Goal: Task Accomplishment & Management: Complete application form

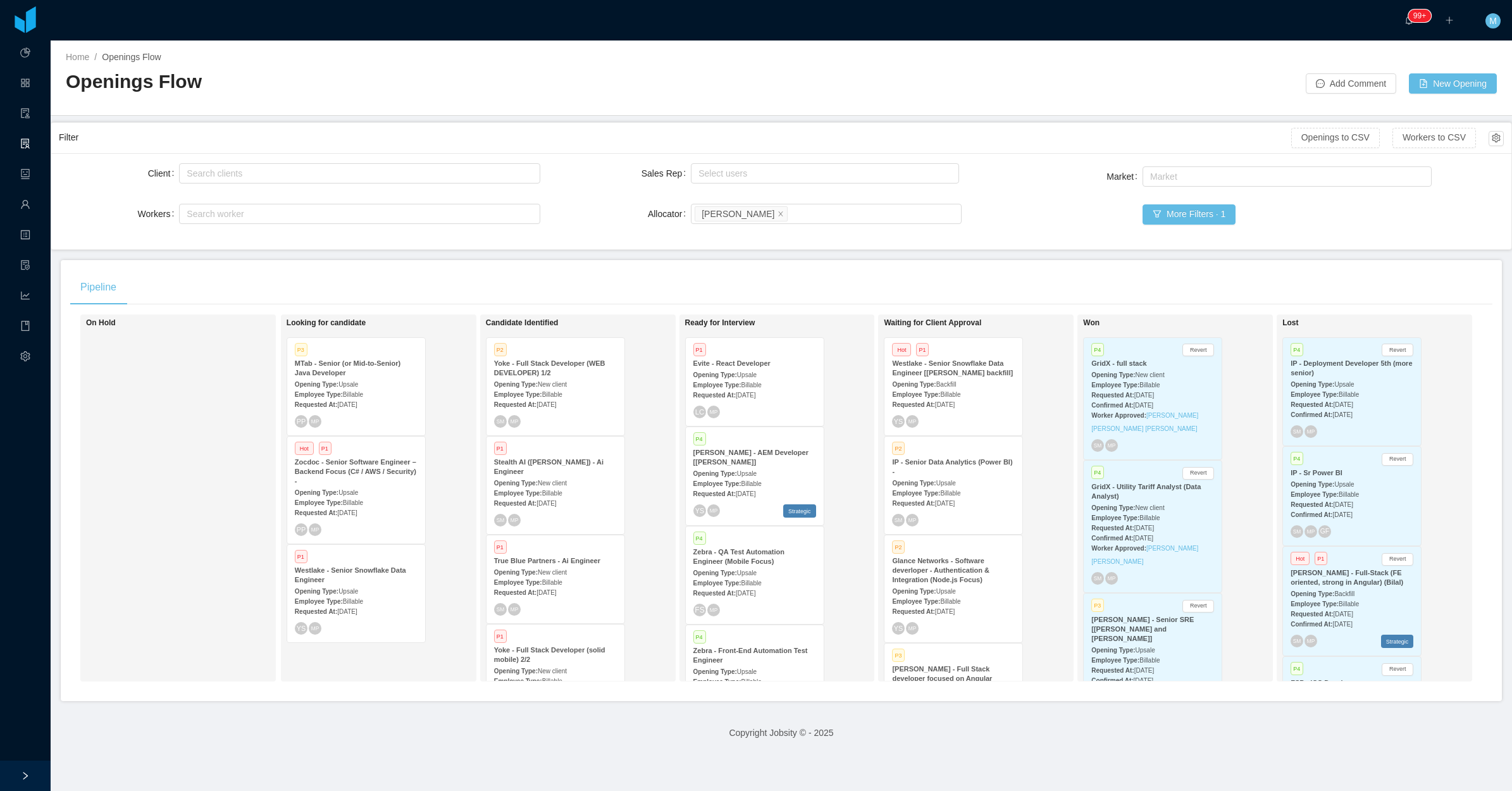
scroll to position [238, 0]
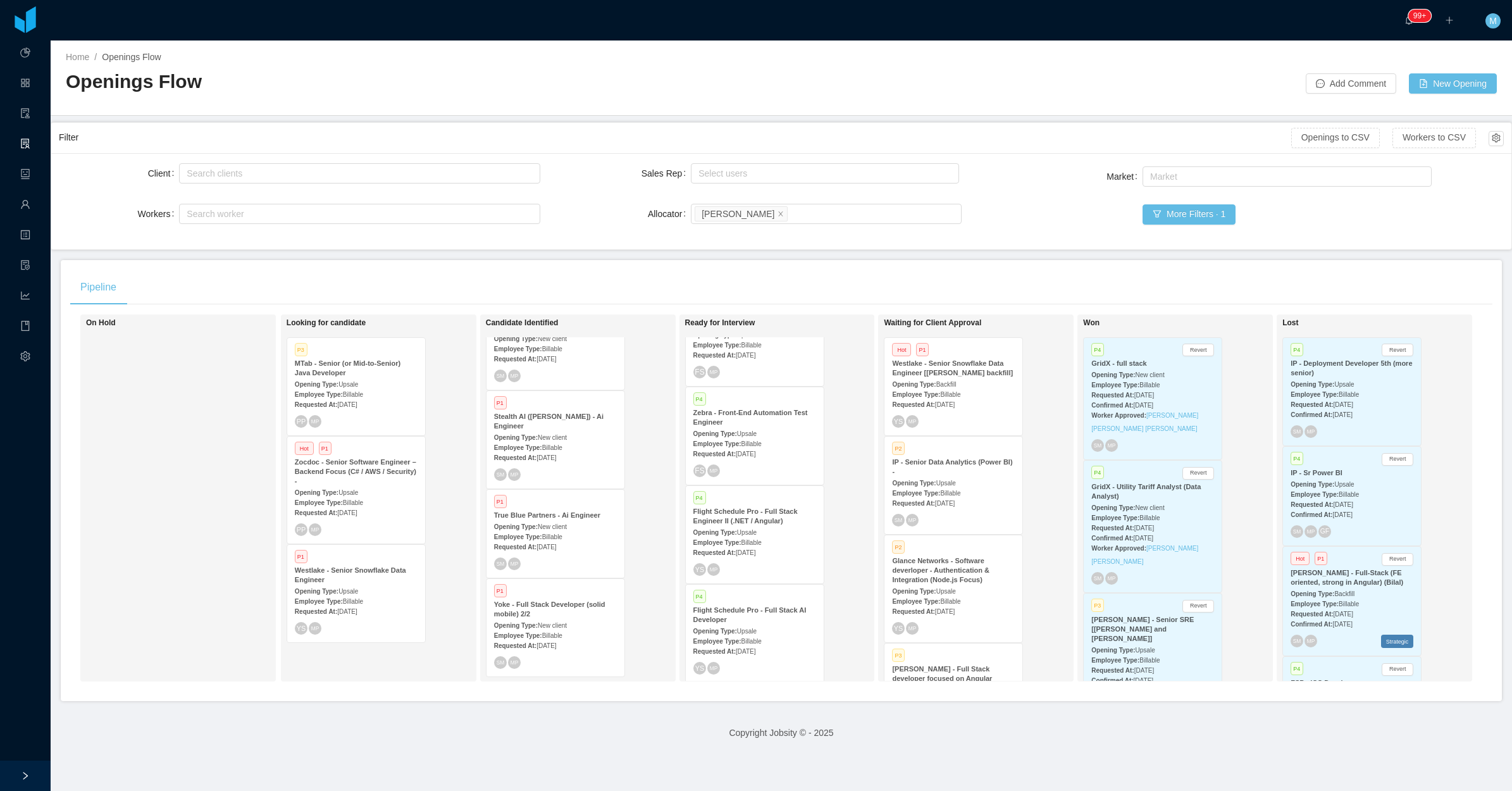
click at [352, 394] on span "Billable" at bounding box center [352, 395] width 20 height 7
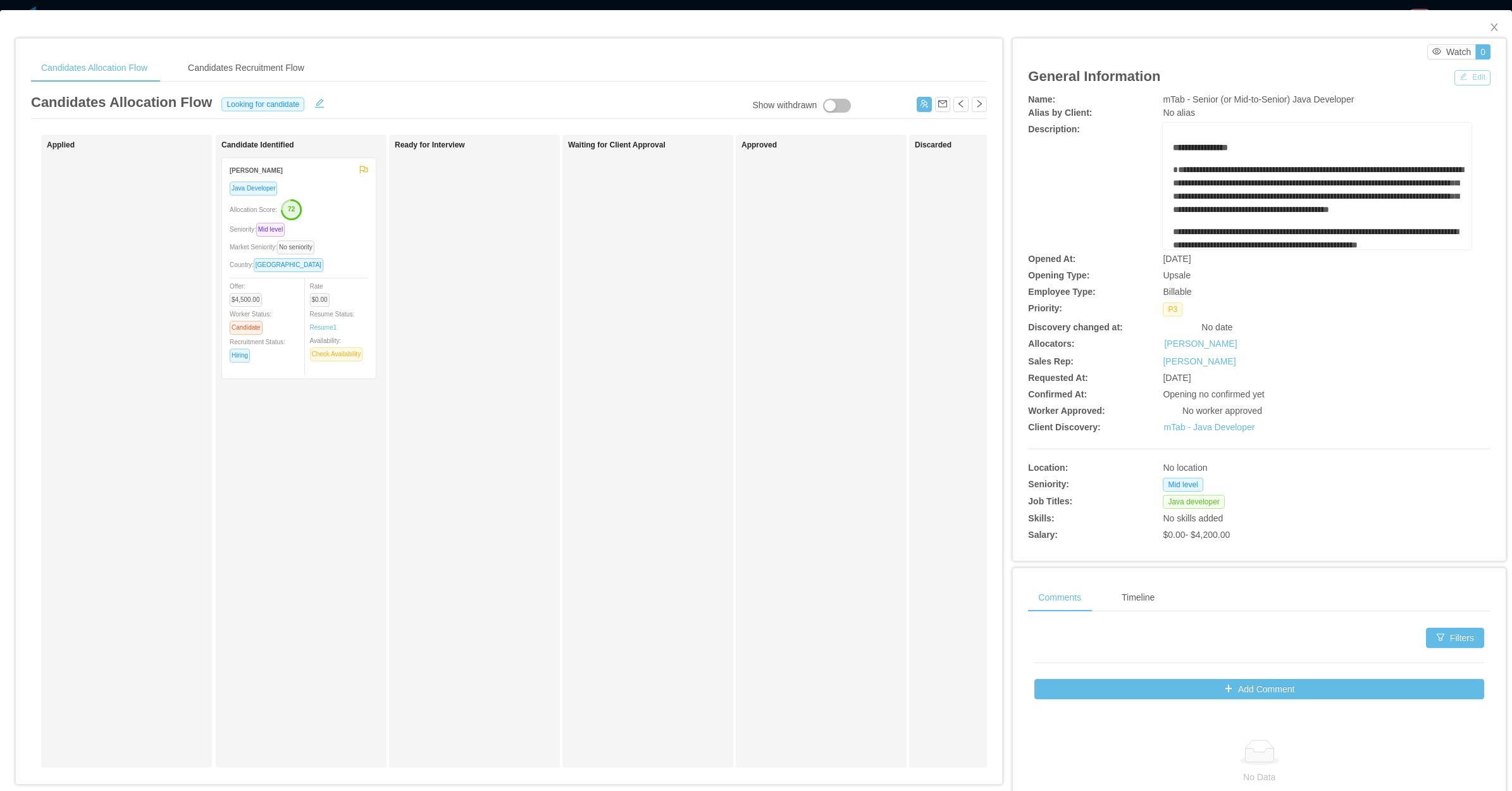
drag, startPoint x: 1462, startPoint y: 75, endPoint x: 1455, endPoint y: 78, distance: 7.6
click at [1462, 74] on button "Edit" at bounding box center [1473, 77] width 36 height 15
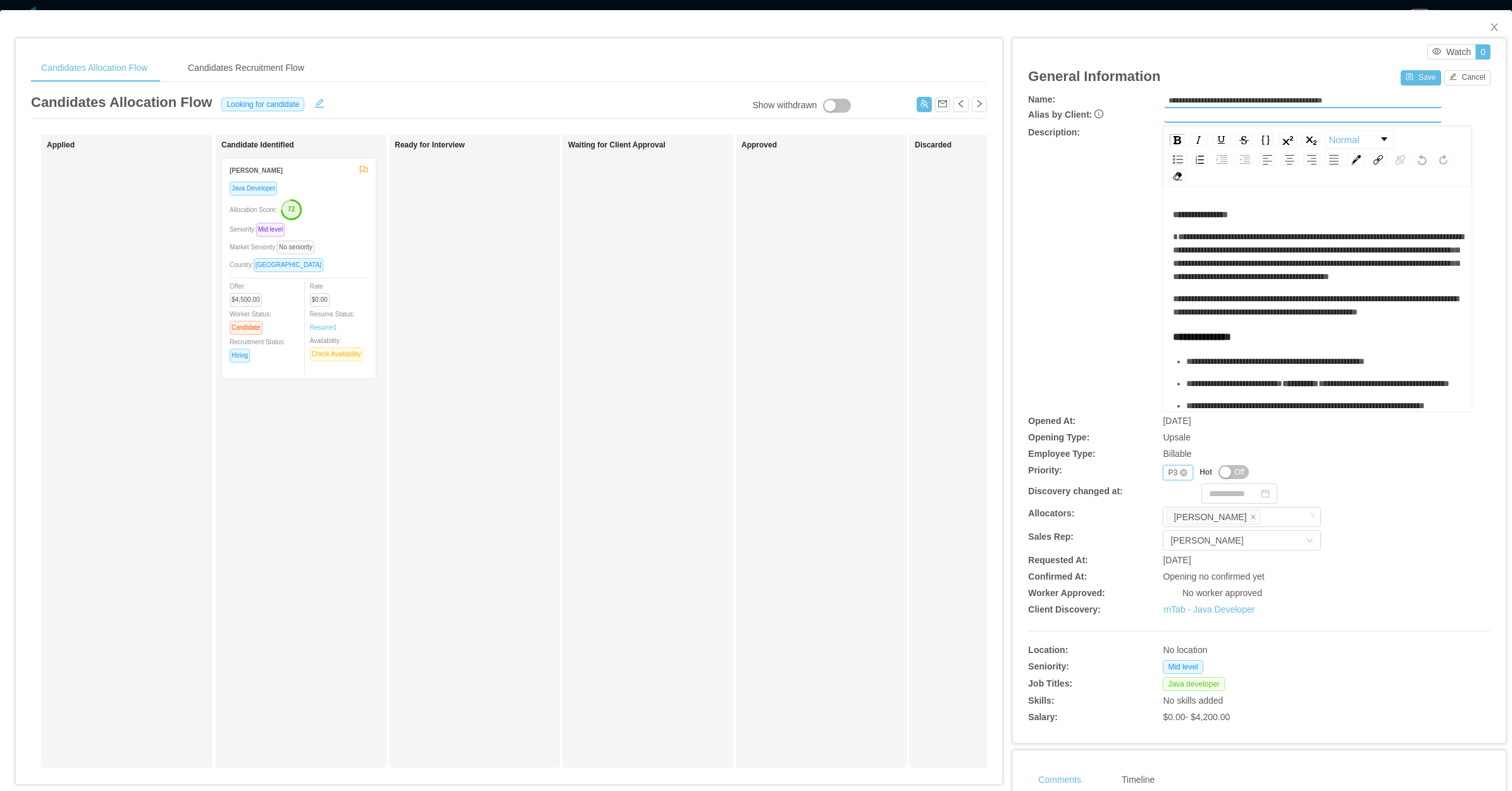
click at [1168, 470] on div "P3" at bounding box center [1173, 472] width 10 height 14
drag, startPoint x: 1171, startPoint y: 505, endPoint x: 1173, endPoint y: 486, distance: 19.1
click at [1170, 506] on li "P2" at bounding box center [1169, 512] width 30 height 20
click at [1399, 71] on div "General Information Save Cancel" at bounding box center [1259, 76] width 462 height 33
click at [1401, 77] on button "Save" at bounding box center [1420, 77] width 40 height 15
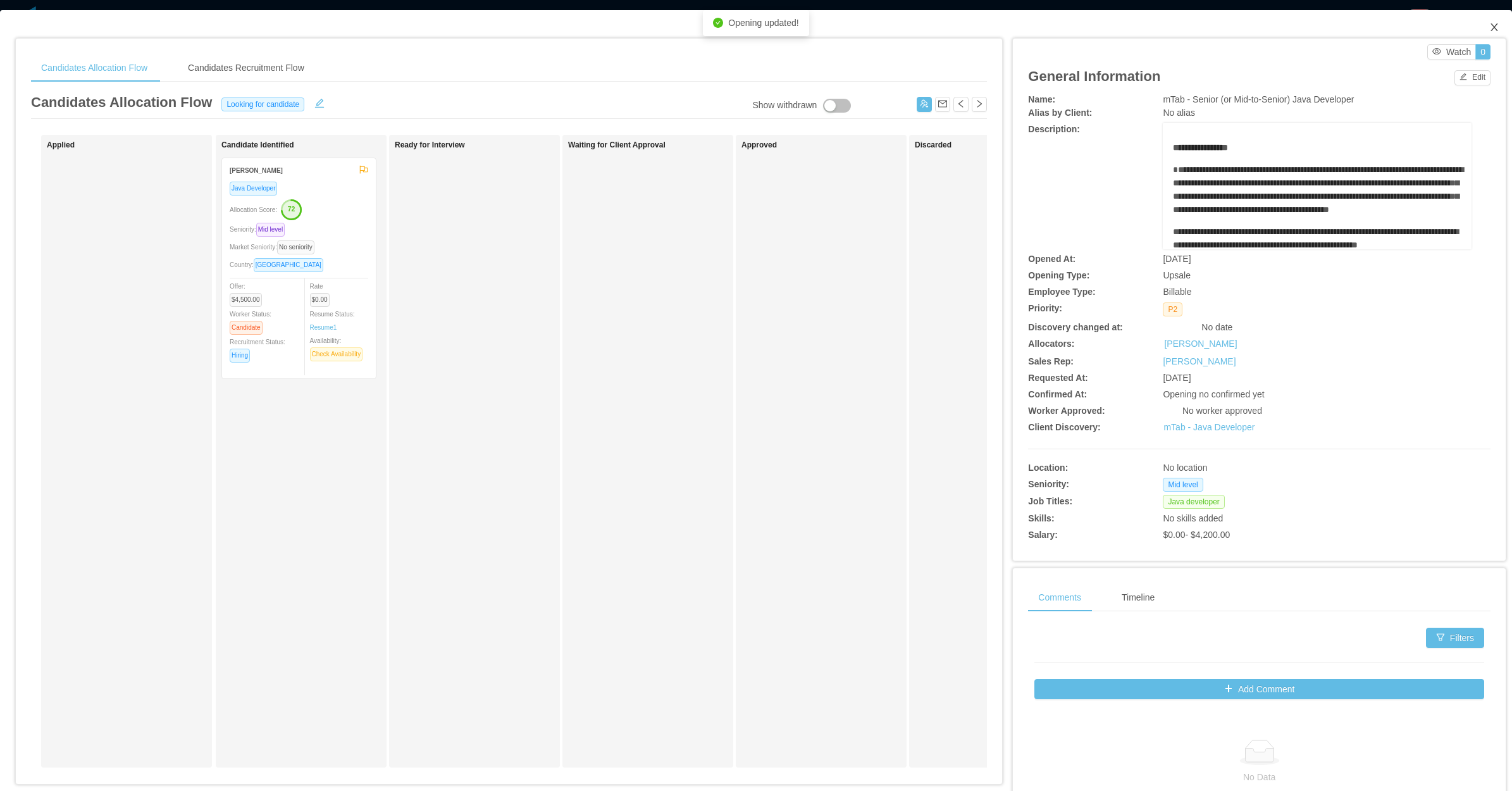
click at [1493, 21] on span "Close" at bounding box center [1495, 28] width 36 height 36
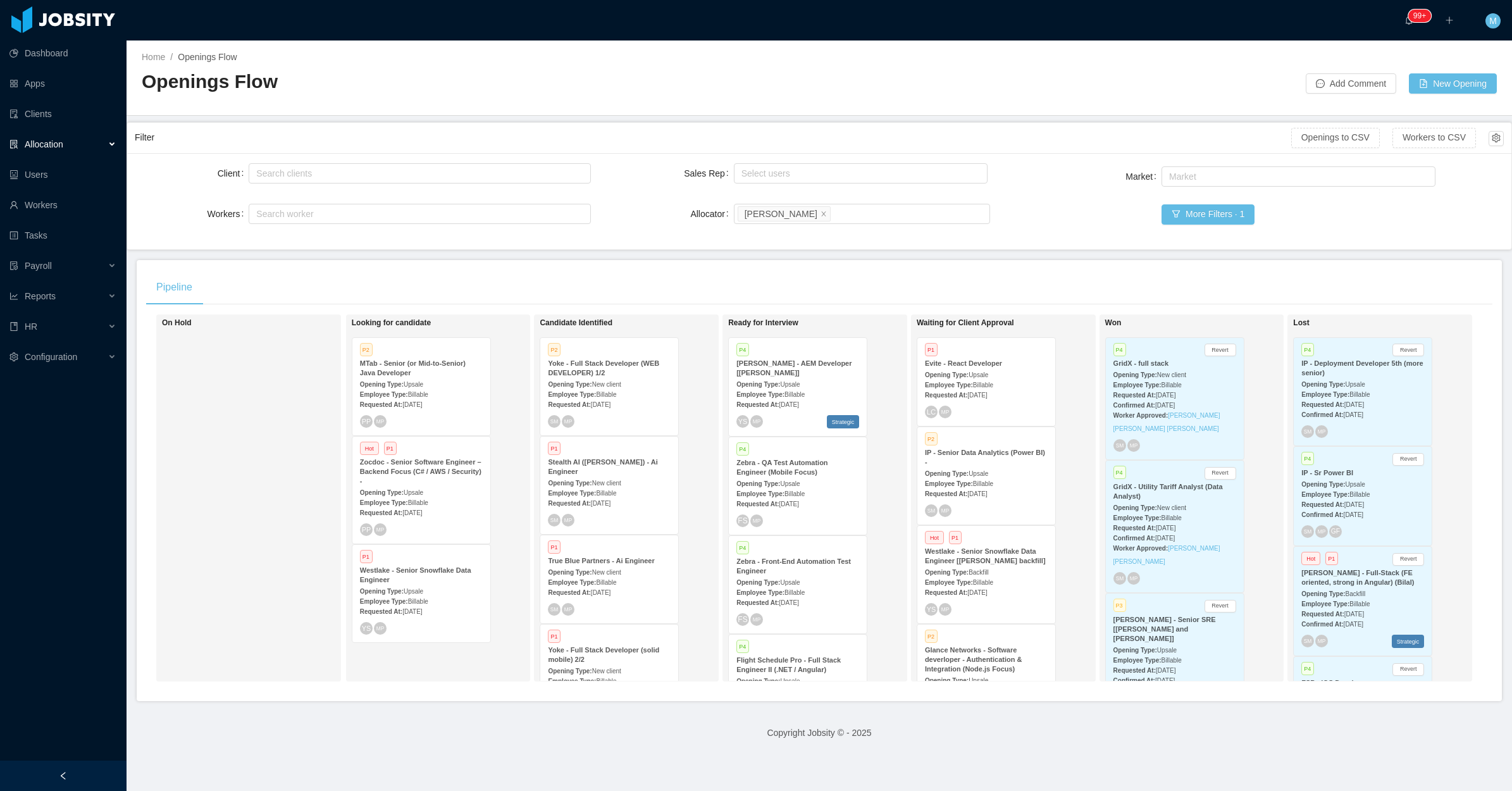
click at [436, 381] on div "Opening Type: Upsale" at bounding box center [421, 383] width 123 height 13
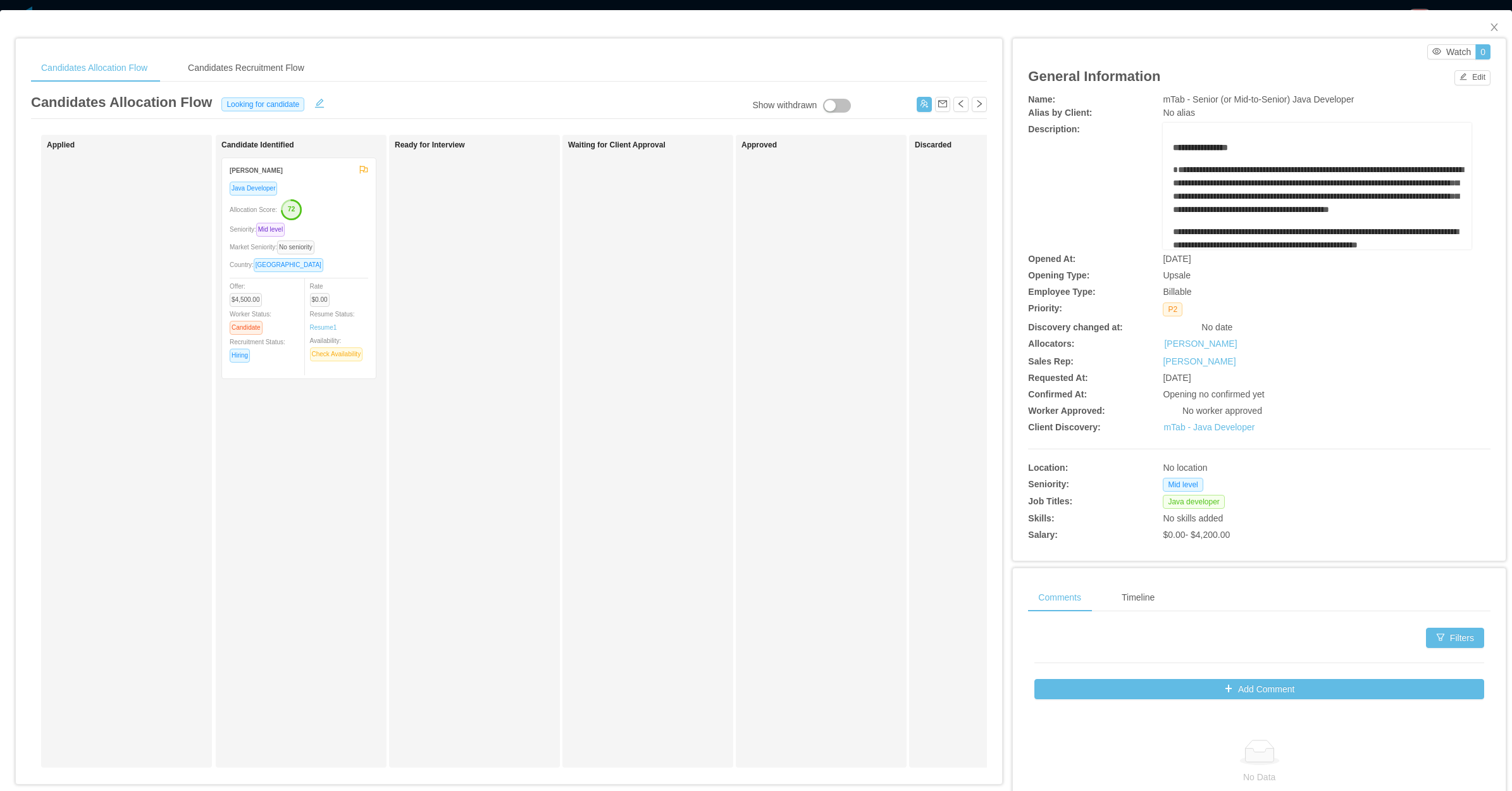
click at [1460, 68] on div "Edit" at bounding box center [1473, 76] width 36 height 18
click at [1470, 68] on div "Edit" at bounding box center [1473, 76] width 36 height 18
drag, startPoint x: 1457, startPoint y: 78, endPoint x: 1430, endPoint y: 94, distance: 31.4
click at [1457, 79] on button "Edit" at bounding box center [1473, 77] width 36 height 15
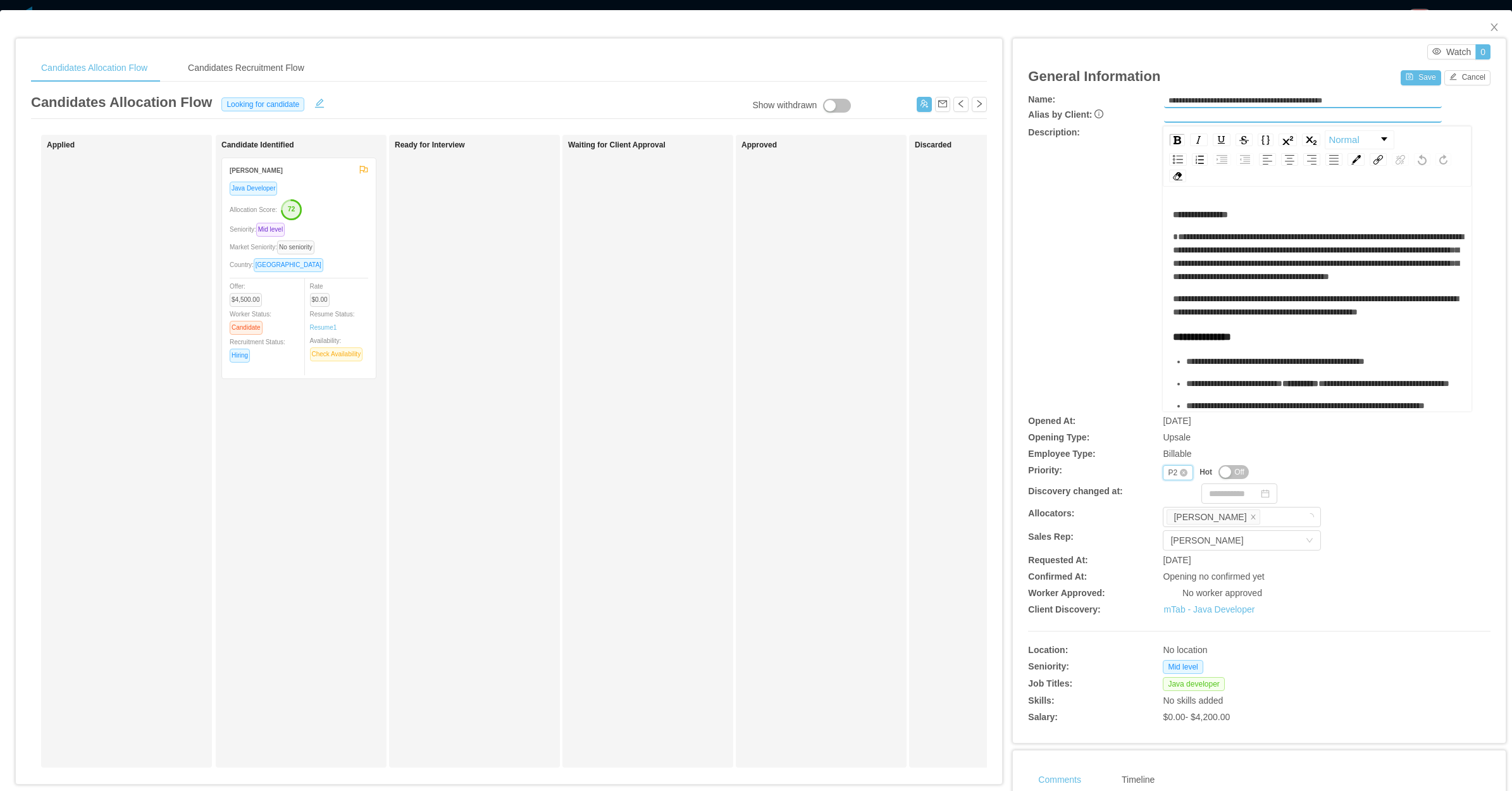
click at [1163, 474] on div "Priority P2" at bounding box center [1178, 472] width 30 height 15
click at [1169, 496] on li "P1" at bounding box center [1169, 492] width 30 height 20
click at [1401, 74] on button "Save" at bounding box center [1420, 77] width 40 height 15
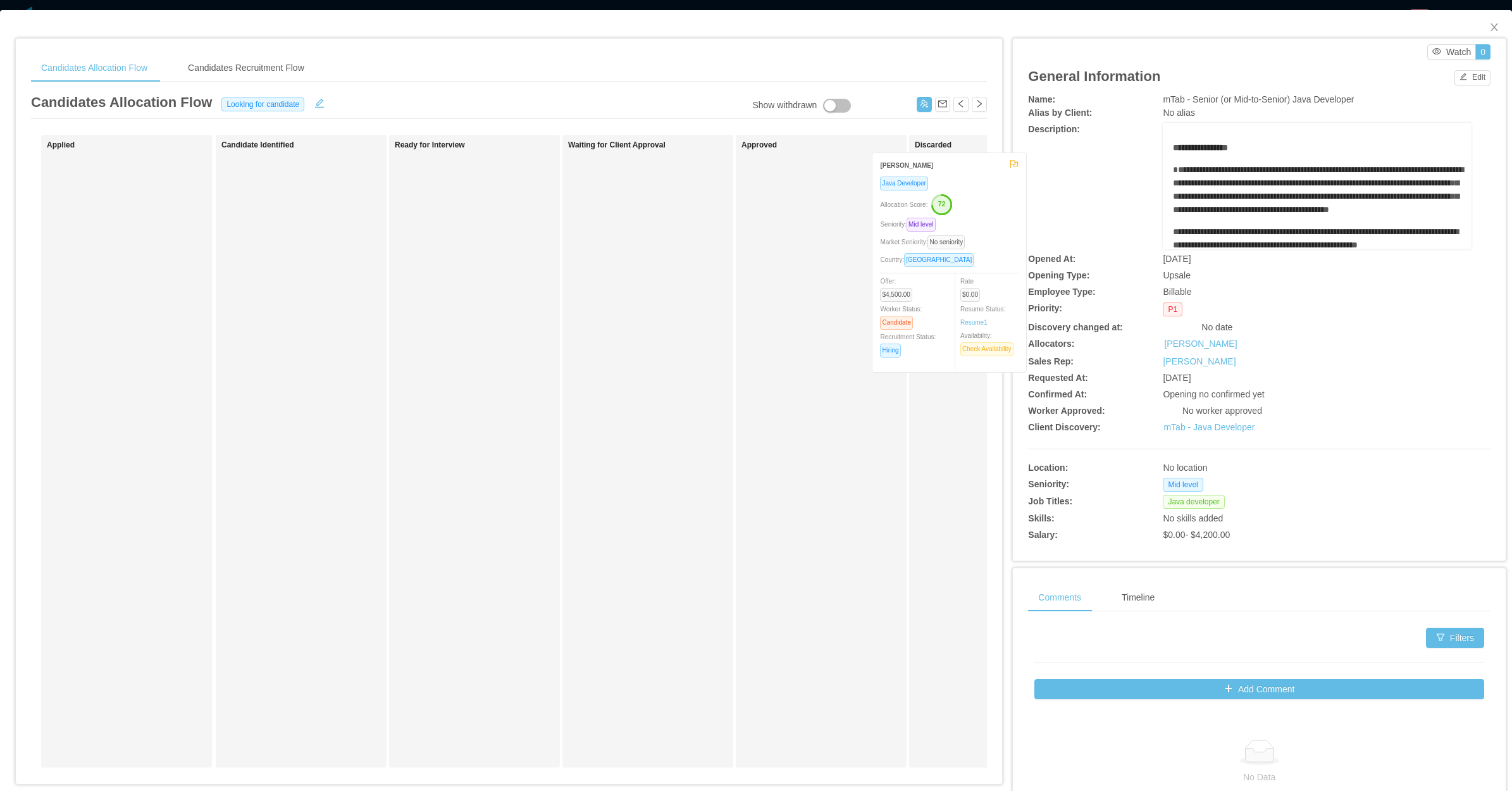
drag, startPoint x: 289, startPoint y: 308, endPoint x: 937, endPoint y: 297, distance: 648.1
click at [937, 297] on div "Applied Candidate Identified Giuliano Lins Java Developer Allocation Score: 72 …" at bounding box center [509, 457] width 956 height 643
drag, startPoint x: 1488, startPoint y: 21, endPoint x: 1478, endPoint y: 25, distance: 10.8
click at [1488, 22] on span "Close" at bounding box center [1495, 28] width 36 height 36
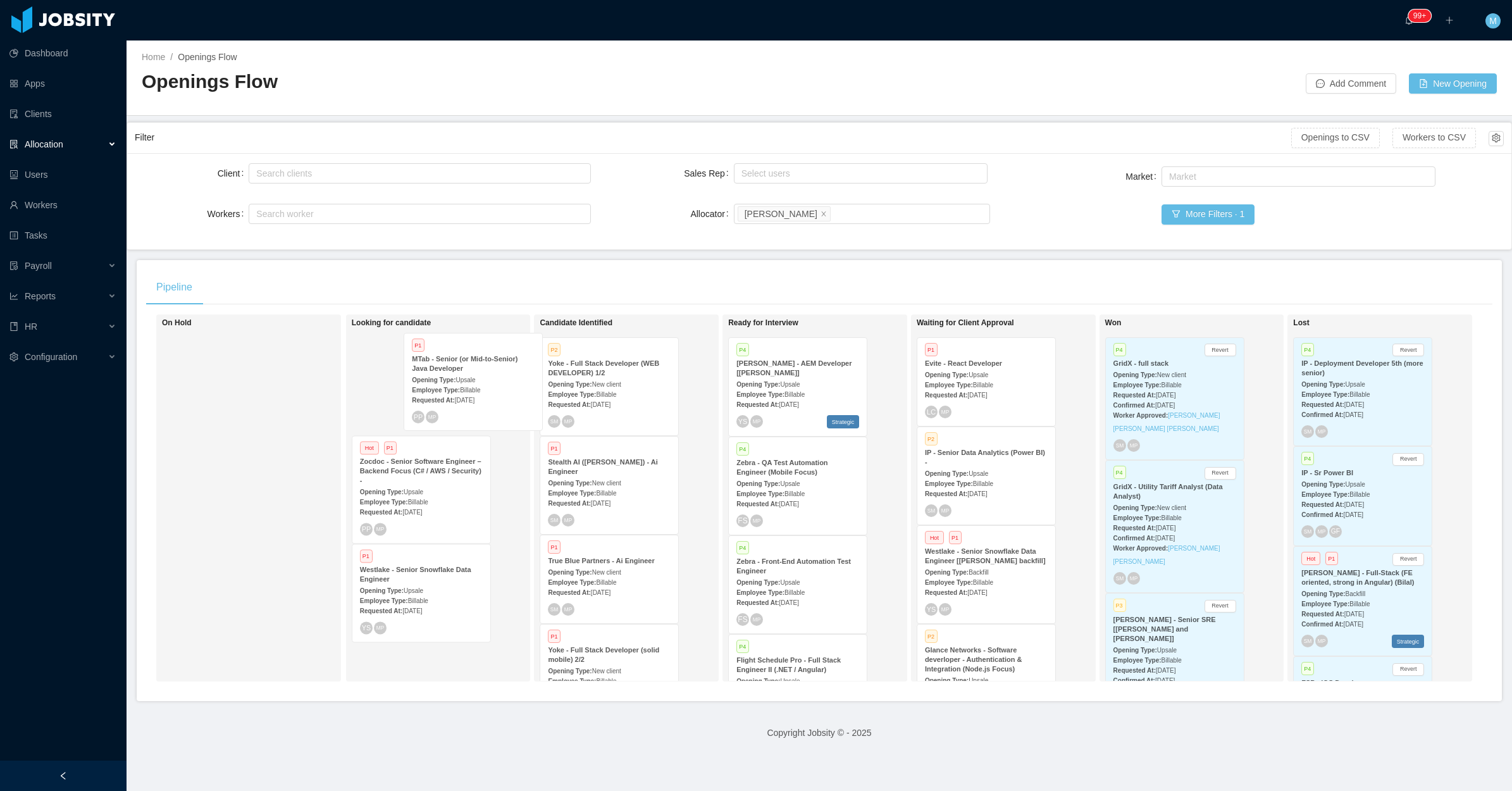
scroll to position [0, 7]
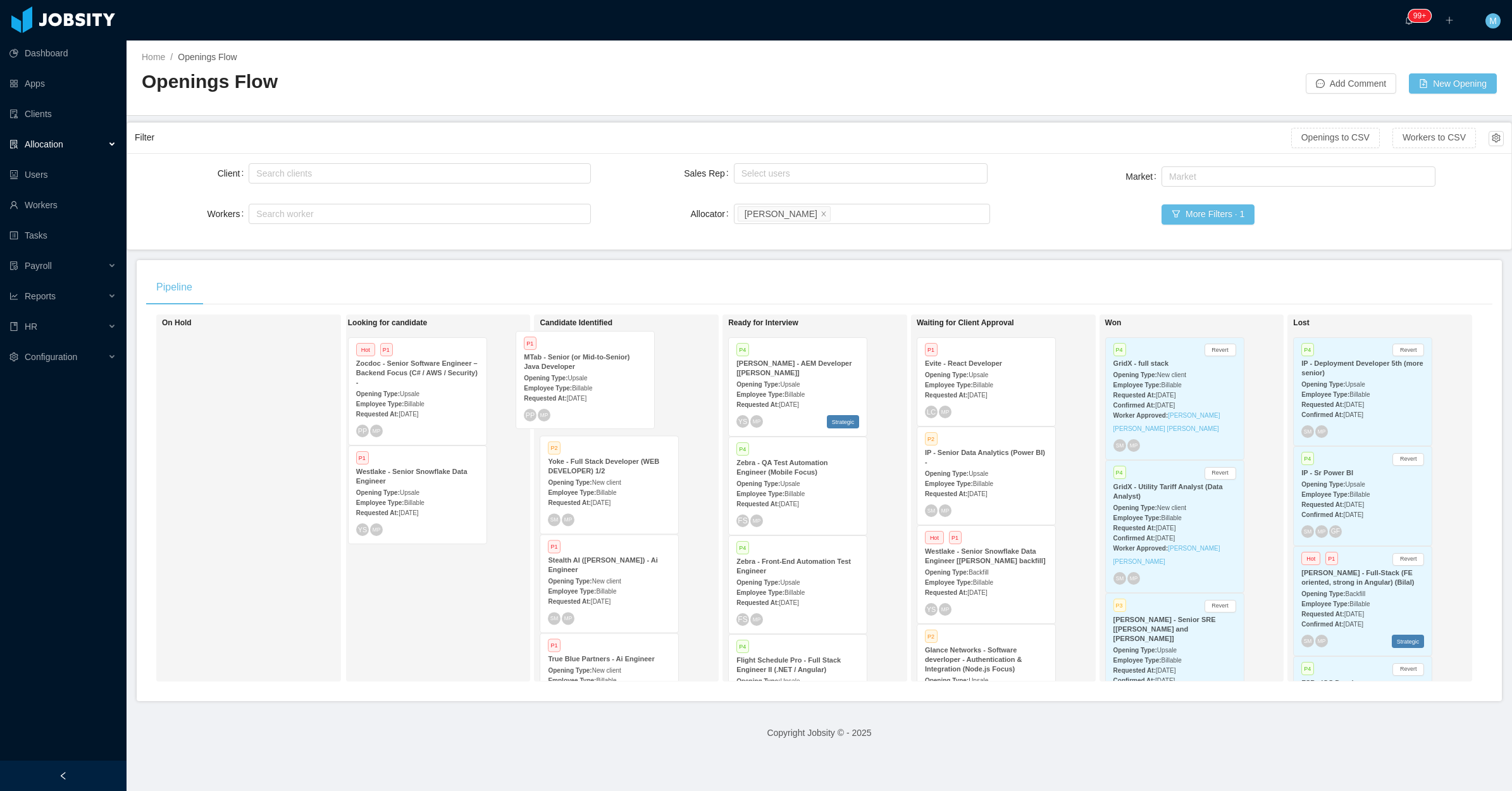
drag, startPoint x: 464, startPoint y: 389, endPoint x: 576, endPoint y: 387, distance: 112.0
click at [576, 387] on div "On Hold Looking for candidate P1 MTab - Senior (or Mid-to-Senior) Java Develope…" at bounding box center [819, 502] width 1347 height 377
click at [576, 387] on div "Employee Type: Billable" at bounding box center [609, 394] width 123 height 13
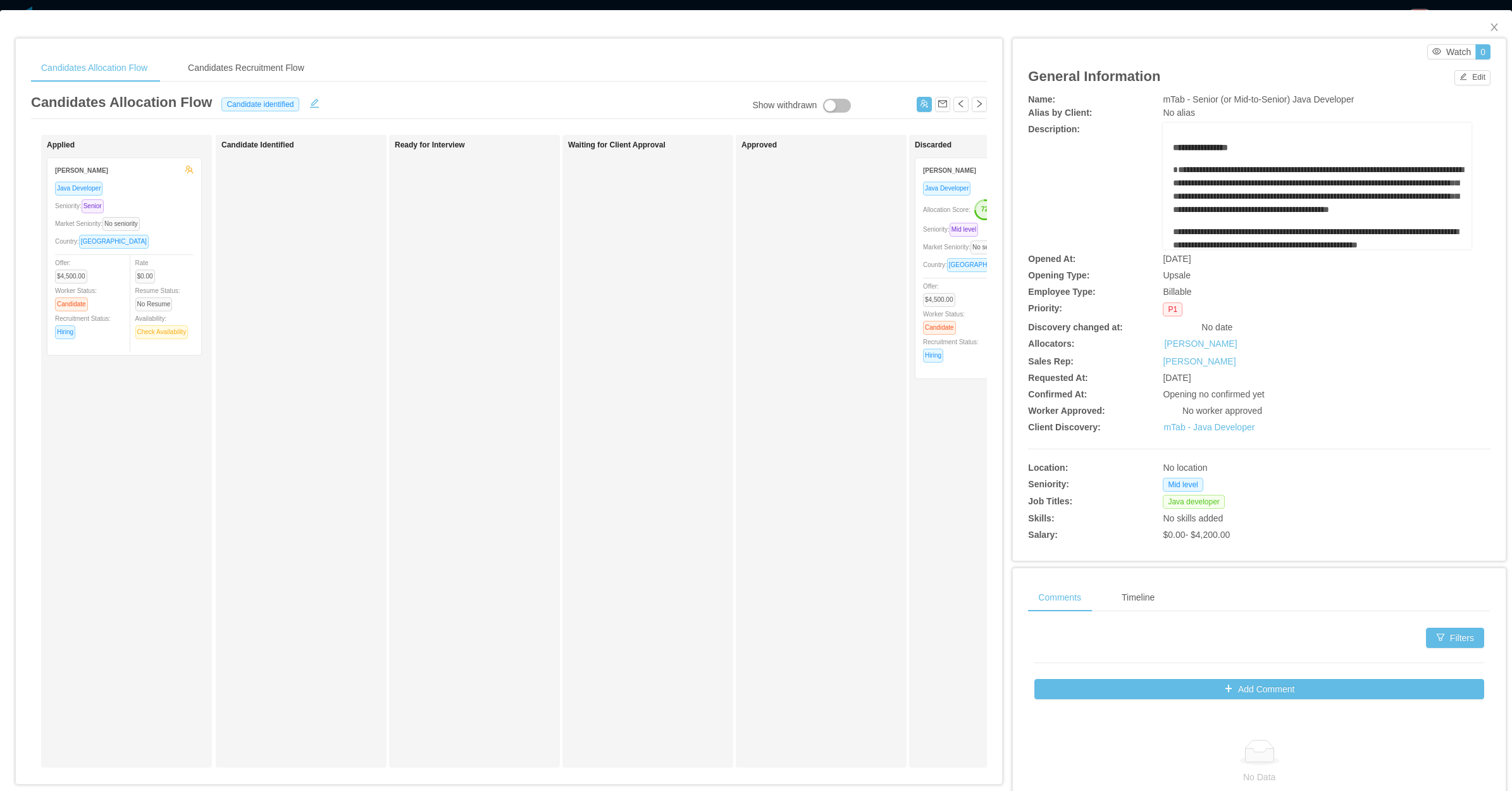
click at [639, 342] on div "Waiting for Client Approval" at bounding box center [657, 452] width 177 height 622
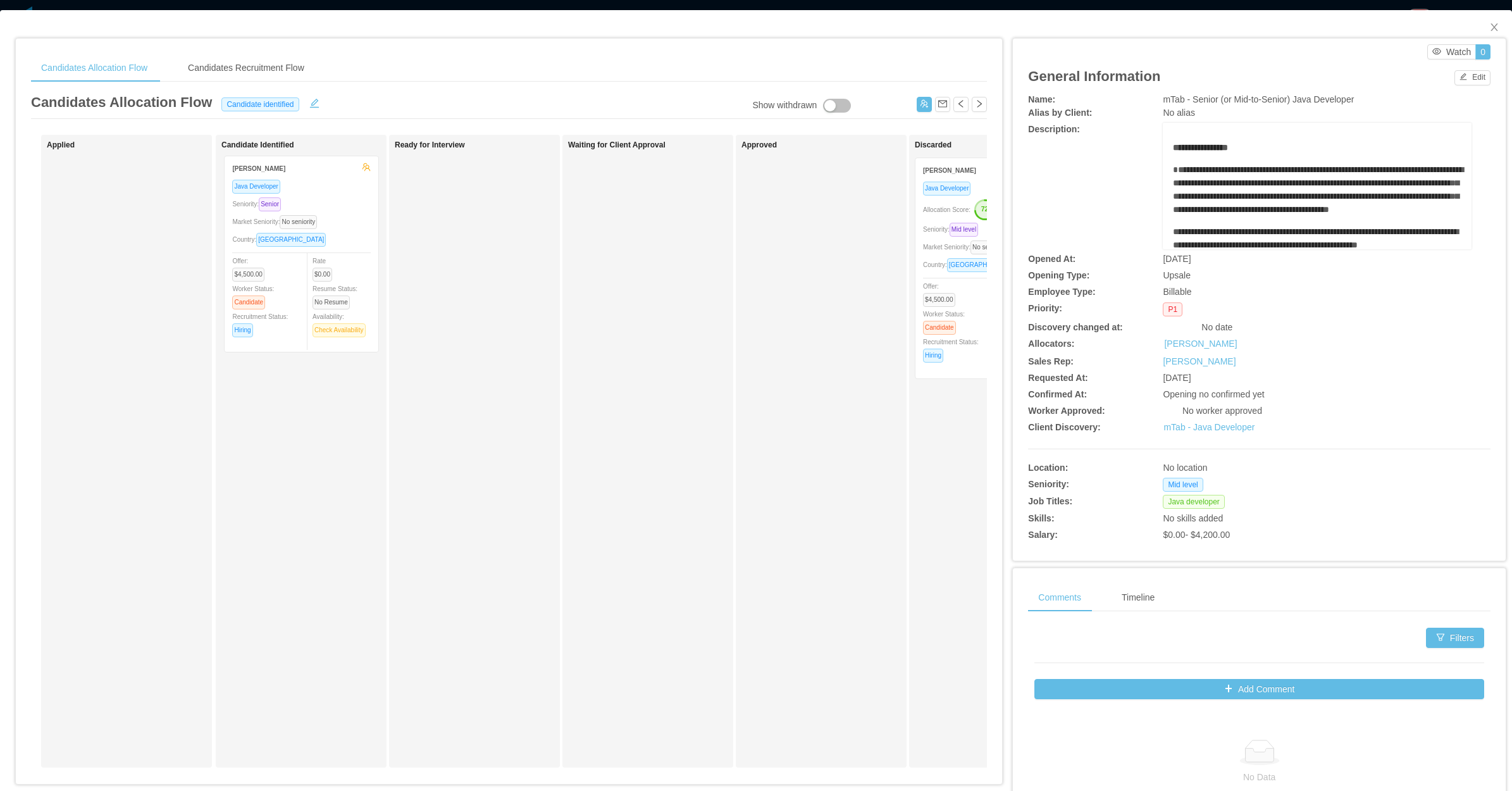
drag, startPoint x: 133, startPoint y: 238, endPoint x: 312, endPoint y: 235, distance: 179.0
click at [312, 235] on div "Applied Andres Perez Java Developer Seniority: Senior Market Seniority: No seni…" at bounding box center [509, 457] width 956 height 643
drag, startPoint x: 1475, startPoint y: 27, endPoint x: 1313, endPoint y: 84, distance: 171.7
click at [1477, 28] on span "Close" at bounding box center [1495, 28] width 36 height 36
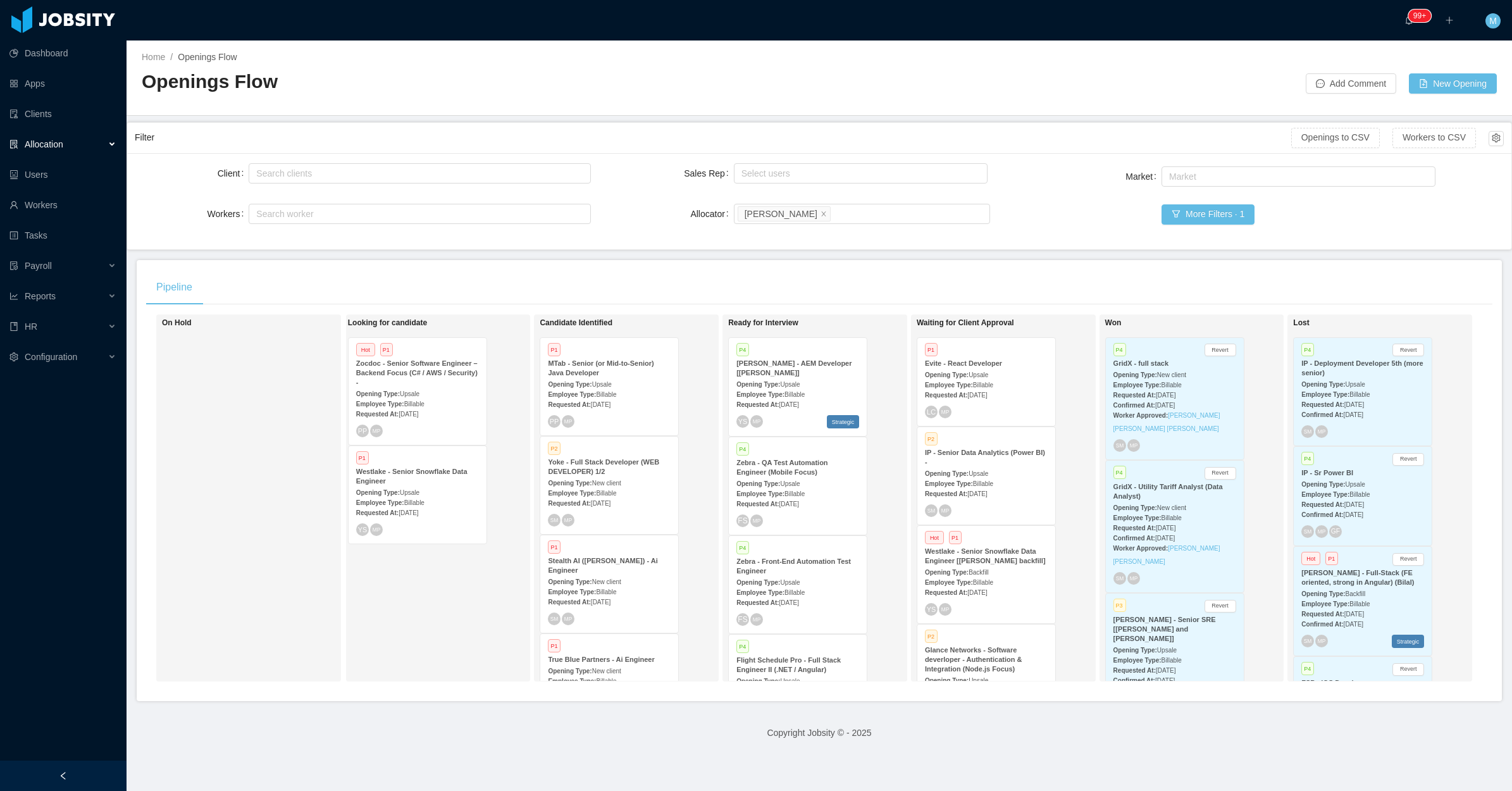
click at [614, 493] on div "Employee Type: Billable" at bounding box center [609, 492] width 123 height 13
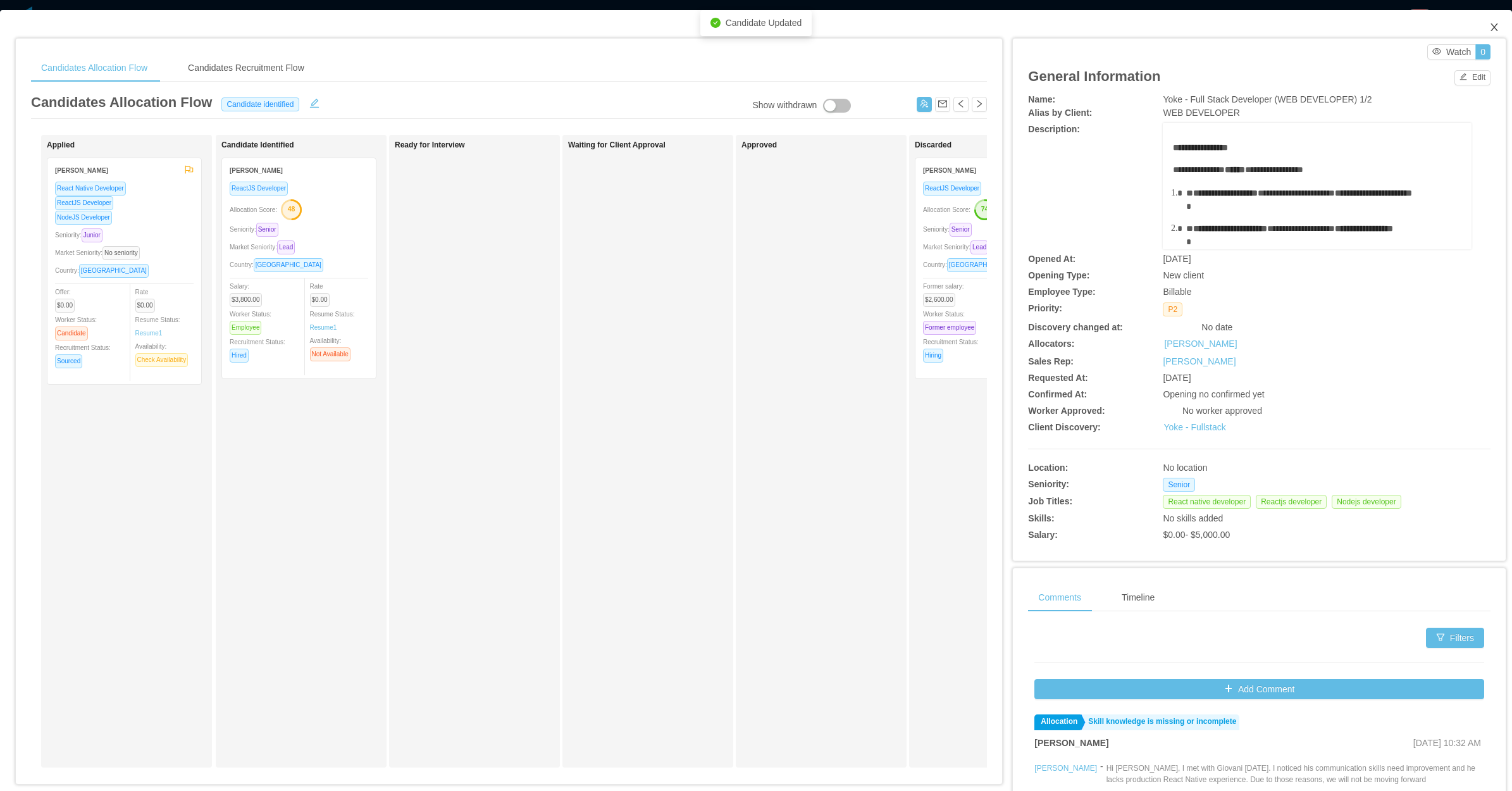
click at [1489, 22] on icon "icon: close" at bounding box center [1494, 27] width 10 height 10
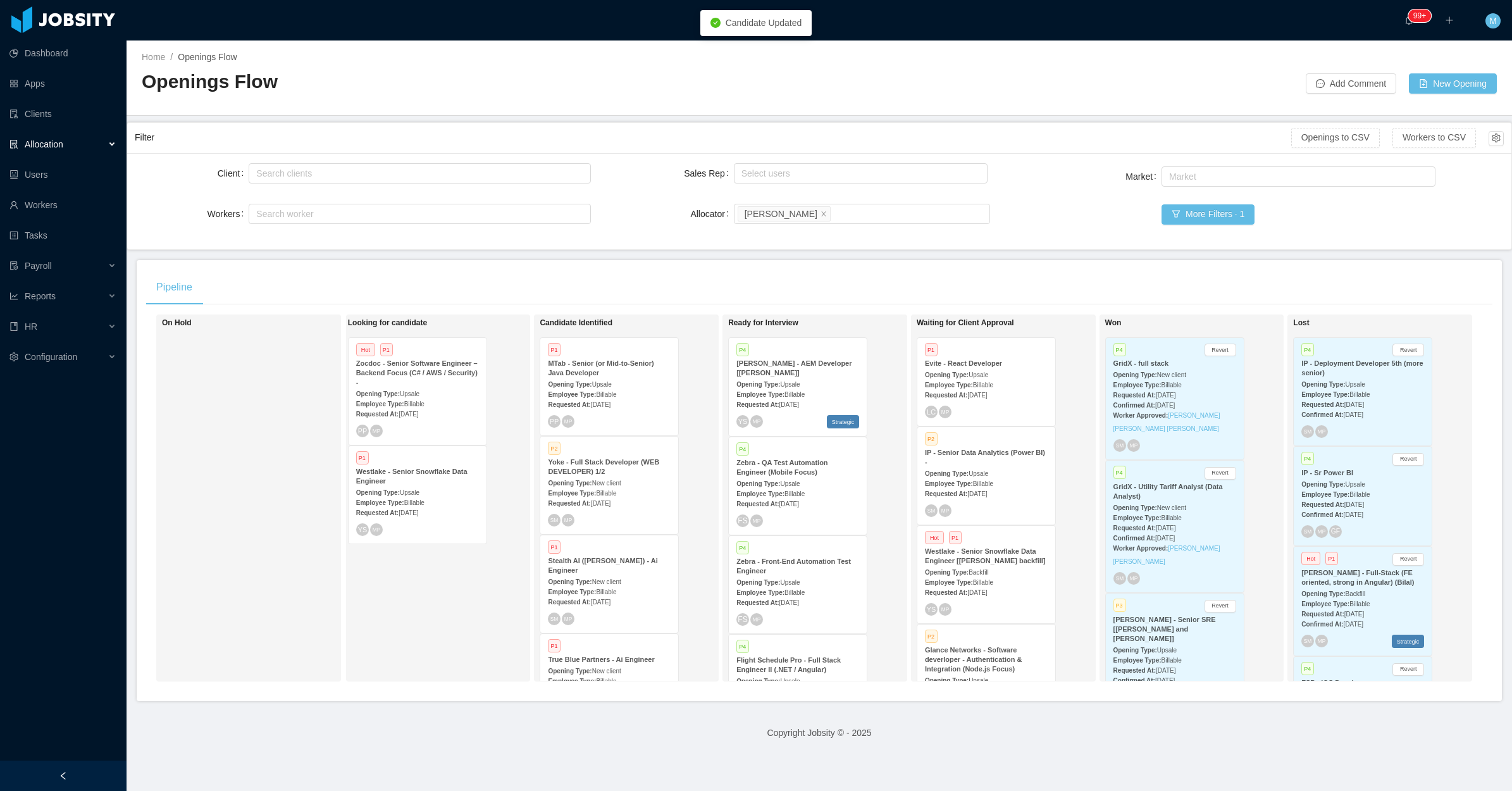
scroll to position [143, 0]
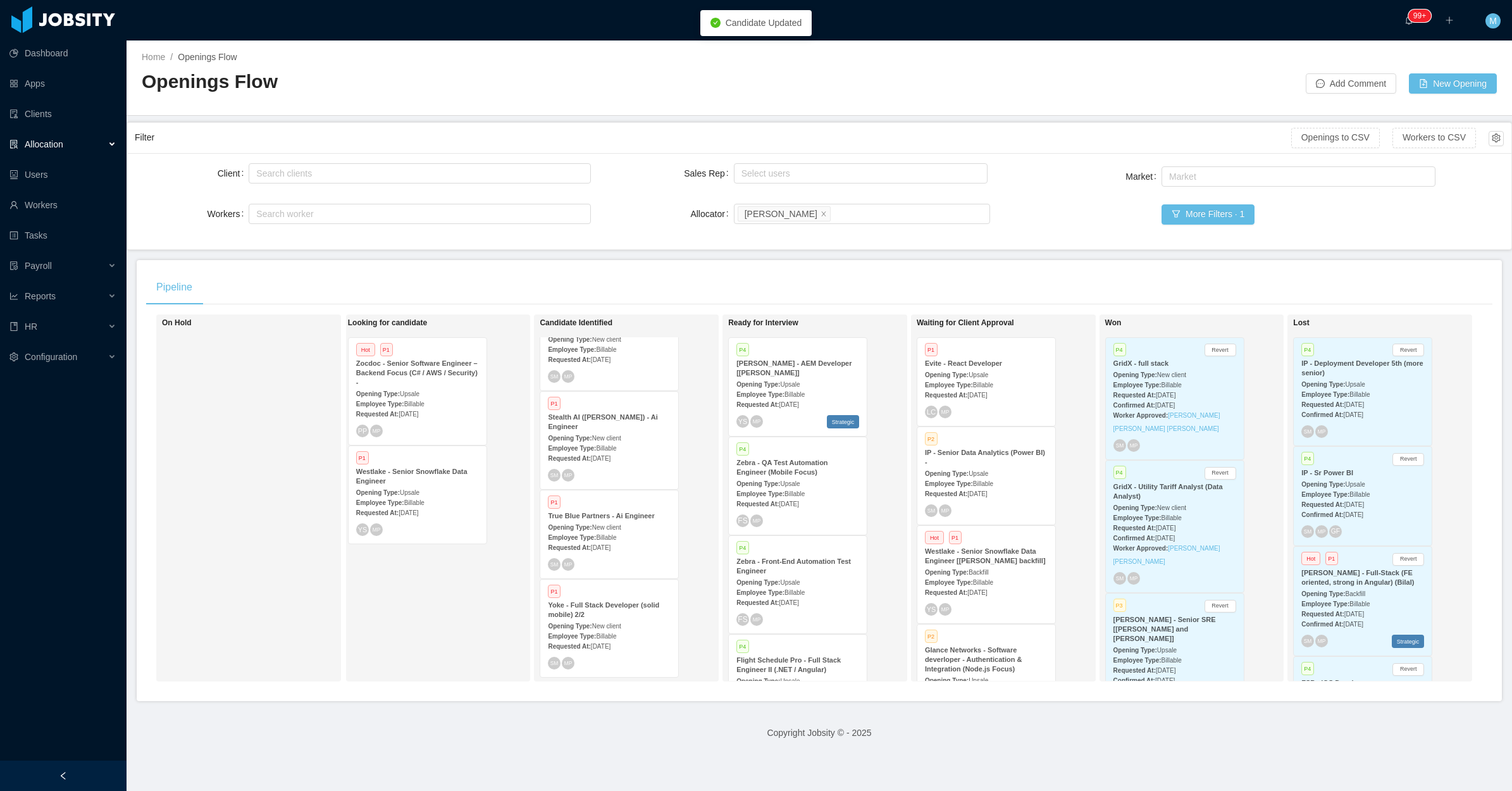
click at [630, 647] on div "Requested At: Jul 24th, 2025" at bounding box center [609, 645] width 123 height 13
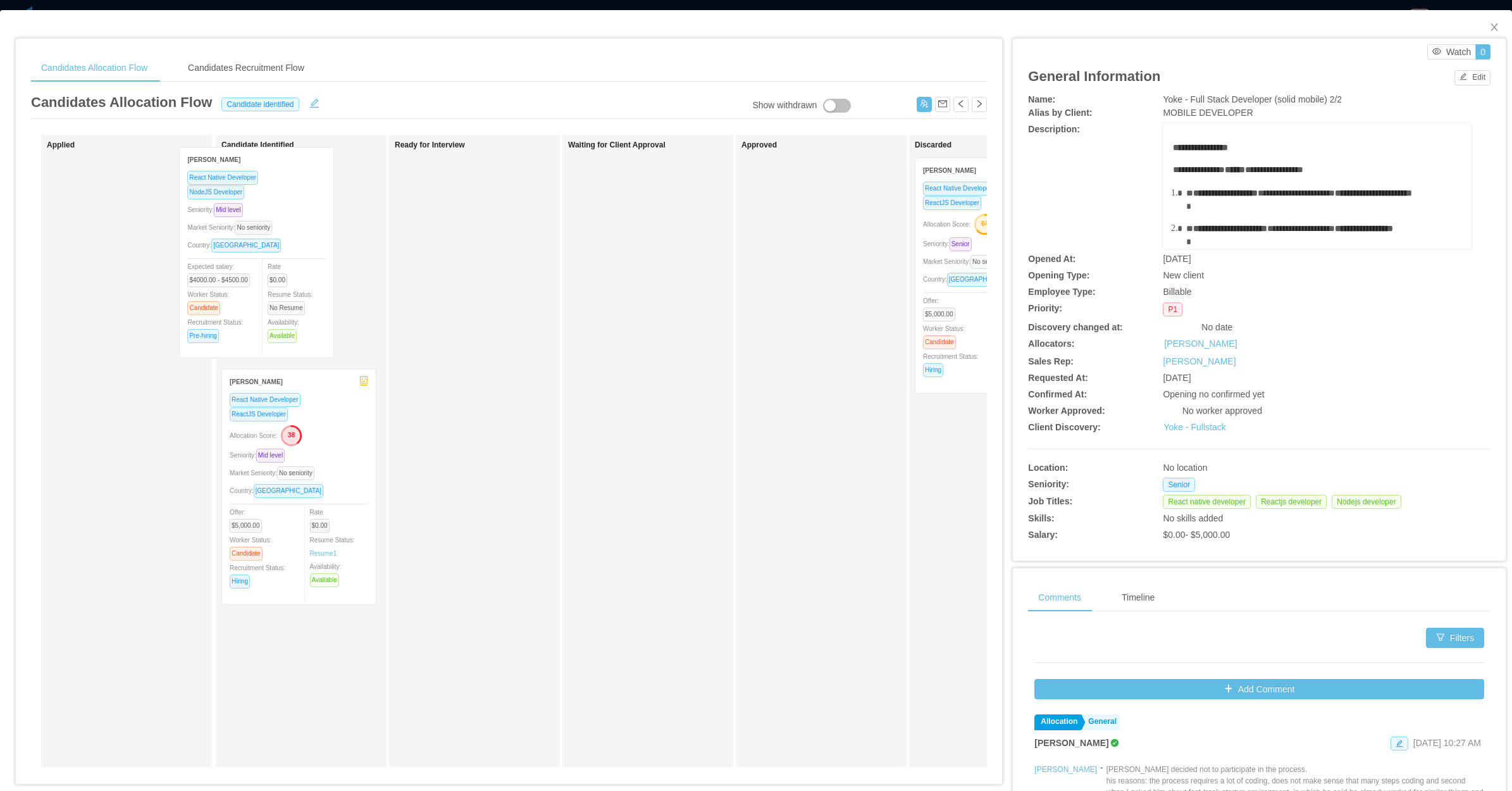
drag, startPoint x: 131, startPoint y: 303, endPoint x: 264, endPoint y: 293, distance: 133.4
click at [264, 293] on div "Applied Rafael Freitas React Native Developer NodeJS Developer Seniority: Mid l…" at bounding box center [509, 457] width 956 height 643
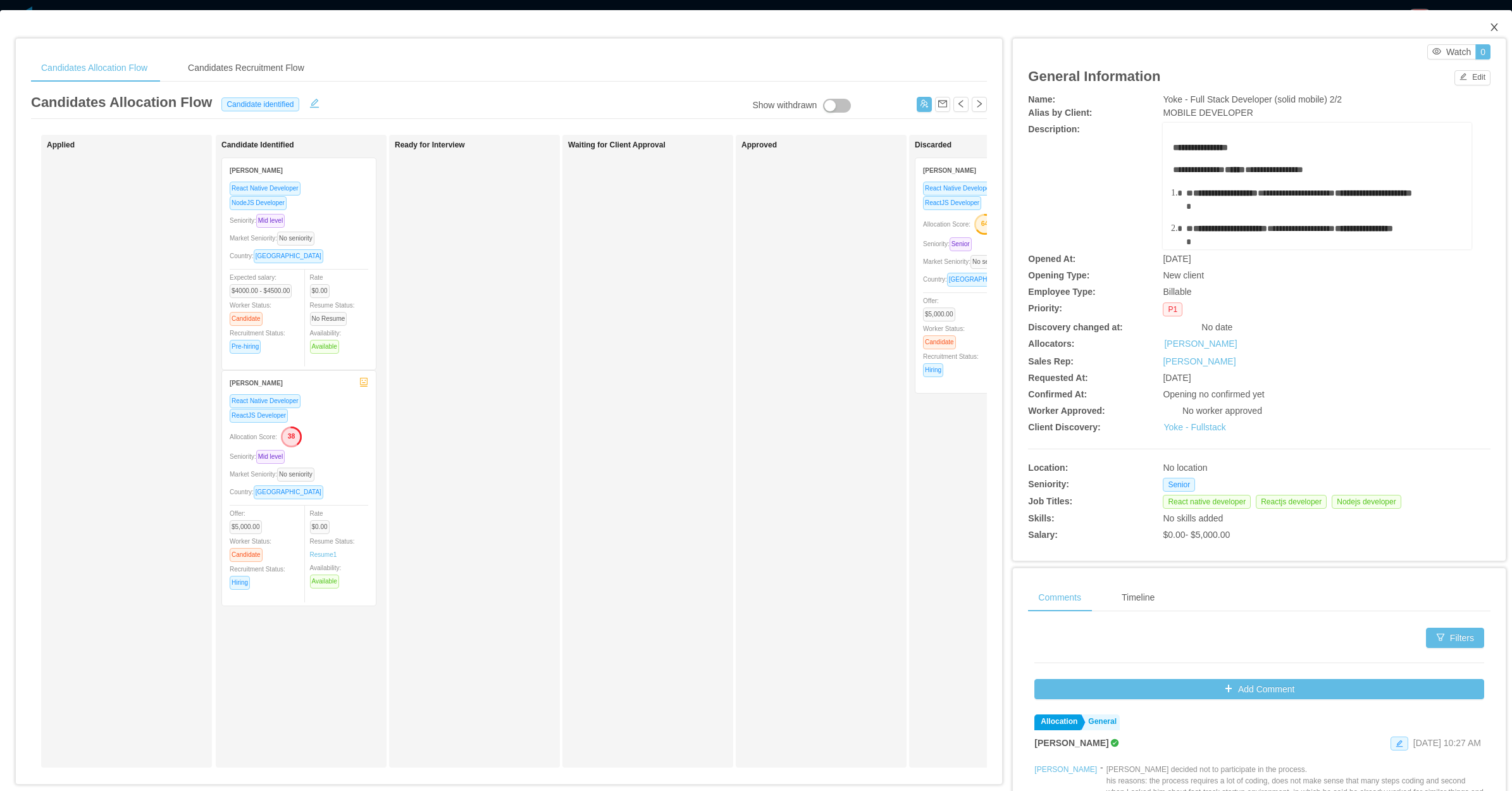
click at [1489, 26] on icon "icon: close" at bounding box center [1494, 27] width 10 height 10
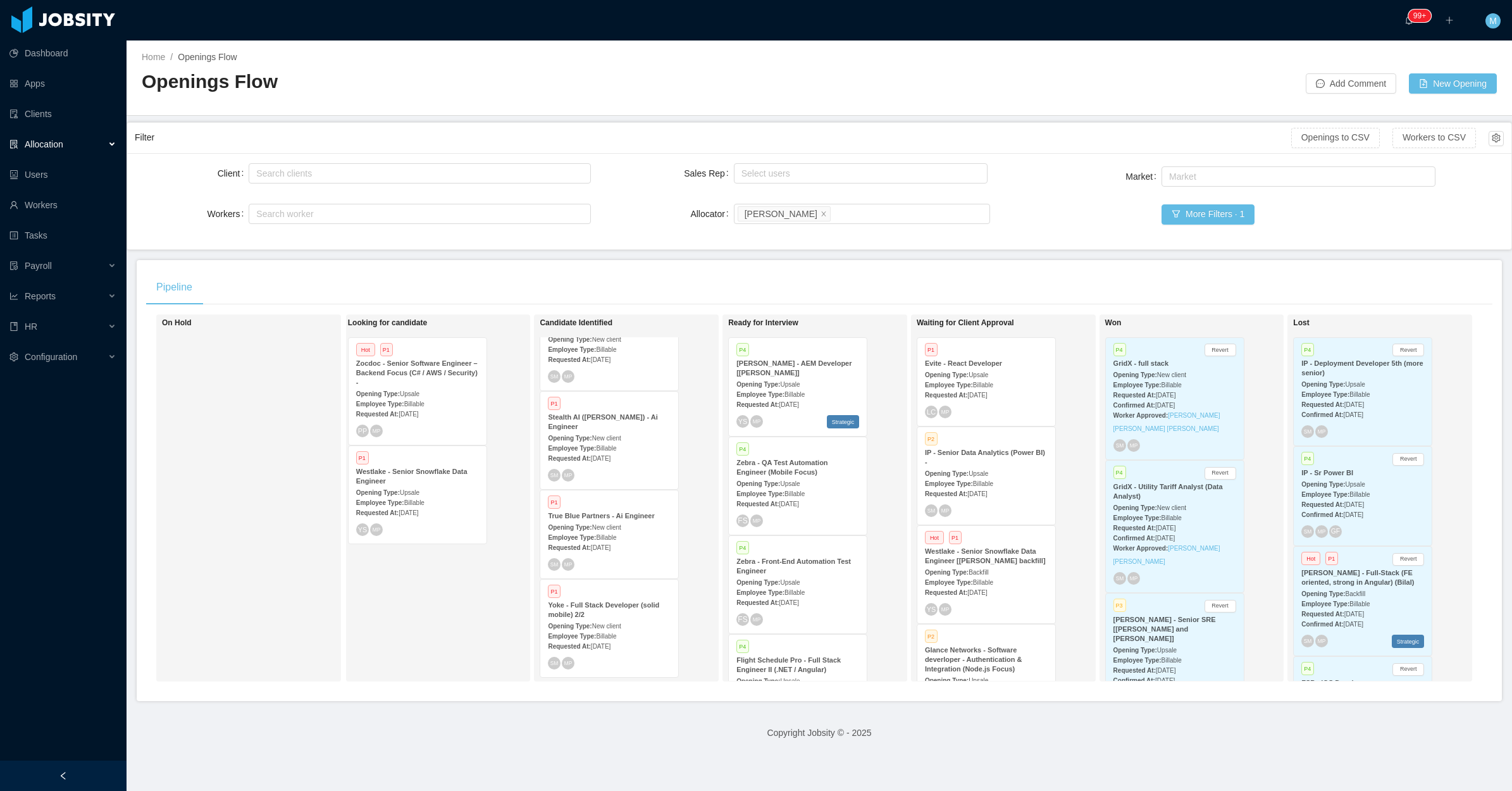
click at [429, 610] on div "Looking for candidate Hot P1 Zocdoc - Senior Software Engineer – Backend Focus …" at bounding box center [437, 497] width 177 height 356
click at [380, 620] on div "Looking for candidate Hot P1 Zocdoc - Senior Software Engineer – Backend Focus …" at bounding box center [437, 497] width 177 height 356
click at [84, 767] on div at bounding box center [63, 776] width 127 height 30
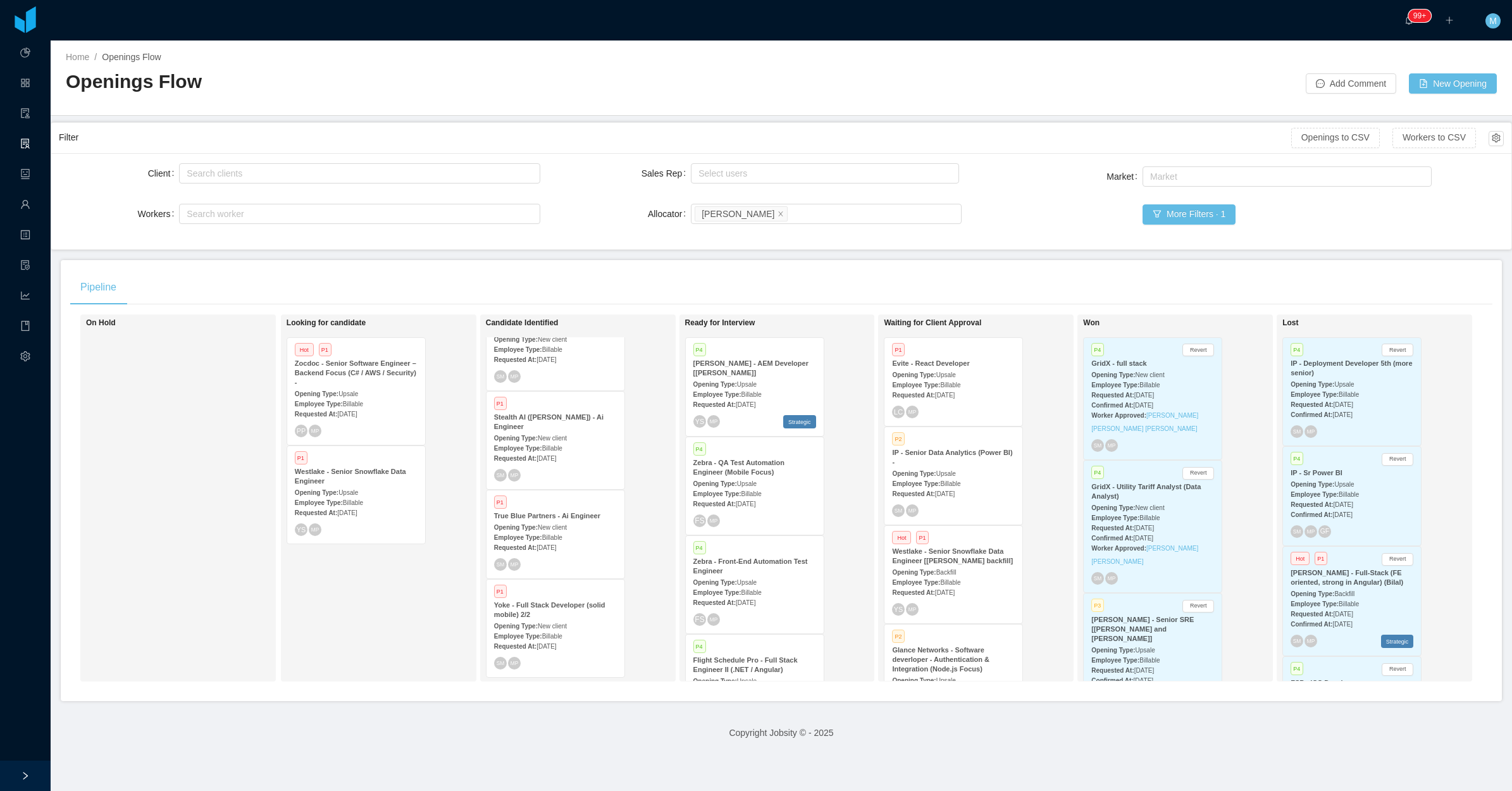
scroll to position [352, 0]
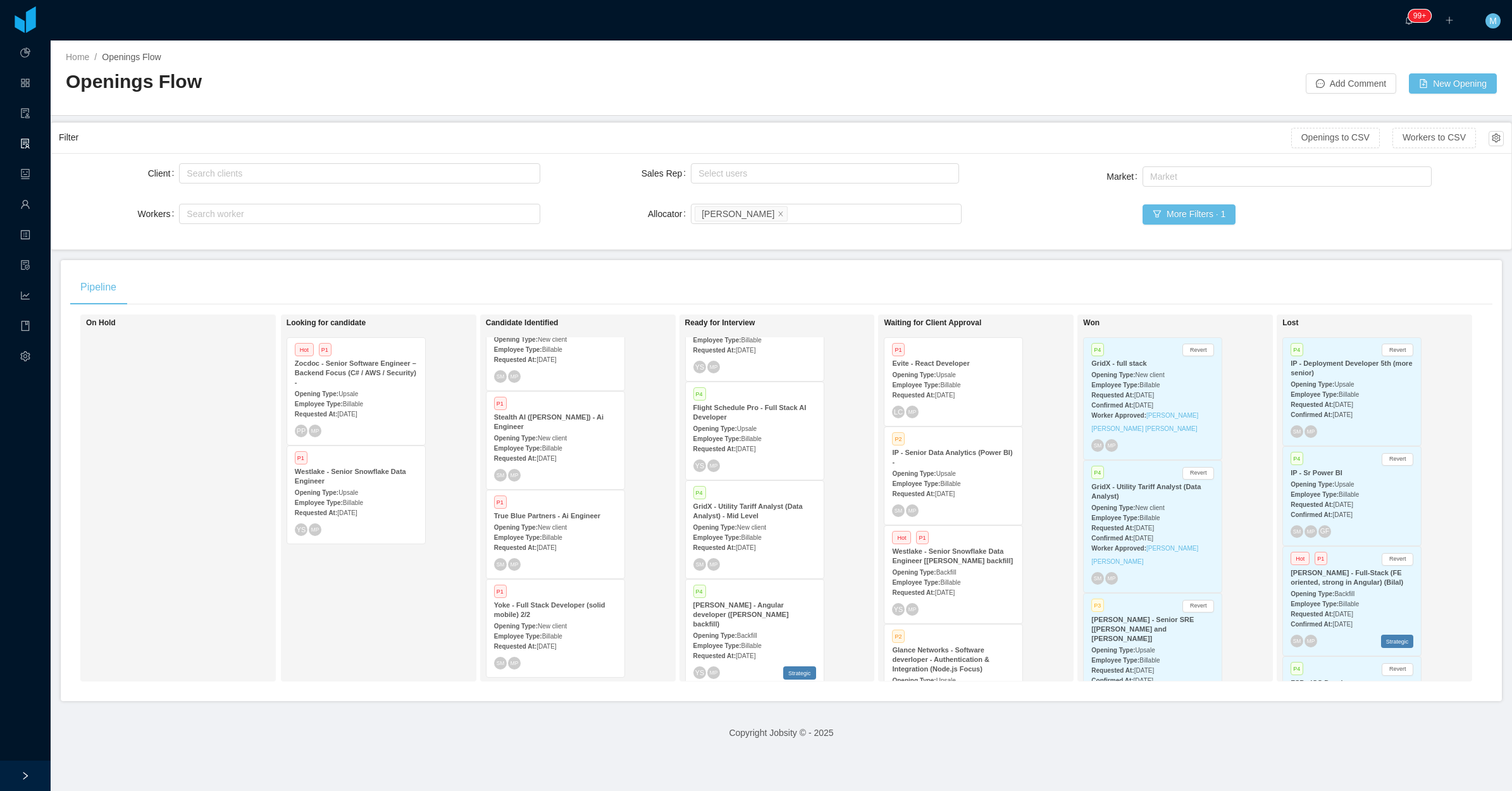
click at [1106, 507] on strong "Opening Type:" at bounding box center [1113, 508] width 44 height 7
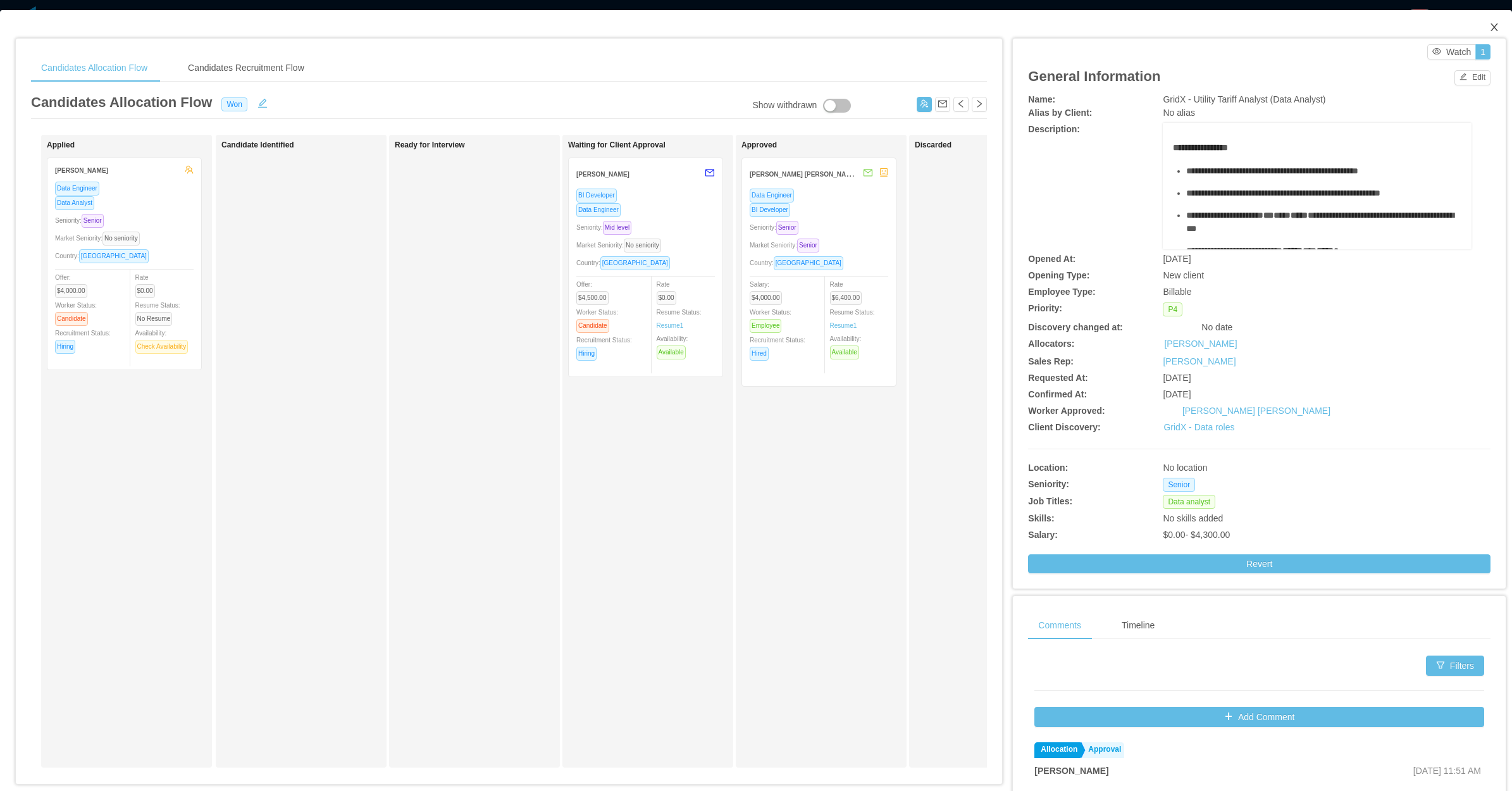
click at [1477, 27] on span "Close" at bounding box center [1495, 28] width 36 height 36
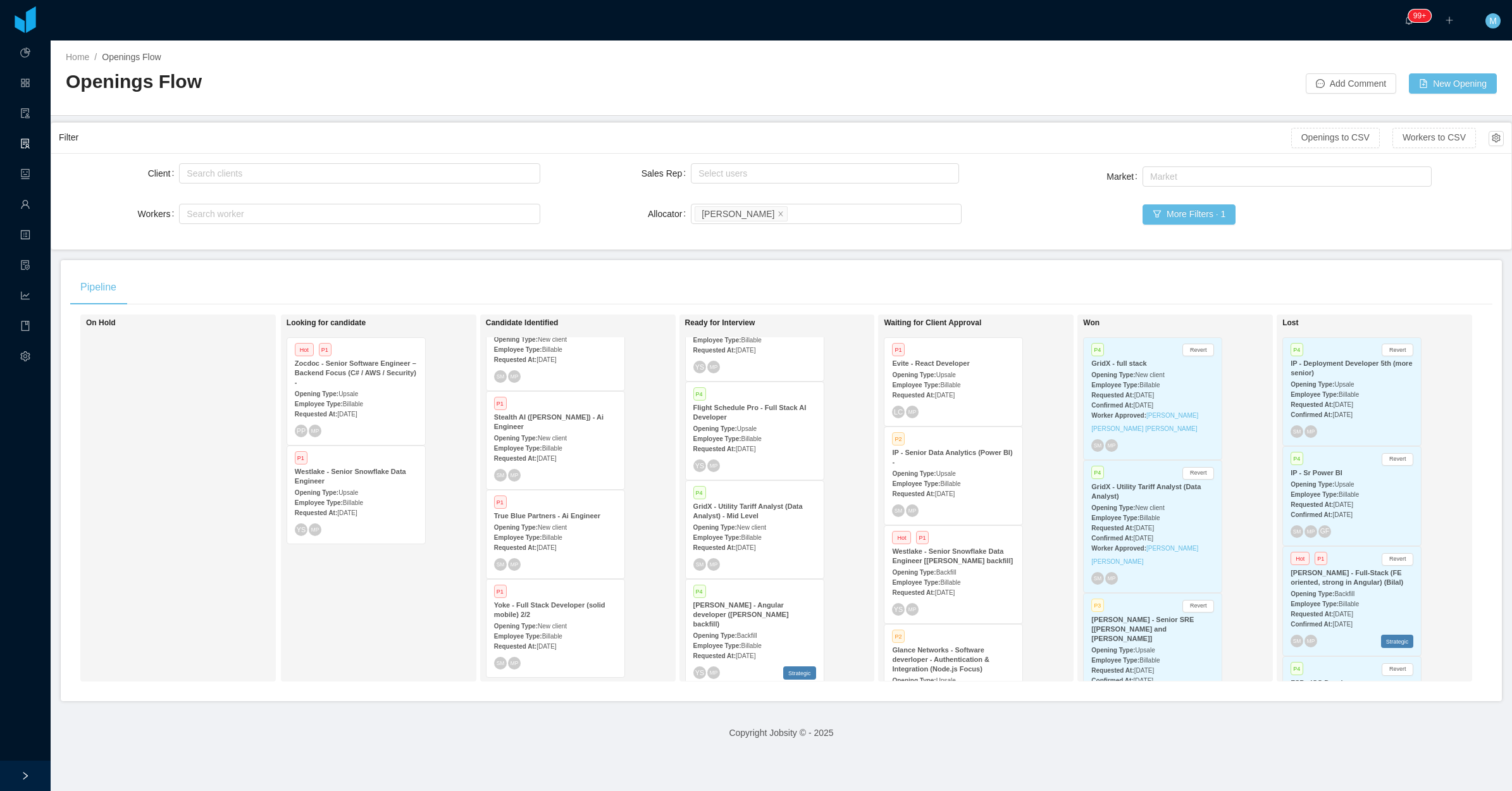
click at [1139, 400] on div "Confirmed At: Aug 11th, 2025" at bounding box center [1152, 404] width 123 height 13
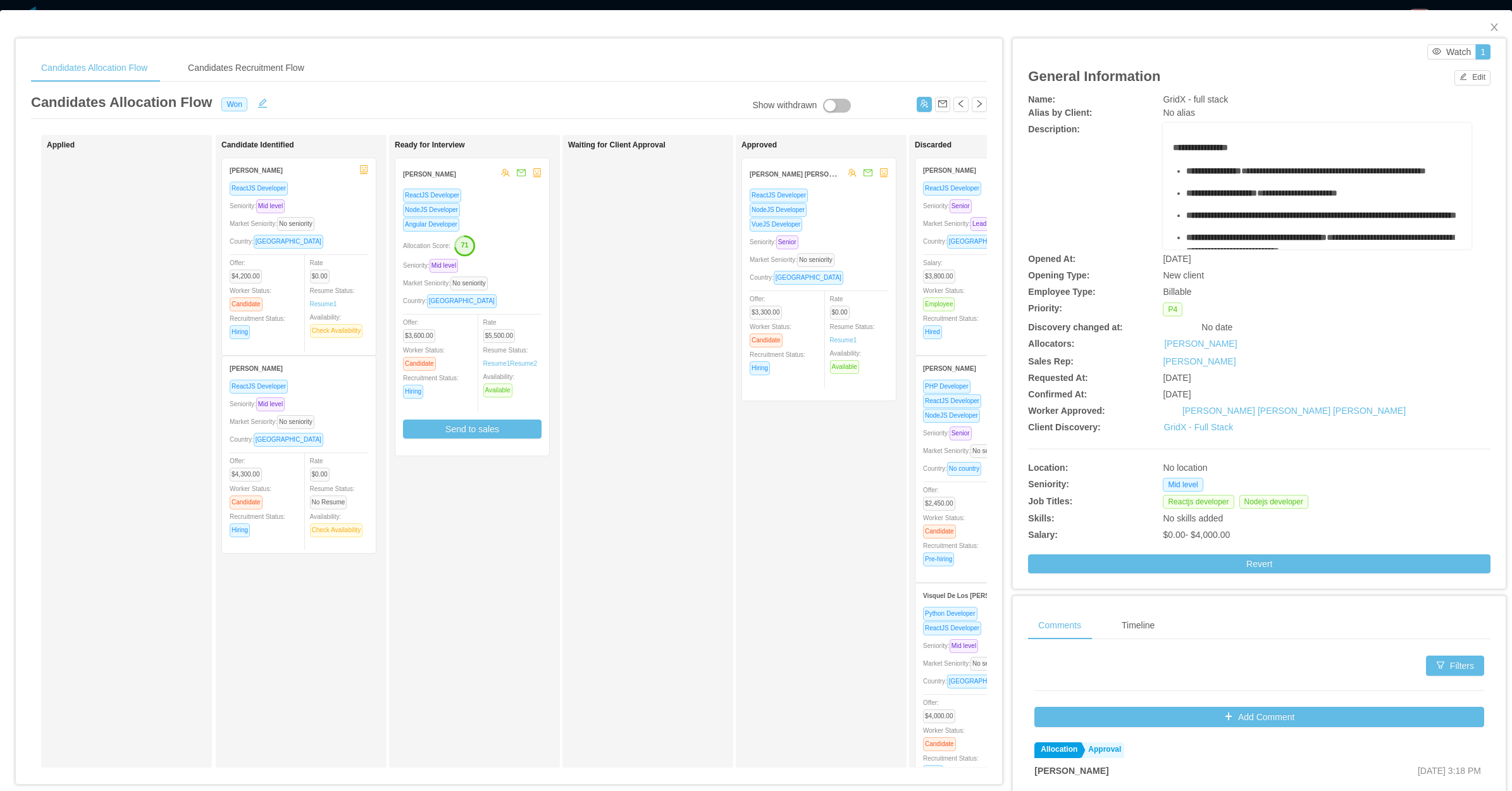
click at [829, 505] on div "Approved Yusef Richard de Oliveira Alves ReactJS Developer NodeJS Developer Vue…" at bounding box center [830, 452] width 177 height 622
click at [1490, 26] on span "Close" at bounding box center [1495, 28] width 36 height 36
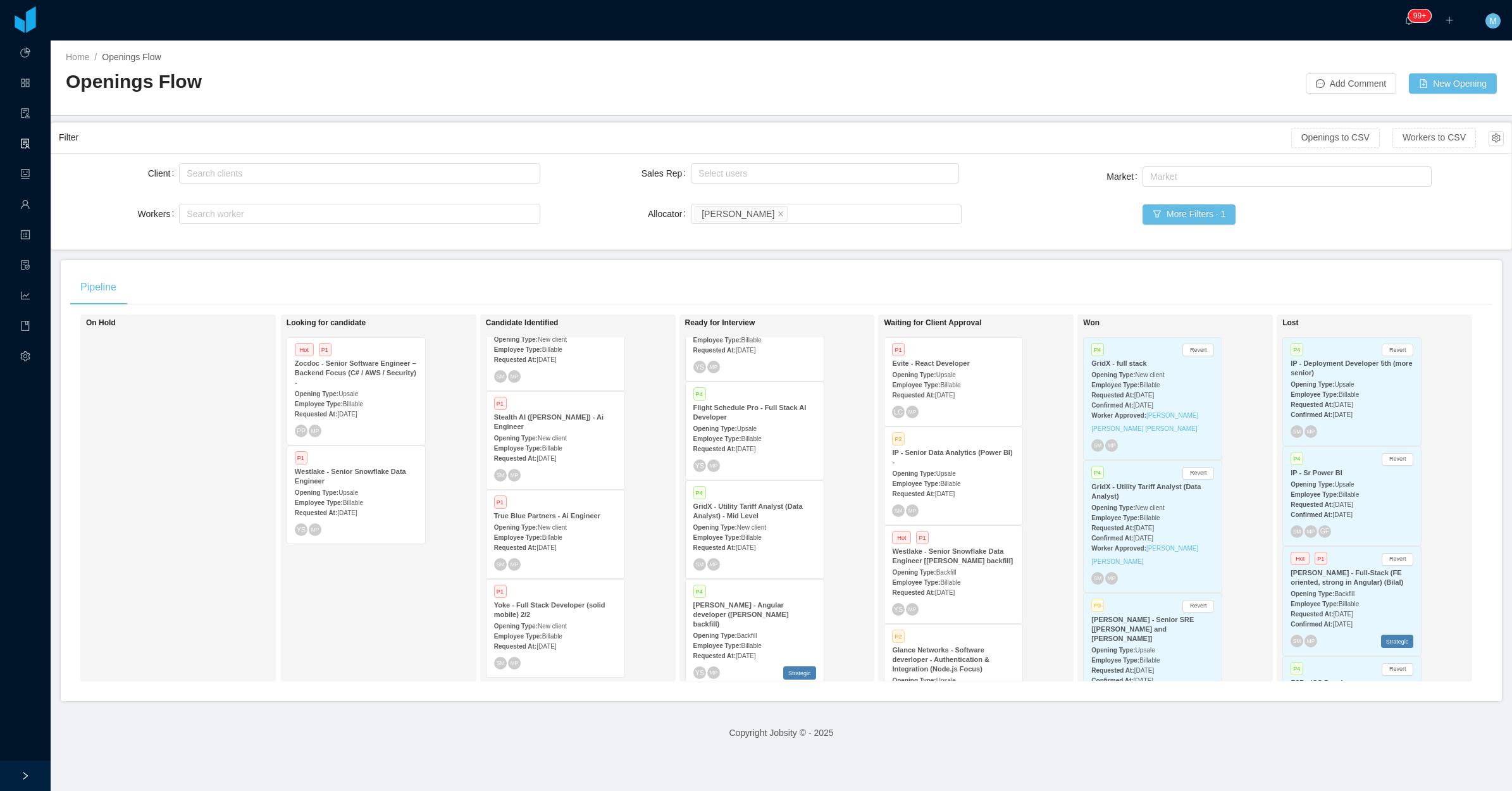
click at [308, 601] on div "Looking for candidate Hot P1 Zocdoc - Senior Software Engineer – Backend Focus …" at bounding box center [375, 497] width 177 height 356
click at [33, 773] on div at bounding box center [25, 776] width 50 height 30
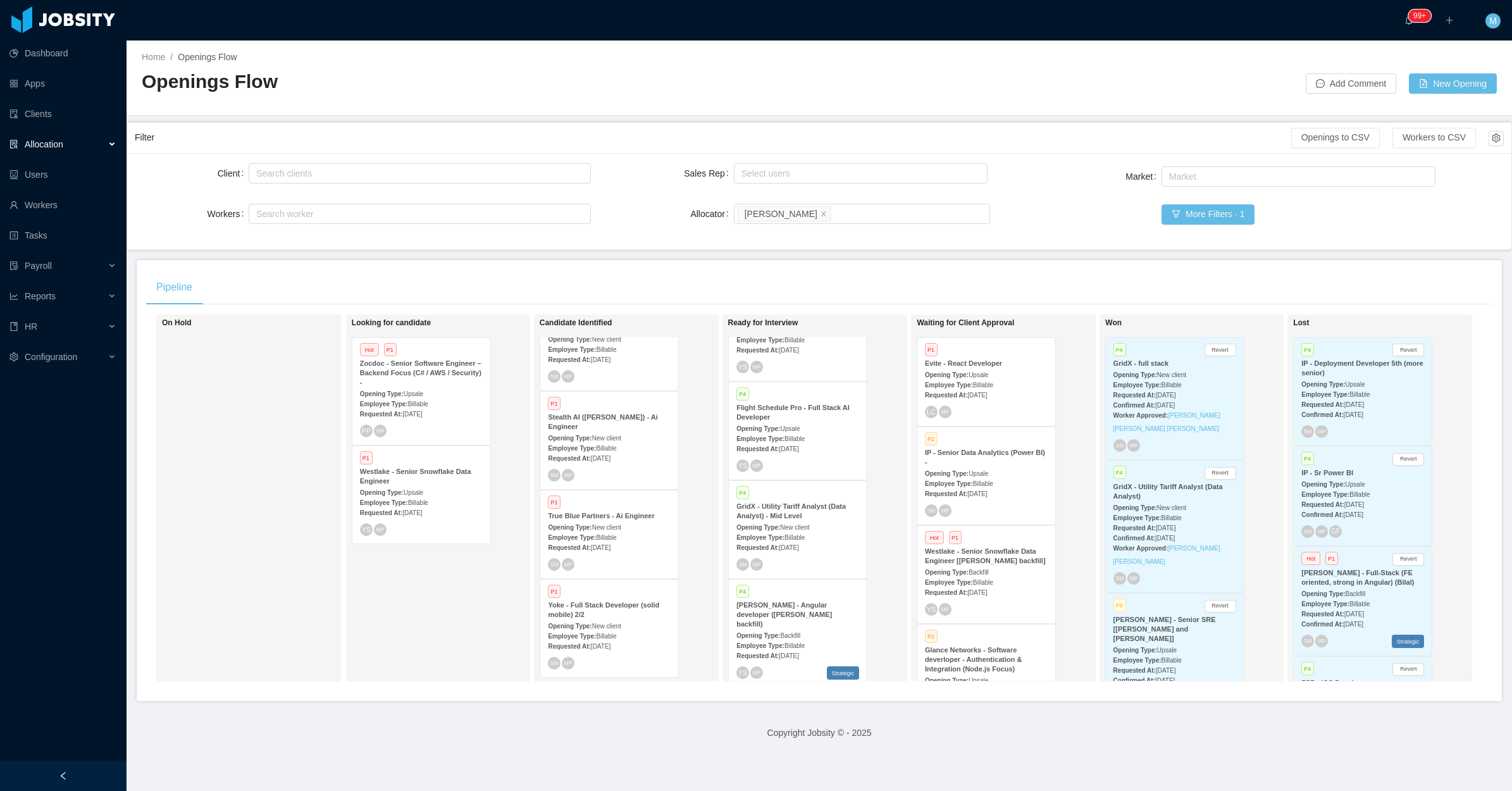
click at [116, 142] on div "Allocation" at bounding box center [63, 144] width 127 height 25
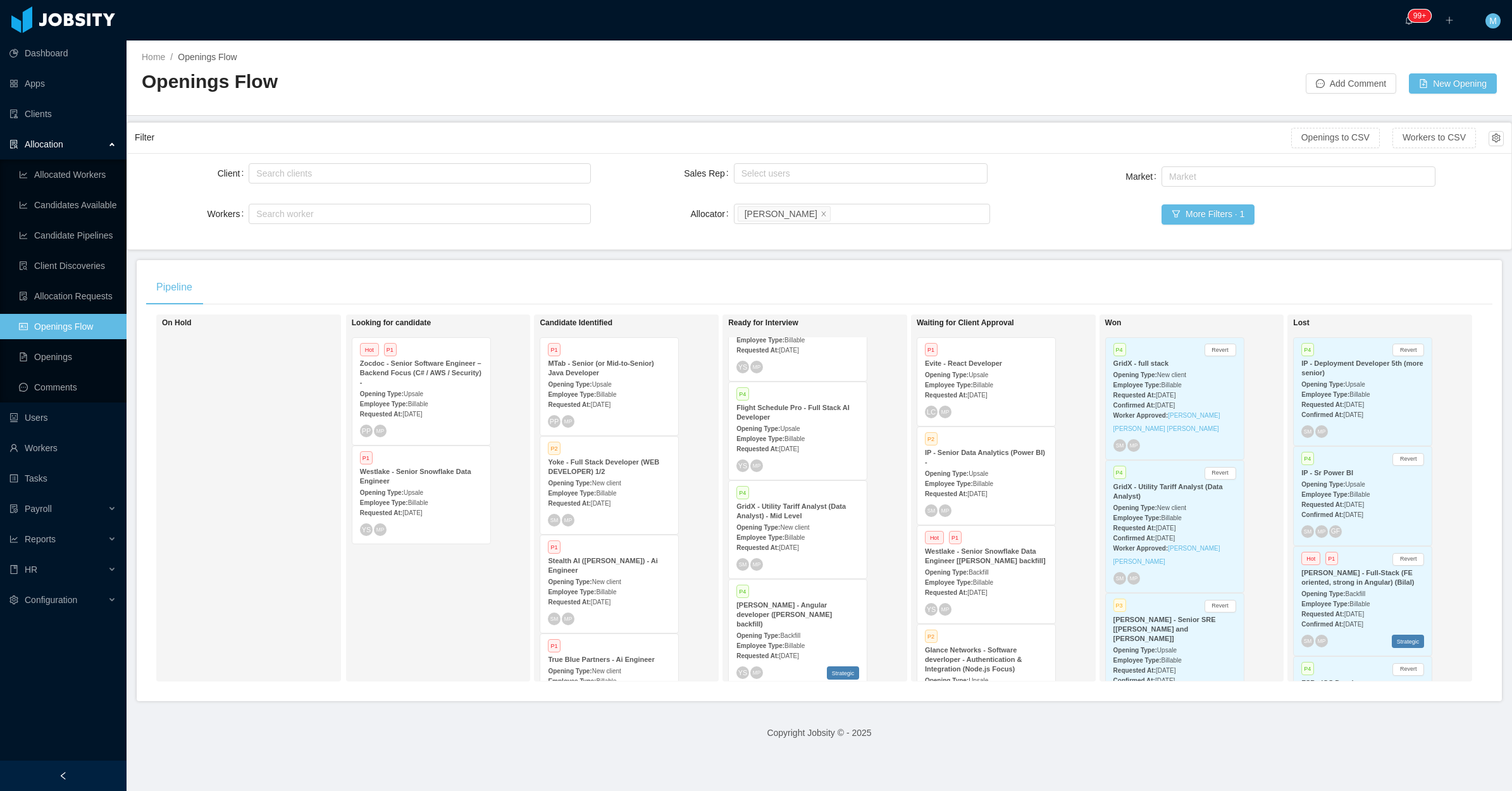
scroll to position [624, 0]
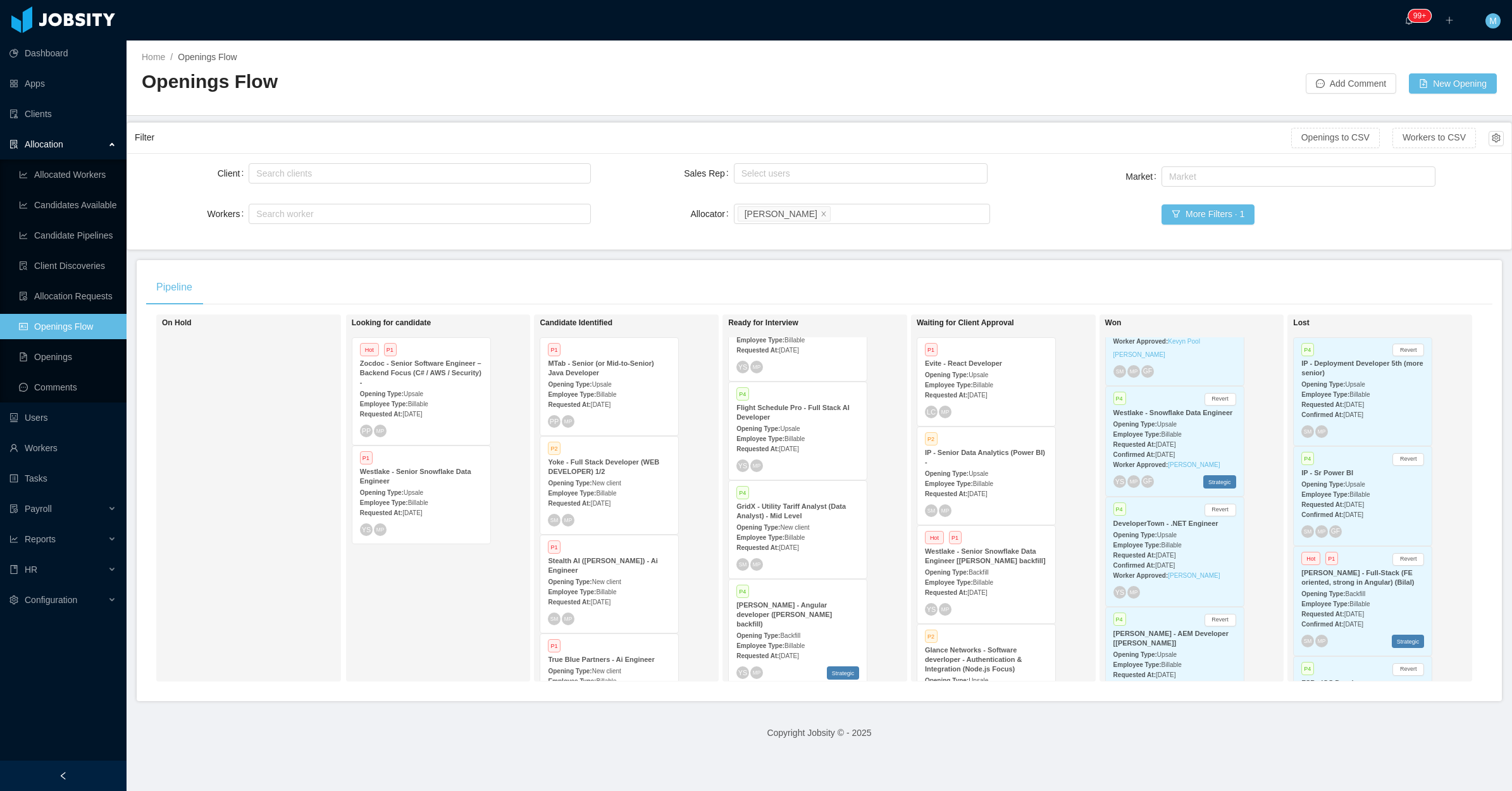
click at [1176, 538] on div "Employee Type: Billable" at bounding box center [1174, 544] width 123 height 13
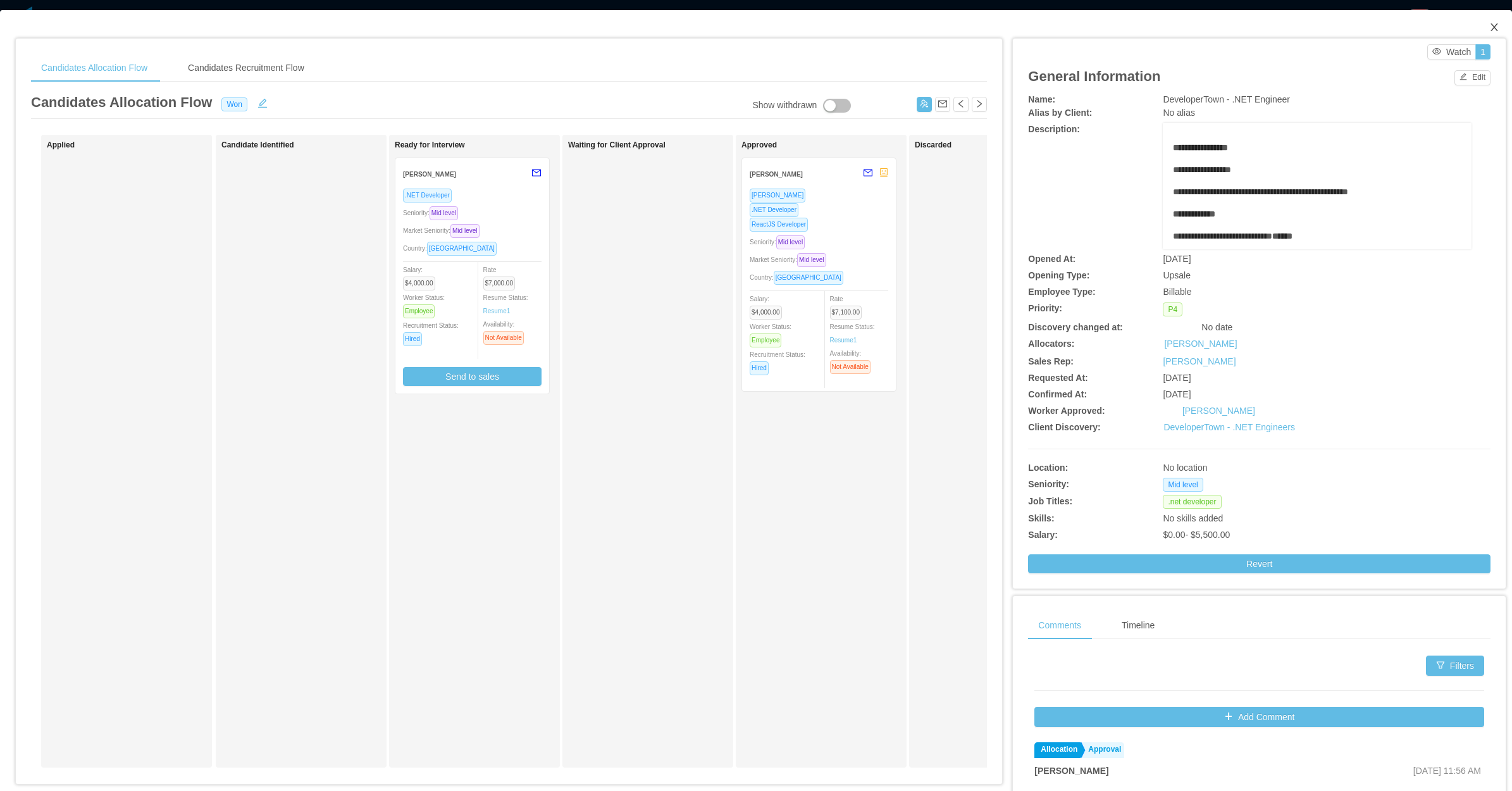
drag, startPoint x: 1479, startPoint y: 24, endPoint x: 1452, endPoint y: 27, distance: 27.2
click at [1489, 23] on icon "icon: close" at bounding box center [1494, 27] width 10 height 10
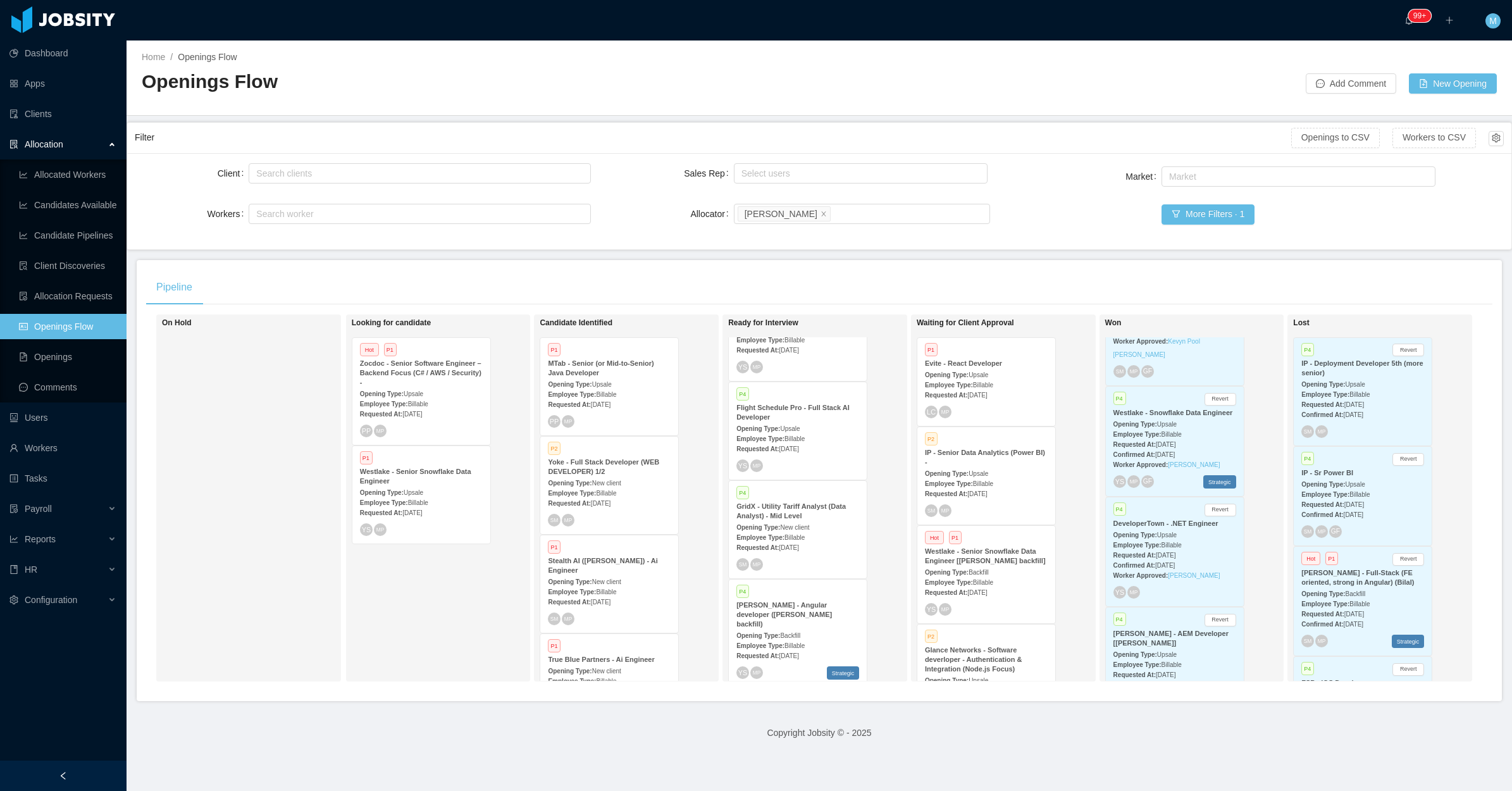
drag, startPoint x: 280, startPoint y: 491, endPoint x: 257, endPoint y: 548, distance: 61.5
click at [282, 491] on div "On Hold" at bounding box center [251, 497] width 177 height 356
click at [80, 776] on div at bounding box center [63, 776] width 127 height 30
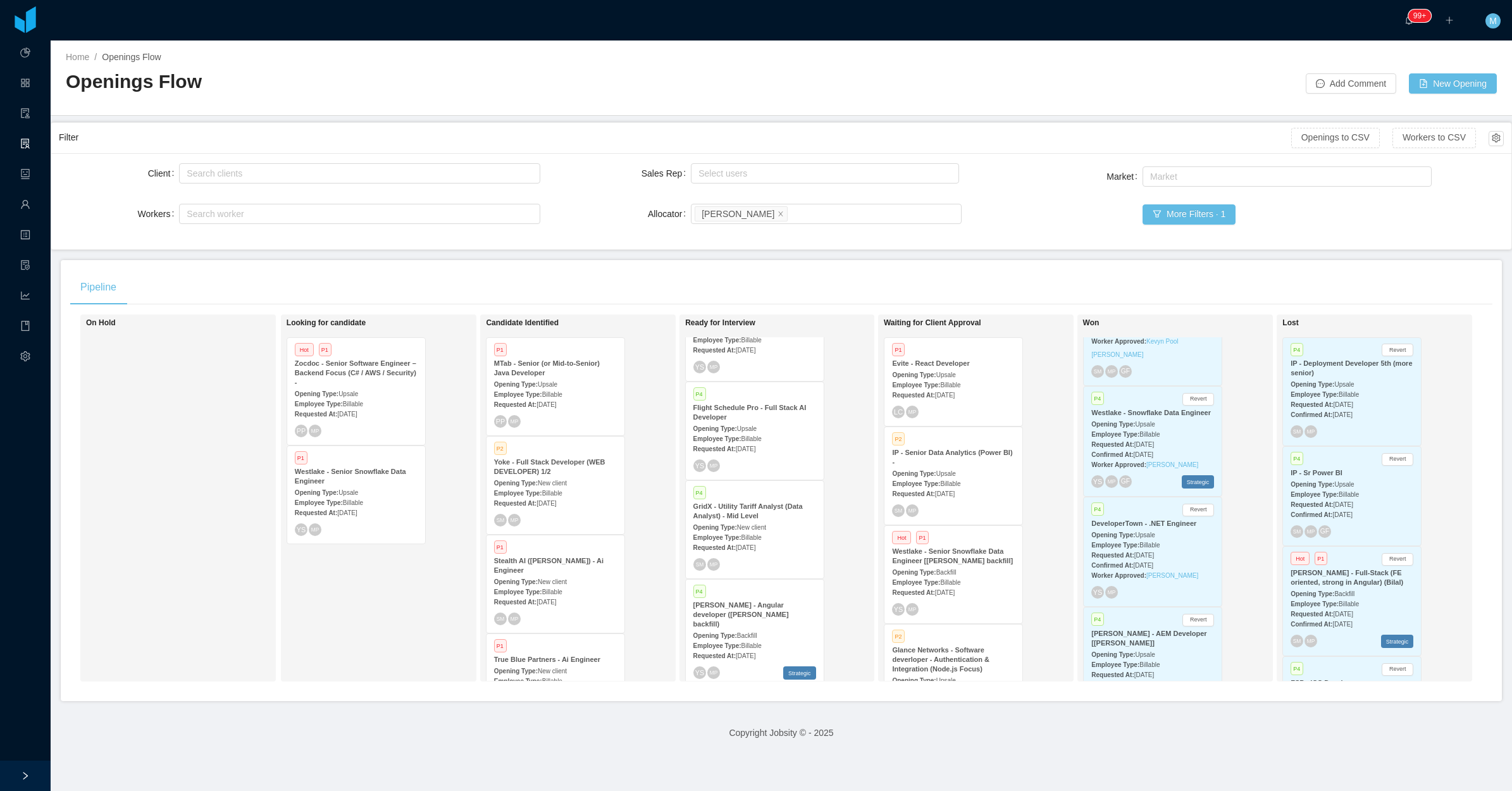
click at [314, 653] on div "Looking for candidate Hot P1 Zocdoc - Senior Software Engineer – Backend Focus …" at bounding box center [375, 497] width 177 height 356
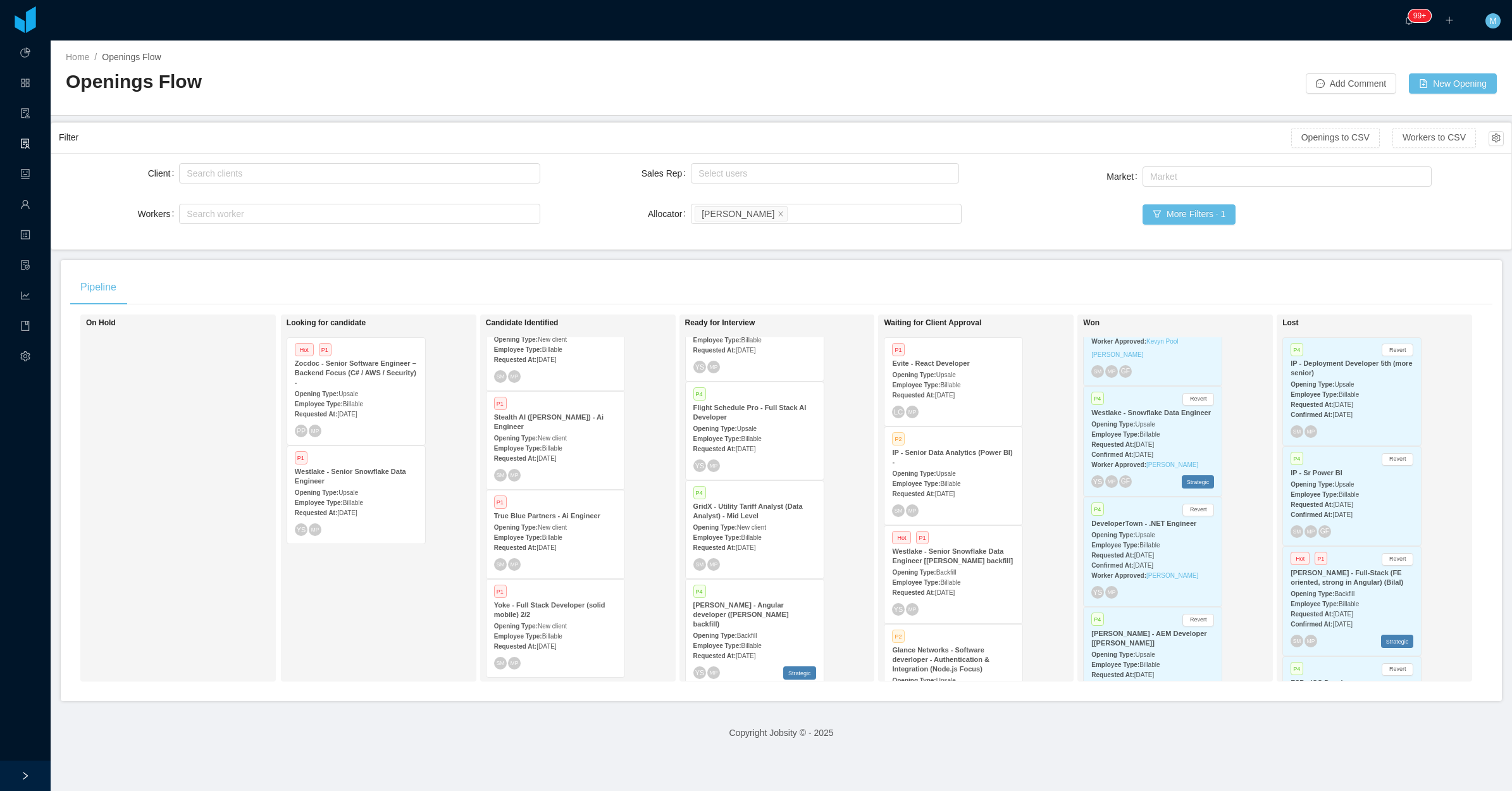
click at [566, 624] on div "Opening Type: New client" at bounding box center [555, 625] width 123 height 13
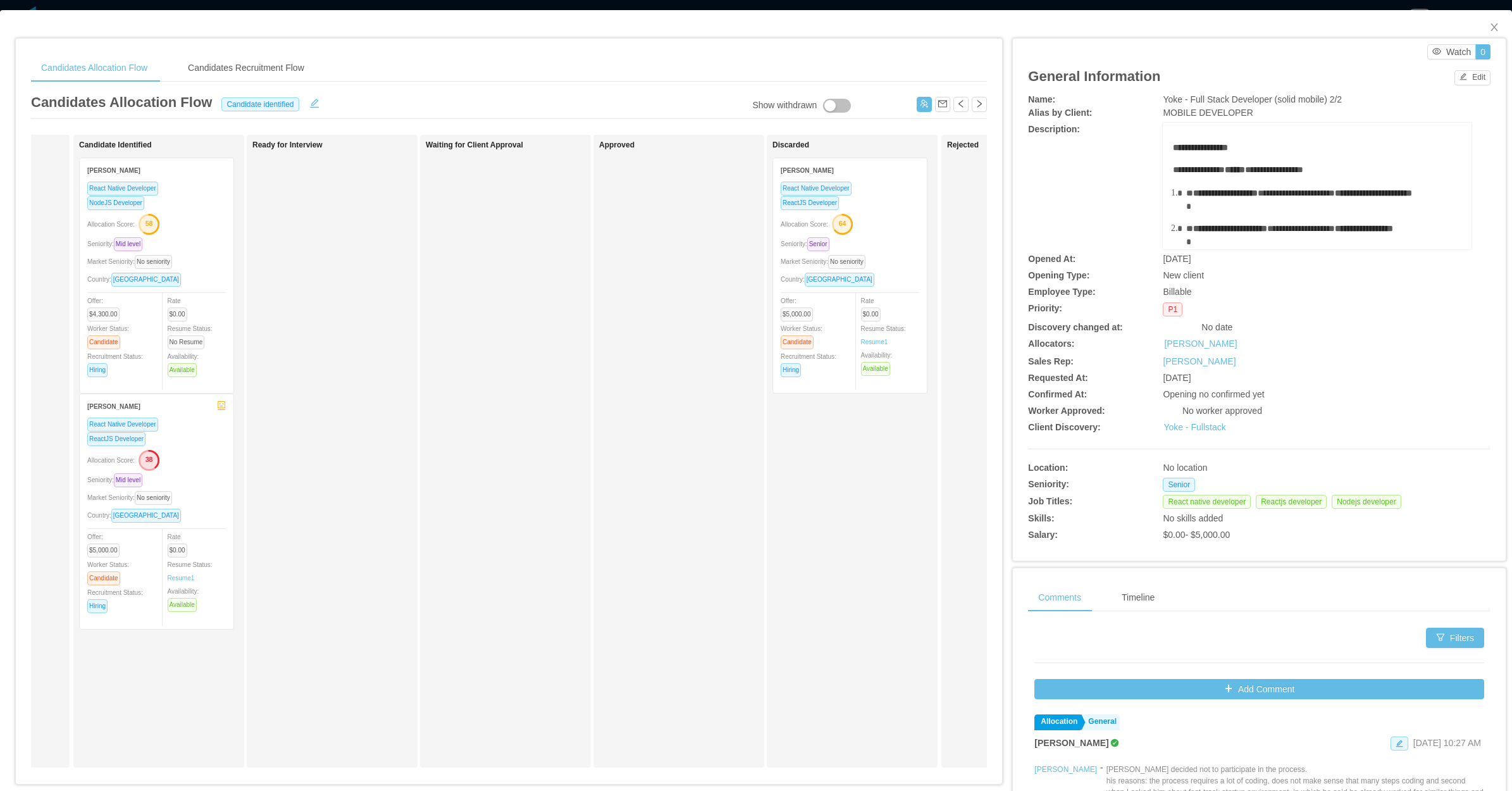
scroll to position [0, 127]
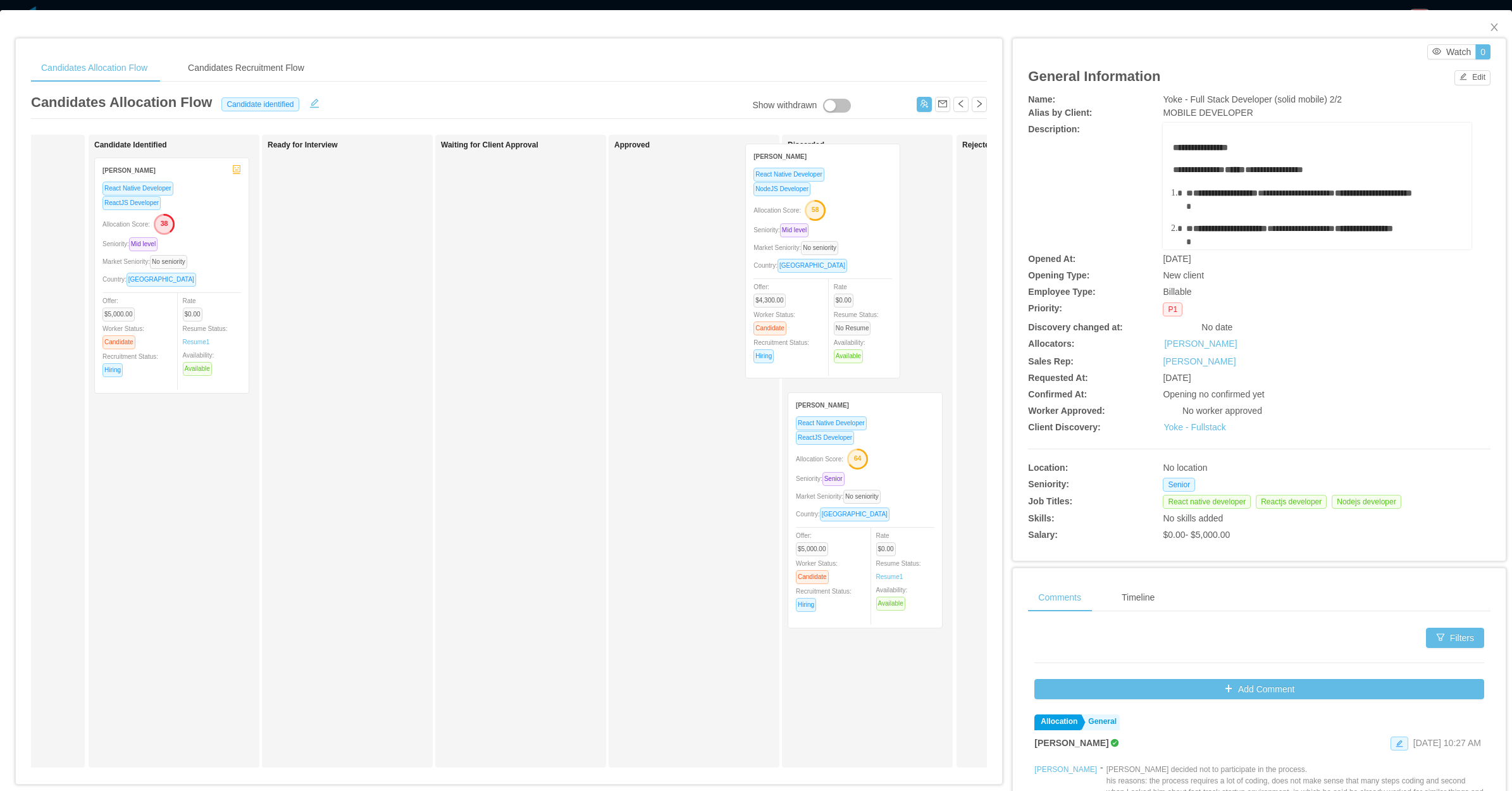
drag, startPoint x: 197, startPoint y: 282, endPoint x: 862, endPoint y: 269, distance: 665.1
click at [862, 269] on div "Applied Candidate Identified Rafael Freitas React Native Developer NodeJS Devel…" at bounding box center [509, 457] width 956 height 643
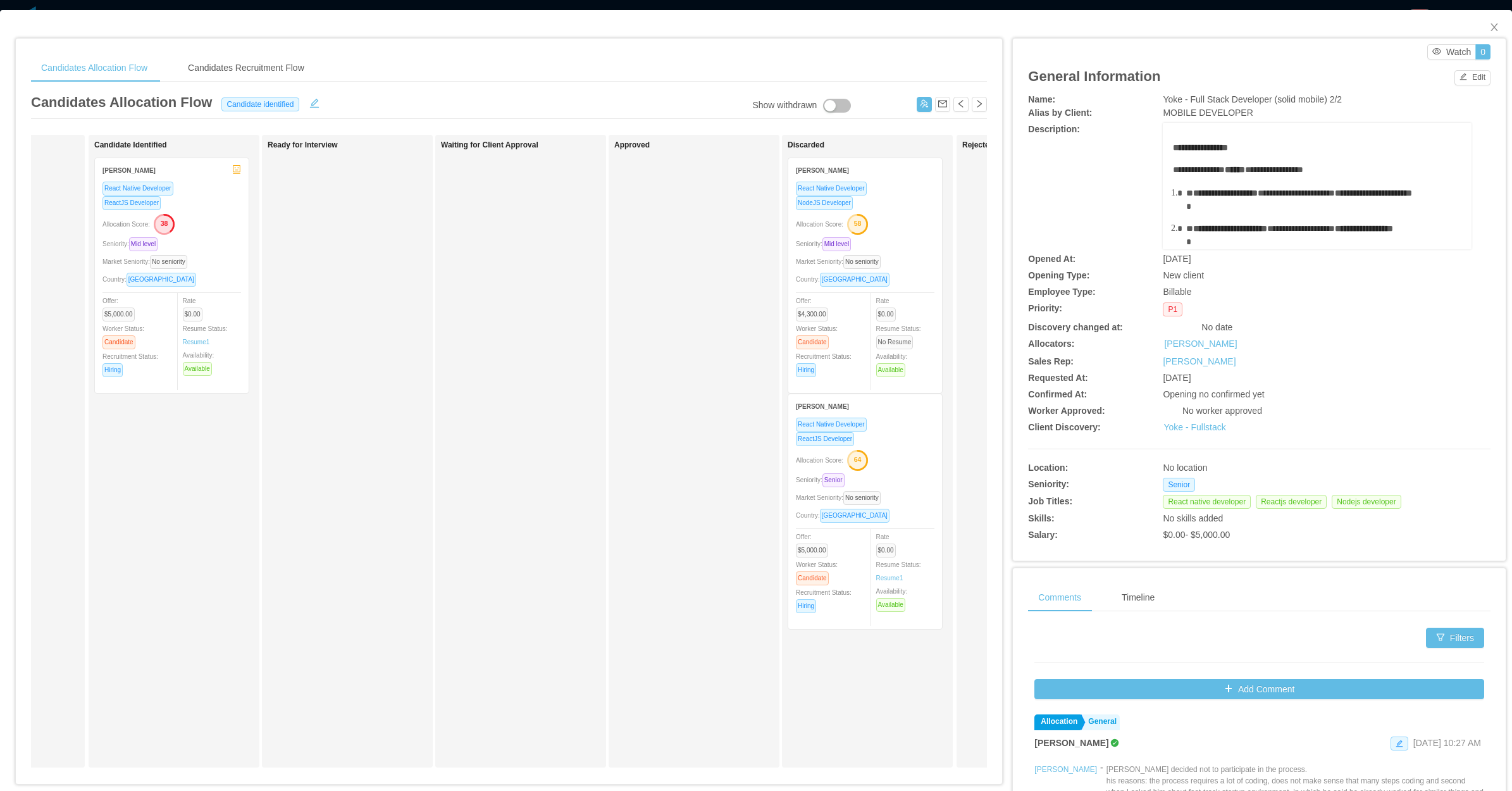
click at [924, 217] on div "Allocation Score: 58" at bounding box center [865, 223] width 138 height 20
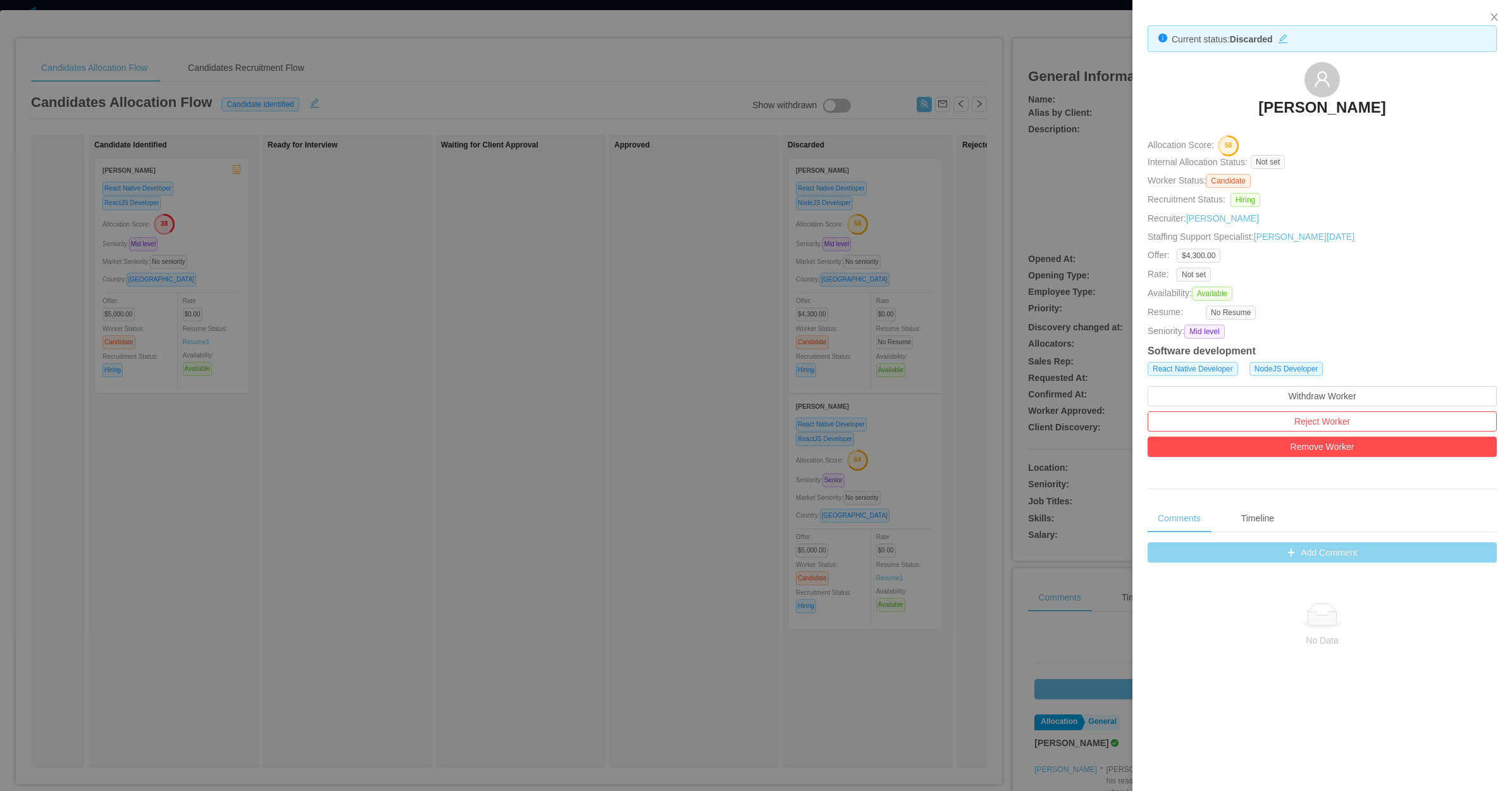
click at [1288, 559] on button "Add Comment" at bounding box center [1322, 552] width 349 height 20
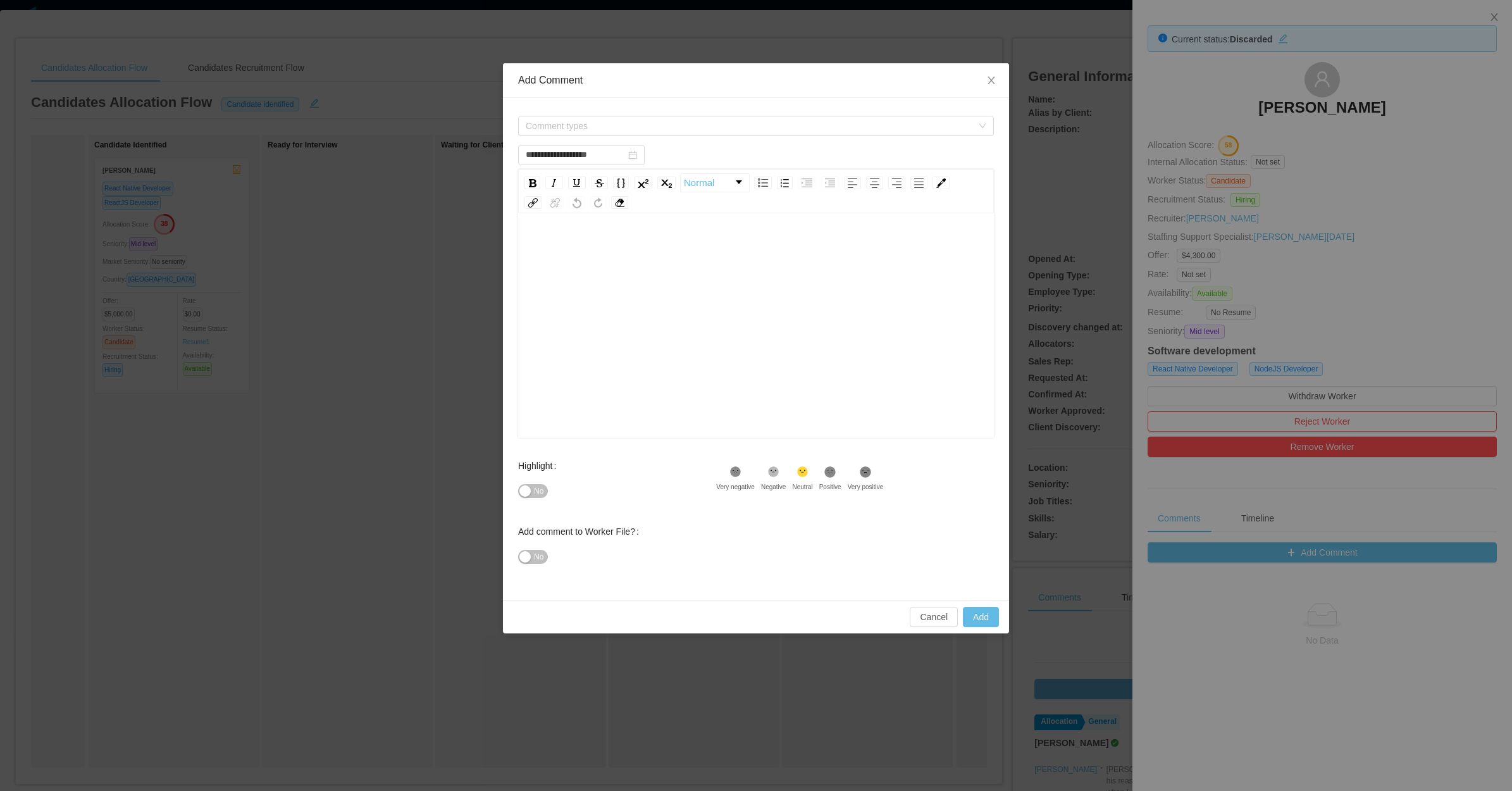
click at [672, 285] on div "rdw-editor" at bounding box center [756, 345] width 457 height 221
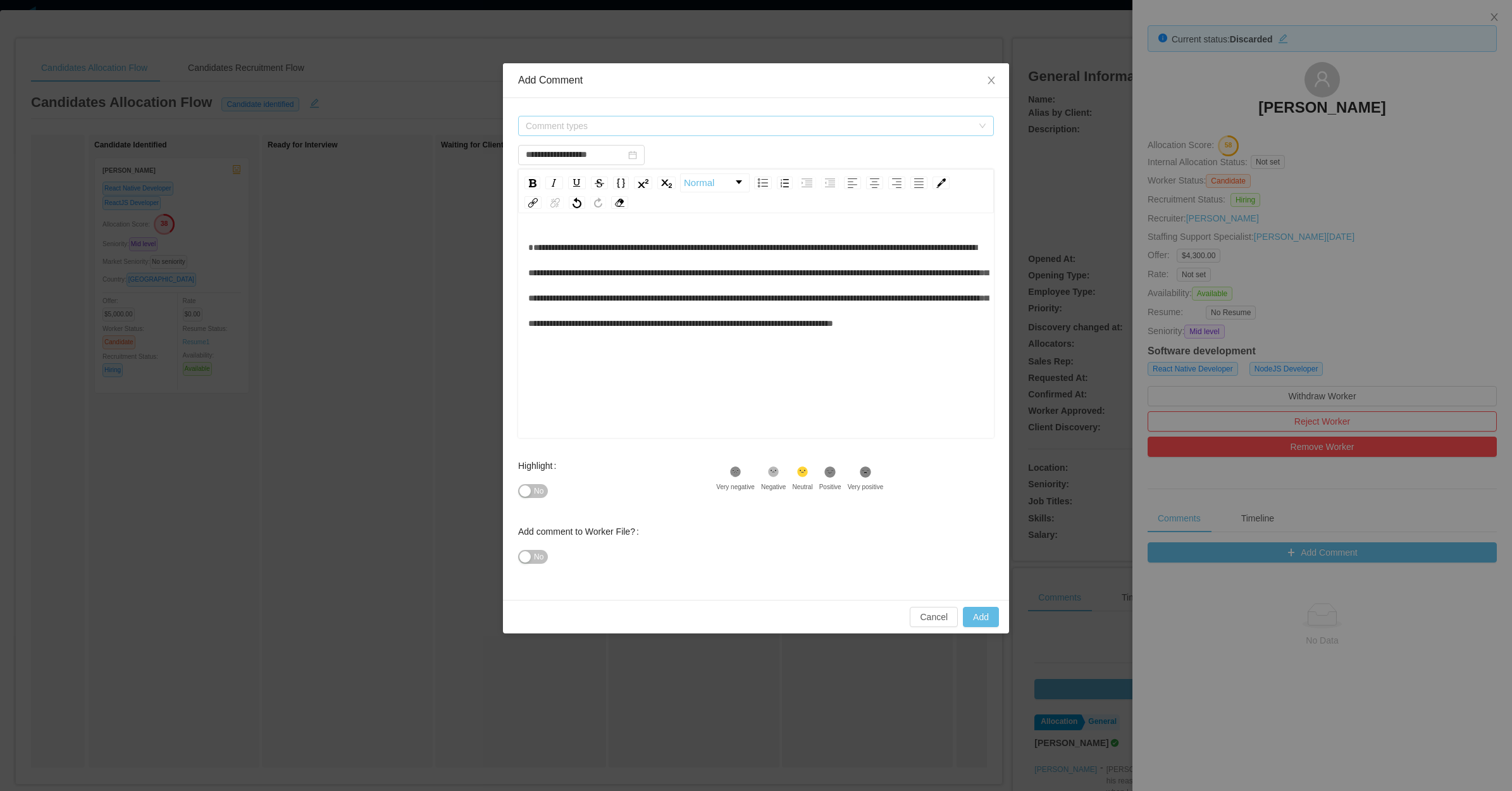
type input "**********"
click at [605, 122] on span "Comment types" at bounding box center [749, 126] width 447 height 13
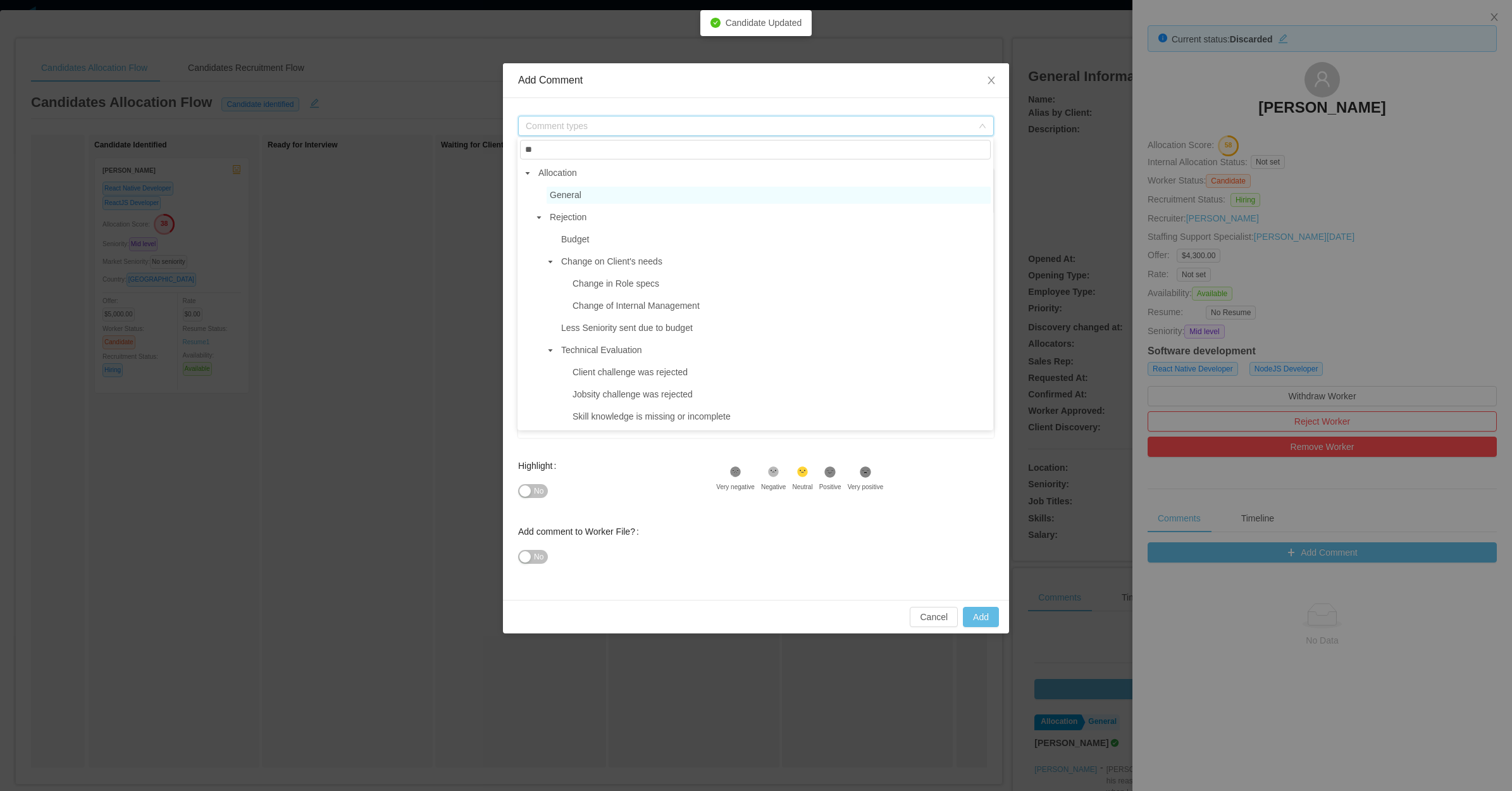
type input "**"
click at [579, 192] on span "General" at bounding box center [566, 194] width 32 height 10
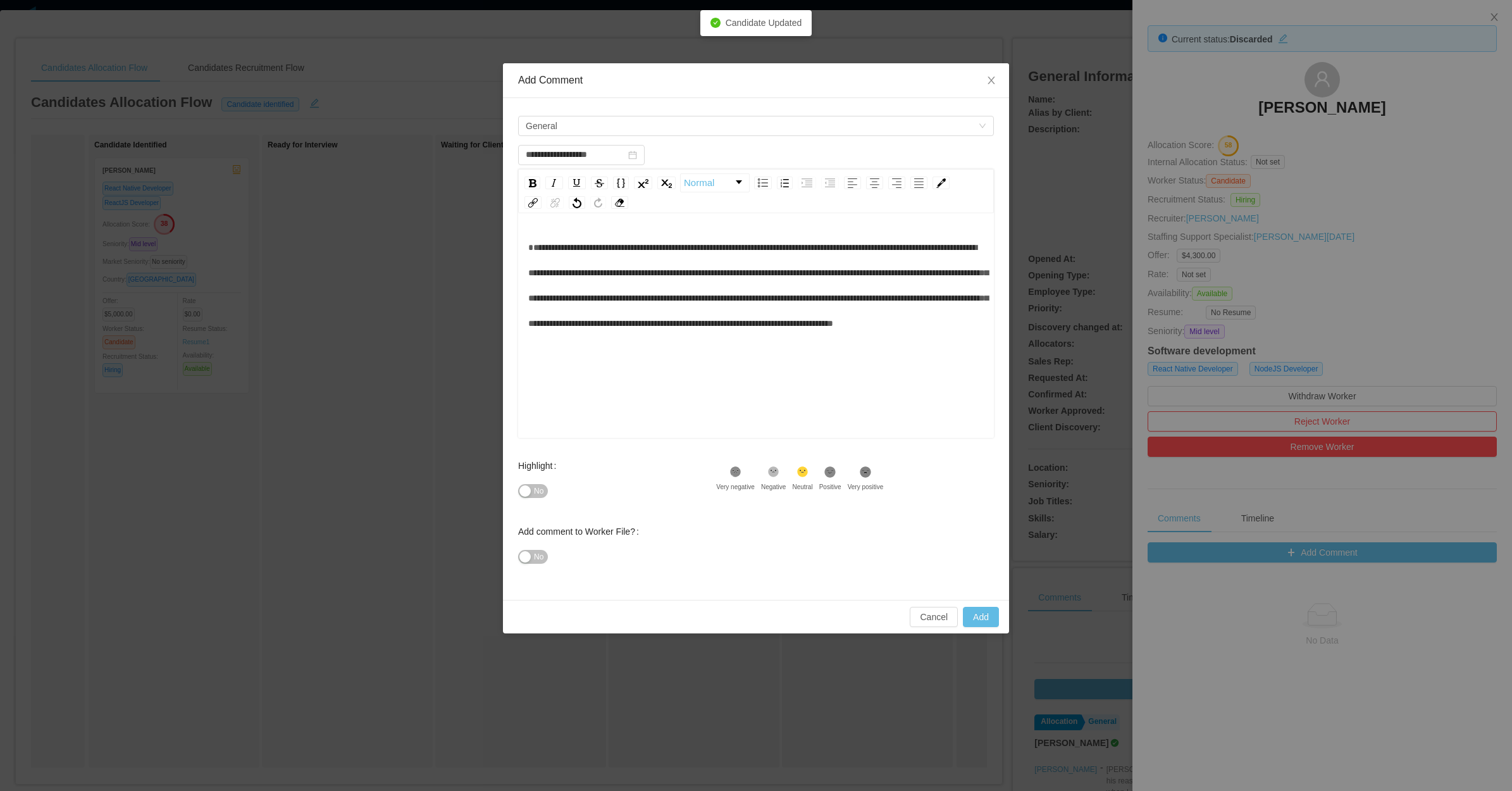
click at [538, 491] on span "No" at bounding box center [539, 492] width 10 height 13
click at [529, 548] on div "No" at bounding box center [617, 557] width 198 height 25
click at [533, 554] on button "No" at bounding box center [533, 557] width 30 height 14
click at [531, 486] on span "Yes" at bounding box center [529, 492] width 13 height 13
click at [987, 622] on button "Add" at bounding box center [981, 617] width 36 height 20
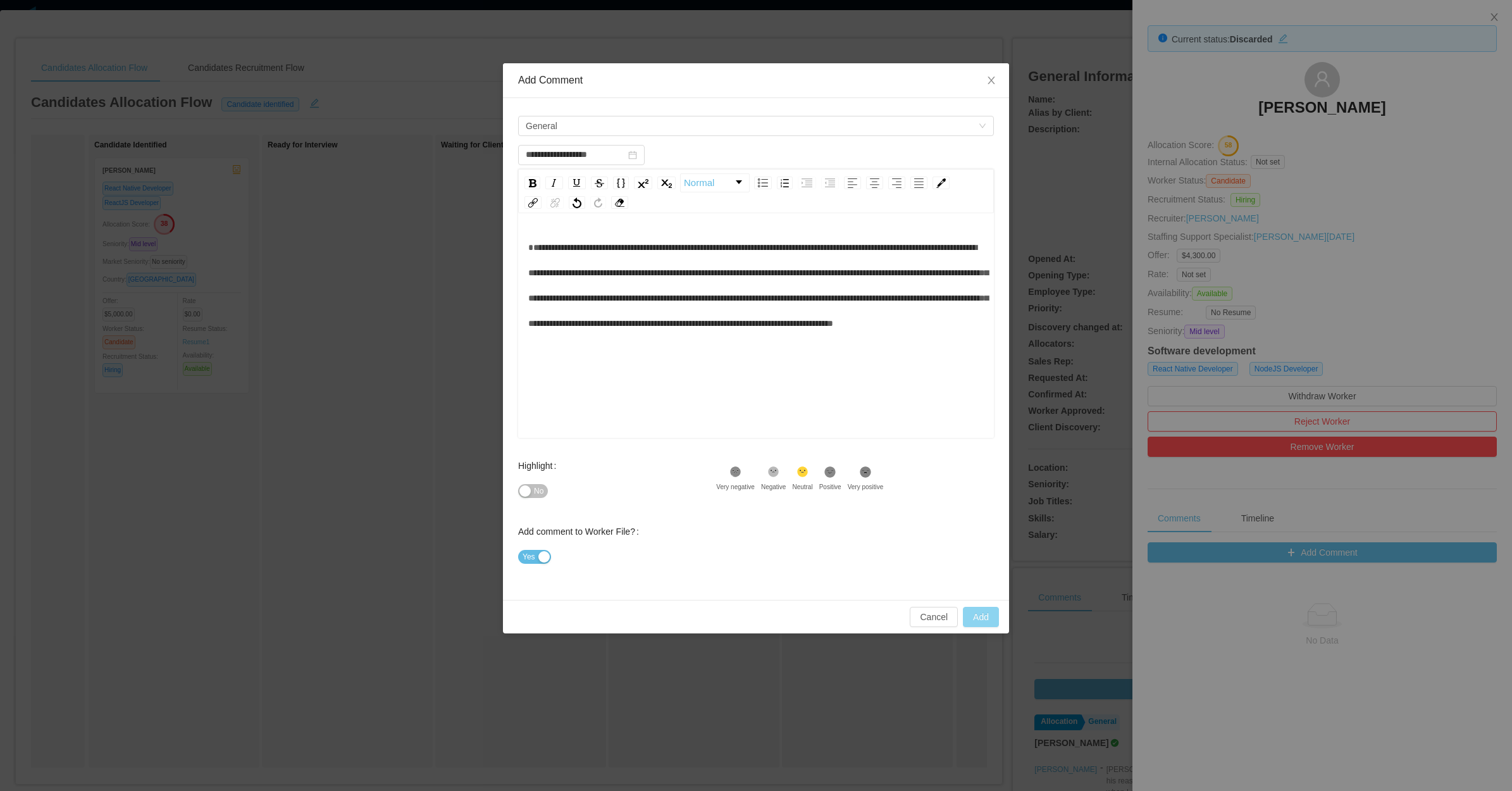
type input "**********"
click at [382, 605] on div "**********" at bounding box center [756, 396] width 1512 height 791
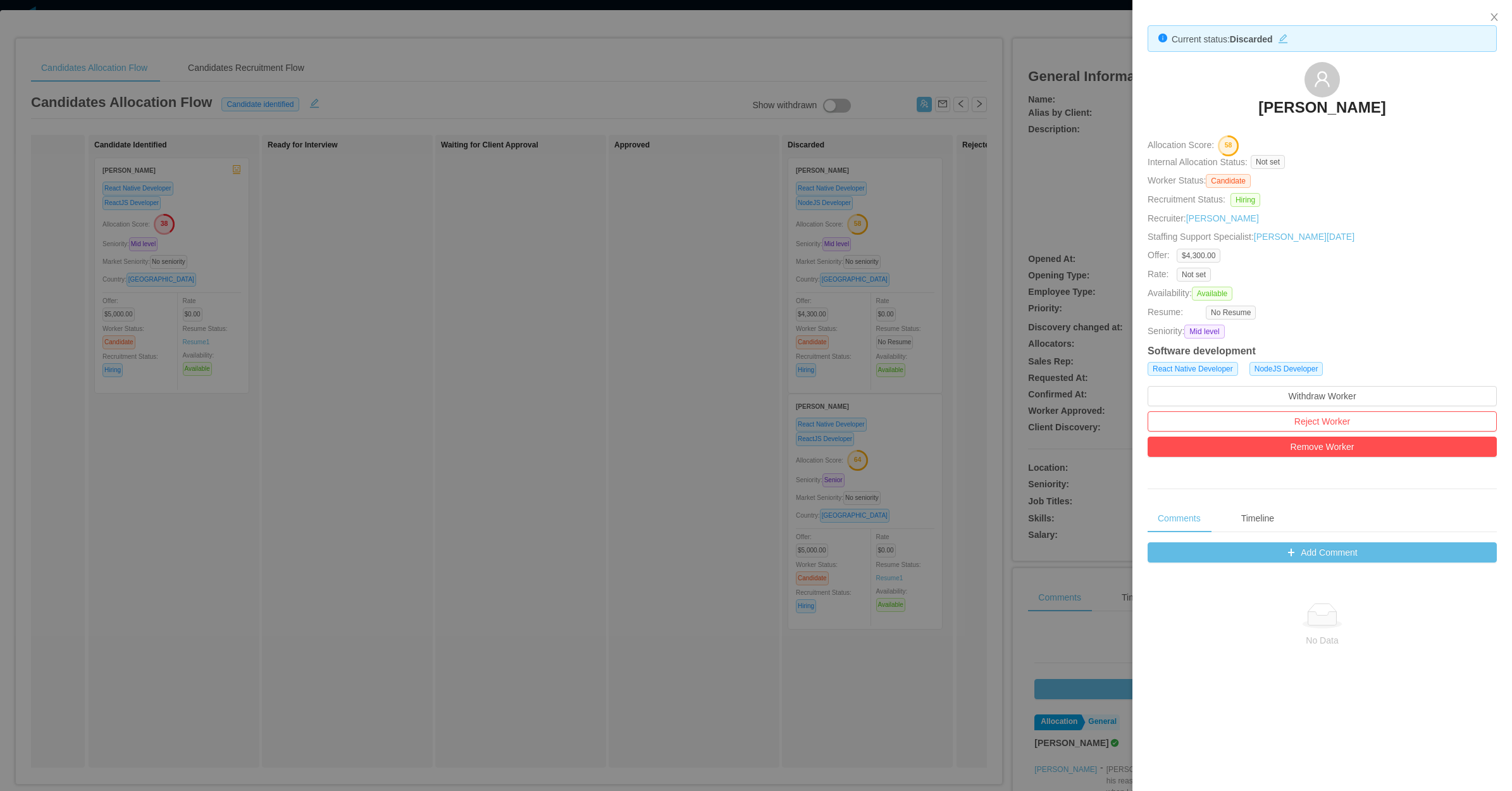
drag, startPoint x: 675, startPoint y: 454, endPoint x: 763, endPoint y: 402, distance: 102.2
click at [681, 452] on div at bounding box center [756, 396] width 1512 height 791
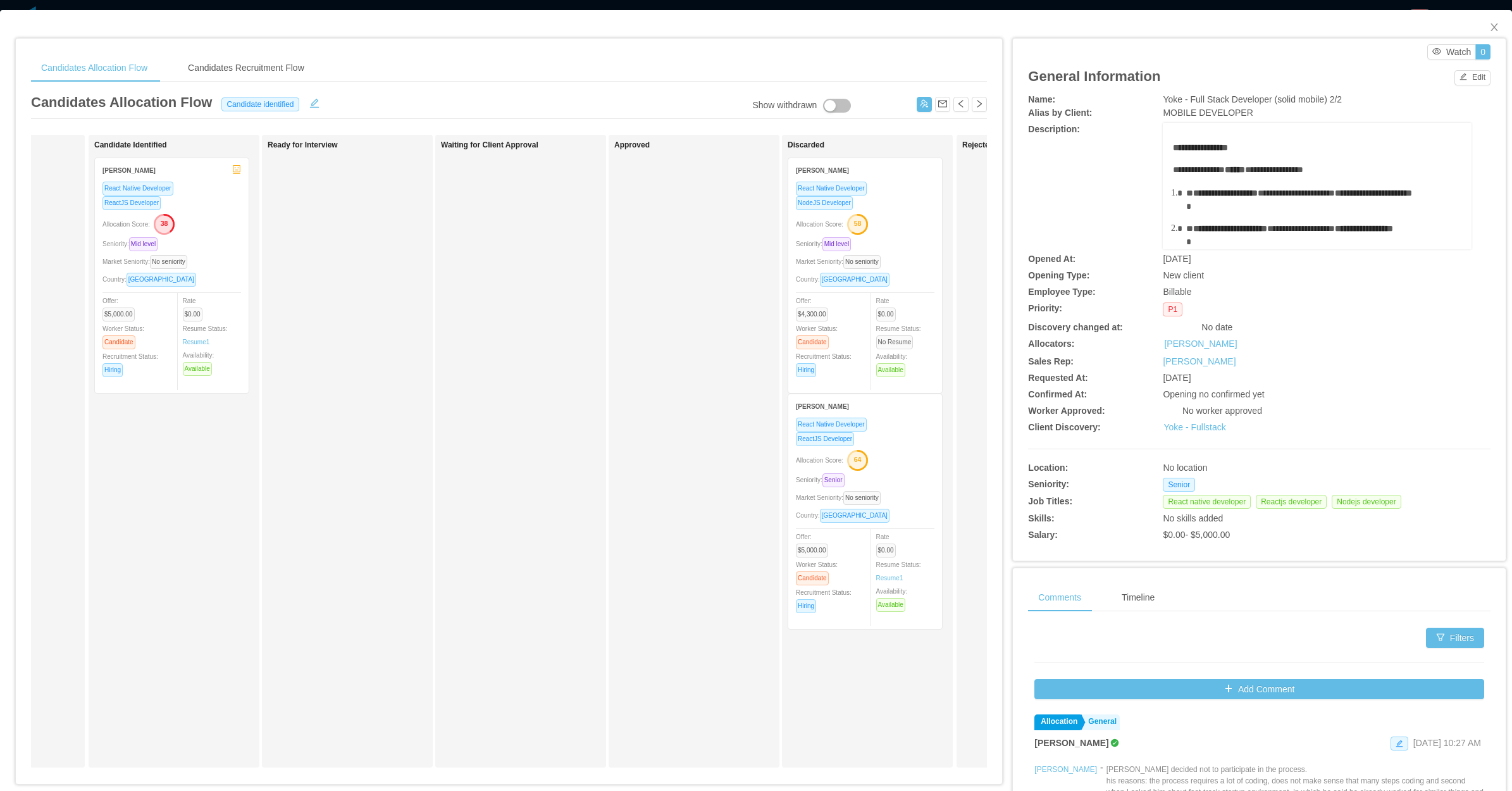
click at [934, 216] on div "Allocation Score: 58" at bounding box center [865, 223] width 138 height 20
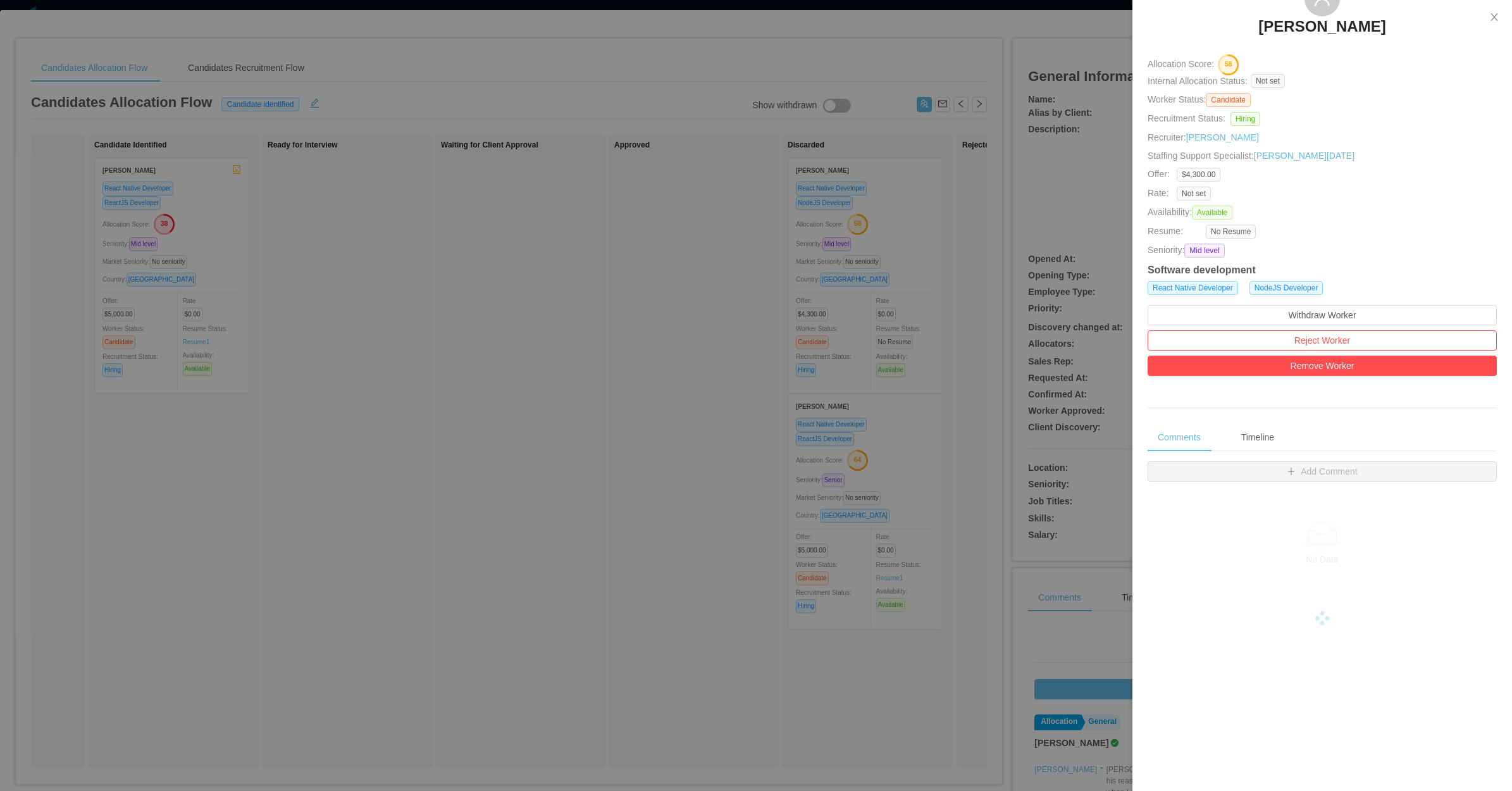
scroll to position [181, 0]
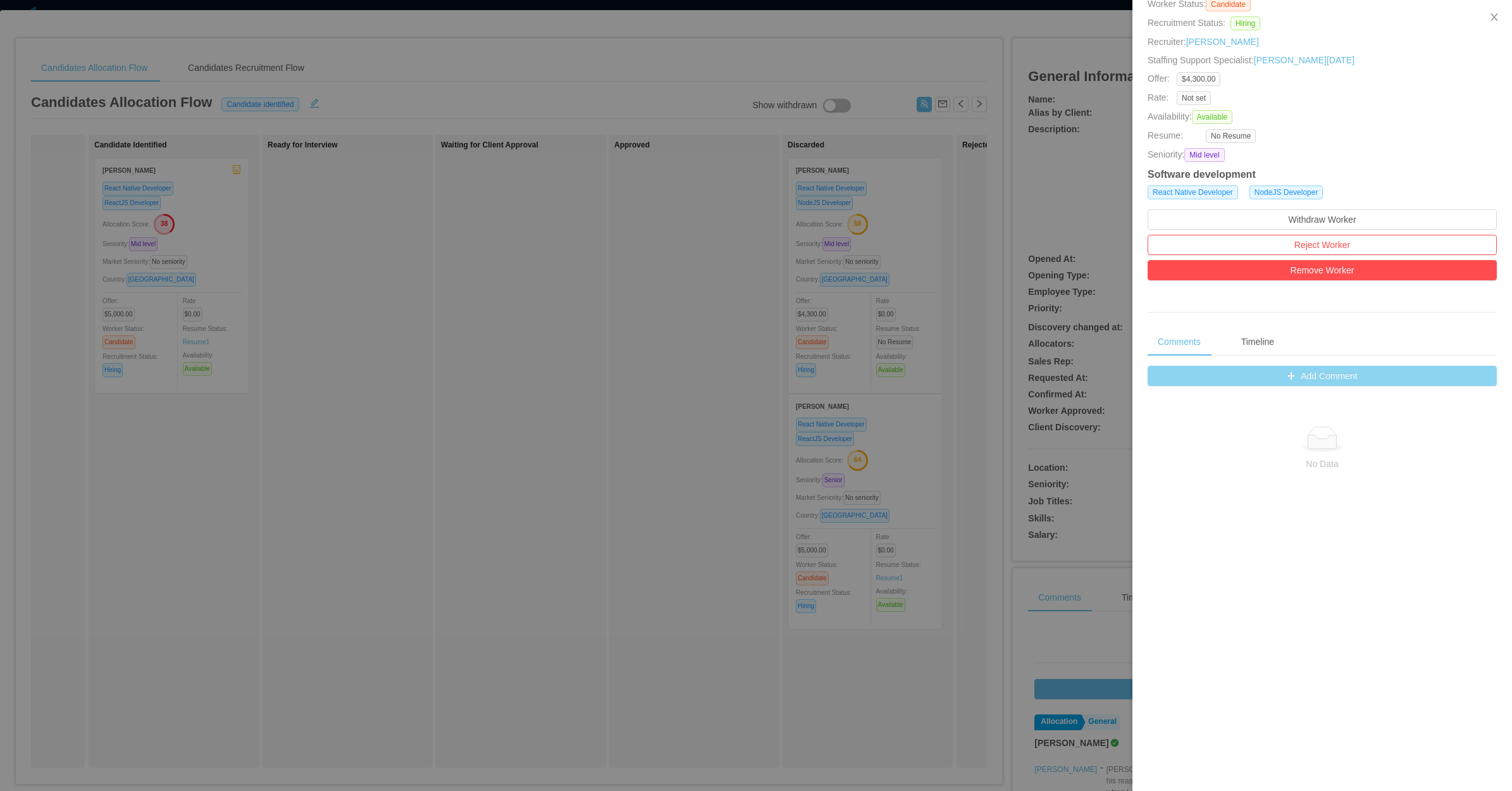
click at [1351, 369] on button "Add Comment" at bounding box center [1322, 375] width 349 height 20
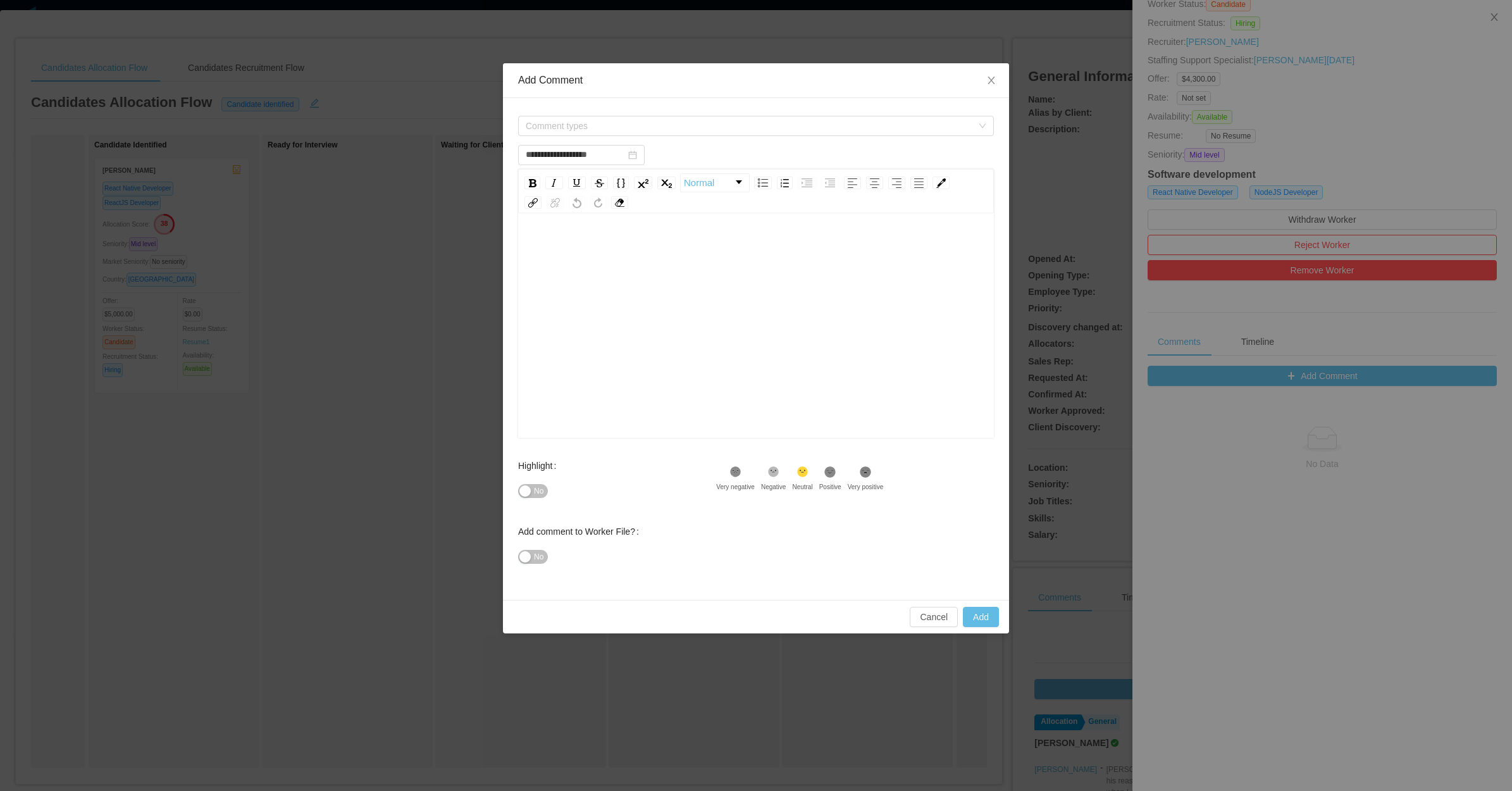
click at [579, 273] on div "rdw-editor" at bounding box center [756, 345] width 457 height 221
type input "**********"
click at [988, 78] on span "Close" at bounding box center [992, 81] width 36 height 36
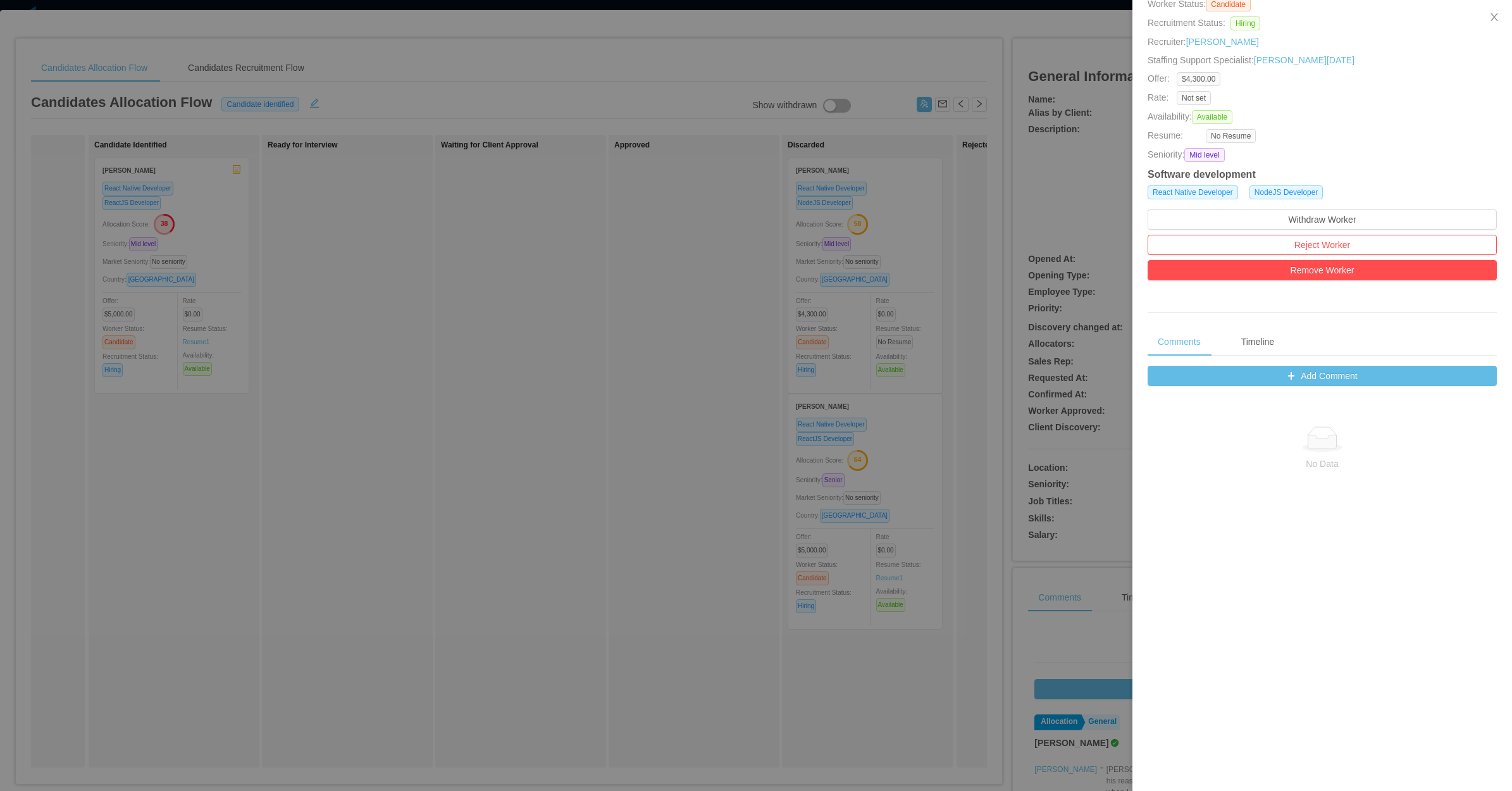
drag, startPoint x: 601, startPoint y: 382, endPoint x: 677, endPoint y: 308, distance: 106.1
click at [605, 382] on div at bounding box center [756, 396] width 1512 height 791
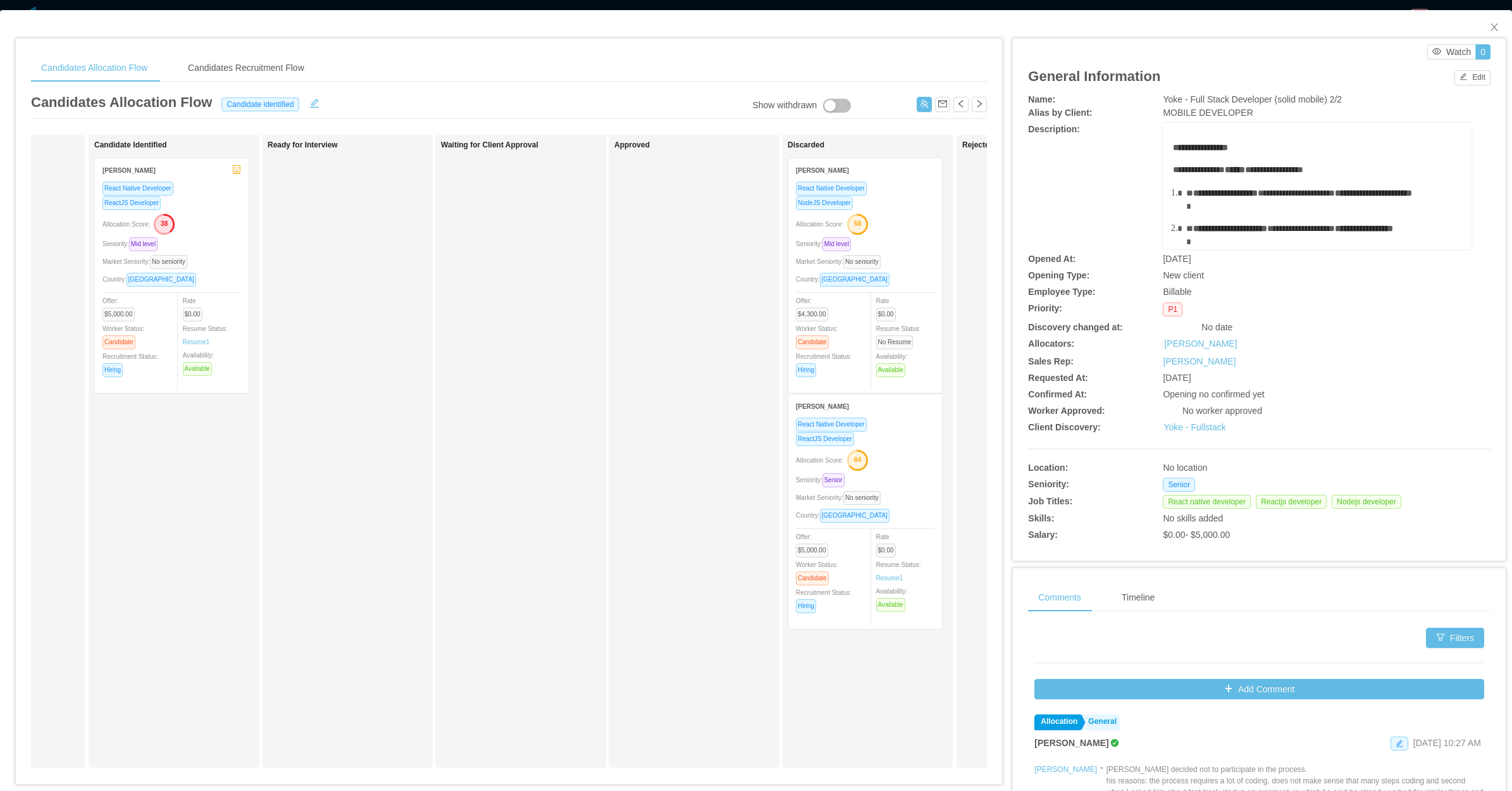
click at [898, 233] on div "React Native Developer NodeJS Developer Allocation Score: 58 Seniority: Mid lev…" at bounding box center [865, 282] width 138 height 204
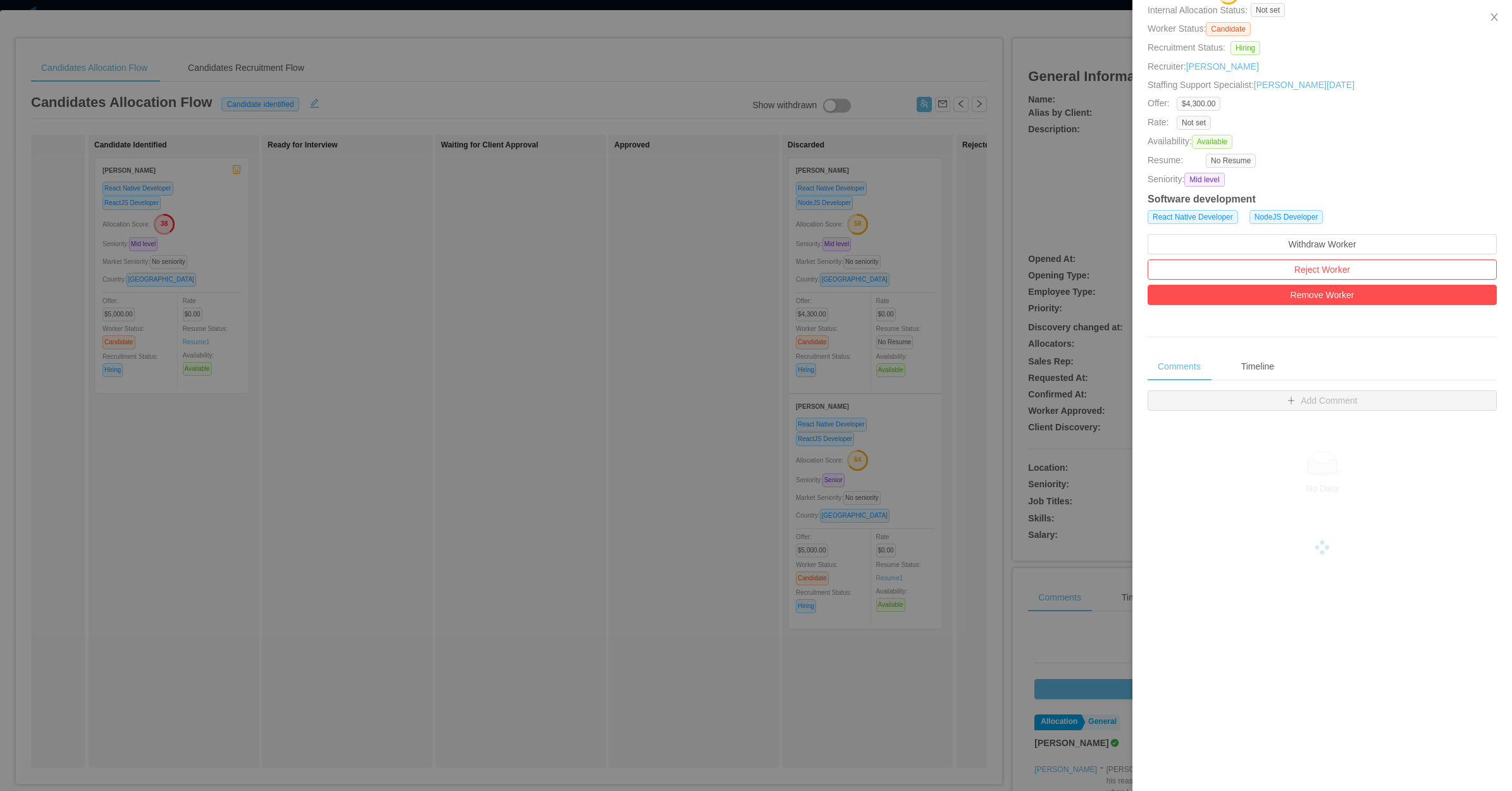
scroll to position [158, 0]
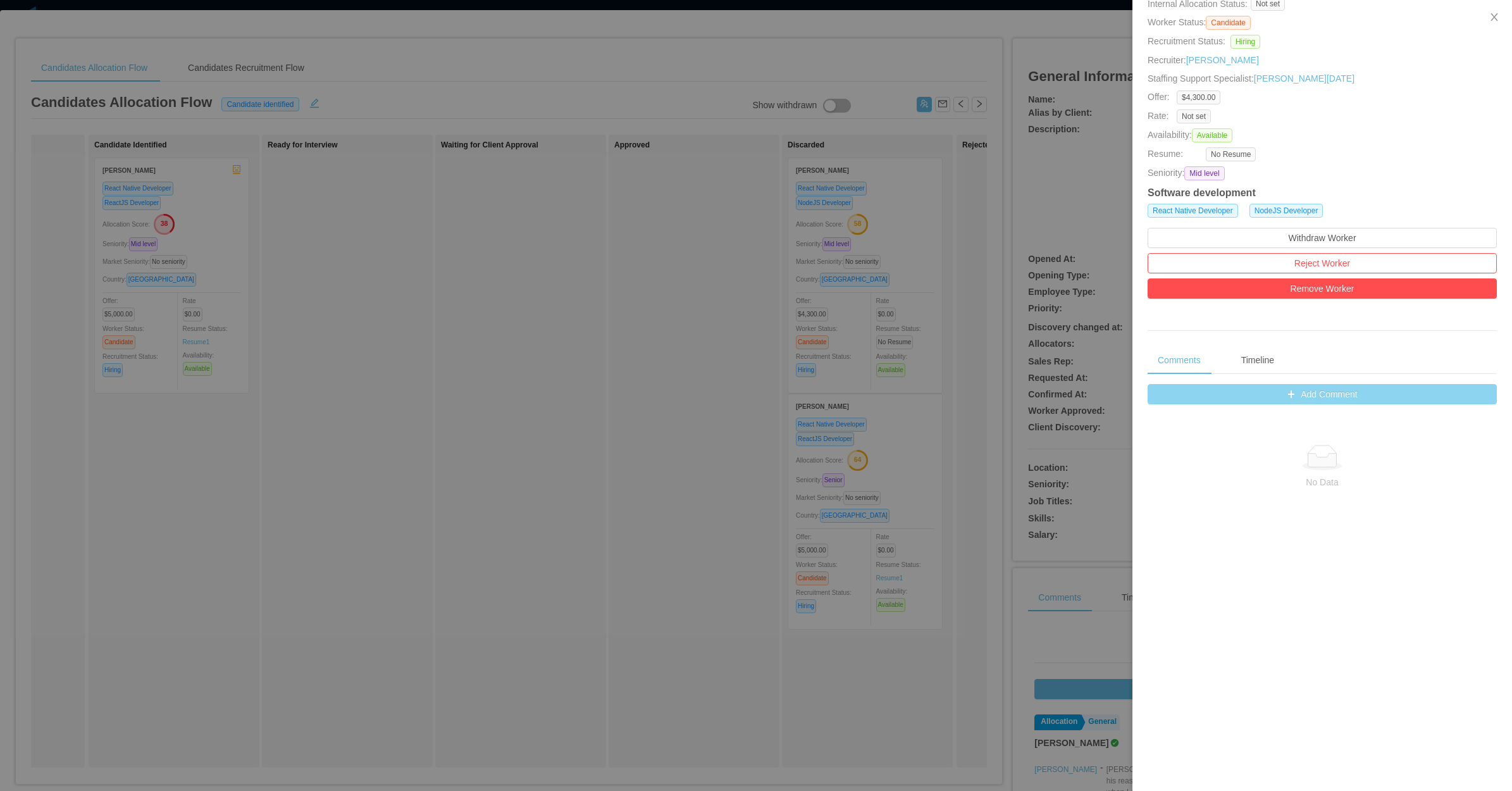
click at [1316, 400] on button "Add Comment" at bounding box center [1322, 394] width 349 height 20
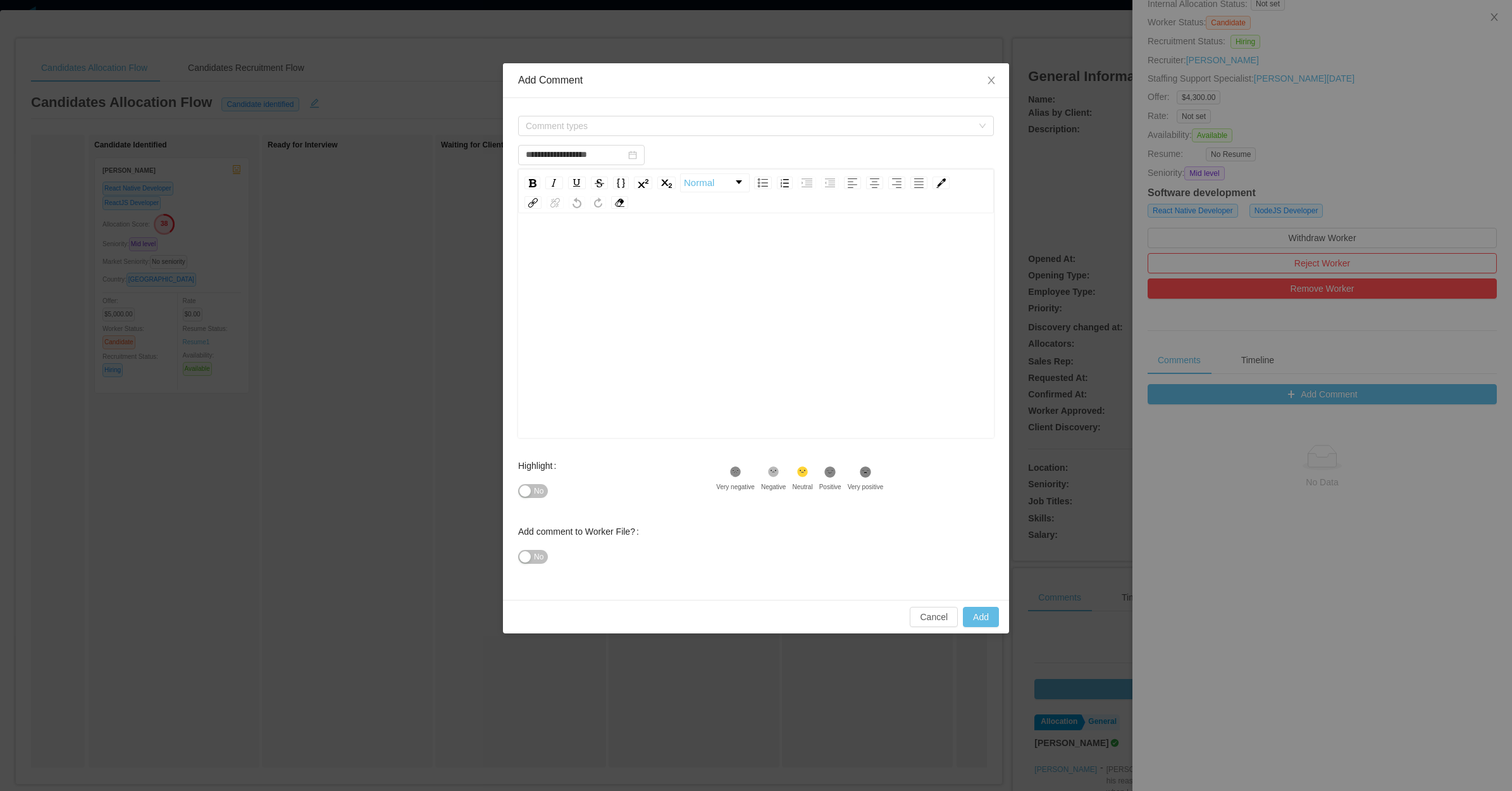
click at [630, 345] on div "rdw-editor" at bounding box center [756, 345] width 457 height 221
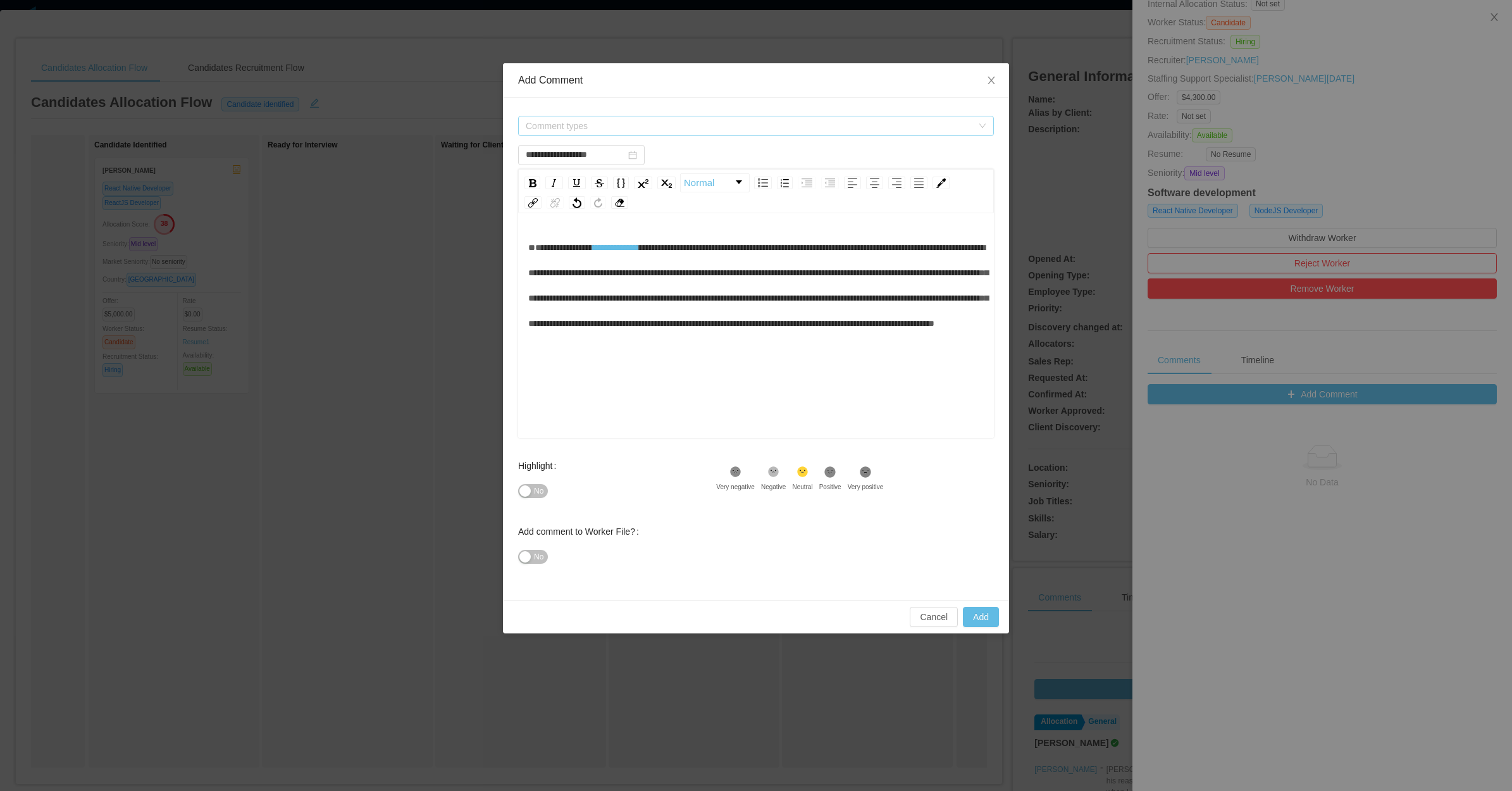
type input "**********"
click at [606, 125] on span "Comment types" at bounding box center [749, 126] width 447 height 13
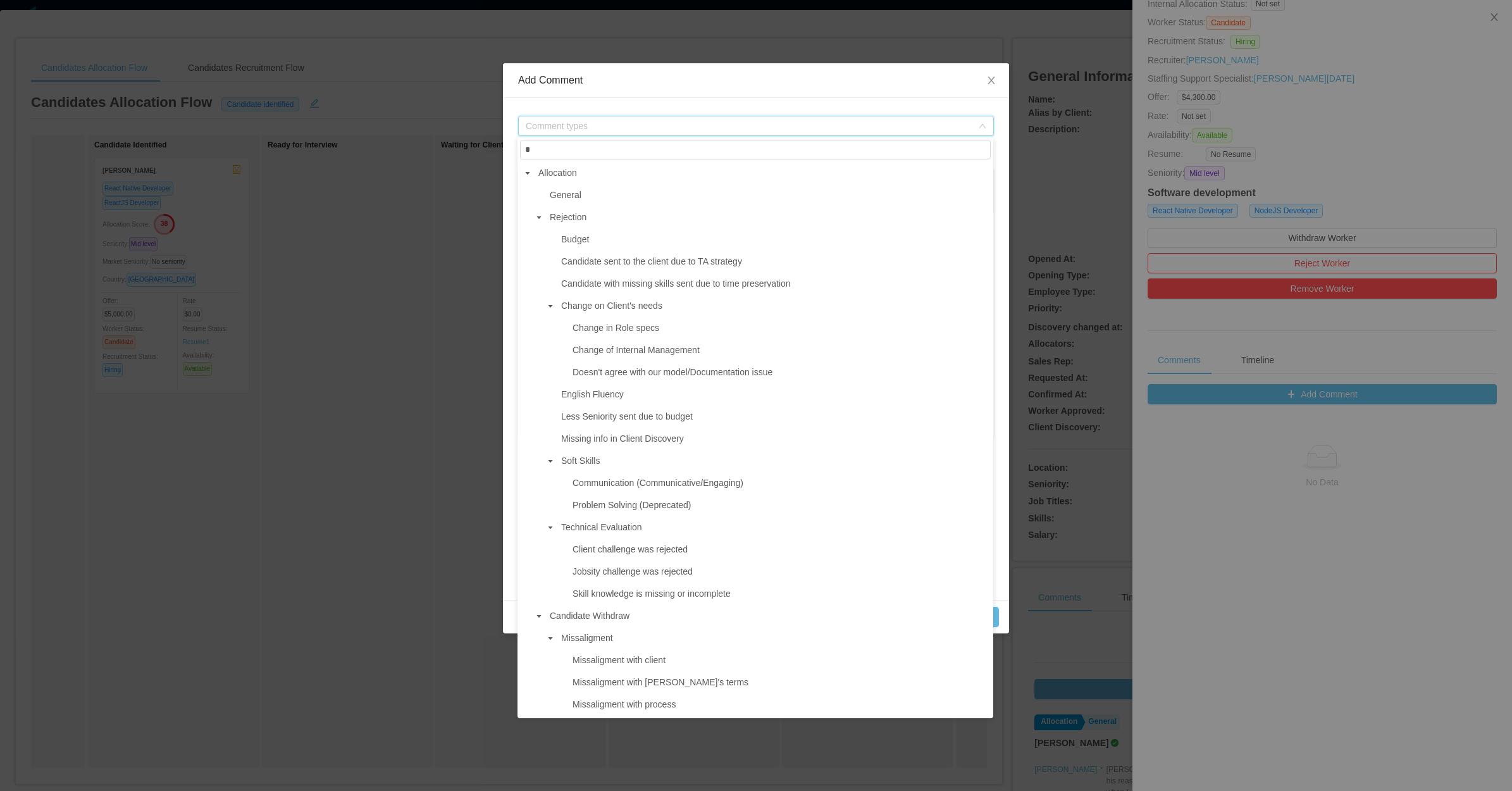
type input "**"
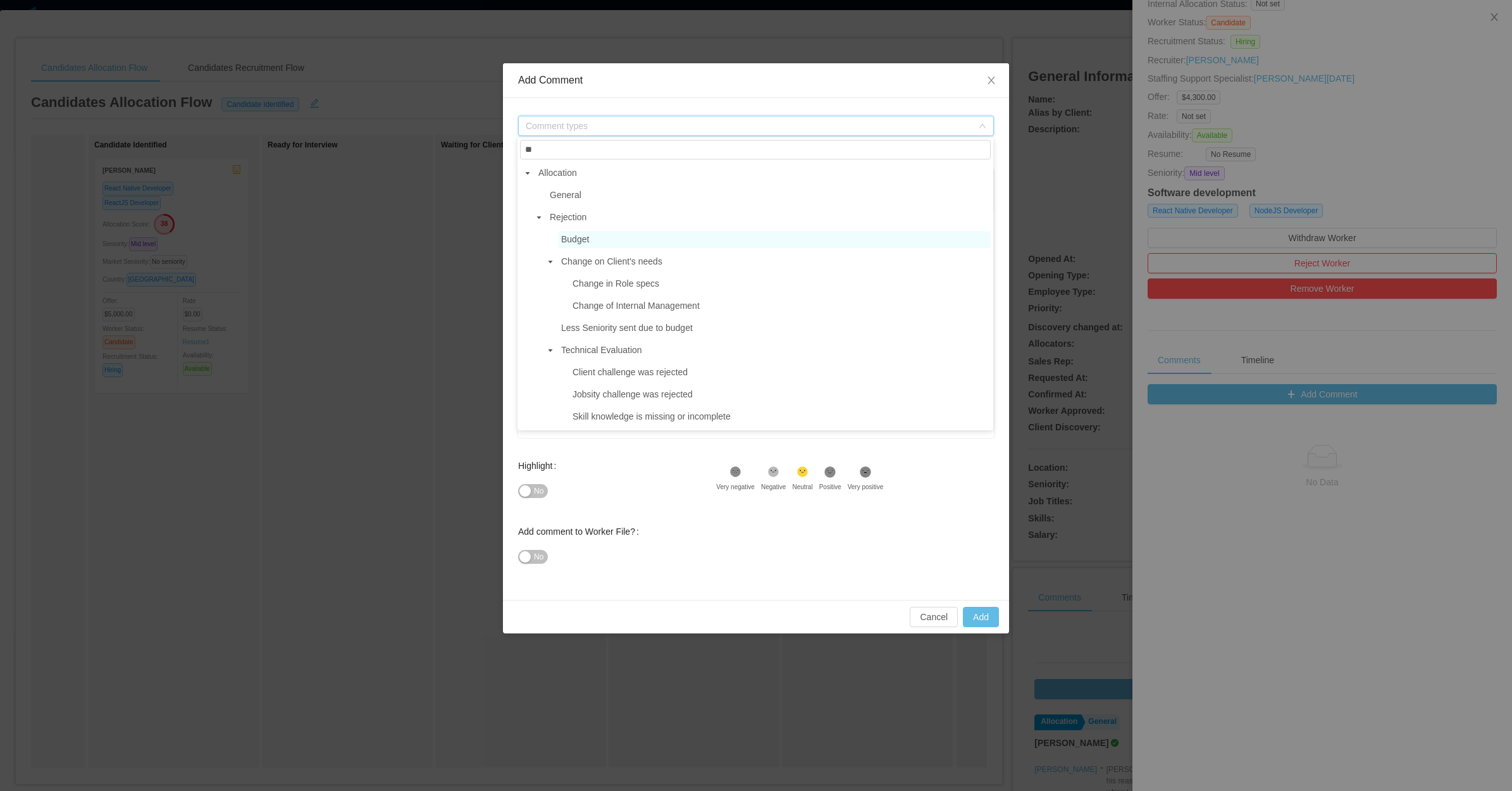
type input "**********"
type input "**"
click at [588, 192] on span "General" at bounding box center [769, 194] width 444 height 17
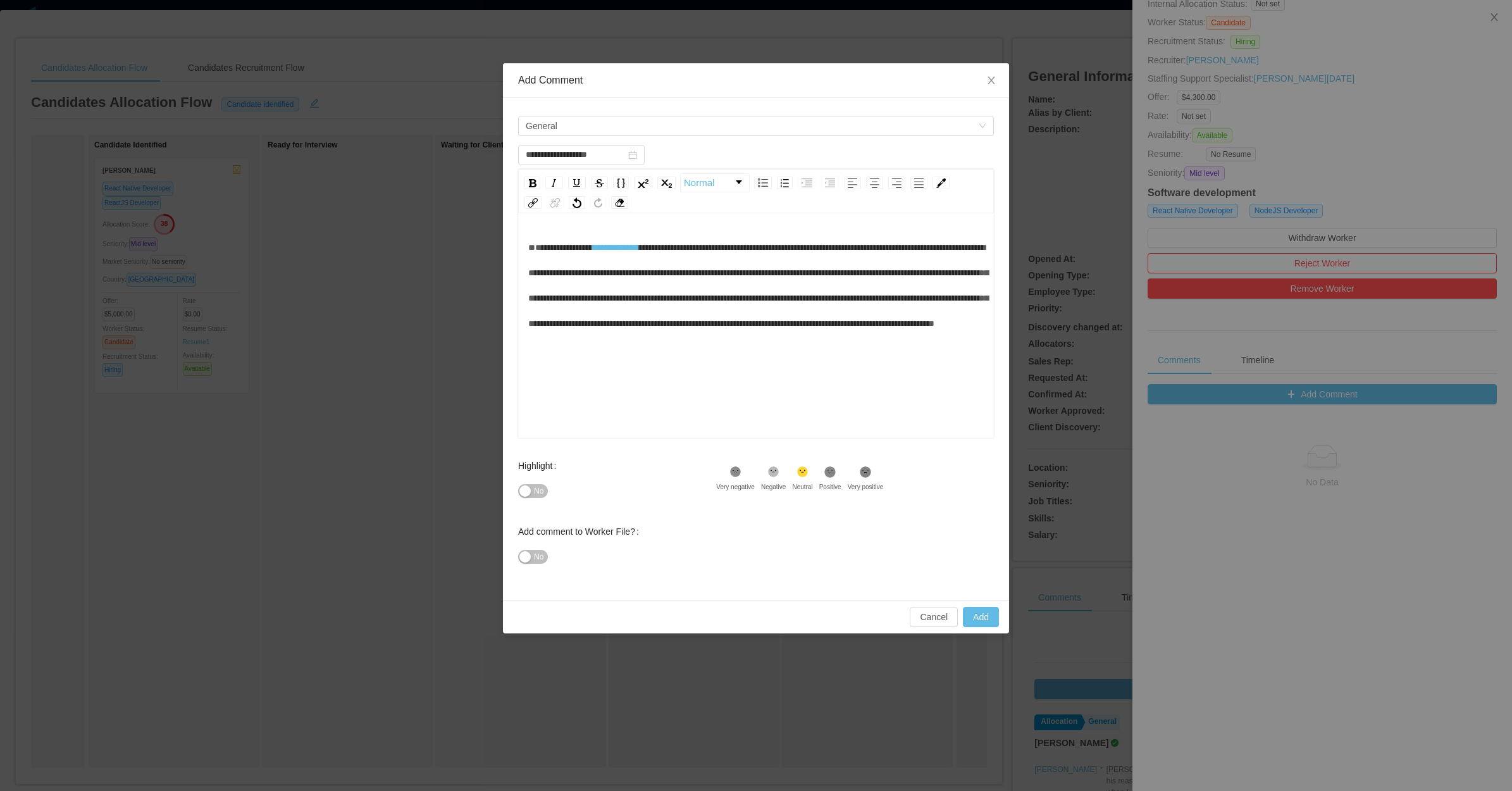
drag, startPoint x: 527, startPoint y: 570, endPoint x: 530, endPoint y: 562, distance: 8.5
click at [527, 568] on div "No" at bounding box center [617, 557] width 198 height 25
click at [533, 552] on button "No" at bounding box center [533, 557] width 30 height 14
click at [974, 618] on button "Add" at bounding box center [981, 617] width 36 height 20
type input "**********"
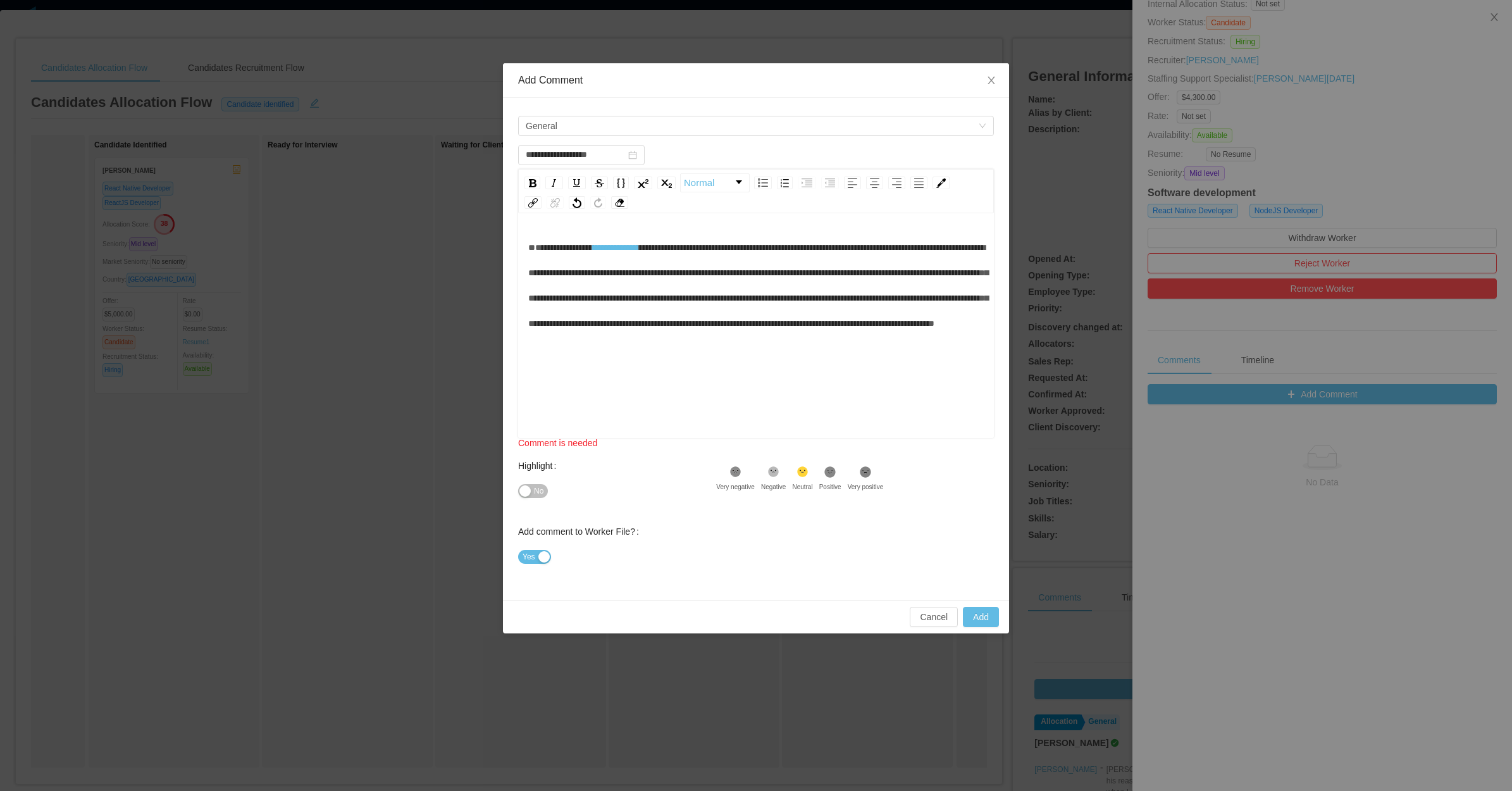
click at [633, 336] on div "**********" at bounding box center [756, 285] width 457 height 101
click at [989, 618] on button "Add" at bounding box center [981, 617] width 36 height 20
type input "**********"
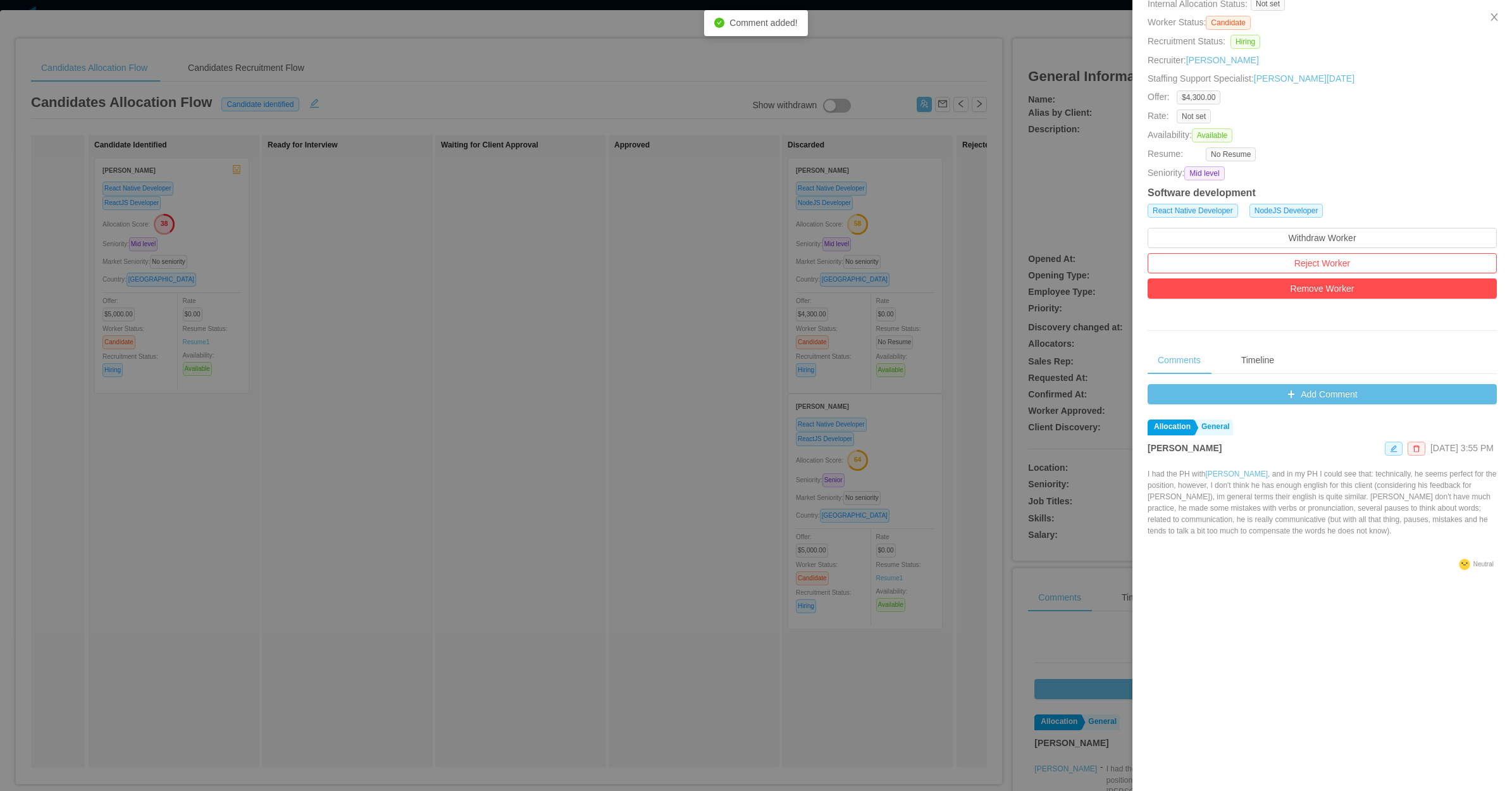
click at [592, 465] on div at bounding box center [756, 396] width 1512 height 791
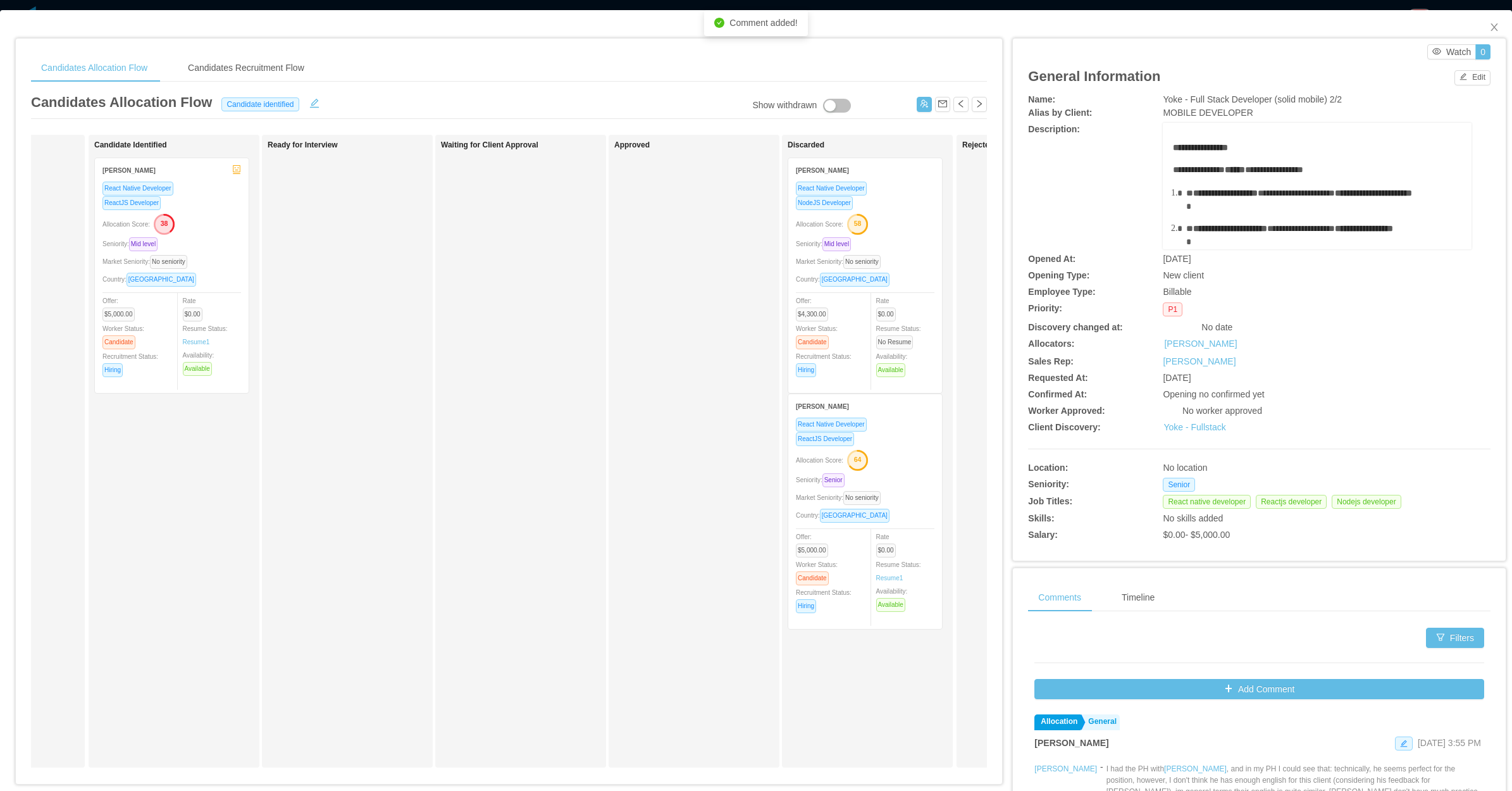
click at [583, 472] on div "Waiting for Client Approval" at bounding box center [530, 452] width 177 height 622
click at [1489, 25] on icon "icon: close" at bounding box center [1494, 27] width 10 height 10
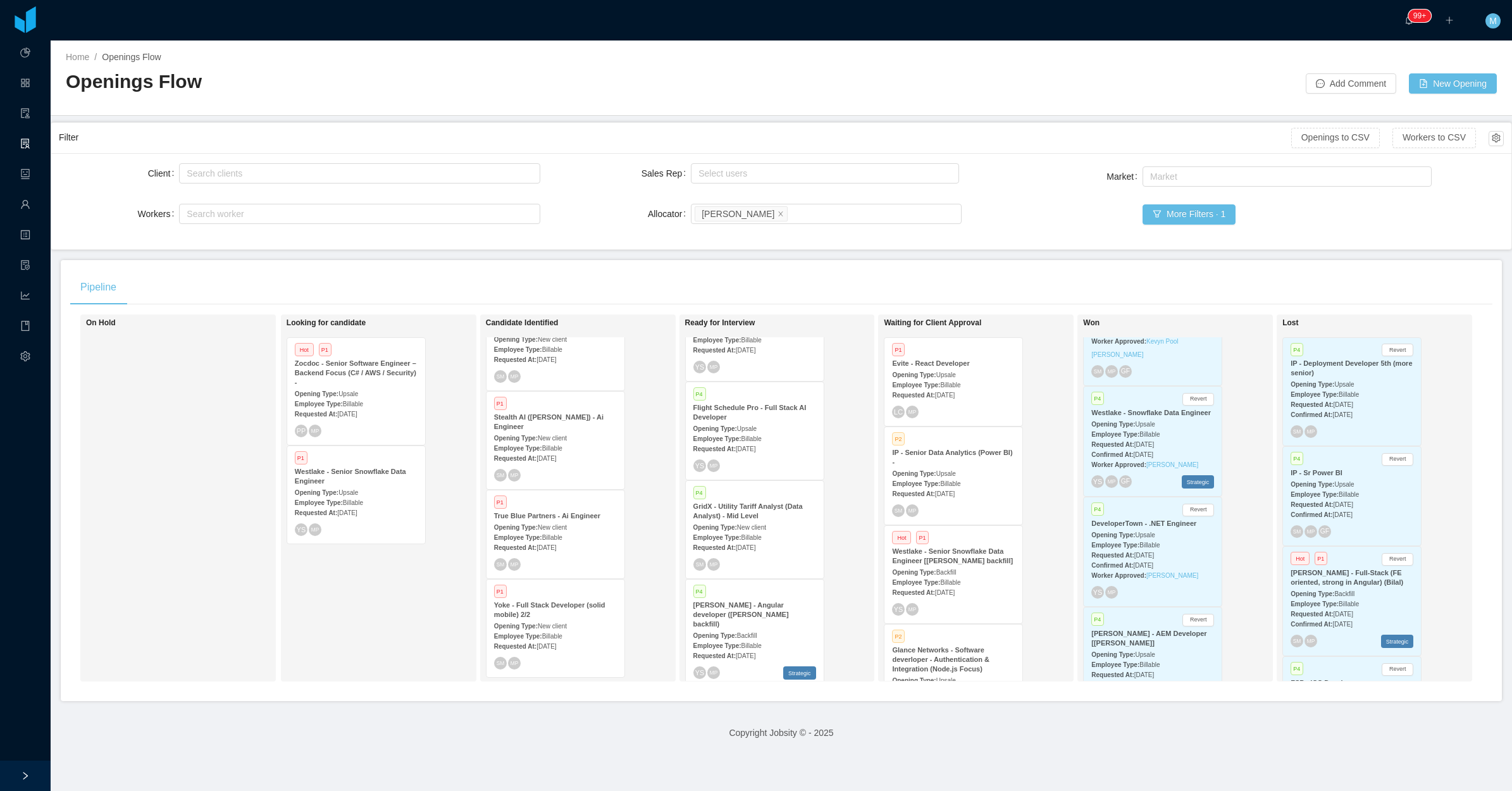
click at [348, 593] on div "Looking for candidate Hot P1 Zocdoc - Senior Software Engineer – Backend Focus …" at bounding box center [375, 497] width 177 height 356
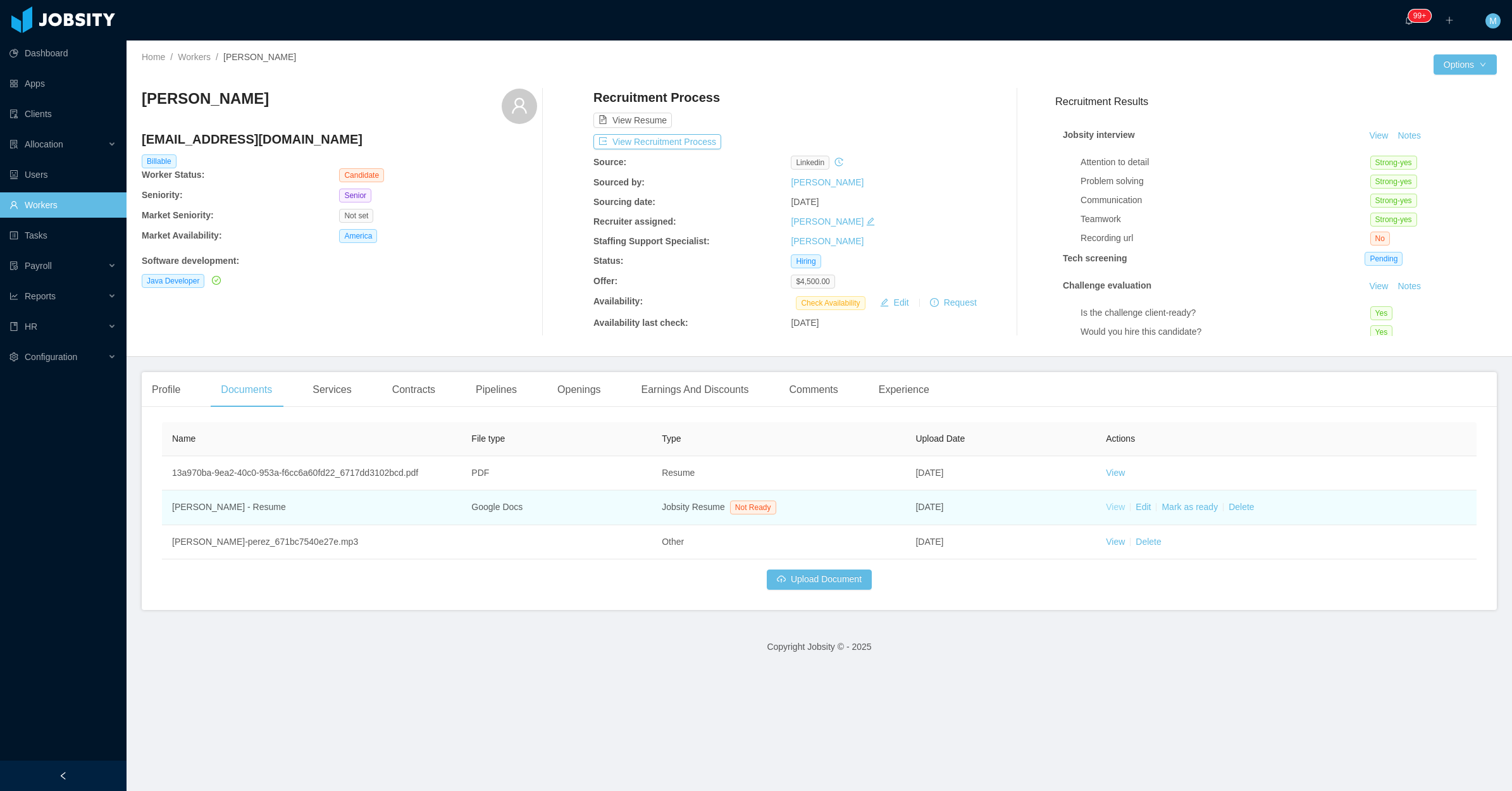
click at [1106, 506] on link "View" at bounding box center [1115, 507] width 19 height 10
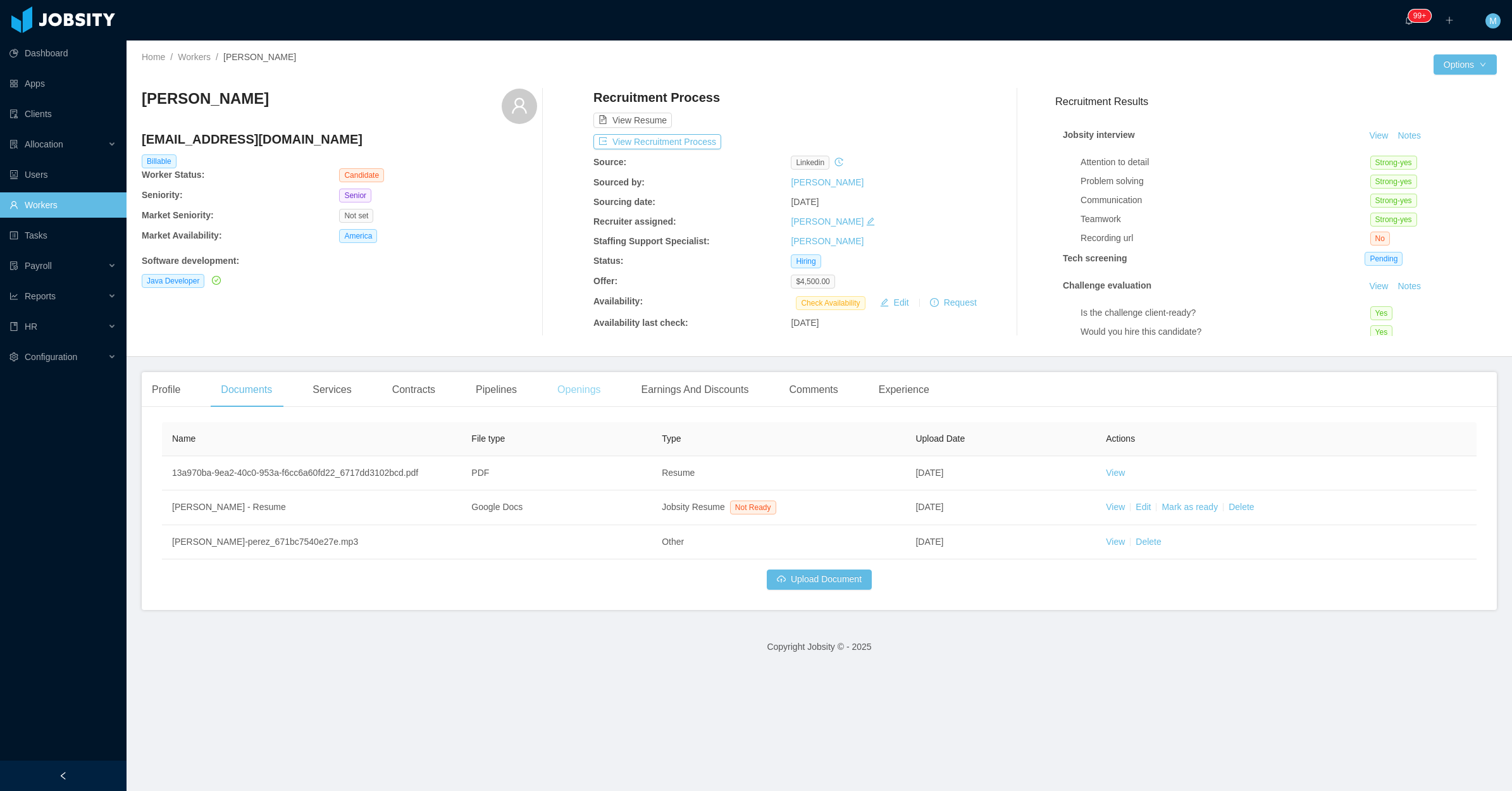
click at [596, 400] on div "Openings" at bounding box center [579, 390] width 64 height 36
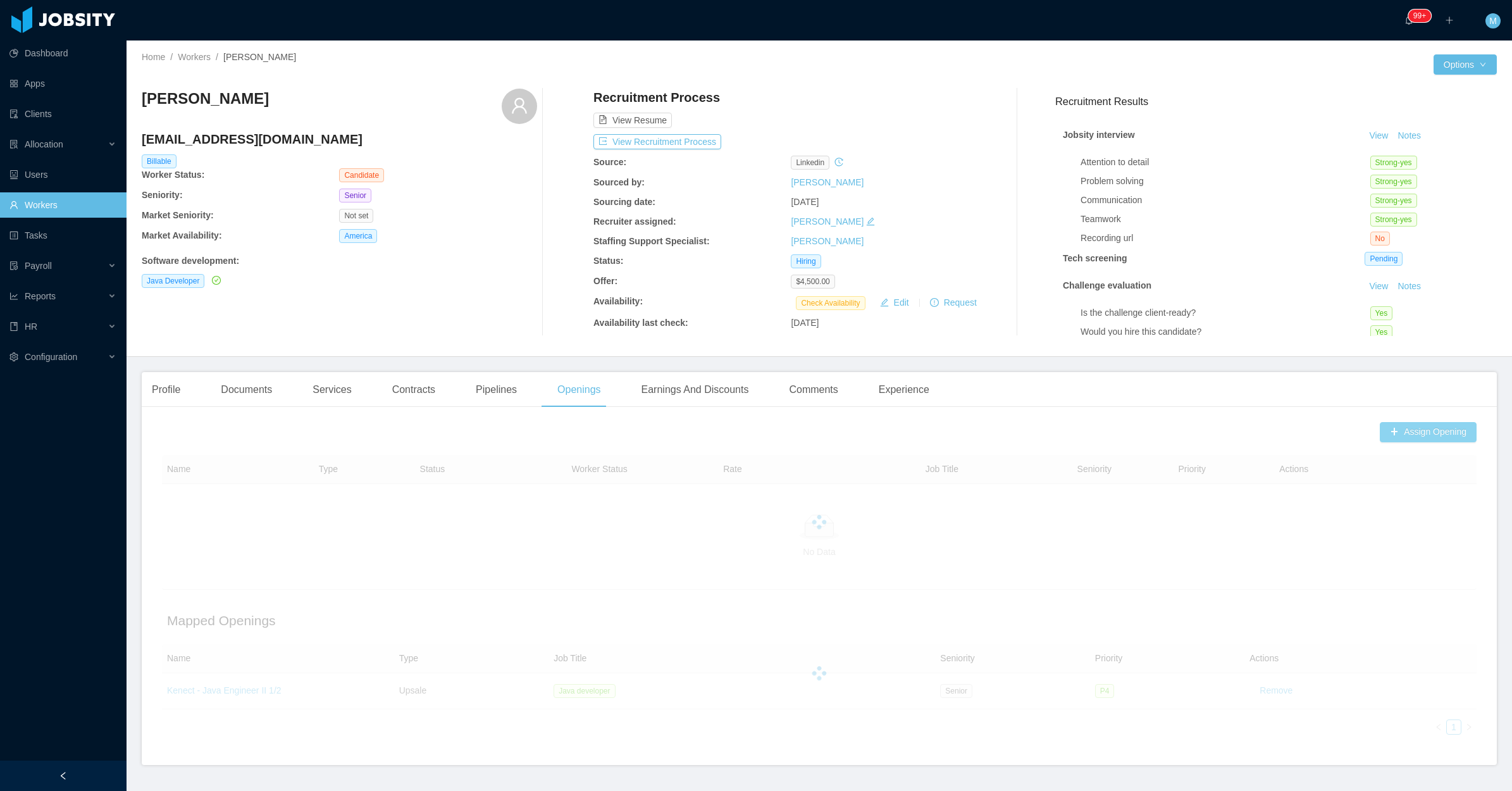
click at [1387, 422] on button "Assign Opening" at bounding box center [1428, 432] width 97 height 20
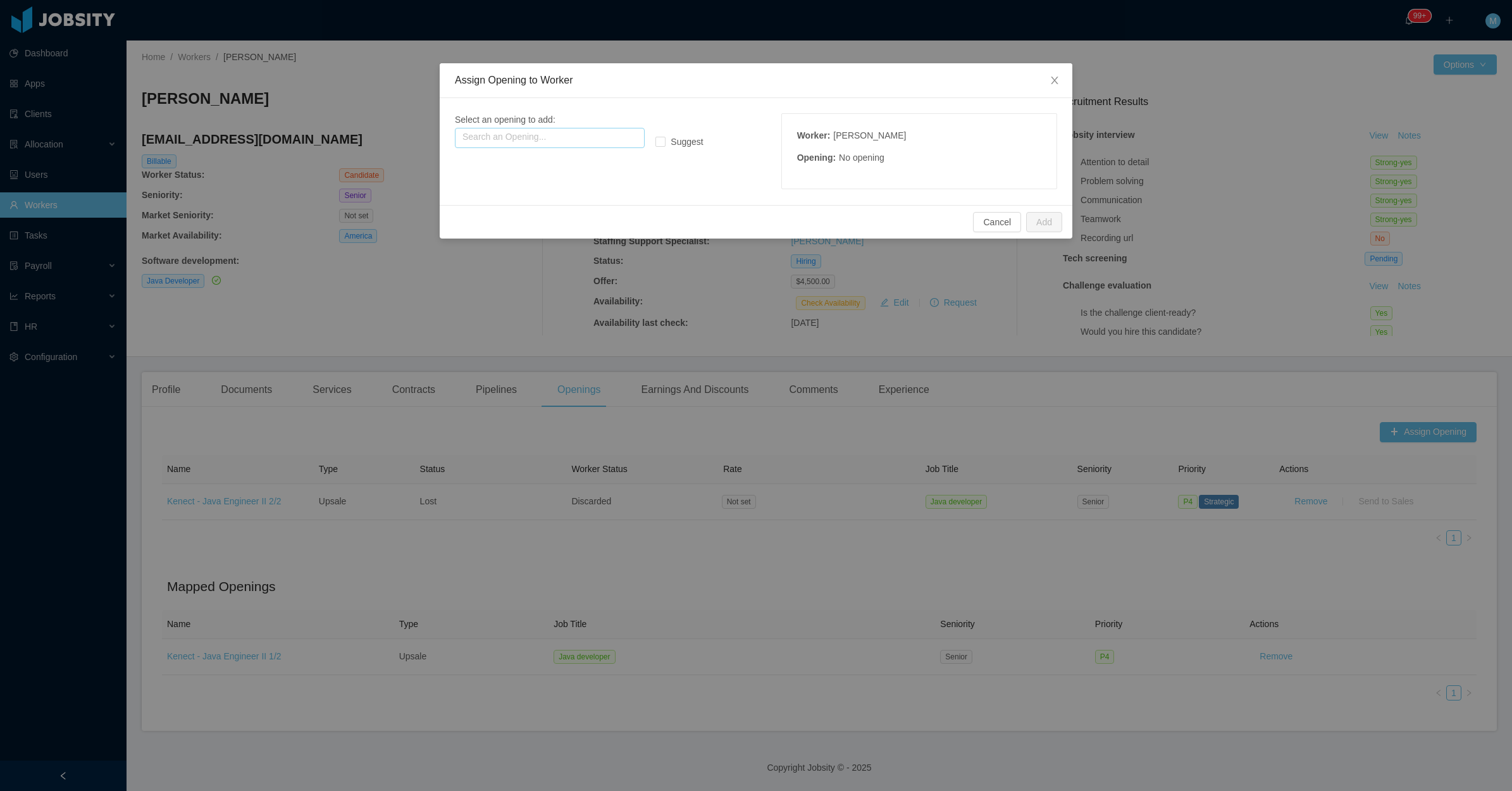
click at [520, 137] on input "text" at bounding box center [549, 138] width 190 height 20
click at [531, 168] on p "Name: Mtab - senior (or mid-to-senior) java developer" at bounding box center [549, 161] width 175 height 14
type input "**********"
drag, startPoint x: 1052, startPoint y: 229, endPoint x: 1035, endPoint y: 209, distance: 26.2
click at [1052, 228] on button "Add" at bounding box center [1044, 221] width 36 height 20
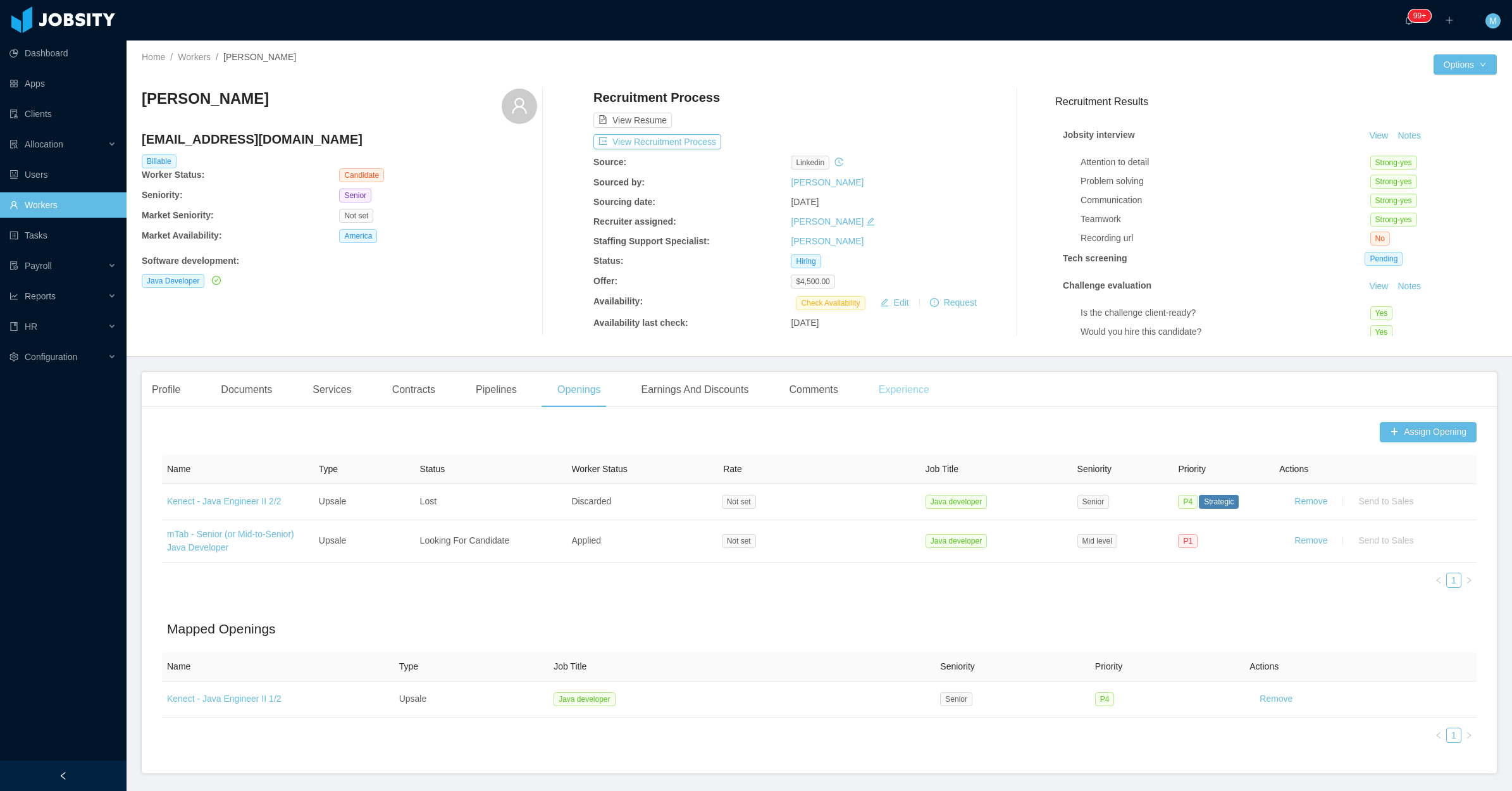
click at [894, 389] on div "Experience" at bounding box center [904, 390] width 71 height 36
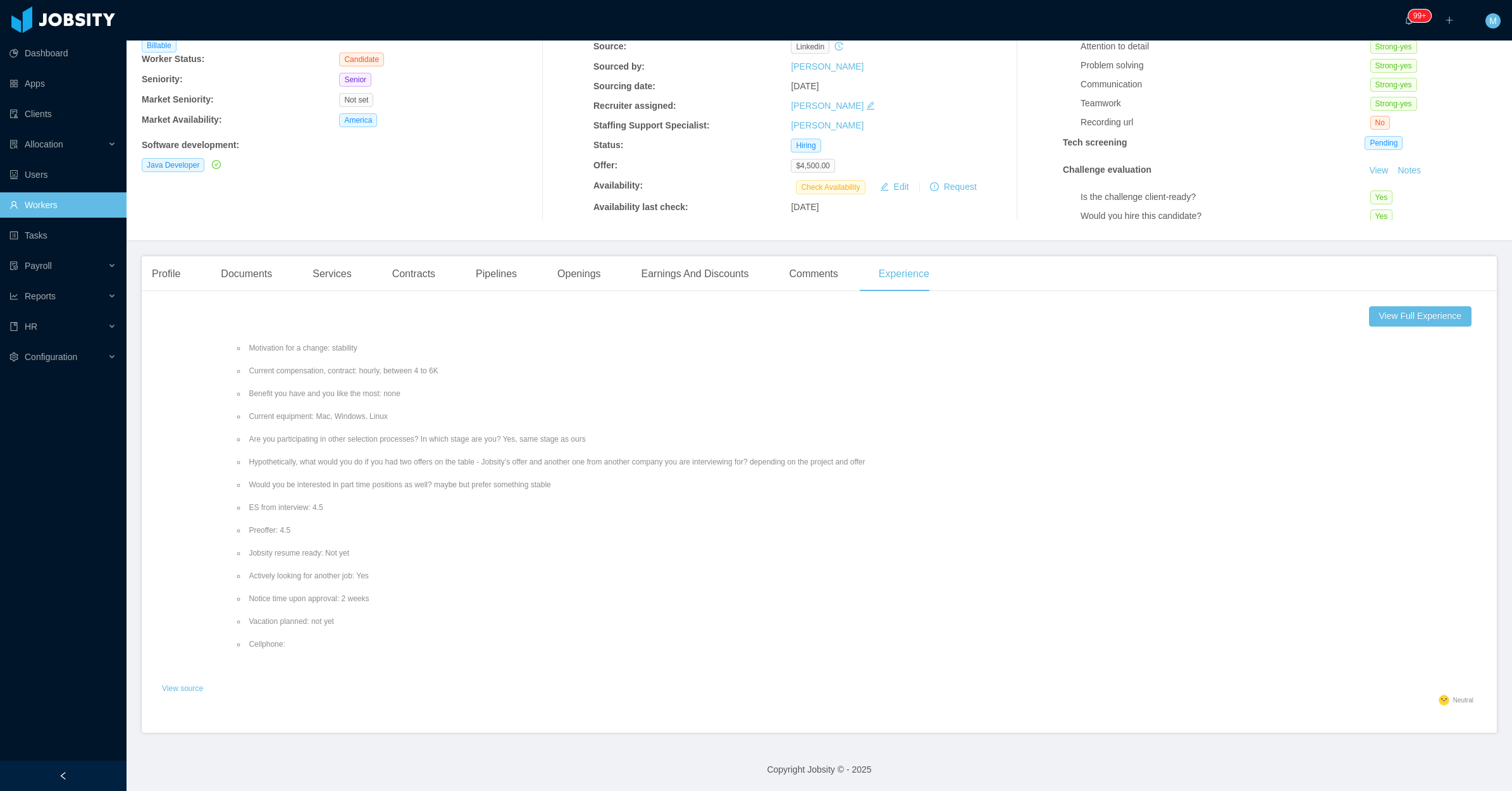
scroll to position [355, 0]
click at [1393, 320] on button "View Full Experience" at bounding box center [1421, 316] width 103 height 20
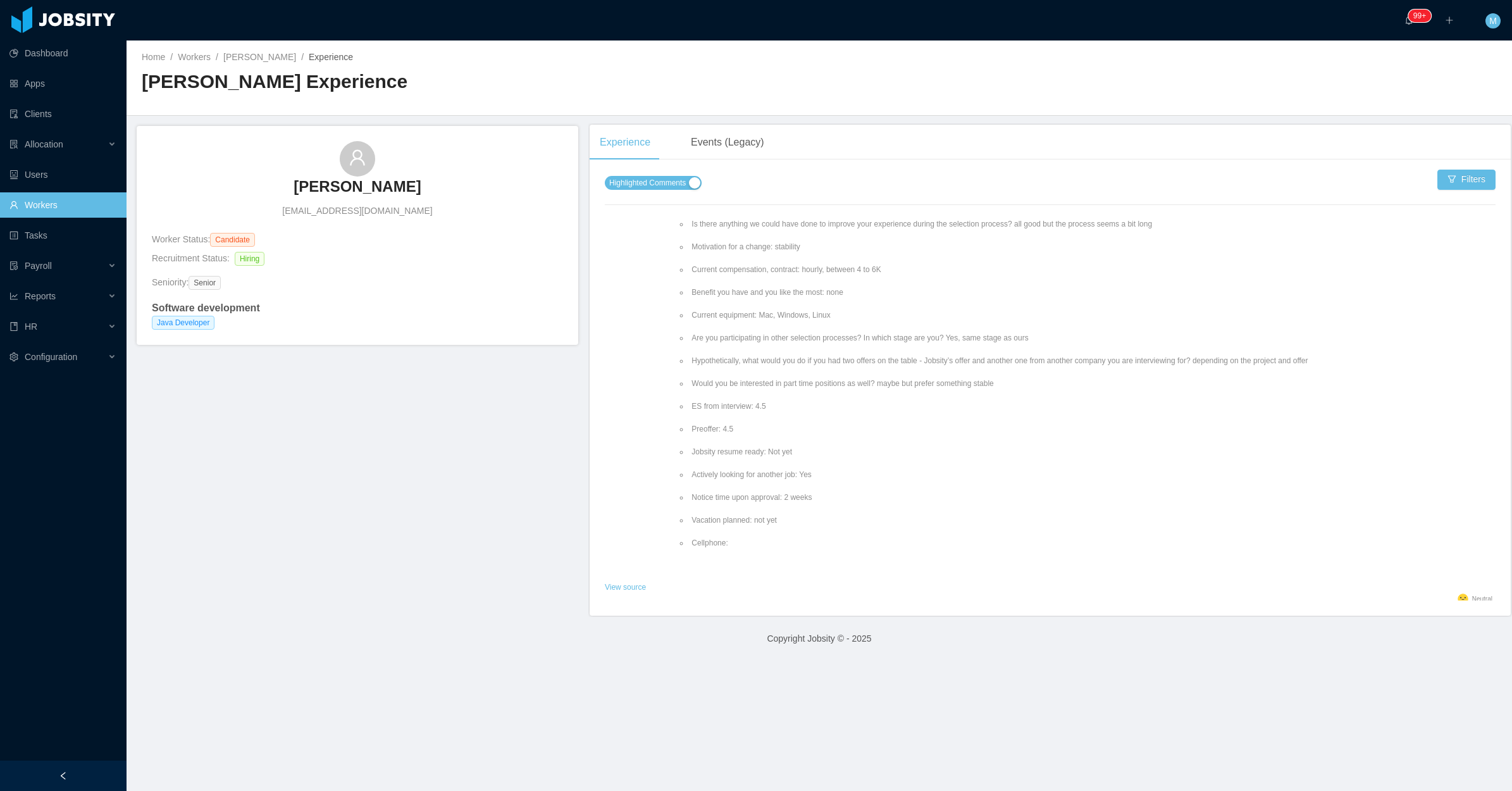
scroll to position [354, 0]
click at [660, 186] on span "Highlighted Comments" at bounding box center [648, 183] width 76 height 13
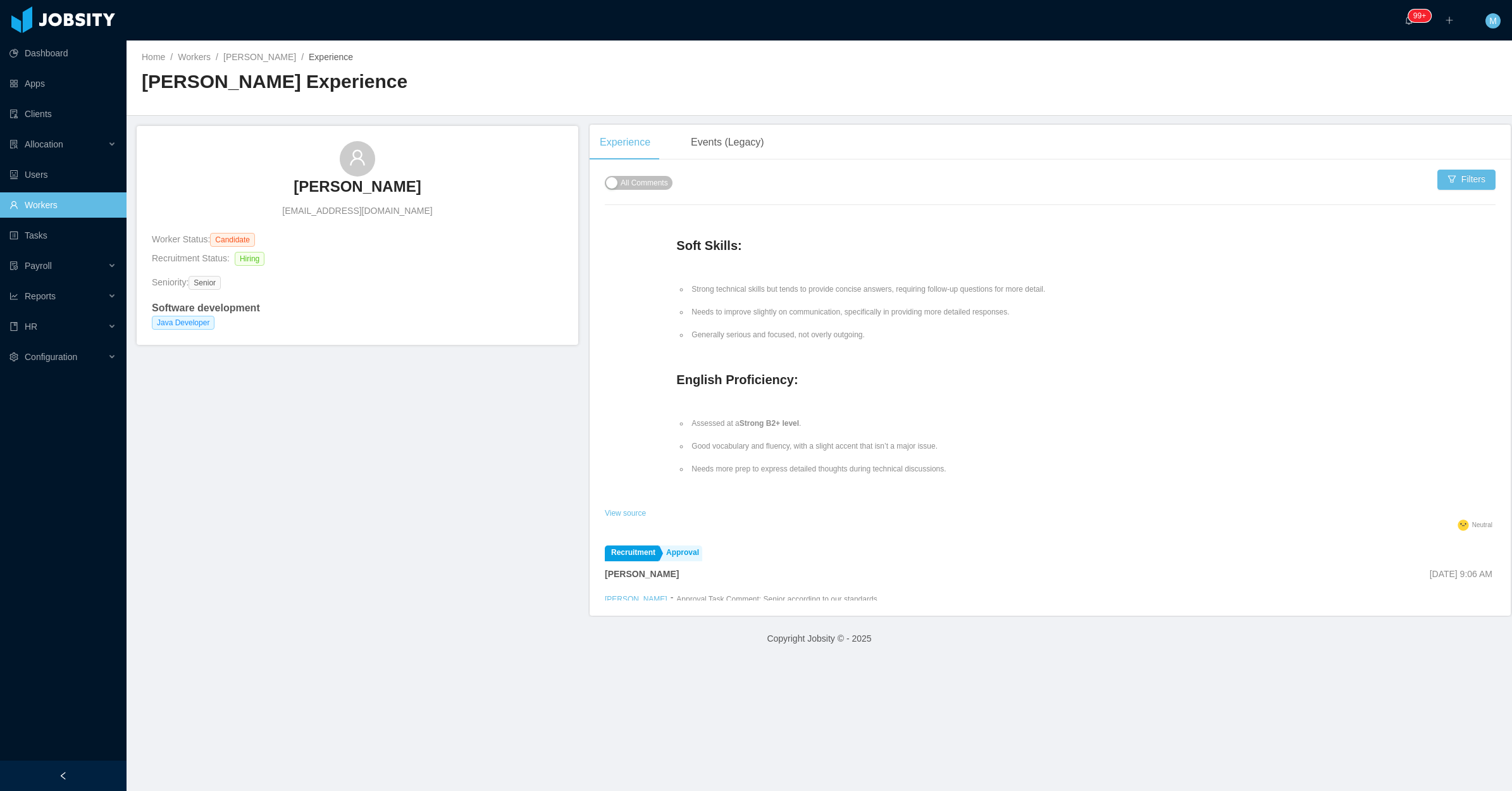
scroll to position [1978, 0]
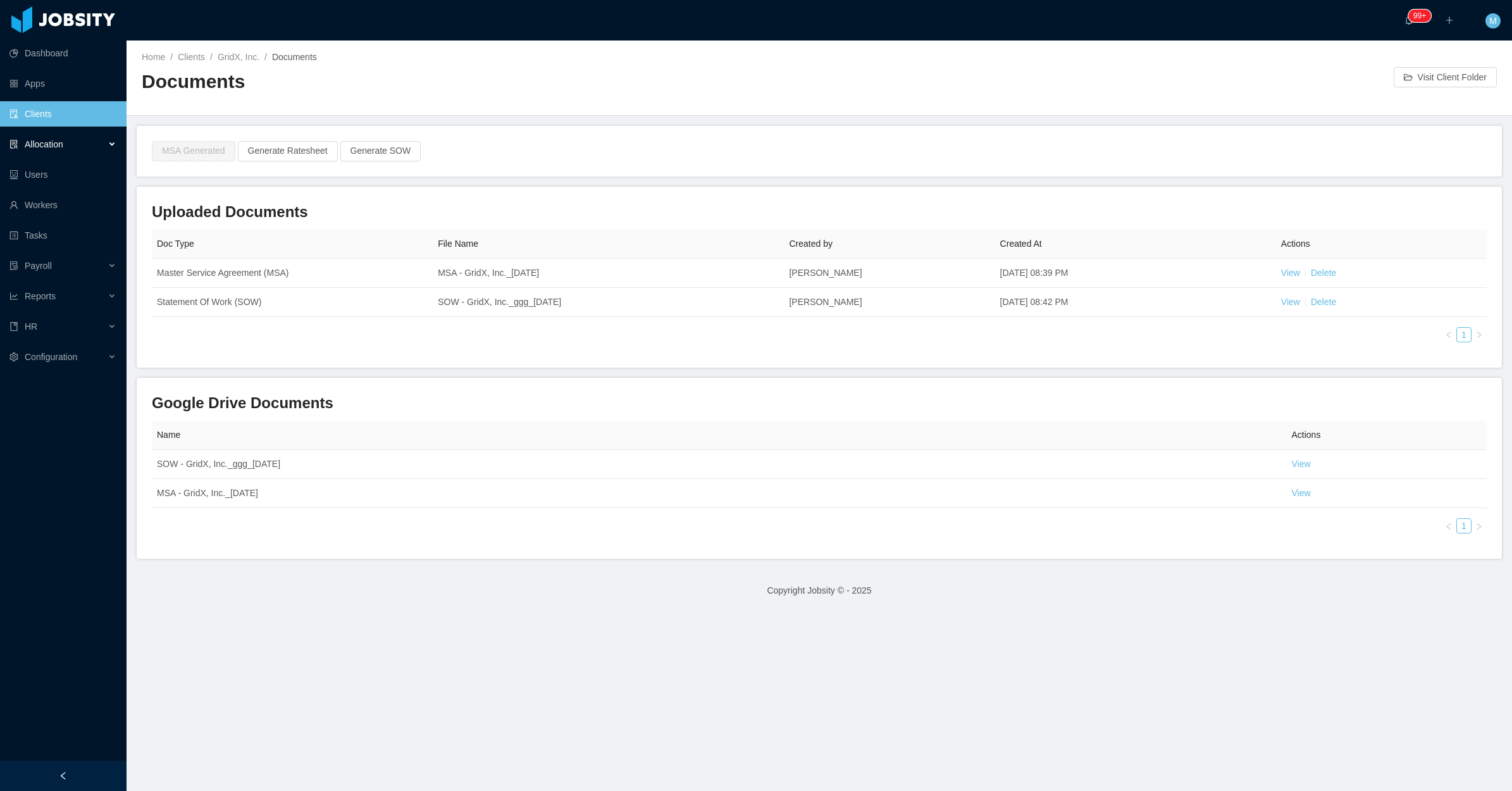
click at [98, 140] on div "Allocation" at bounding box center [63, 144] width 127 height 25
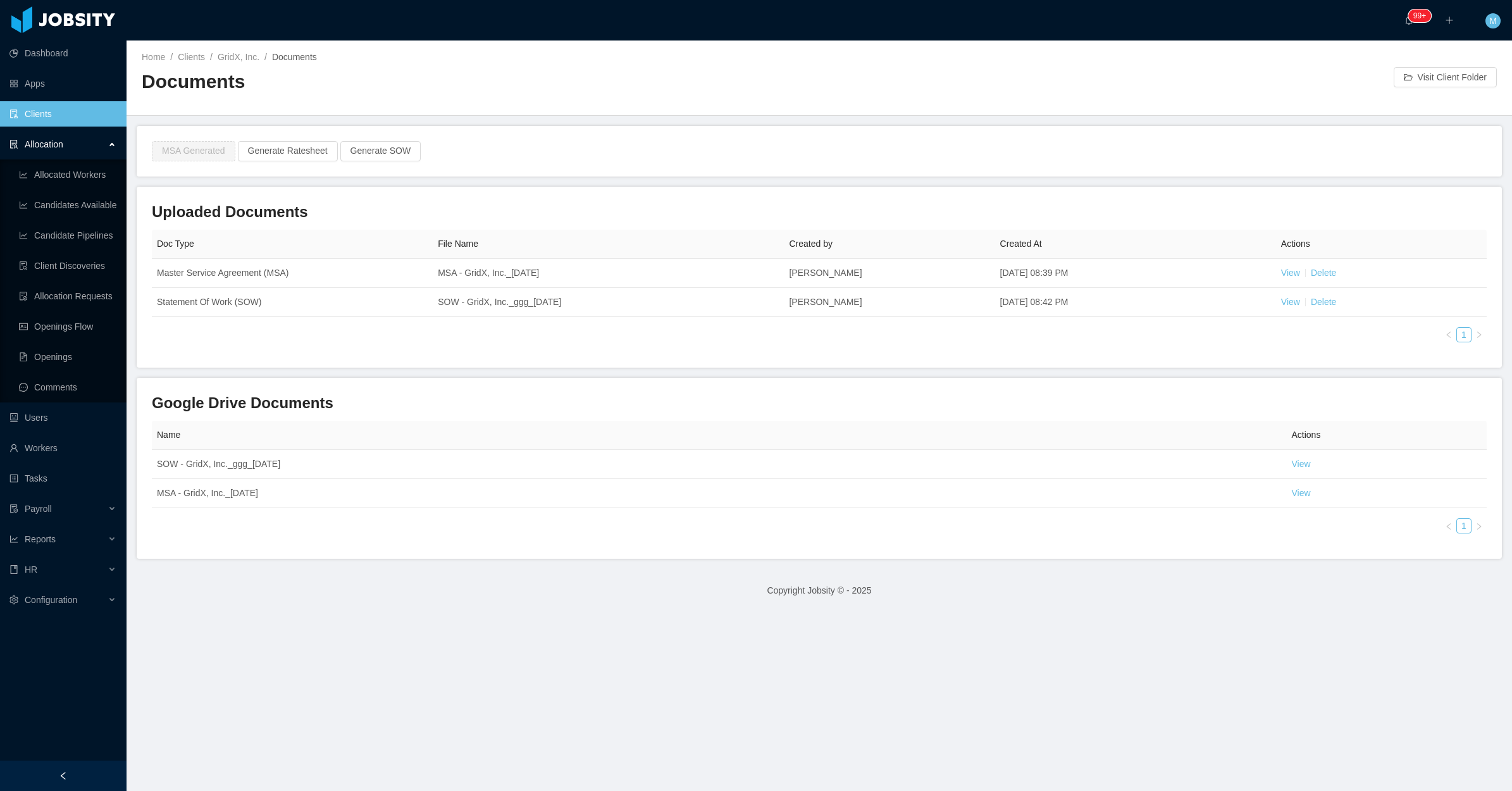
click at [112, 140] on div "Allocation" at bounding box center [63, 144] width 127 height 25
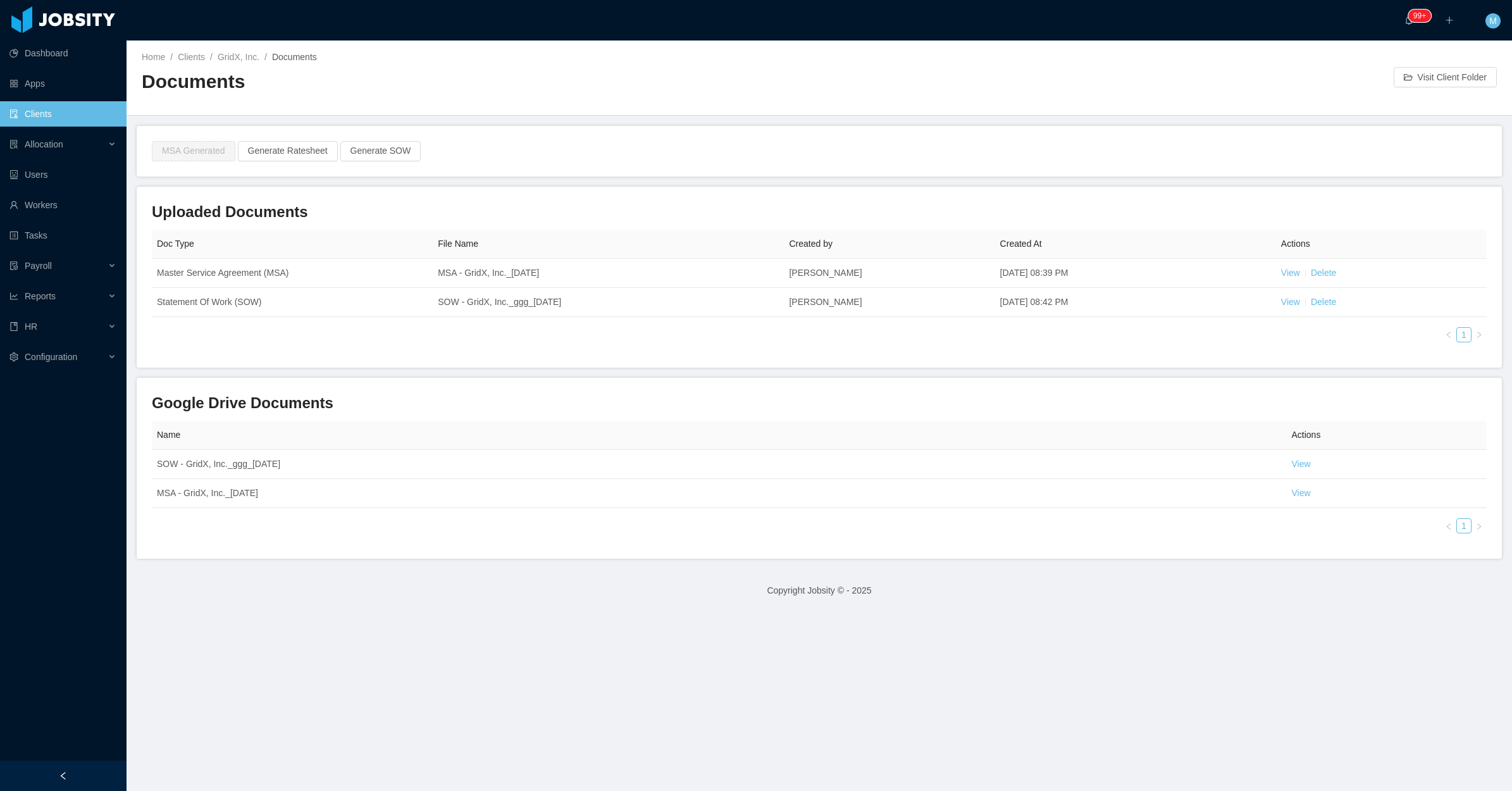
click at [47, 118] on link "Clients" at bounding box center [63, 113] width 107 height 25
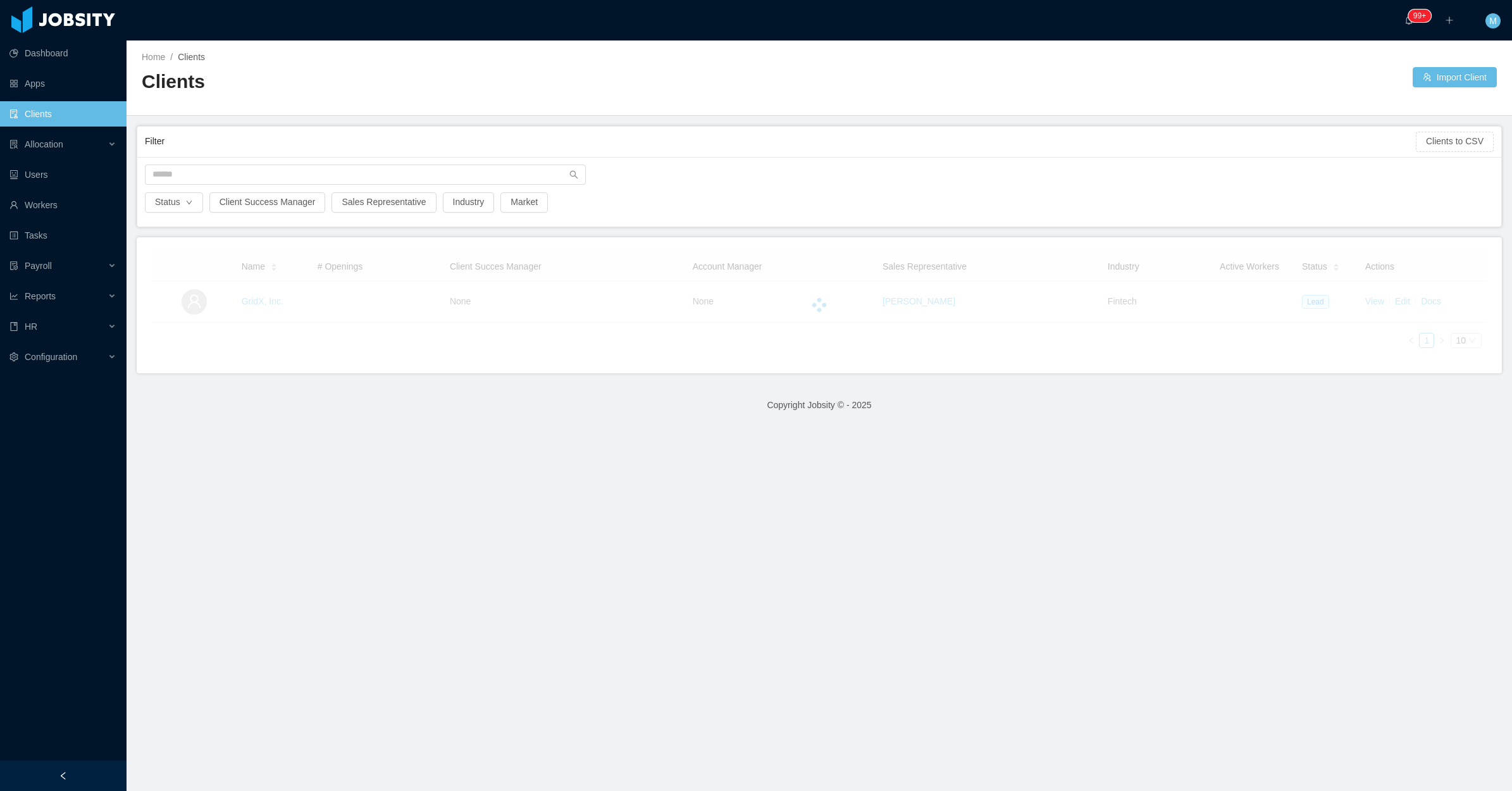
click at [364, 191] on div at bounding box center [819, 178] width 1361 height 28
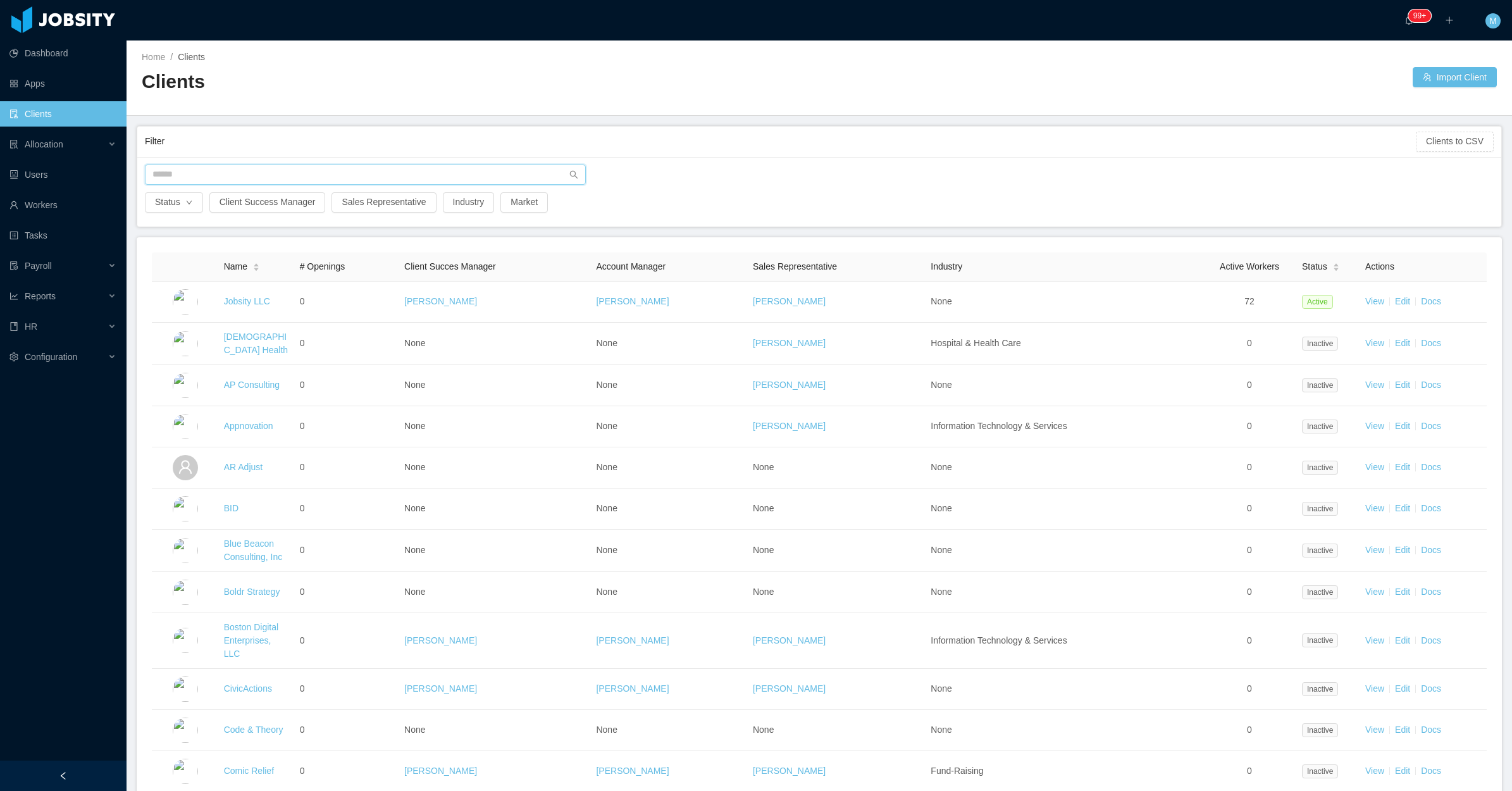
click at [367, 176] on input "text" at bounding box center [365, 174] width 441 height 20
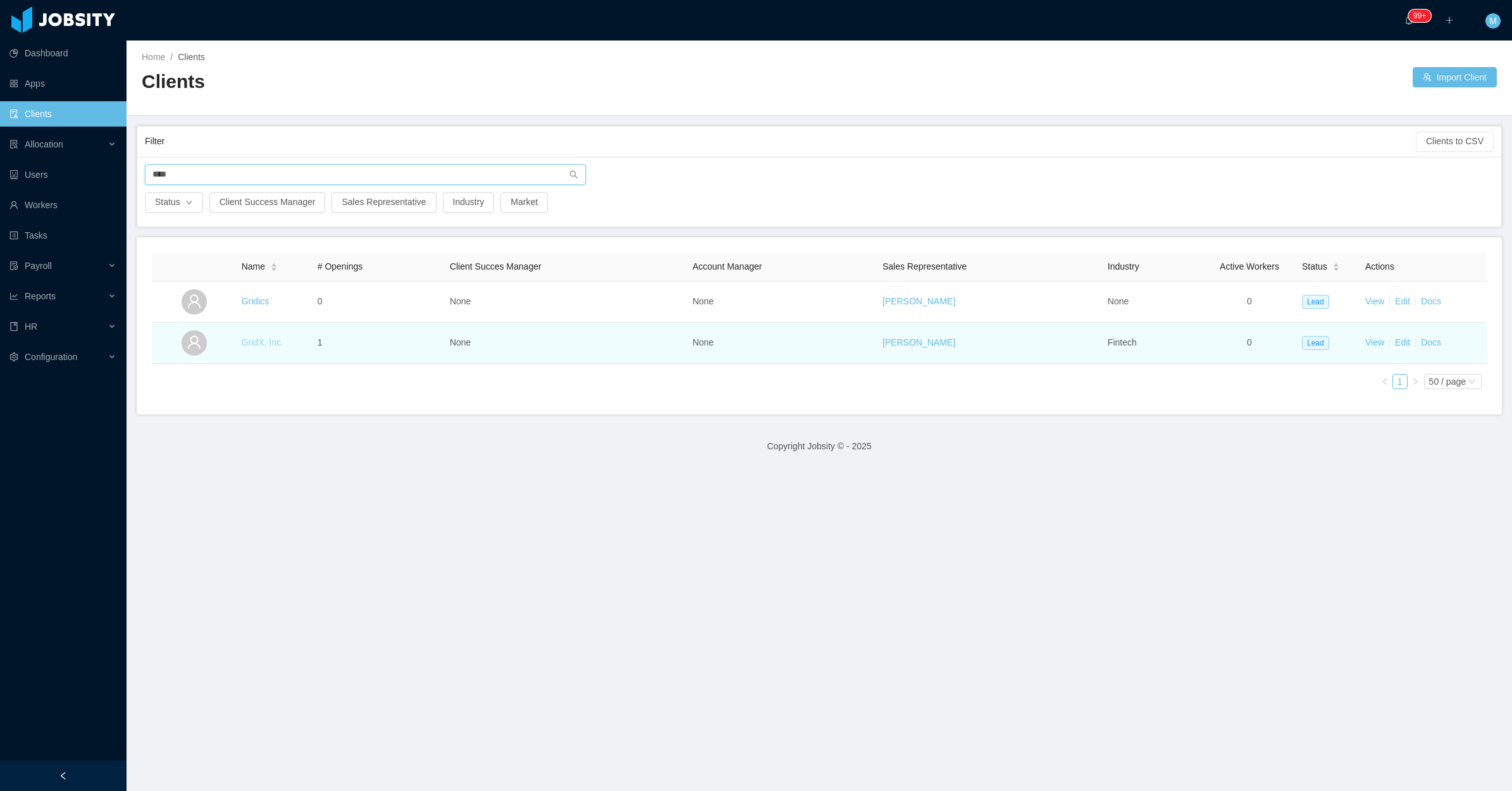
type input "****"
click at [257, 339] on link "GridX, Inc." at bounding box center [262, 342] width 42 height 10
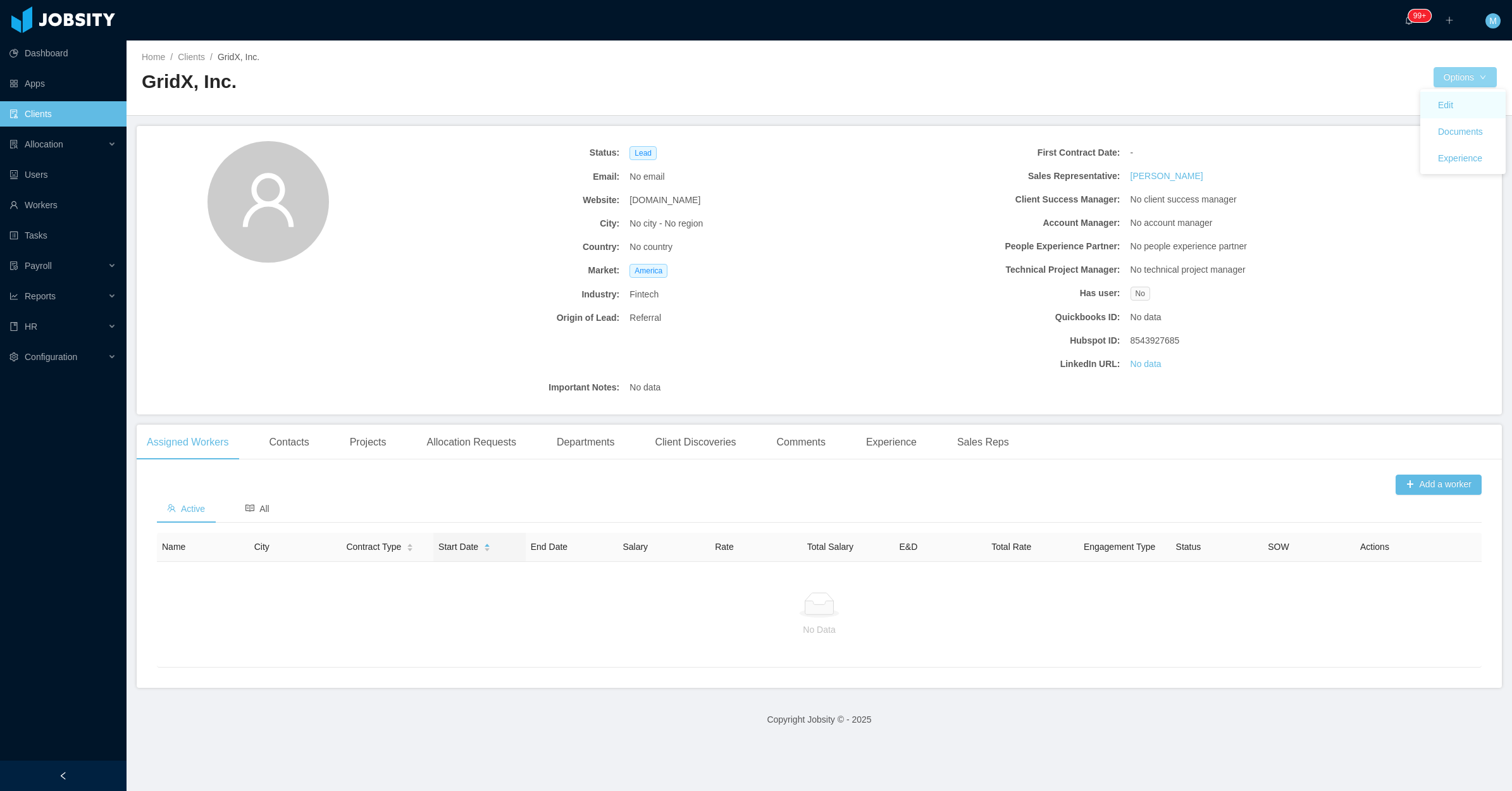
drag, startPoint x: 1448, startPoint y: 79, endPoint x: 1424, endPoint y: 100, distance: 31.9
click at [1448, 81] on button "Options" at bounding box center [1466, 76] width 63 height 20
click at [1454, 70] on button "Options" at bounding box center [1466, 76] width 63 height 20
click at [1469, 127] on button "Documents" at bounding box center [1461, 131] width 65 height 20
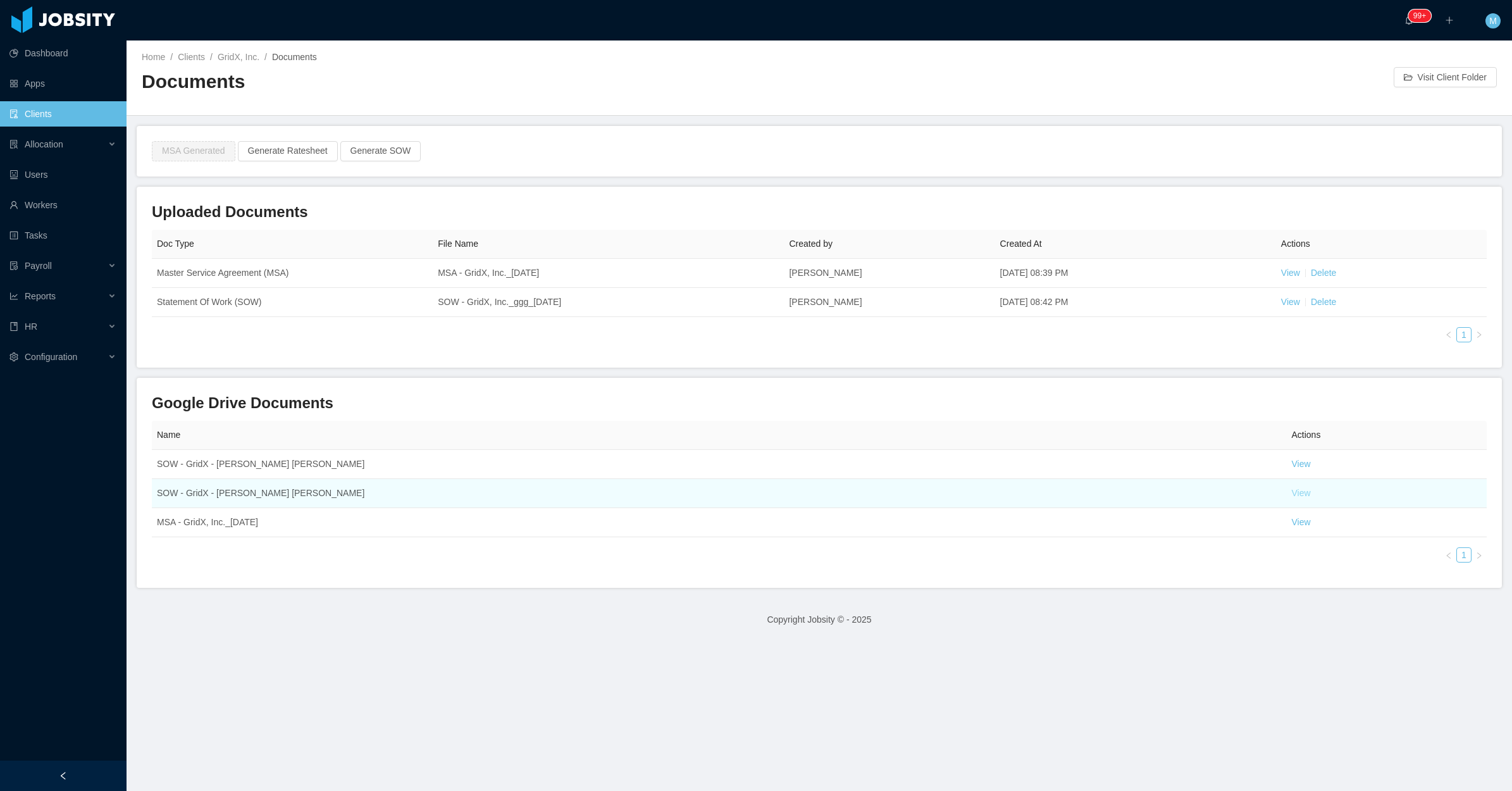
click at [1292, 491] on link "View" at bounding box center [1301, 492] width 19 height 10
click at [1295, 493] on link "View" at bounding box center [1301, 492] width 19 height 10
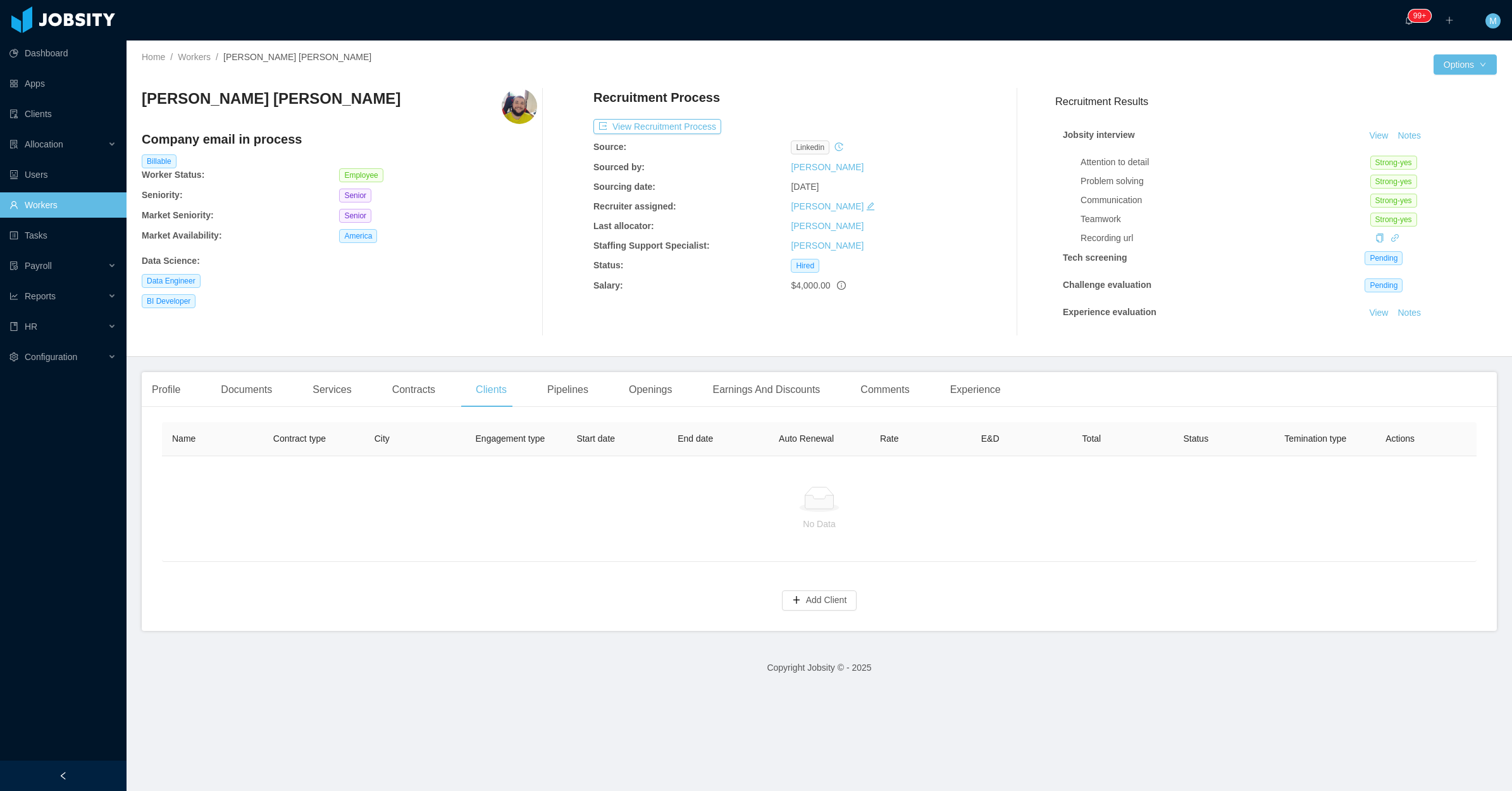
click at [394, 240] on div "America" at bounding box center [438, 235] width 198 height 14
click at [411, 388] on div "Contracts" at bounding box center [414, 390] width 63 height 36
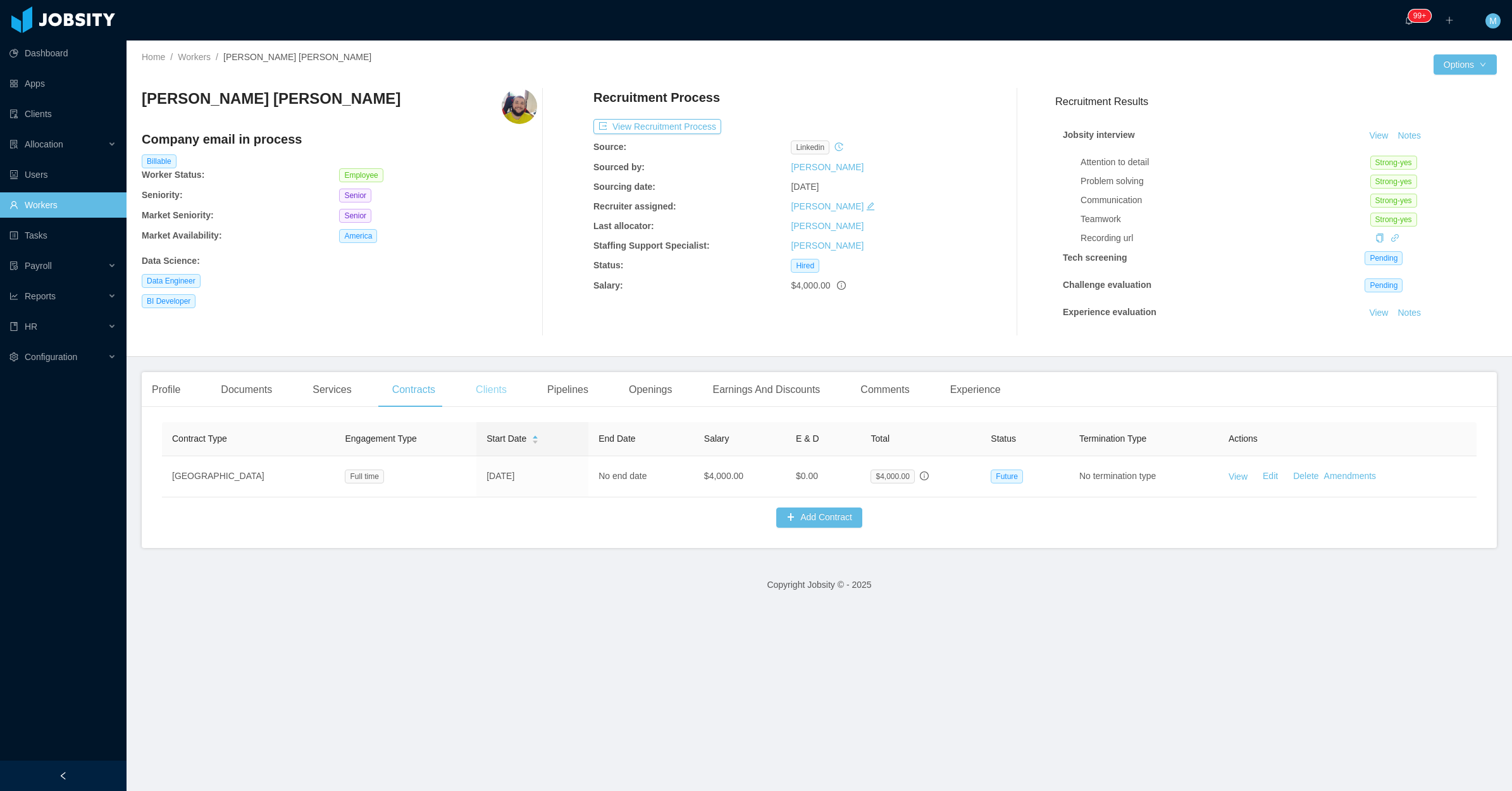
click at [465, 397] on div "Clients" at bounding box center [491, 390] width 51 height 36
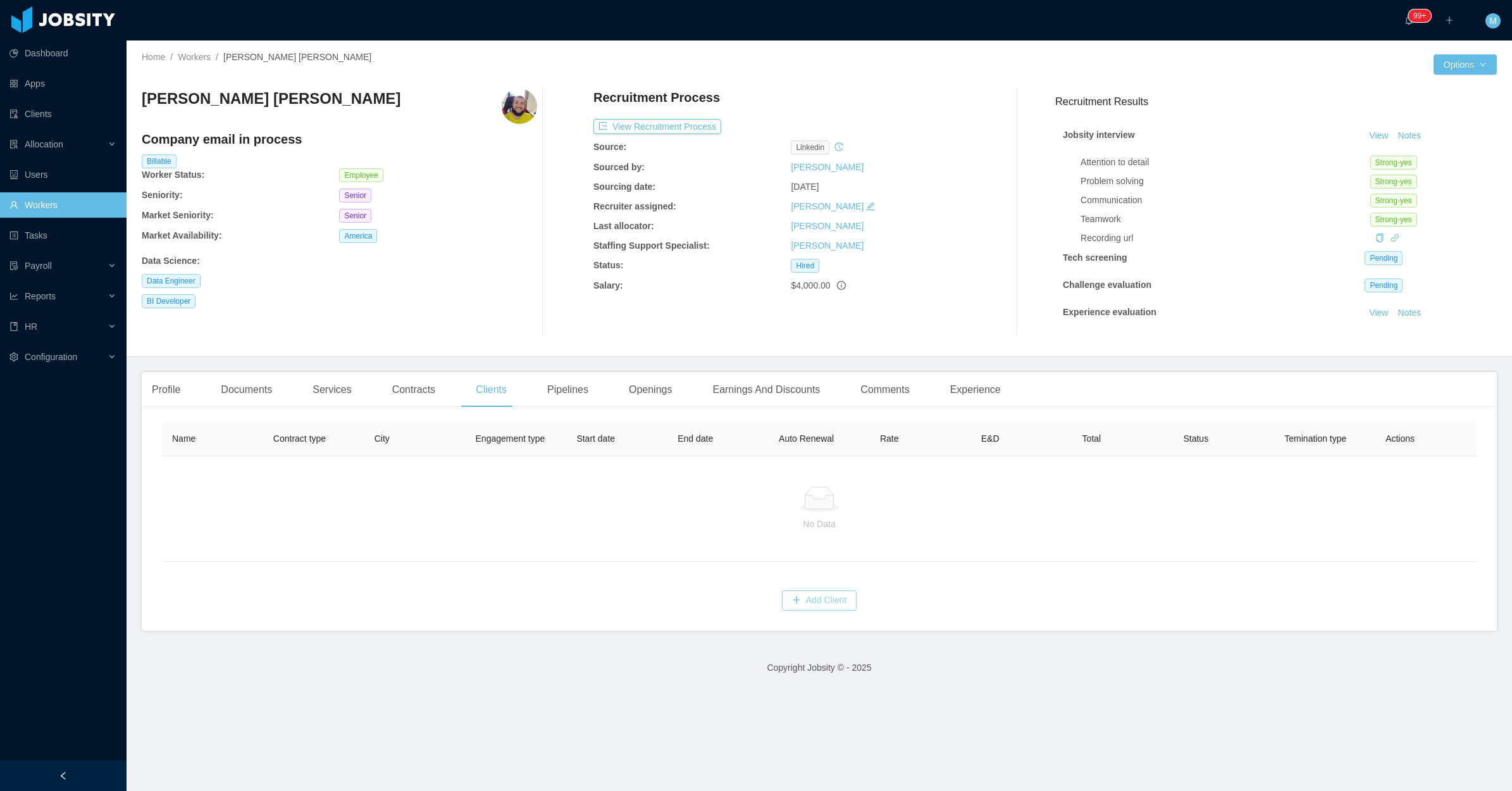
click at [823, 601] on button "Add Client" at bounding box center [819, 600] width 76 height 20
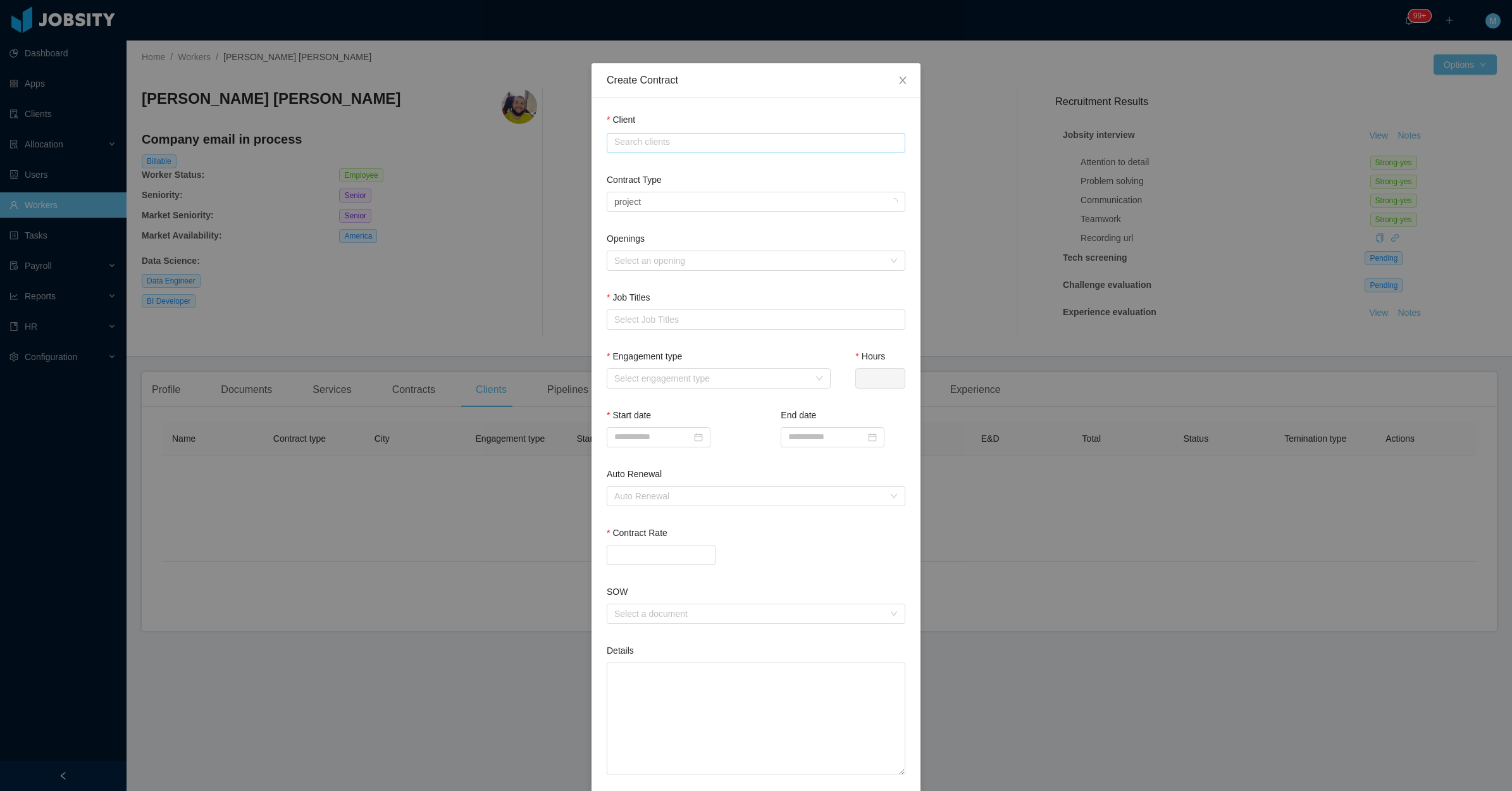
click at [666, 139] on input "text" at bounding box center [756, 142] width 299 height 20
click at [653, 166] on li "GridX, Inc." at bounding box center [749, 167] width 299 height 20
type input "**********"
click at [649, 198] on div "Select a contract type Project" at bounding box center [752, 201] width 275 height 19
click at [649, 238] on li "Staffing" at bounding box center [749, 245] width 299 height 20
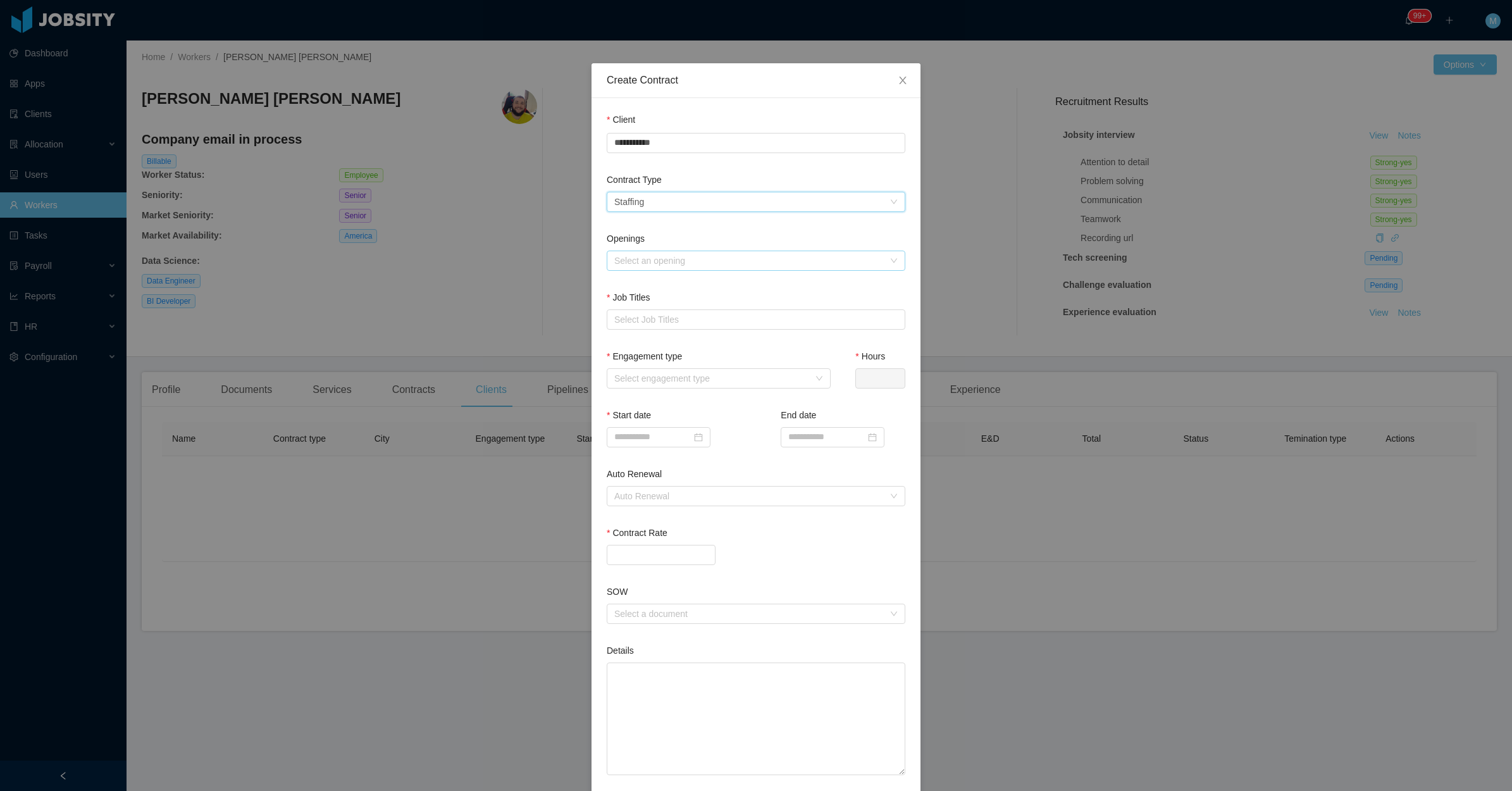
click at [658, 260] on div "Select an opening" at bounding box center [749, 261] width 269 height 13
click at [647, 286] on li "GridX - Utility Tariff Analyst (Data Analyst)" at bounding box center [749, 284] width 299 height 20
click at [652, 314] on div "Select Job Titles" at bounding box center [753, 320] width 277 height 13
type input "****"
click at [652, 405] on li "Data Engineer" at bounding box center [749, 404] width 299 height 20
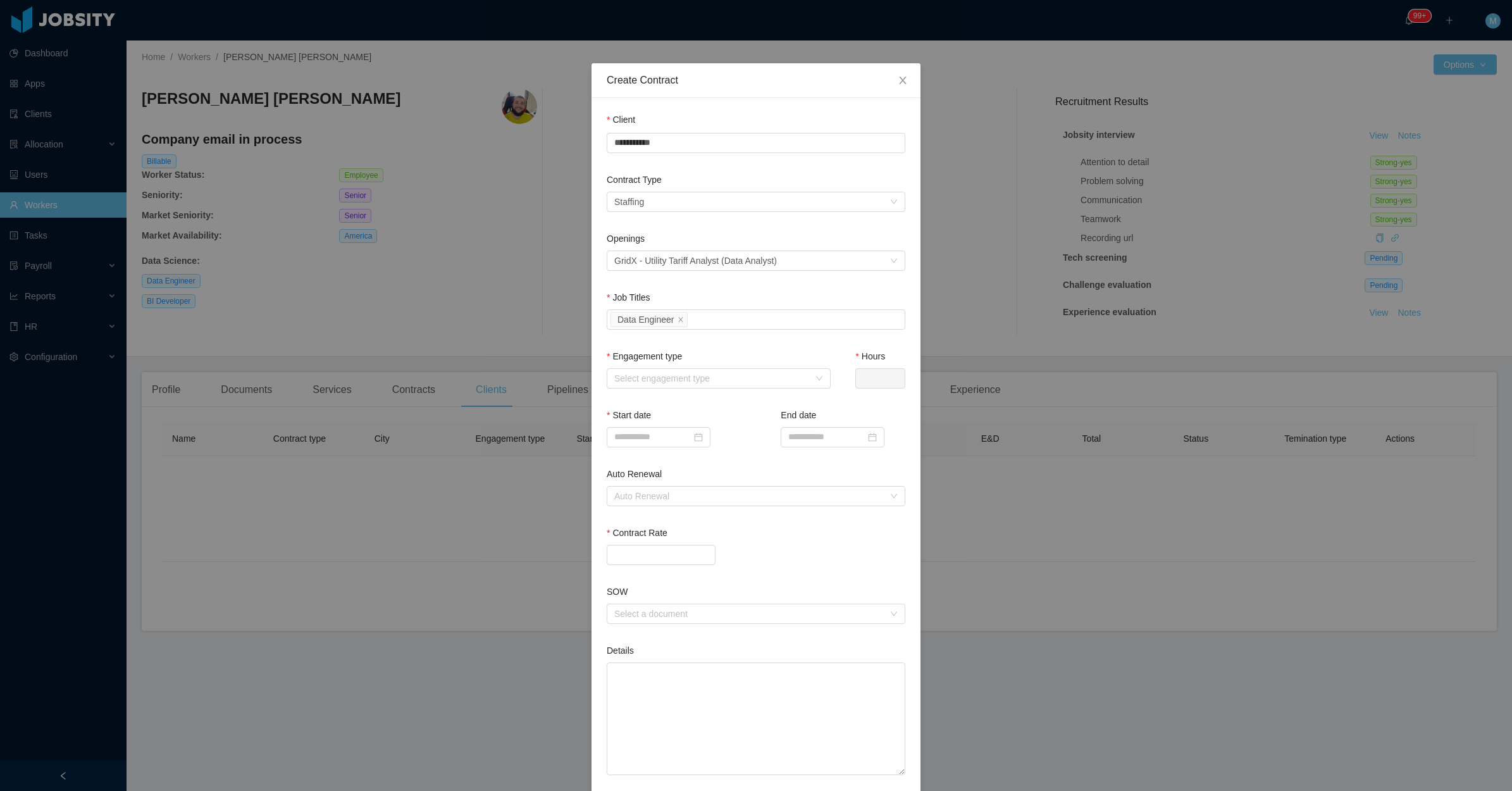
click at [693, 286] on div "Openings Select an opening GridX - Utility Tariff Analyst (Data Analyst)" at bounding box center [756, 261] width 299 height 59
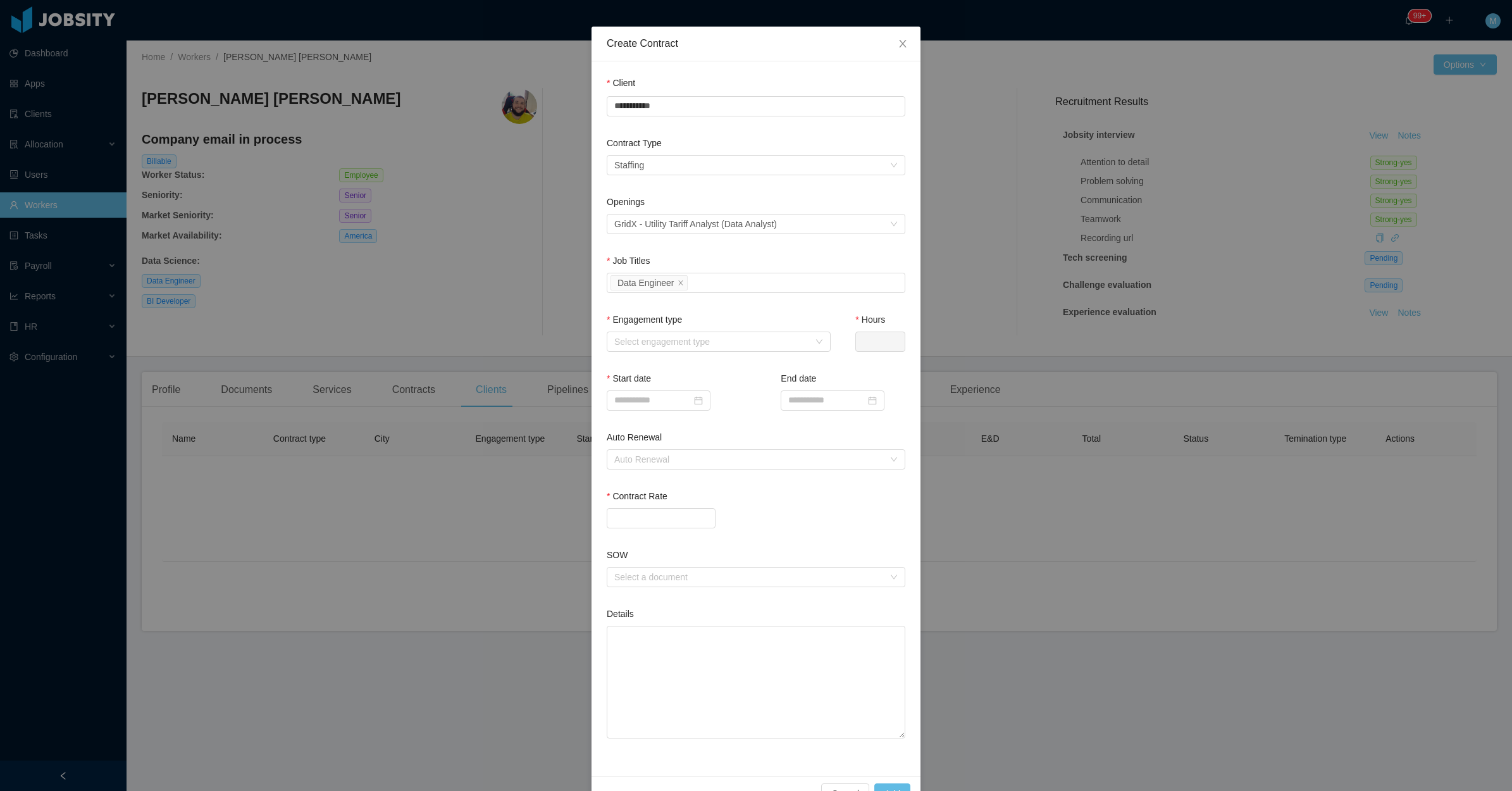
scroll to position [70, 0]
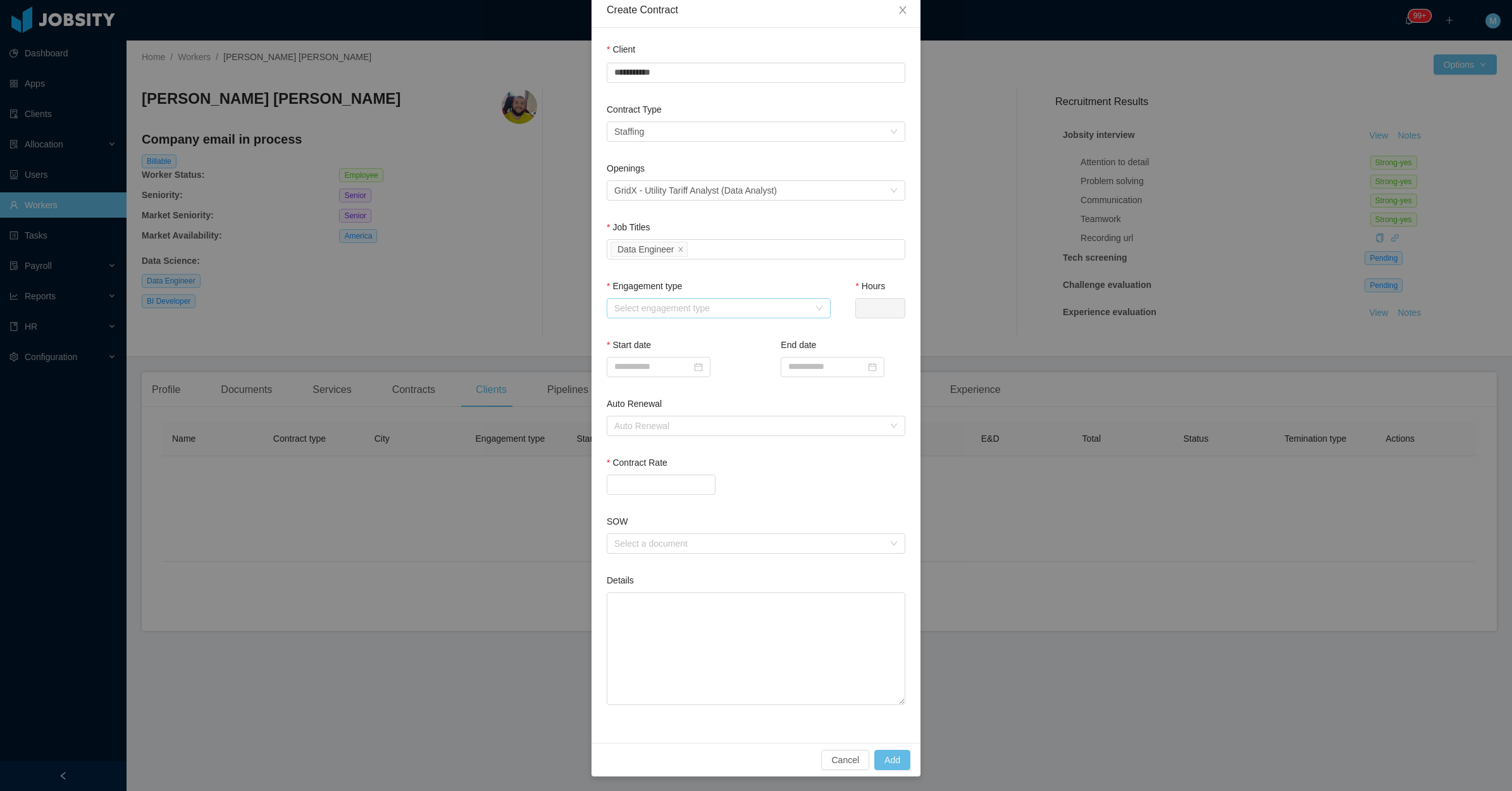
click at [693, 310] on div "Select engagement type" at bounding box center [711, 308] width 194 height 13
click at [674, 334] on li "Full time" at bounding box center [712, 331] width 224 height 20
type input "*"
click at [645, 606] on textarea "Details" at bounding box center [756, 649] width 299 height 113
paste textarea "**********"
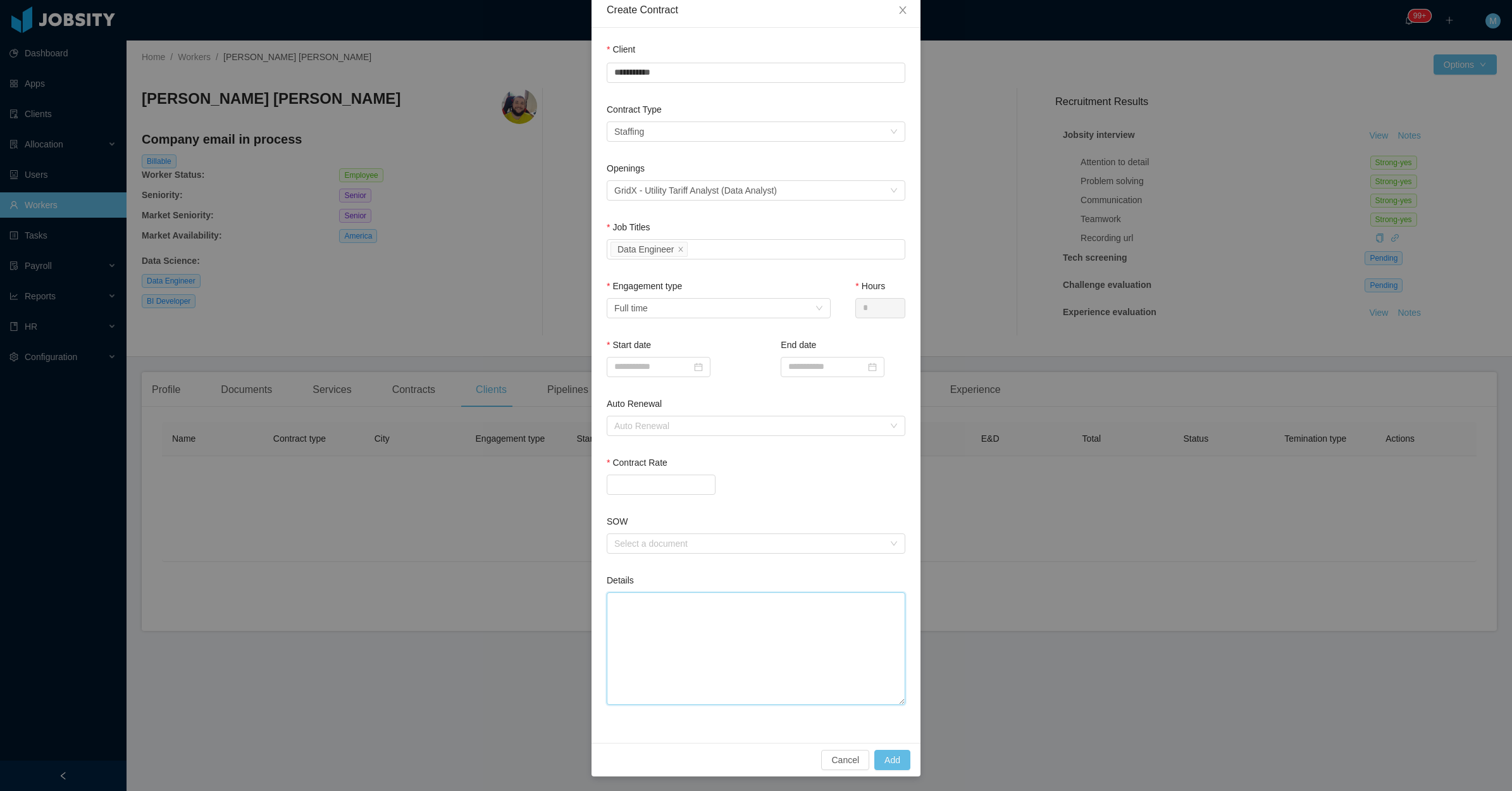
type textarea "**********"
click at [644, 362] on input at bounding box center [659, 367] width 104 height 20
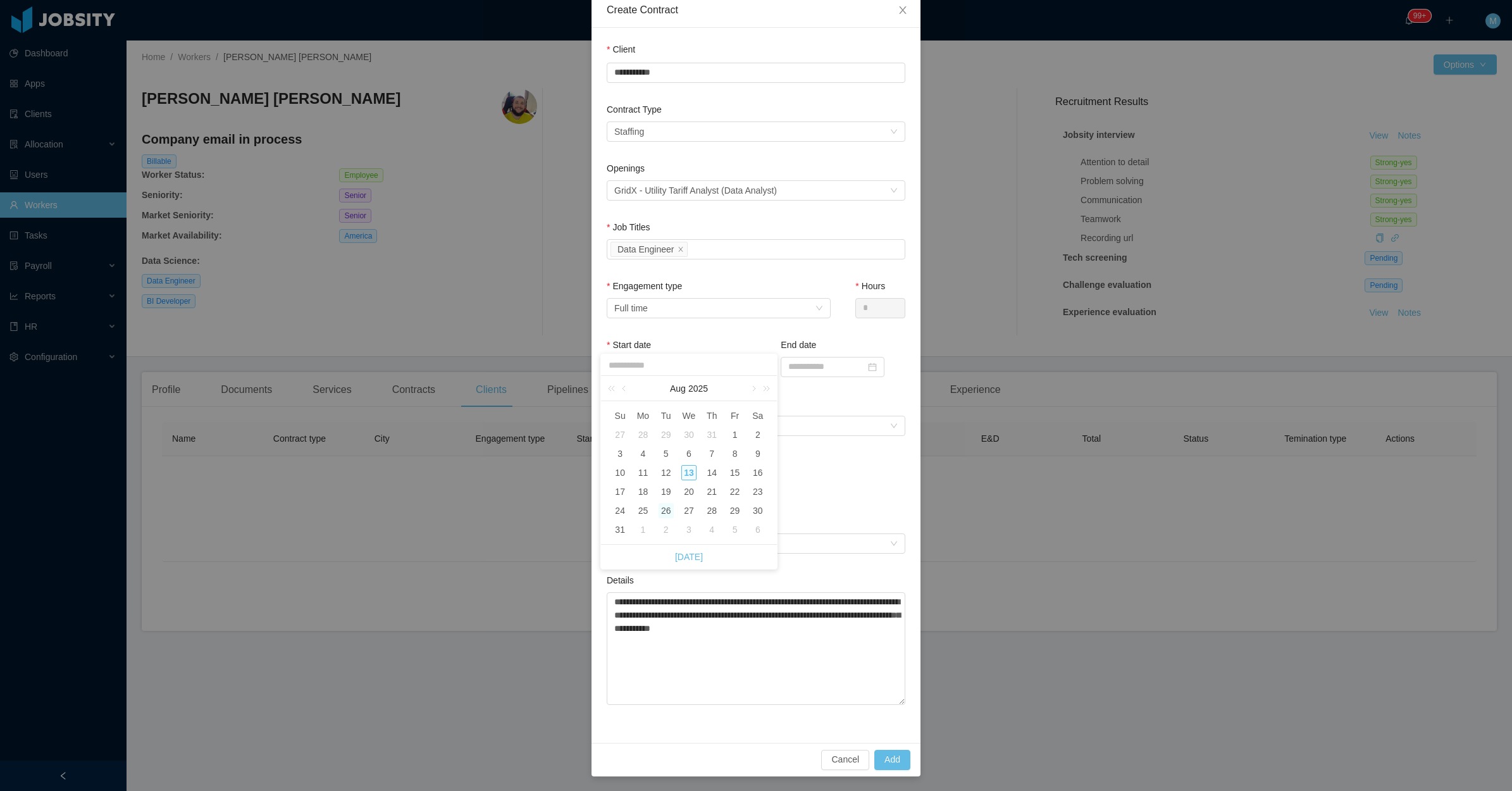
click at [665, 513] on div "26" at bounding box center [666, 510] width 15 height 15
type input "**********"
click at [723, 658] on textarea "**********" at bounding box center [756, 649] width 299 height 112
click at [662, 420] on div "Auto Renewal" at bounding box center [749, 426] width 269 height 13
click at [649, 505] on li "12 Months" at bounding box center [749, 509] width 299 height 20
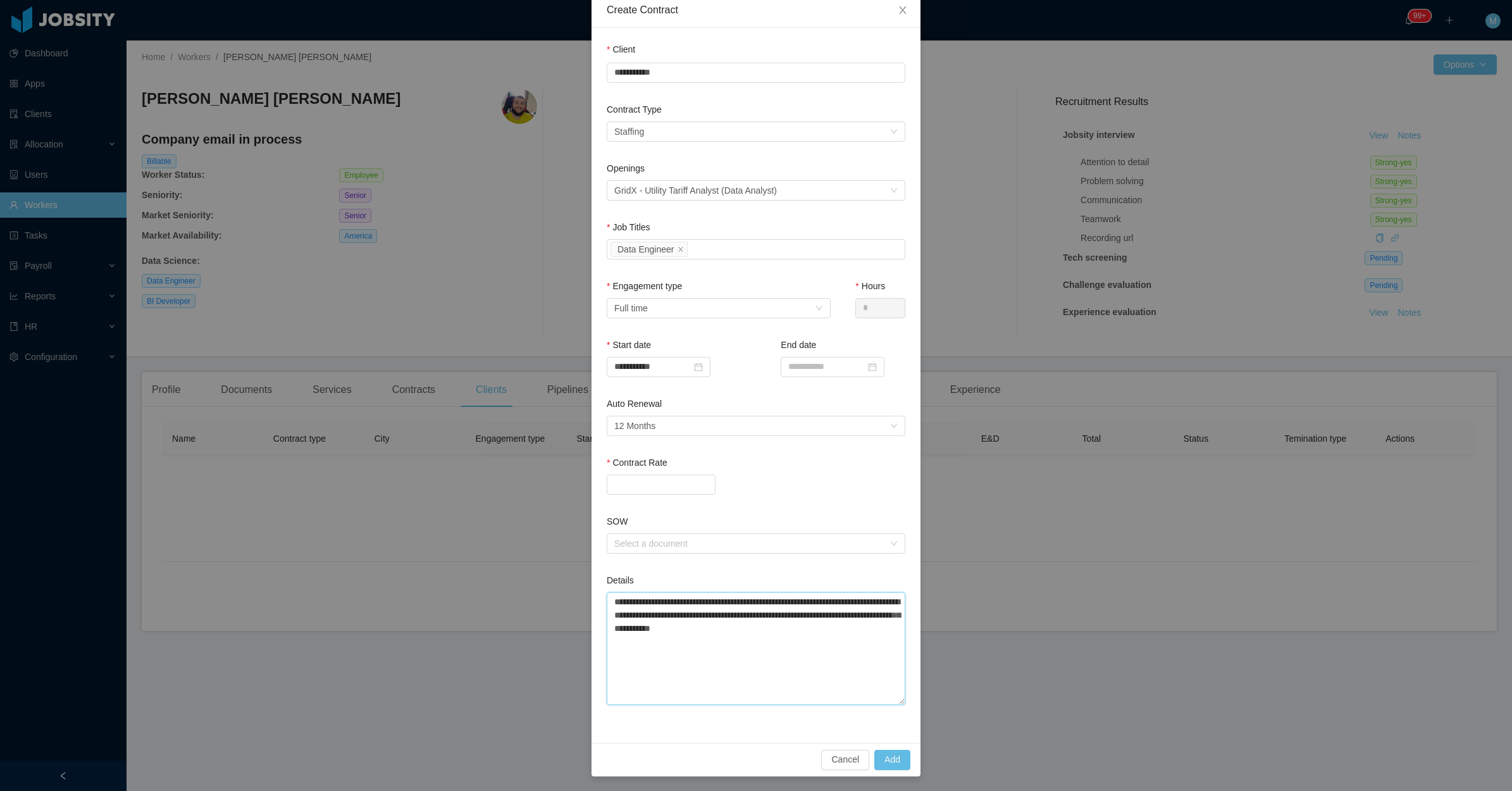
drag, startPoint x: 863, startPoint y: 684, endPoint x: 568, endPoint y: 590, distance: 309.6
click at [568, 590] on div "**********" at bounding box center [756, 396] width 1512 height 791
drag, startPoint x: 299, startPoint y: 544, endPoint x: 314, endPoint y: 514, distance: 33.5
click at [300, 550] on div "**********" at bounding box center [756, 396] width 1512 height 791
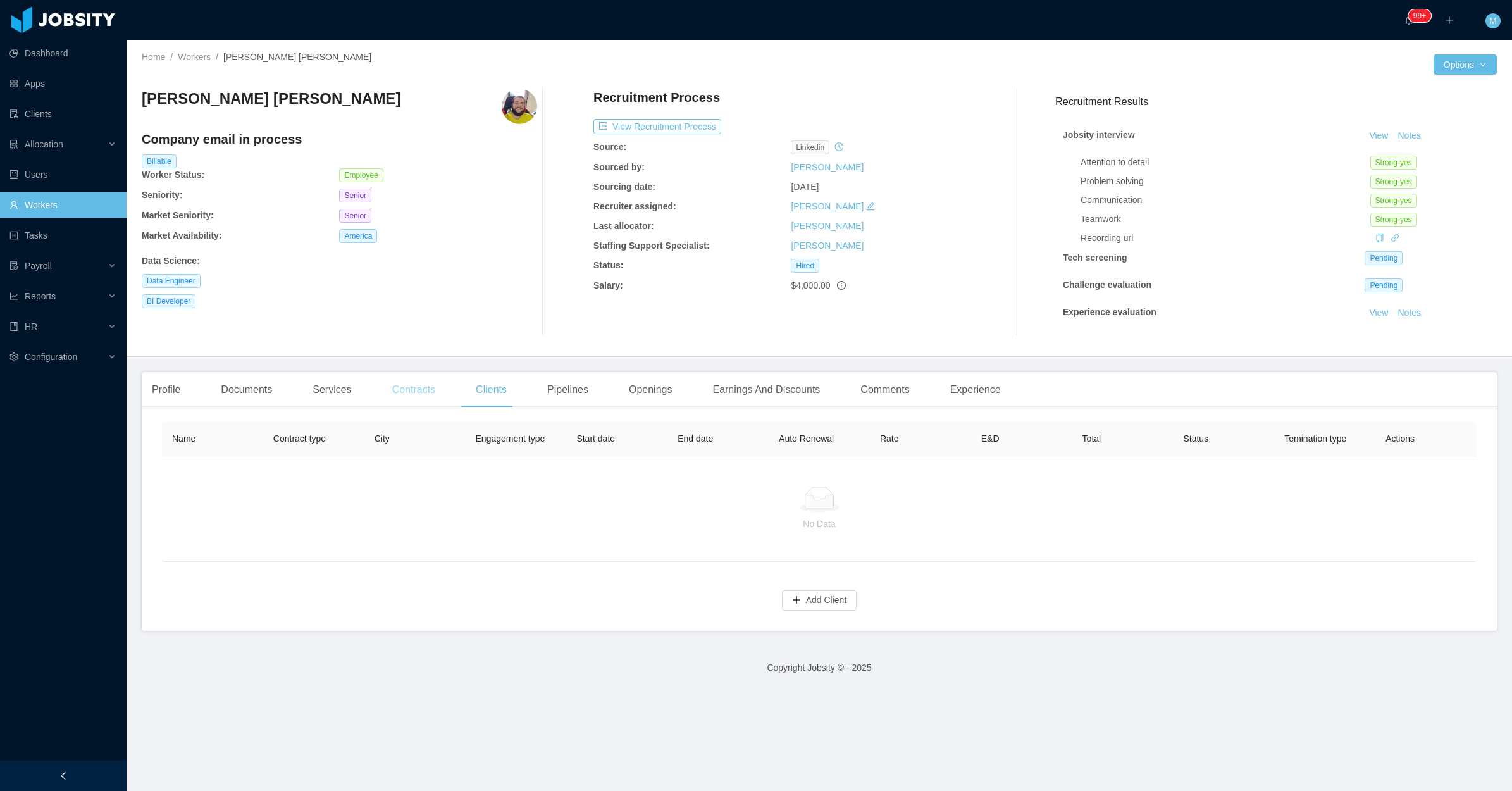
click at [430, 391] on div "Contracts" at bounding box center [414, 390] width 63 height 36
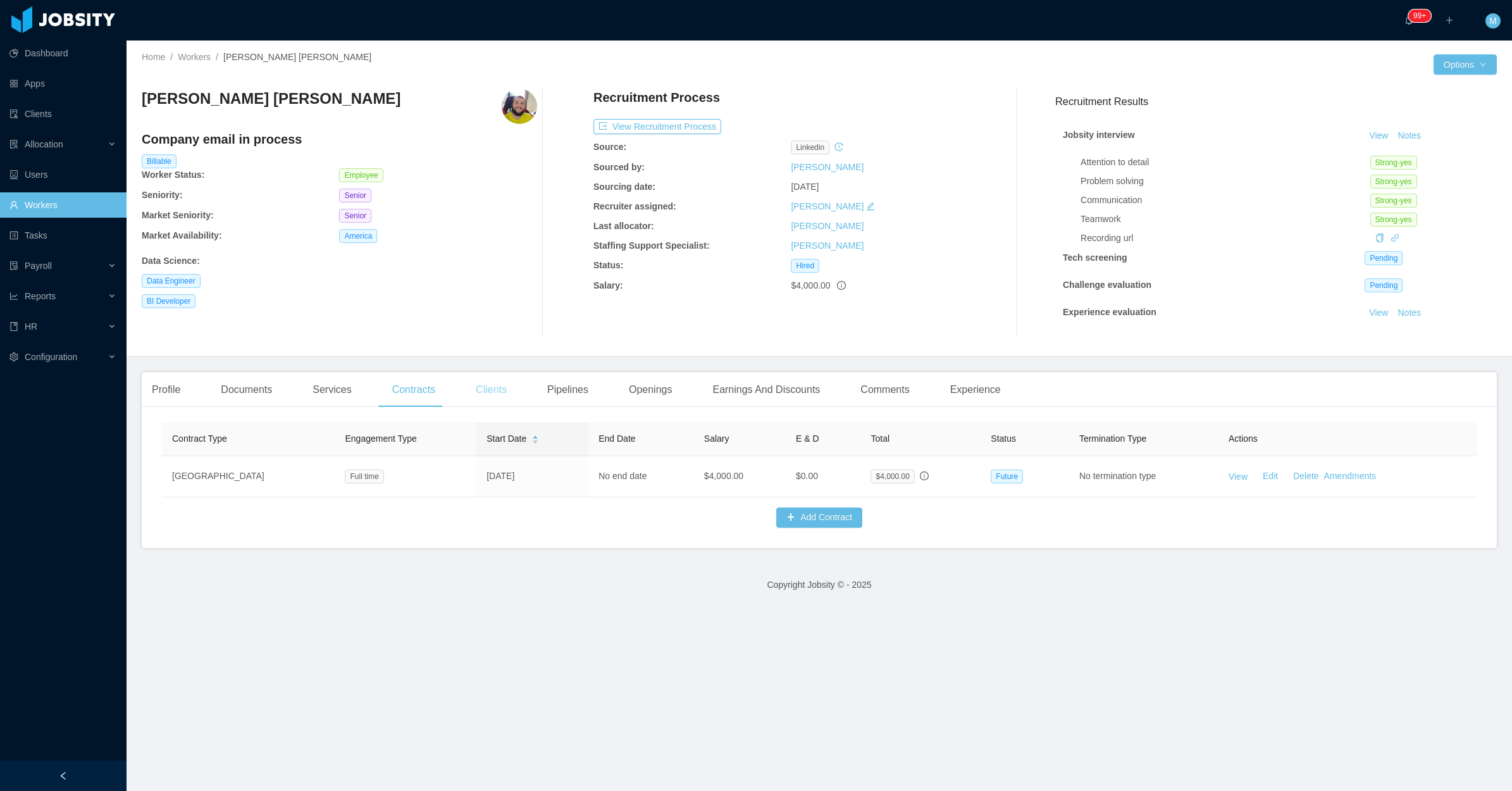
click at [502, 394] on div "Clients" at bounding box center [491, 390] width 51 height 36
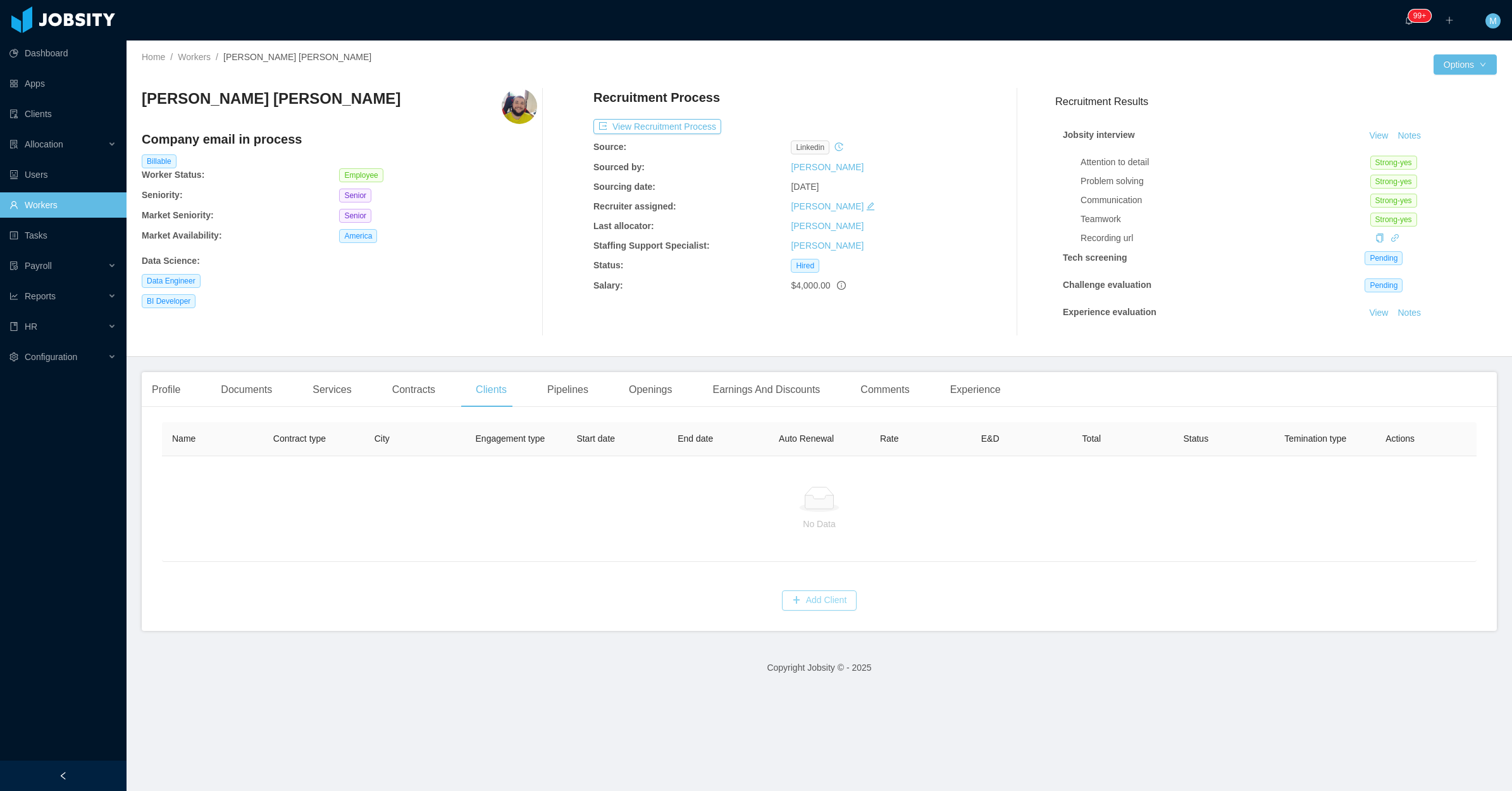
drag, startPoint x: 817, startPoint y: 596, endPoint x: 806, endPoint y: 585, distance: 15.6
click at [817, 596] on button "Add Client" at bounding box center [819, 600] width 76 height 20
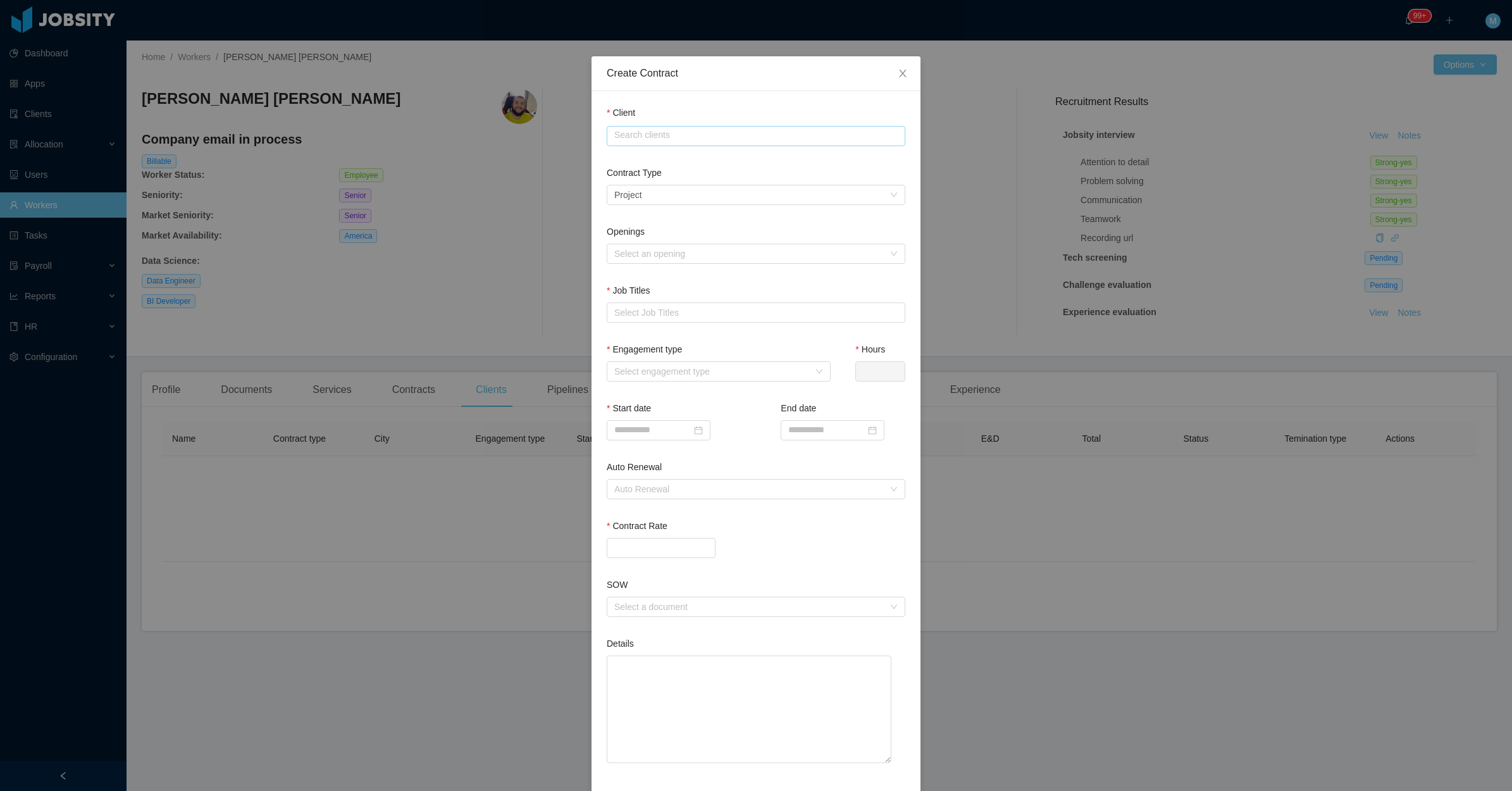
drag, startPoint x: 684, startPoint y: 144, endPoint x: 685, endPoint y: 138, distance: 6.1
click at [684, 143] on input "text" at bounding box center [756, 136] width 299 height 20
click at [627, 161] on li "GridX, Inc." at bounding box center [749, 159] width 299 height 20
type input "**********"
click at [653, 186] on div "Select a contract type Project" at bounding box center [752, 194] width 275 height 19
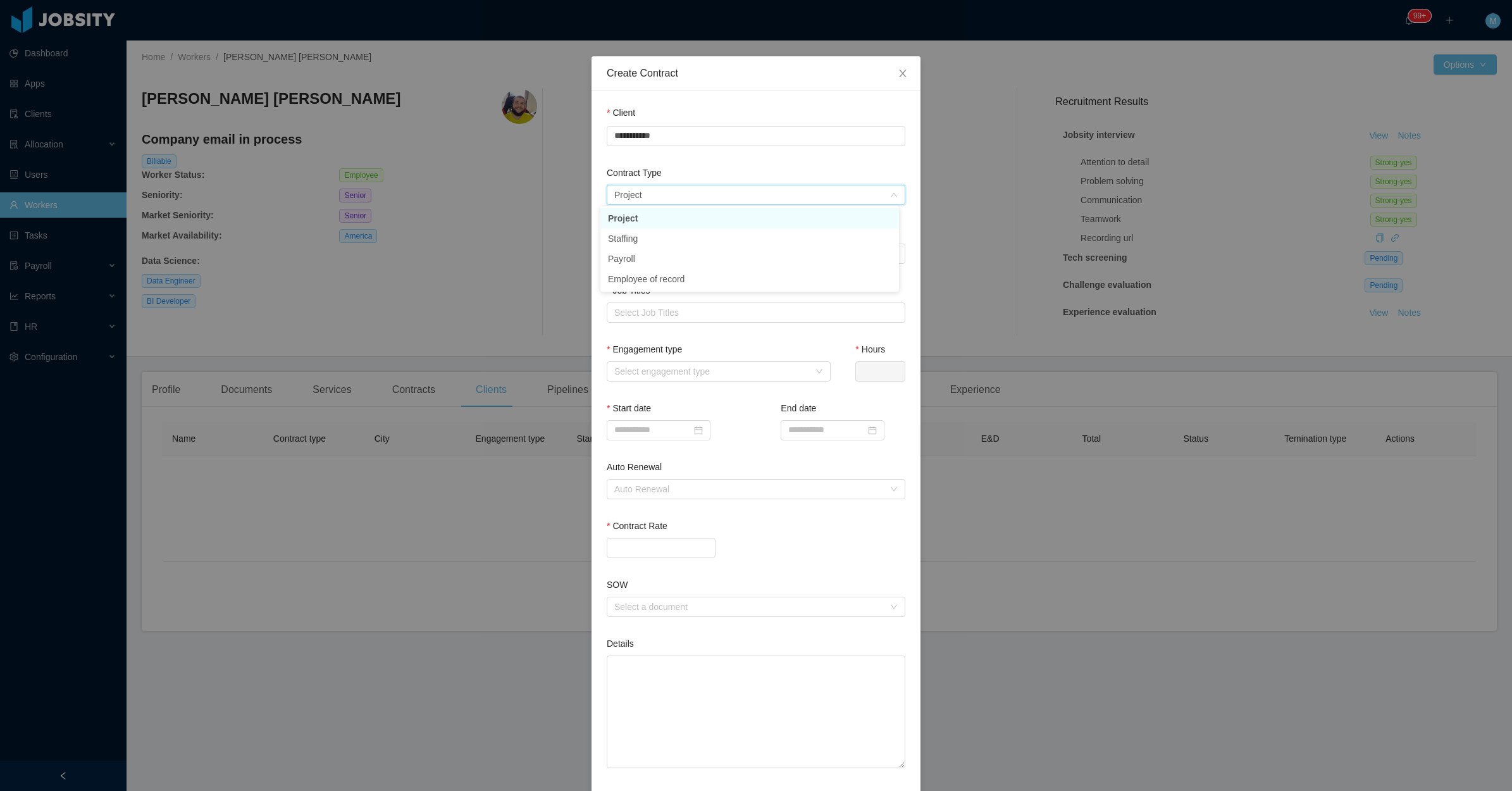
click at [636, 219] on li "Project" at bounding box center [749, 218] width 299 height 20
click at [671, 190] on div "Select a contract type Project" at bounding box center [752, 194] width 275 height 19
click at [652, 239] on li "Staffing" at bounding box center [749, 238] width 299 height 20
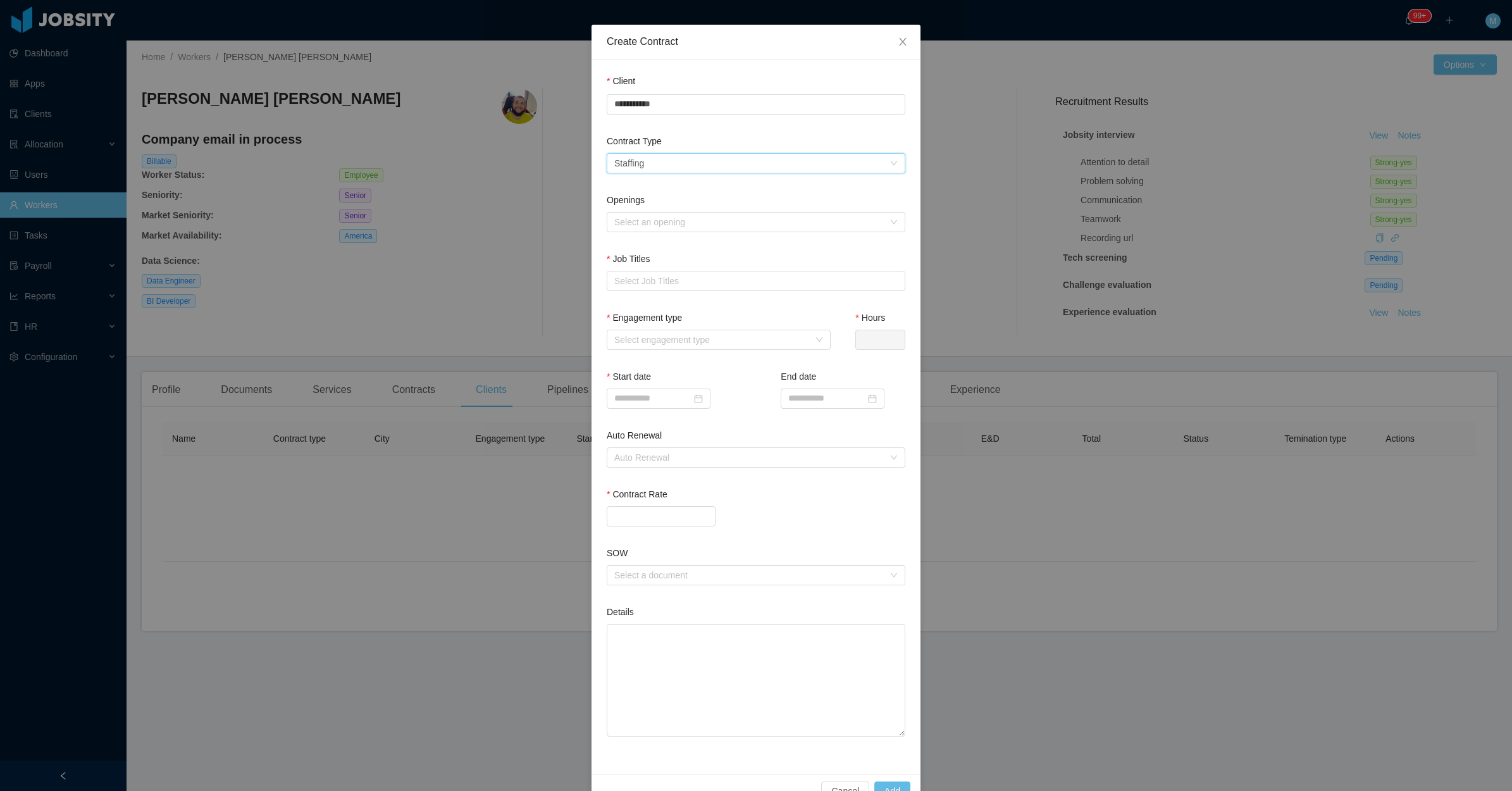
scroll to position [70, 0]
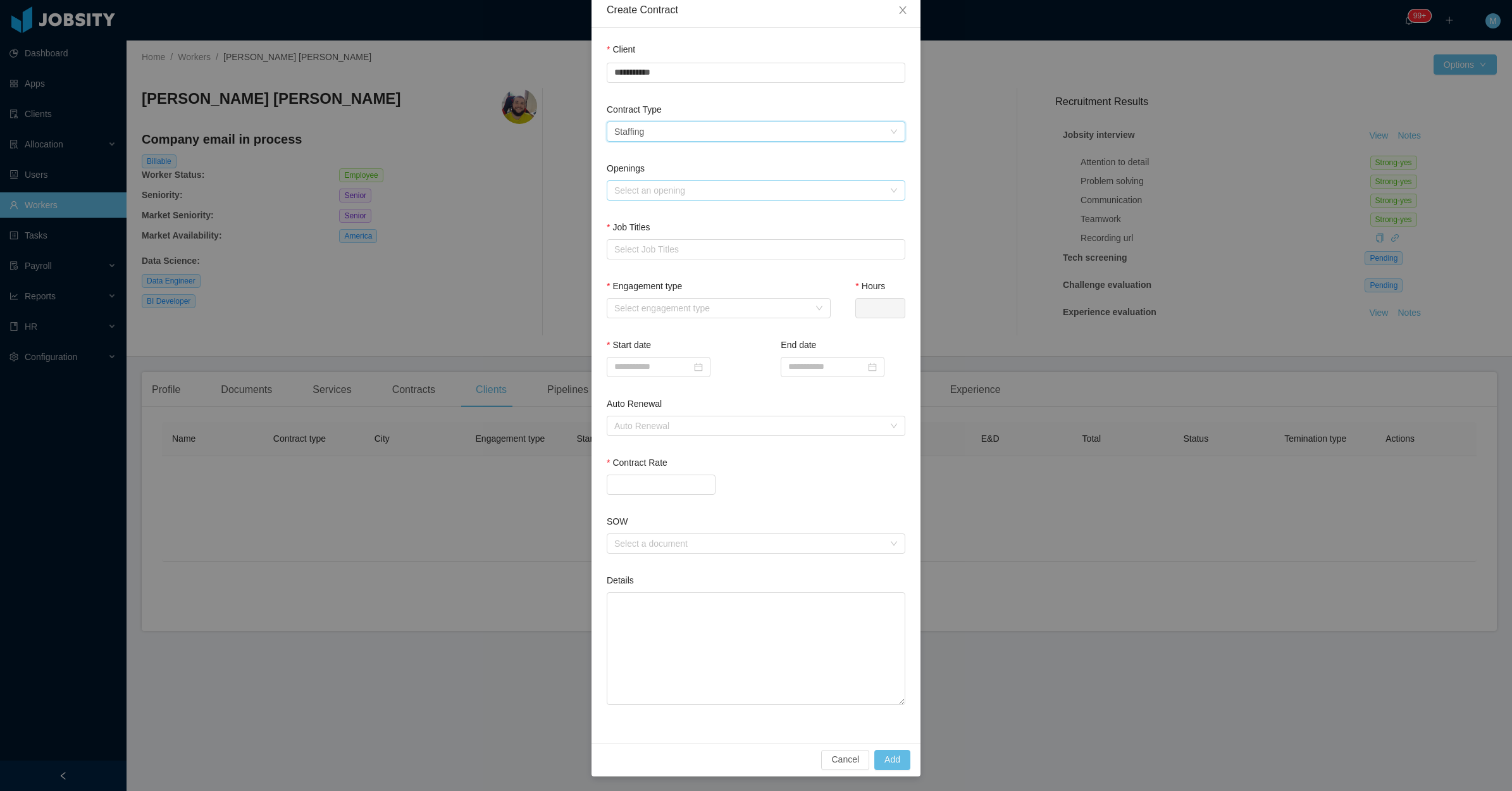
click at [681, 184] on div "Select an opening" at bounding box center [749, 190] width 269 height 13
click at [666, 209] on li "GridX - Utility Tariff Analyst (Data Analyst)" at bounding box center [749, 213] width 299 height 20
click at [663, 250] on div "Select Job Titles" at bounding box center [753, 250] width 277 height 13
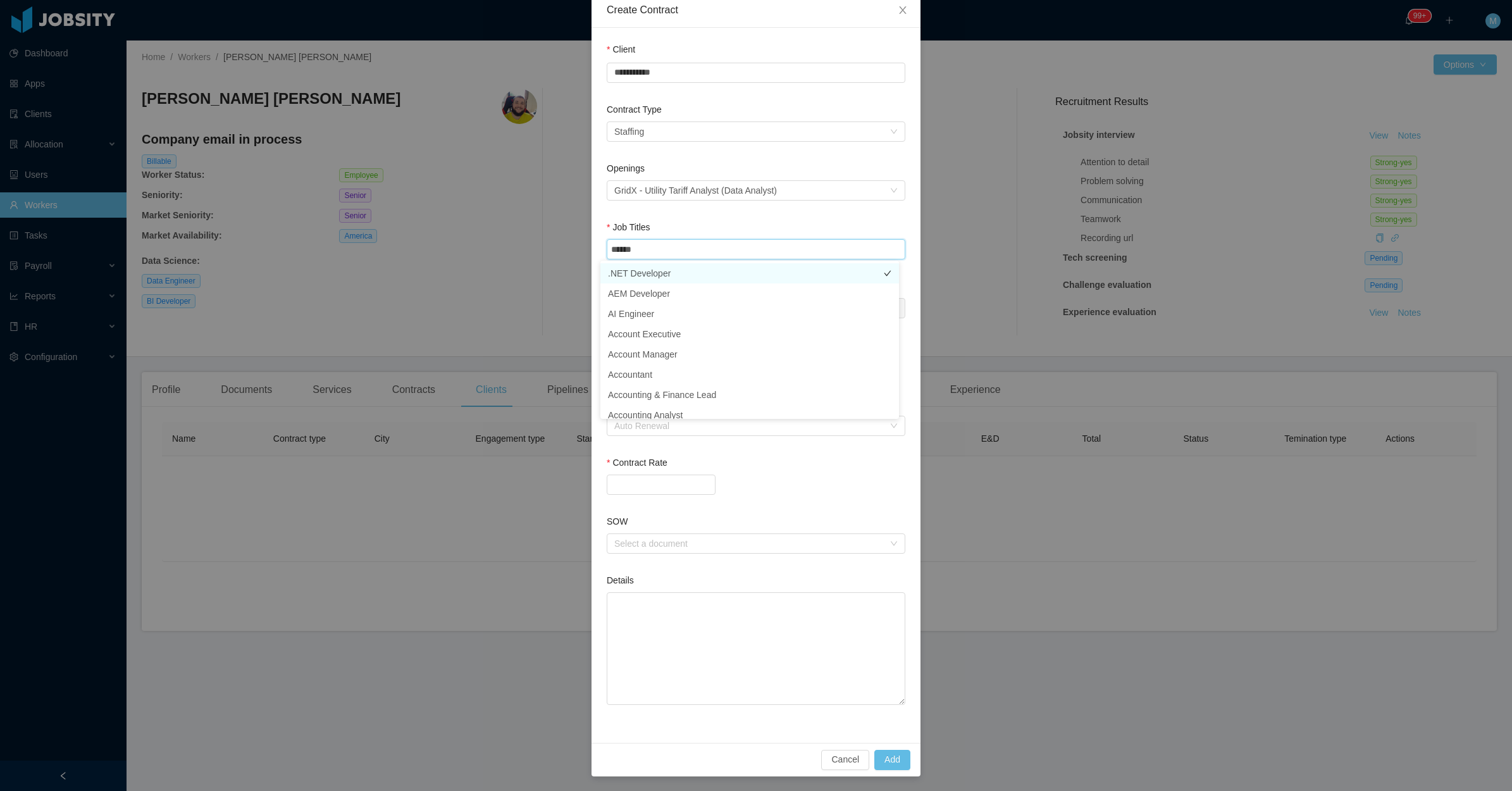
type input "****"
click at [675, 332] on li "Data Engineer" at bounding box center [749, 334] width 299 height 20
click at [752, 471] on div "Contract Rate" at bounding box center [756, 465] width 299 height 19
click at [693, 302] on div "Select engagement type" at bounding box center [711, 308] width 194 height 13
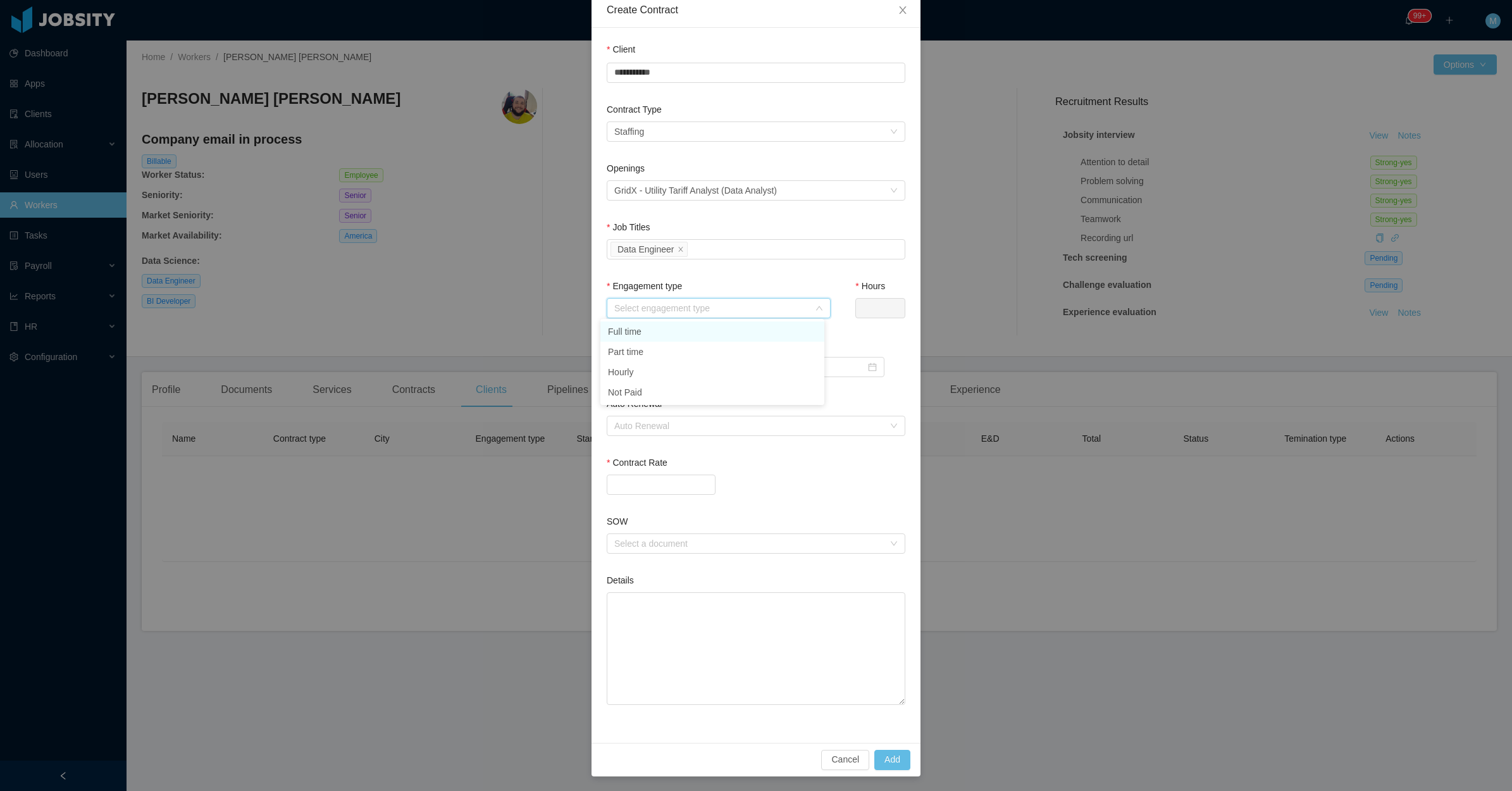
click at [653, 334] on li "Full time" at bounding box center [712, 331] width 224 height 20
type input "*"
click at [662, 365] on input at bounding box center [659, 367] width 104 height 20
click at [668, 513] on div "26" at bounding box center [666, 510] width 15 height 15
type input "**********"
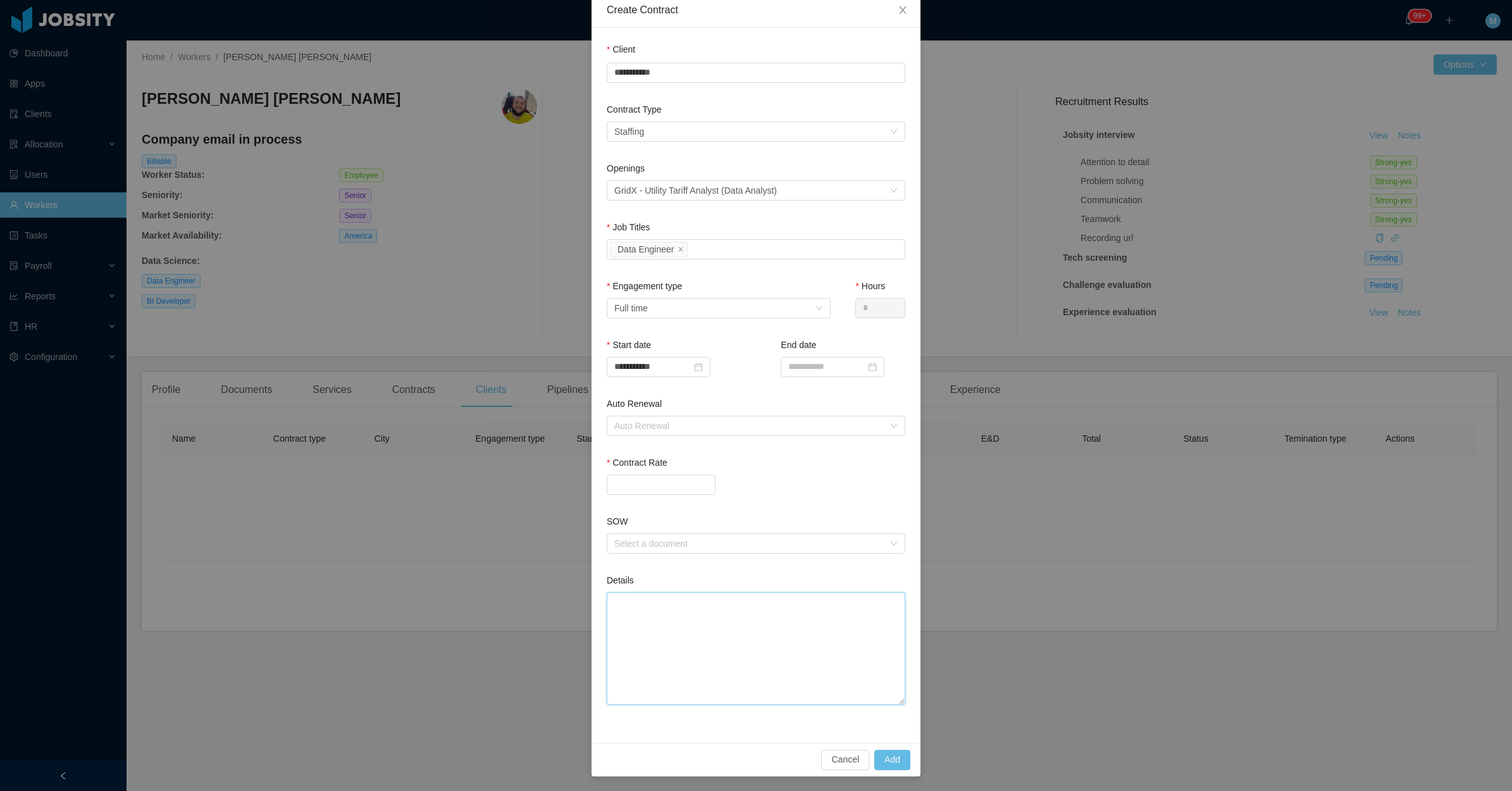
click at [687, 641] on textarea "Details" at bounding box center [756, 649] width 299 height 112
paste textarea "**********"
type textarea "**********"
click at [645, 428] on div "Auto Renewal" at bounding box center [749, 426] width 269 height 13
type textarea "**********"
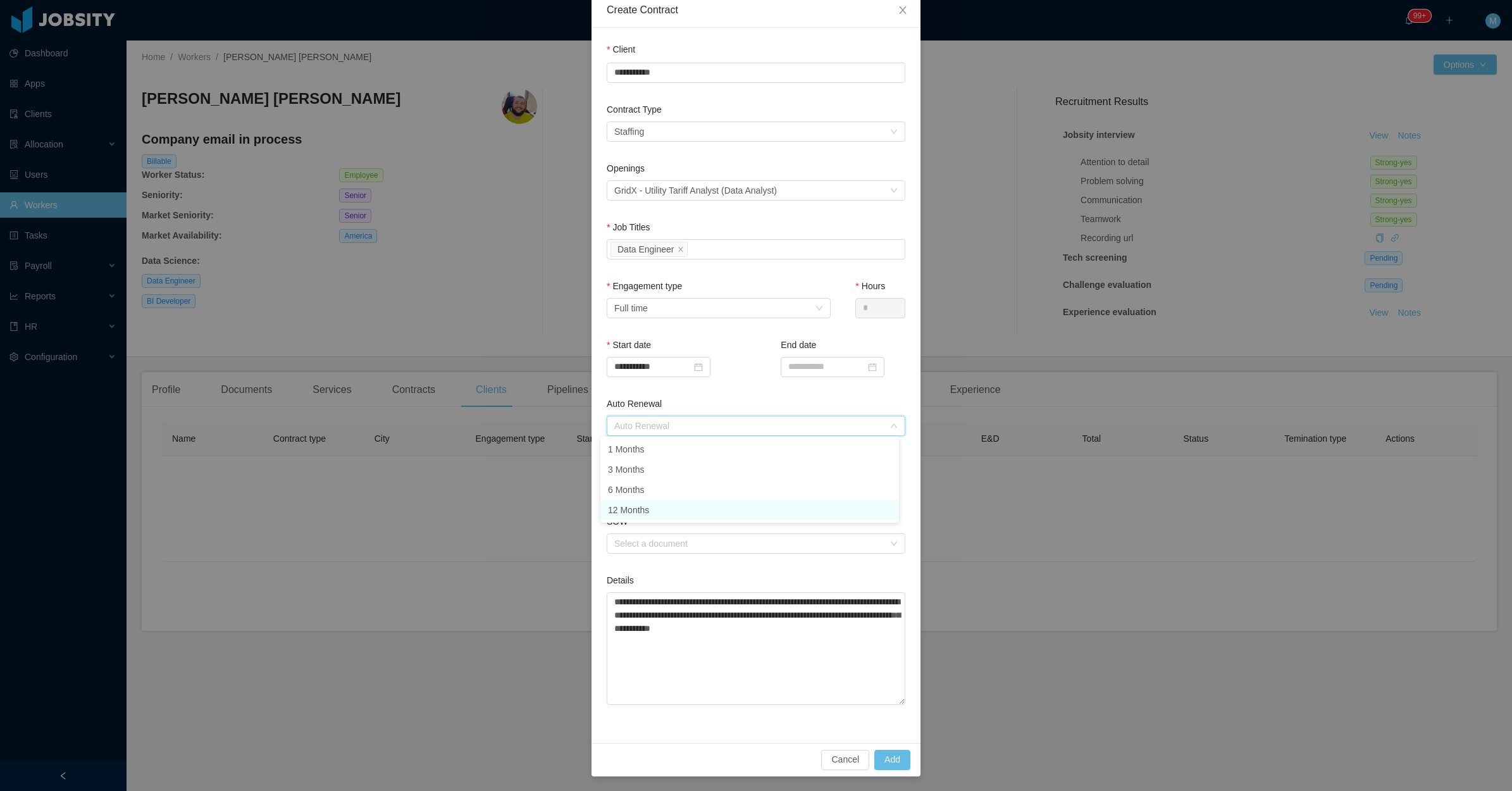
click at [640, 509] on li "12 Months" at bounding box center [749, 509] width 299 height 20
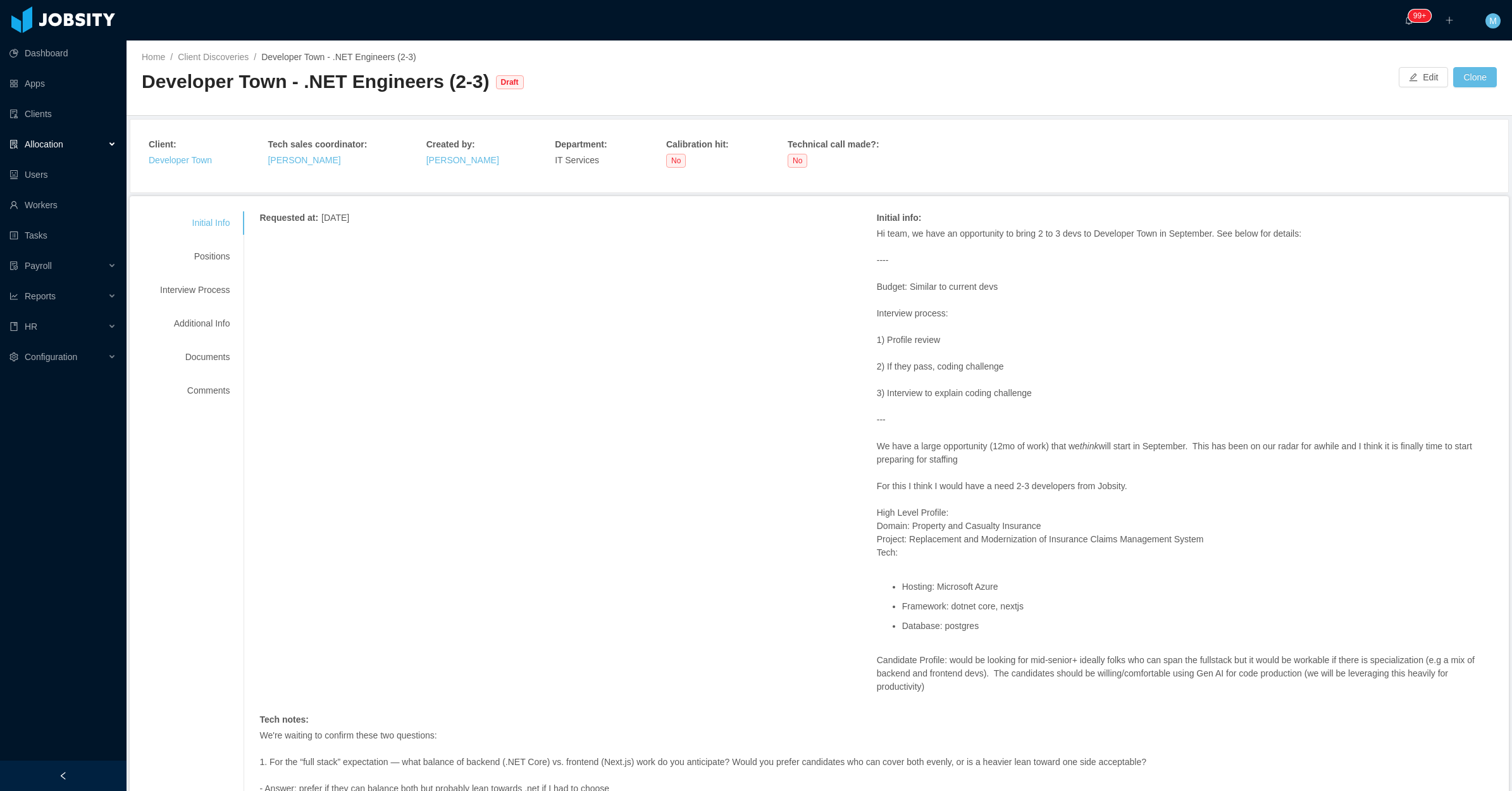
drag, startPoint x: 68, startPoint y: 767, endPoint x: 143, endPoint y: 706, distance: 96.7
click at [68, 767] on div at bounding box center [63, 776] width 127 height 30
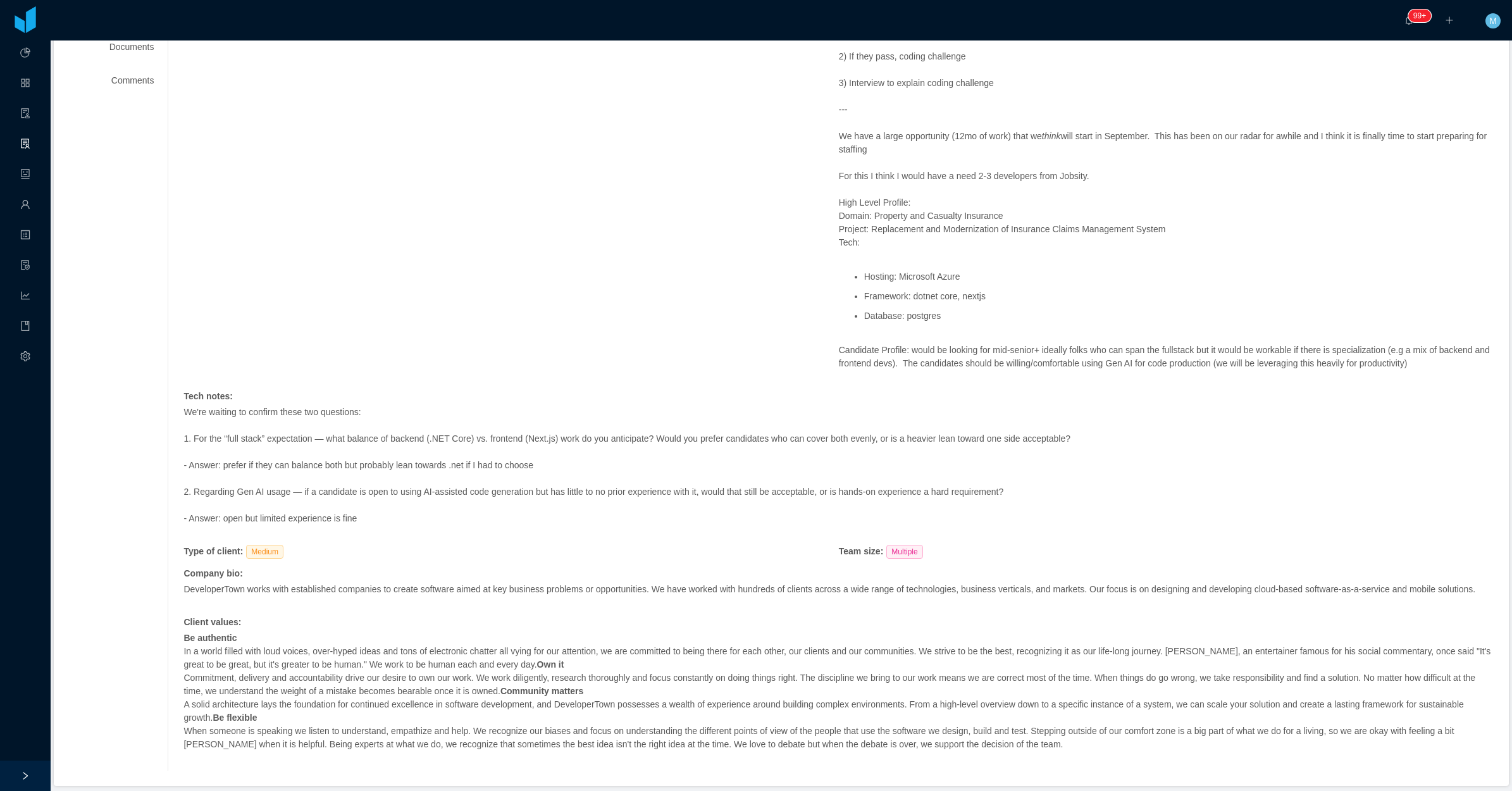
scroll to position [352, 0]
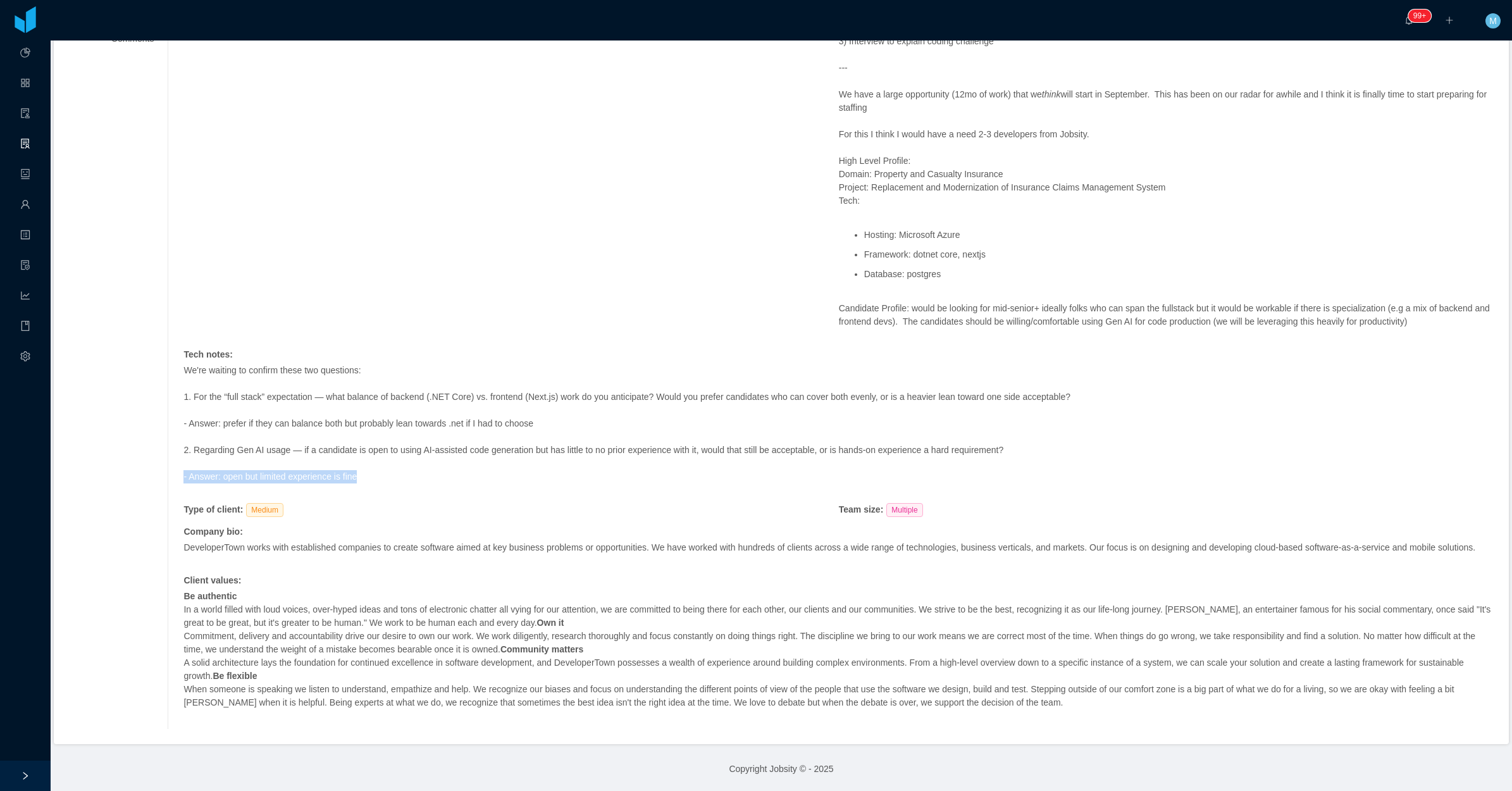
drag, startPoint x: 374, startPoint y: 476, endPoint x: 171, endPoint y: 474, distance: 203.0
click at [171, 474] on div "Requested at : [DATE] Initial info : Hi team, we have an opportunity to bring 2…" at bounding box center [831, 294] width 1326 height 870
click at [371, 478] on p "- Answer: open but limited experience is fine" at bounding box center [838, 477] width 1310 height 13
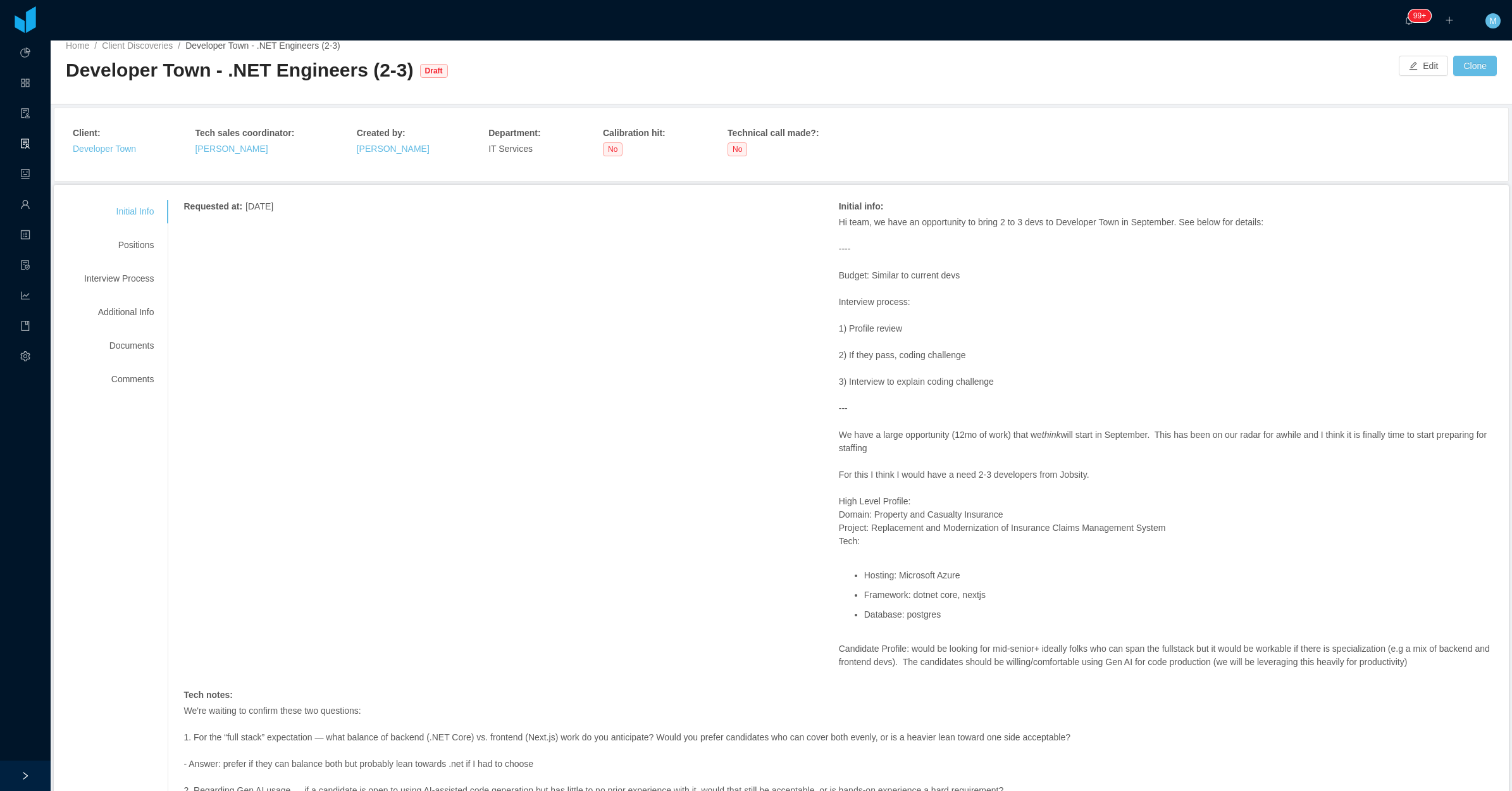
scroll to position [0, 0]
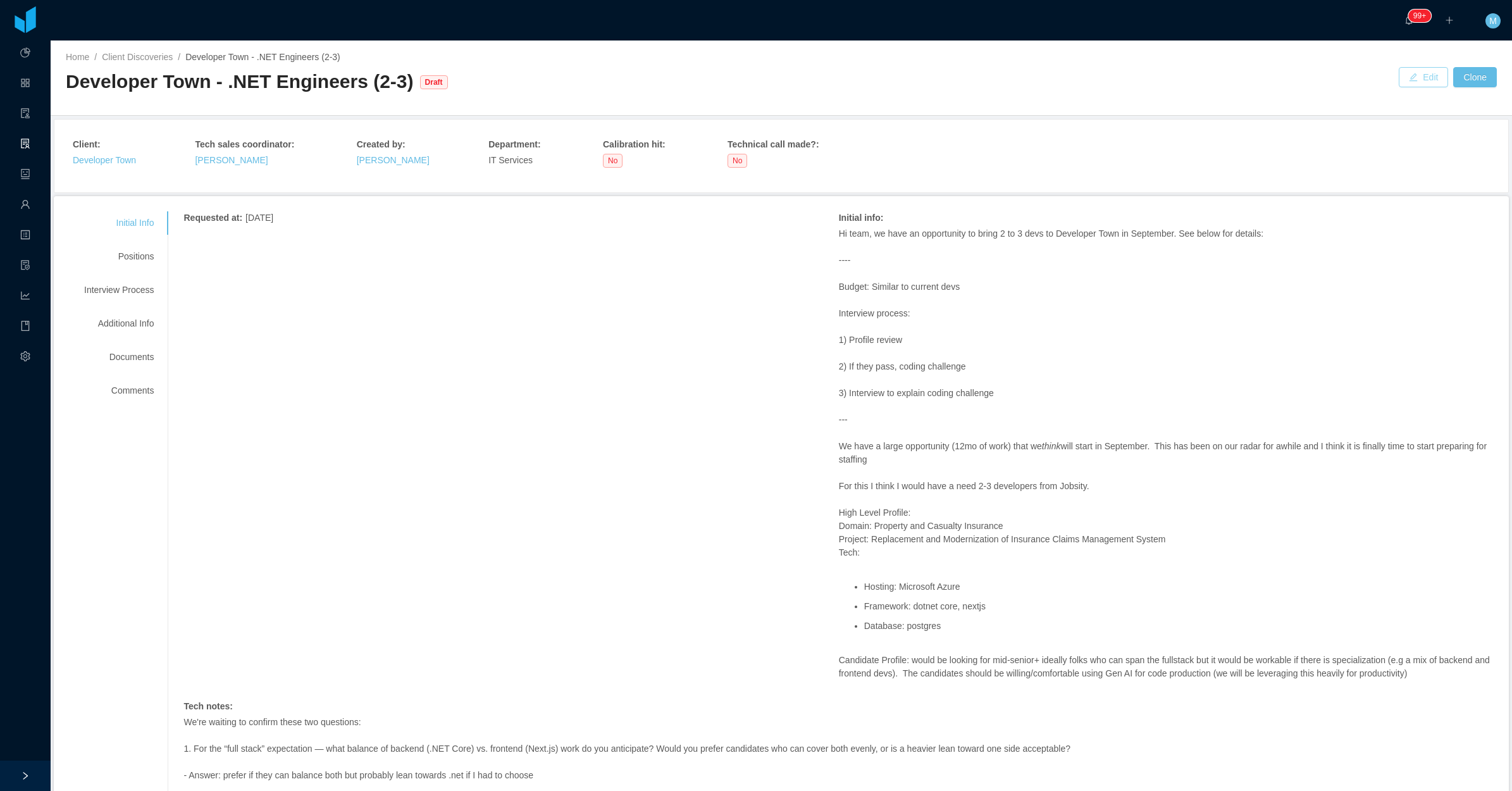
click at [1399, 74] on button "Edit" at bounding box center [1423, 76] width 50 height 20
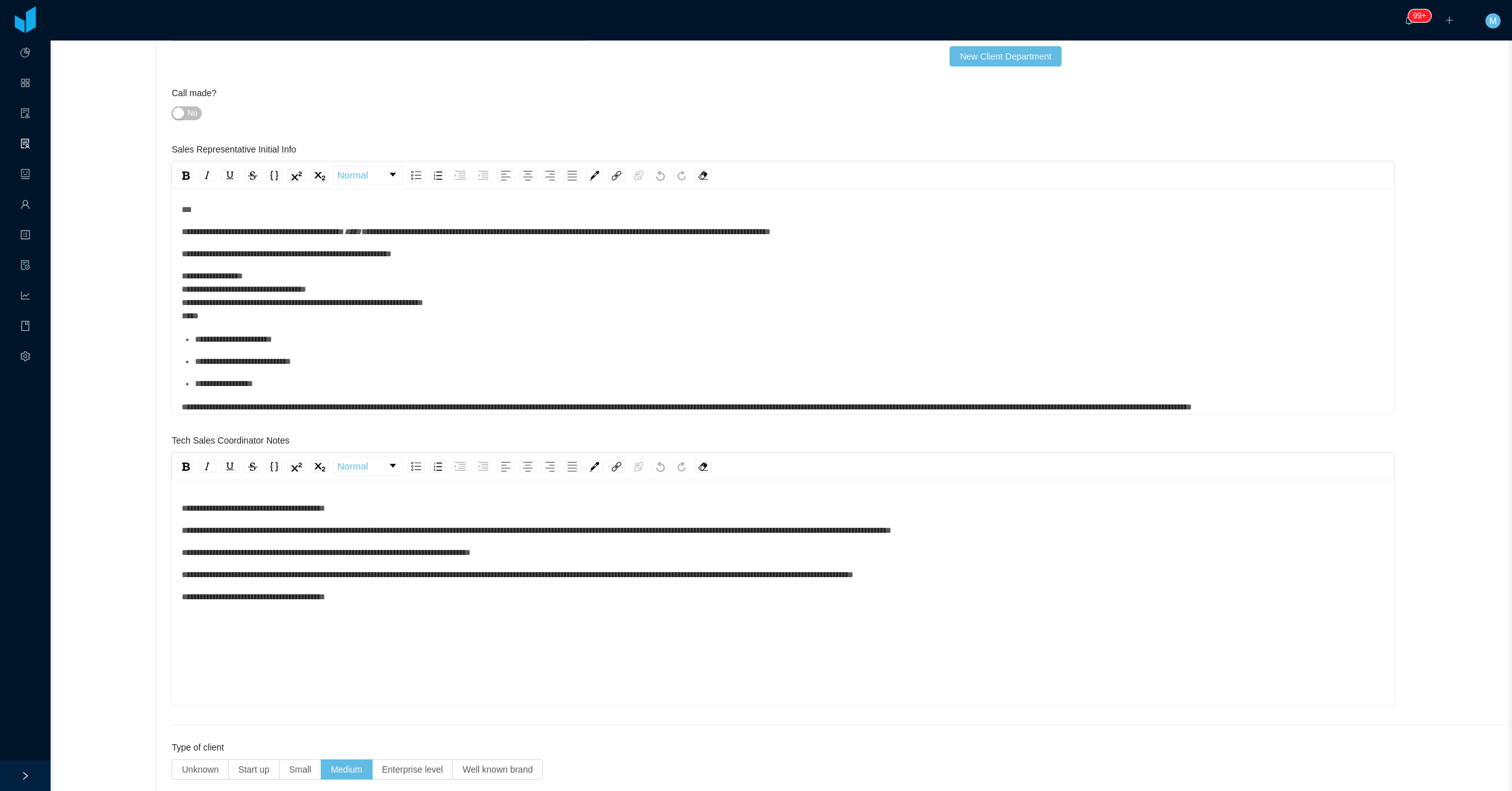
scroll to position [189, 0]
click at [346, 293] on span "**********" at bounding box center [302, 296] width 242 height 49
click at [339, 339] on ul "**********" at bounding box center [783, 361] width 1204 height 58
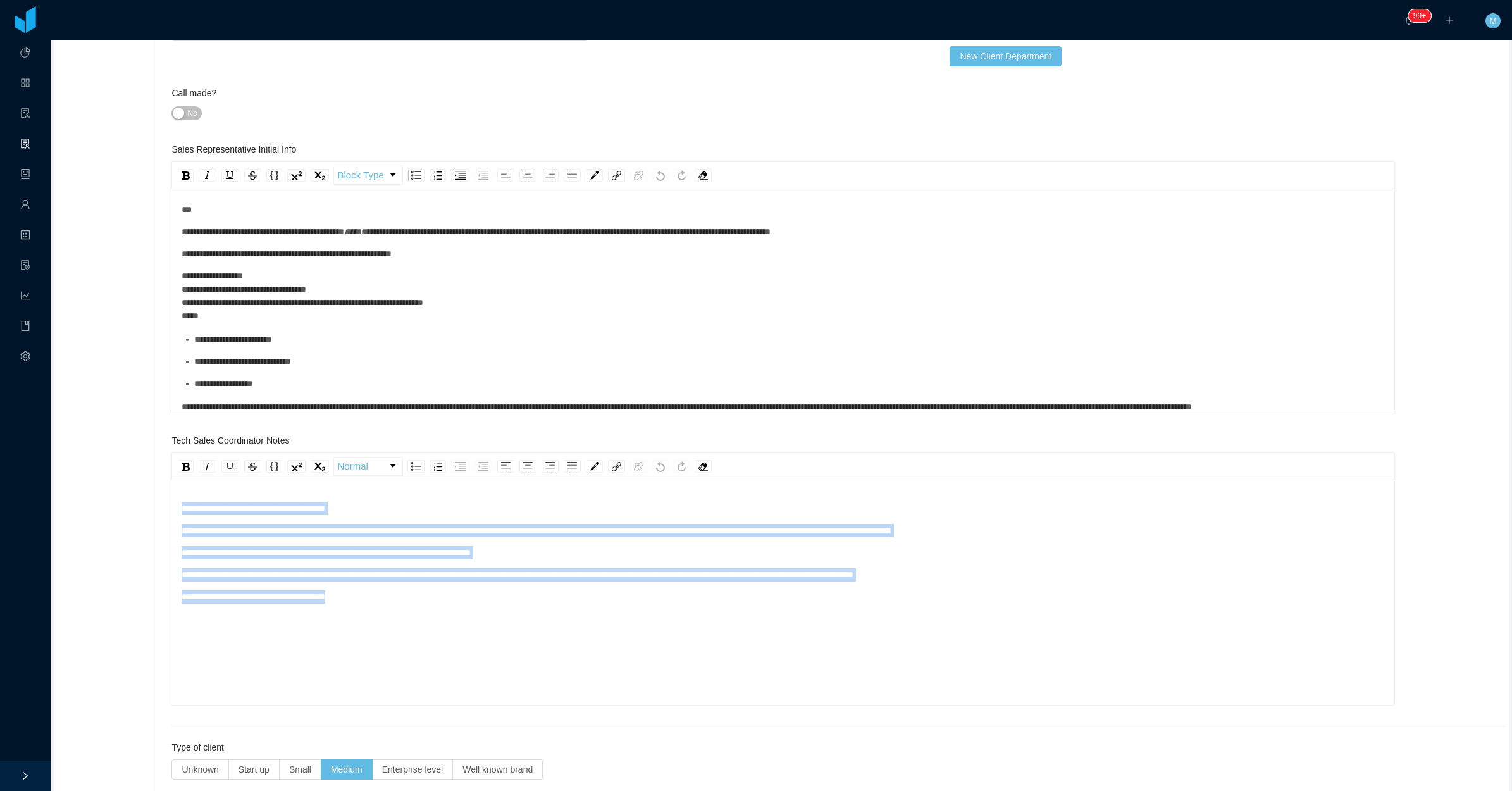
drag, startPoint x: 413, startPoint y: 636, endPoint x: 125, endPoint y: 501, distance: 318.1
click at [125, 501] on div "**********" at bounding box center [781, 662] width 1449 height 1558
copy div "**********"
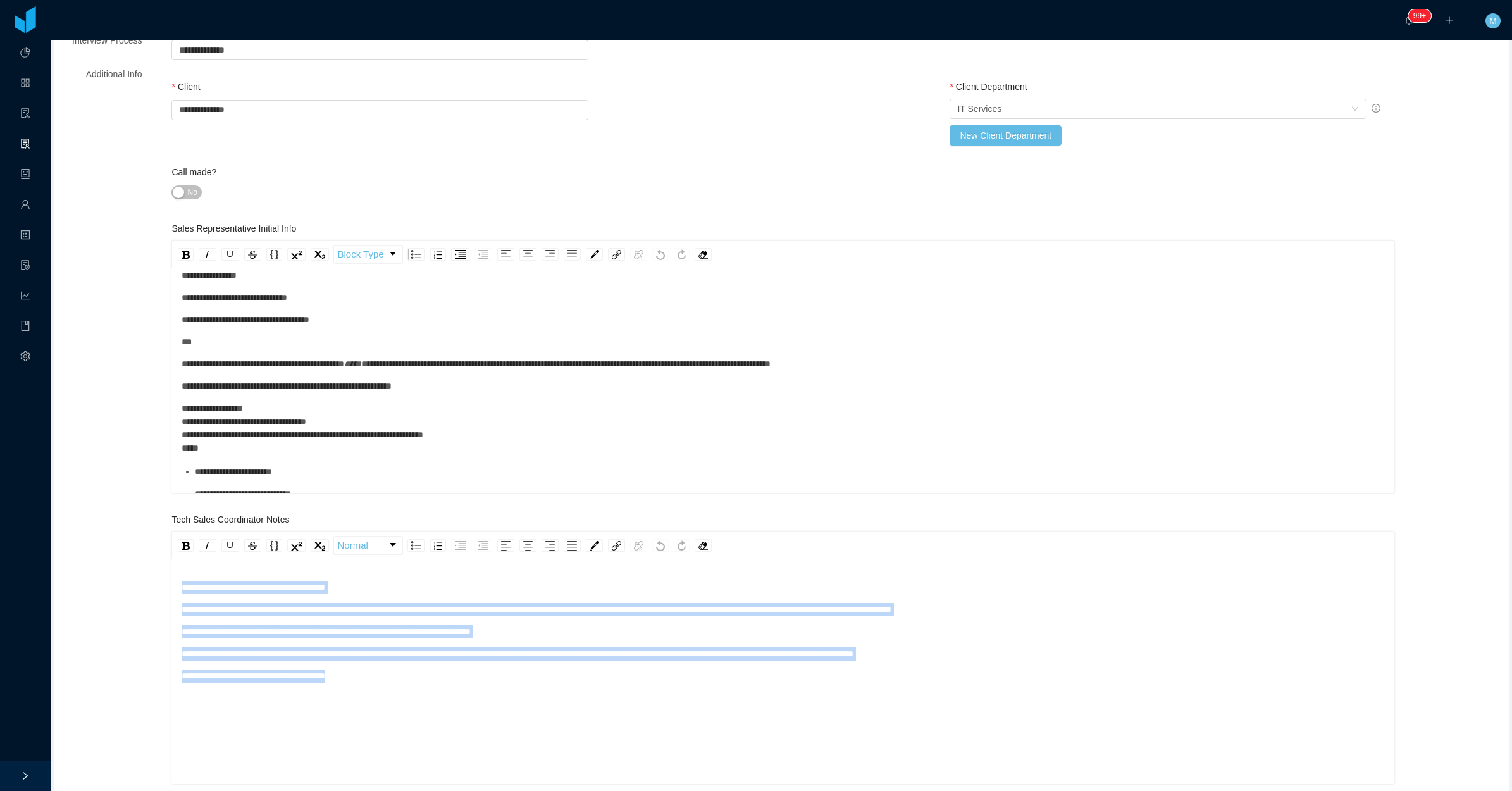
scroll to position [30, 0]
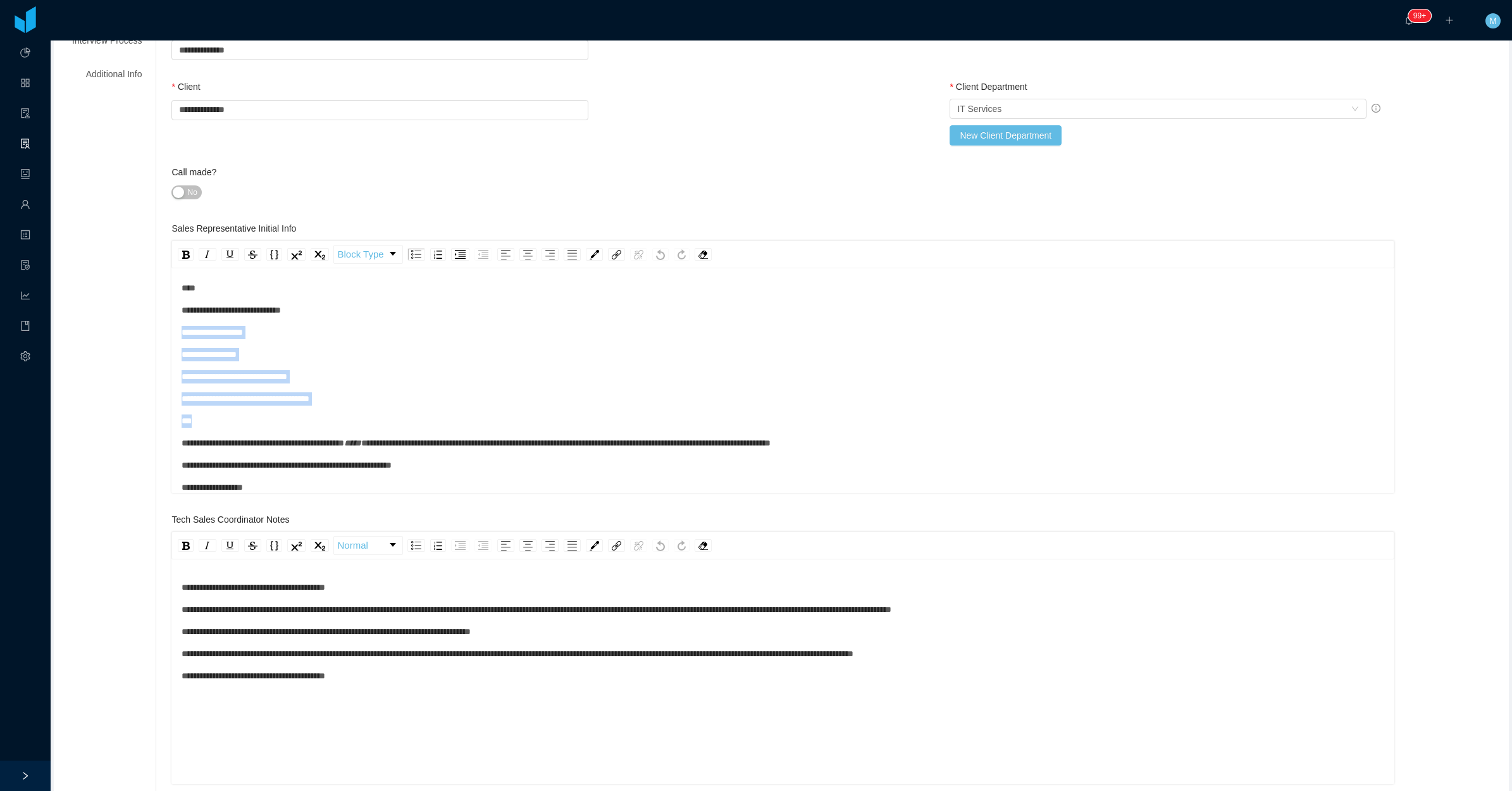
drag, startPoint x: 337, startPoint y: 422, endPoint x: 166, endPoint y: 326, distance: 196.1
click at [166, 326] on div "**********" at bounding box center [830, 741] width 1350 height 1558
copy div "**********"
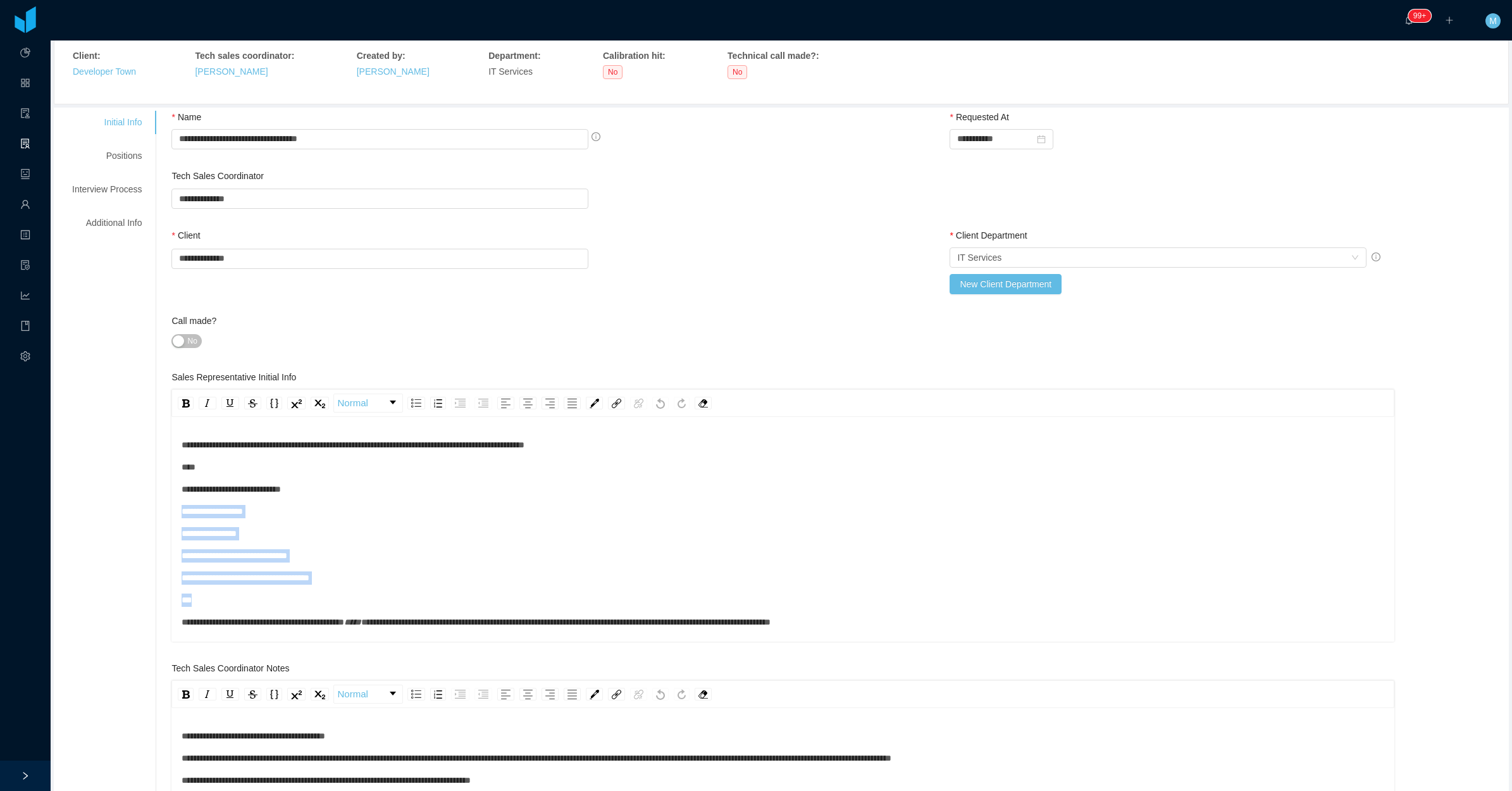
scroll to position [0, 0]
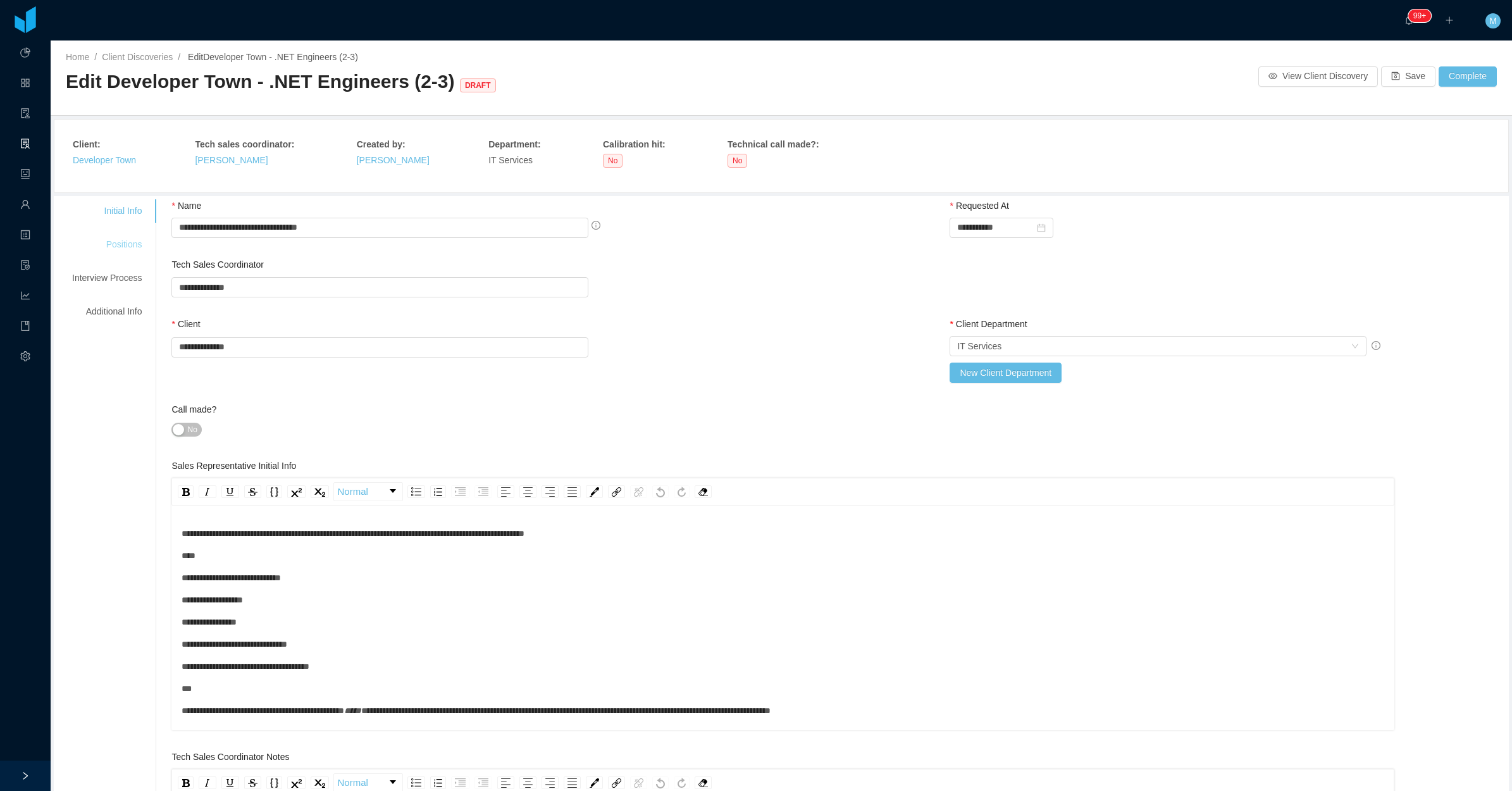
click at [127, 242] on div "Positions" at bounding box center [107, 244] width 100 height 24
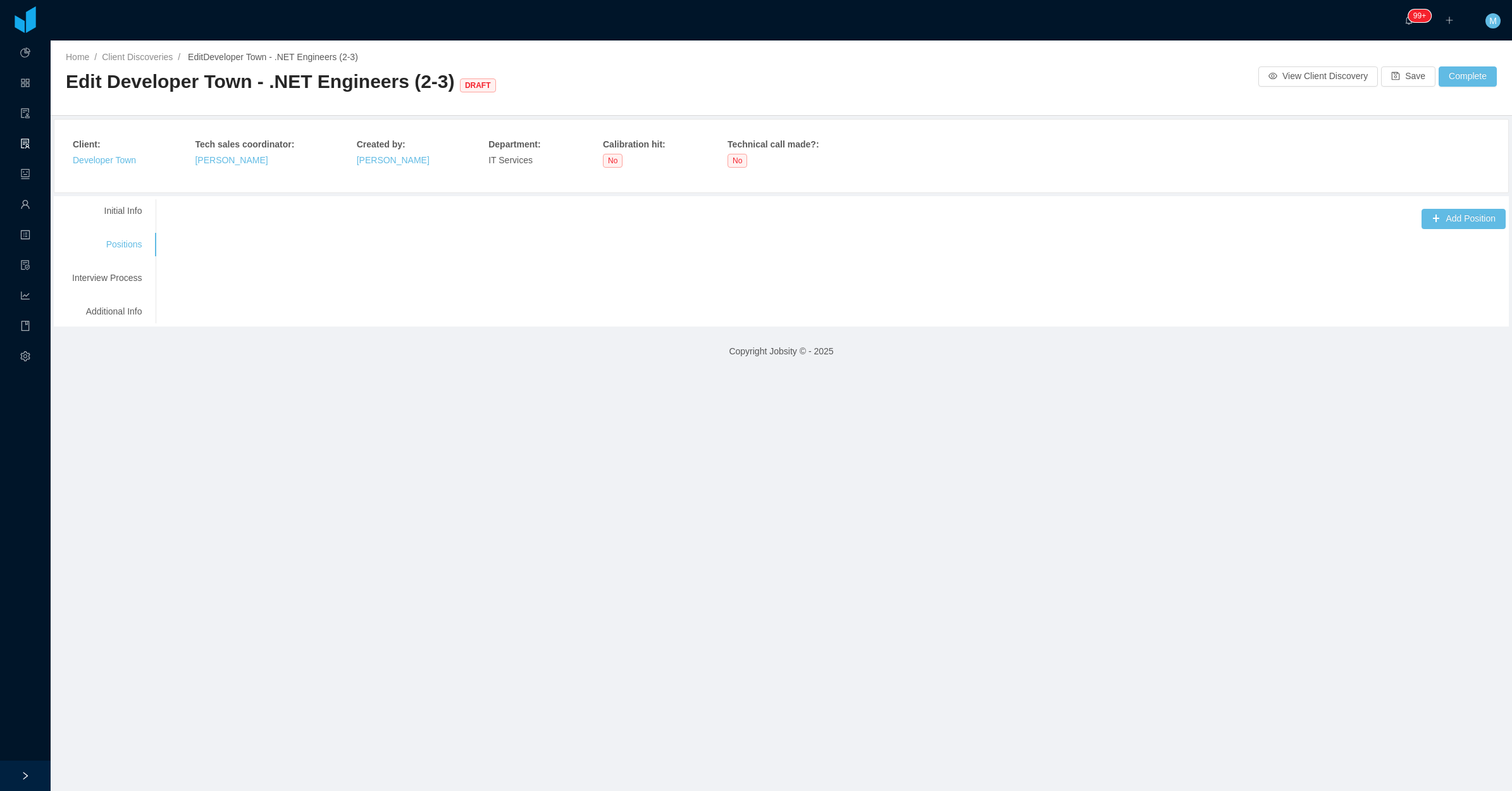
click at [1437, 231] on div "**********" at bounding box center [781, 261] width 1449 height 124
click at [1431, 218] on button "Add Position" at bounding box center [1463, 219] width 84 height 20
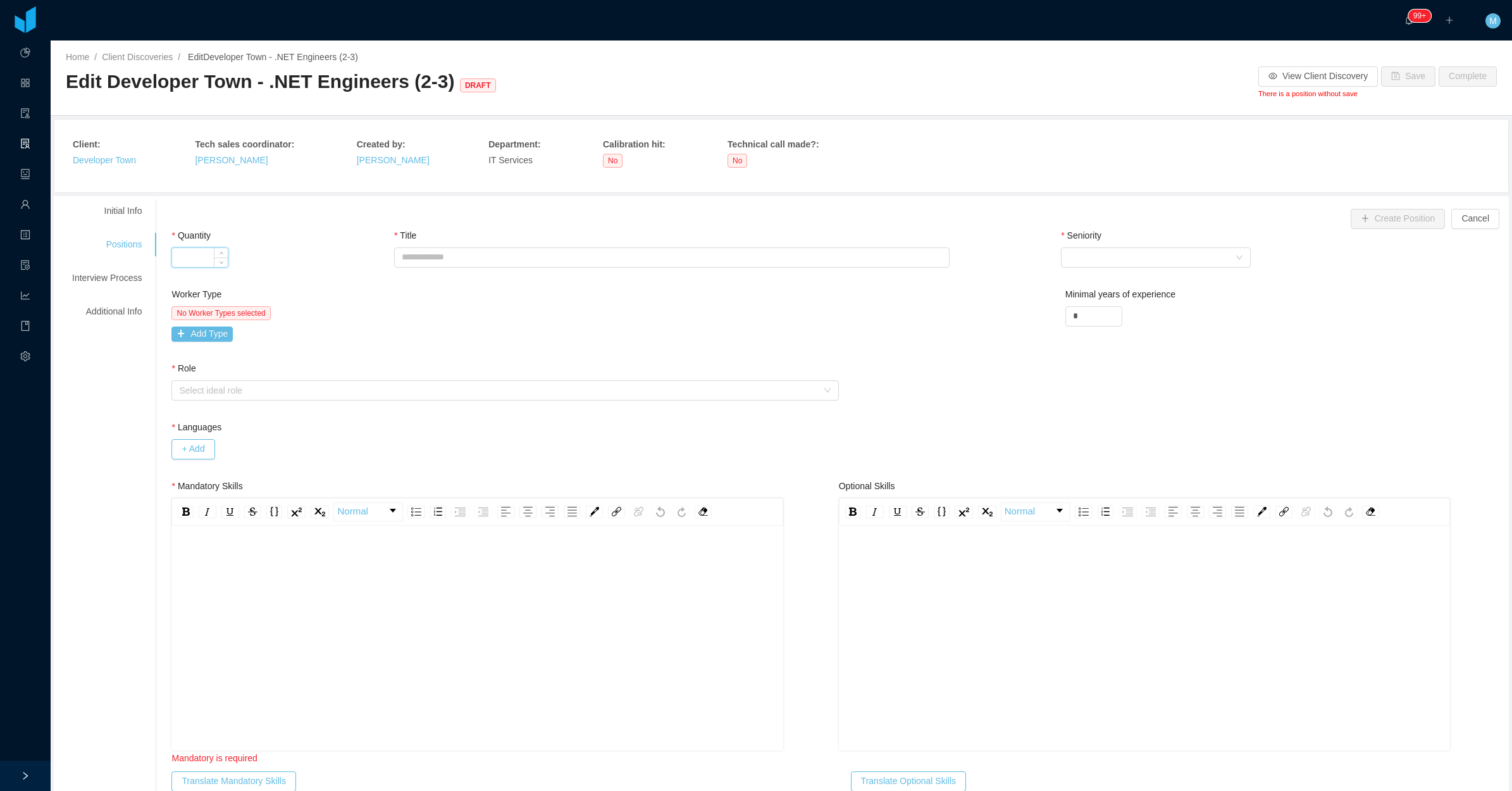
click at [185, 260] on input "Quantity" at bounding box center [199, 257] width 55 height 19
type input "*"
click at [479, 255] on input "Title" at bounding box center [671, 257] width 556 height 20
paste input "**********"
type input "**********"
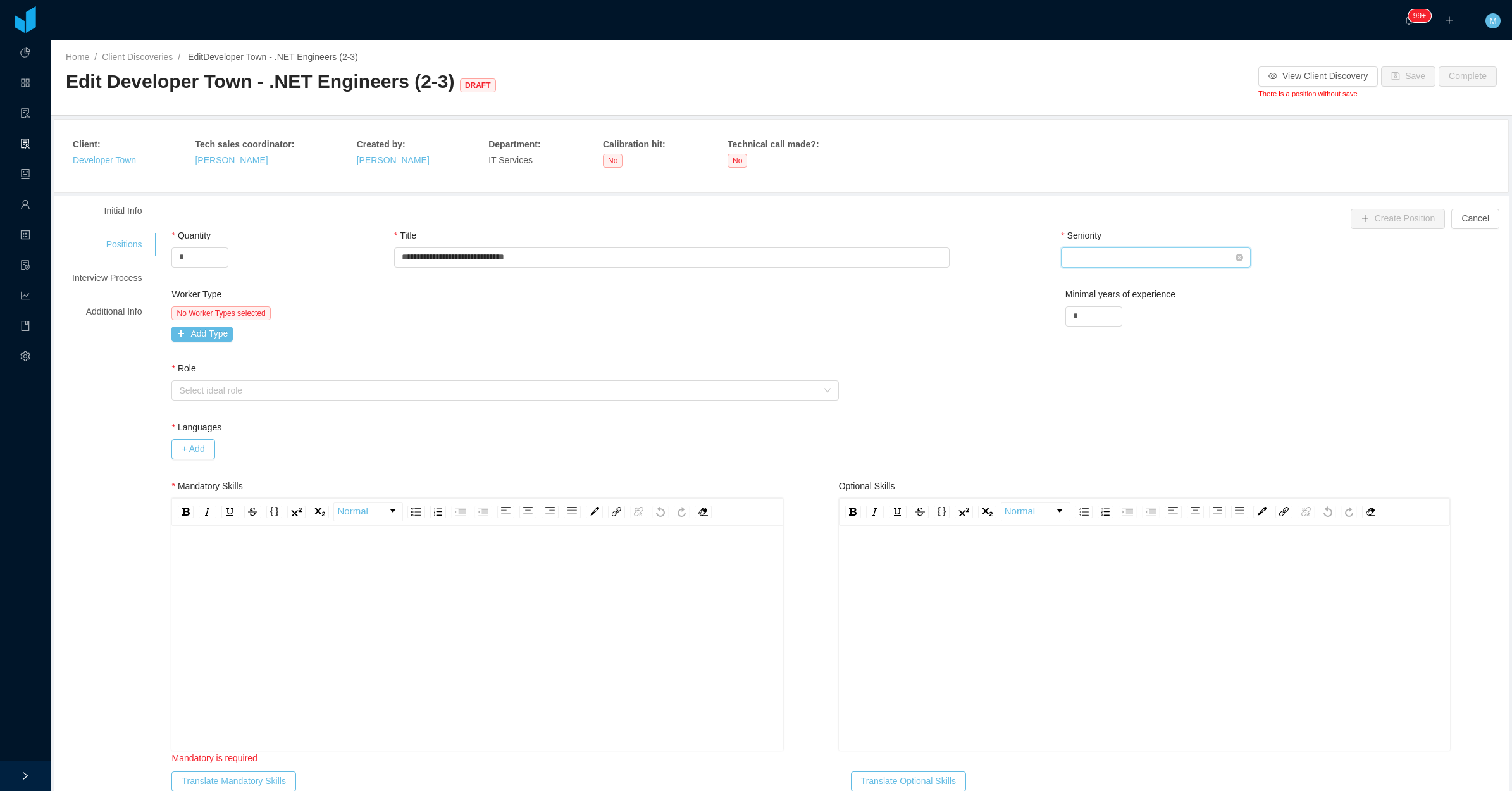
click at [1104, 257] on div "Select Seniority" at bounding box center [1151, 257] width 166 height 19
click at [1099, 343] on li "Mid Level" at bounding box center [1147, 343] width 190 height 20
drag, startPoint x: 1079, startPoint y: 314, endPoint x: 975, endPoint y: 299, distance: 105.1
click at [975, 299] on div "Worker Type No Worker Types selected Add Type Minimal years of experience *" at bounding box center [839, 325] width 1341 height 74
type input "*"
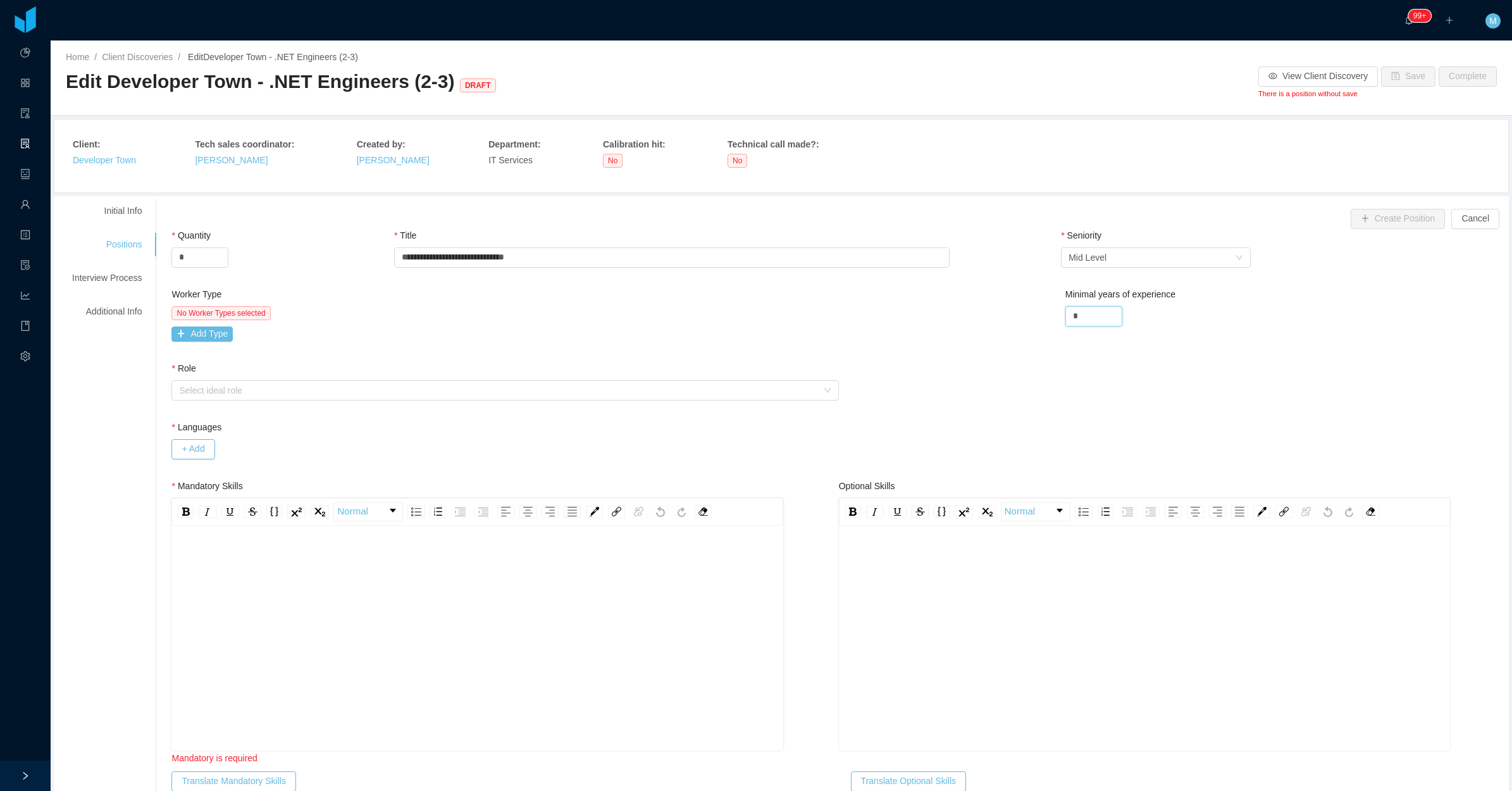
click at [681, 310] on div "No Worker Types selected" at bounding box center [504, 312] width 664 height 14
click at [187, 329] on button "Add Type" at bounding box center [202, 334] width 61 height 15
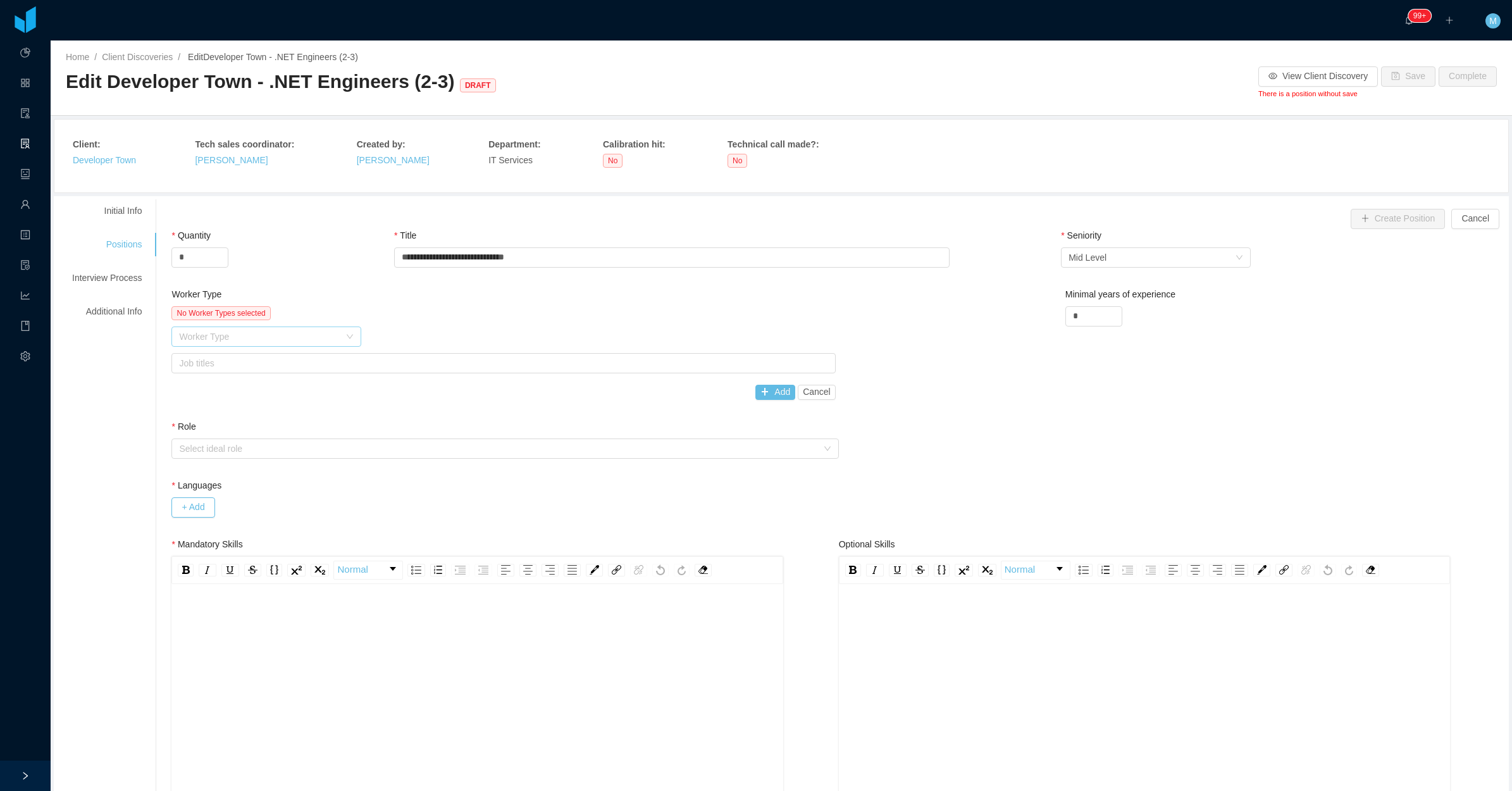
click at [273, 339] on div "Worker Type" at bounding box center [259, 337] width 160 height 13
click at [273, 361] on li "Software Development" at bounding box center [264, 361] width 190 height 20
click at [303, 361] on div "Job titles" at bounding box center [500, 364] width 643 height 13
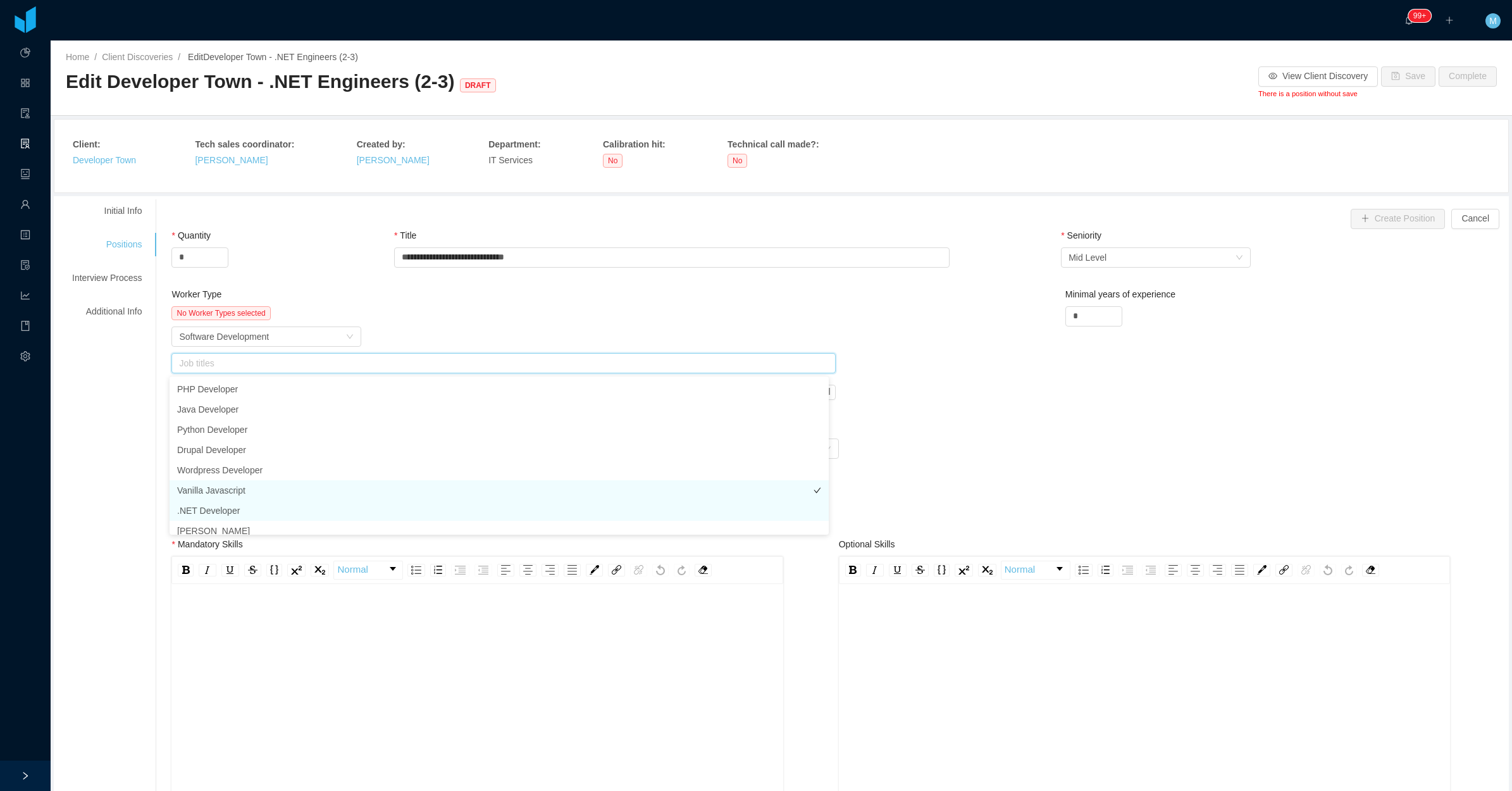
drag, startPoint x: 225, startPoint y: 507, endPoint x: 255, endPoint y: 487, distance: 36.1
click at [226, 507] on li ".NET Developer" at bounding box center [499, 510] width 659 height 20
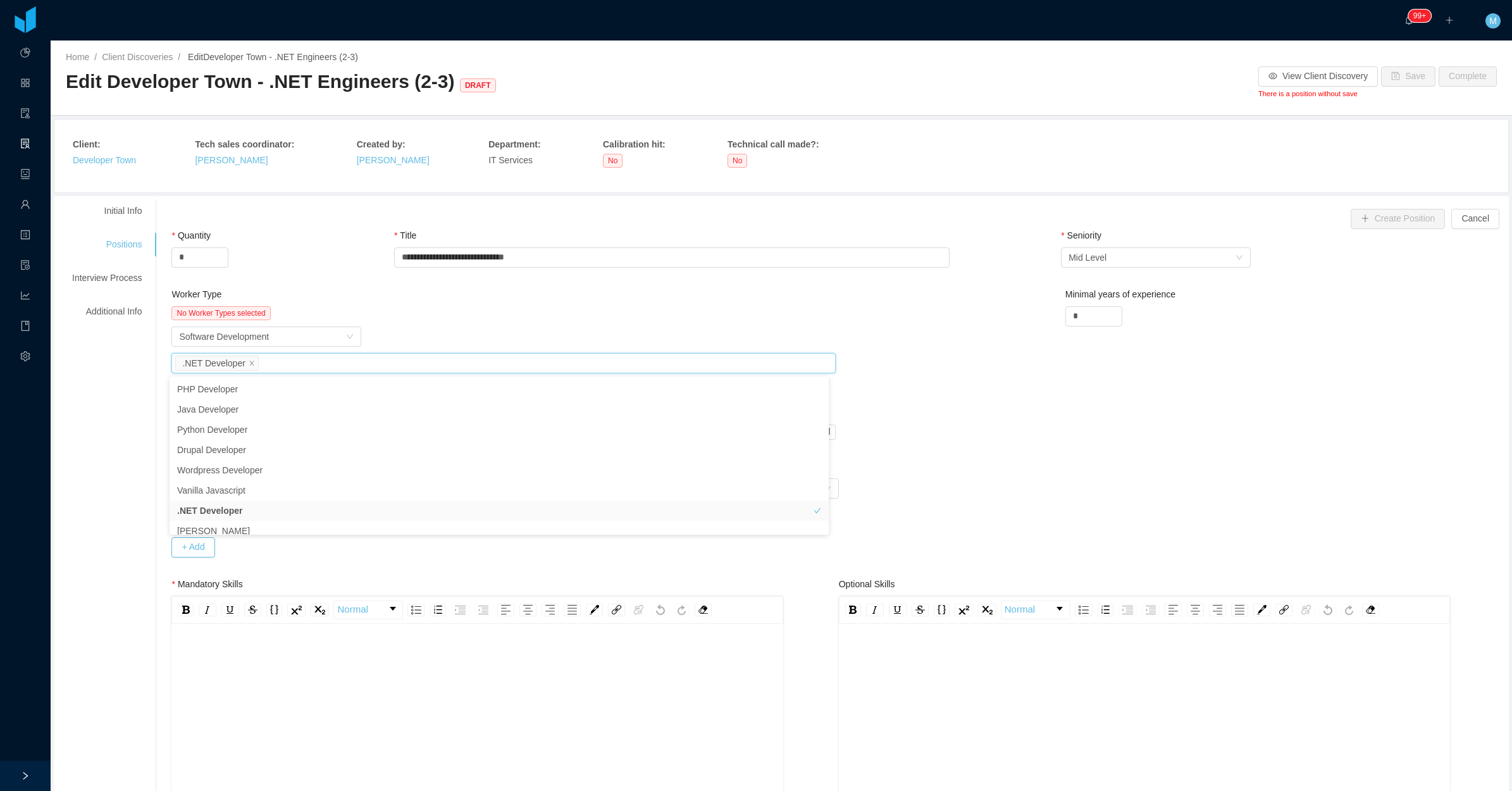
click at [416, 329] on div "Worker Type Software Development" at bounding box center [504, 336] width 664 height 20
click at [777, 435] on button "Add" at bounding box center [775, 432] width 40 height 15
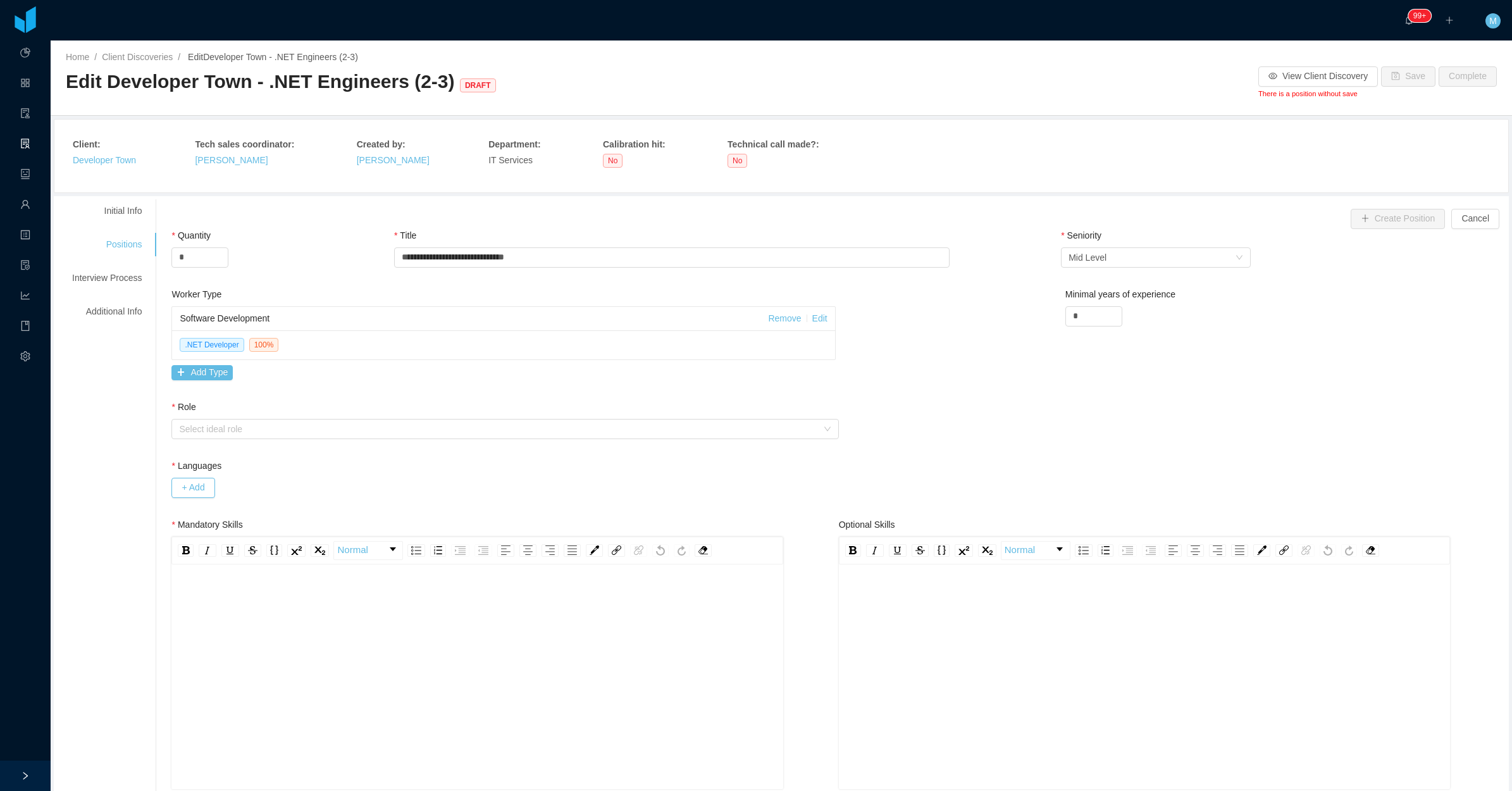
drag, startPoint x: 272, startPoint y: 624, endPoint x: 280, endPoint y: 621, distance: 8.5
click at [274, 624] on div "rdw-editor" at bounding box center [477, 697] width 592 height 221
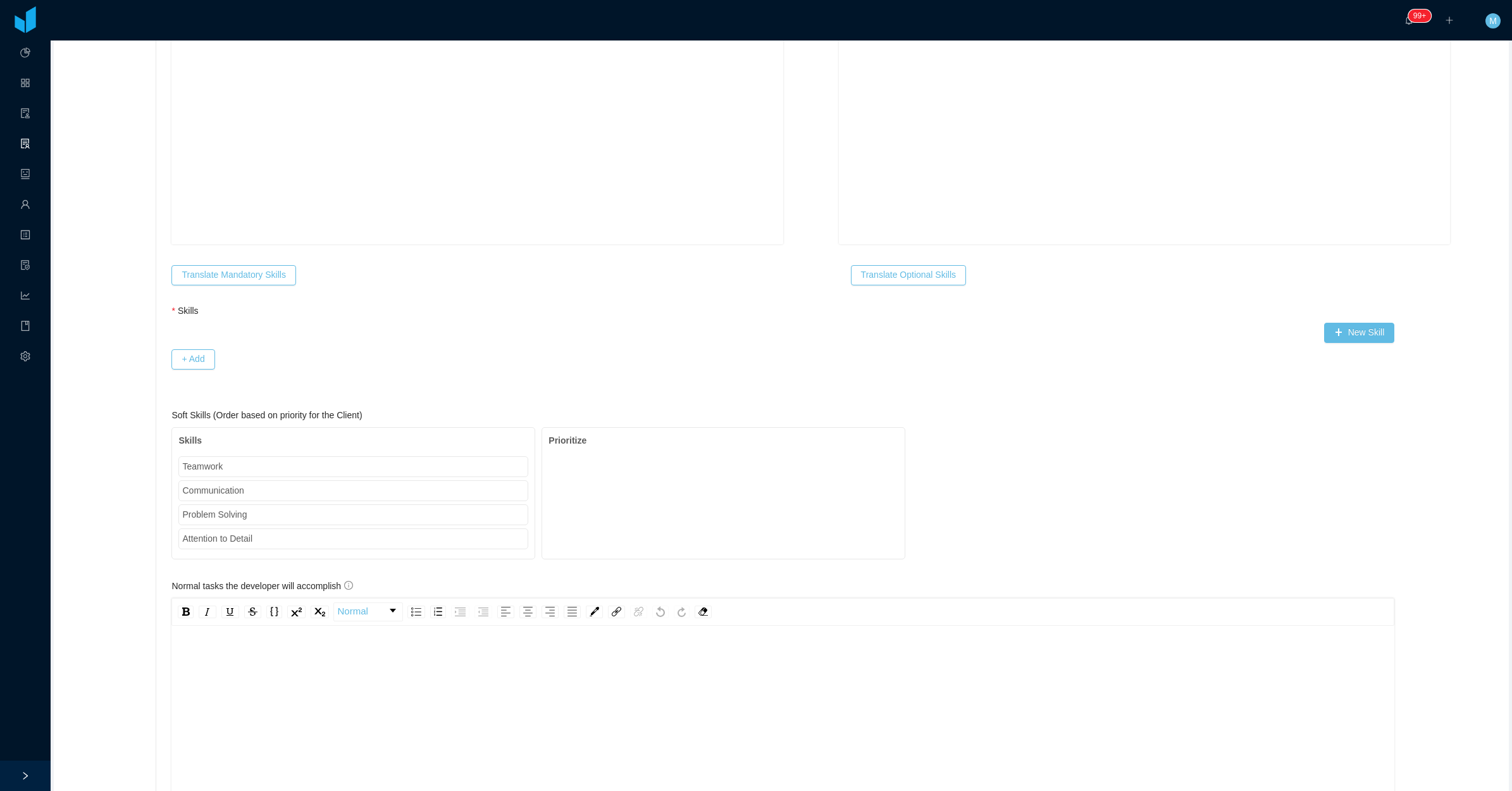
scroll to position [712, 0]
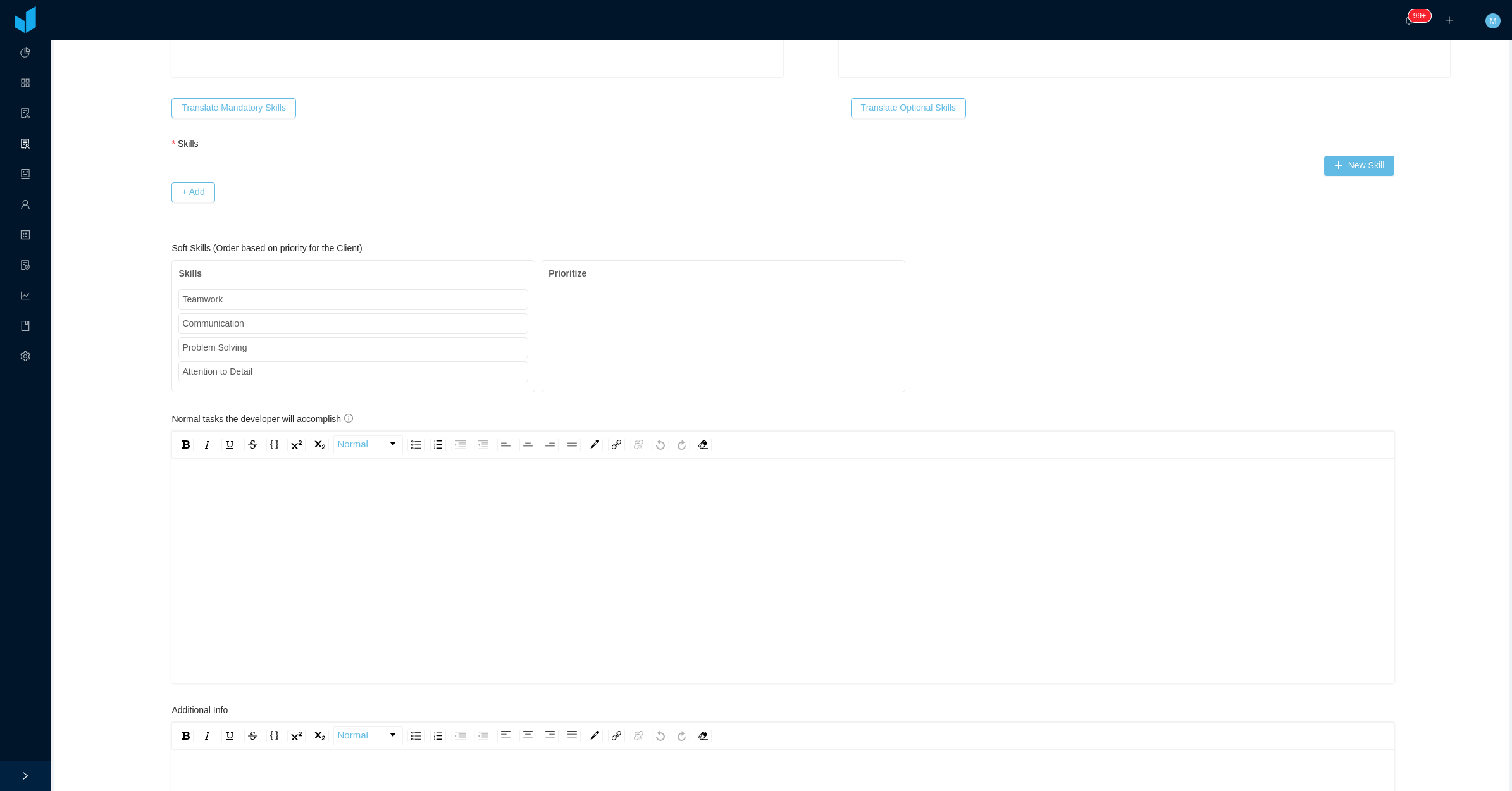
click at [263, 520] on div "rdw-editor" at bounding box center [783, 591] width 1204 height 221
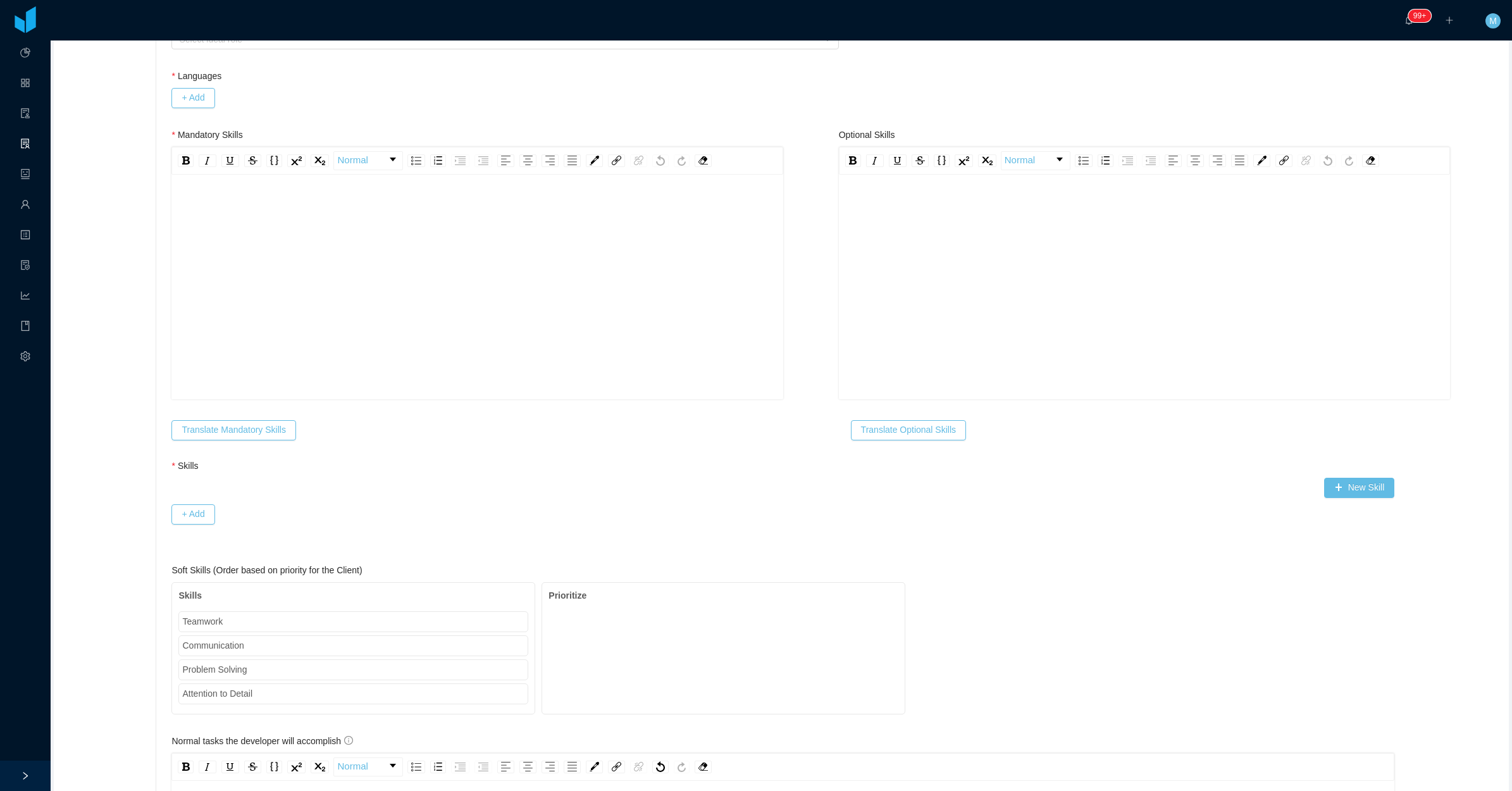
scroll to position [238, 0]
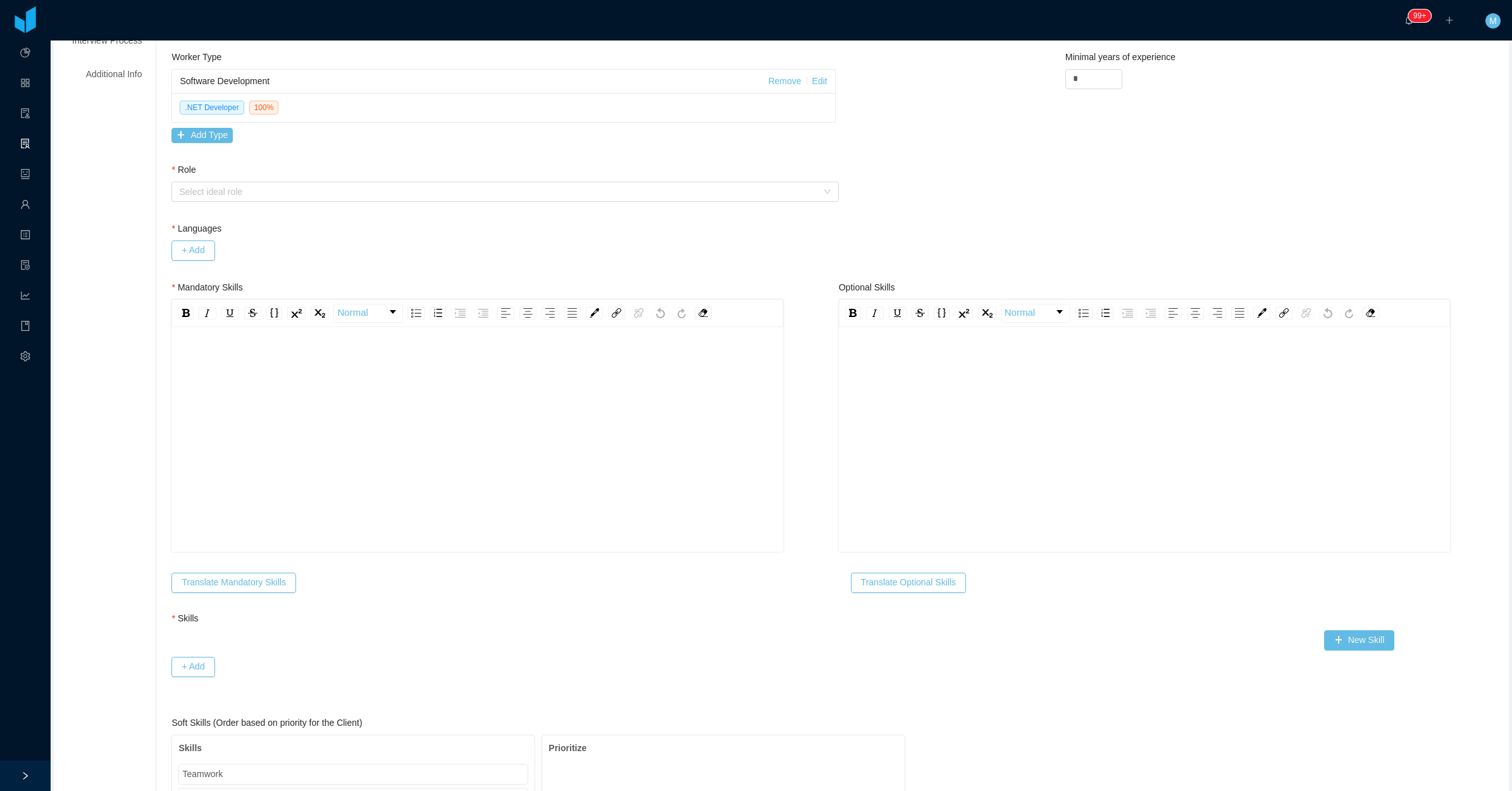
drag, startPoint x: 302, startPoint y: 411, endPoint x: 301, endPoint y: 418, distance: 7.1
click at [304, 412] on div "rdw-editor" at bounding box center [477, 432] width 592 height 221
click at [239, 374] on span "**********" at bounding box center [251, 373] width 59 height 9
click at [232, 396] on ul "**********" at bounding box center [477, 417] width 592 height 102
click at [234, 380] on div "**********" at bounding box center [483, 374] width 579 height 13
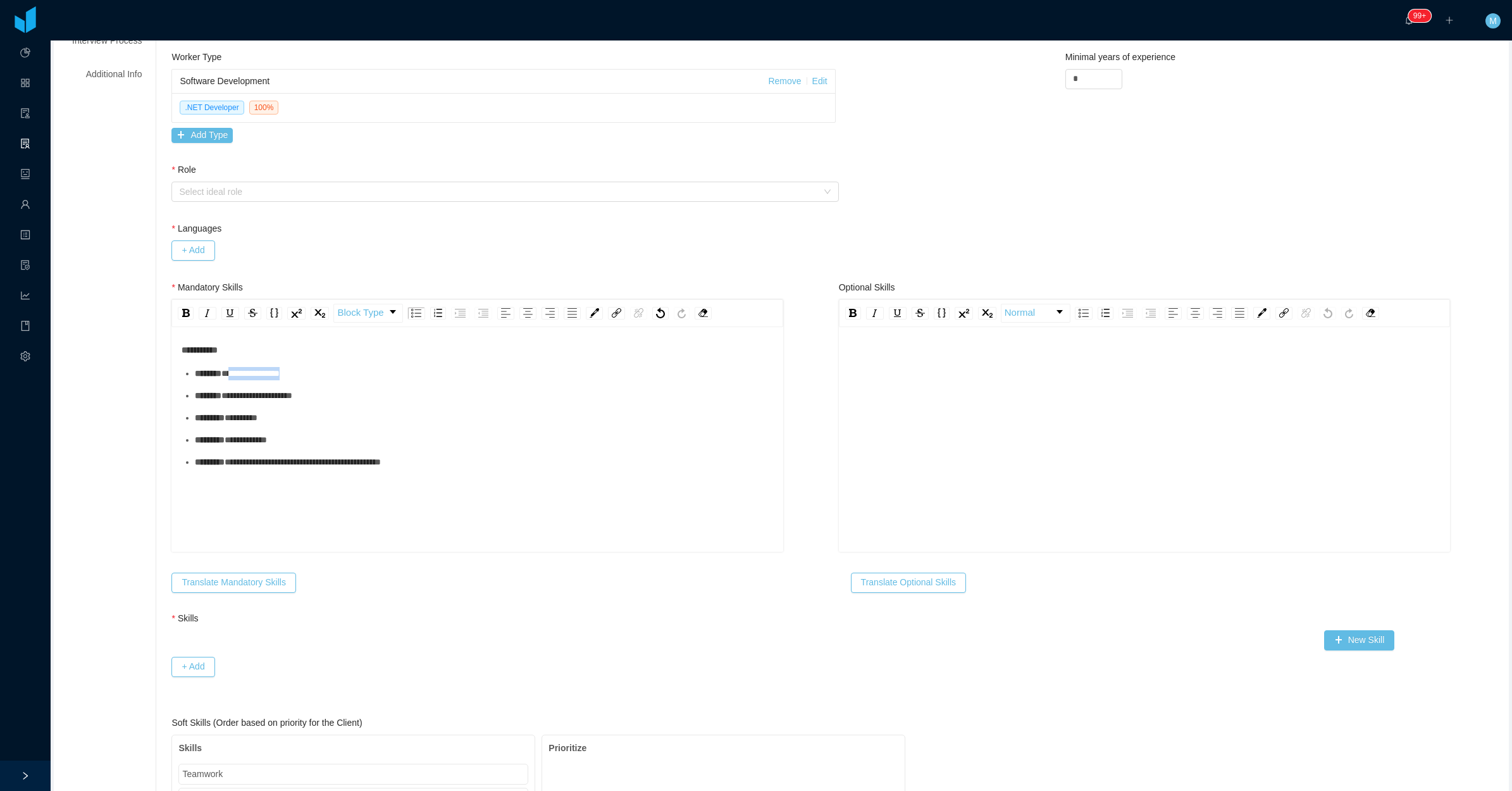
click at [234, 380] on div "**********" at bounding box center [483, 374] width 579 height 13
click at [216, 400] on ul "**********" at bounding box center [477, 417] width 592 height 102
click at [221, 380] on div "**********" at bounding box center [483, 374] width 579 height 13
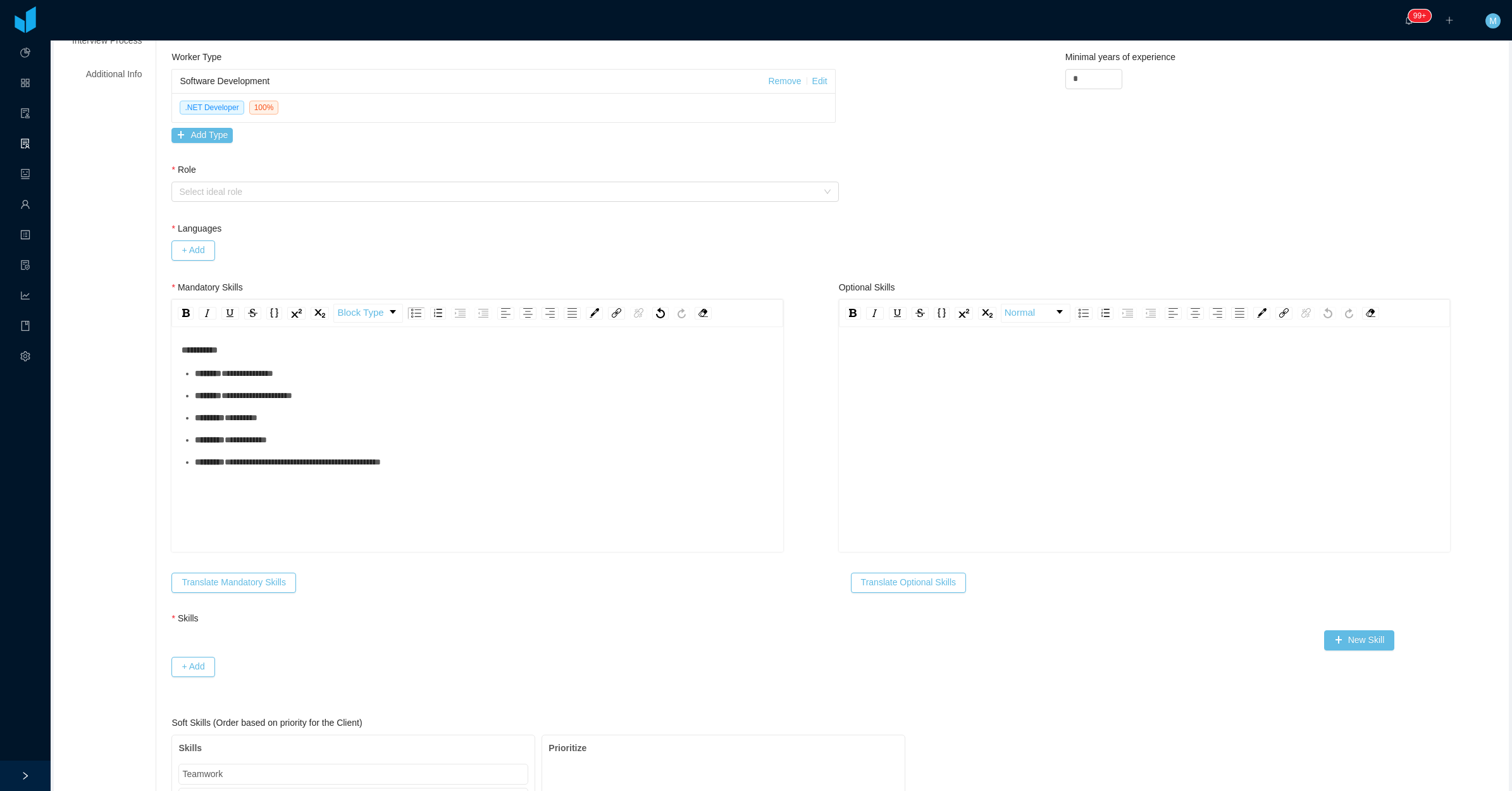
click at [222, 403] on div "**********" at bounding box center [483, 396] width 579 height 13
click at [225, 439] on ul "**********" at bounding box center [477, 417] width 592 height 102
click at [226, 425] on div "********* *******" at bounding box center [483, 417] width 579 height 13
click at [216, 447] on div "**********" at bounding box center [483, 440] width 579 height 13
drag, startPoint x: 272, startPoint y: 422, endPoint x: 190, endPoint y: 421, distance: 82.0
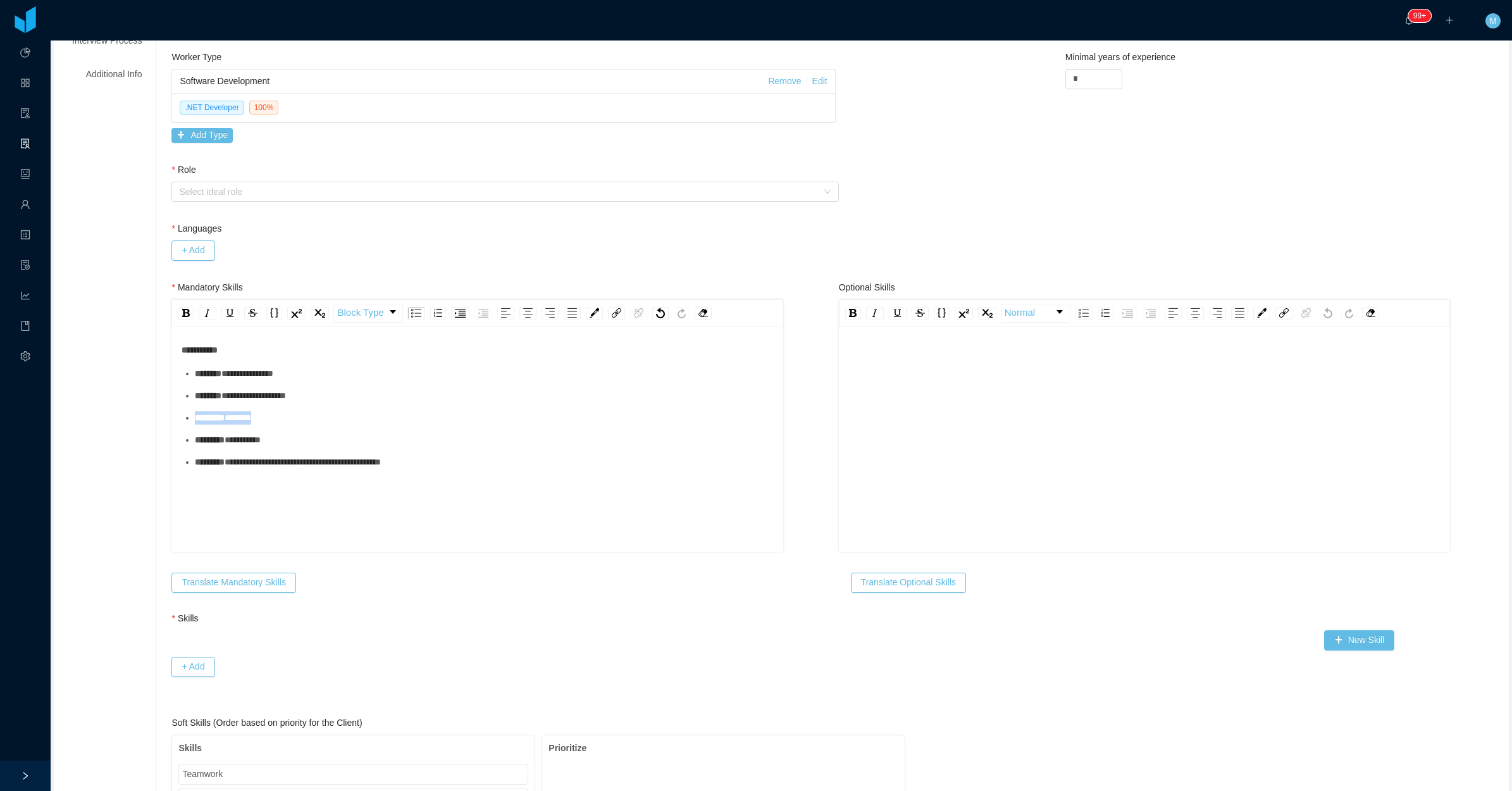
click at [190, 421] on ul "**********" at bounding box center [477, 417] width 592 height 102
copy span "rdw-editor"
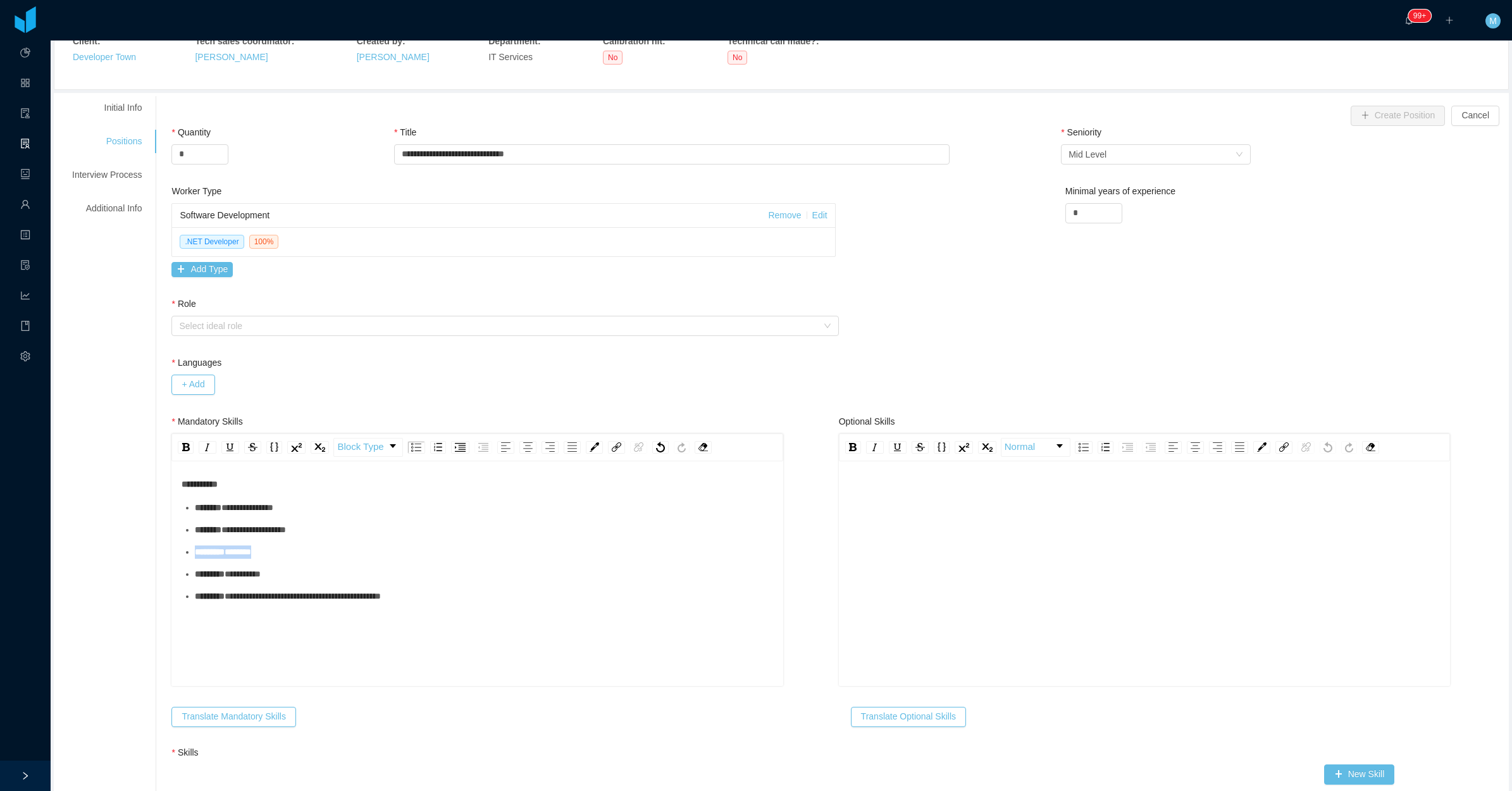
scroll to position [0, 0]
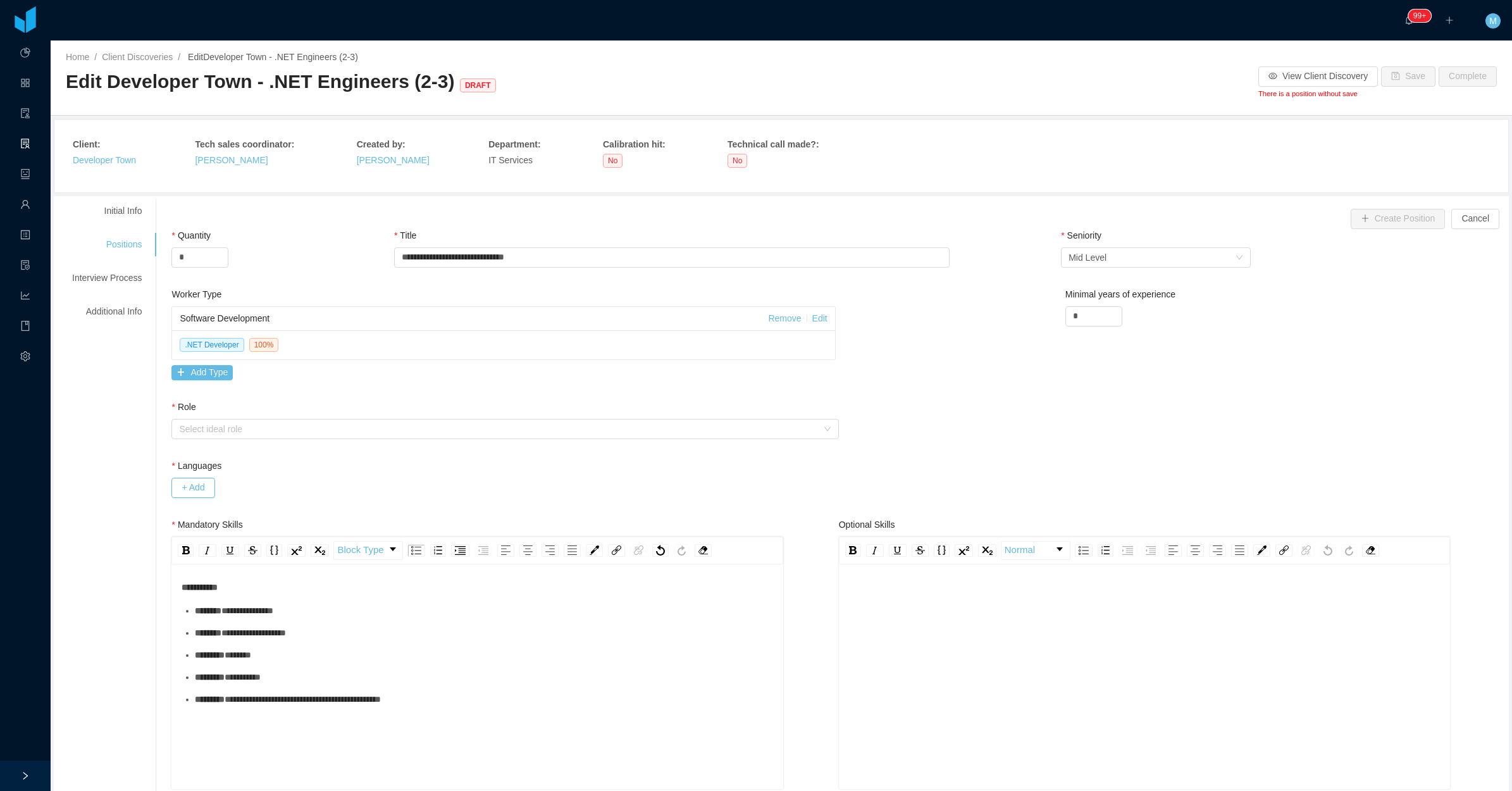
click at [815, 323] on link "Edit" at bounding box center [819, 318] width 15 height 10
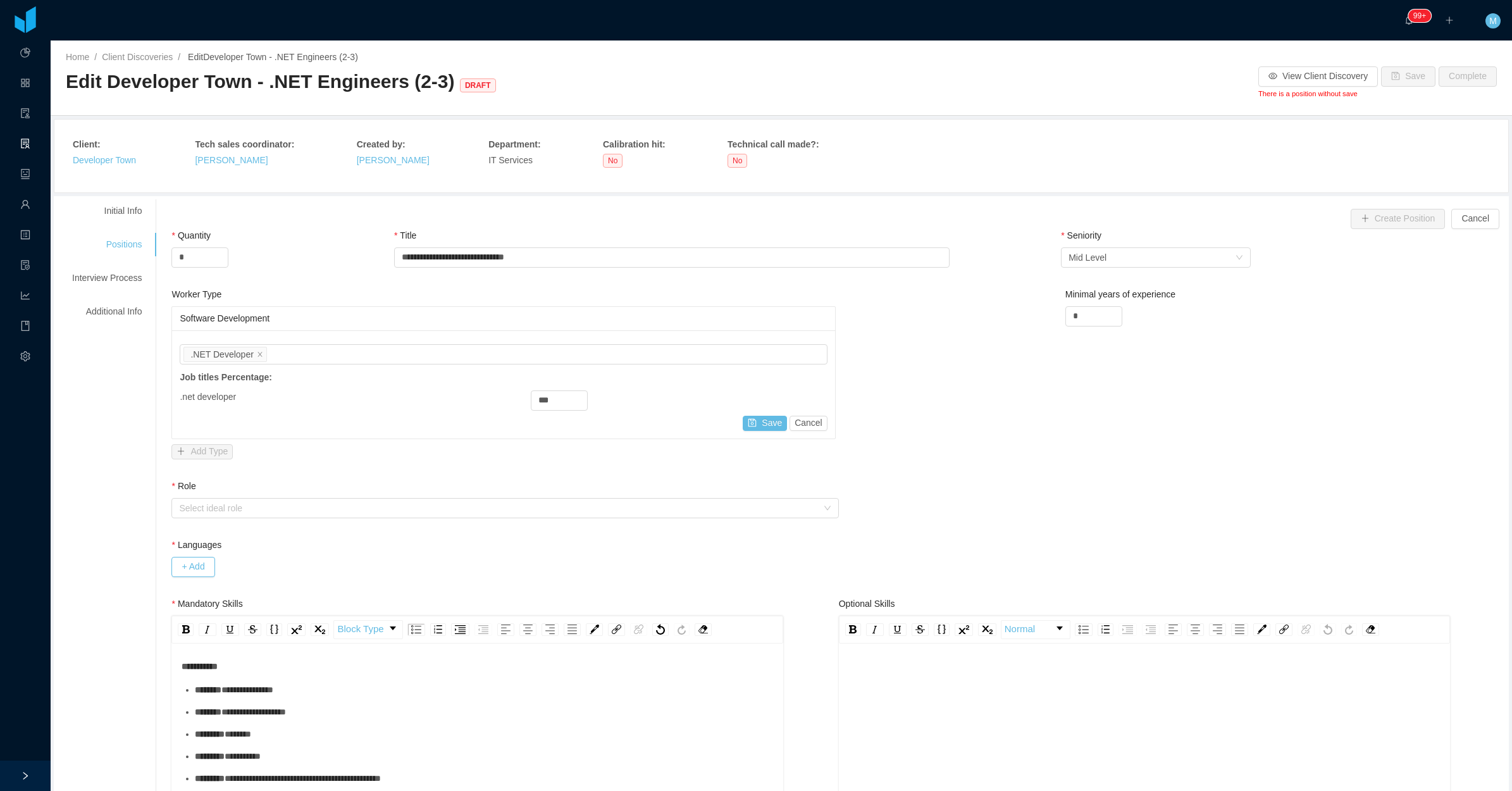
click at [435, 337] on div "Job titles .NET Developer Job titles Percentage: .net developer *** Save Cancel" at bounding box center [503, 384] width 662 height 108
click at [392, 348] on div "Job titles .NET Developer" at bounding box center [500, 354] width 636 height 19
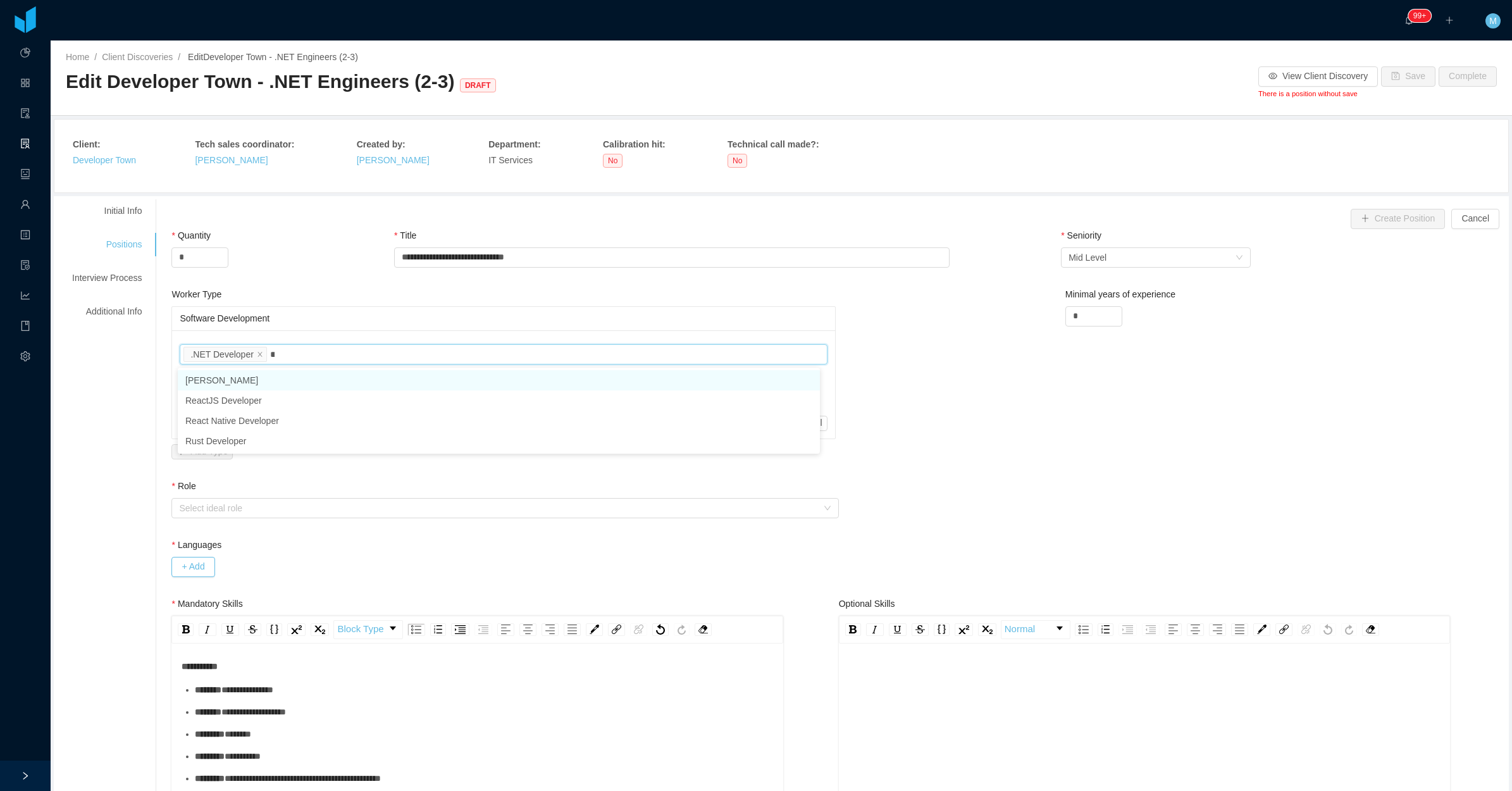
type input "***"
drag, startPoint x: 295, startPoint y: 380, endPoint x: 430, endPoint y: 352, distance: 137.9
click at [297, 380] on li "ReactJS Developer" at bounding box center [498, 380] width 642 height 20
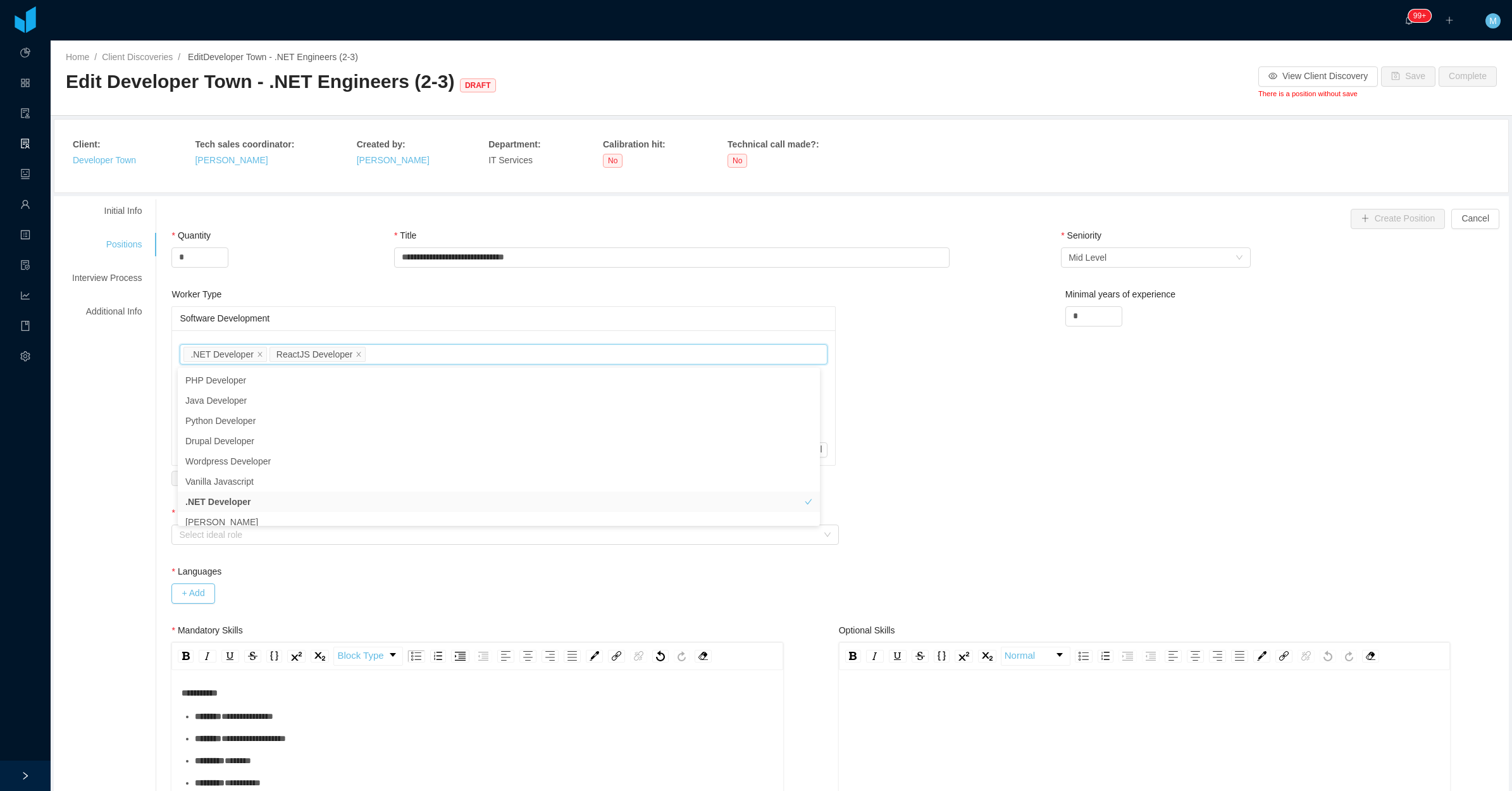
click at [745, 298] on div "Worker Type" at bounding box center [504, 297] width 664 height 19
drag, startPoint x: 557, startPoint y: 400, endPoint x: 499, endPoint y: 404, distance: 58.1
click at [499, 404] on div ".net developer ***" at bounding box center [503, 400] width 647 height 20
type input "**"
drag, startPoint x: 564, startPoint y: 424, endPoint x: 501, endPoint y: 430, distance: 63.3
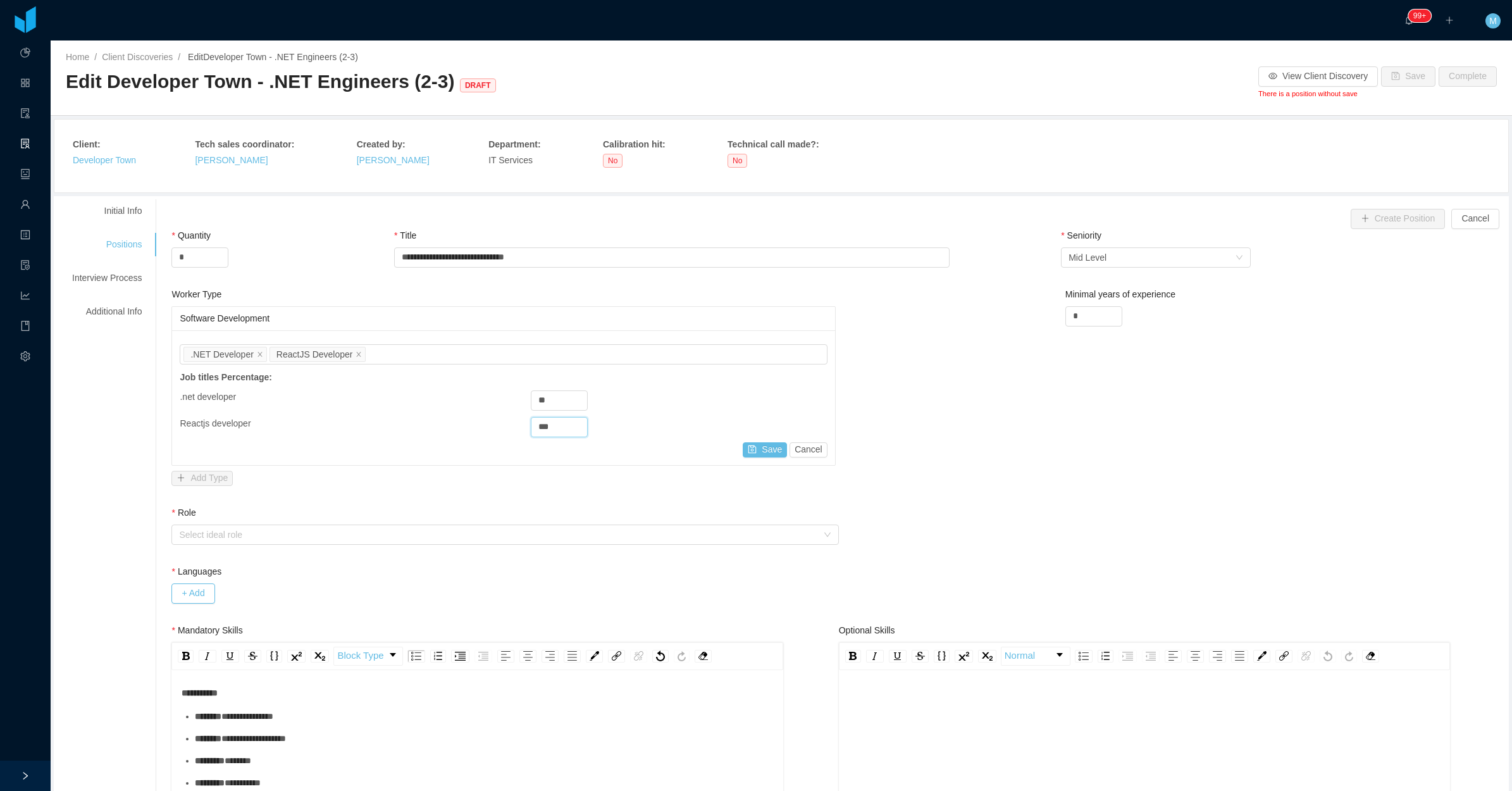
click at [501, 430] on div "Reactjs developer ***" at bounding box center [503, 426] width 647 height 20
type input "*"
type input "**"
drag, startPoint x: 548, startPoint y: 403, endPoint x: 501, endPoint y: 396, distance: 47.5
click at [501, 396] on div ".net developer **" at bounding box center [503, 400] width 647 height 20
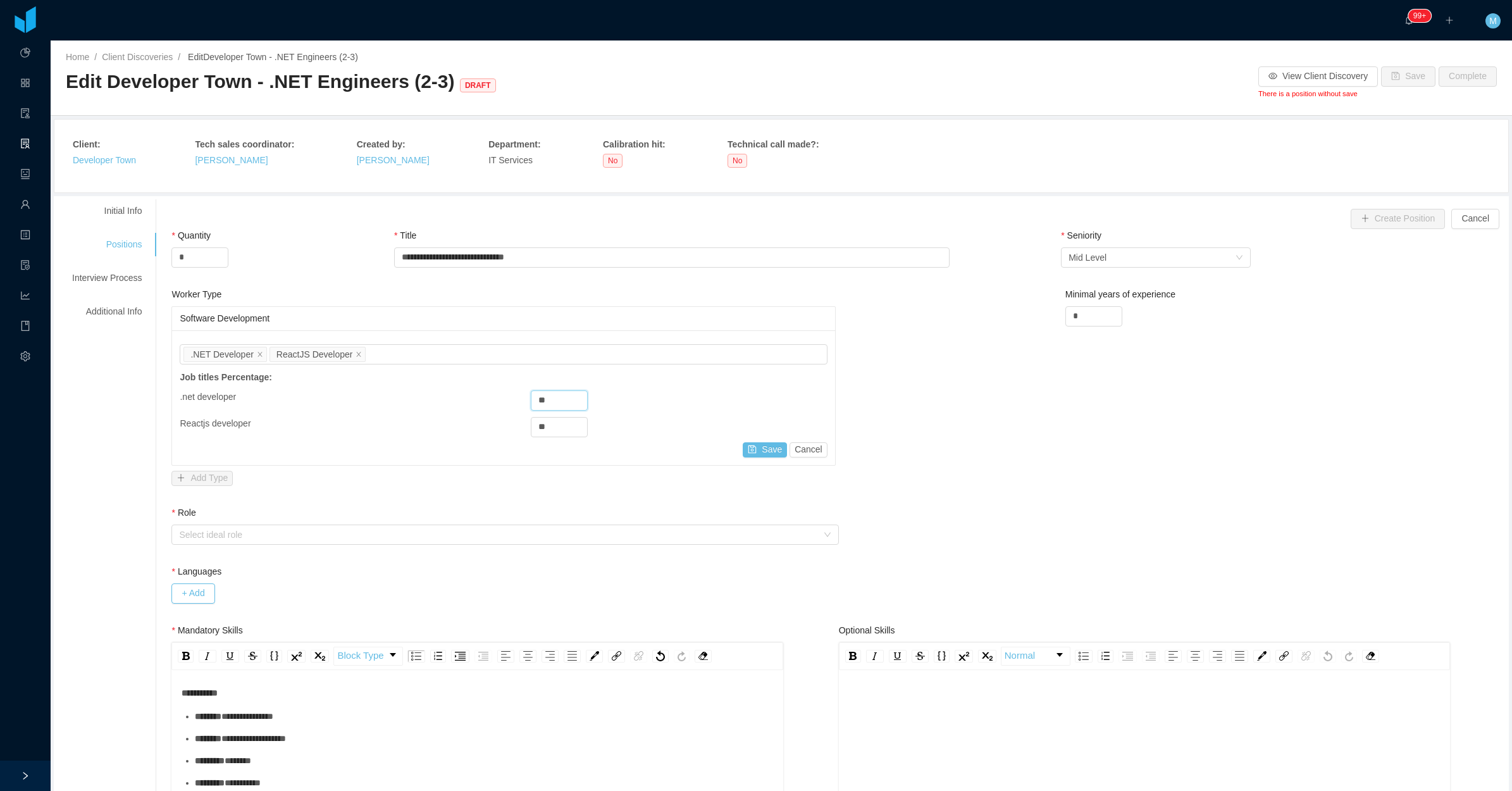
type input "**"
click at [767, 442] on div "Job titles .NET Developer ReactJS Developer Job titles Percentage: .net develop…" at bounding box center [503, 398] width 662 height 135
click at [759, 457] on button "Save" at bounding box center [765, 449] width 44 height 15
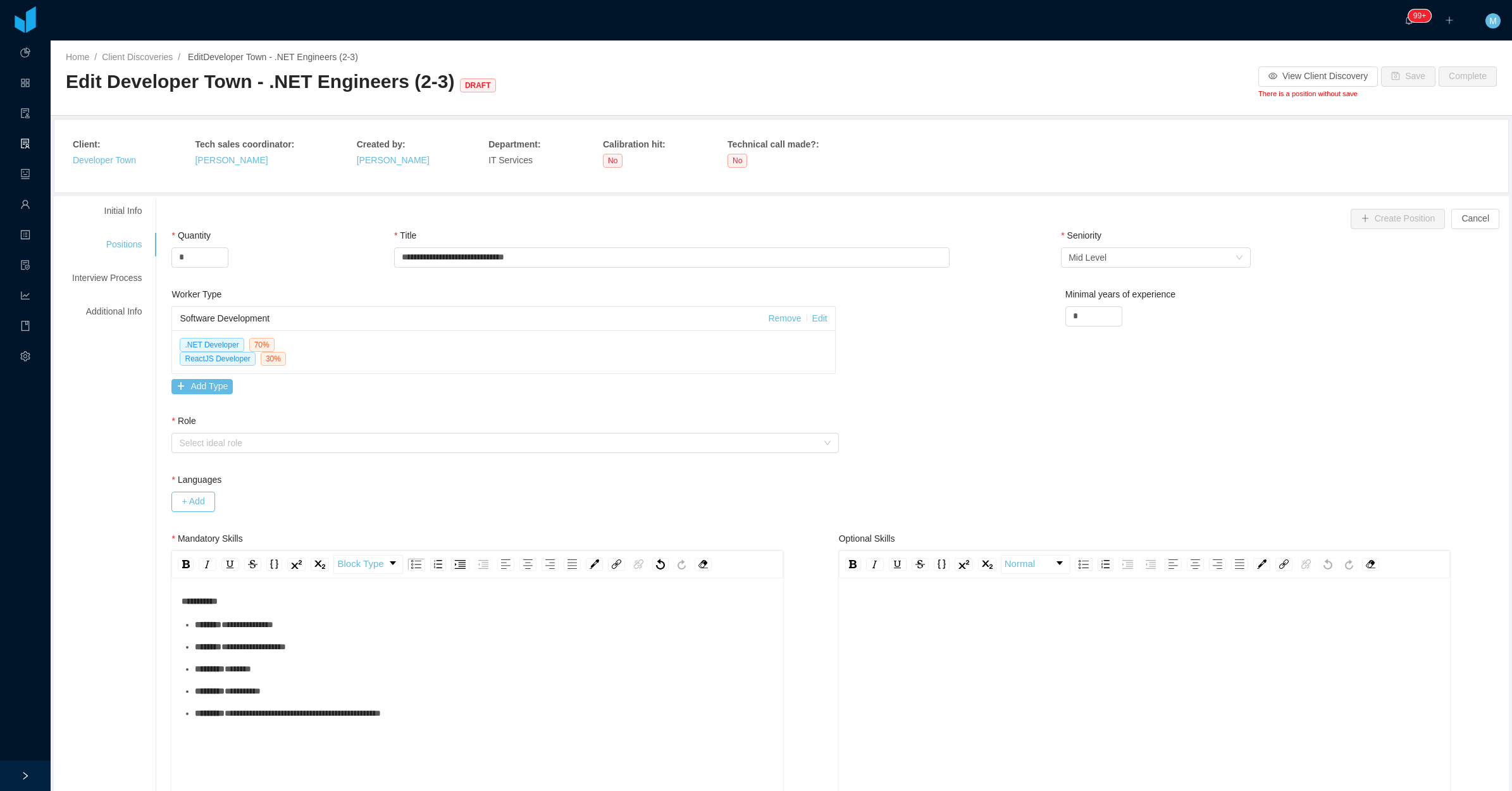
drag, startPoint x: 960, startPoint y: 430, endPoint x: 913, endPoint y: 435, distance: 47.3
click at [328, 446] on div "Select ideal role" at bounding box center [498, 443] width 638 height 13
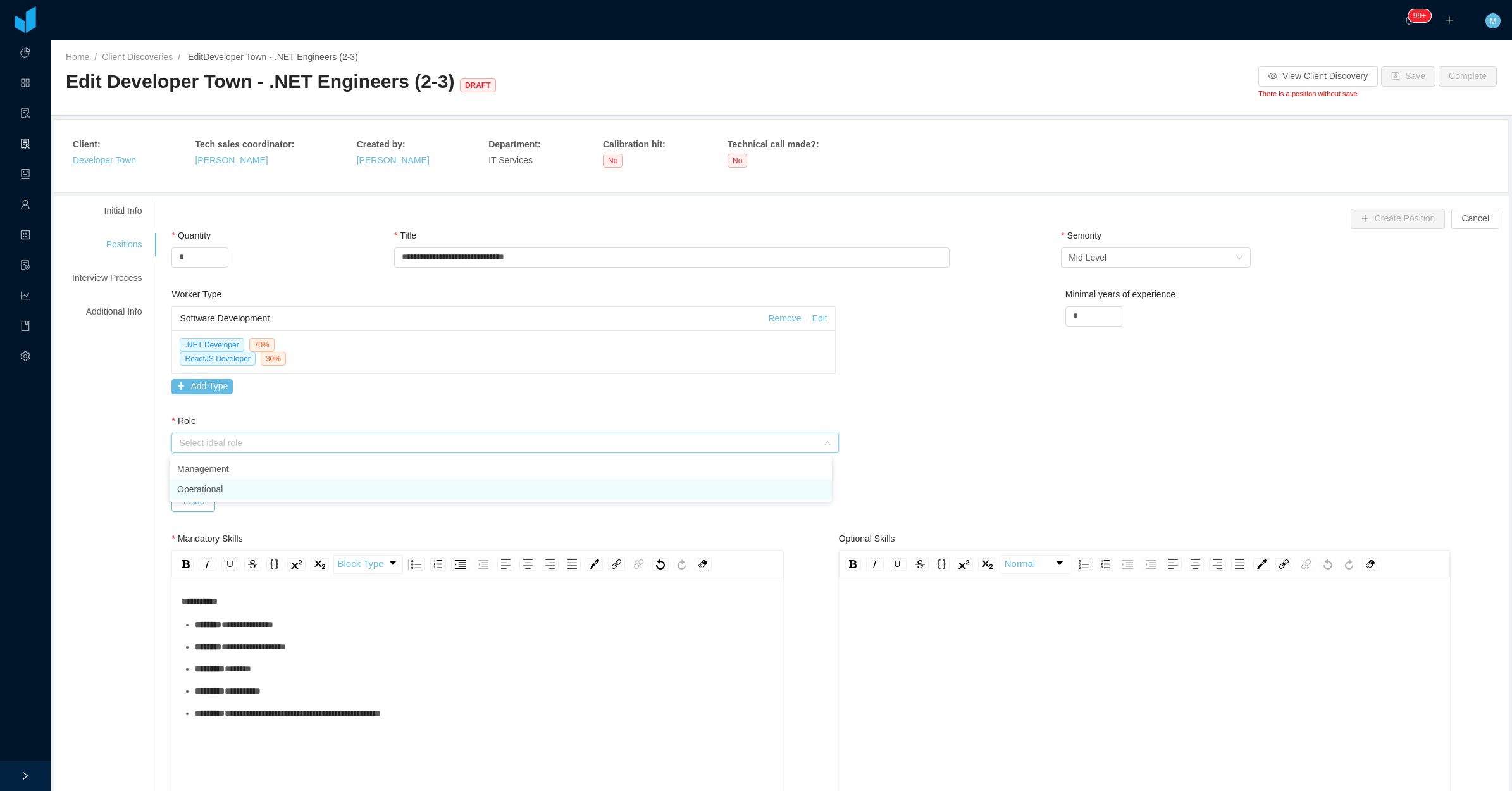
click at [218, 491] on li "Operational" at bounding box center [500, 489] width 662 height 20
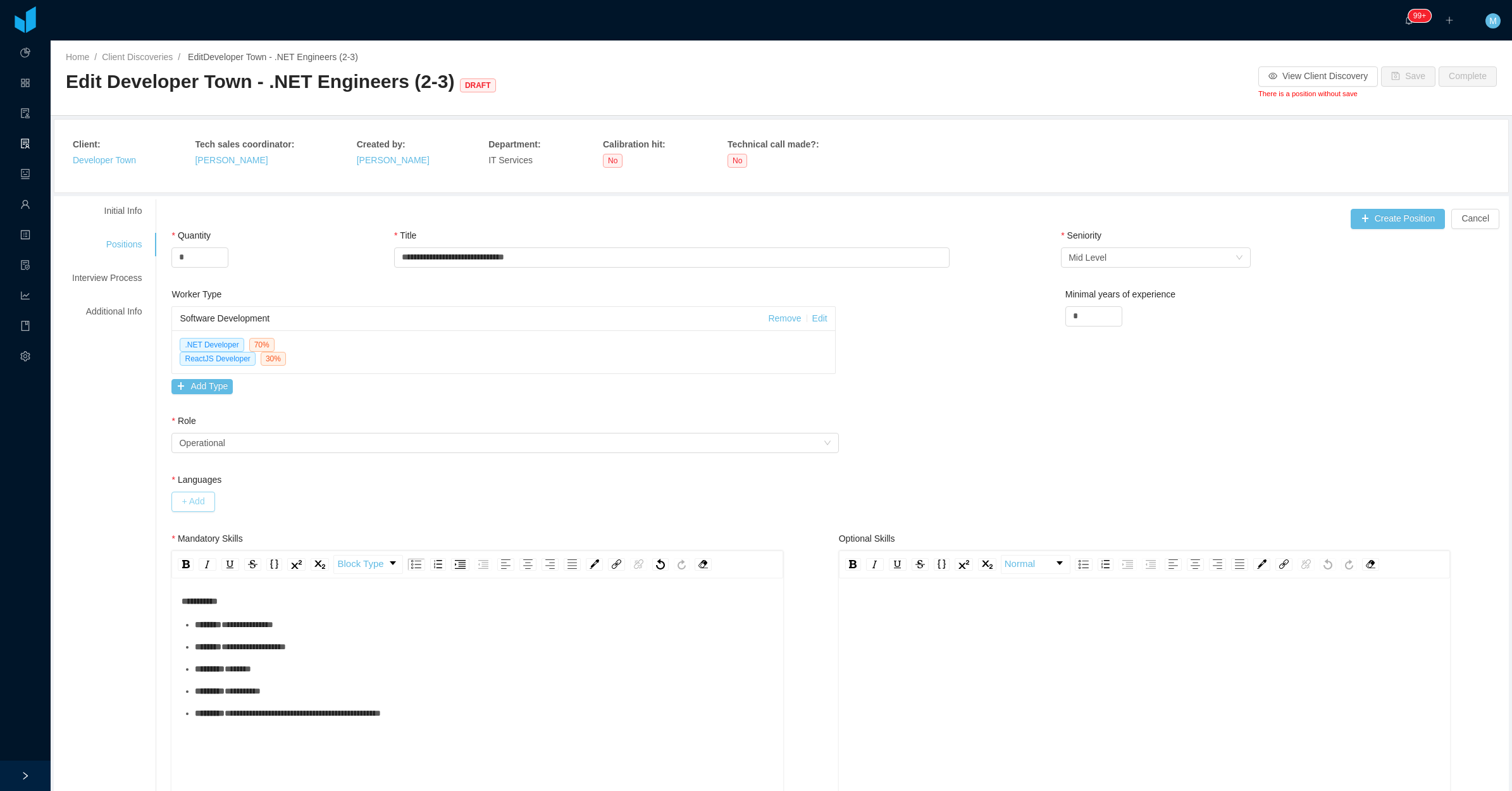
click at [198, 504] on button "+ Add" at bounding box center [193, 501] width 43 height 20
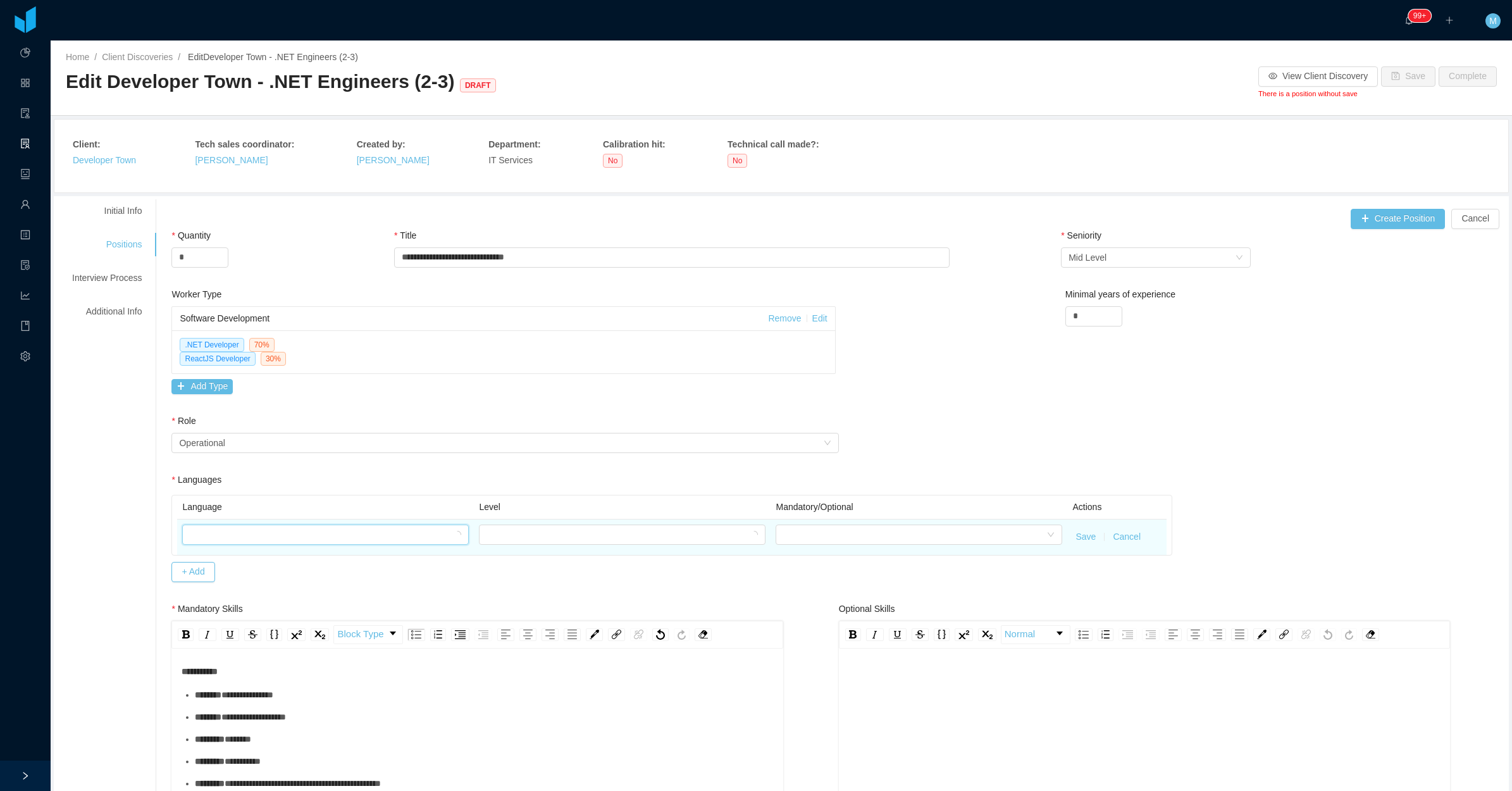
click at [221, 533] on div at bounding box center [321, 534] width 263 height 19
type input "***"
click at [218, 584] on li "English" at bounding box center [322, 580] width 284 height 20
click at [536, 536] on div at bounding box center [618, 534] width 263 height 19
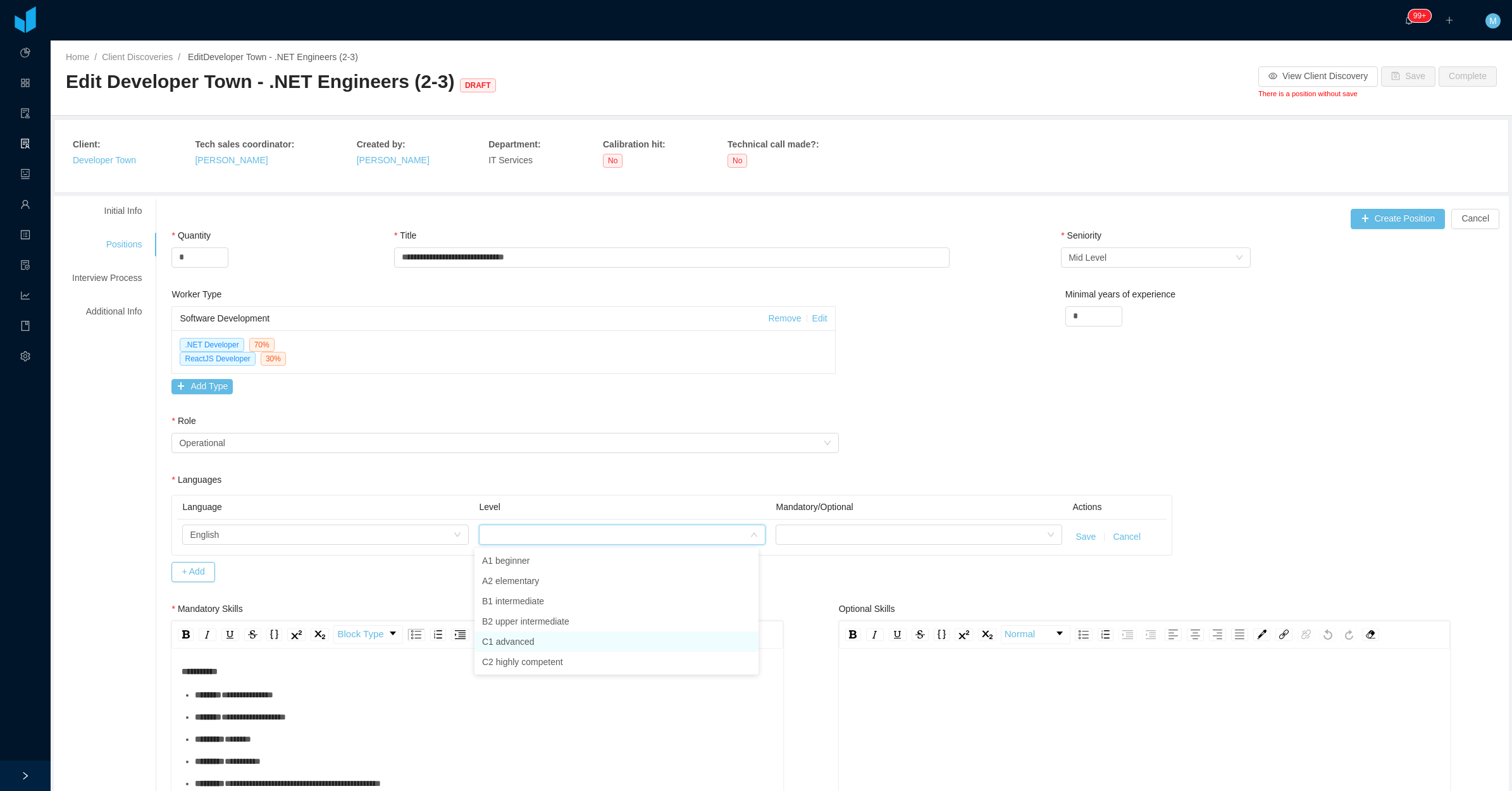
drag, startPoint x: 530, startPoint y: 640, endPoint x: 772, endPoint y: 560, distance: 254.9
click at [528, 640] on li "C1 advanced" at bounding box center [616, 641] width 284 height 20
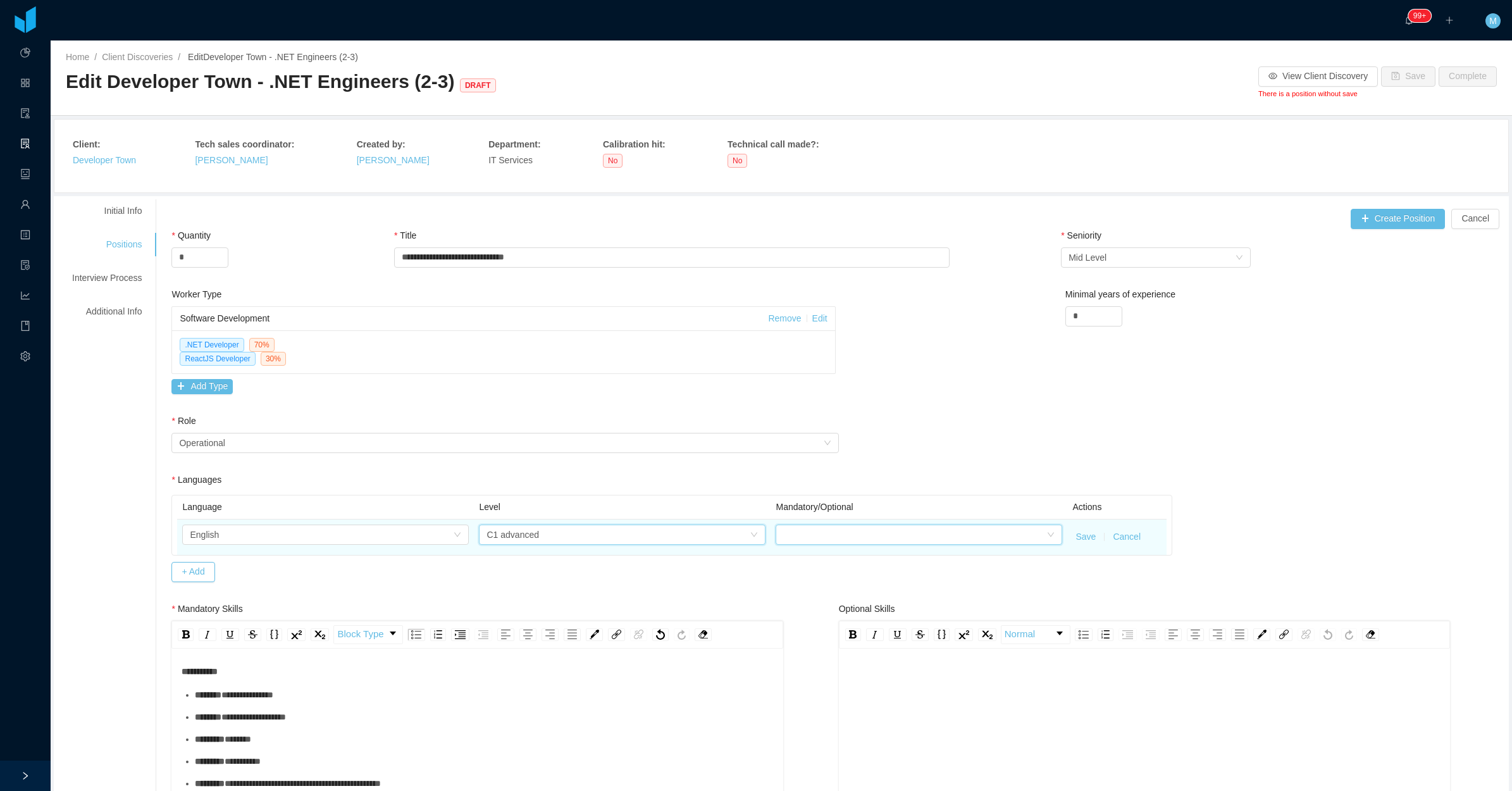
click at [810, 533] on div at bounding box center [915, 534] width 263 height 19
drag, startPoint x: 826, startPoint y: 561, endPoint x: 863, endPoint y: 566, distance: 37.3
click at [827, 561] on li "Mandatory" at bounding box center [911, 560] width 284 height 20
click at [1077, 533] on button "Save" at bounding box center [1086, 537] width 20 height 13
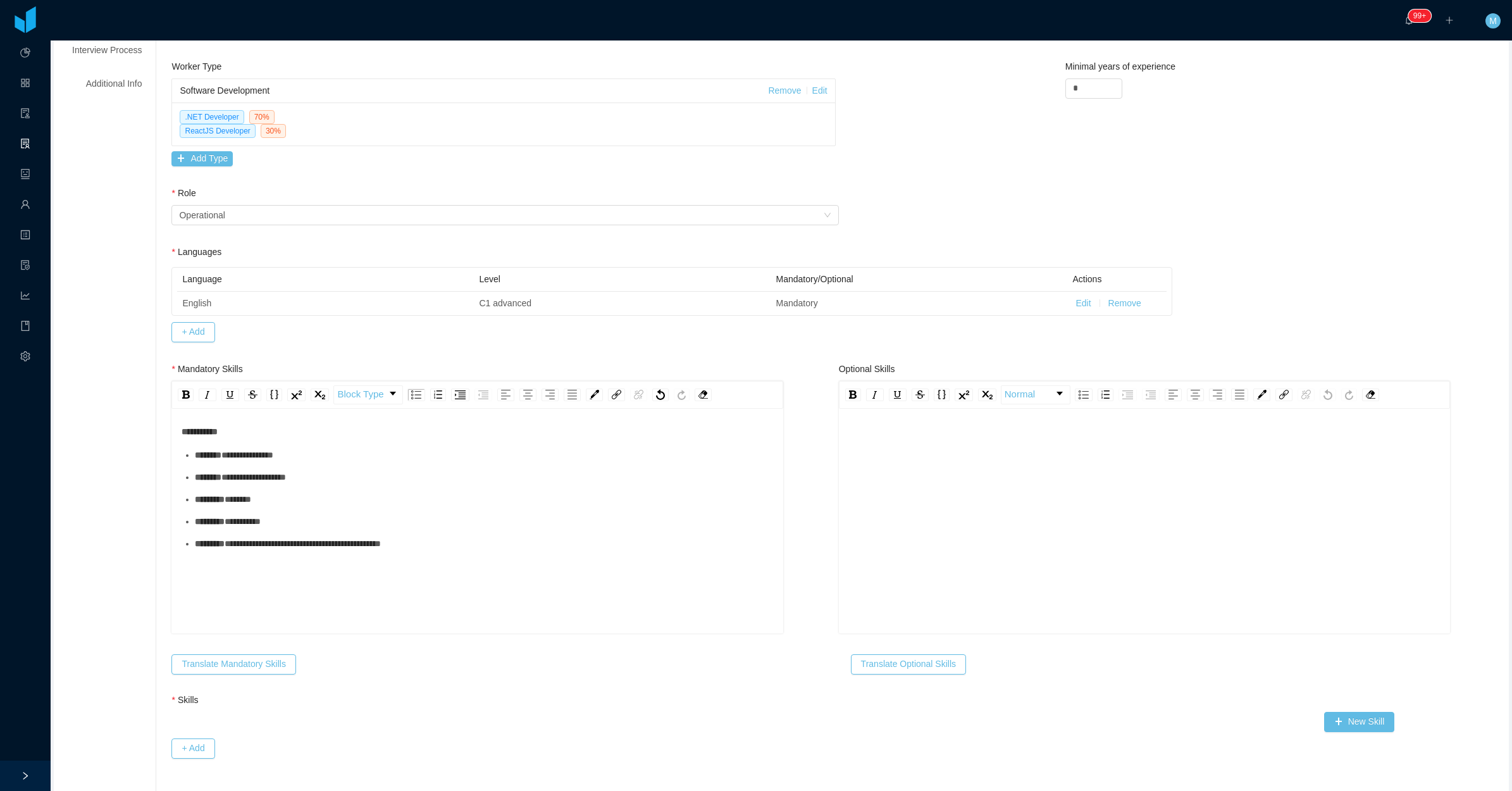
scroll to position [238, 0]
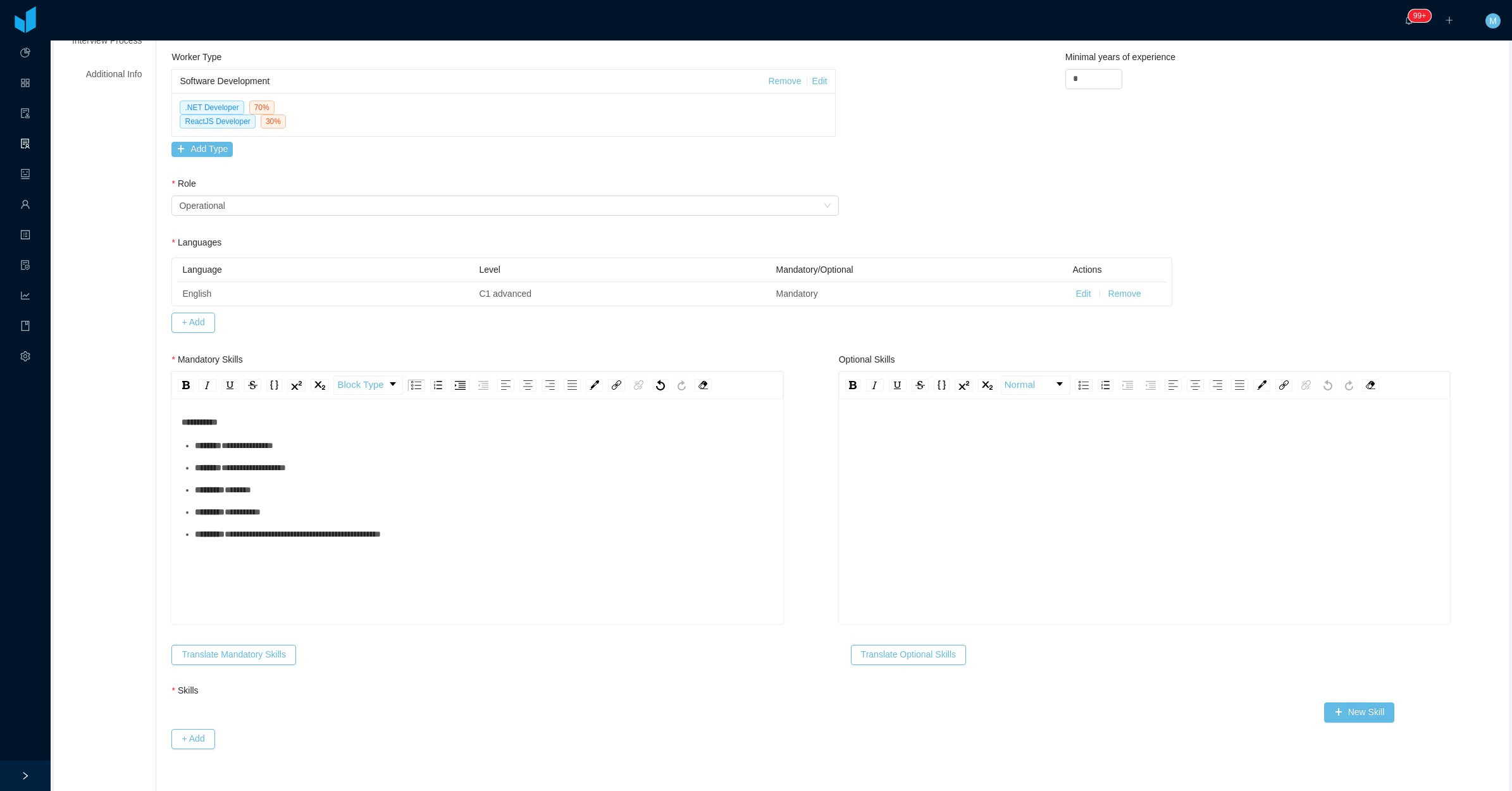
click at [453, 599] on div "**********" at bounding box center [477, 505] width 592 height 221
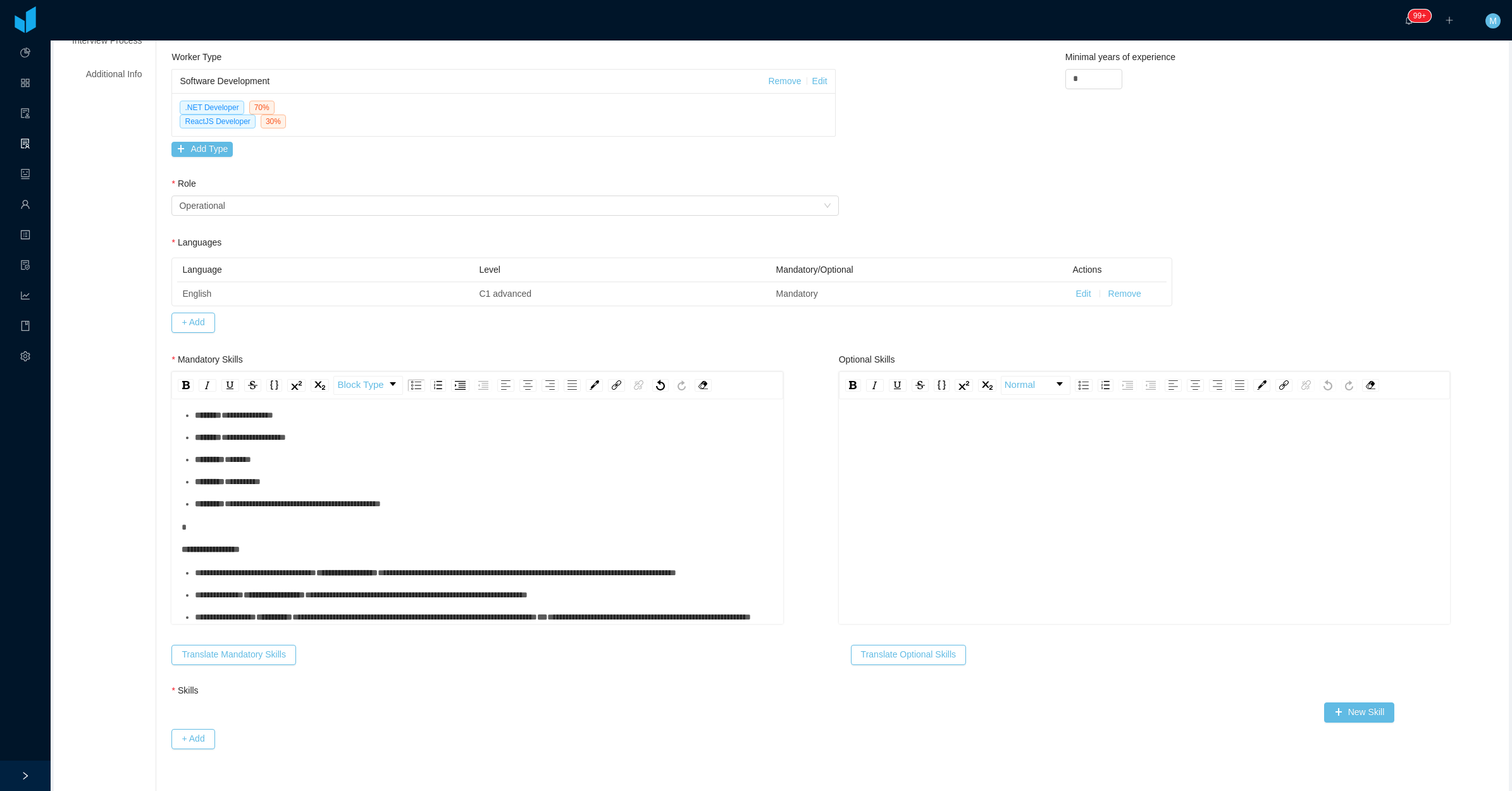
scroll to position [111, 0]
click at [444, 566] on div "**********" at bounding box center [483, 573] width 579 height 13
click at [318, 566] on div "**********" at bounding box center [483, 573] width 579 height 13
click at [255, 566] on div "**********" at bounding box center [483, 573] width 579 height 13
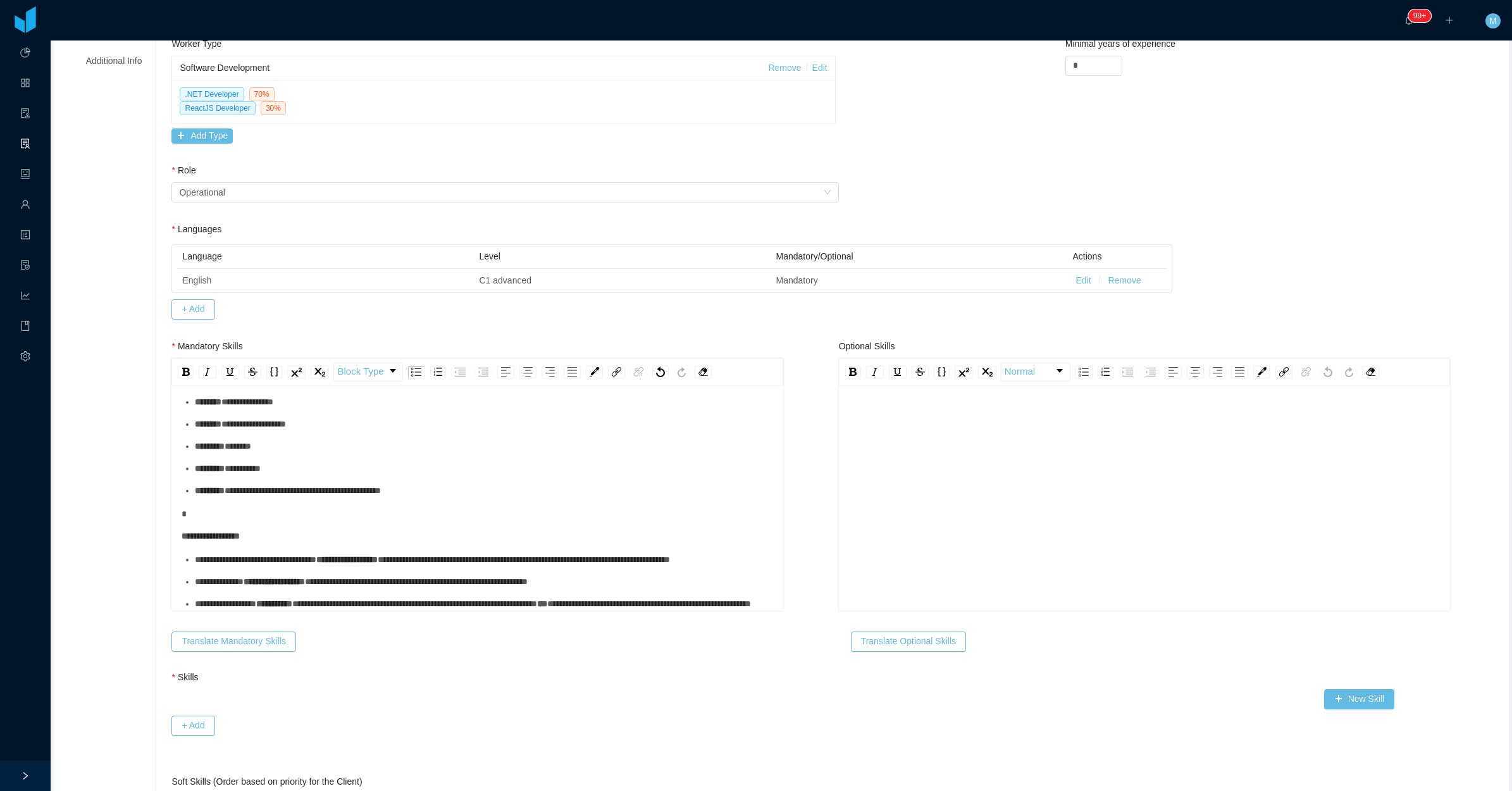
click at [261, 575] on div "**********" at bounding box center [483, 582] width 579 height 13
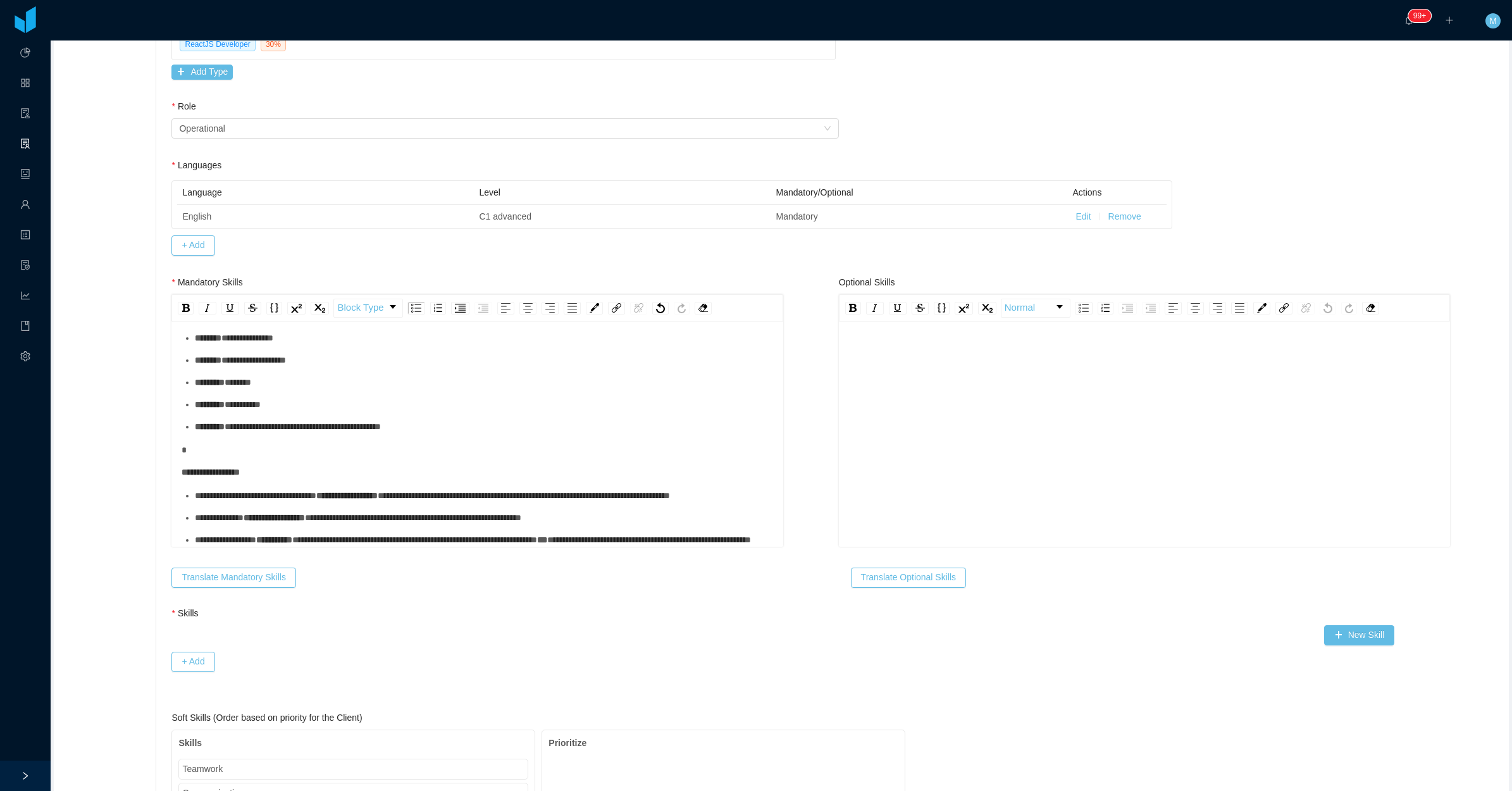
scroll to position [343, 0]
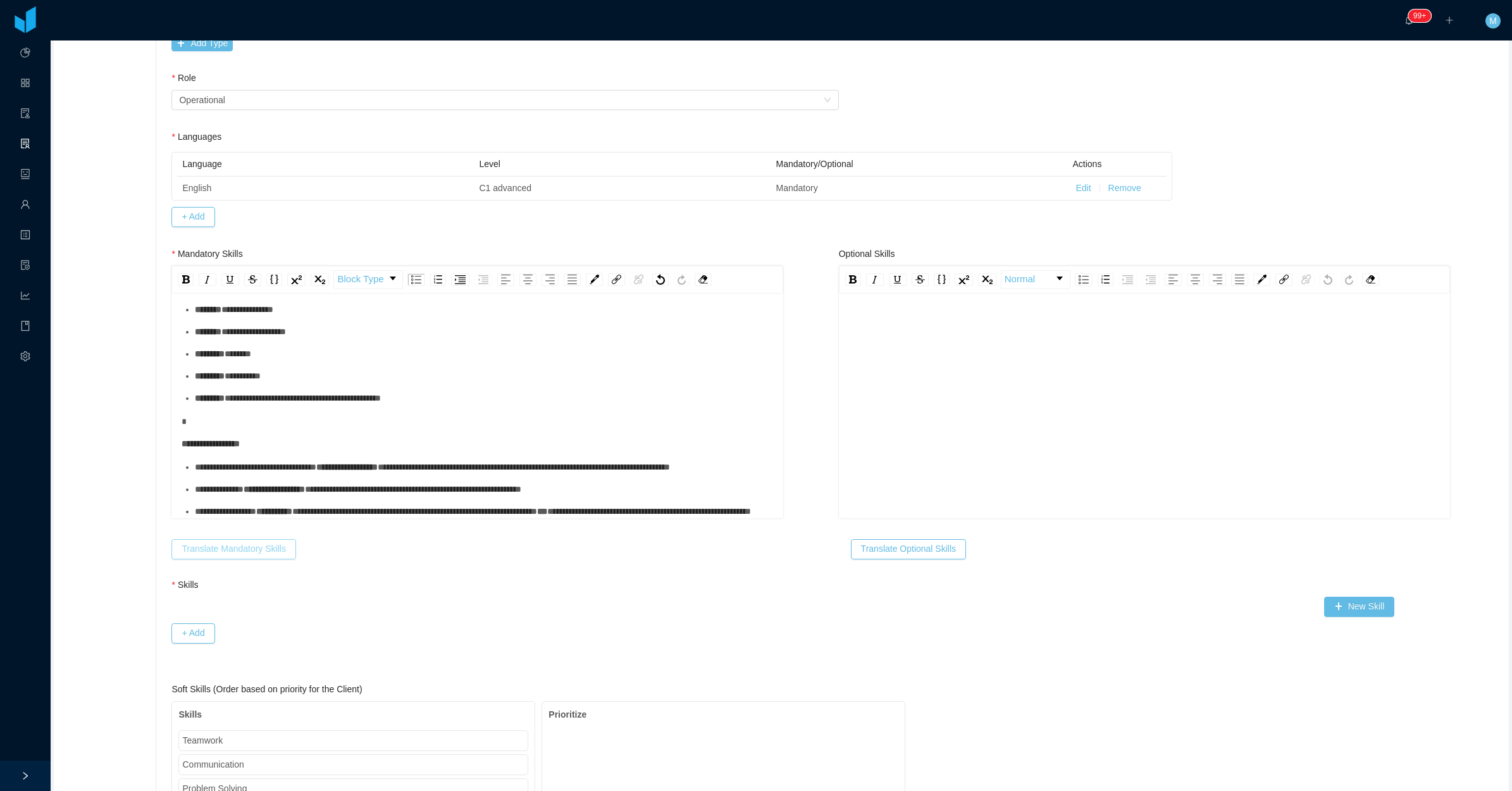
click at [251, 550] on button "Translate Mandatory Skills" at bounding box center [234, 548] width 124 height 20
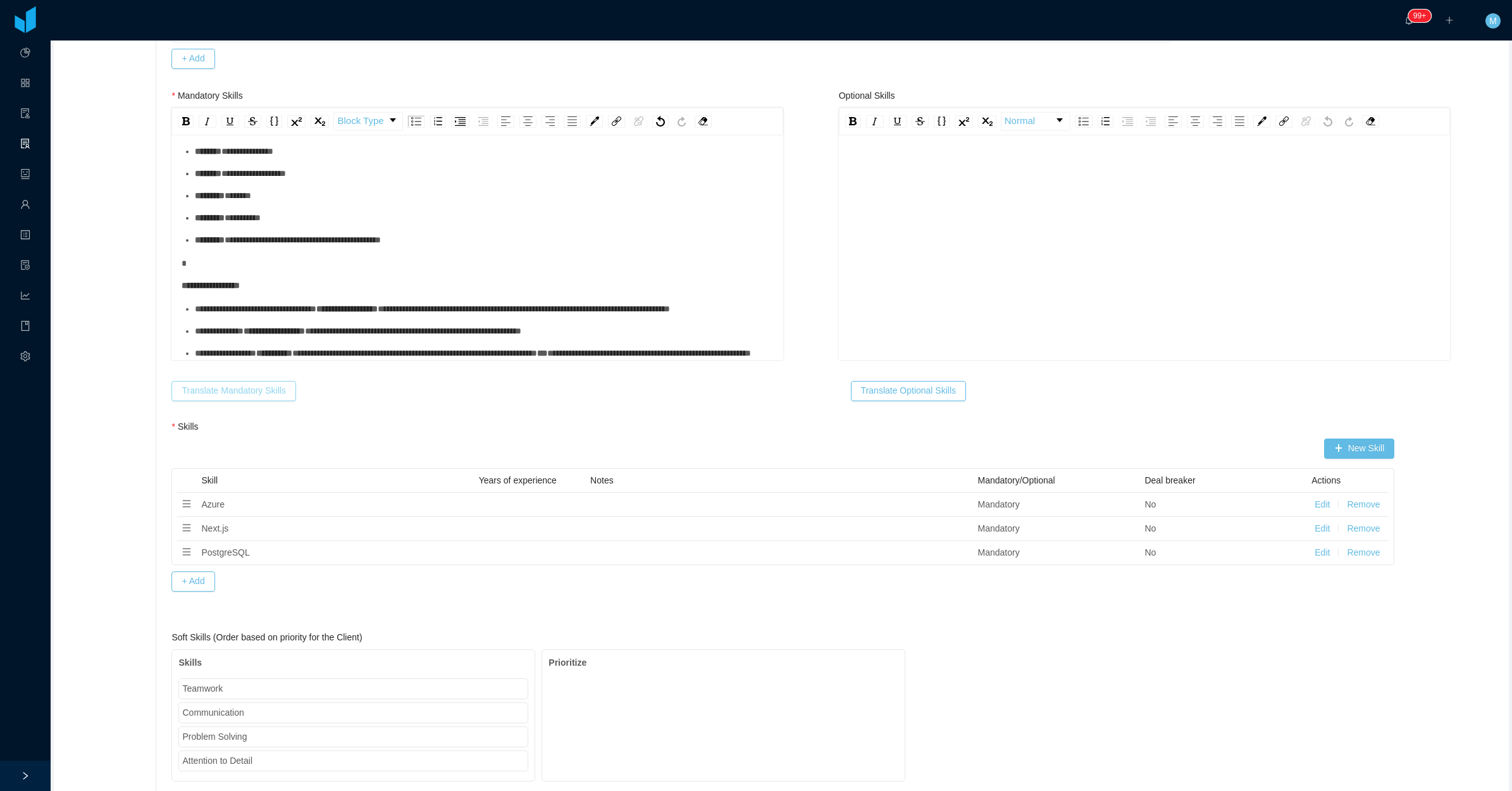
scroll to position [738, 0]
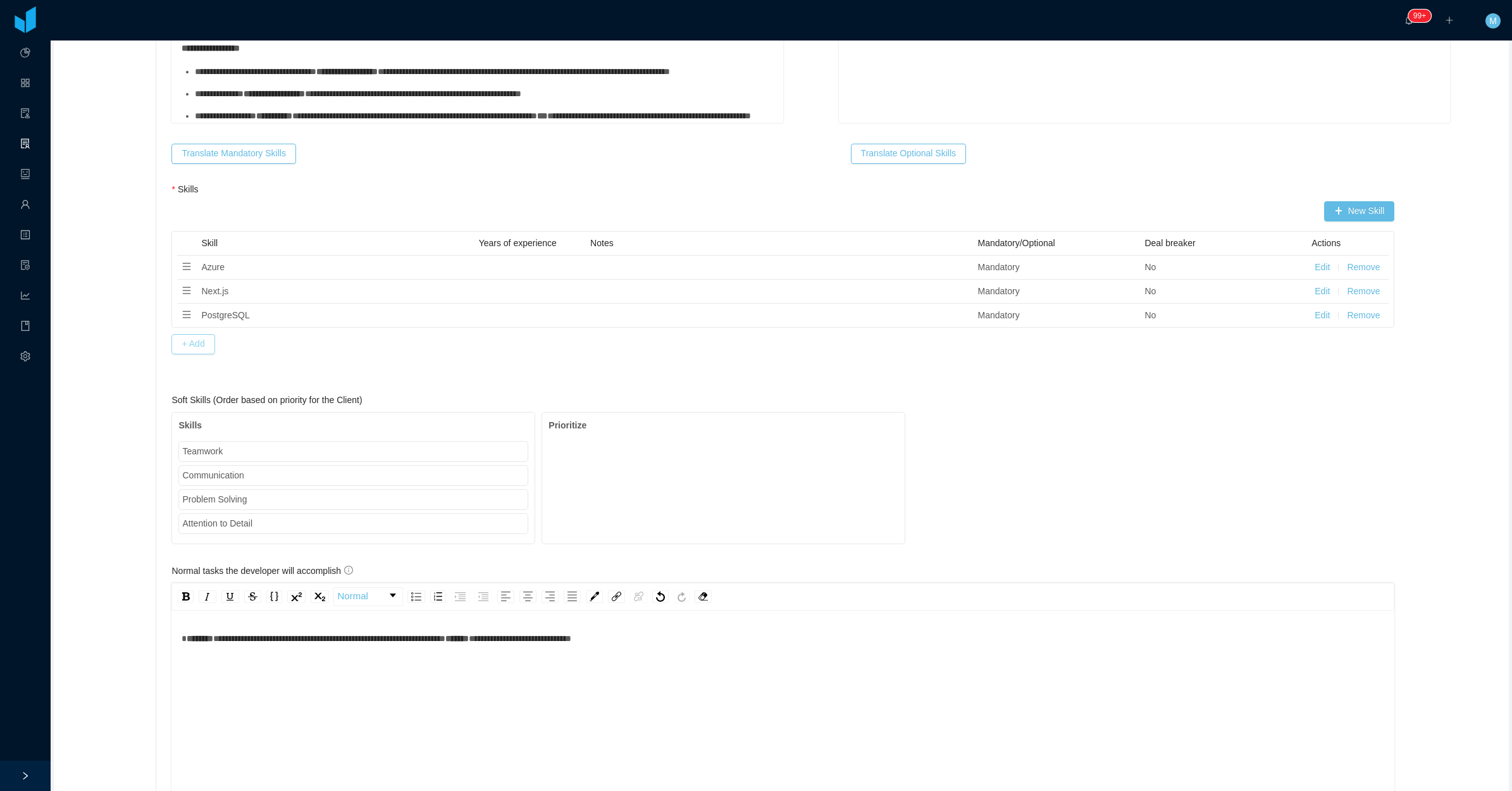
click at [208, 343] on button "+ Add" at bounding box center [193, 344] width 43 height 20
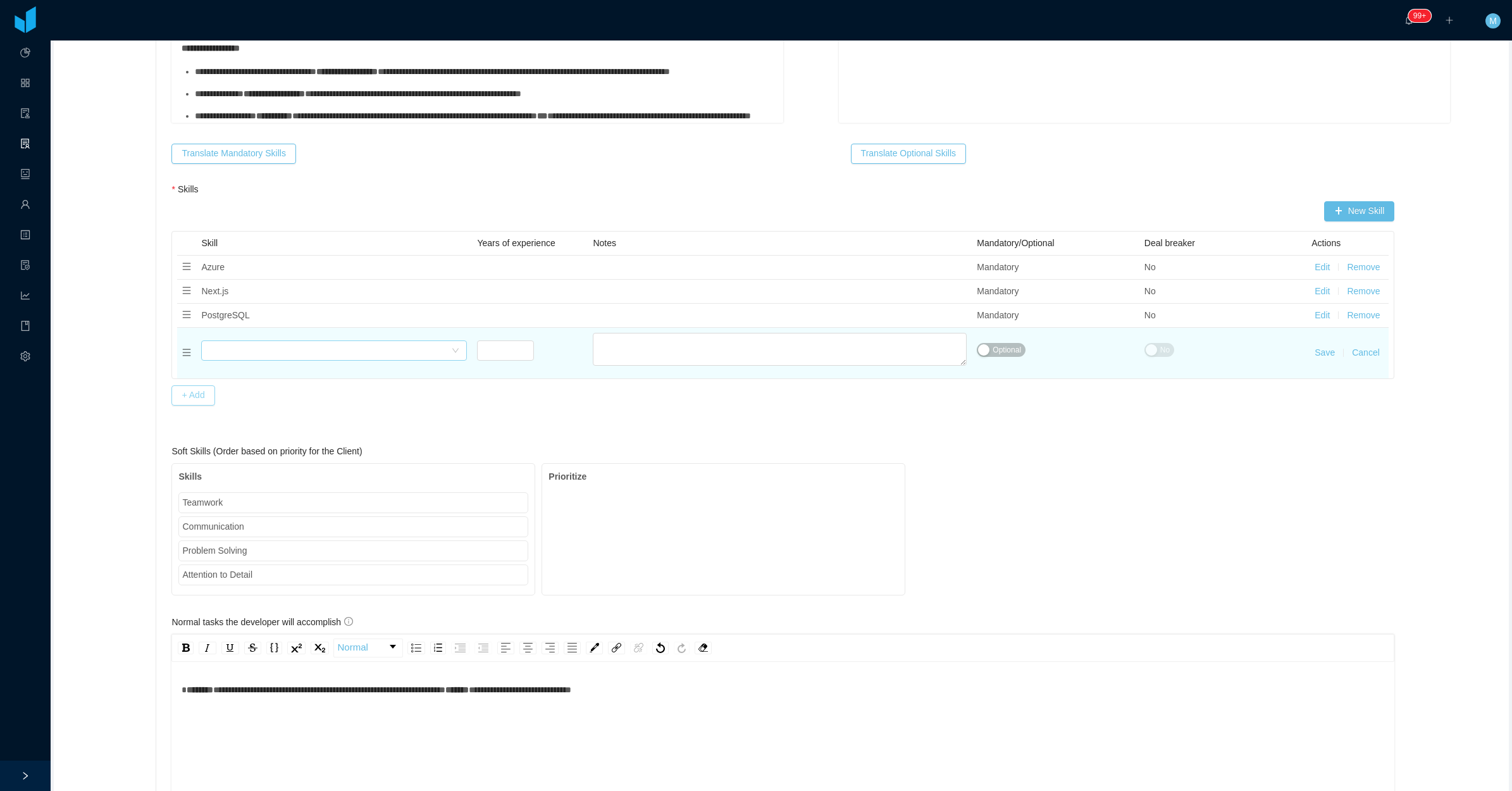
click at [201, 353] on div "Select skills" at bounding box center [334, 350] width 266 height 20
click at [211, 352] on input at bounding box center [330, 351] width 243 height 19
type input "***"
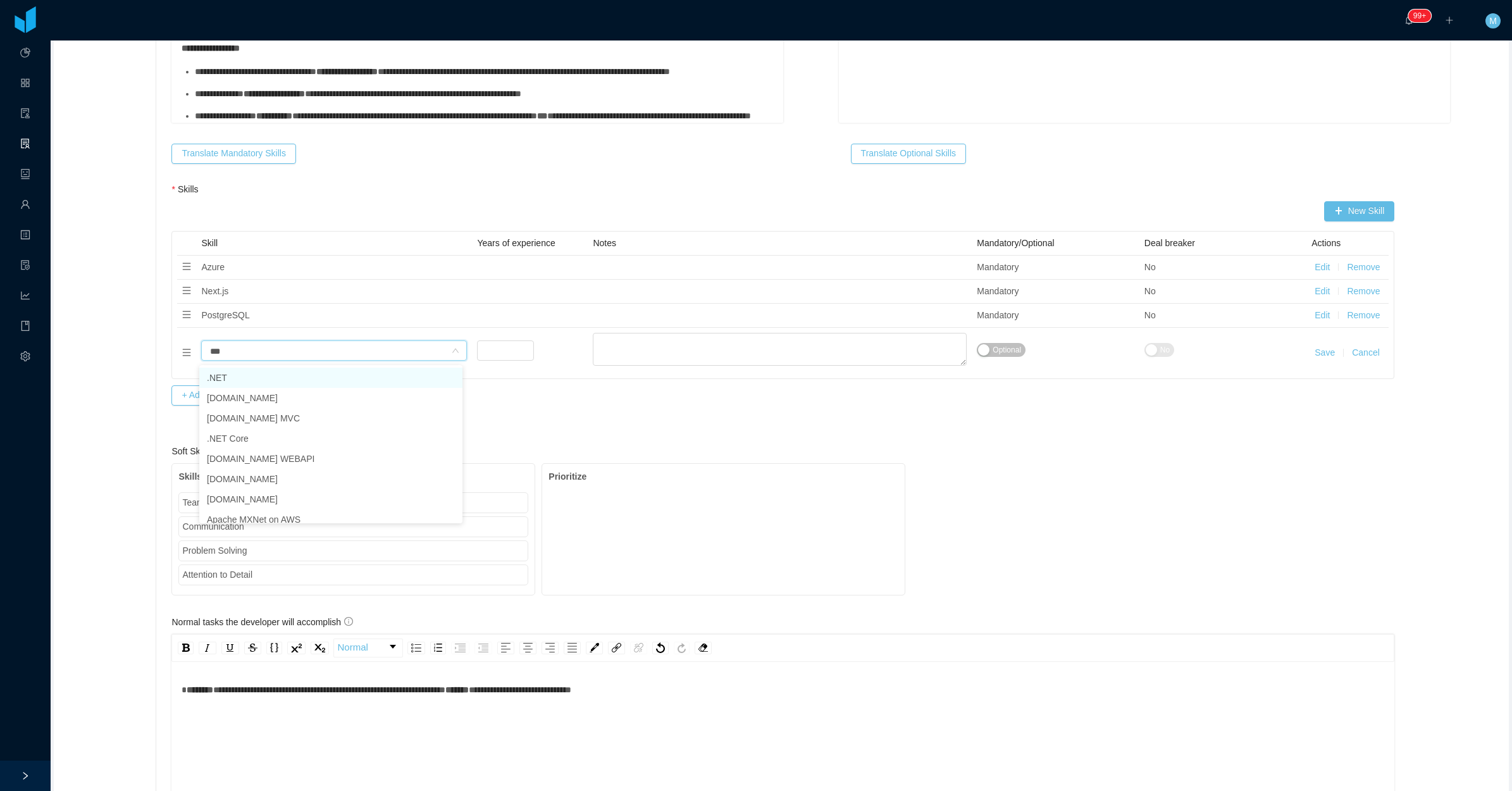
click at [232, 380] on li ".NET" at bounding box center [330, 378] width 263 height 20
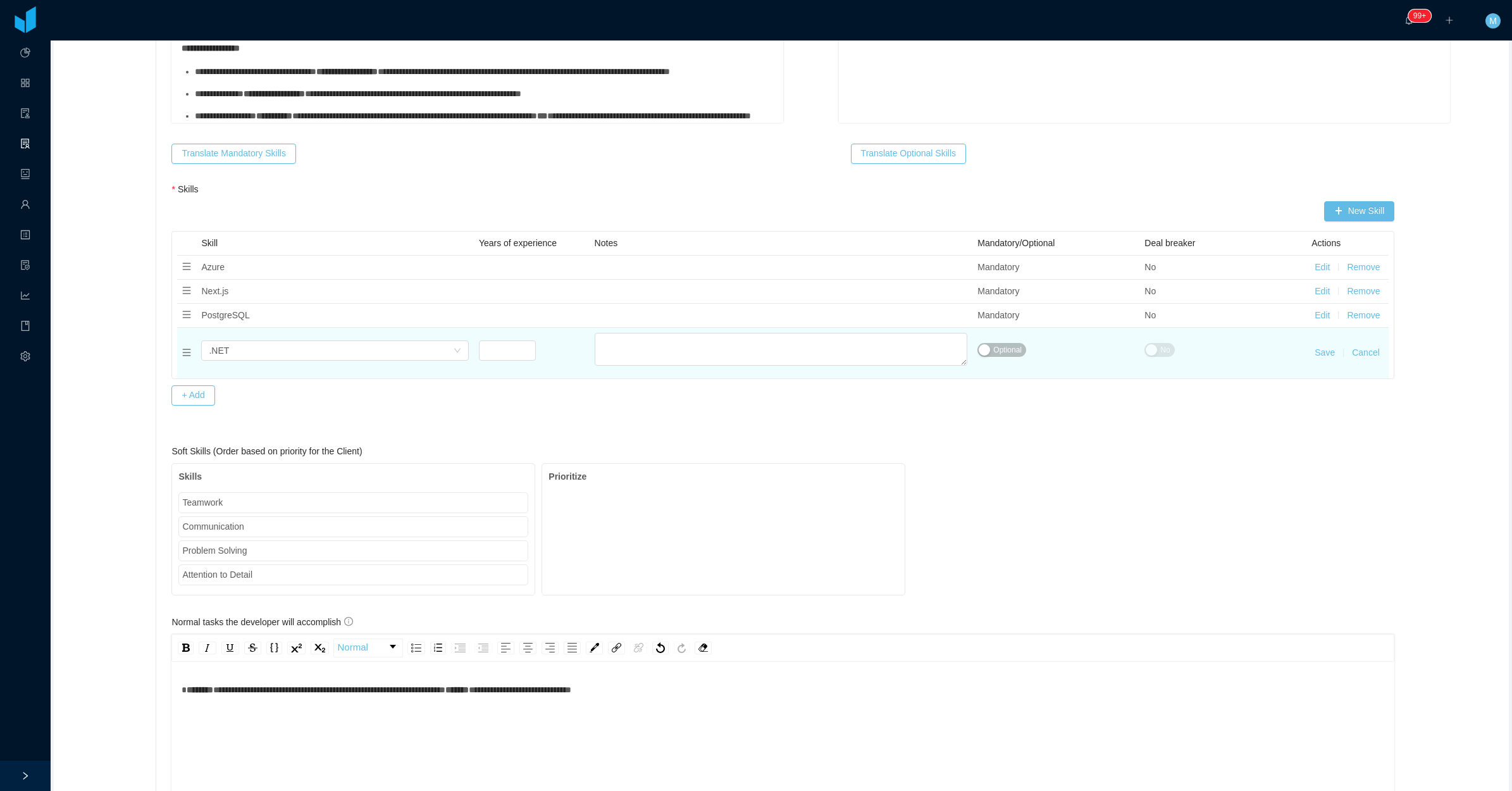
click at [987, 343] on td "Optional" at bounding box center [1055, 353] width 167 height 50
click at [994, 348] on span "Optional" at bounding box center [1007, 350] width 28 height 13
click at [1145, 348] on button "No" at bounding box center [1160, 349] width 30 height 14
click at [1315, 354] on button "Save" at bounding box center [1325, 352] width 20 height 13
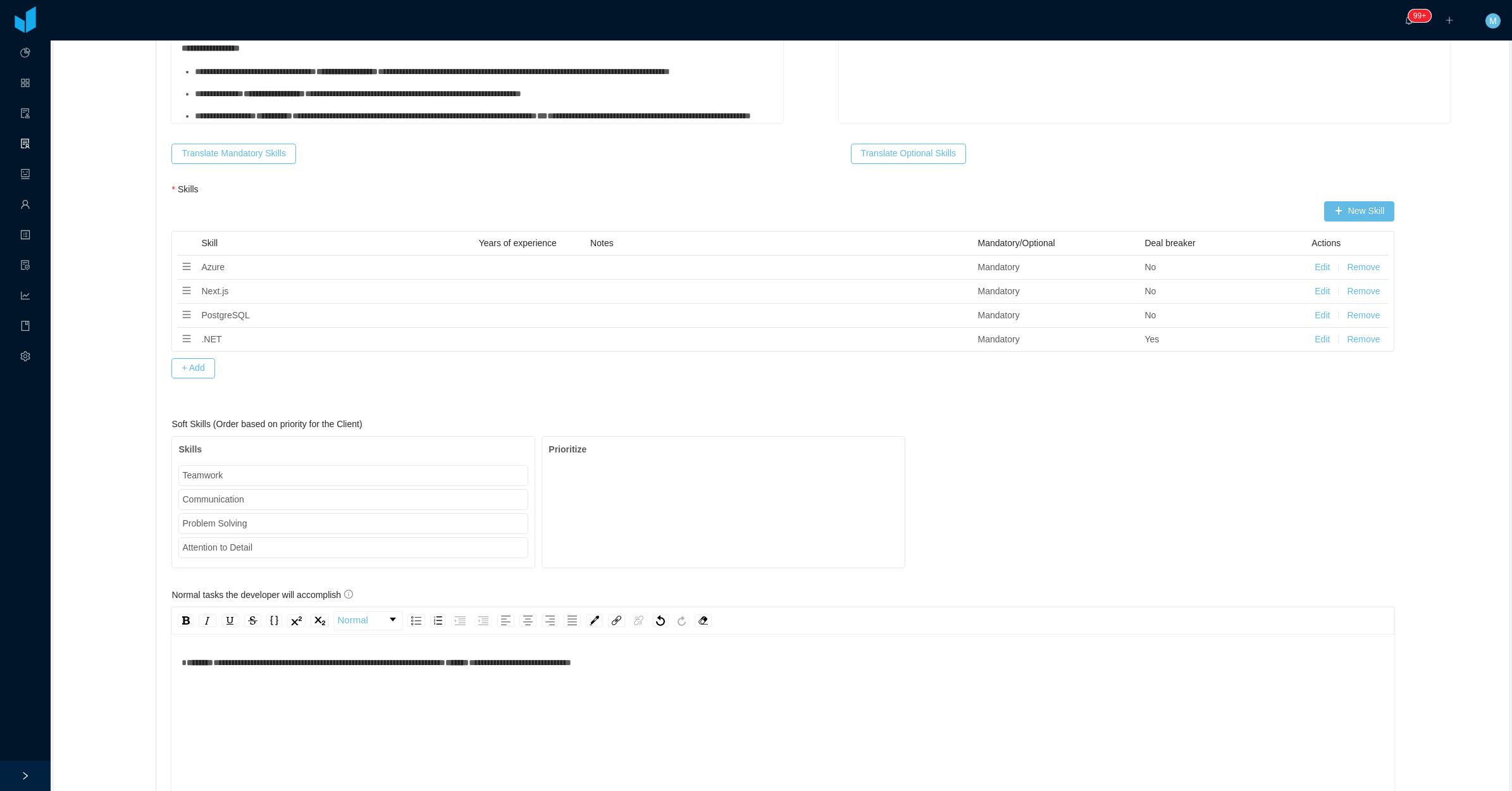
drag, startPoint x: 1273, startPoint y: 396, endPoint x: 1139, endPoint y: 410, distance: 134.7
click at [1273, 396] on div "Skills New Skill Skill Years of experience Notes Mandatory/Optional Deal breake…" at bounding box center [783, 291] width 1223 height 216
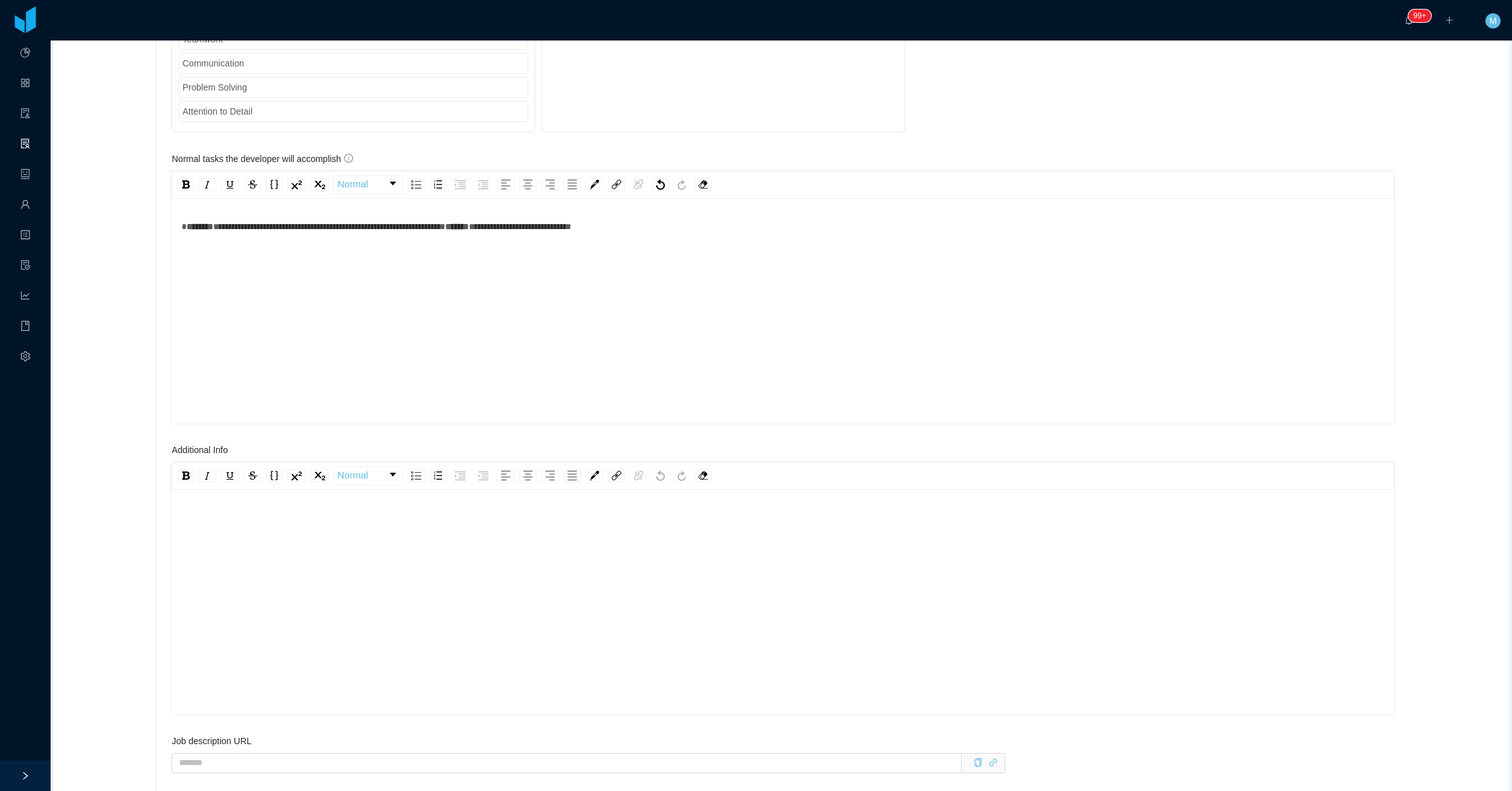
scroll to position [1213, 0]
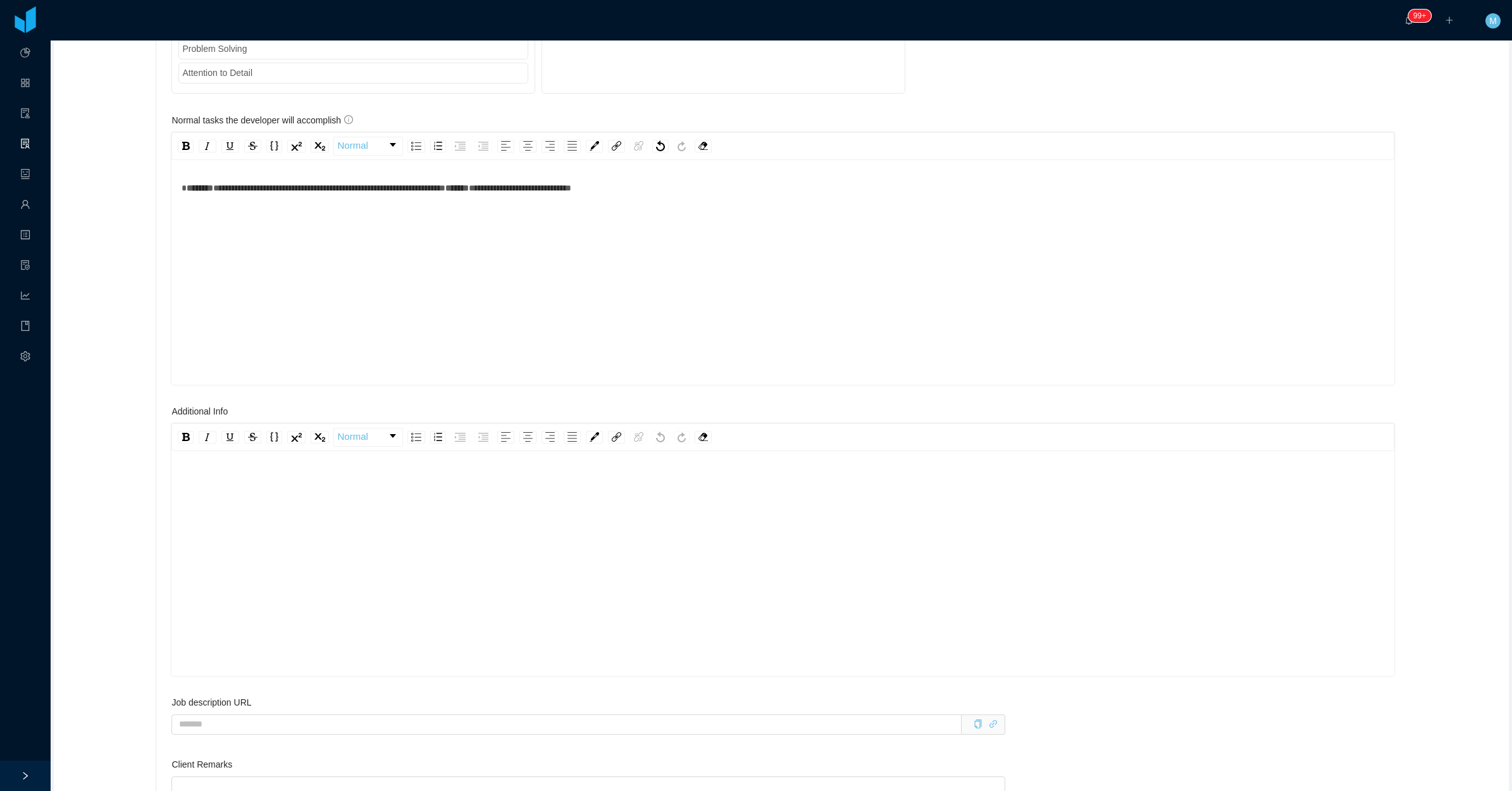
click at [226, 493] on div "rdw-editor" at bounding box center [783, 583] width 1204 height 221
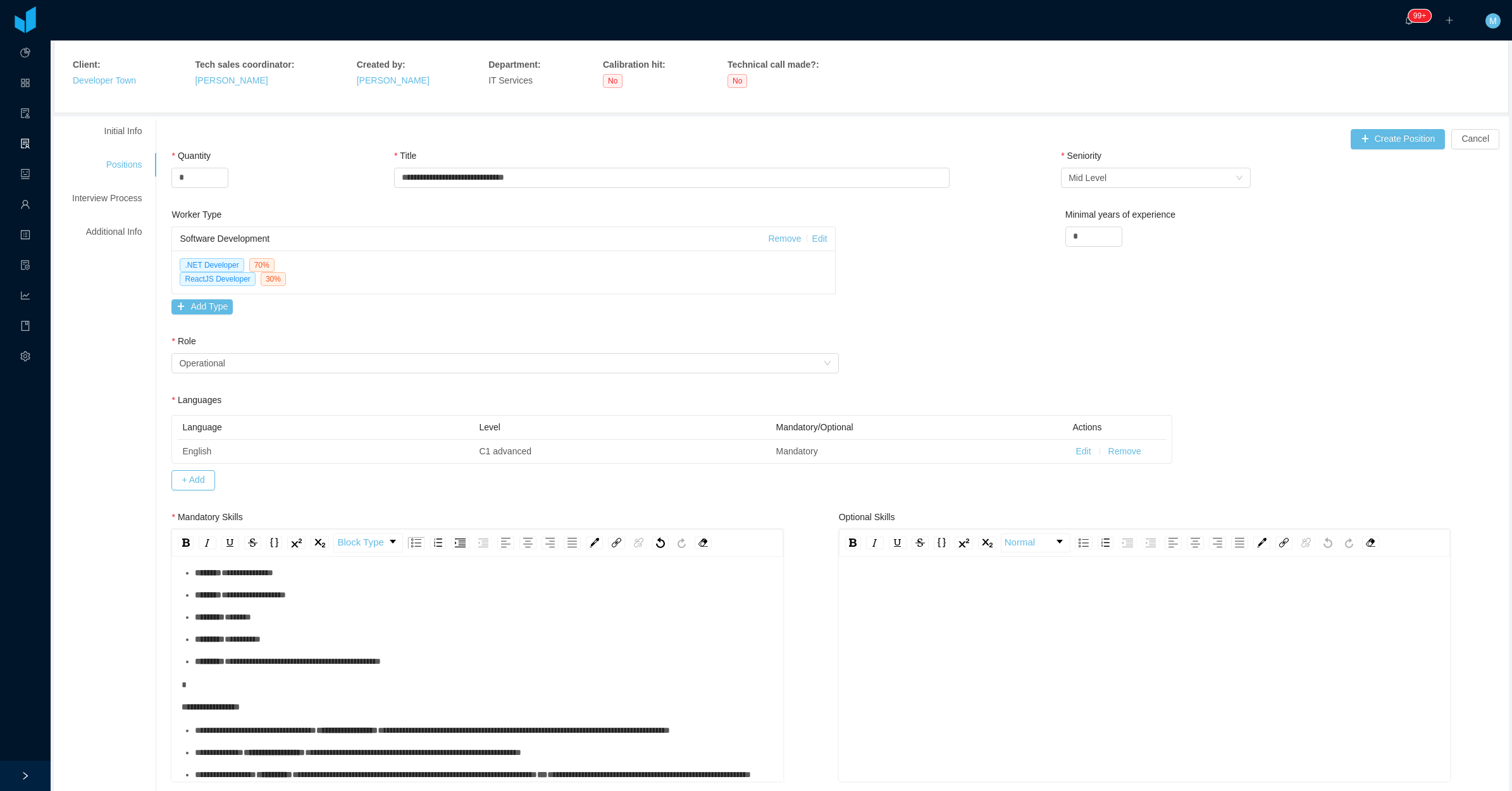
scroll to position [0, 0]
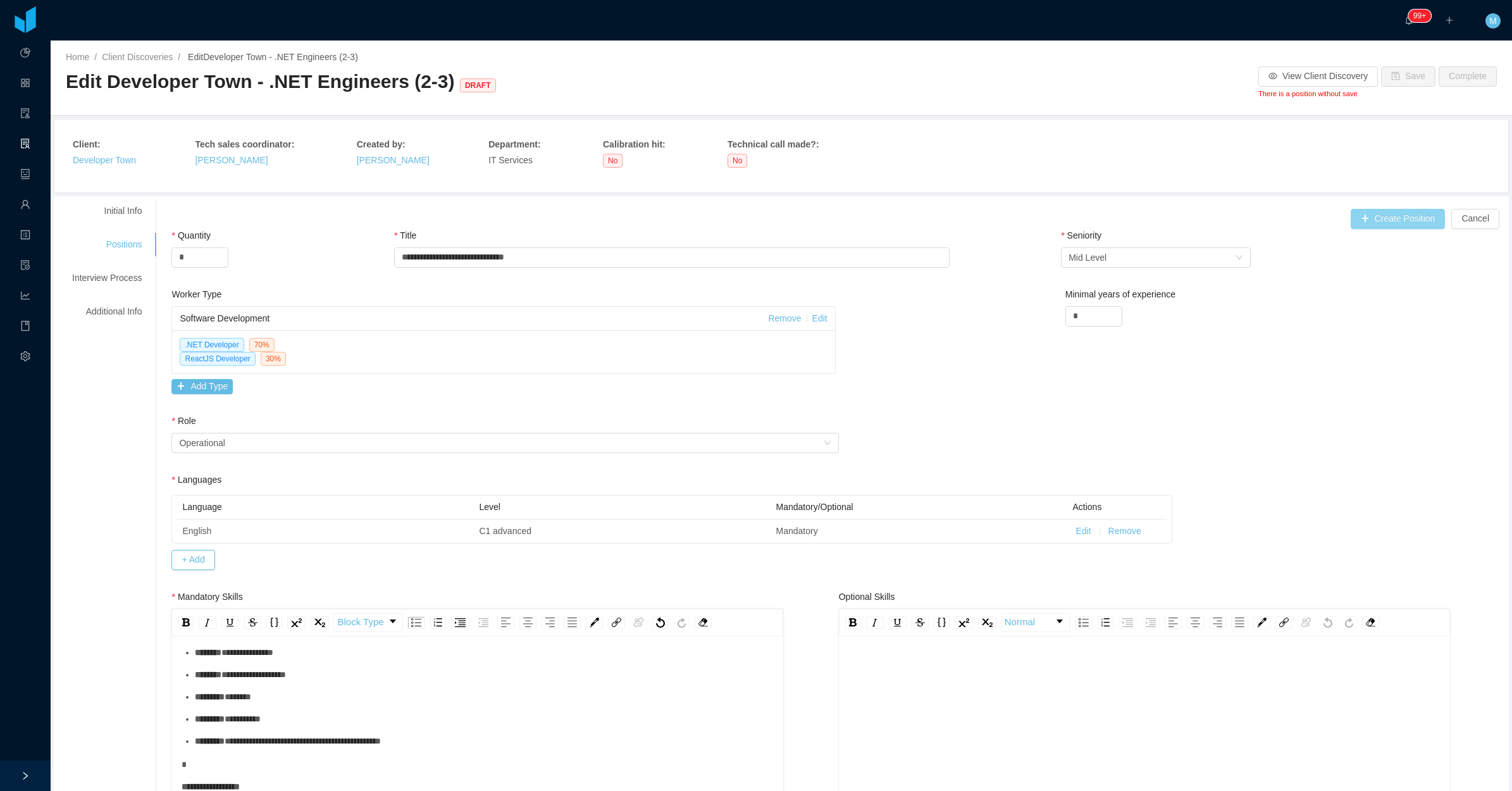
drag, startPoint x: 1380, startPoint y: 221, endPoint x: 1387, endPoint y: 183, distance: 38.6
click at [1381, 220] on button "Create Position" at bounding box center [1398, 219] width 95 height 20
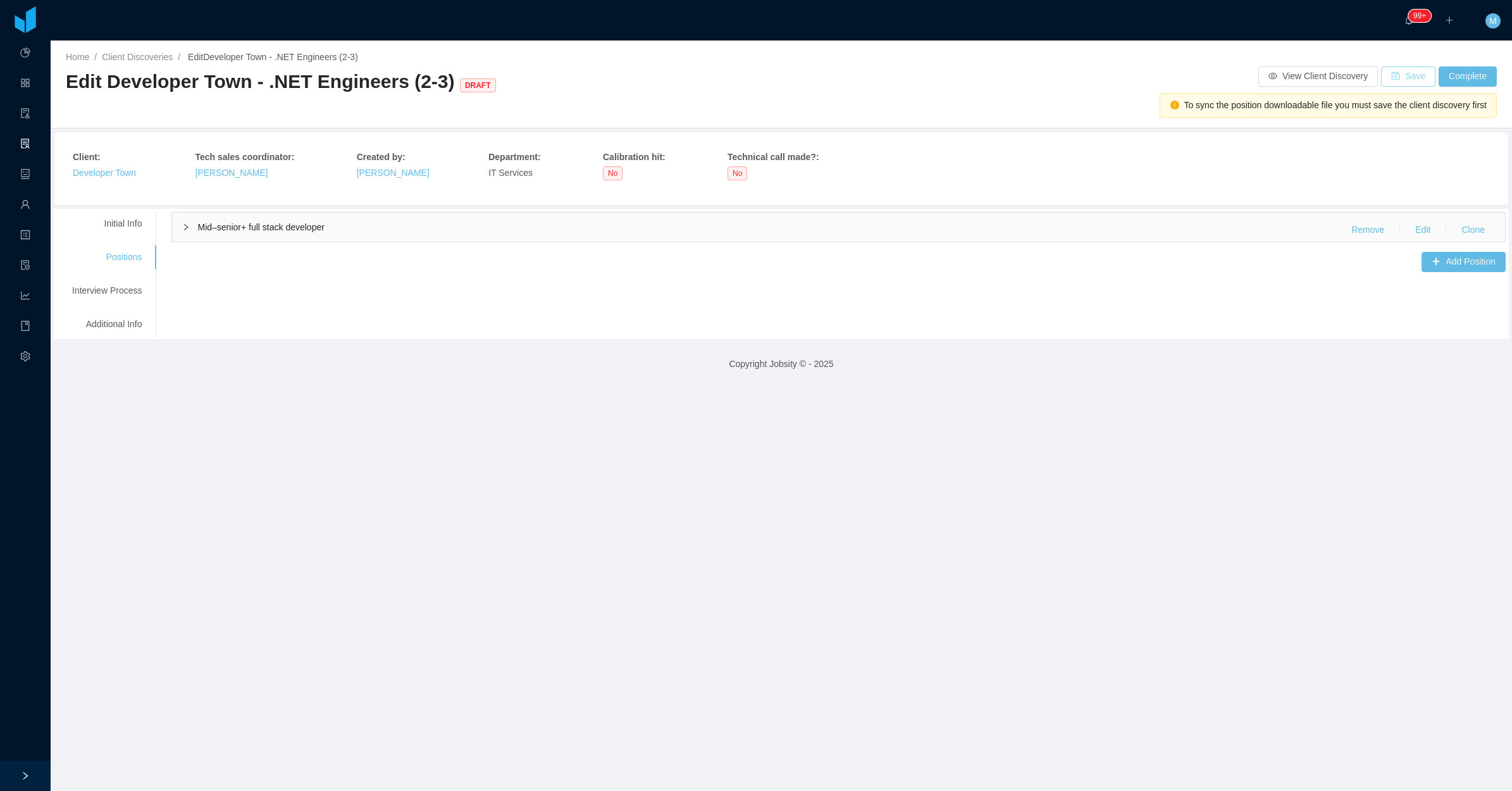
click at [1401, 74] on button "Save" at bounding box center [1408, 76] width 55 height 20
click at [111, 290] on div "Interview Process" at bounding box center [107, 291] width 100 height 24
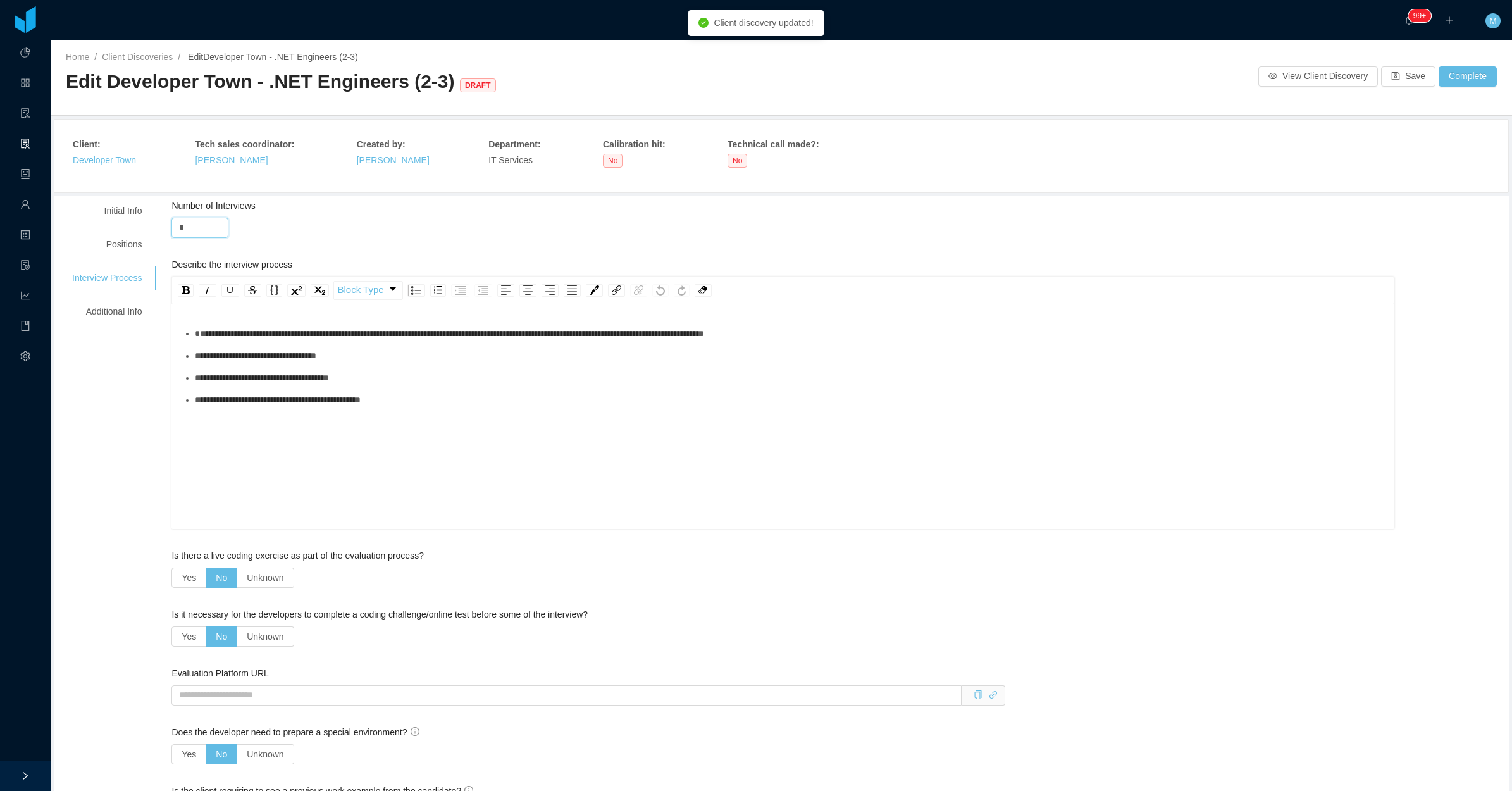
drag, startPoint x: 191, startPoint y: 222, endPoint x: 162, endPoint y: 219, distance: 29.2
click at [162, 219] on div "**********" at bounding box center [830, 696] width 1350 height 994
type input "*"
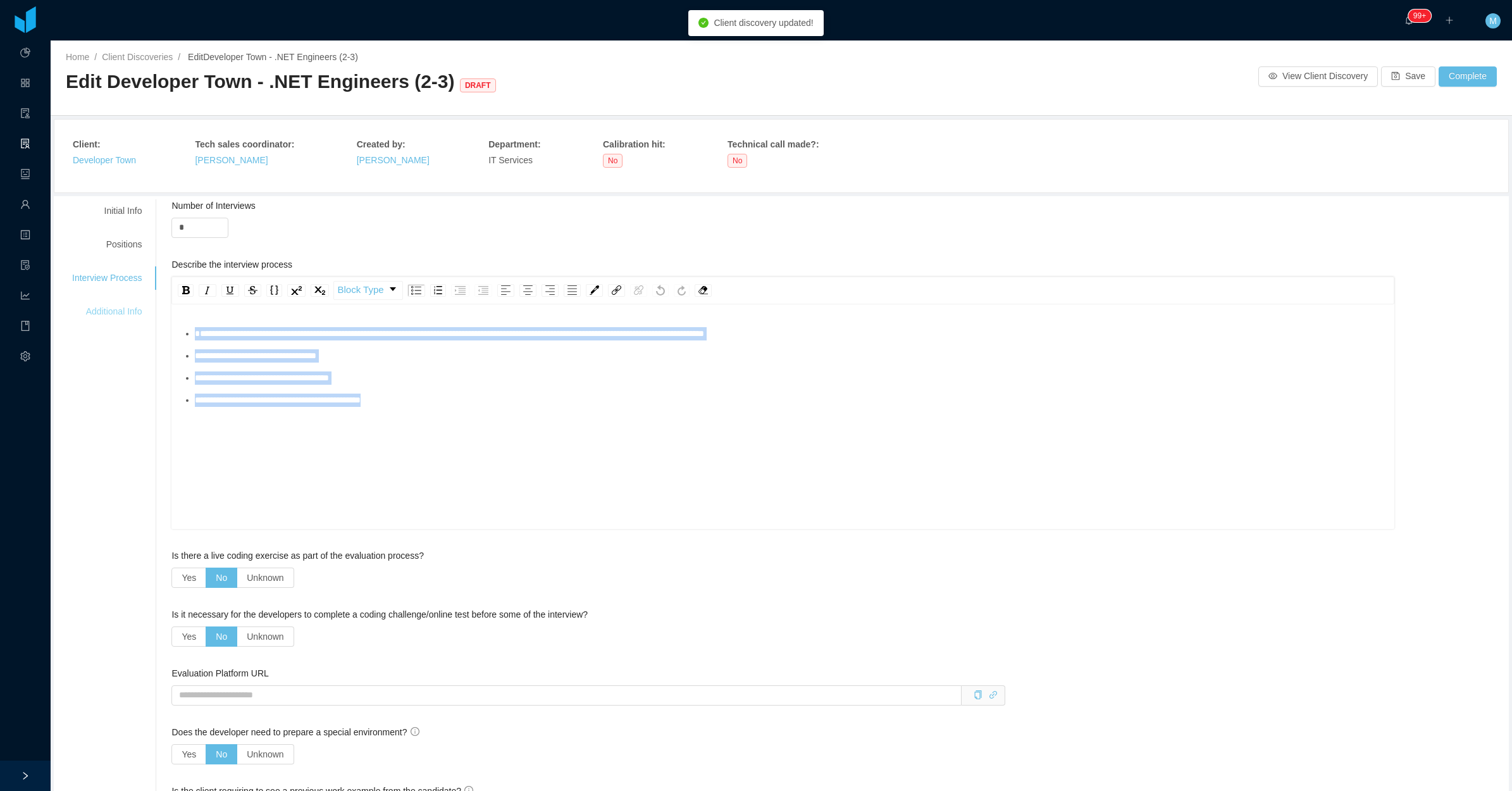
drag, startPoint x: 484, startPoint y: 420, endPoint x: 129, endPoint y: 304, distance: 373.5
click at [129, 304] on div "**********" at bounding box center [781, 696] width 1449 height 994
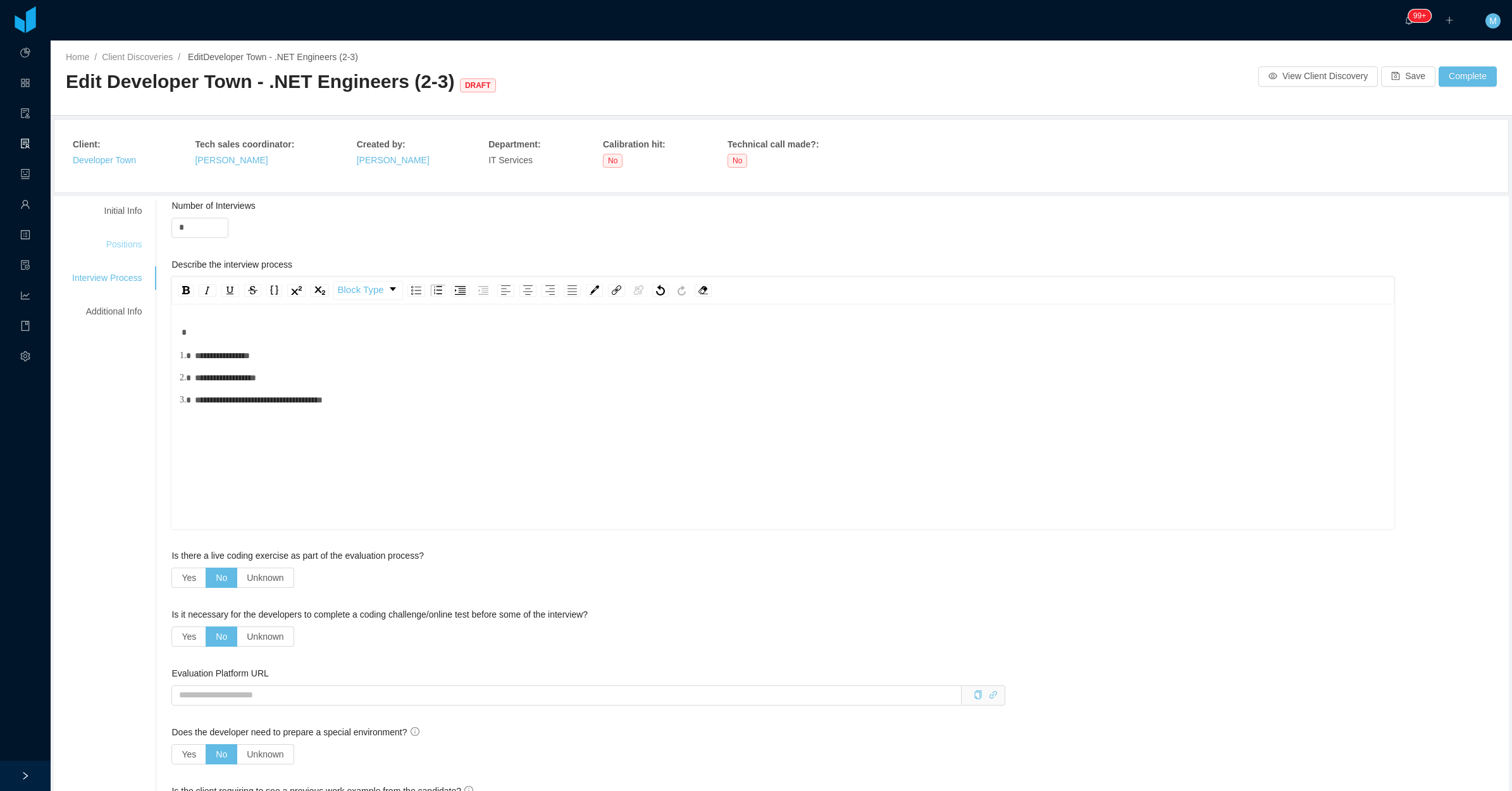
click at [121, 249] on div "Positions" at bounding box center [107, 244] width 100 height 24
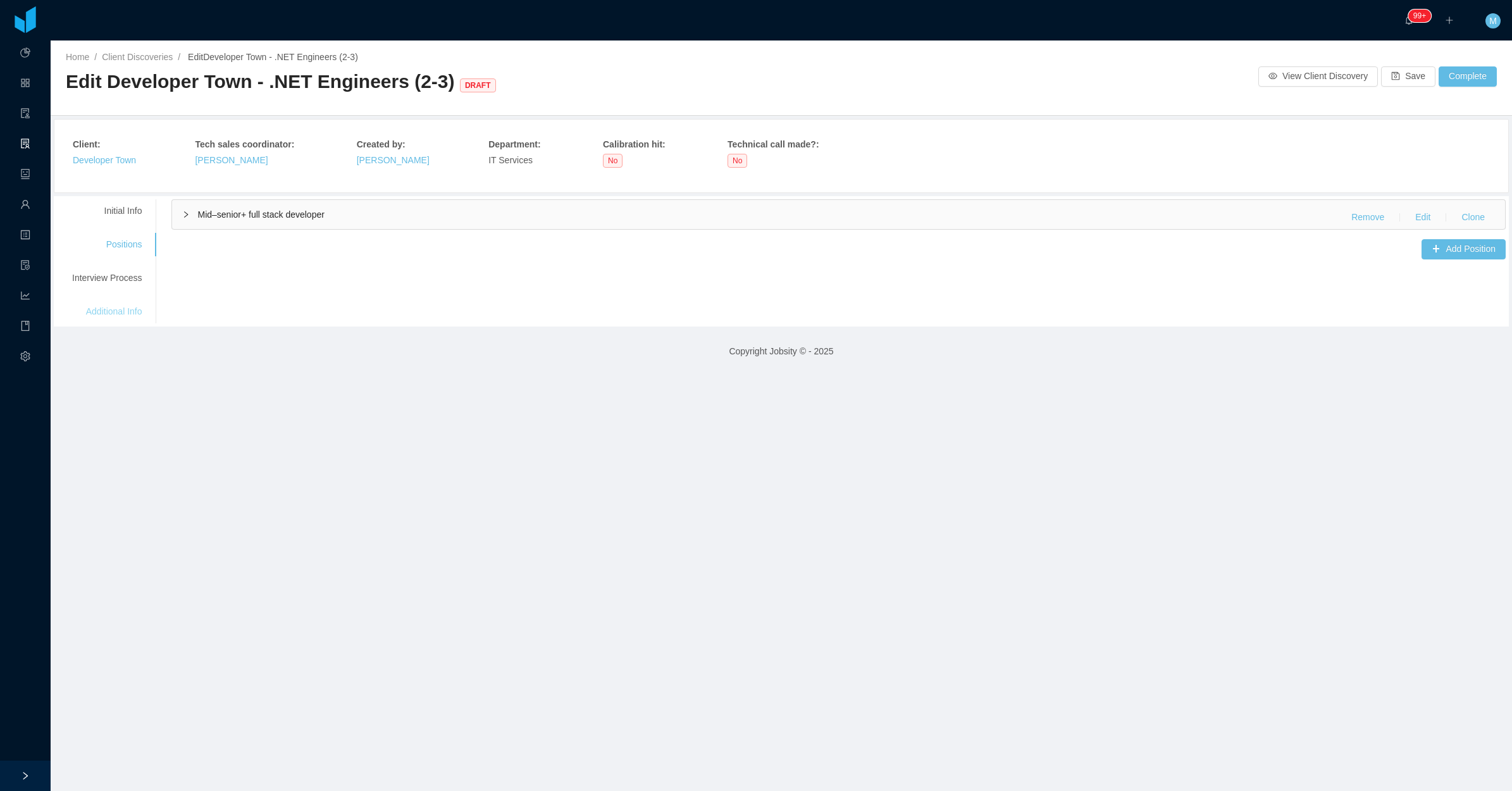
click at [110, 307] on div "Additional Info" at bounding box center [107, 312] width 100 height 24
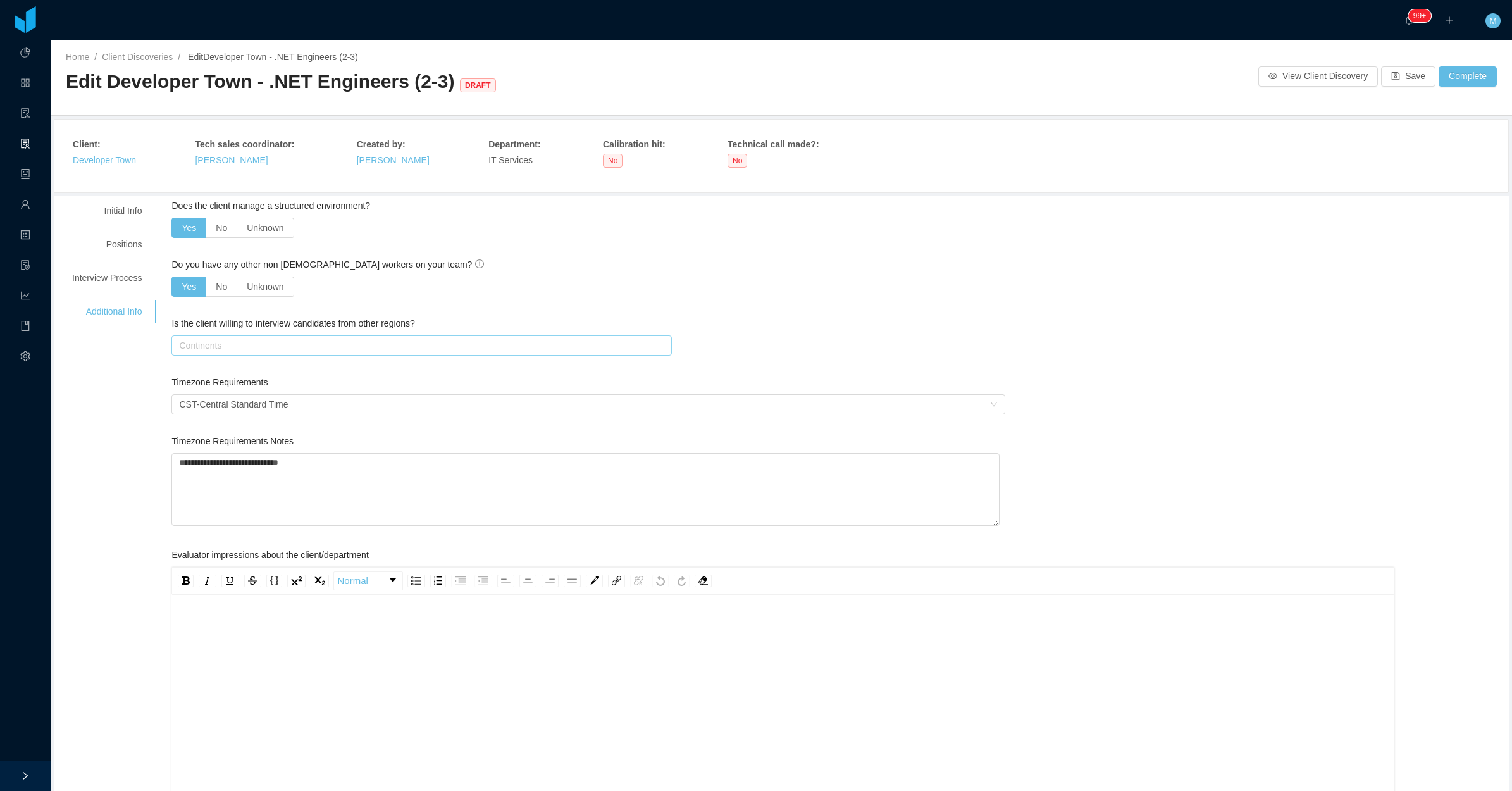
click at [214, 348] on div "Continents" at bounding box center [418, 346] width 479 height 13
click at [222, 387] on li "South America" at bounding box center [417, 391] width 496 height 20
click at [111, 440] on div "**********" at bounding box center [781, 608] width 1449 height 818
click at [139, 243] on div "Positions" at bounding box center [107, 244] width 100 height 24
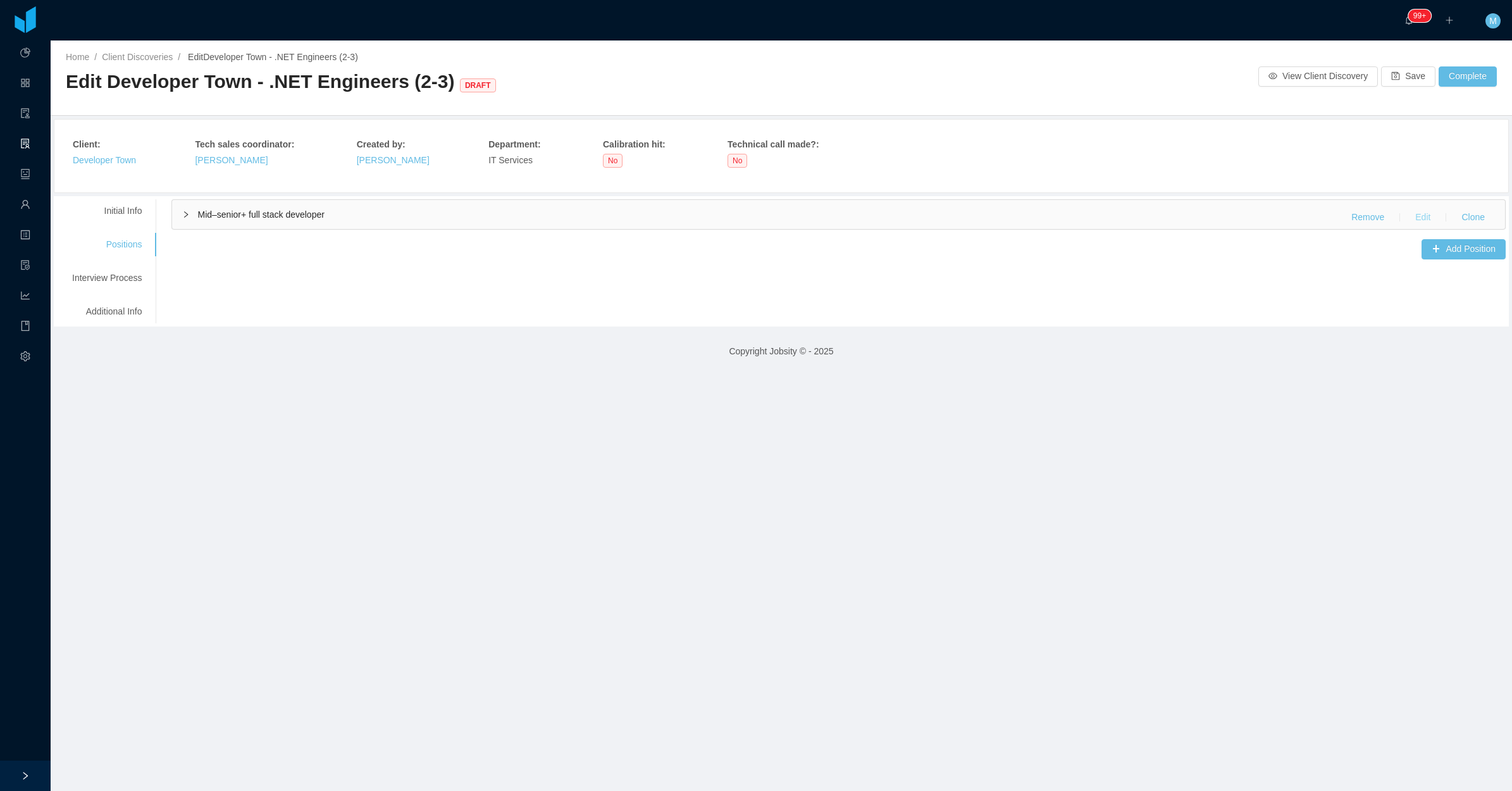
click at [1412, 216] on button "Edit" at bounding box center [1423, 217] width 36 height 20
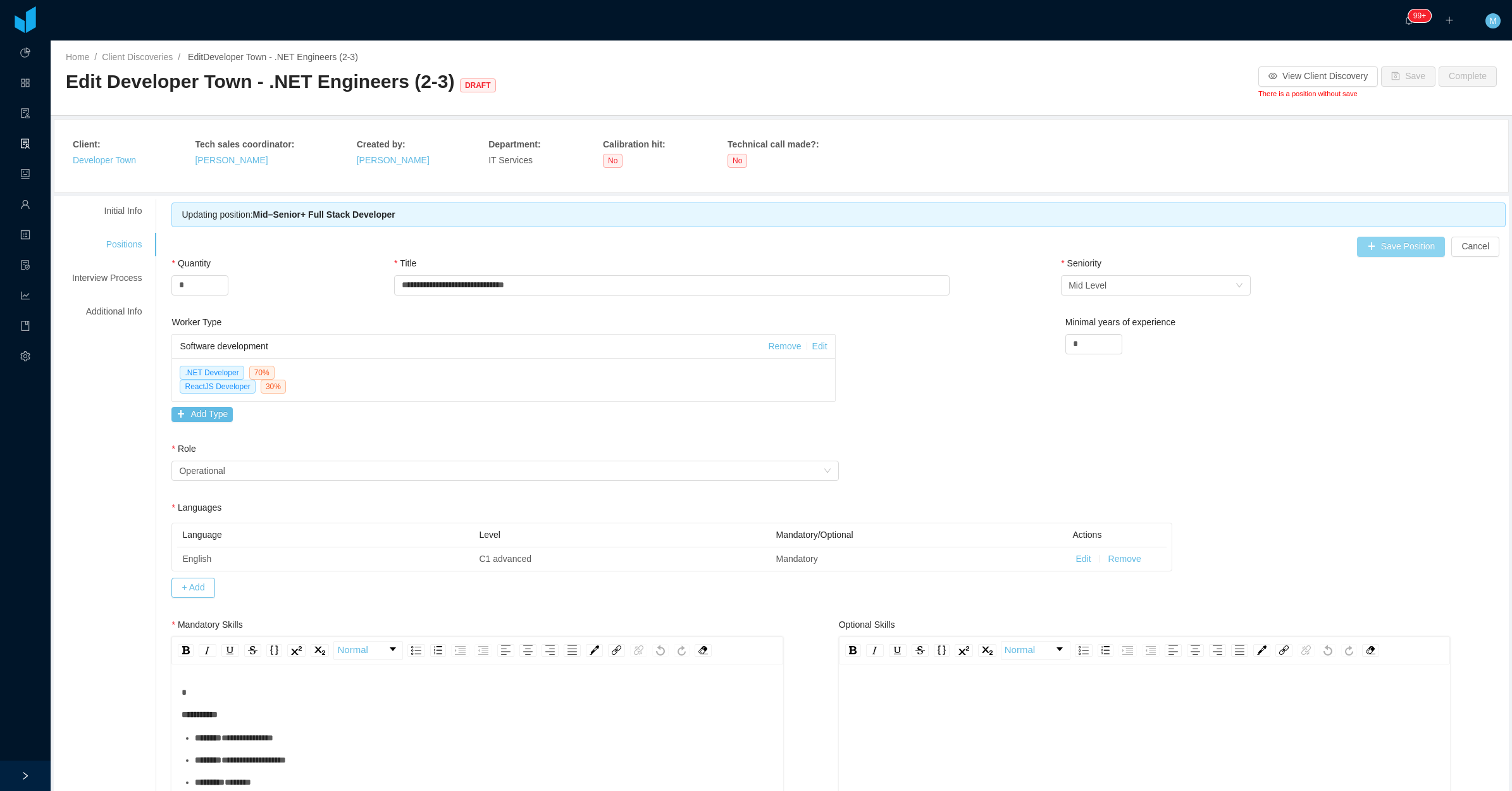
click at [1381, 251] on button "Save Position" at bounding box center [1401, 247] width 89 height 20
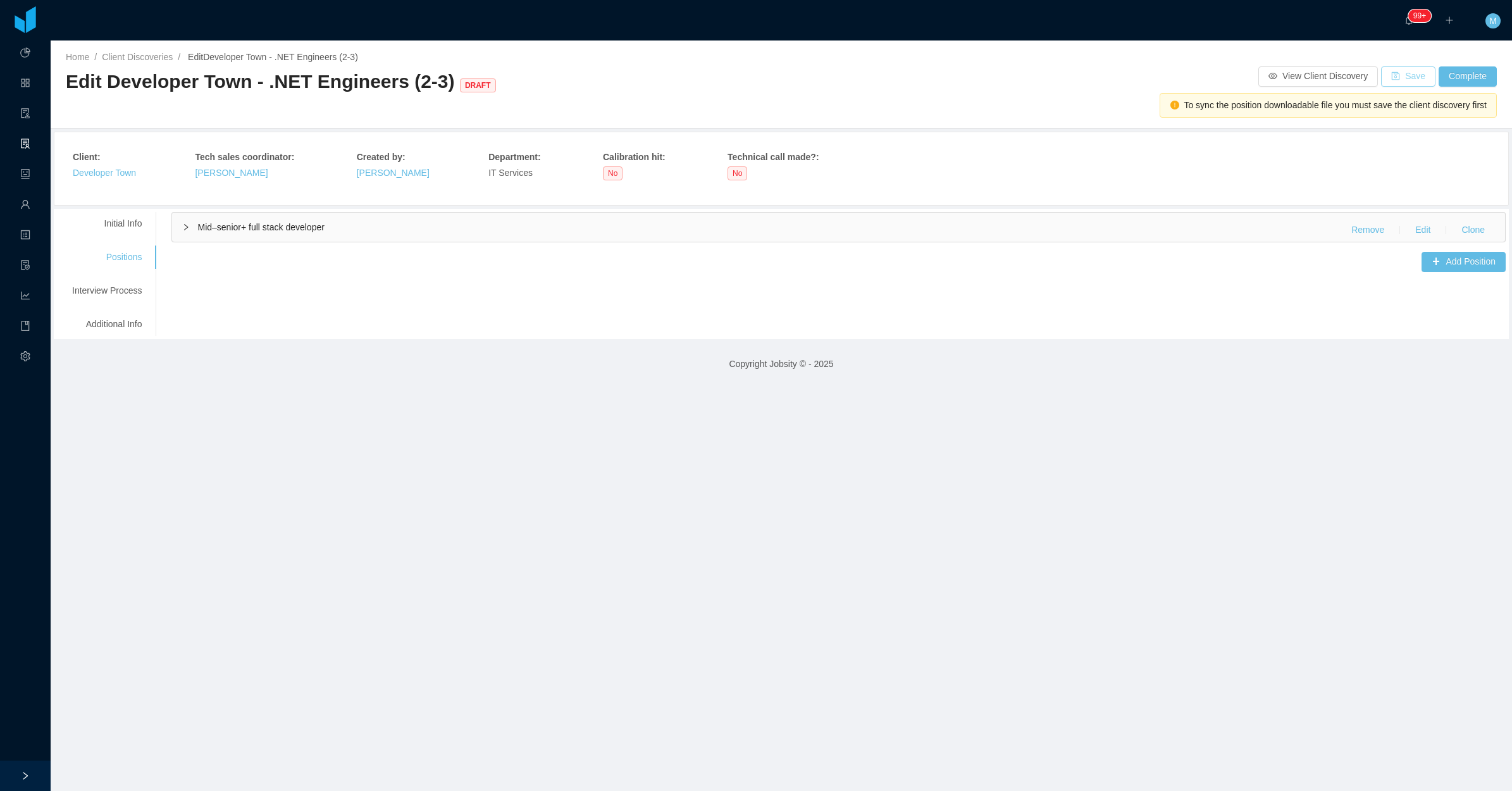
click at [1399, 76] on button "Save" at bounding box center [1408, 76] width 55 height 20
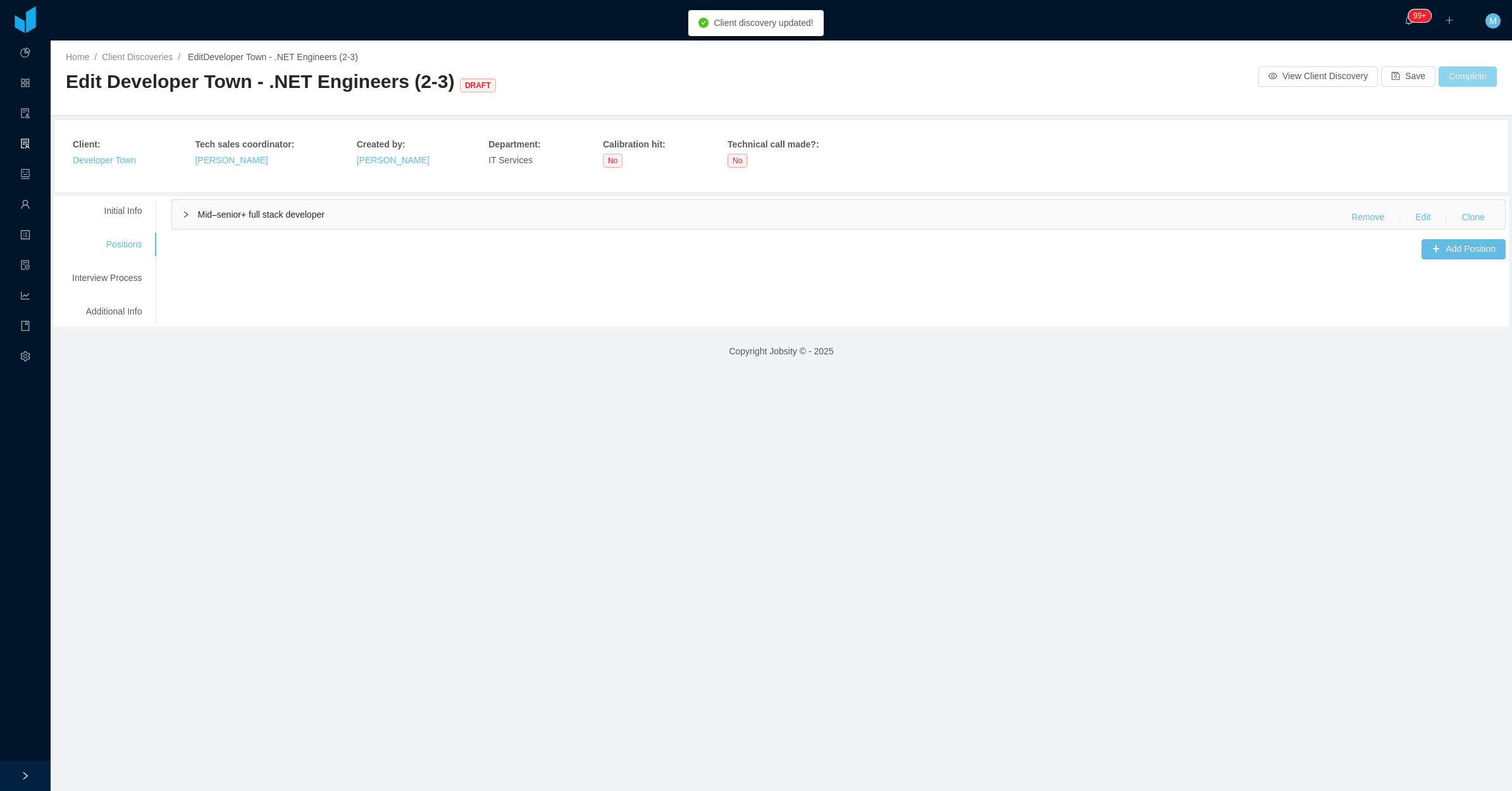
click at [1469, 68] on button "Complete" at bounding box center [1468, 76] width 59 height 20
click at [1466, 37] on button "OK" at bounding box center [1463, 40] width 23 height 15
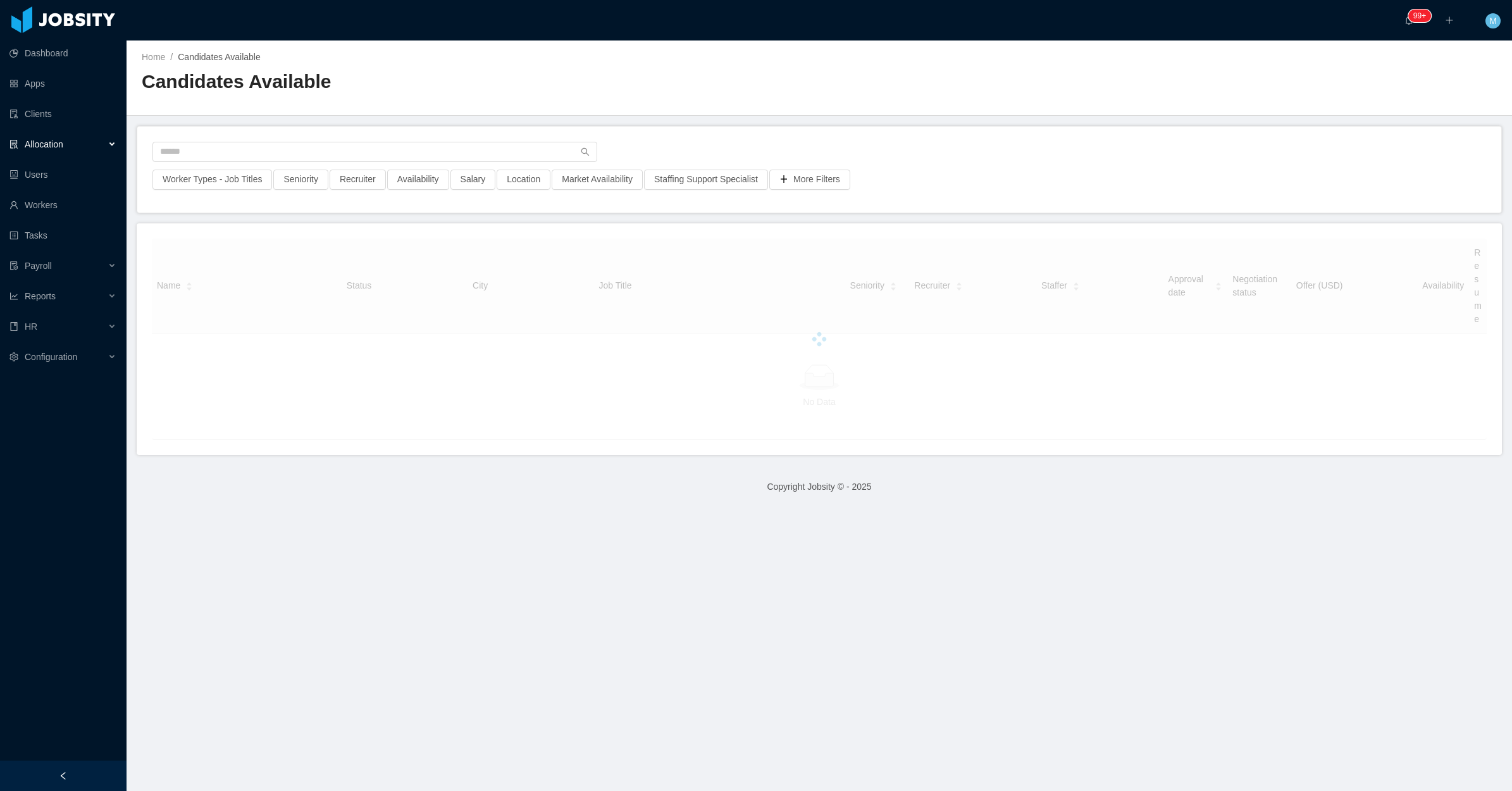
drag, startPoint x: 719, startPoint y: 101, endPoint x: 441, endPoint y: 185, distance: 290.4
click at [719, 101] on div "Candidates Available" at bounding box center [480, 87] width 678 height 36
drag, startPoint x: 67, startPoint y: 770, endPoint x: 77, endPoint y: 753, distance: 19.7
click at [67, 771] on icon "icon: left" at bounding box center [63, 776] width 9 height 9
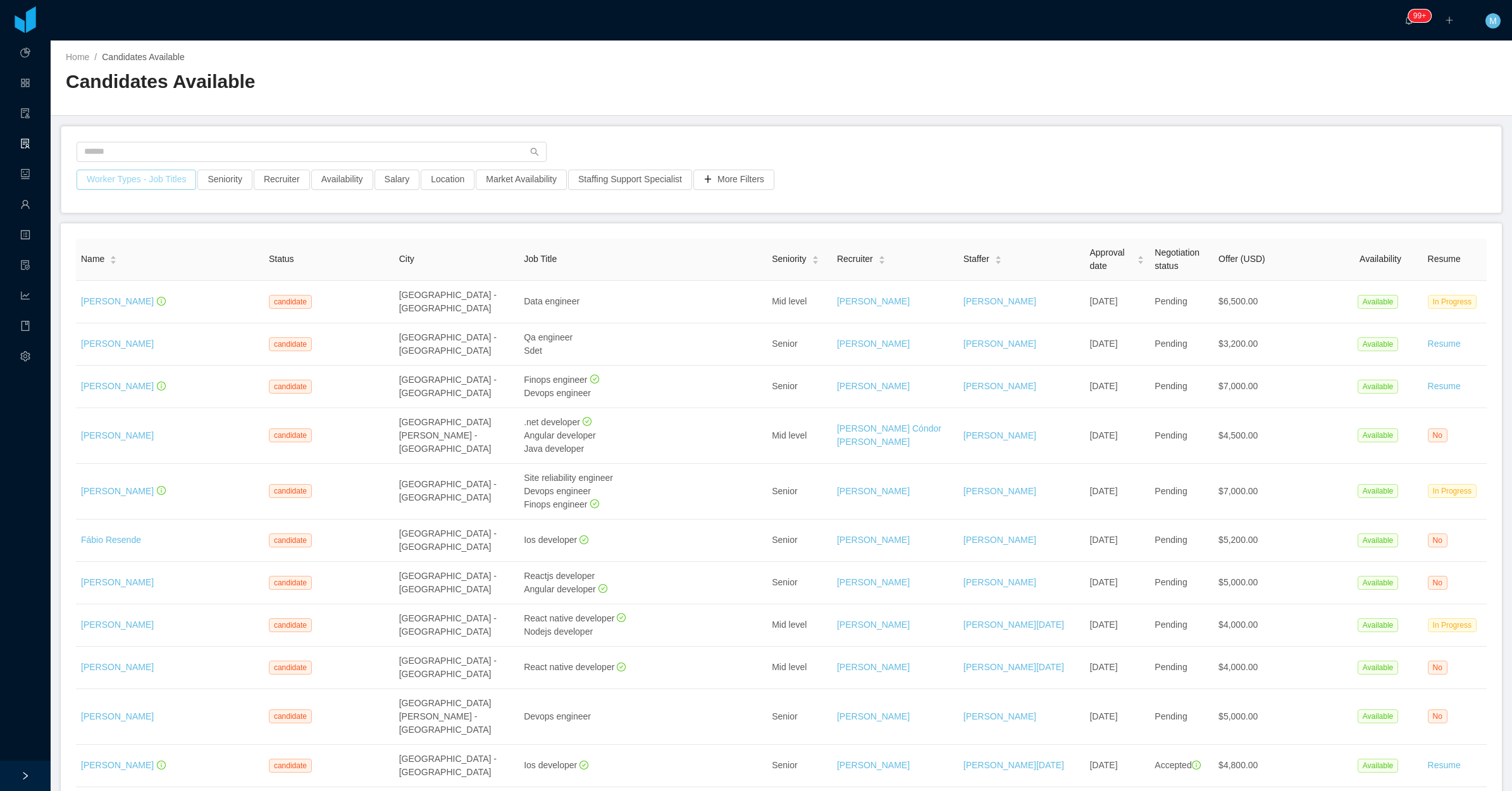
click at [144, 178] on button "Worker Types - Job Titles" at bounding box center [136, 179] width 120 height 20
click at [118, 289] on div "Job Titles" at bounding box center [133, 286] width 169 height 13
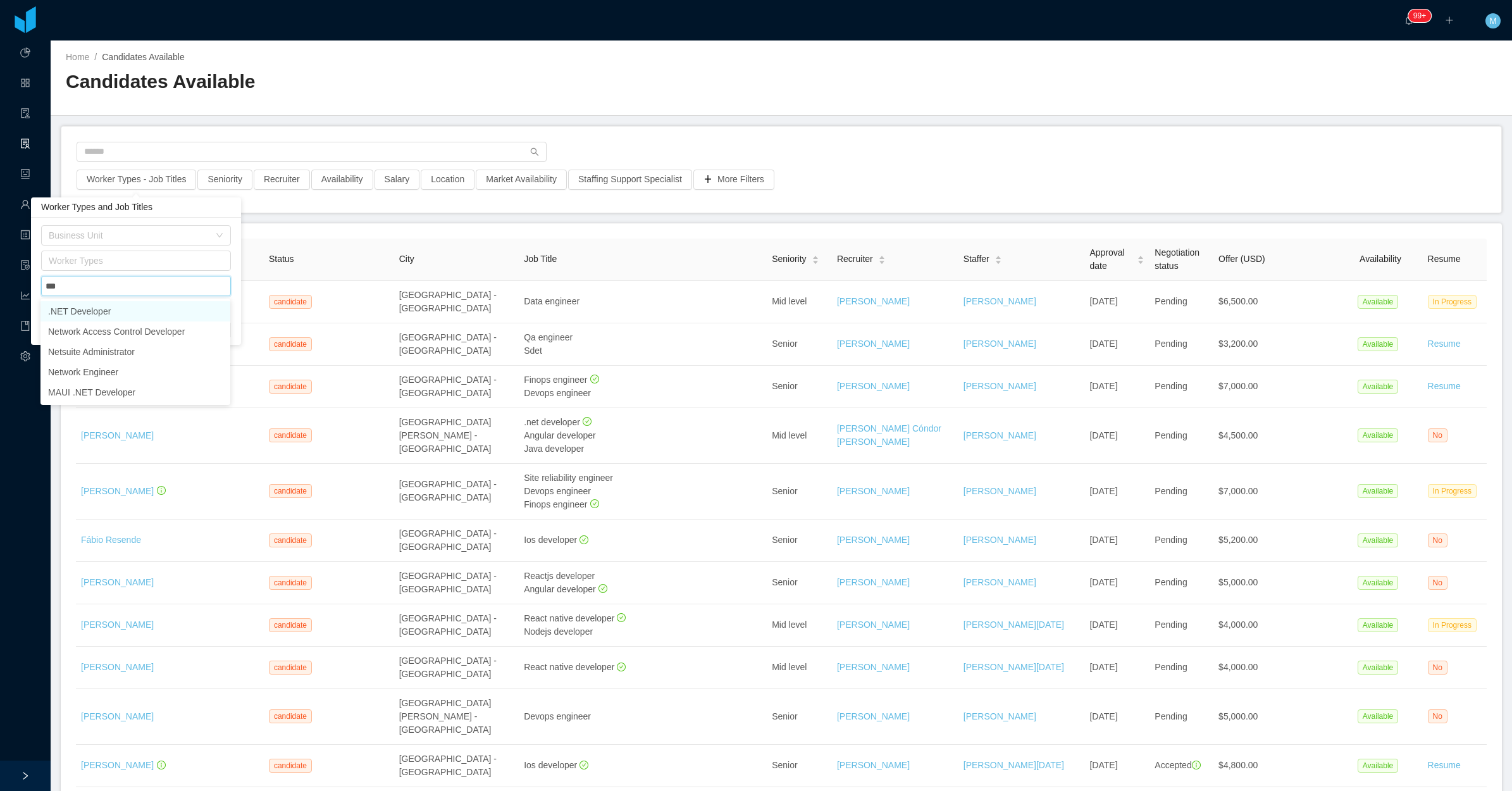
type input "***"
drag, startPoint x: 115, startPoint y: 286, endPoint x: 111, endPoint y: 291, distance: 6.4
click at [112, 289] on div "Job Titles net" at bounding box center [133, 286] width 178 height 19
type input "***"
drag, startPoint x: 98, startPoint y: 304, endPoint x: 222, endPoint y: 266, distance: 129.7
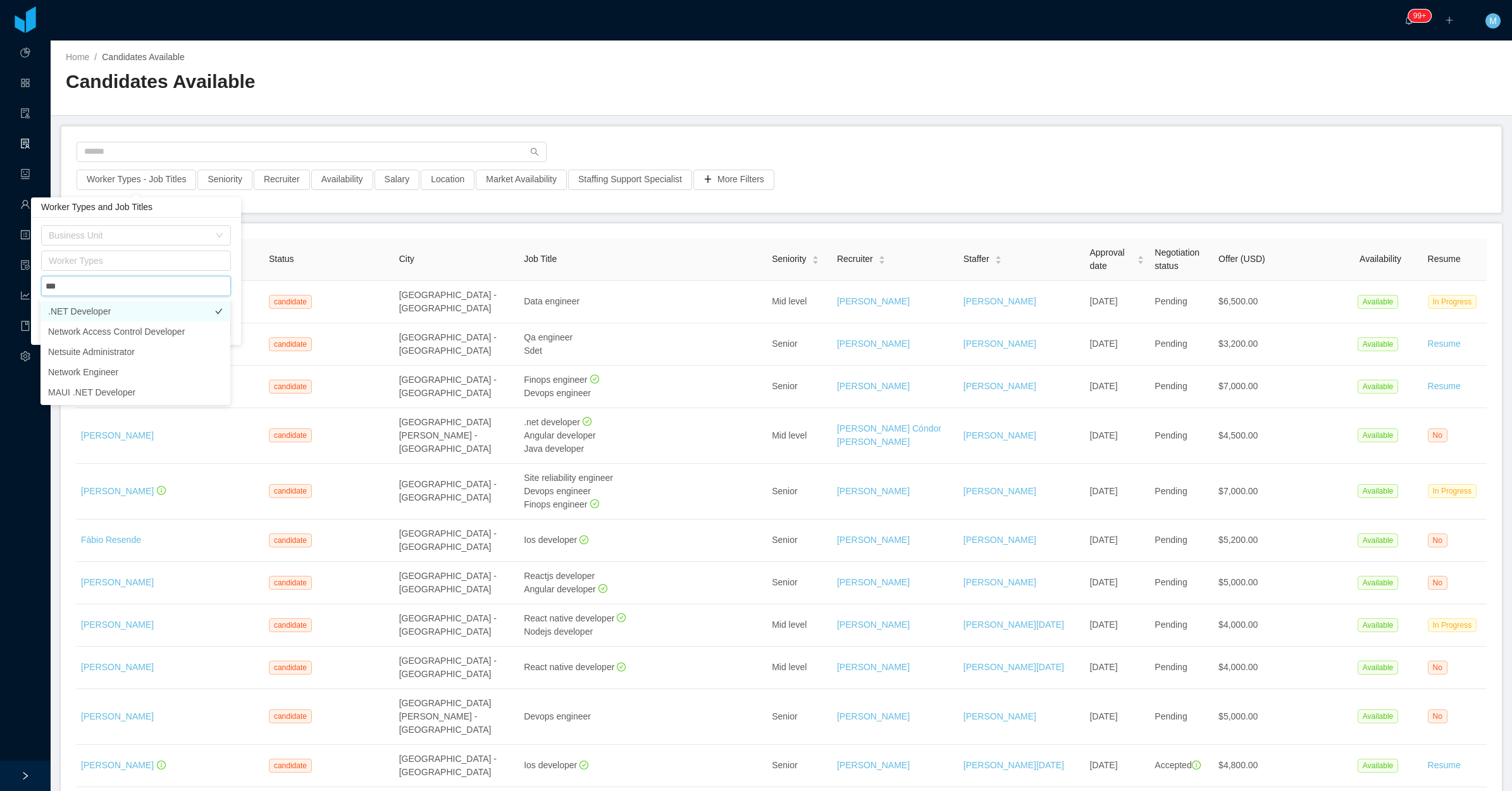
click at [98, 305] on li ".NET Developer" at bounding box center [135, 311] width 190 height 20
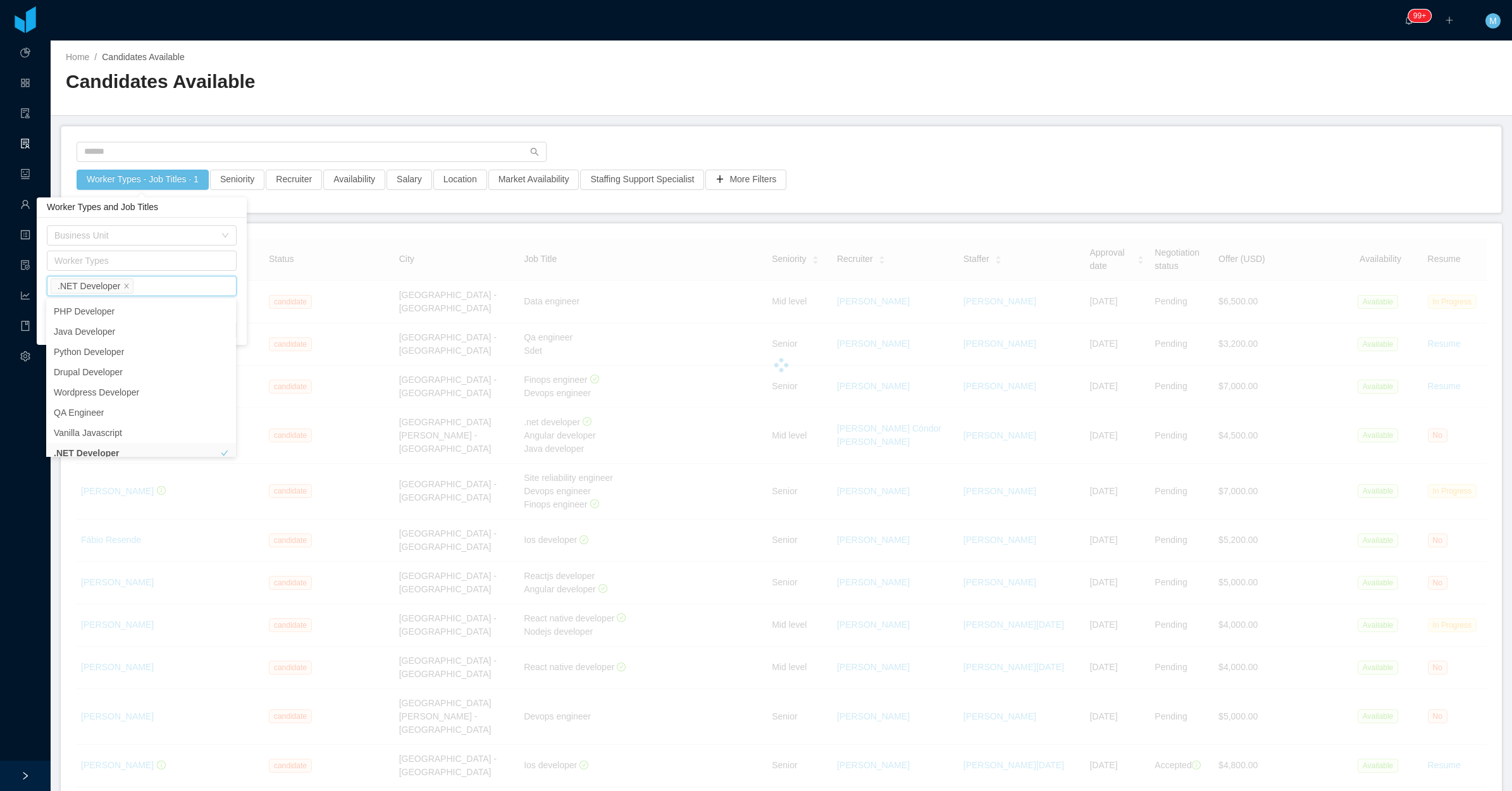
click at [315, 218] on main "Home / Candidates Available / Candidates Available Worker Types - Job Titles · …" at bounding box center [781, 416] width 1462 height 750
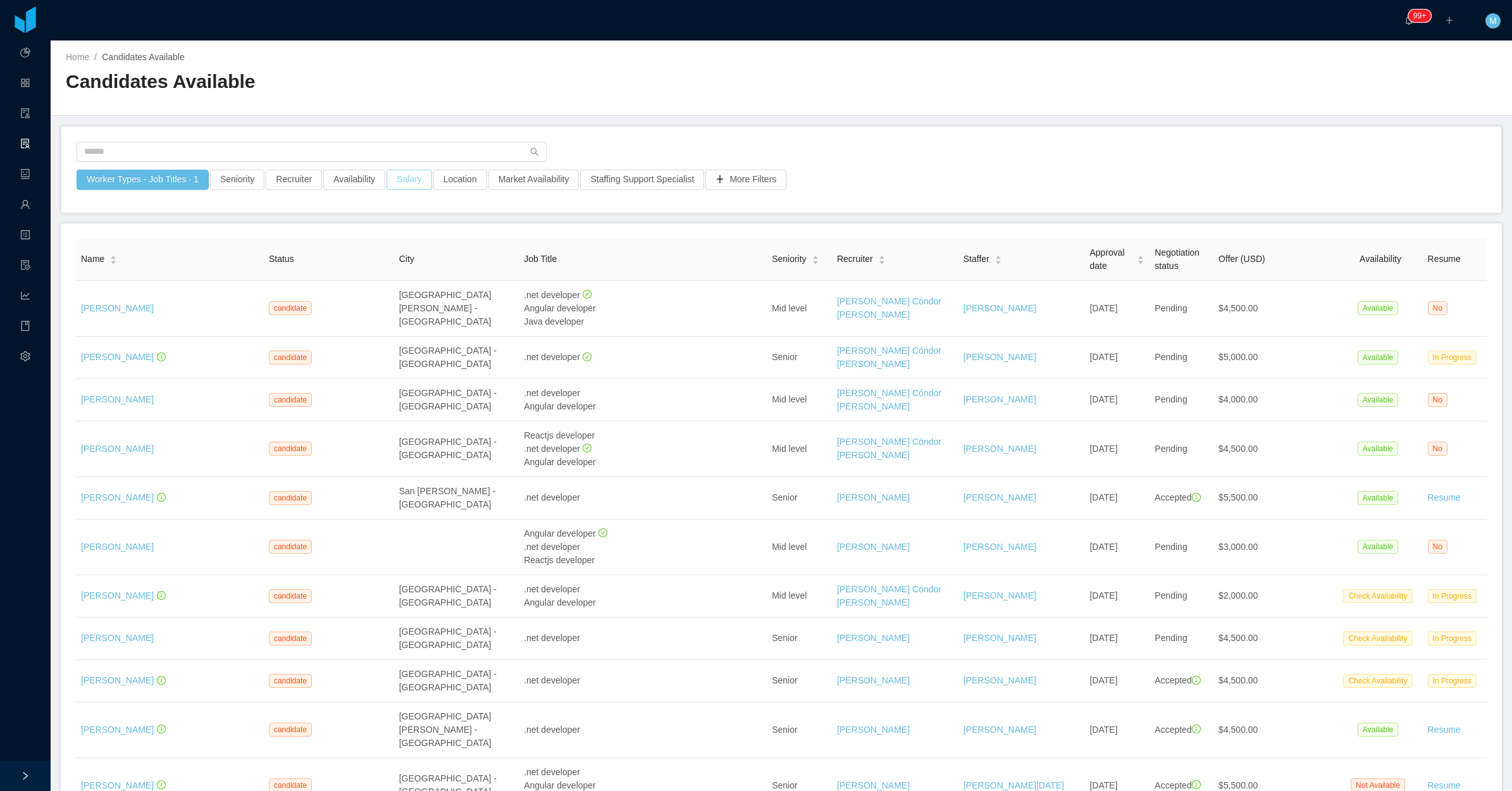
click at [417, 179] on button "Salary" at bounding box center [409, 179] width 46 height 20
drag, startPoint x: 509, startPoint y: 234, endPoint x: 437, endPoint y: 231, distance: 72.1
click at [437, 234] on div "0 5500 $0 $5000 $10000" at bounding box center [429, 238] width 212 height 7
click at [526, 272] on button "Apply" at bounding box center [526, 272] width 30 height 15
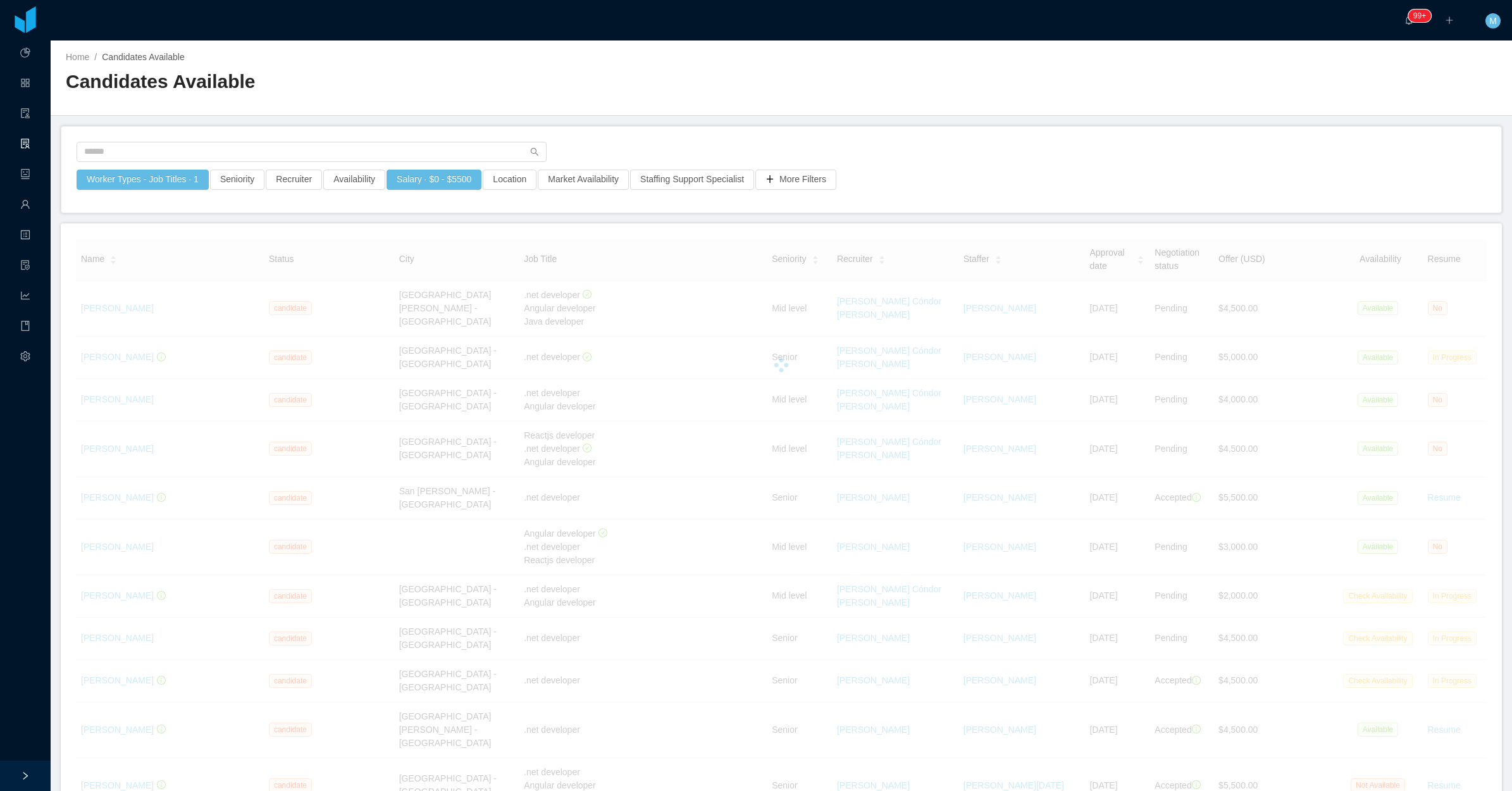
click at [639, 121] on main "Home / Candidates Available / Candidates Available Worker Types - Job Titles · …" at bounding box center [781, 416] width 1462 height 750
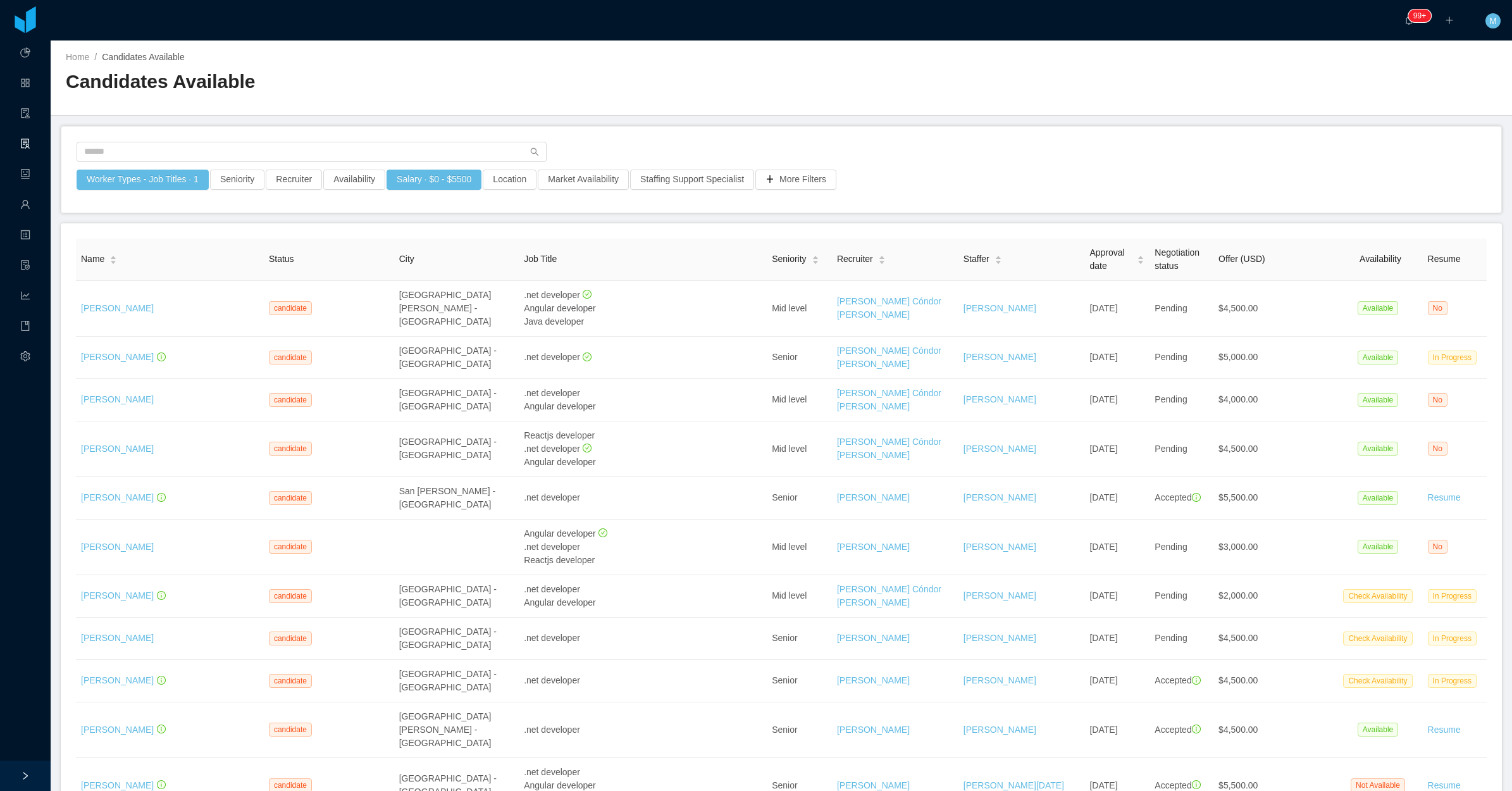
click at [634, 116] on main "Home / Candidates Available / Candidates Available Worker Types - Job Titles · …" at bounding box center [781, 416] width 1462 height 750
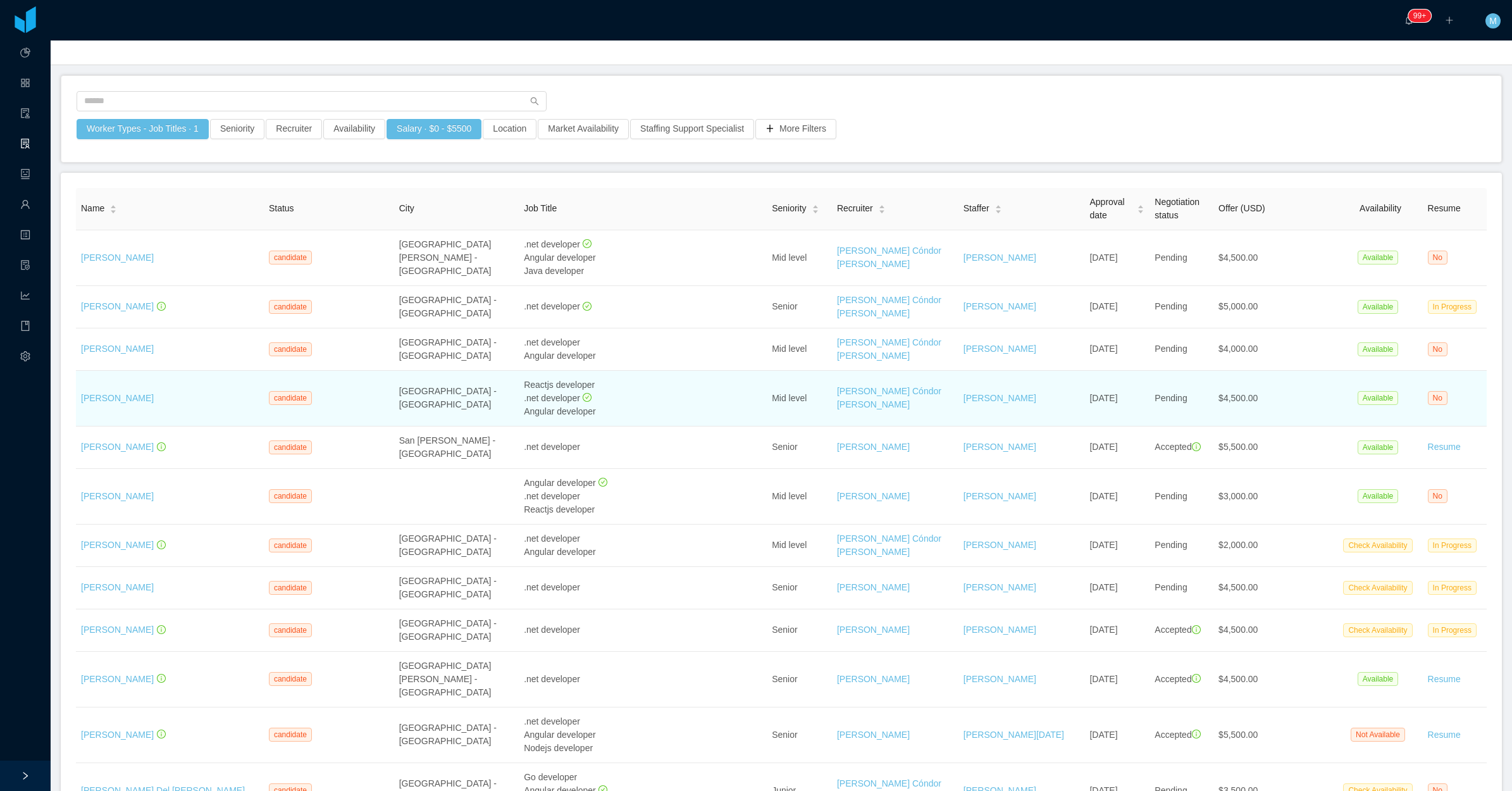
scroll to position [79, 0]
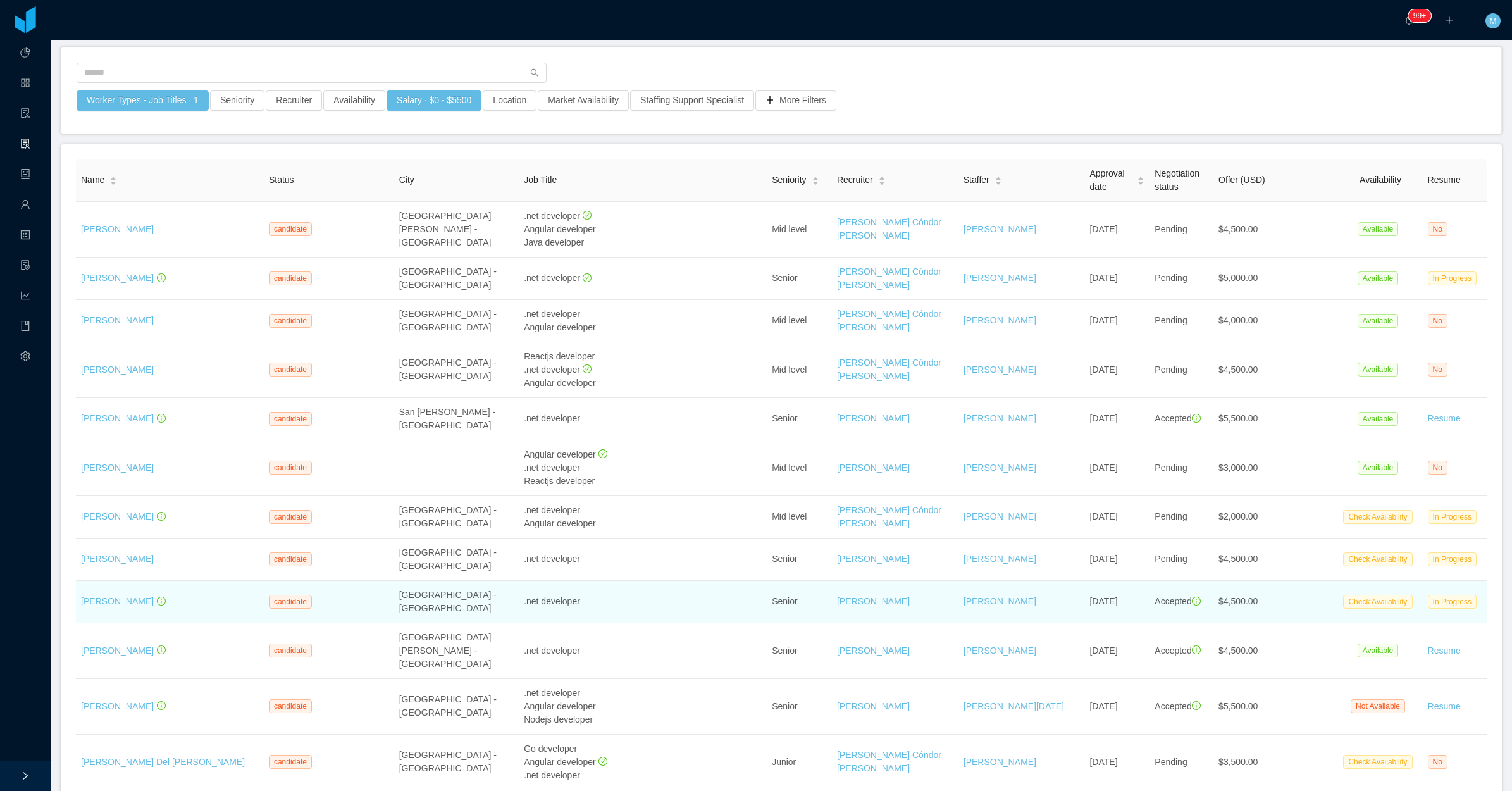
drag, startPoint x: 115, startPoint y: 599, endPoint x: 614, endPoint y: 590, distance: 499.1
click at [614, 605] on div ".net developer" at bounding box center [643, 601] width 238 height 13
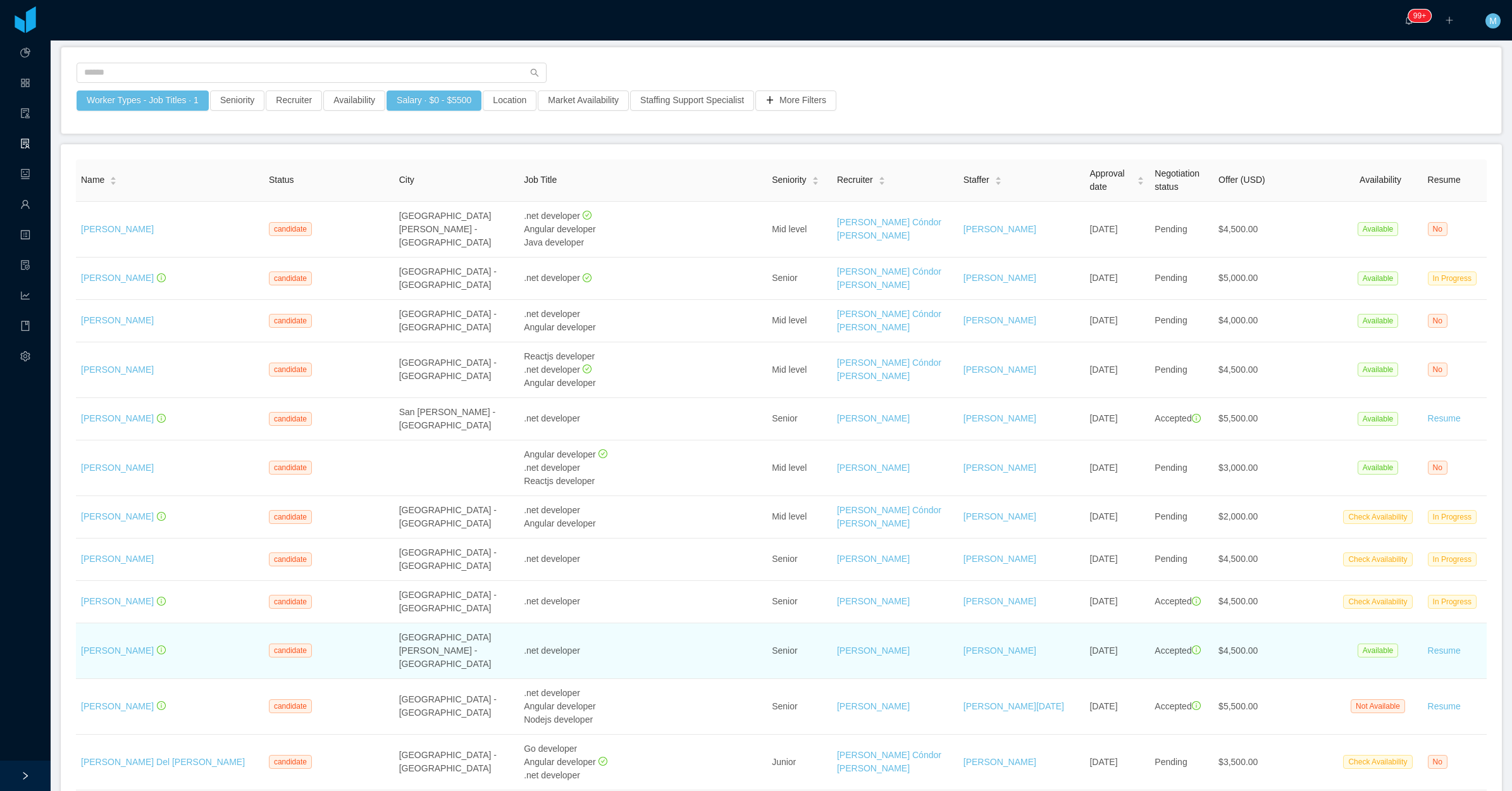
drag, startPoint x: 111, startPoint y: 688, endPoint x: 662, endPoint y: 627, distance: 554.4
click at [662, 627] on td ".net developer" at bounding box center [643, 651] width 248 height 55
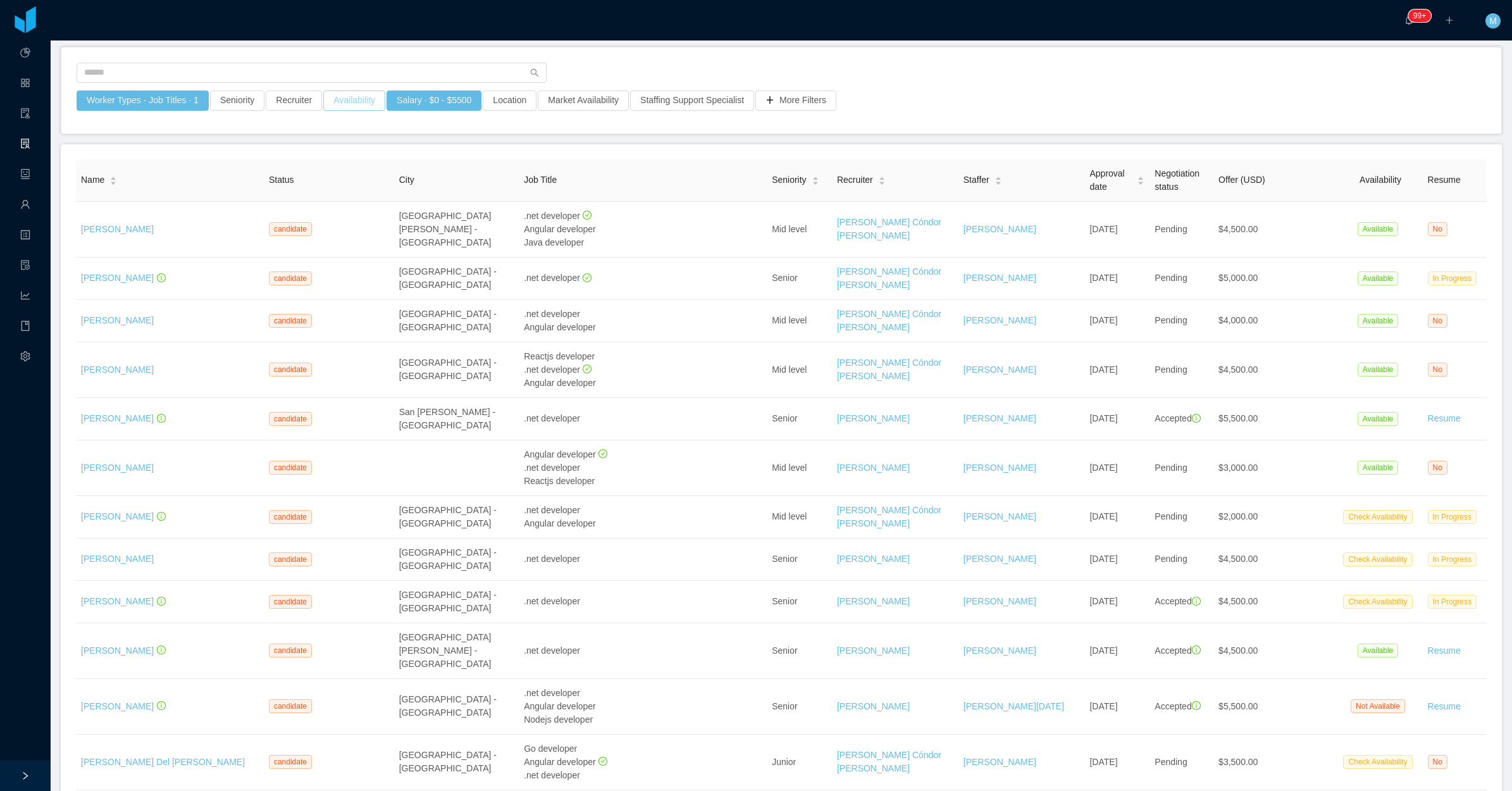
click at [364, 102] on button "Availability" at bounding box center [354, 100] width 62 height 20
click at [343, 164] on div "Select one" at bounding box center [349, 155] width 178 height 19
click at [334, 184] on li "Available" at bounding box center [350, 181] width 190 height 20
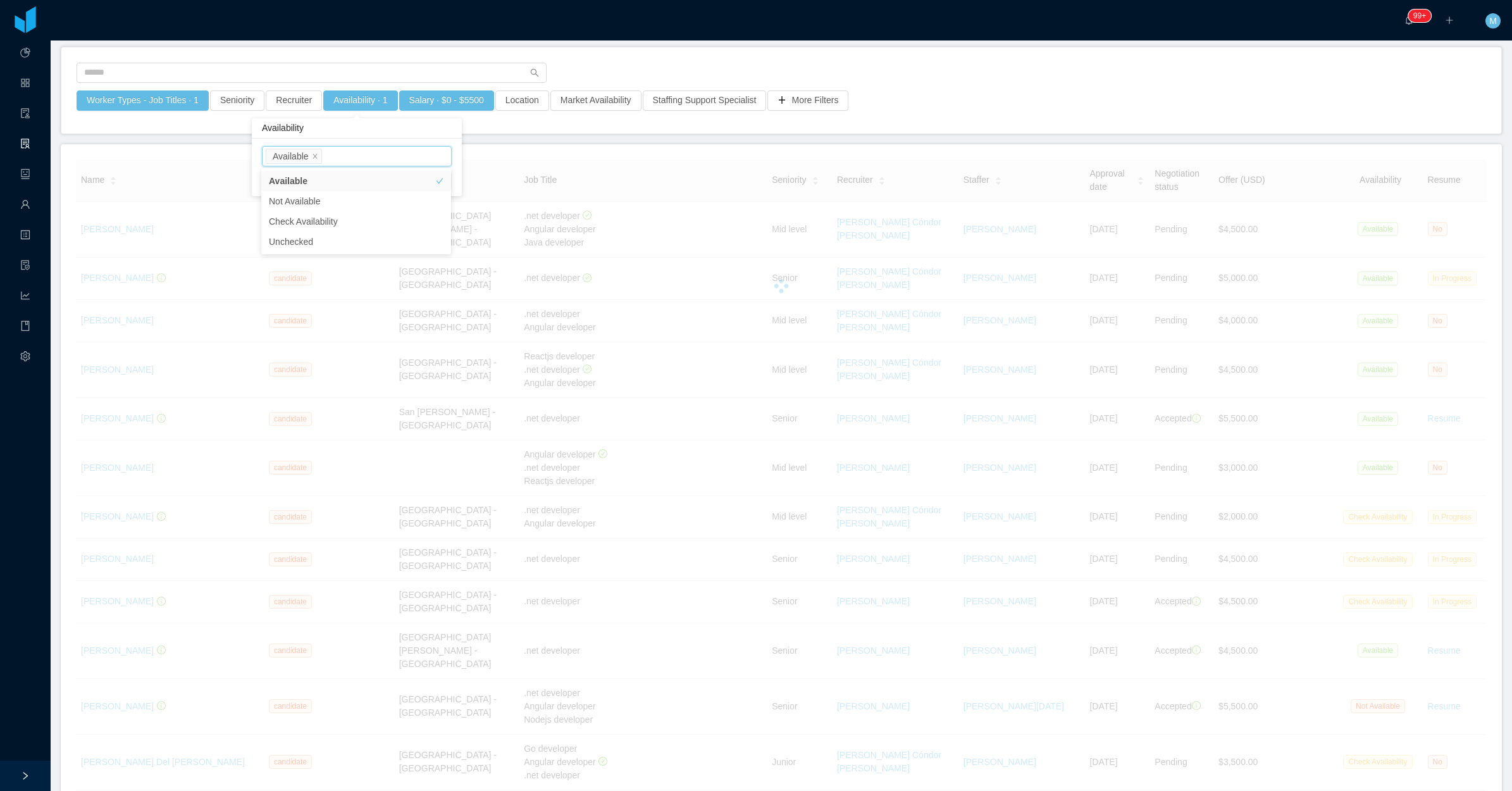
click at [940, 94] on div "Worker Types - Job Titles · 1 Seniority Recruiter Availability · 1 Salary · $0 …" at bounding box center [781, 104] width 1411 height 28
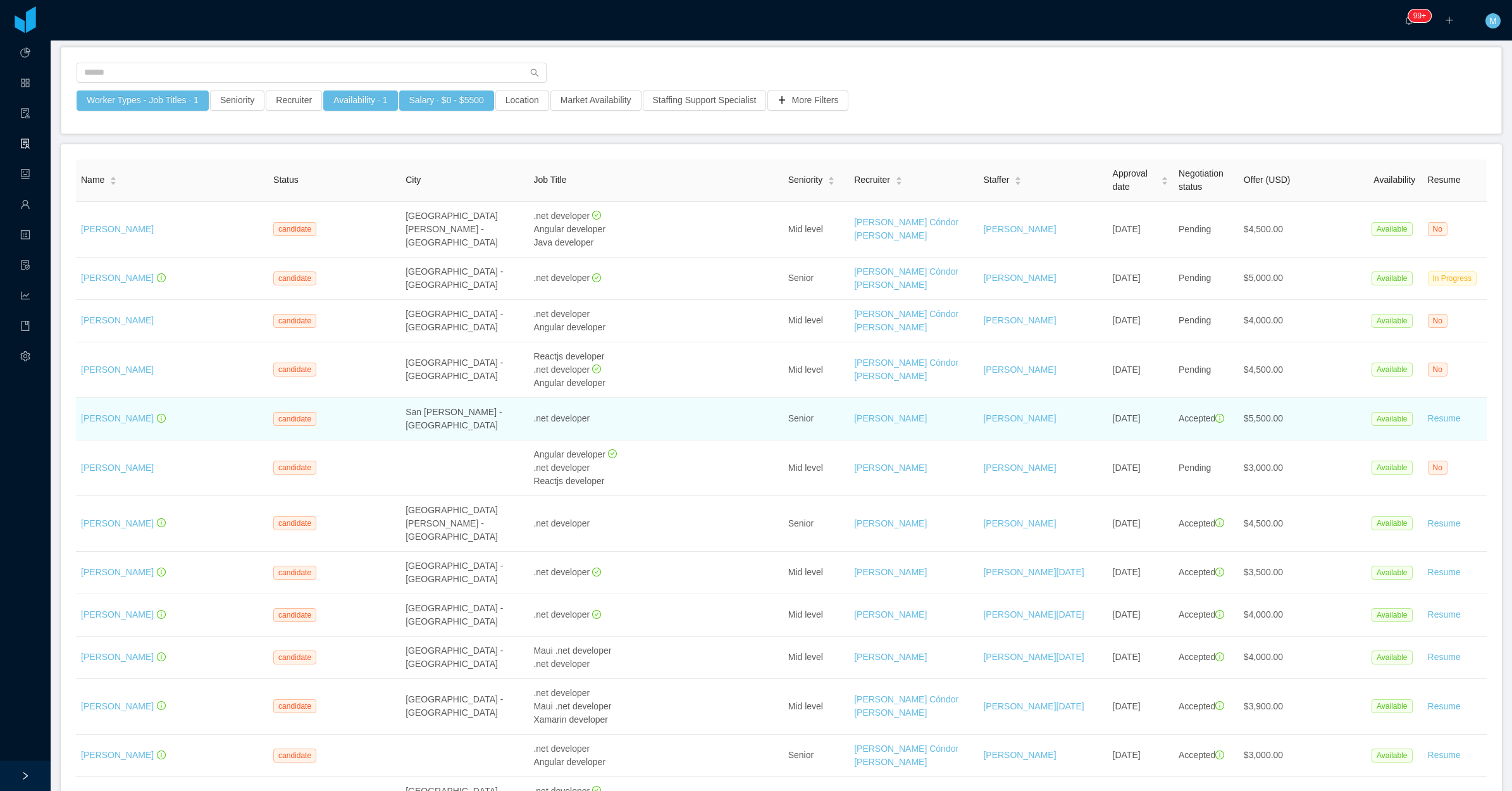
scroll to position [158, 0]
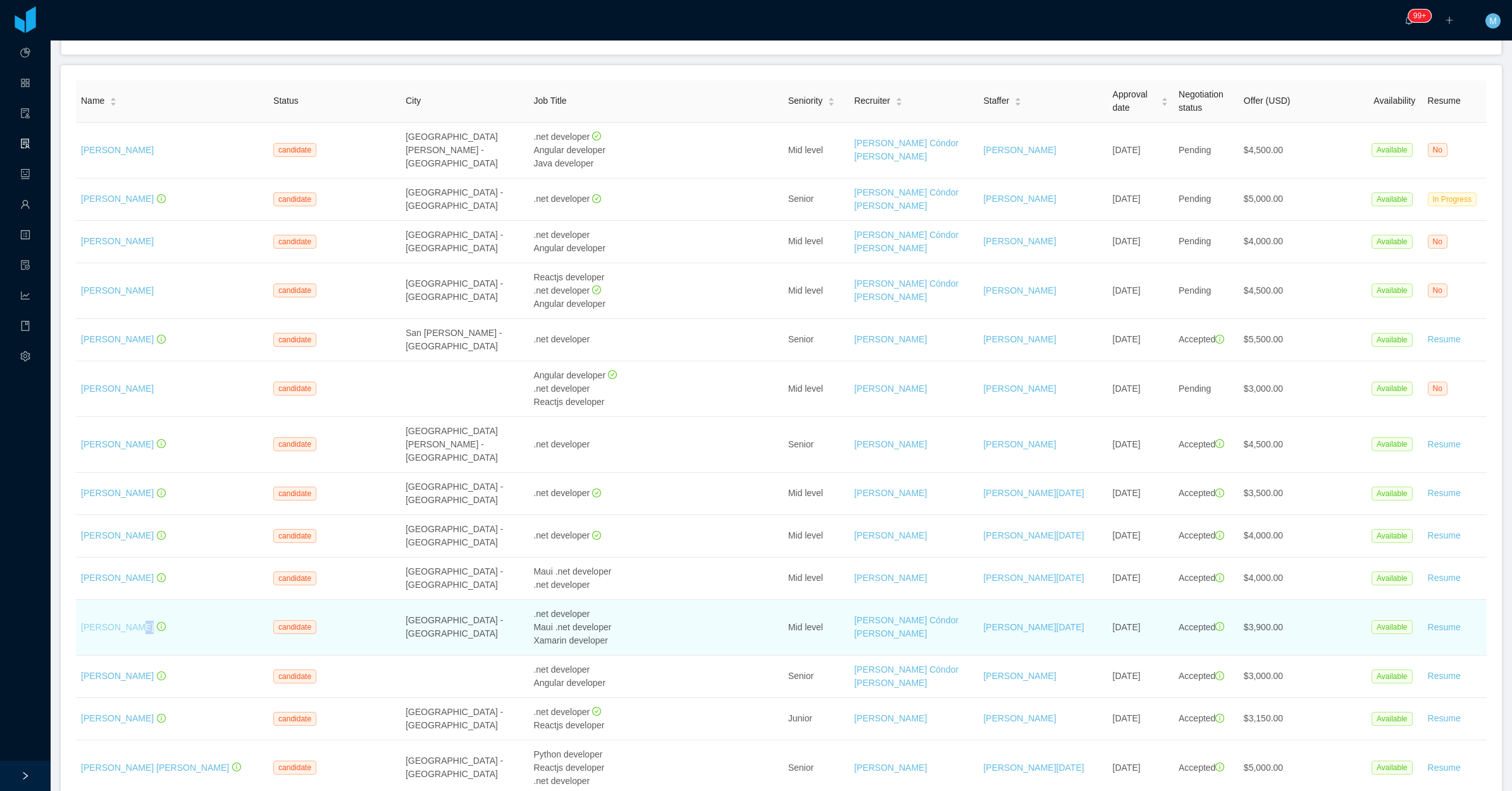
drag, startPoint x: 166, startPoint y: 576, endPoint x: 129, endPoint y: 575, distance: 37.0
click at [129, 621] on div "Erasmo Freitas" at bounding box center [173, 627] width 182 height 13
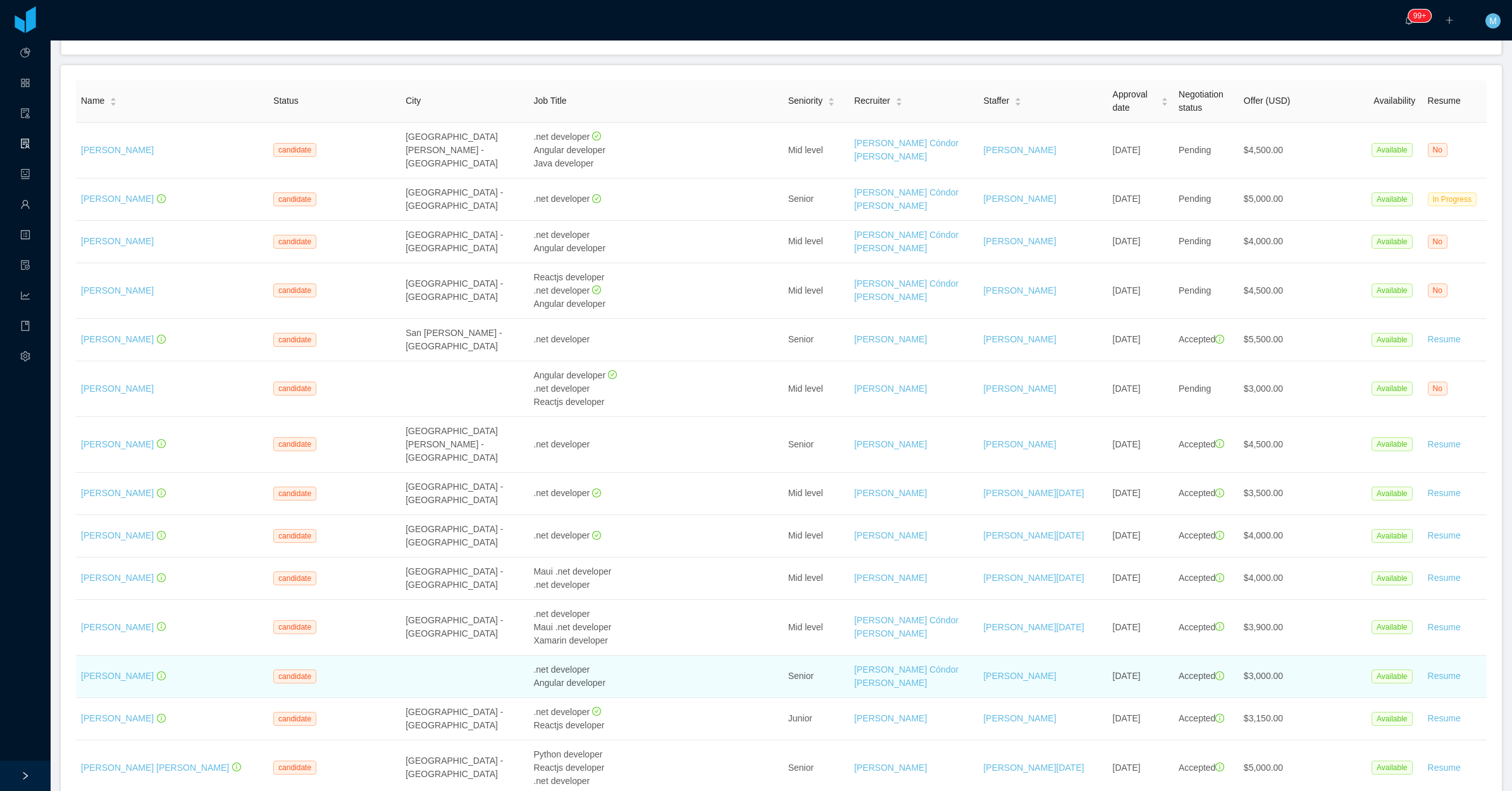
drag, startPoint x: 129, startPoint y: 575, endPoint x: 206, endPoint y: 628, distance: 93.5
click at [208, 670] on div "Fernando Valenzuela" at bounding box center [173, 676] width 182 height 13
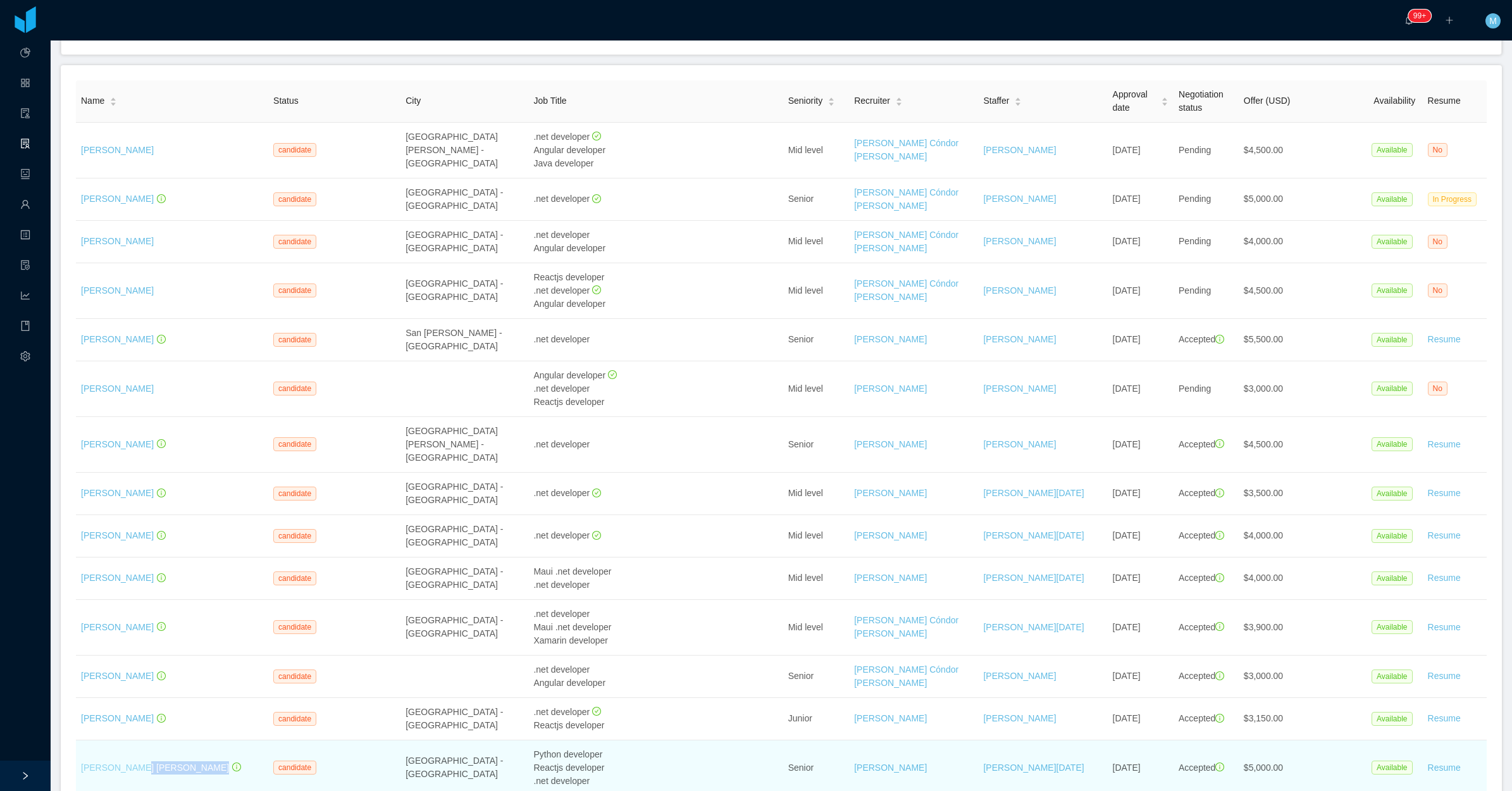
drag, startPoint x: 204, startPoint y: 720, endPoint x: 131, endPoint y: 715, distance: 73.2
click at [131, 761] on div "Juan david Velez Herrera" at bounding box center [173, 767] width 182 height 13
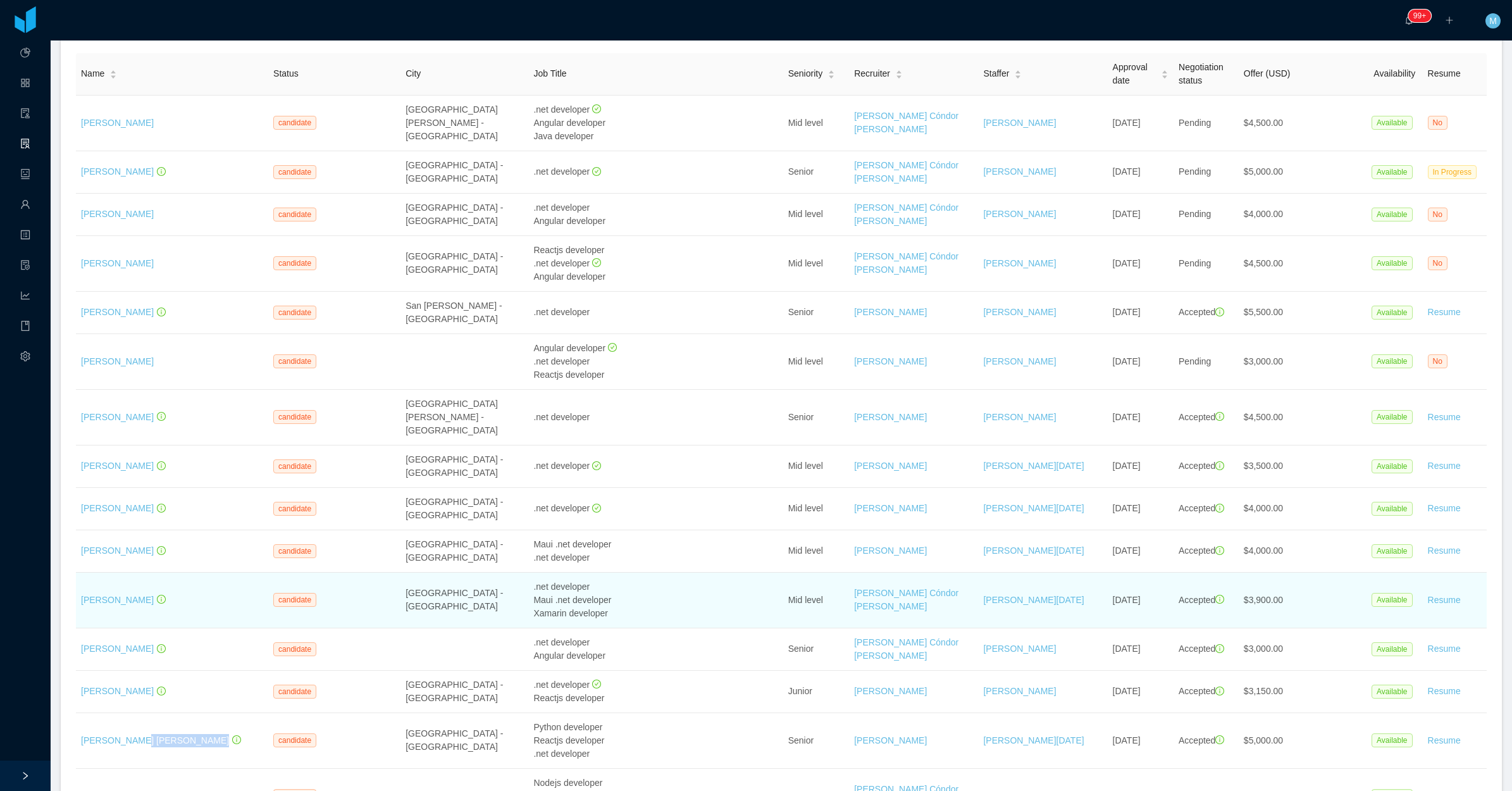
scroll to position [0, 0]
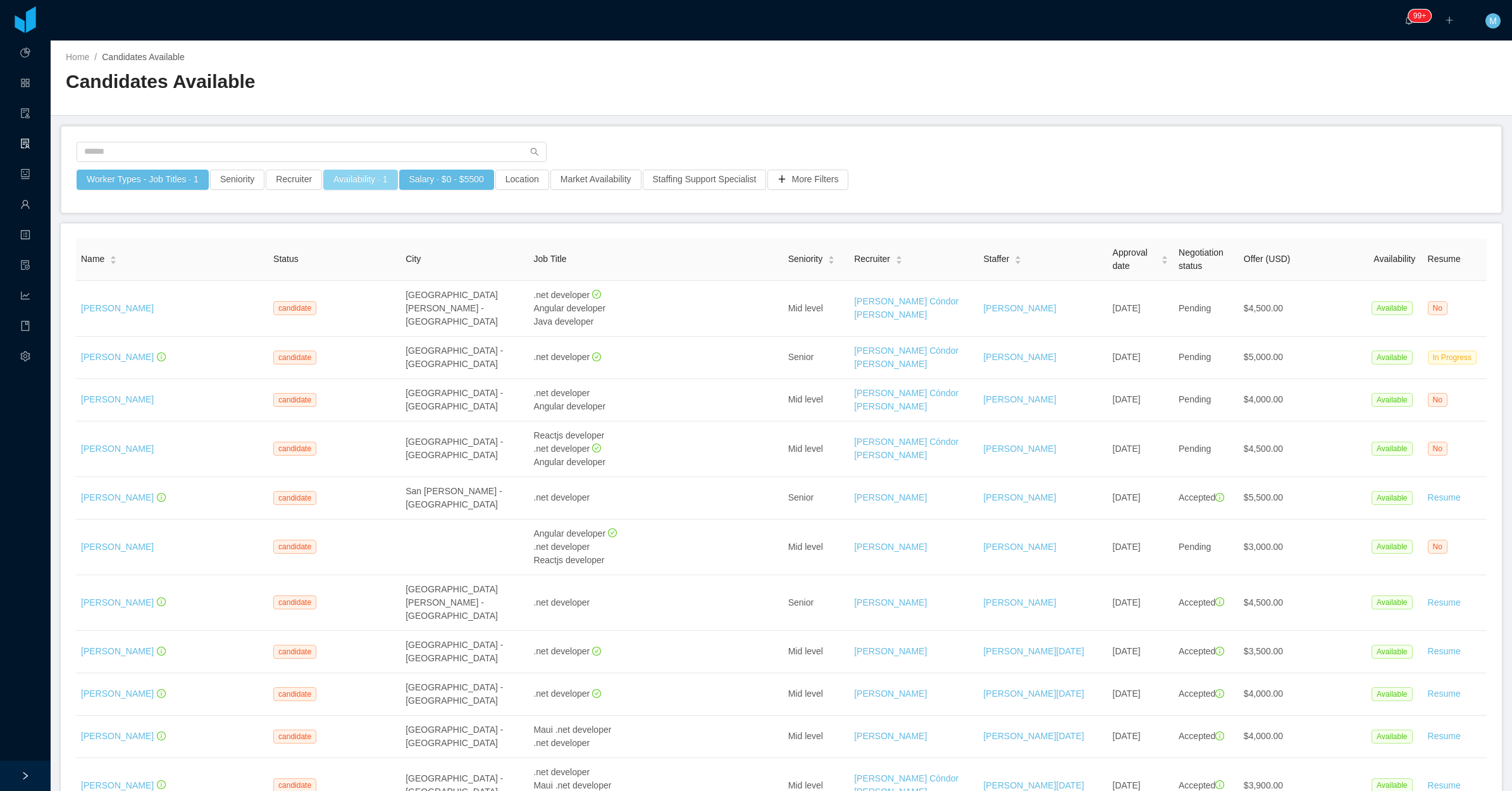
click at [352, 181] on button "Availability · 1" at bounding box center [360, 179] width 74 height 20
drag, startPoint x: 352, startPoint y: 229, endPoint x: 337, endPoint y: 246, distance: 22.7
click at [352, 233] on div "Select one Available" at bounding box center [355, 235] width 178 height 19
click at [320, 295] on li "Check Availability" at bounding box center [356, 300] width 190 height 20
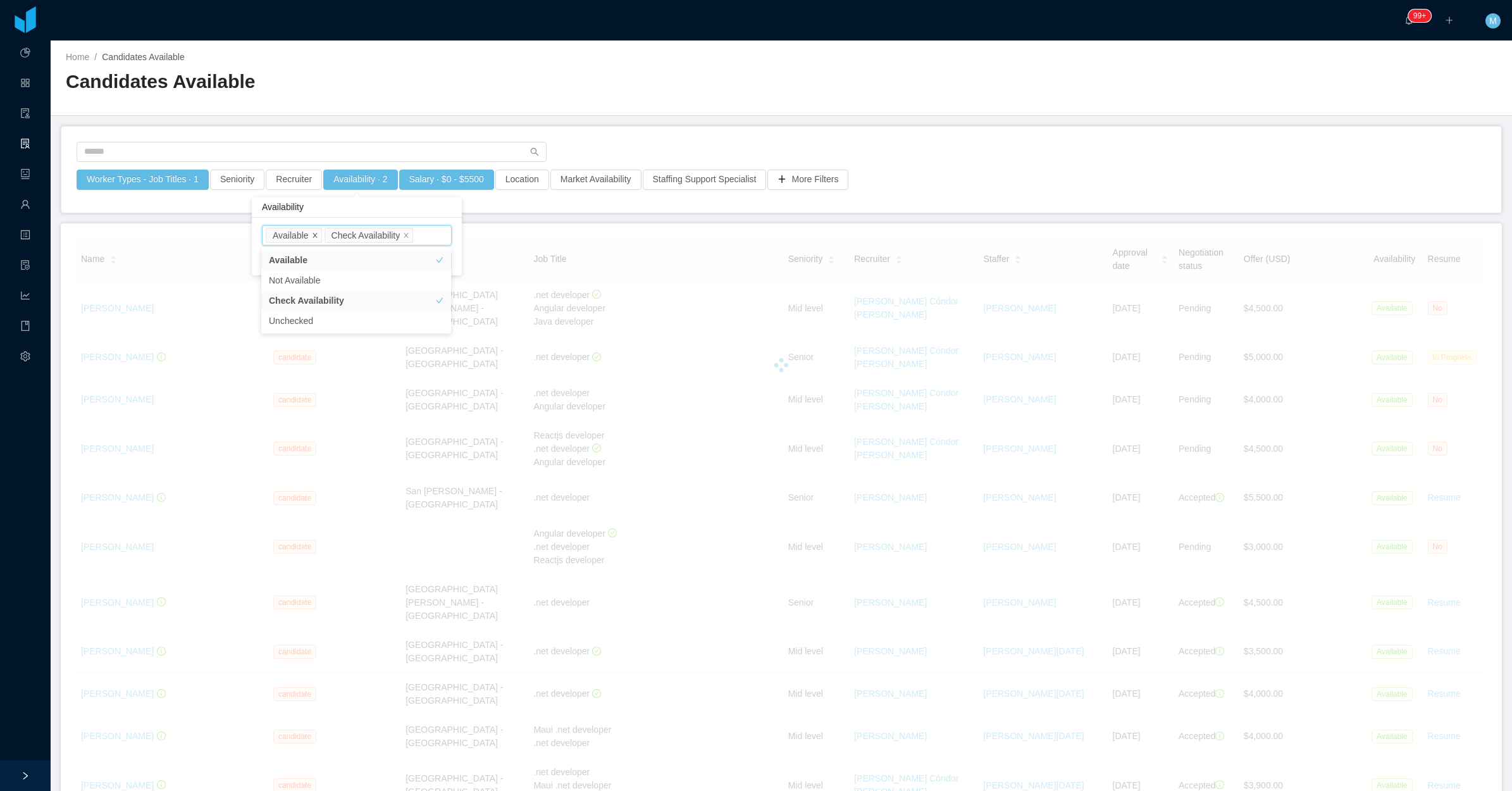
drag, startPoint x: 312, startPoint y: 234, endPoint x: 337, endPoint y: 223, distance: 27.3
click at [313, 234] on icon "icon: close" at bounding box center [315, 235] width 7 height 7
drag, startPoint x: 590, startPoint y: 124, endPoint x: 590, endPoint y: 112, distance: 12.0
click at [590, 119] on main "Home / Candidates Available / Candidates Available Worker Types - Job Titles · …" at bounding box center [781, 416] width 1462 height 750
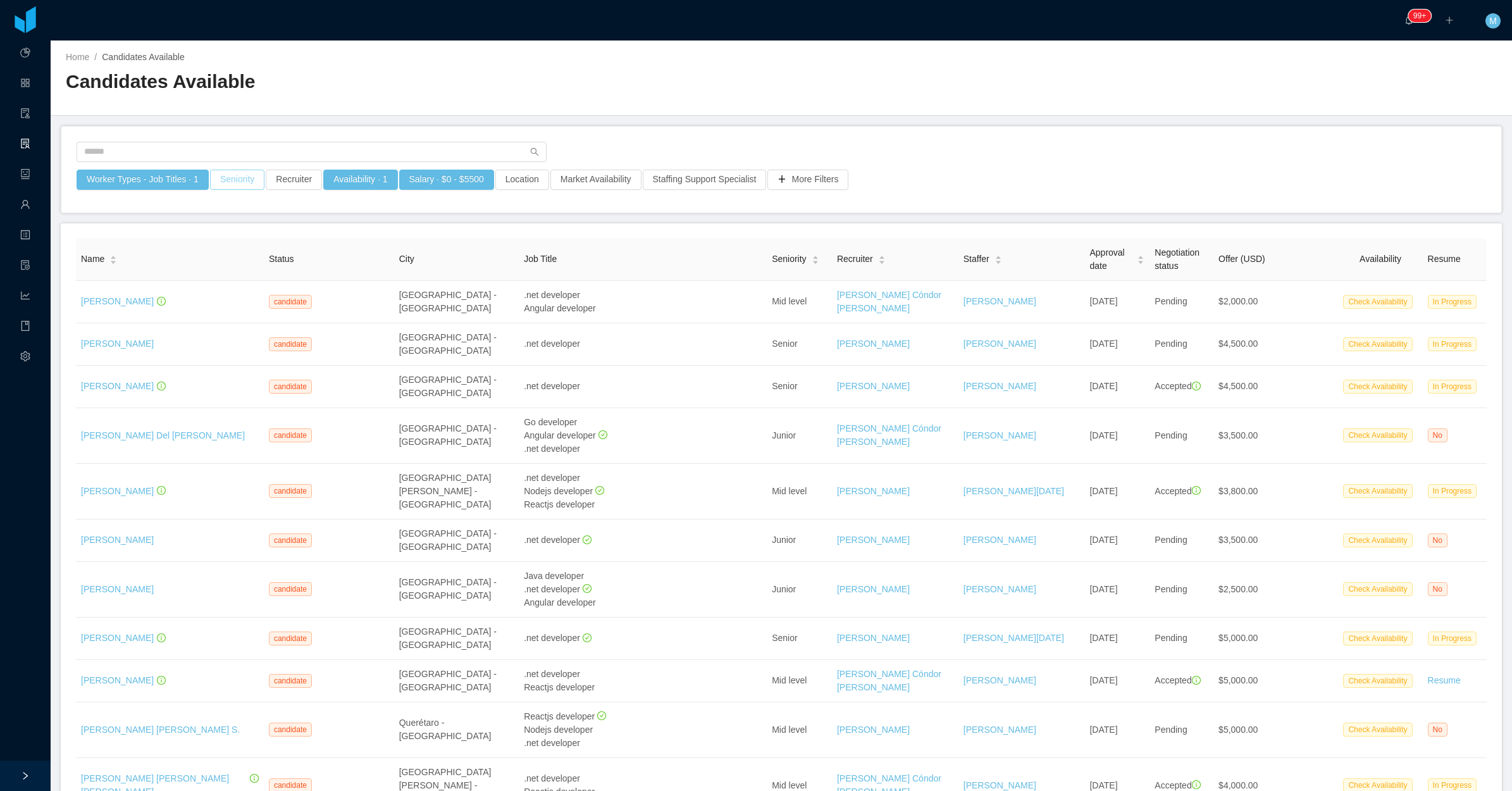
click at [247, 179] on button "Seniority" at bounding box center [237, 179] width 55 height 20
click at [242, 234] on div "Seniorities" at bounding box center [233, 235] width 169 height 13
click at [183, 326] on li "Mid Level" at bounding box center [234, 321] width 190 height 20
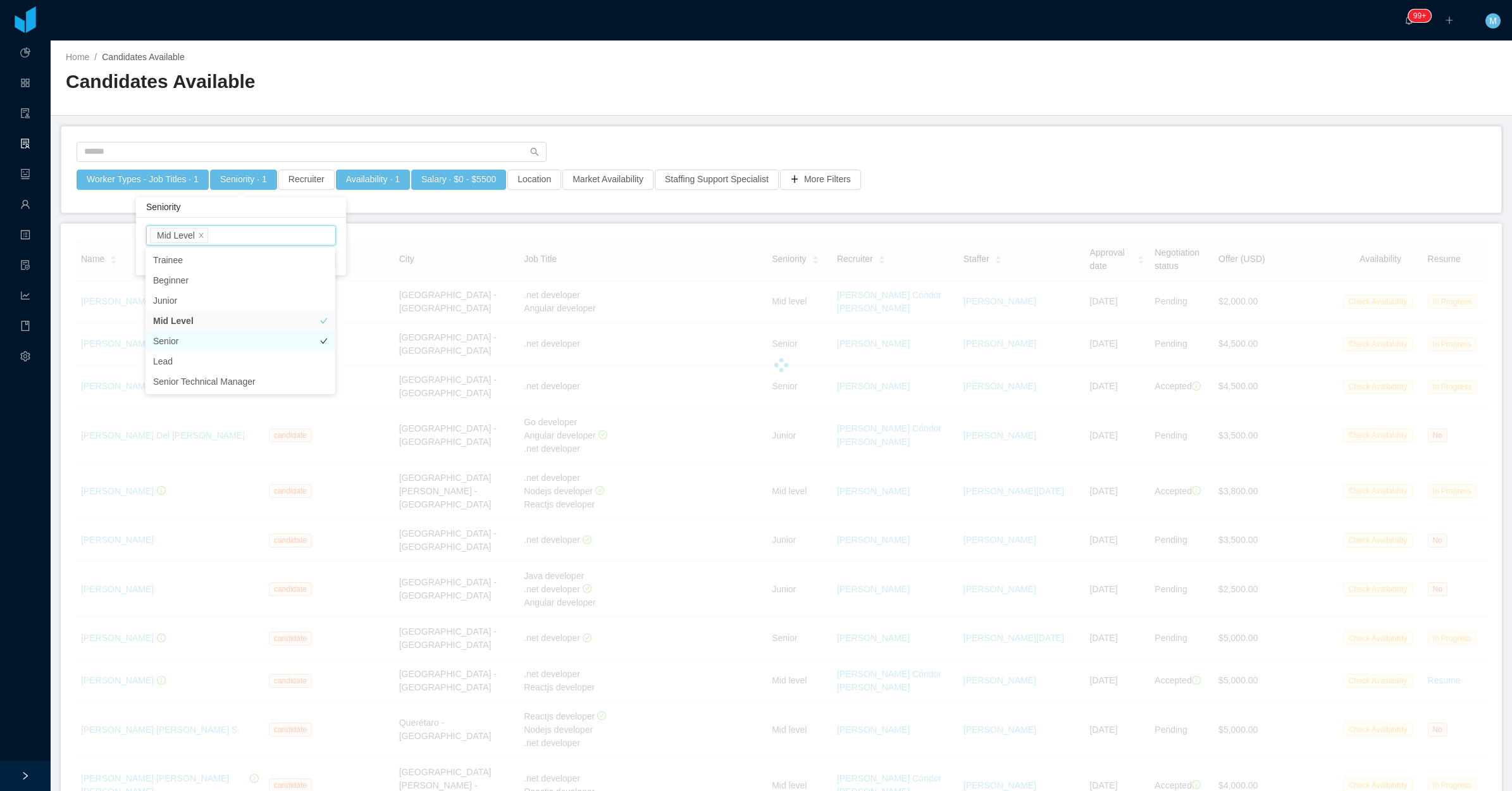
click at [172, 343] on li "Senior" at bounding box center [240, 341] width 190 height 20
click at [405, 90] on h2 "Candidates Available" at bounding box center [423, 82] width 715 height 26
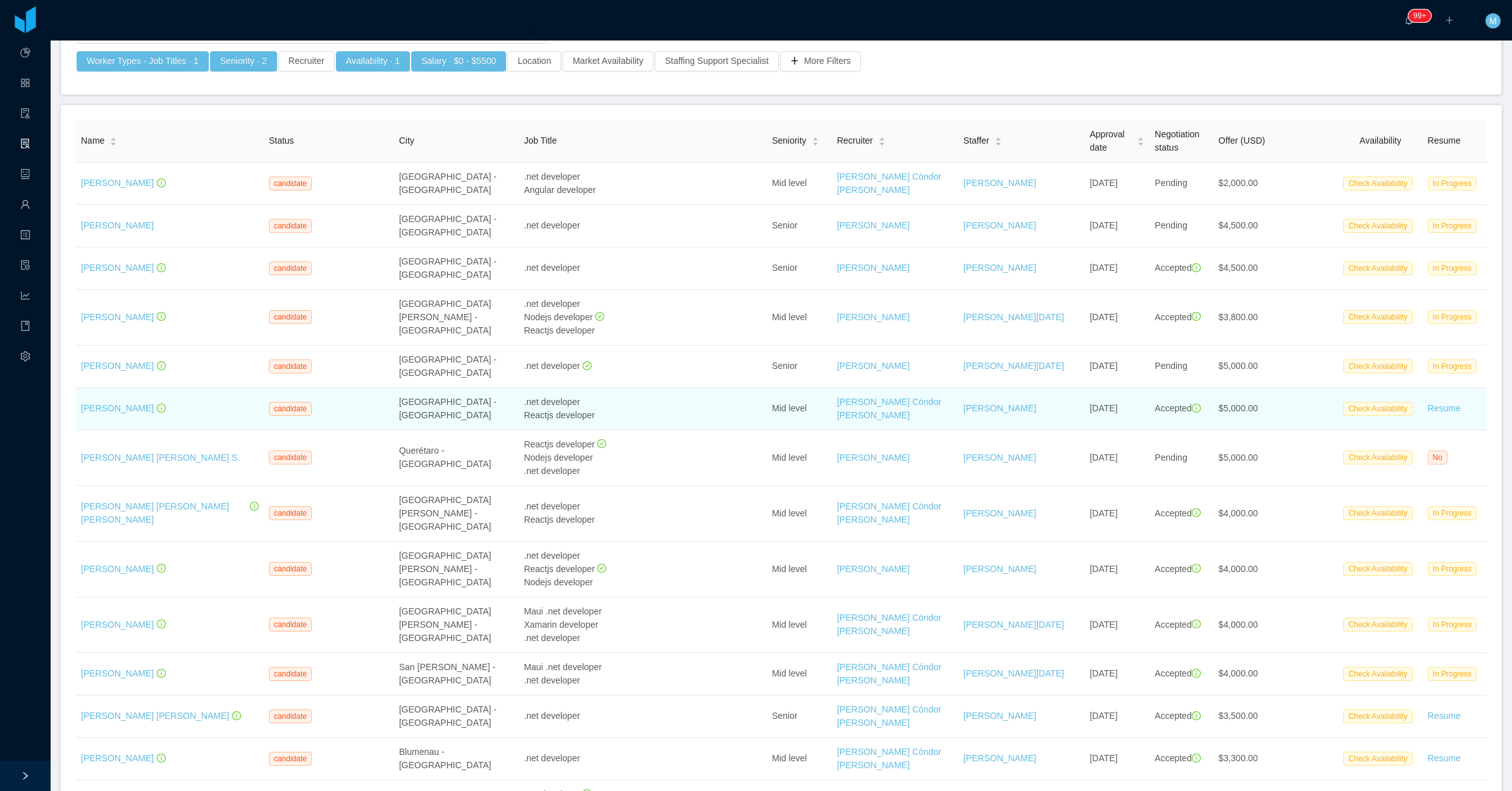
scroll to position [158, 0]
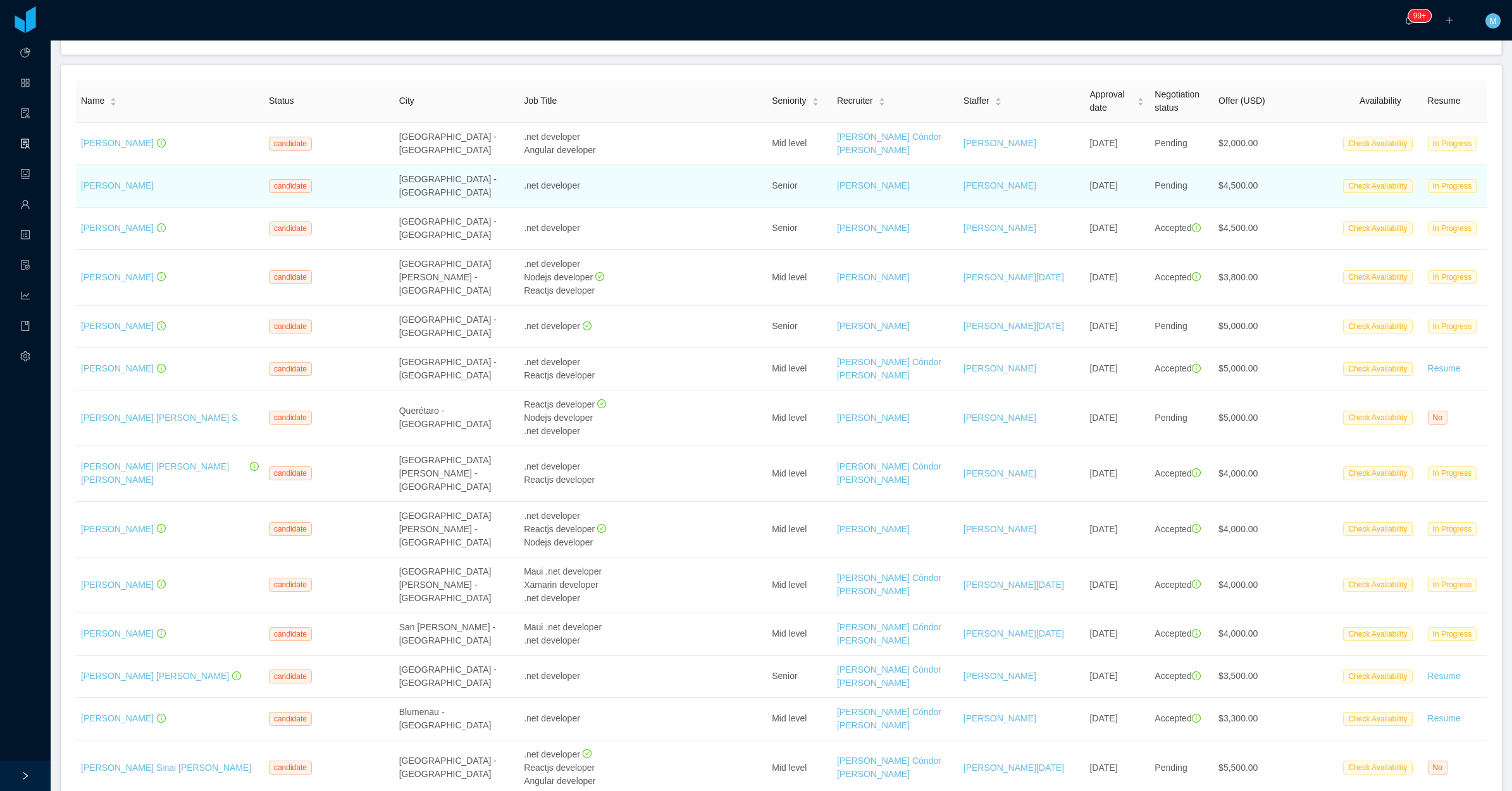
drag, startPoint x: 98, startPoint y: 140, endPoint x: 682, endPoint y: 187, distance: 585.9
click at [682, 186] on div ".net developer" at bounding box center [643, 186] width 238 height 13
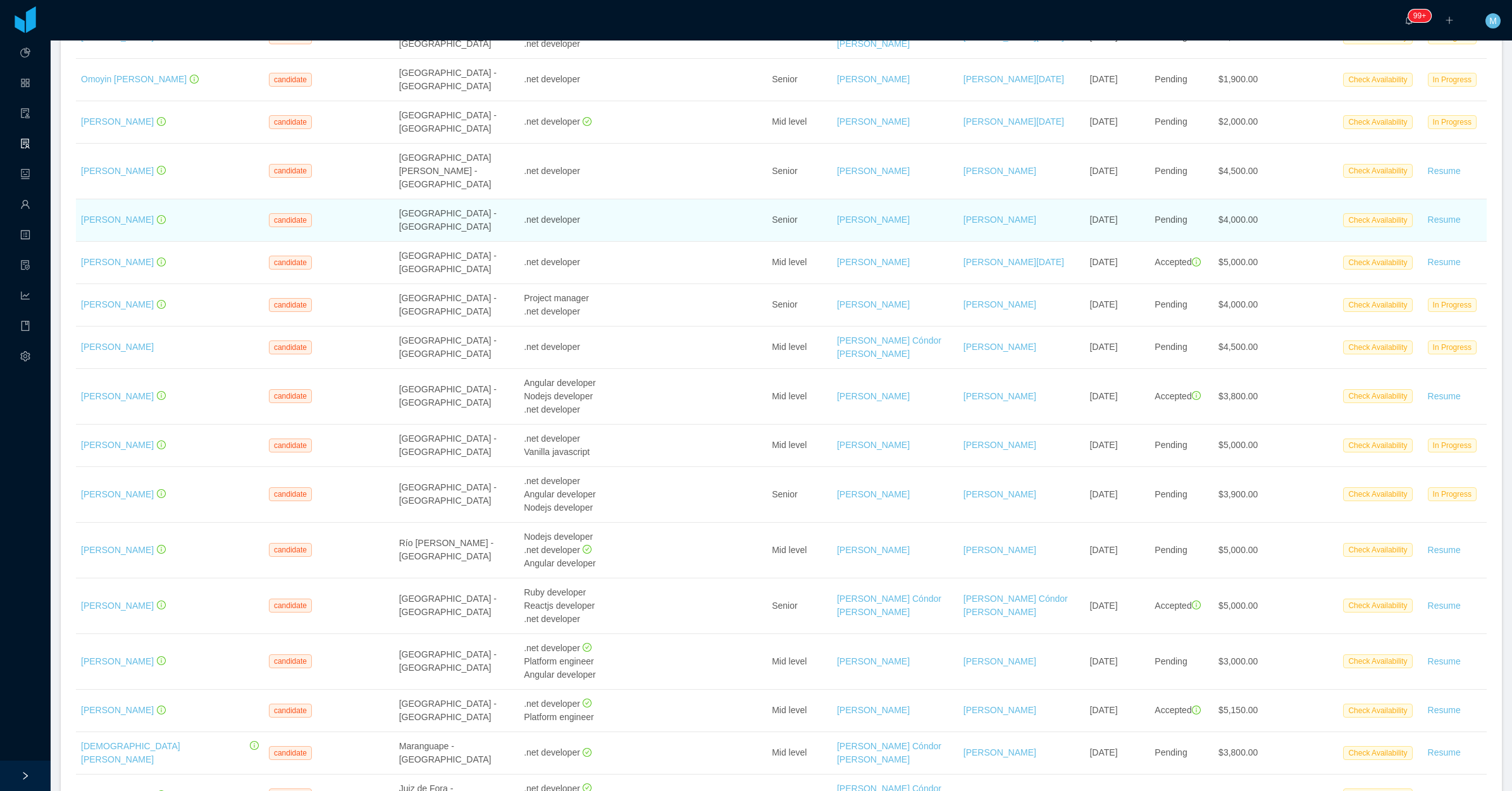
scroll to position [1423, 0]
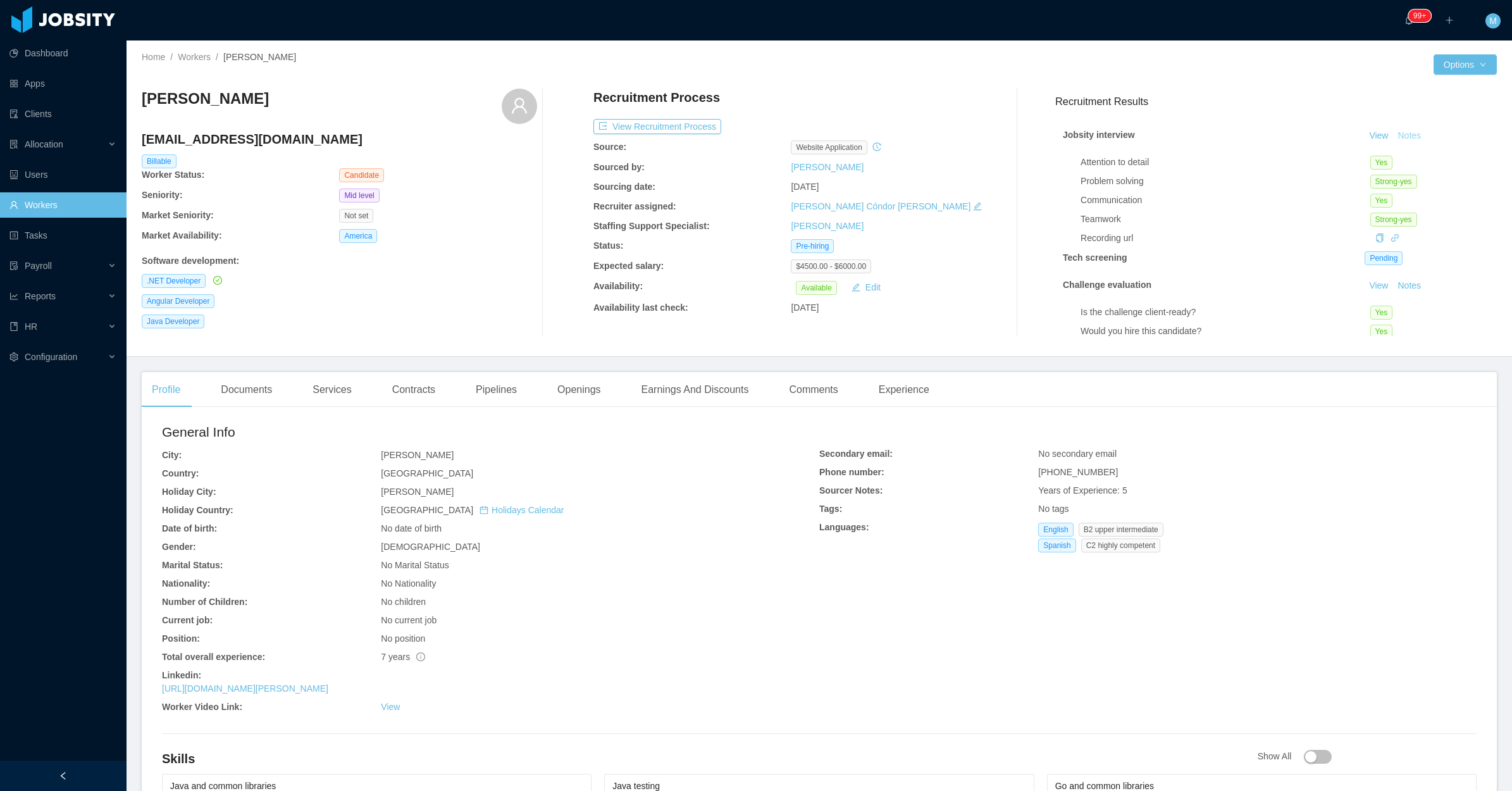
click at [1403, 133] on button "Notes" at bounding box center [1409, 136] width 33 height 15
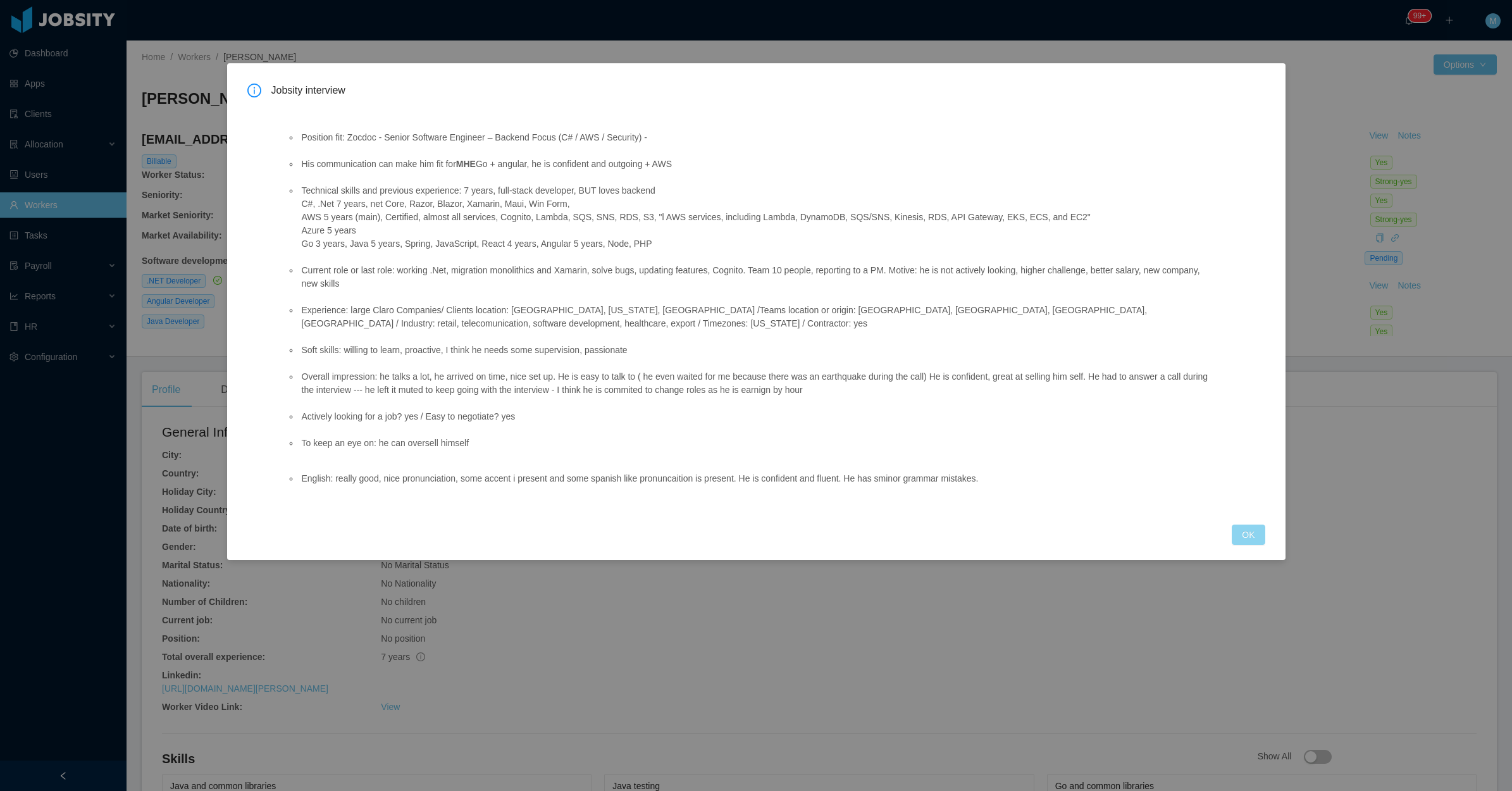
click at [1252, 538] on button "OK" at bounding box center [1248, 535] width 33 height 20
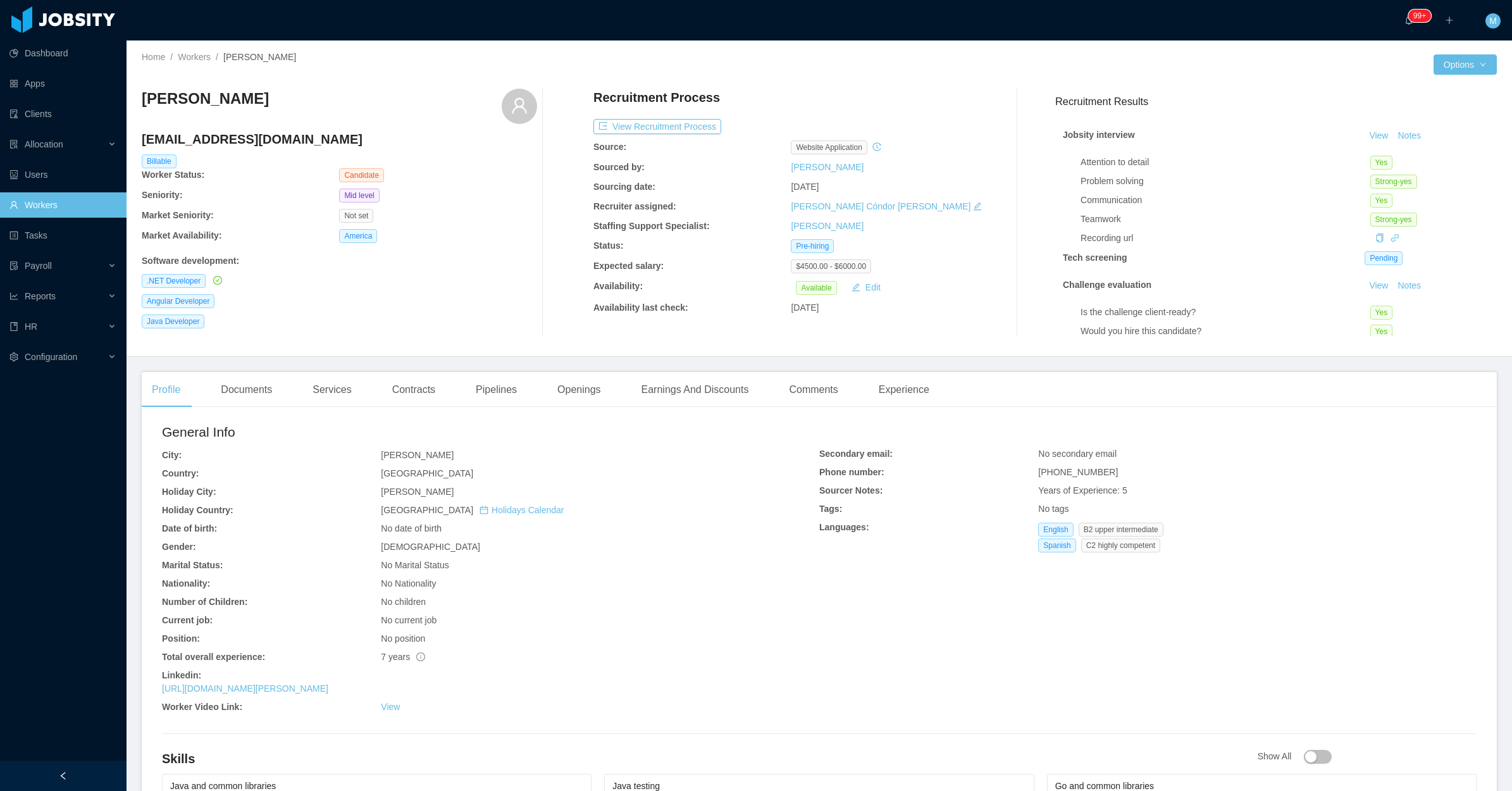
drag, startPoint x: 245, startPoint y: 107, endPoint x: 138, endPoint y: 99, distance: 107.3
click at [138, 99] on div "Home / Workers / [PERSON_NAME] / Options [PERSON_NAME] [EMAIL_ADDRESS][DOMAIN_N…" at bounding box center [819, 199] width 1386 height 317
copy h3 "[PERSON_NAME]"
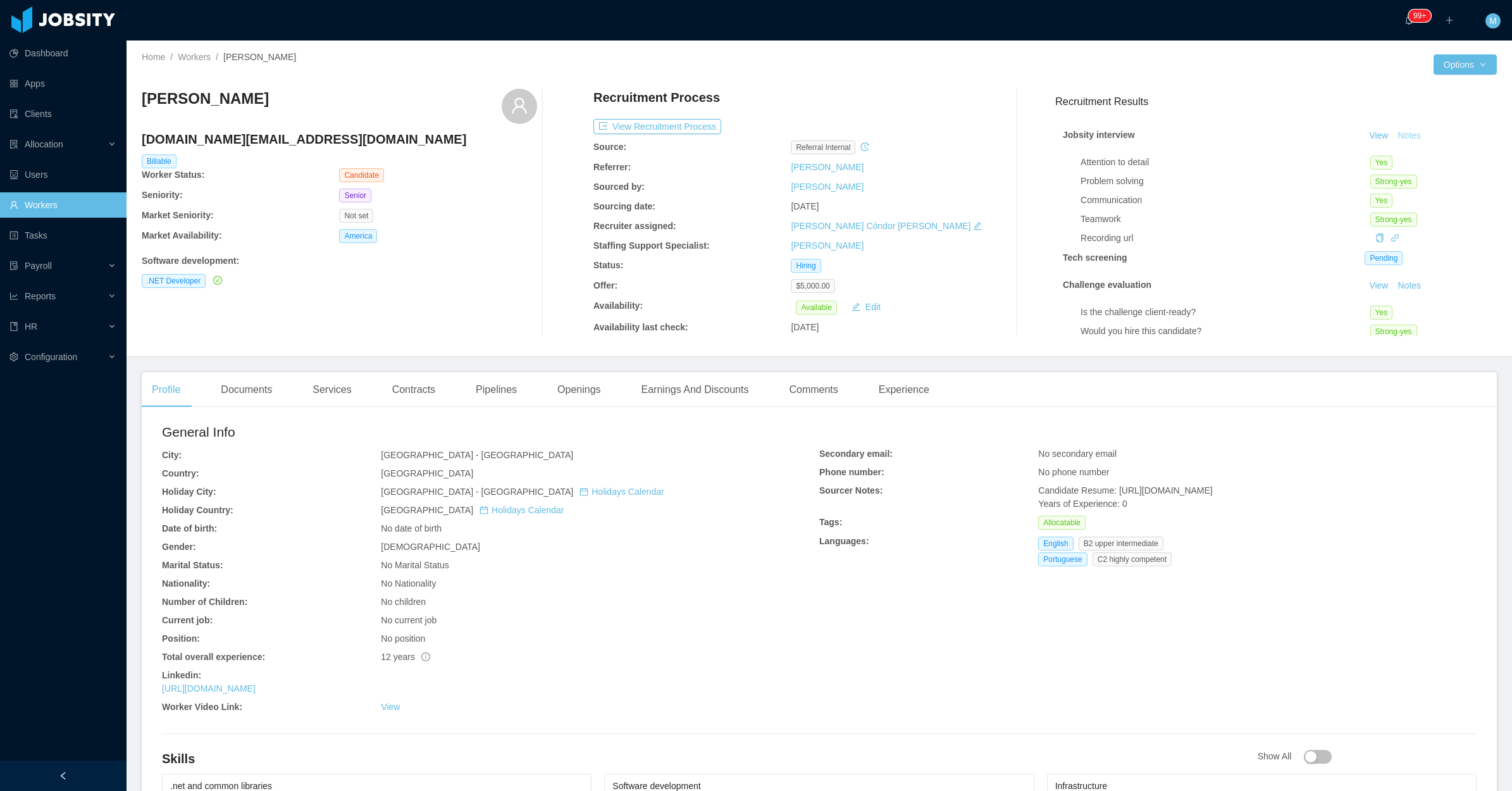
click at [1392, 129] on button "Notes" at bounding box center [1409, 136] width 33 height 15
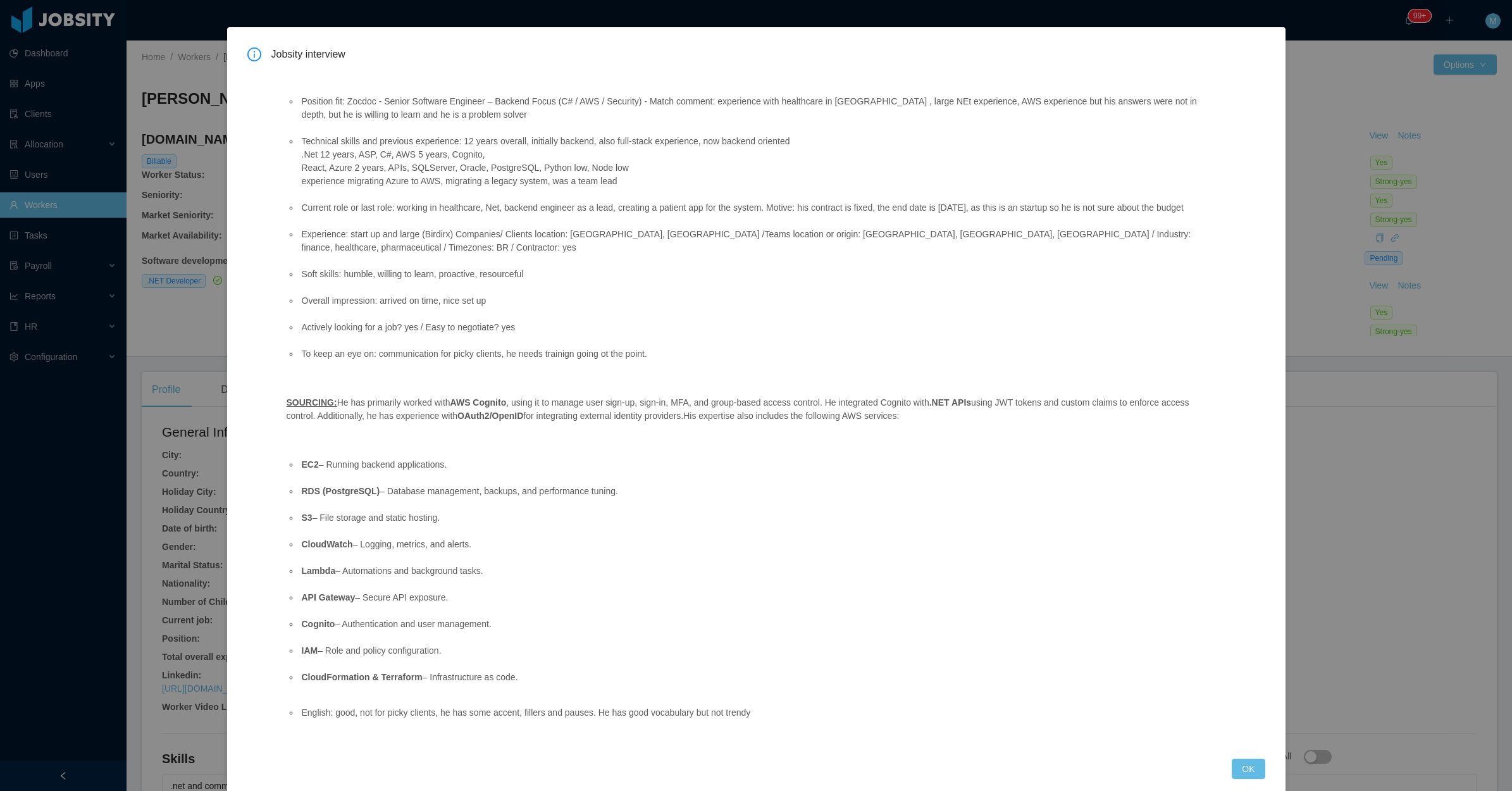
scroll to position [55, 0]
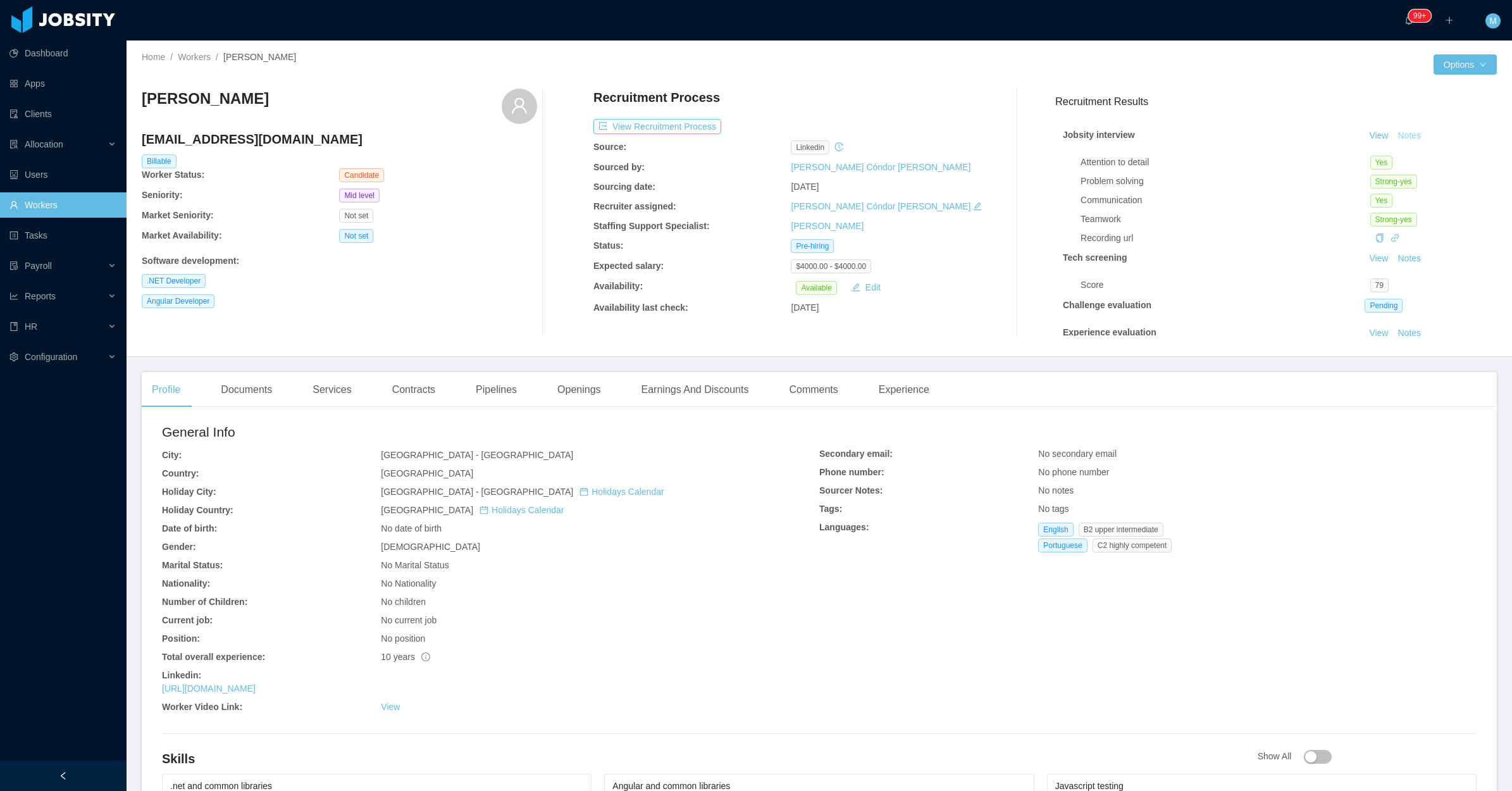
click at [1392, 141] on button "Notes" at bounding box center [1409, 136] width 33 height 15
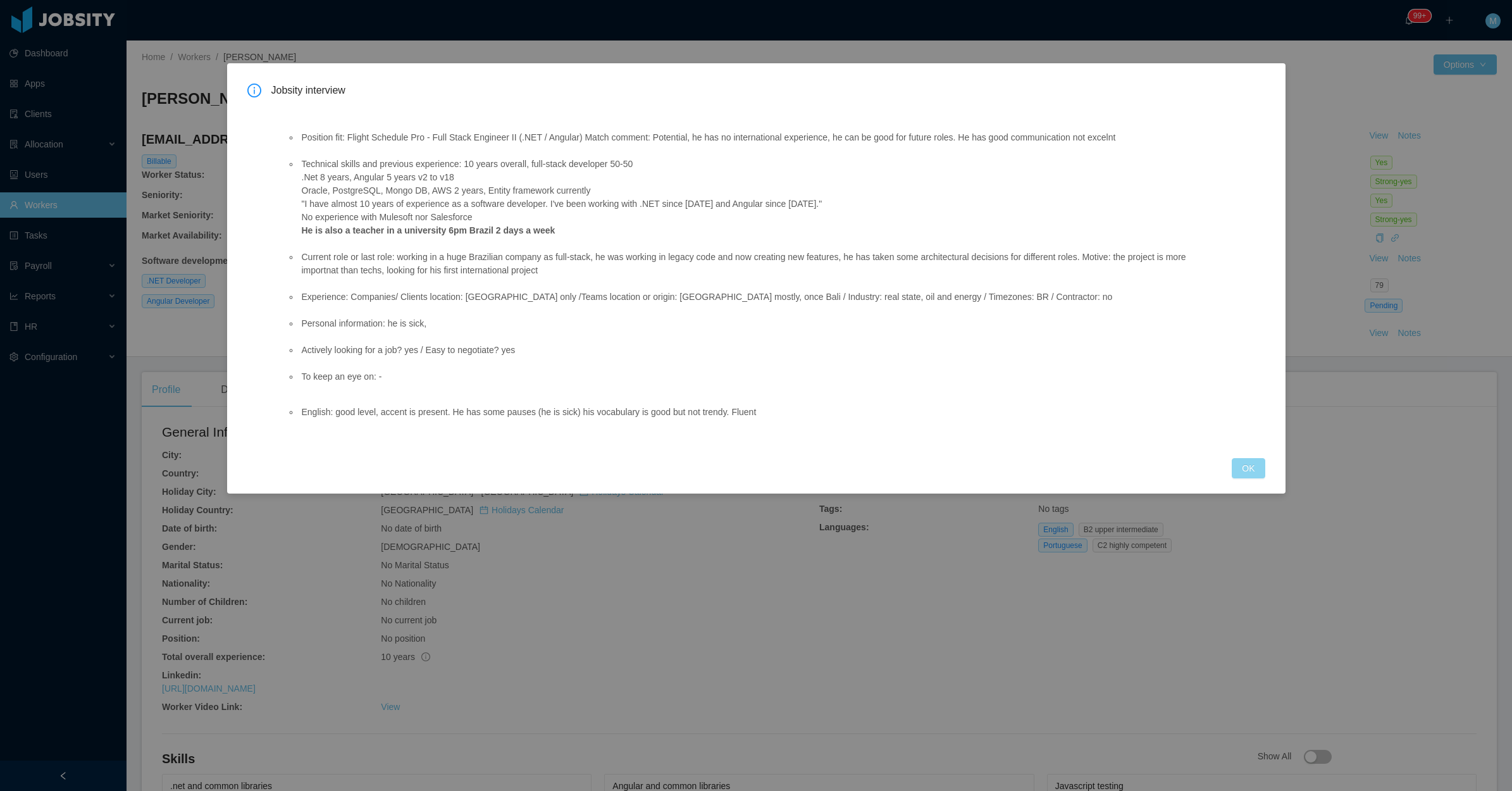
click at [1248, 474] on button "OK" at bounding box center [1248, 468] width 33 height 20
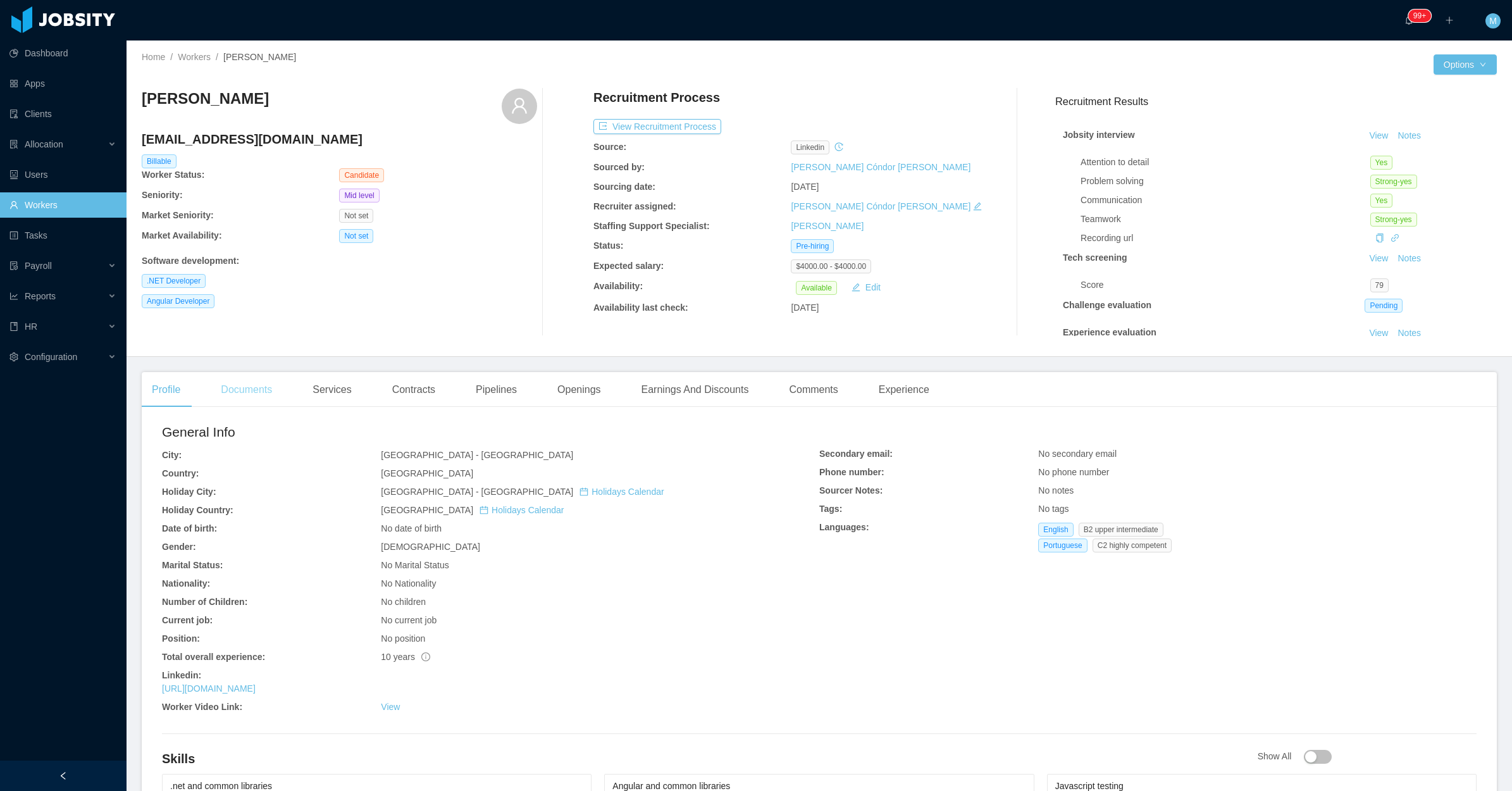
click at [229, 394] on div "Documents" at bounding box center [247, 390] width 72 height 36
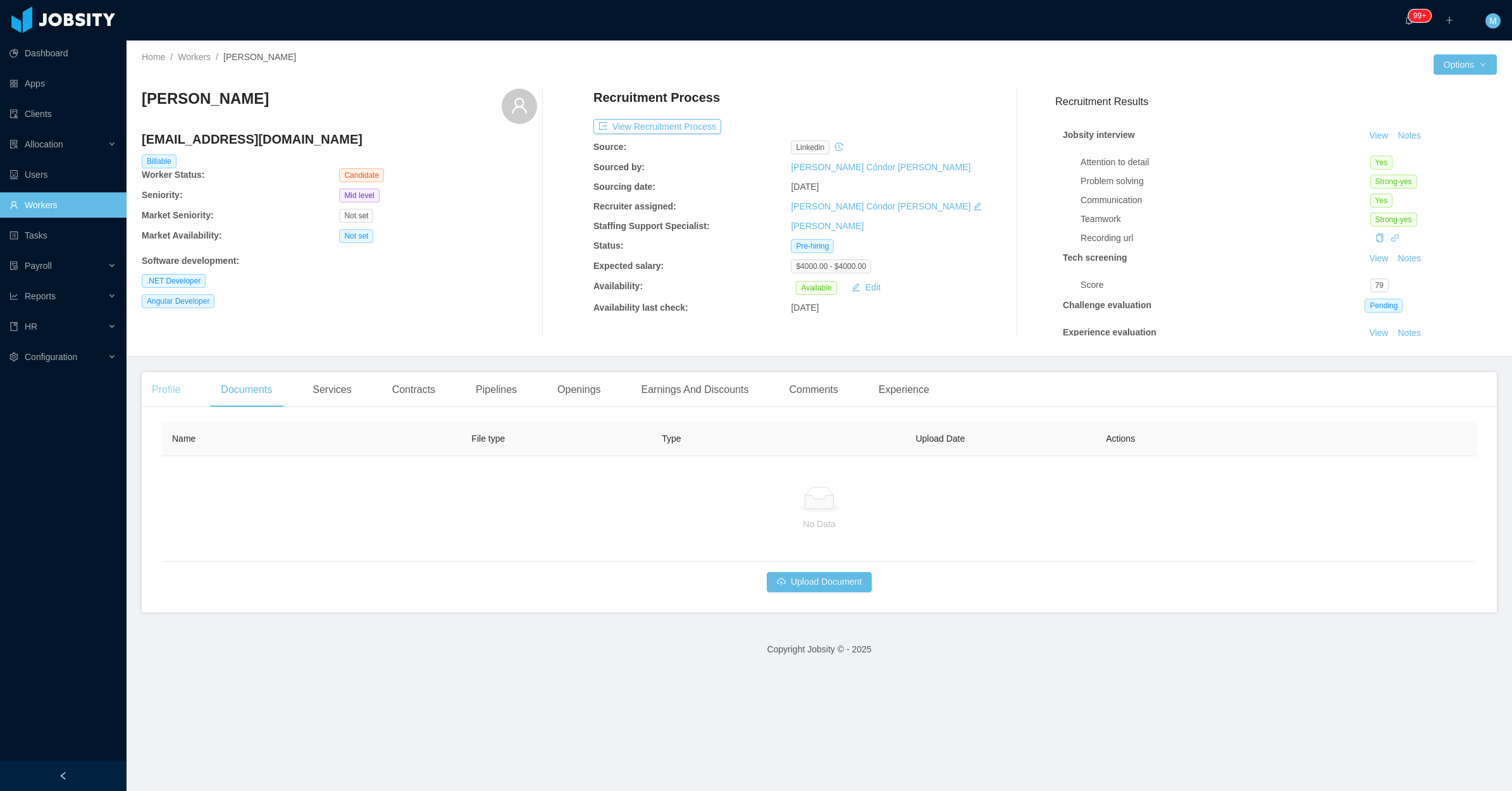
click at [164, 396] on div "Profile" at bounding box center [166, 390] width 49 height 36
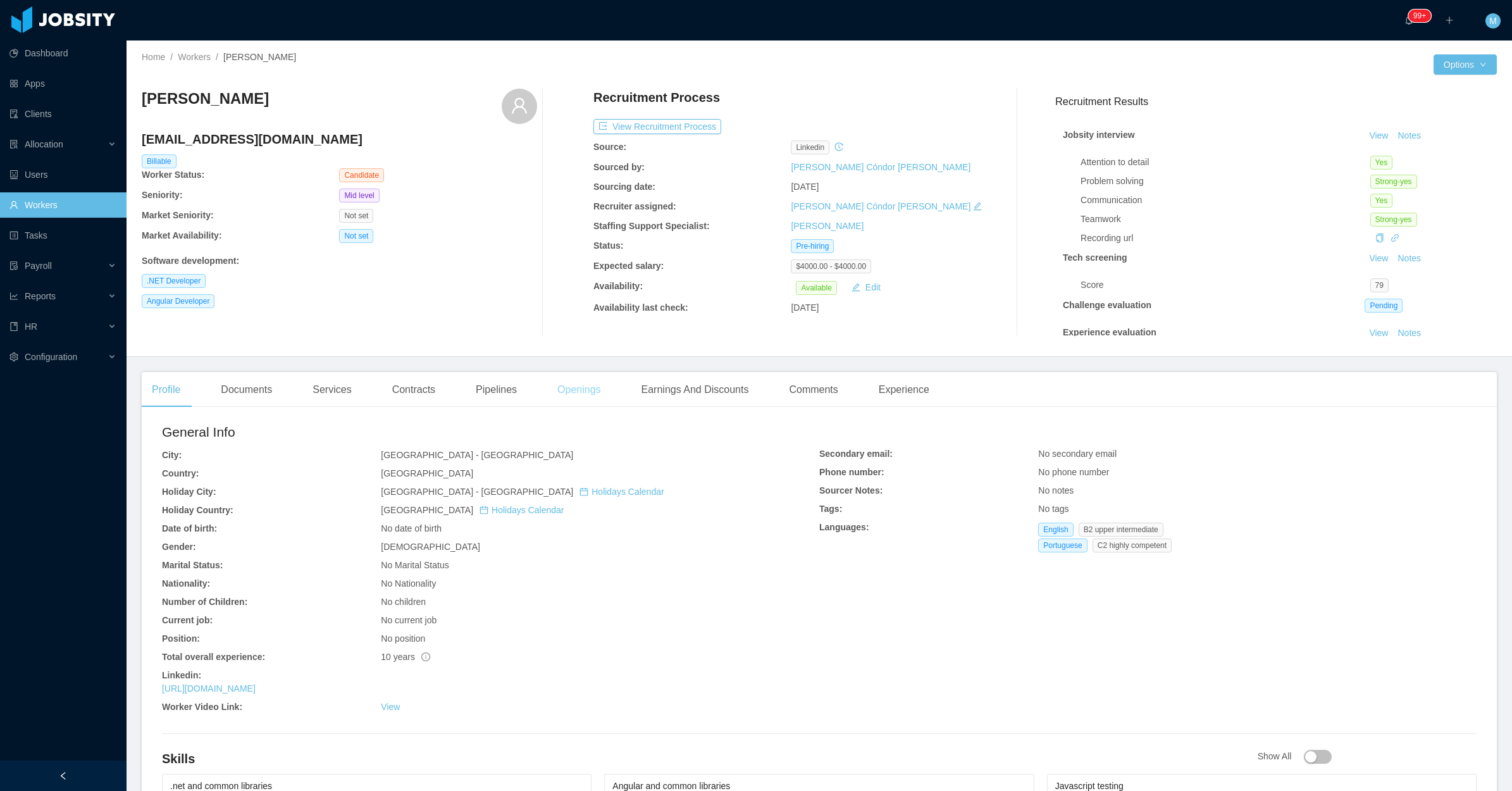
click at [571, 377] on div "Openings" at bounding box center [579, 390] width 64 height 36
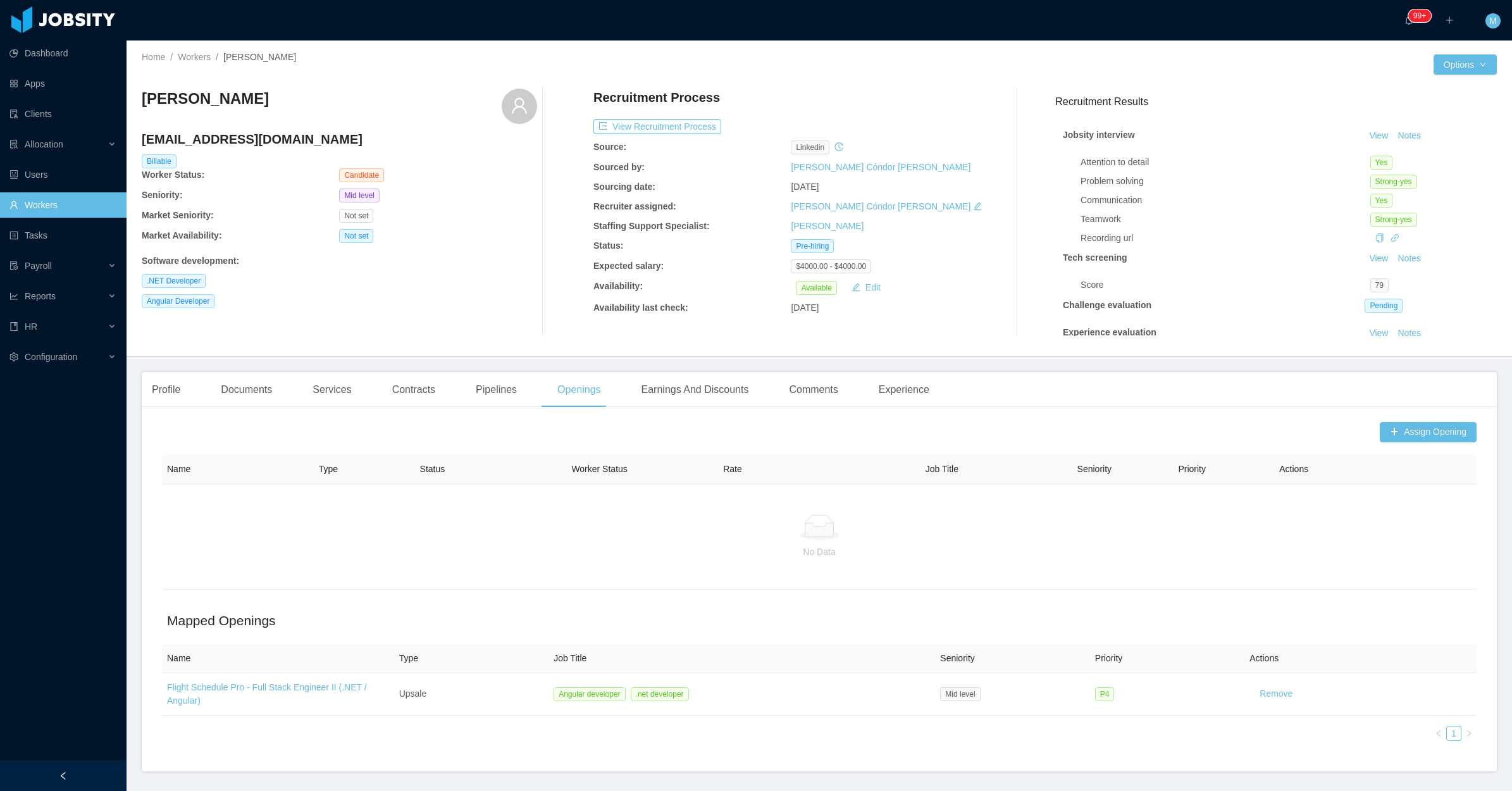
drag, startPoint x: 321, startPoint y: 100, endPoint x: 144, endPoint y: 90, distance: 177.3
click at [144, 90] on div "[PERSON_NAME]" at bounding box center [339, 107] width 395 height 36
copy h3 "[PERSON_NAME]"
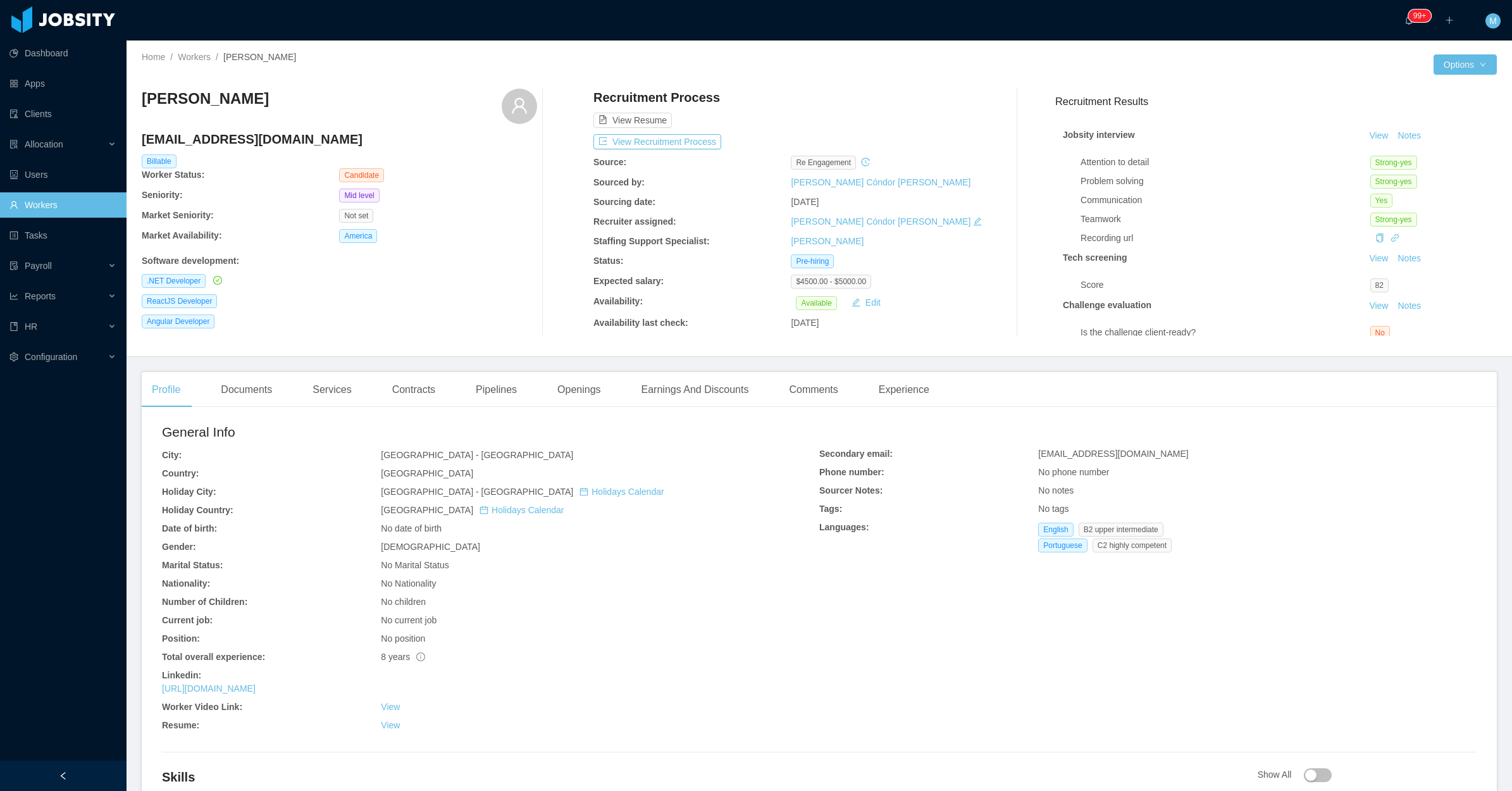
click at [442, 317] on div "Angular Developer" at bounding box center [339, 321] width 395 height 14
click at [1392, 133] on button "Notes" at bounding box center [1409, 136] width 33 height 15
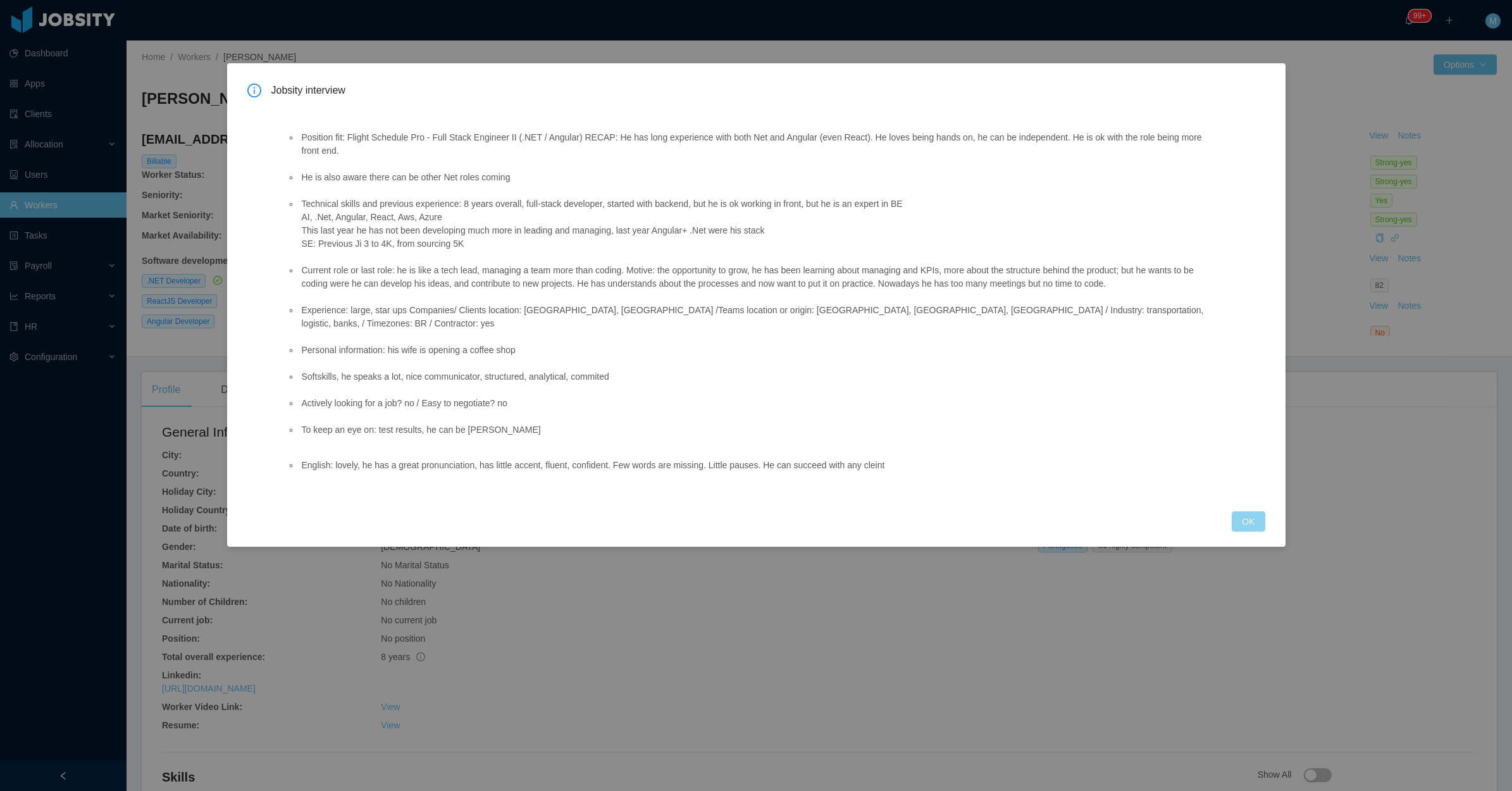
click at [1253, 511] on button "OK" at bounding box center [1248, 521] width 33 height 20
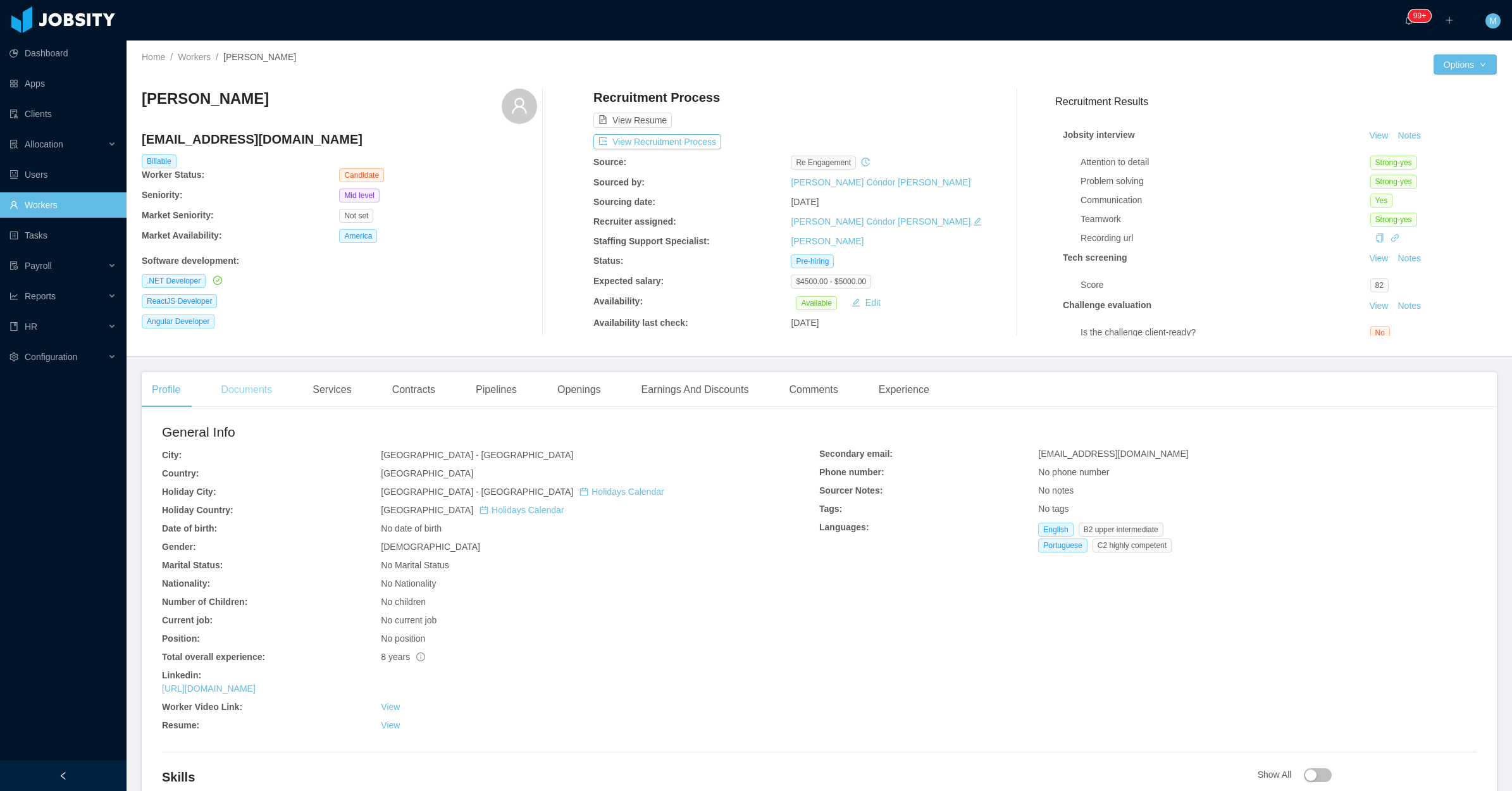
click at [238, 389] on div "Documents" at bounding box center [247, 390] width 72 height 36
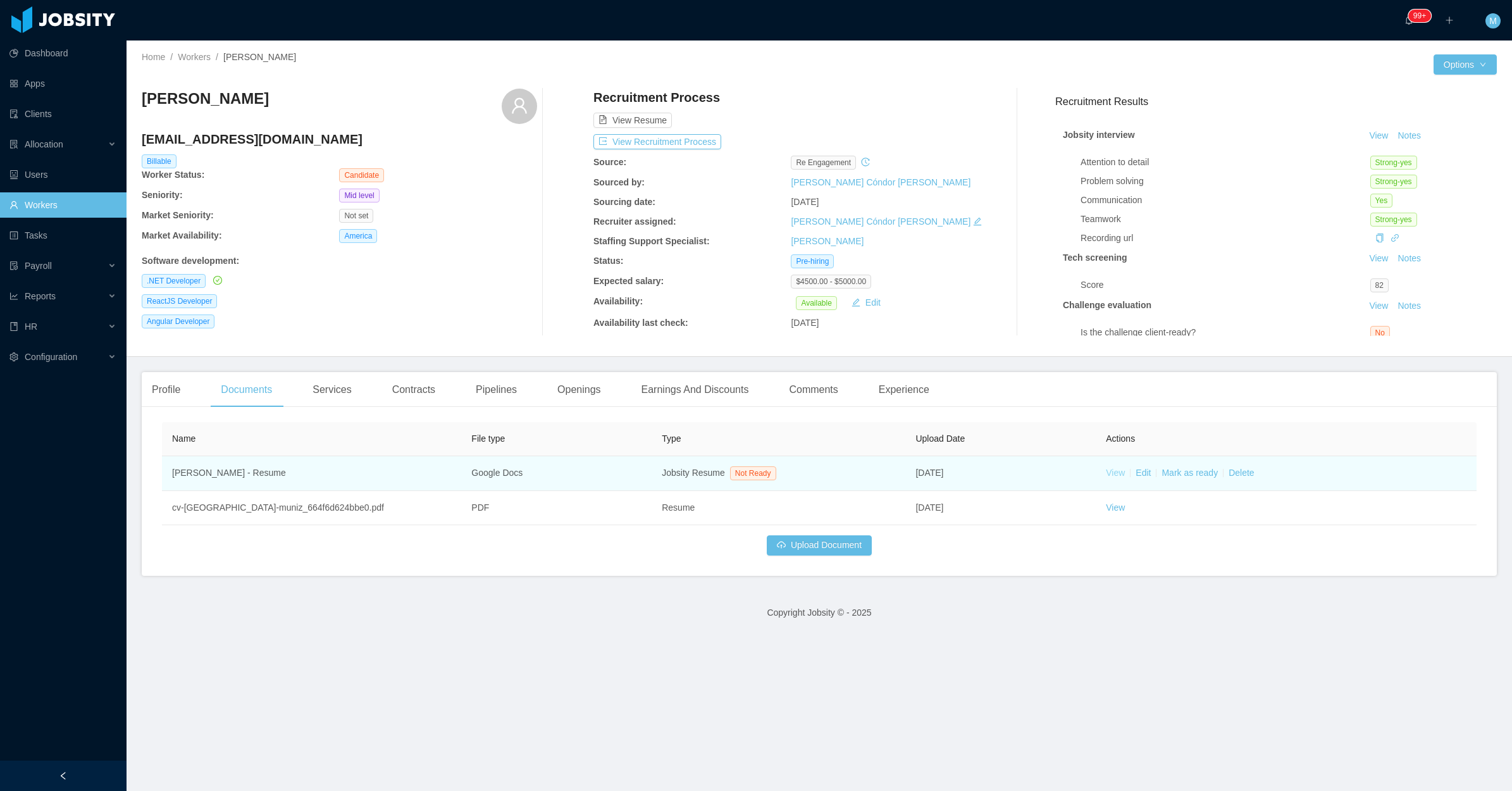
click at [1108, 470] on link "View" at bounding box center [1115, 473] width 19 height 10
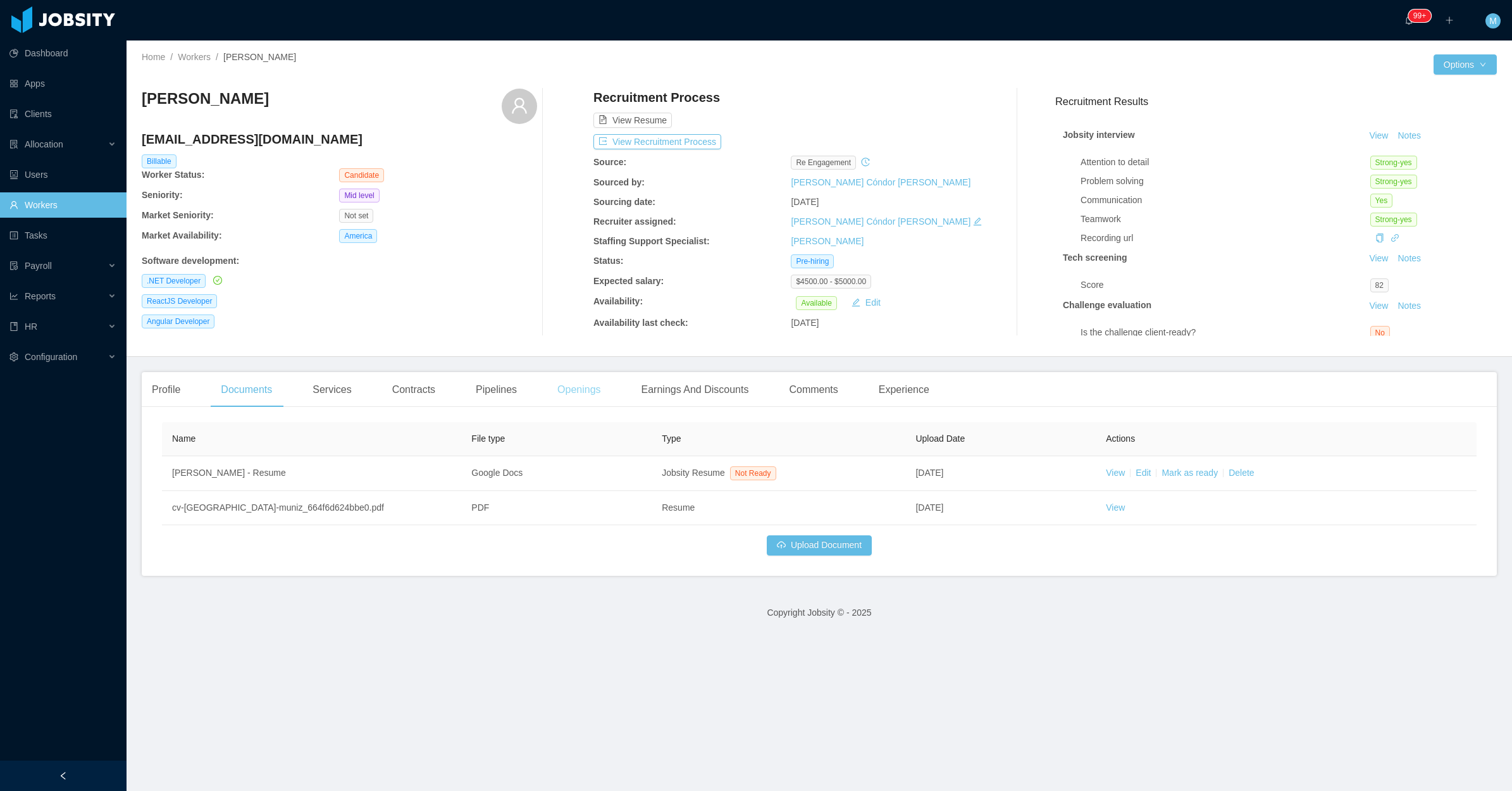
click at [570, 400] on div "Openings" at bounding box center [579, 390] width 64 height 36
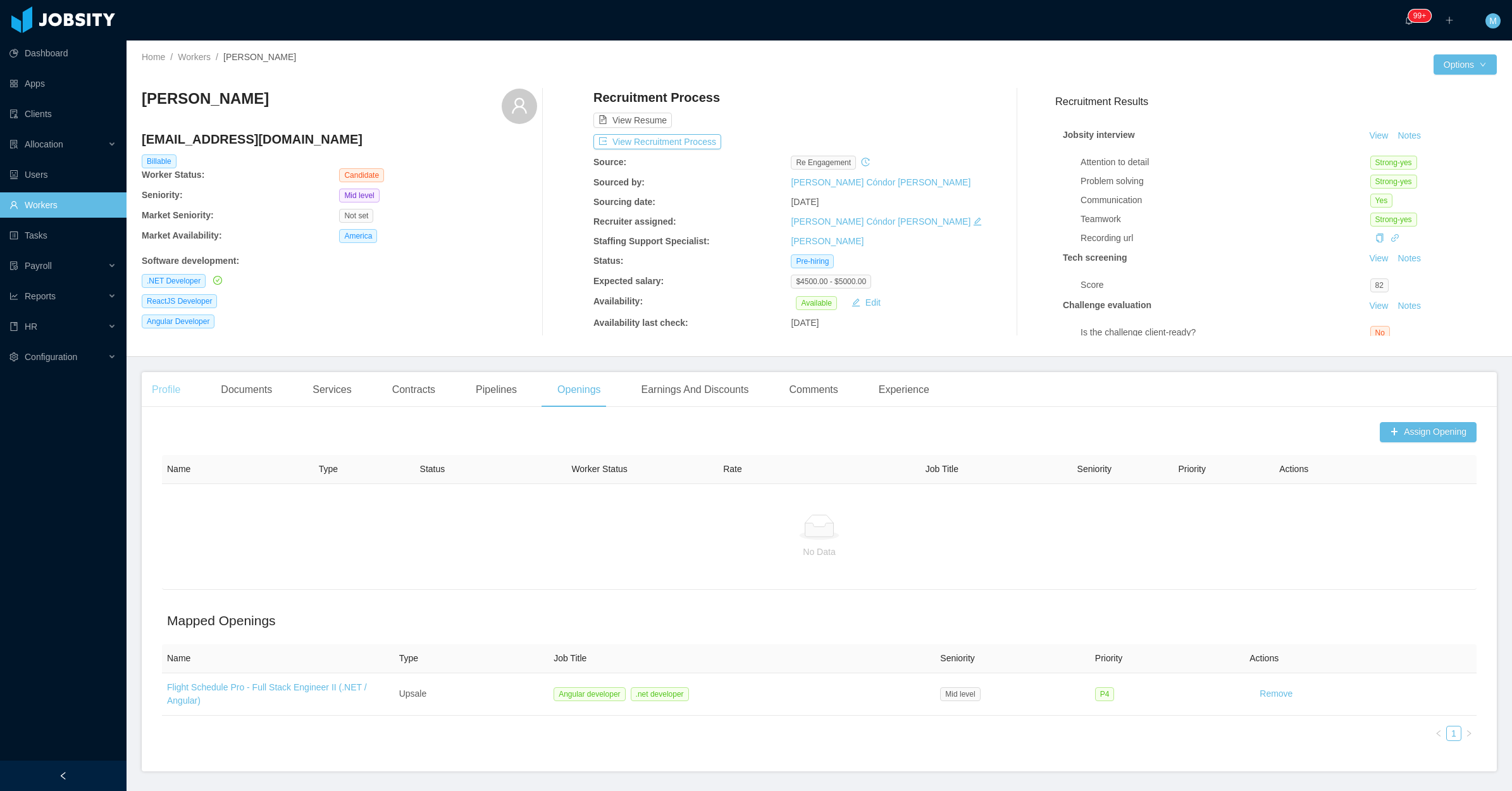
click at [189, 392] on div "Profile" at bounding box center [166, 390] width 49 height 36
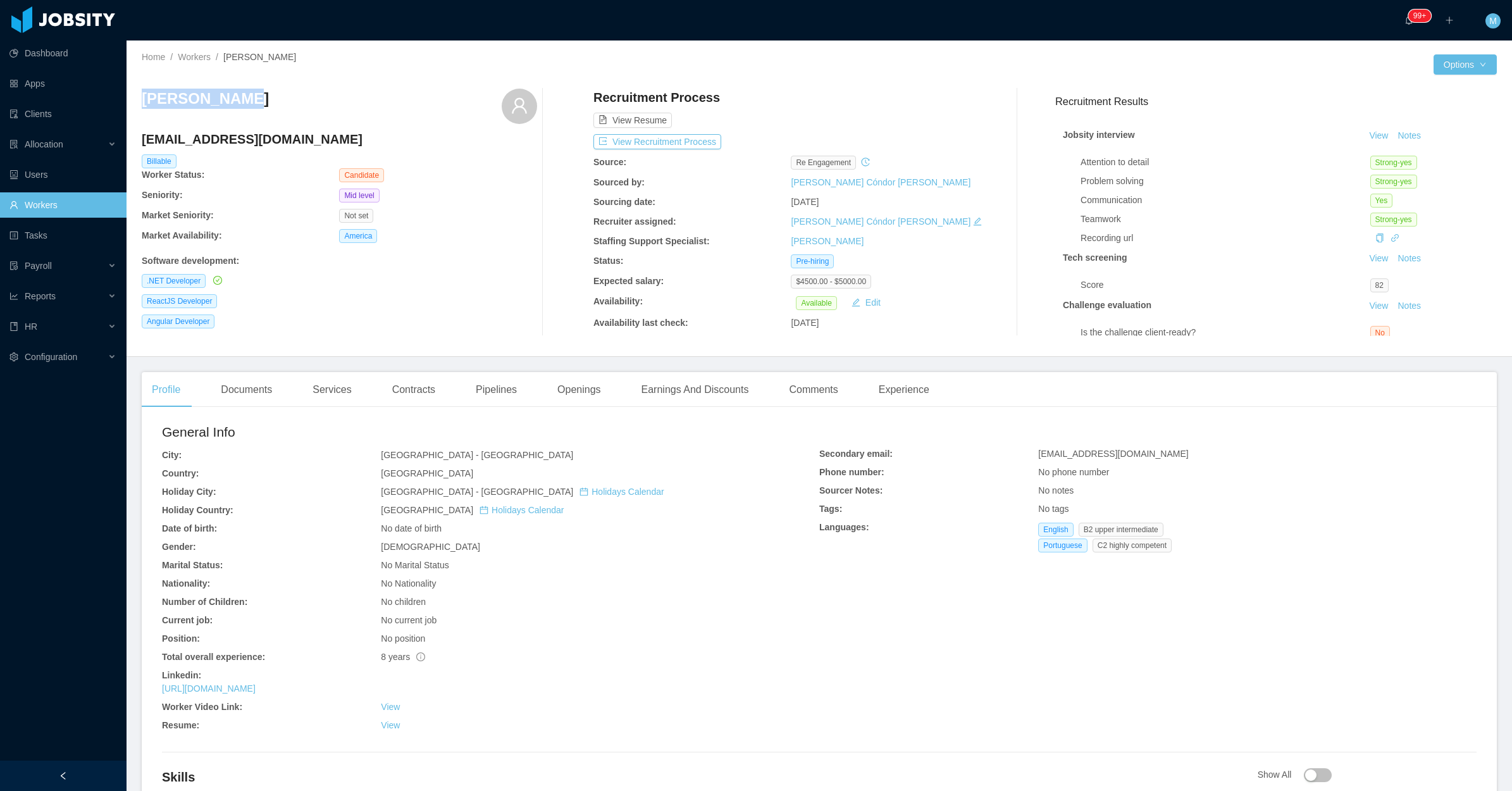
drag, startPoint x: 279, startPoint y: 104, endPoint x: 143, endPoint y: 104, distance: 136.0
click at [143, 104] on div "[PERSON_NAME]" at bounding box center [339, 107] width 395 height 36
copy h3 "[PERSON_NAME]"
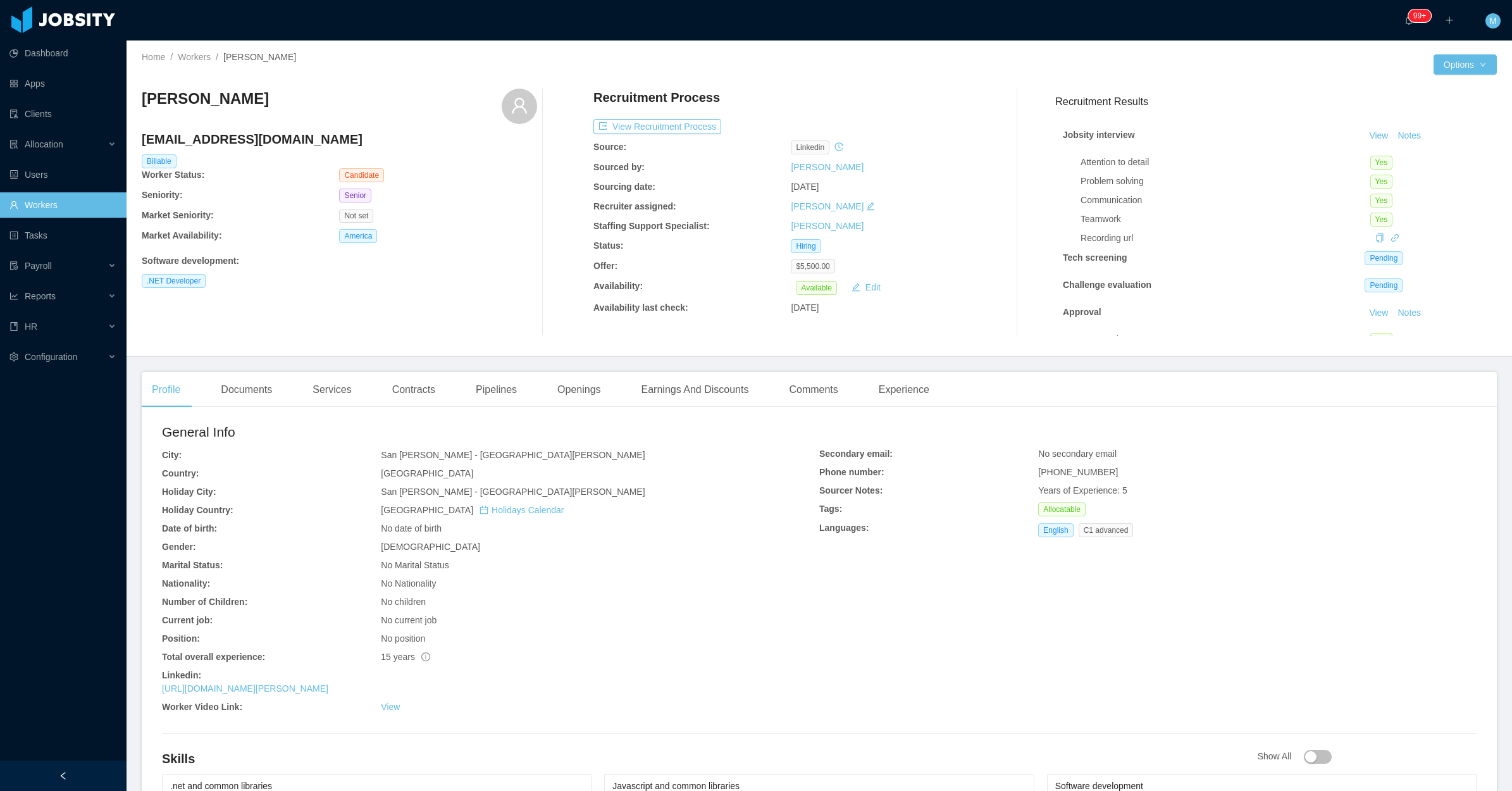
click at [251, 370] on main "Home / Workers / [PERSON_NAME] / Options [PERSON_NAME] [EMAIL_ADDRESS][DOMAIN_N…" at bounding box center [819, 416] width 1386 height 750
click at [251, 387] on div "Documents" at bounding box center [247, 390] width 72 height 36
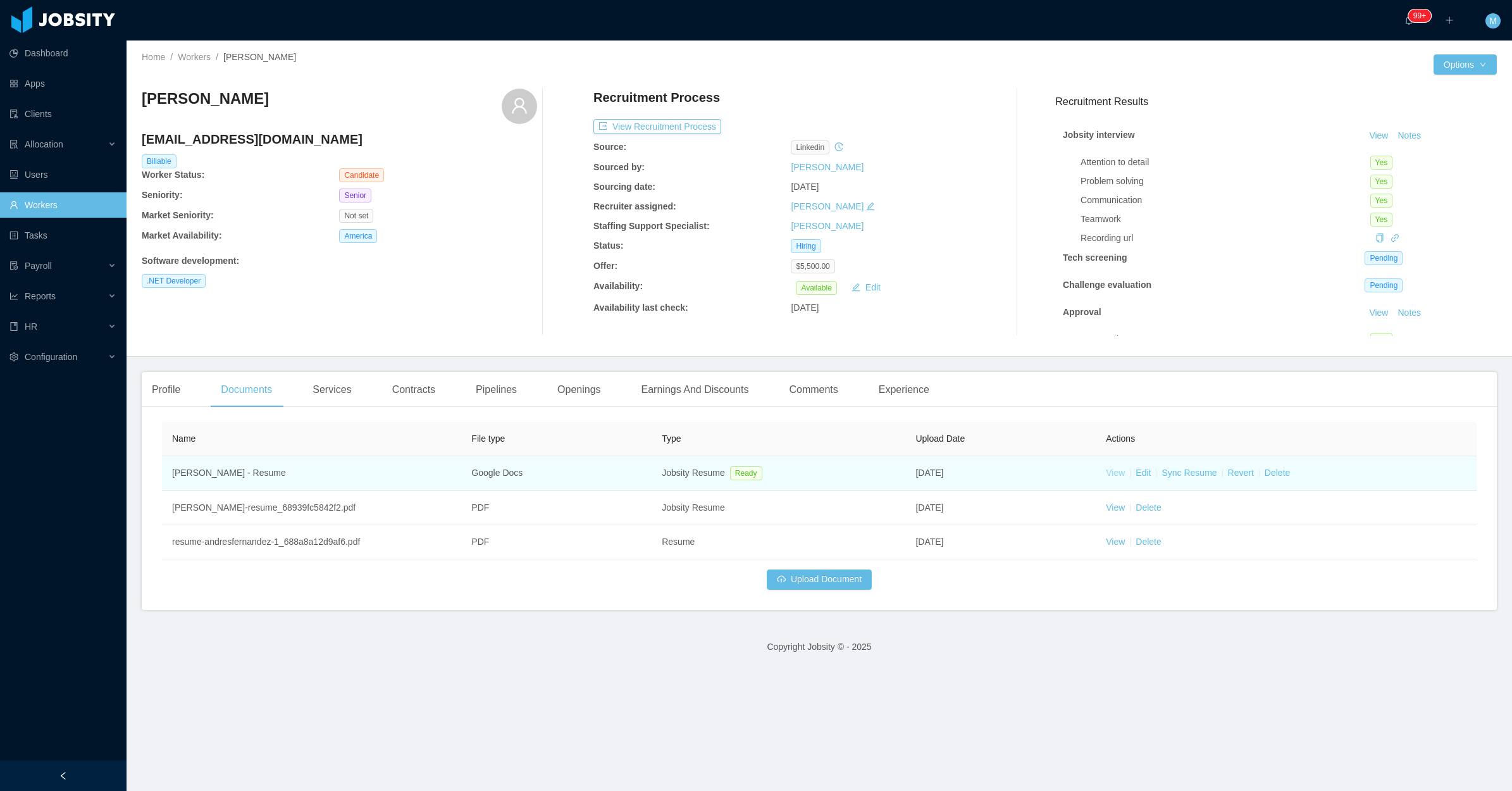
click at [1108, 473] on link "View" at bounding box center [1115, 473] width 19 height 10
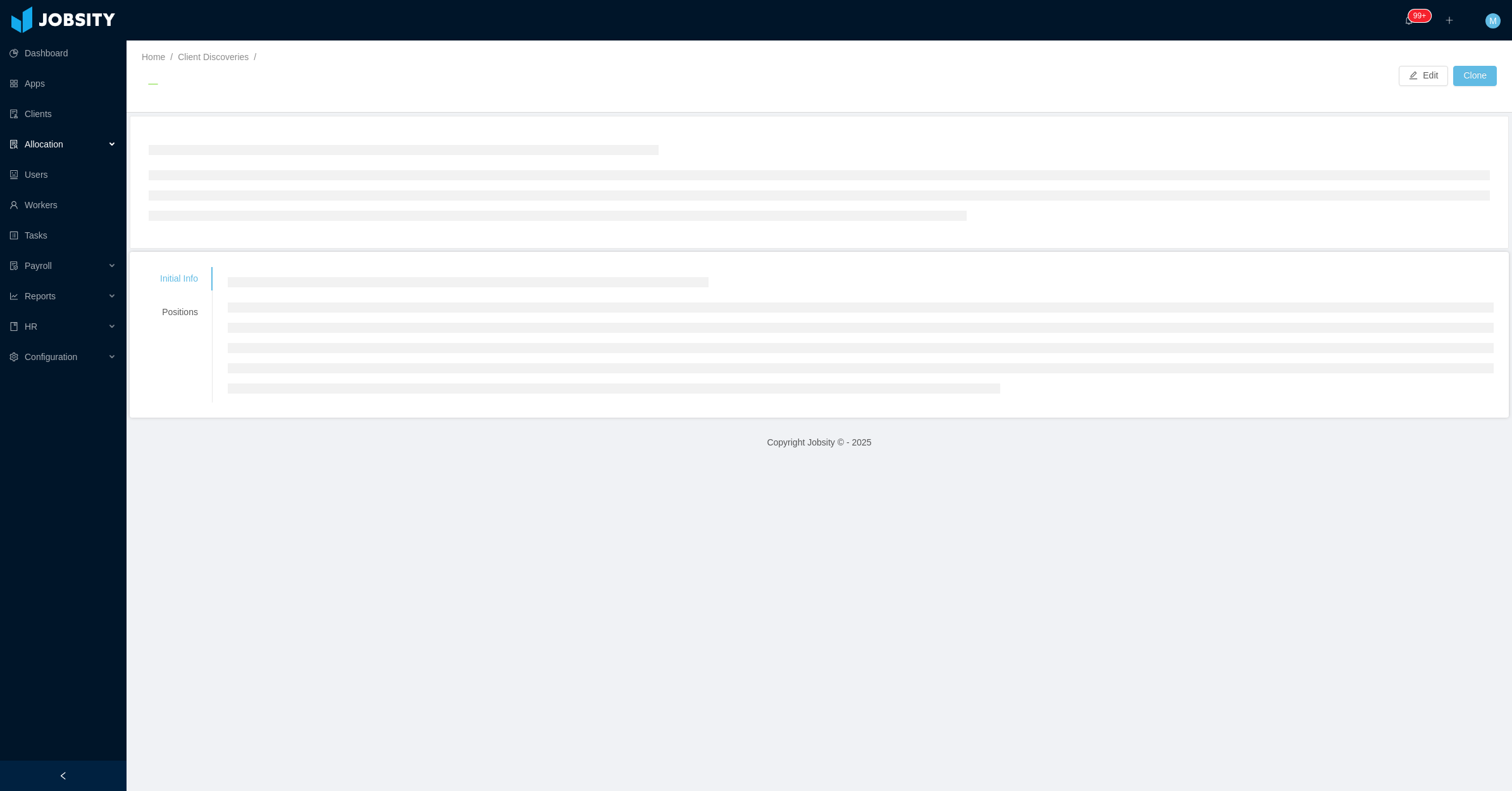
click at [84, 770] on div at bounding box center [63, 776] width 127 height 30
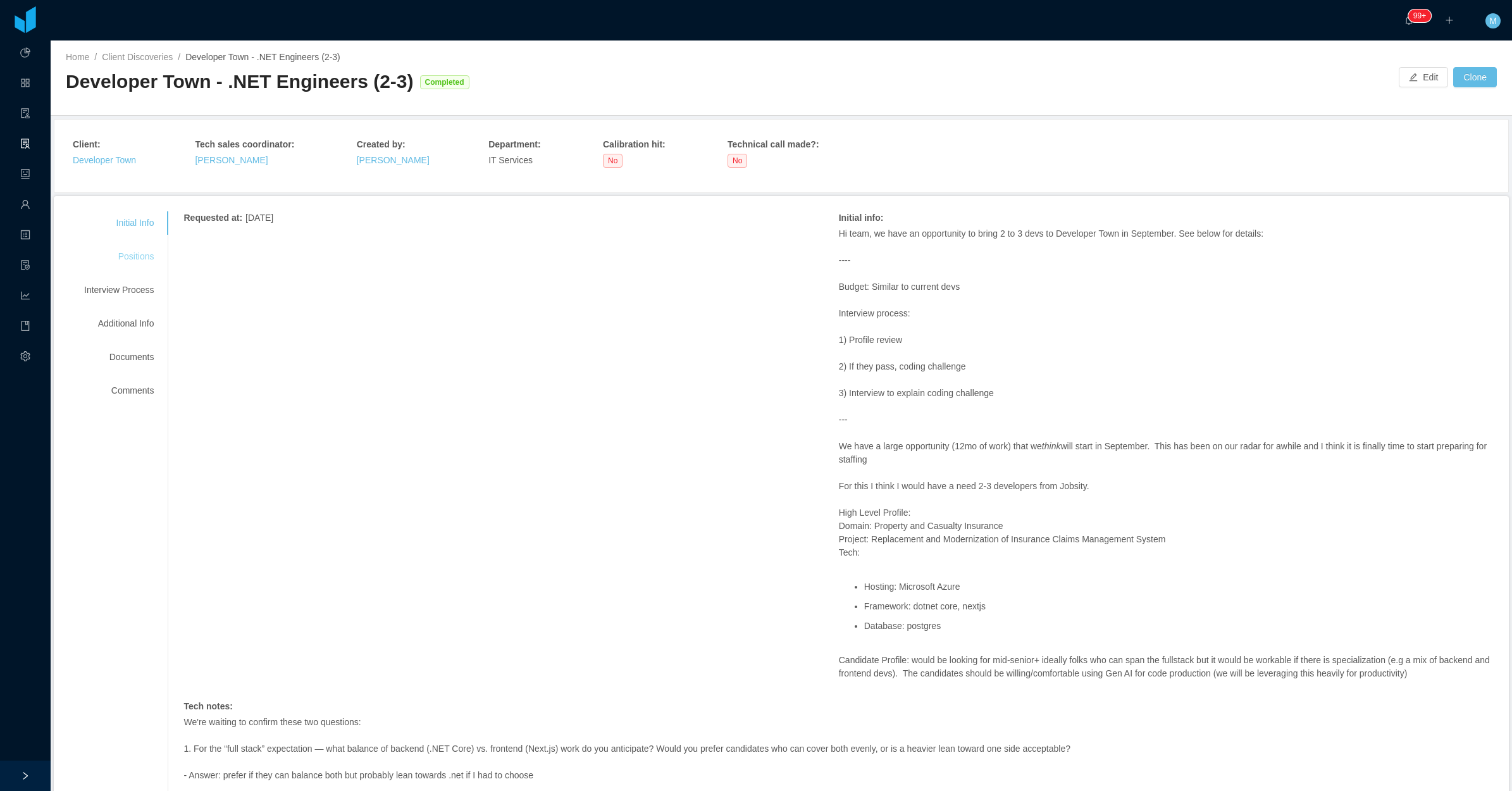
click at [134, 258] on div "Positions" at bounding box center [119, 256] width 100 height 24
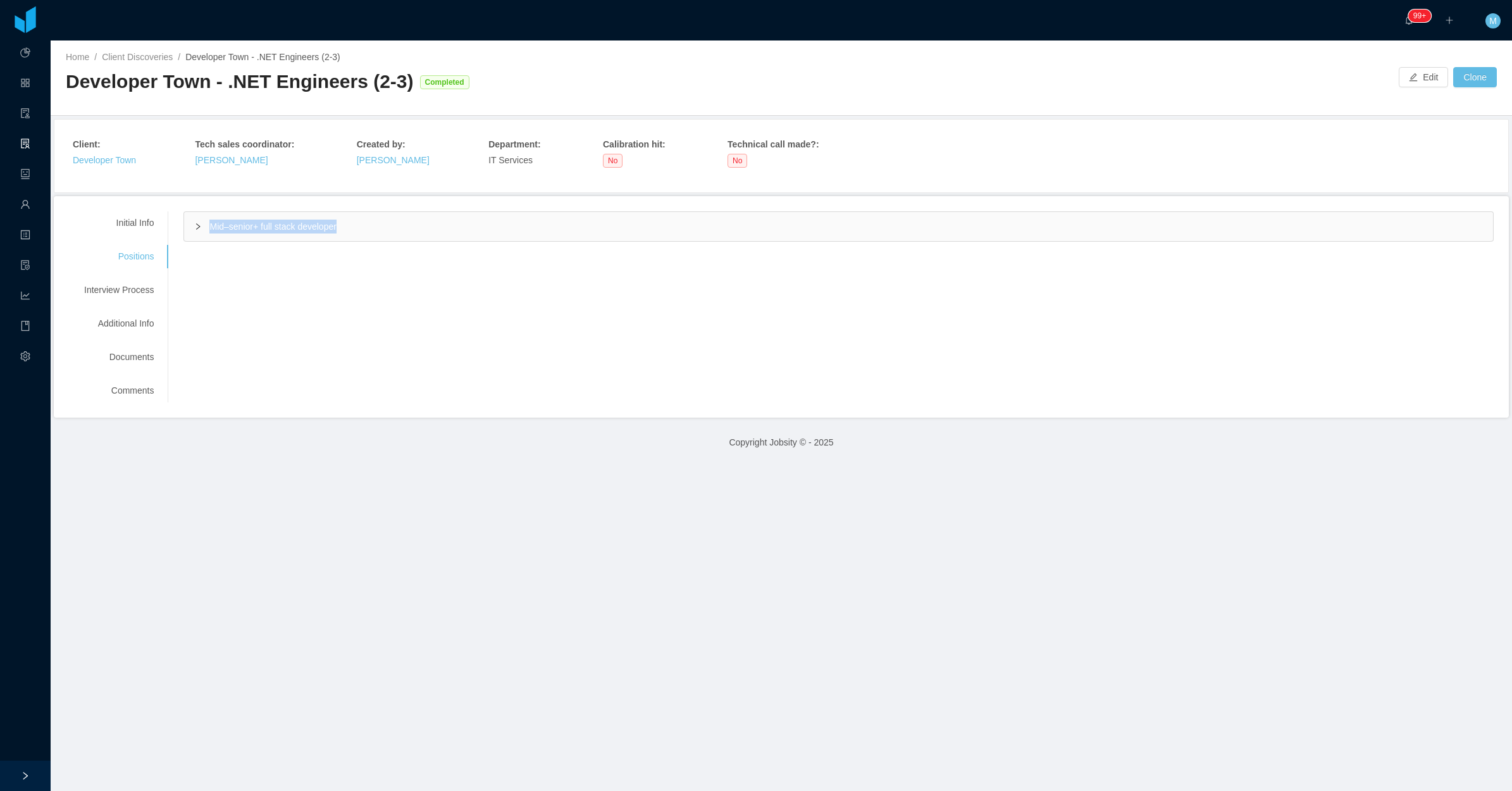
drag, startPoint x: 339, startPoint y: 218, endPoint x: 209, endPoint y: 228, distance: 130.4
click at [209, 228] on div "Mid–senior+ full stack developer" at bounding box center [838, 226] width 1309 height 29
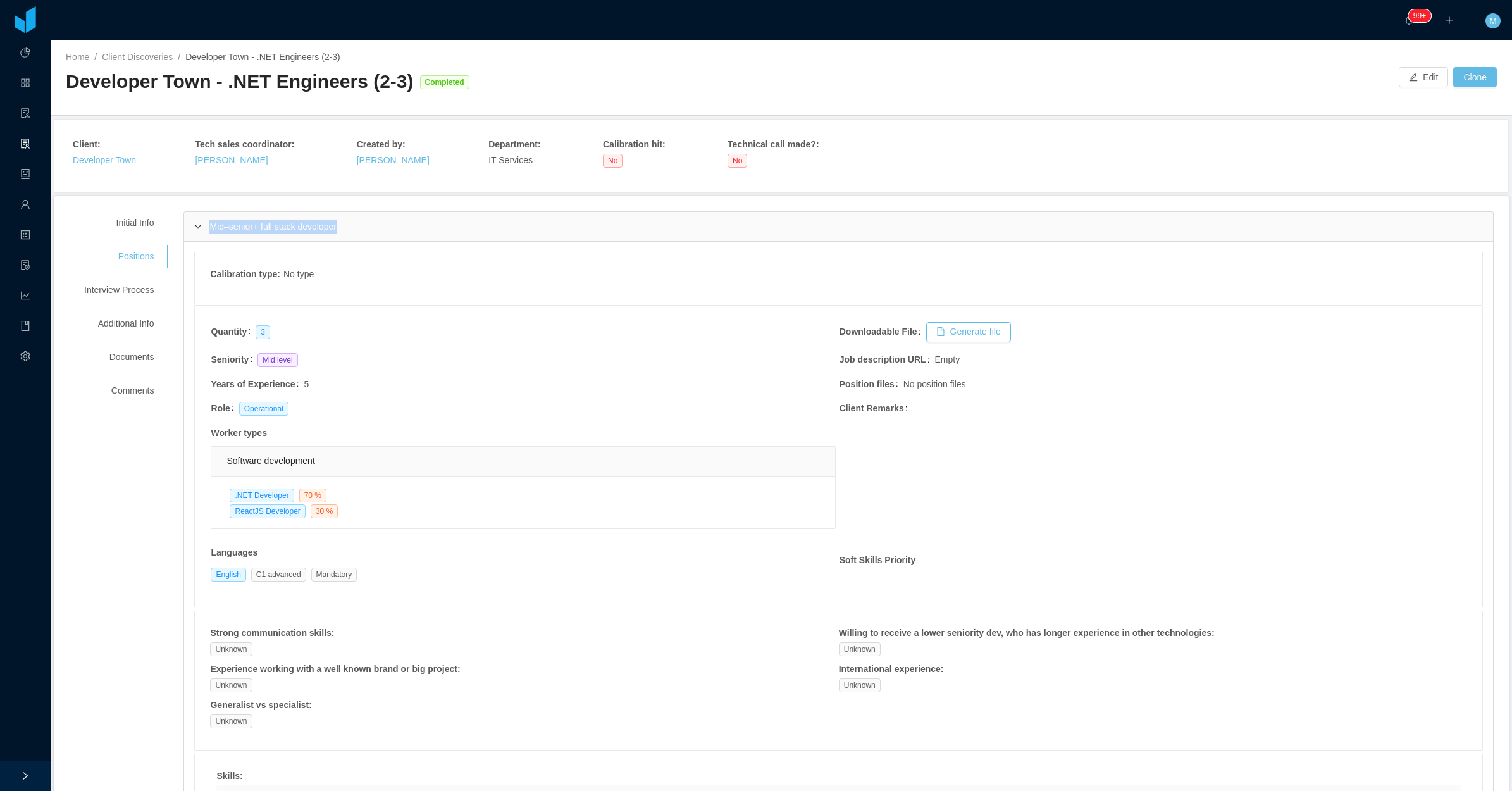
copy span "Mid–senior+ full stack developer"
drag, startPoint x: 98, startPoint y: 86, endPoint x: 206, endPoint y: 93, distance: 108.2
click at [206, 93] on div "Home / Client Discoveries / Developer Town - .NET Engineers (2-3) / Developer T…" at bounding box center [781, 78] width 1462 height 76
copy div "Developer Town"
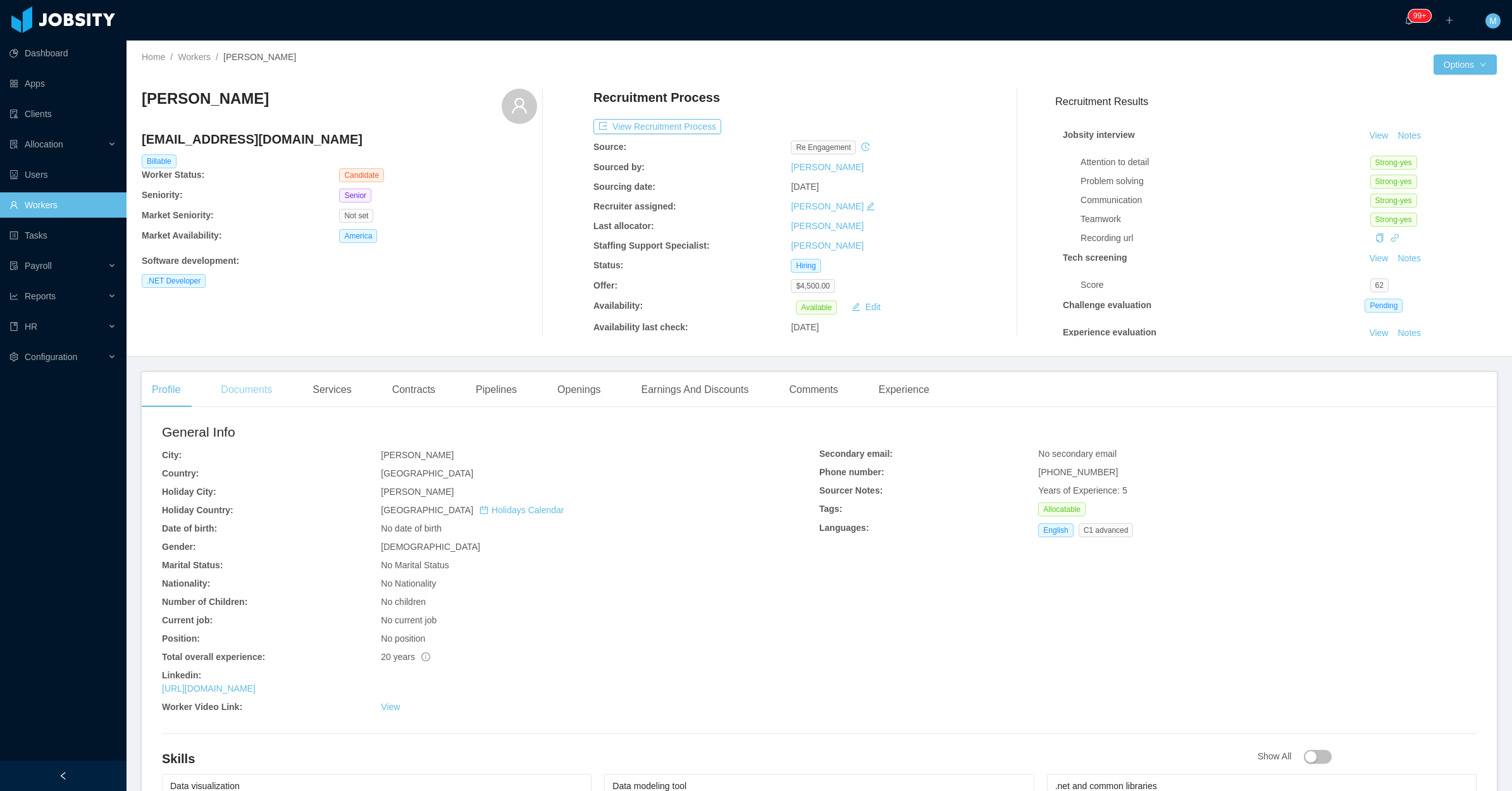
click at [248, 405] on div "Documents" at bounding box center [247, 390] width 72 height 36
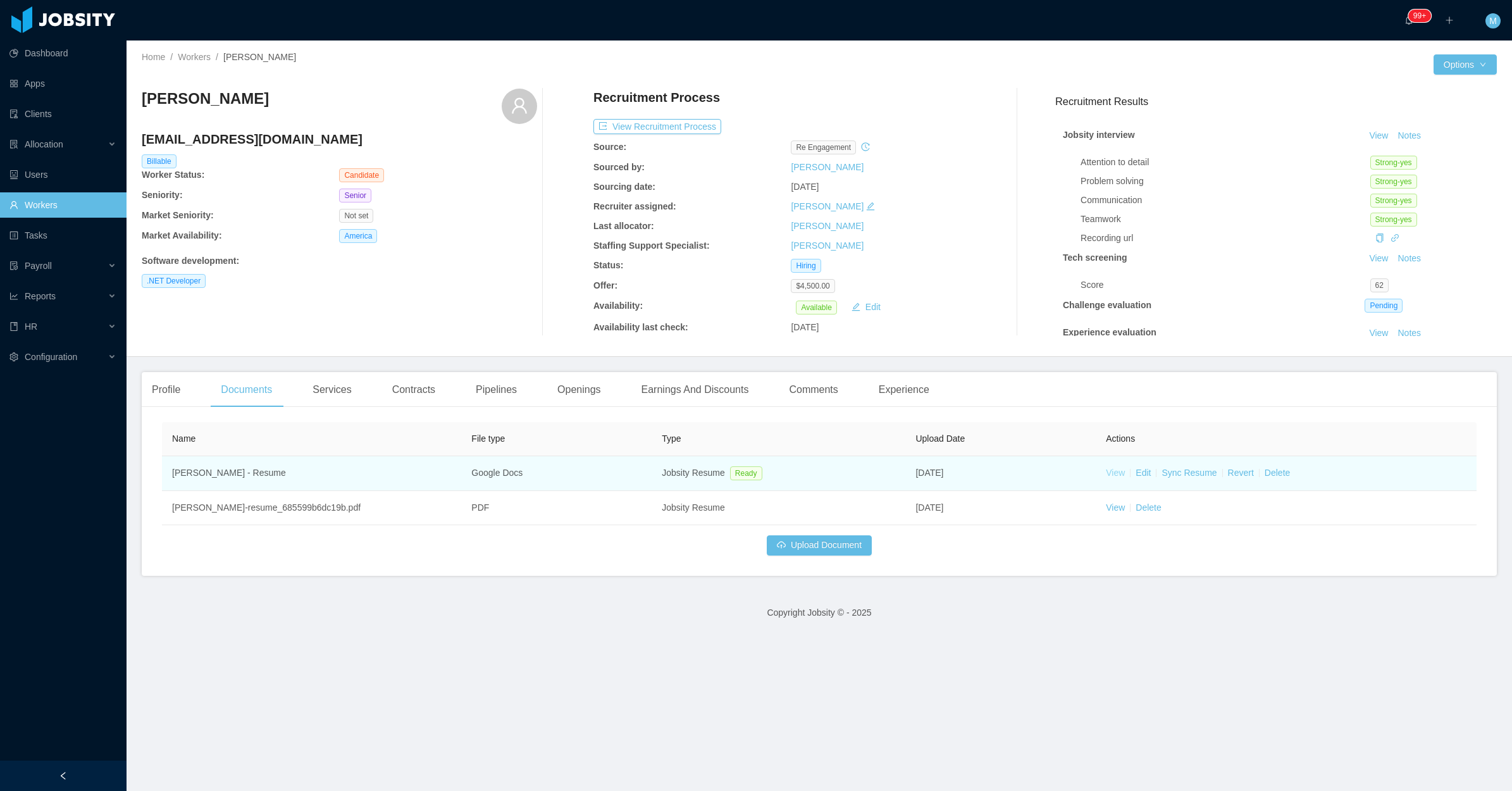
click at [1106, 474] on link "View" at bounding box center [1115, 473] width 19 height 10
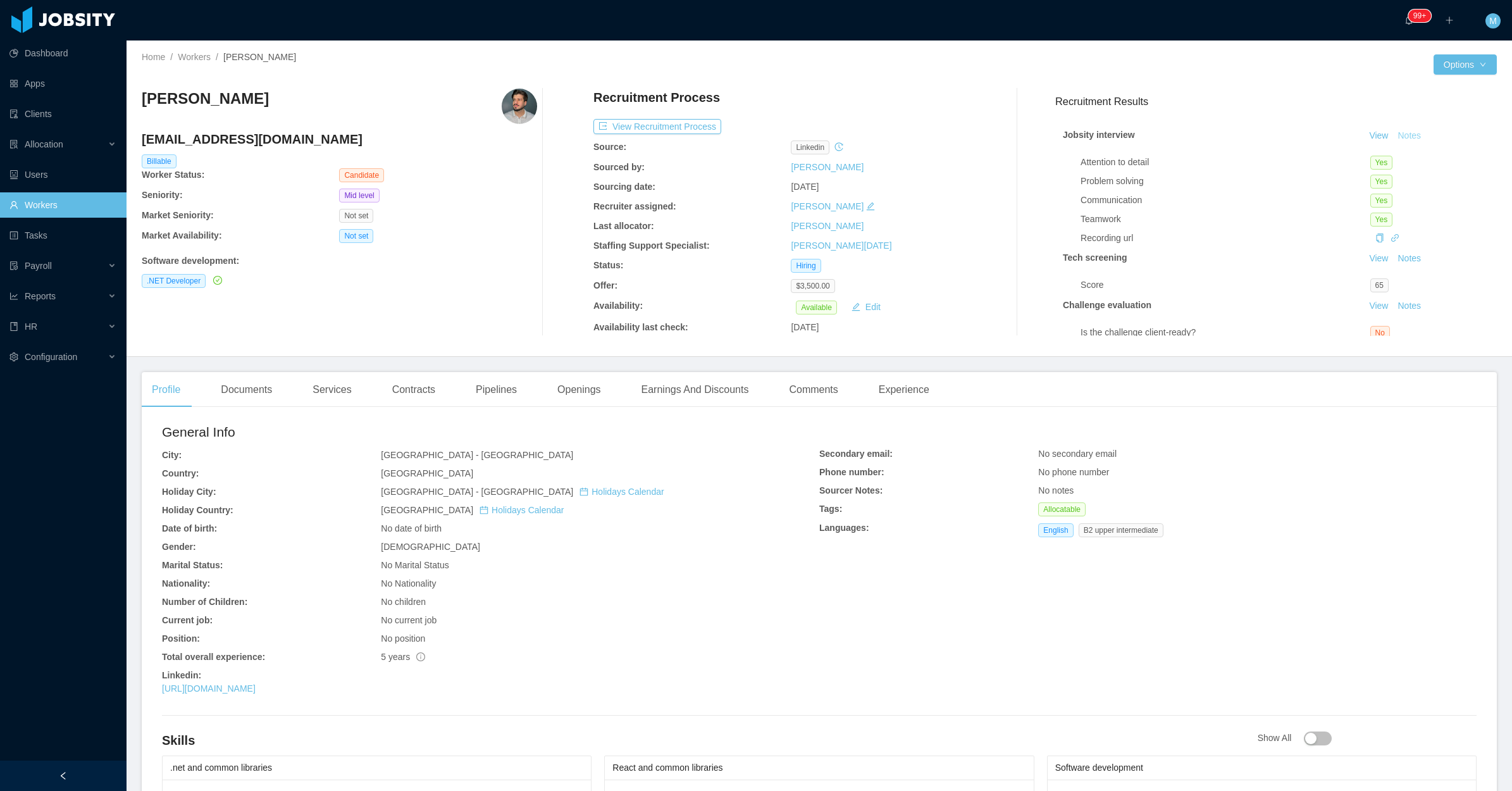
click at [1395, 132] on button "Notes" at bounding box center [1409, 136] width 33 height 15
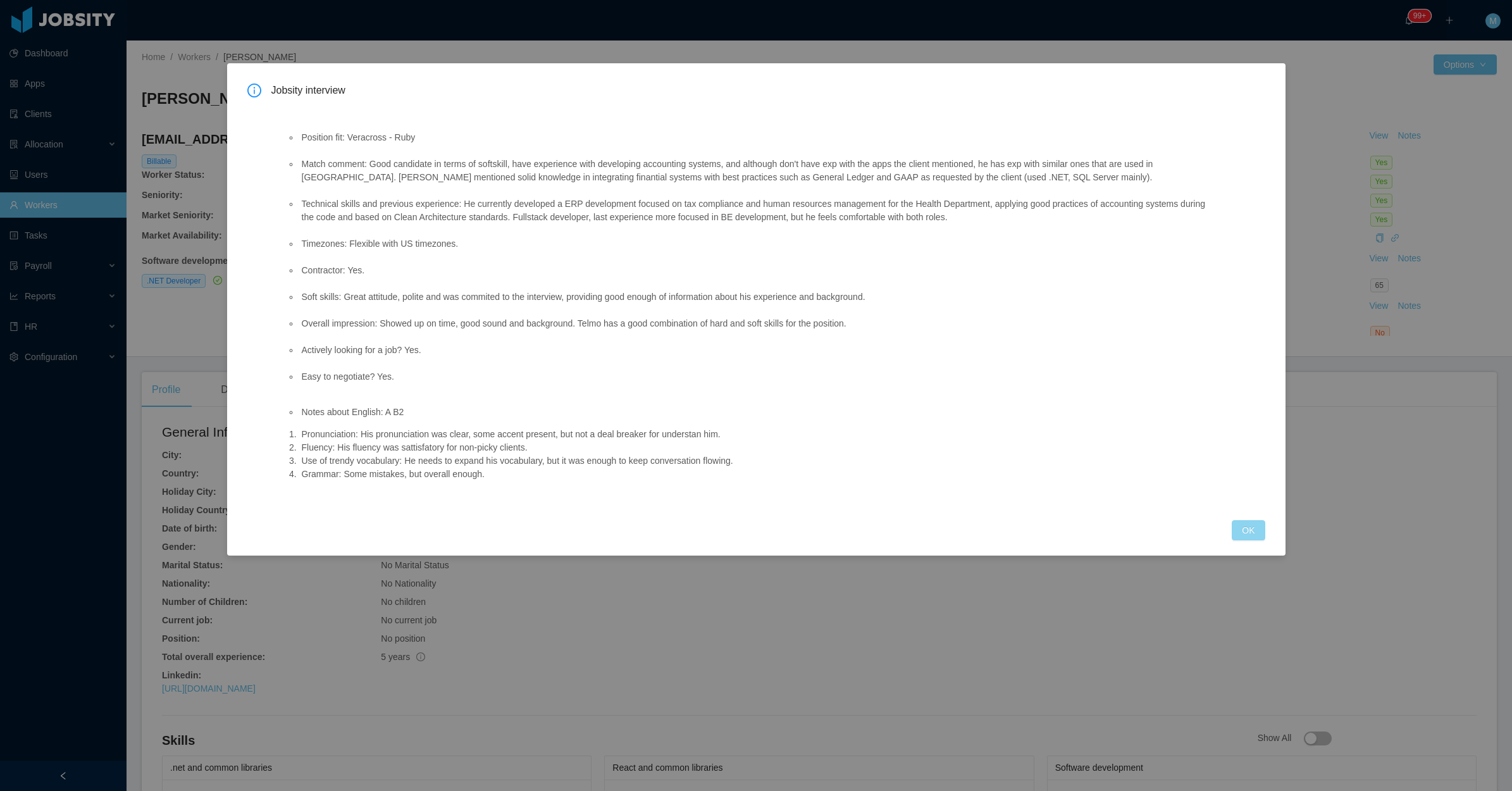
click at [1253, 527] on button "OK" at bounding box center [1248, 530] width 33 height 20
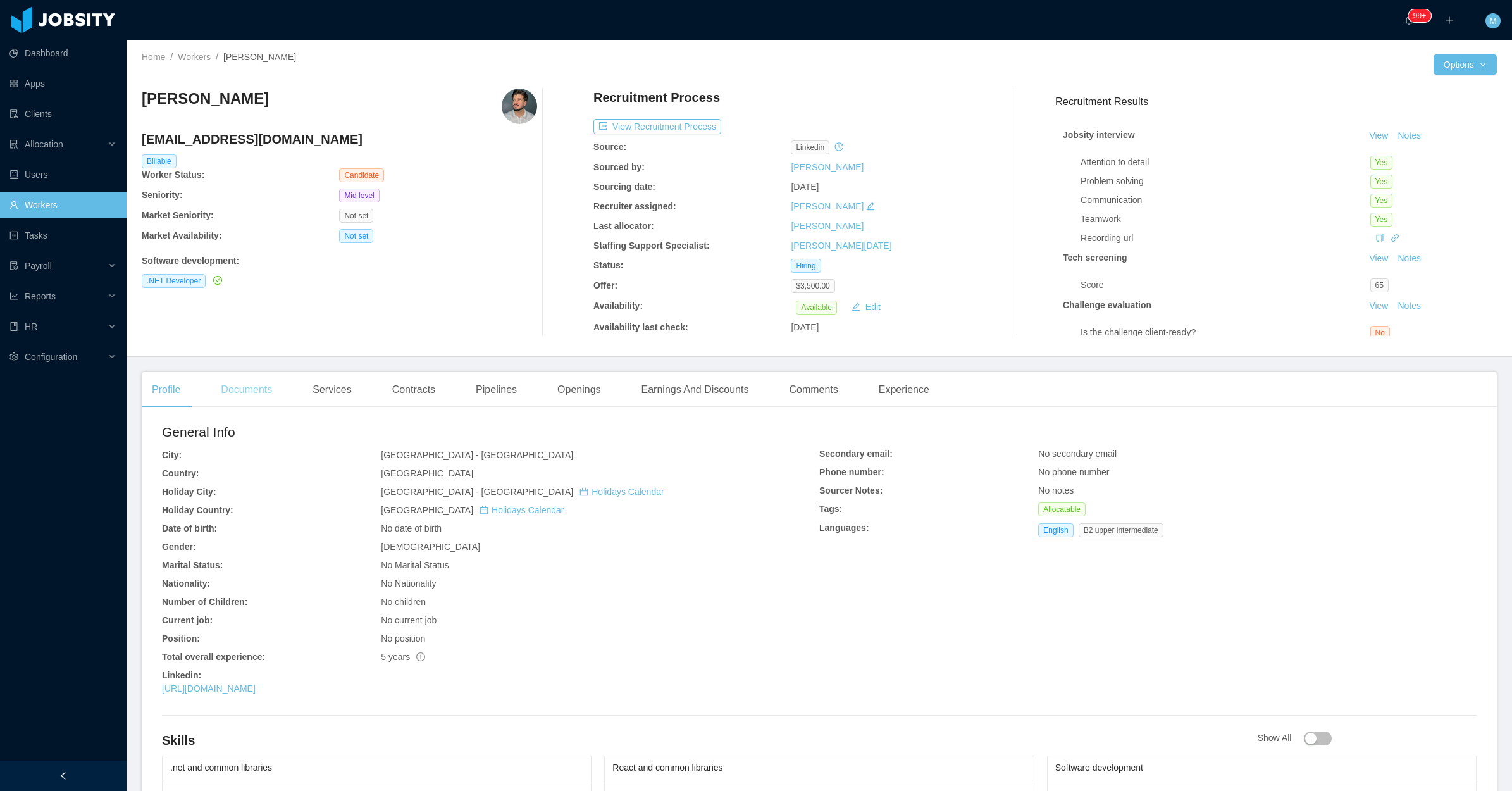
click at [260, 384] on div "Documents" at bounding box center [247, 390] width 72 height 36
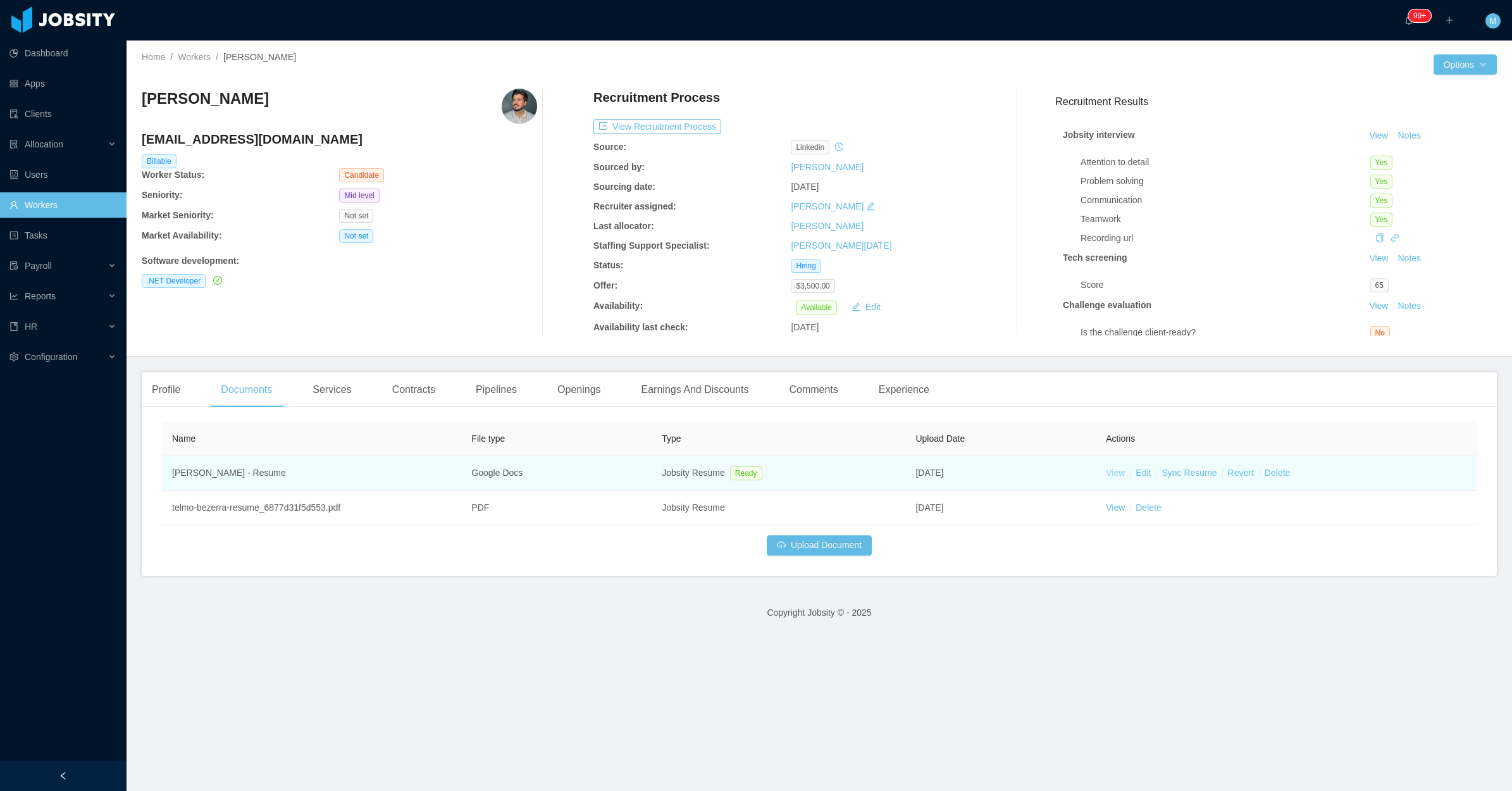
click at [1108, 470] on link "View" at bounding box center [1115, 473] width 19 height 10
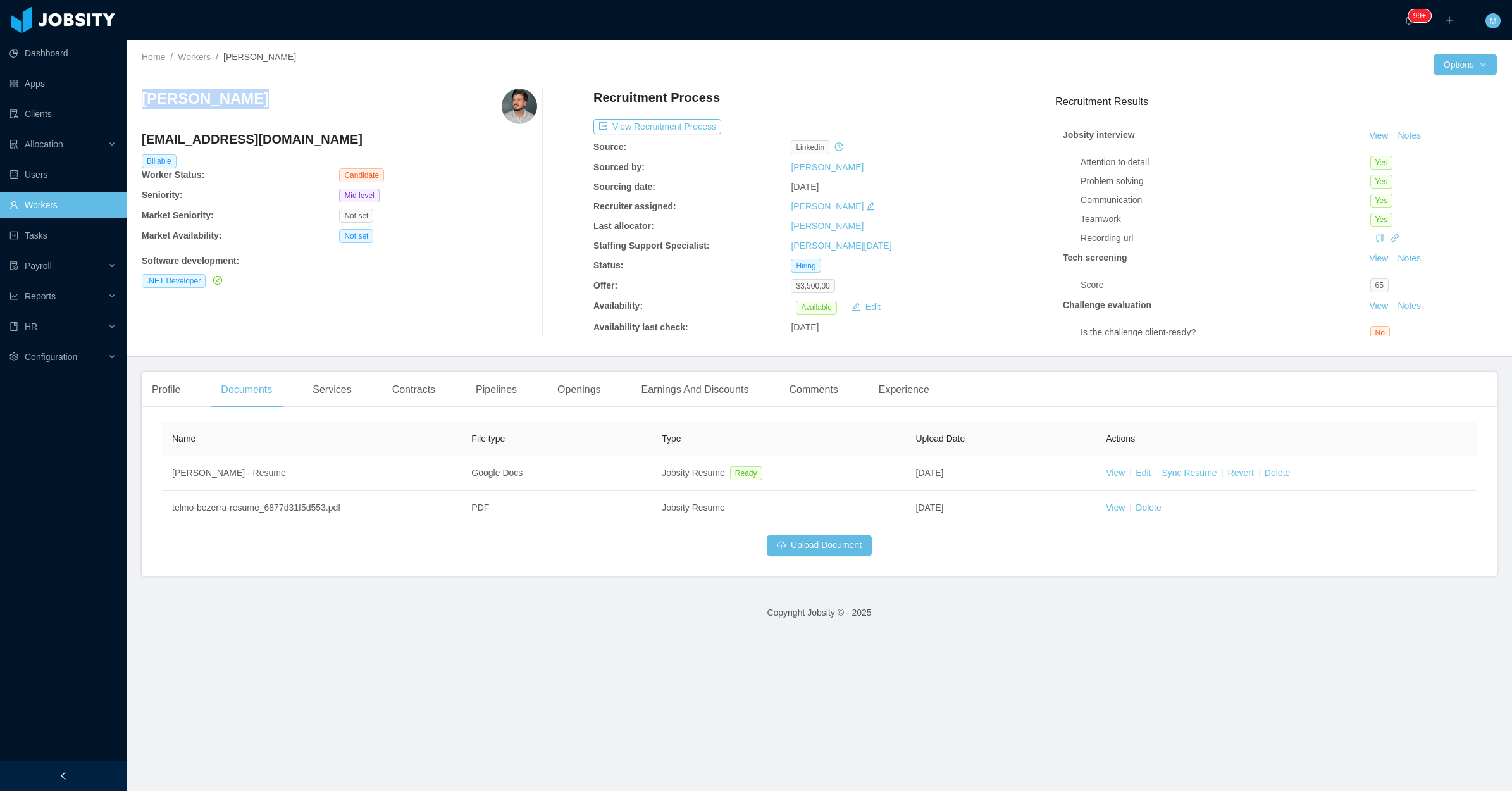
drag, startPoint x: 283, startPoint y: 111, endPoint x: 143, endPoint y: 100, distance: 140.4
click at [143, 100] on div "[PERSON_NAME]" at bounding box center [339, 107] width 395 height 36
copy h3 "[PERSON_NAME]"
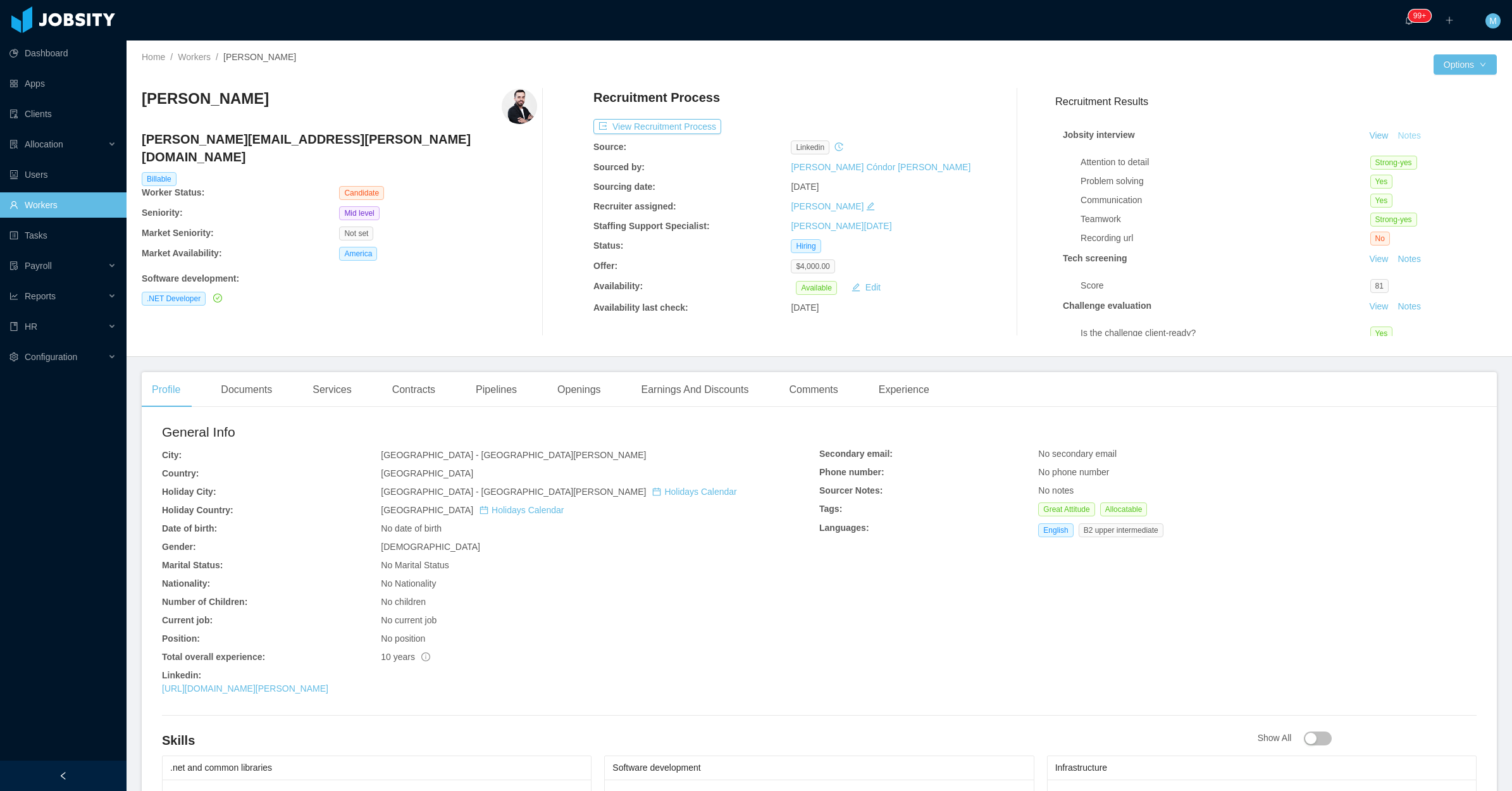
click at [1392, 133] on button "Notes" at bounding box center [1409, 136] width 33 height 15
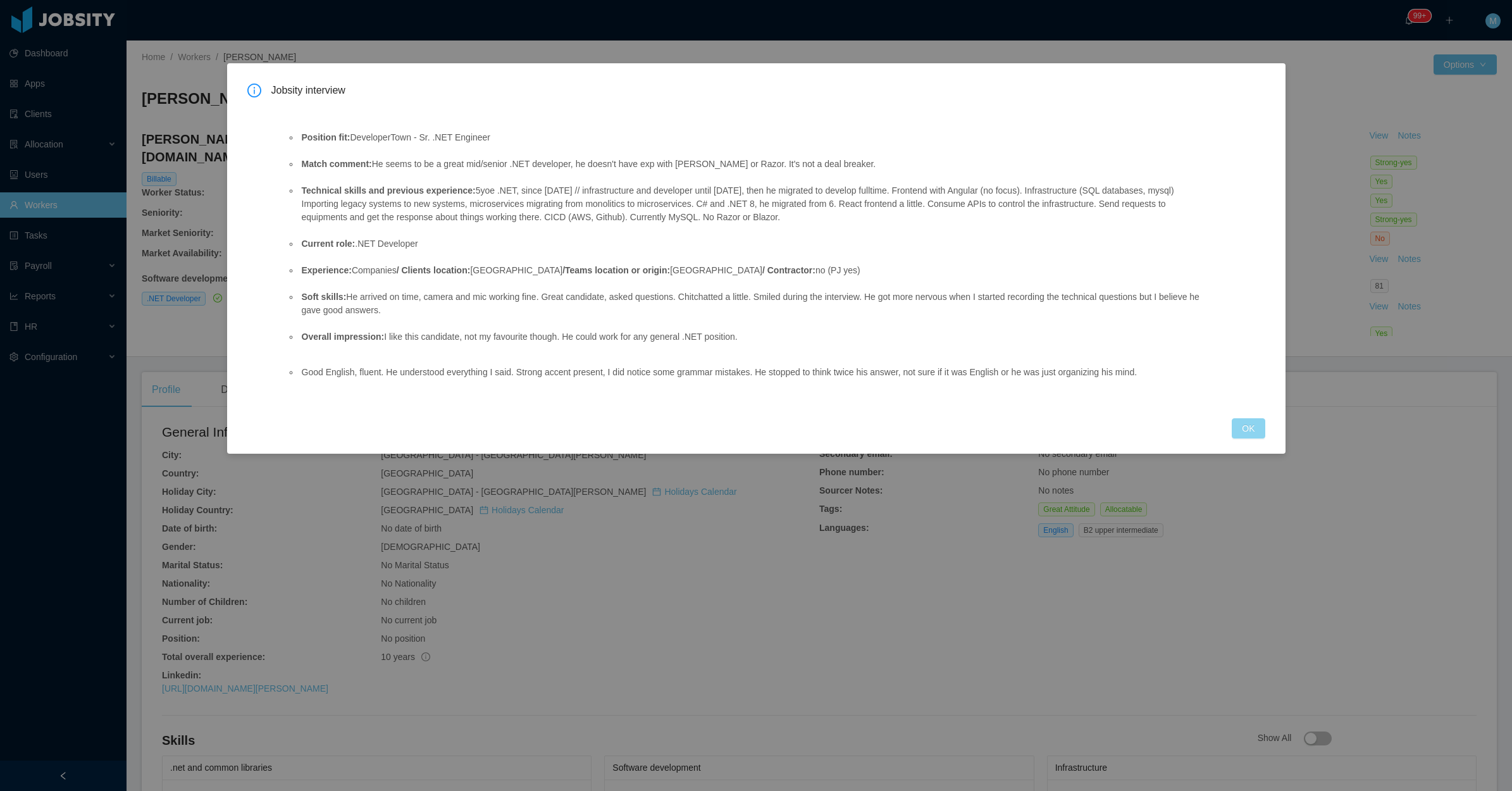
click at [1256, 426] on button "OK" at bounding box center [1248, 428] width 33 height 20
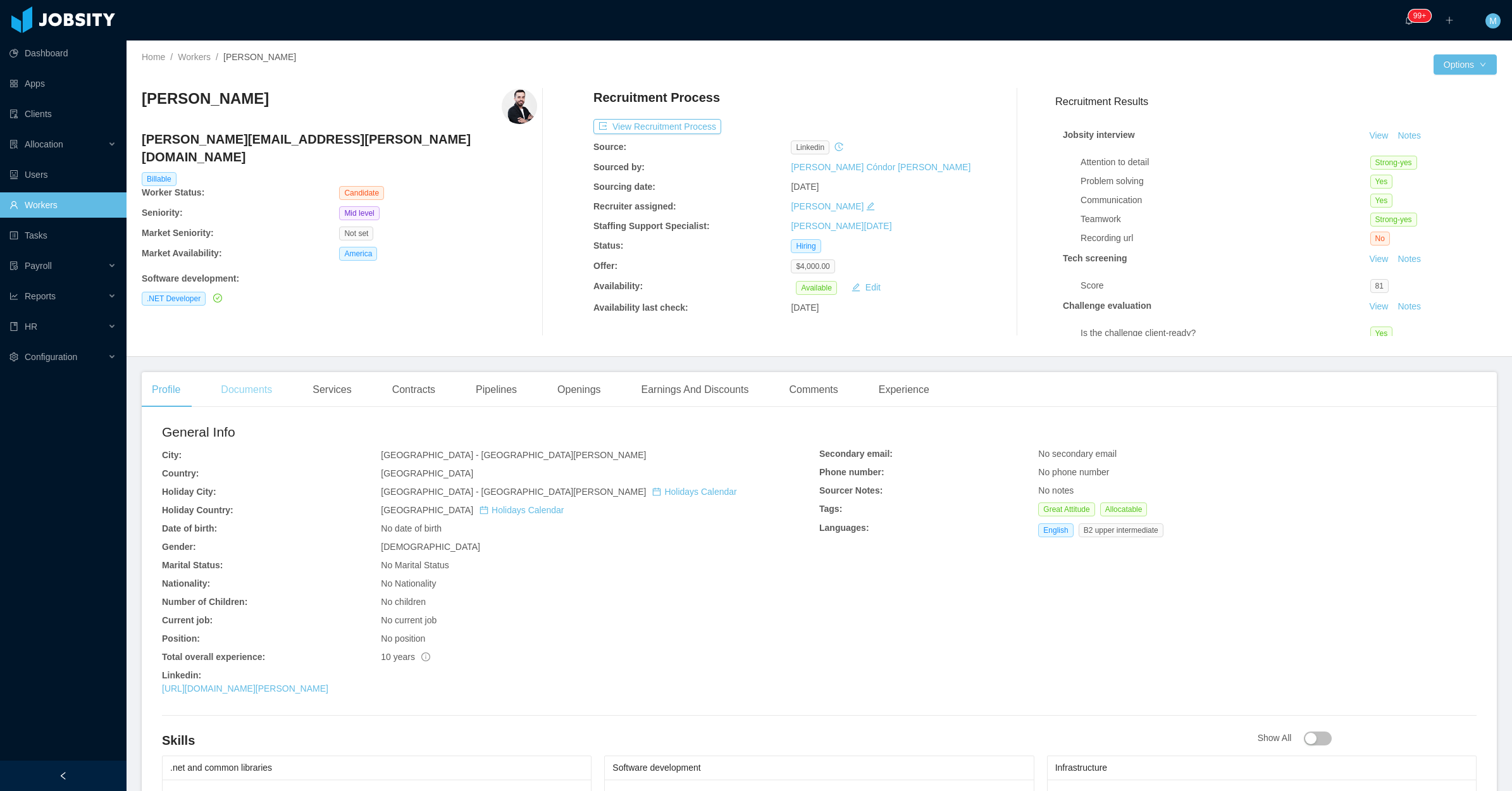
click at [255, 394] on div "Documents" at bounding box center [247, 390] width 72 height 36
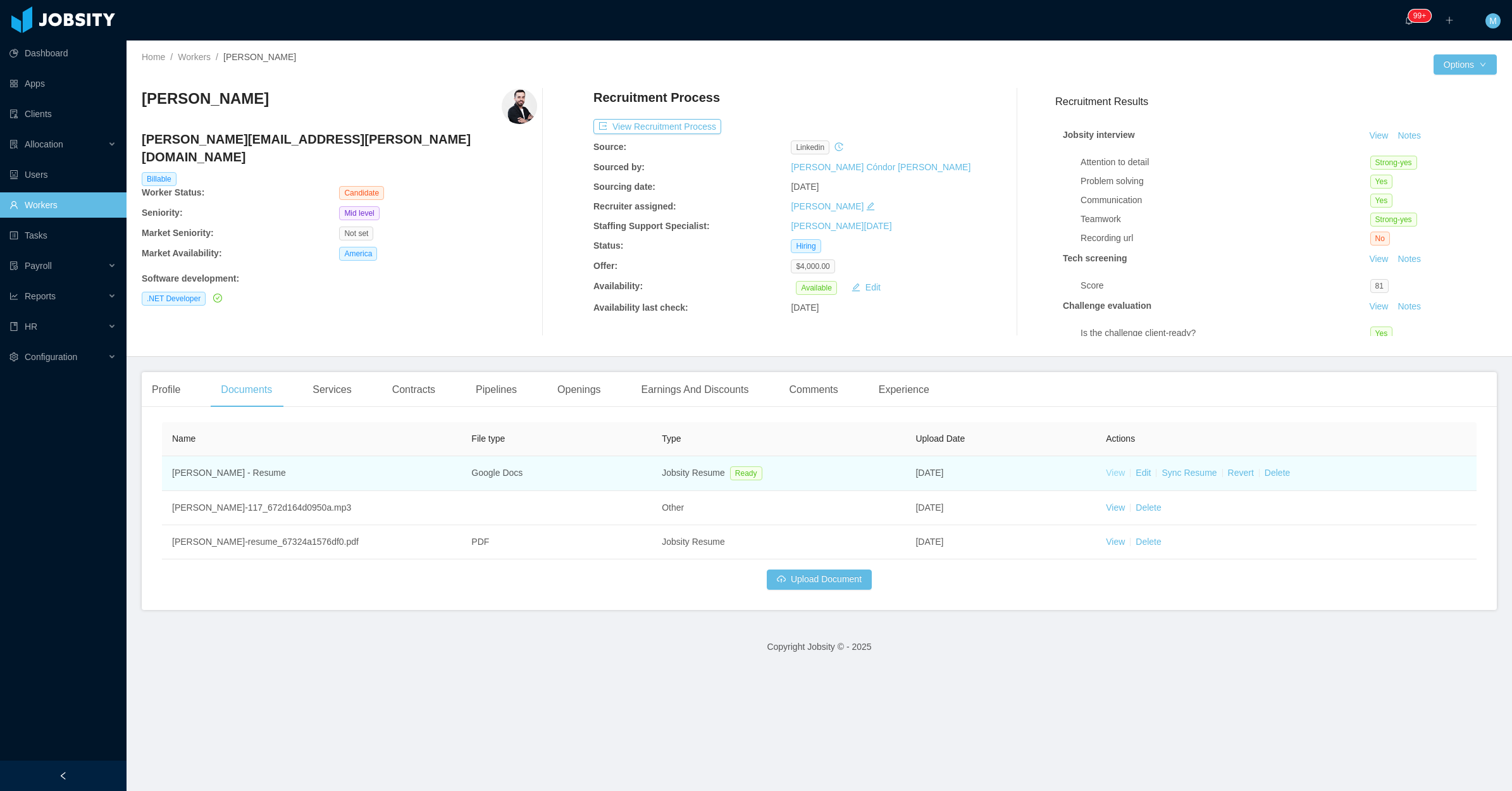
click at [1108, 472] on link "View" at bounding box center [1115, 473] width 19 height 10
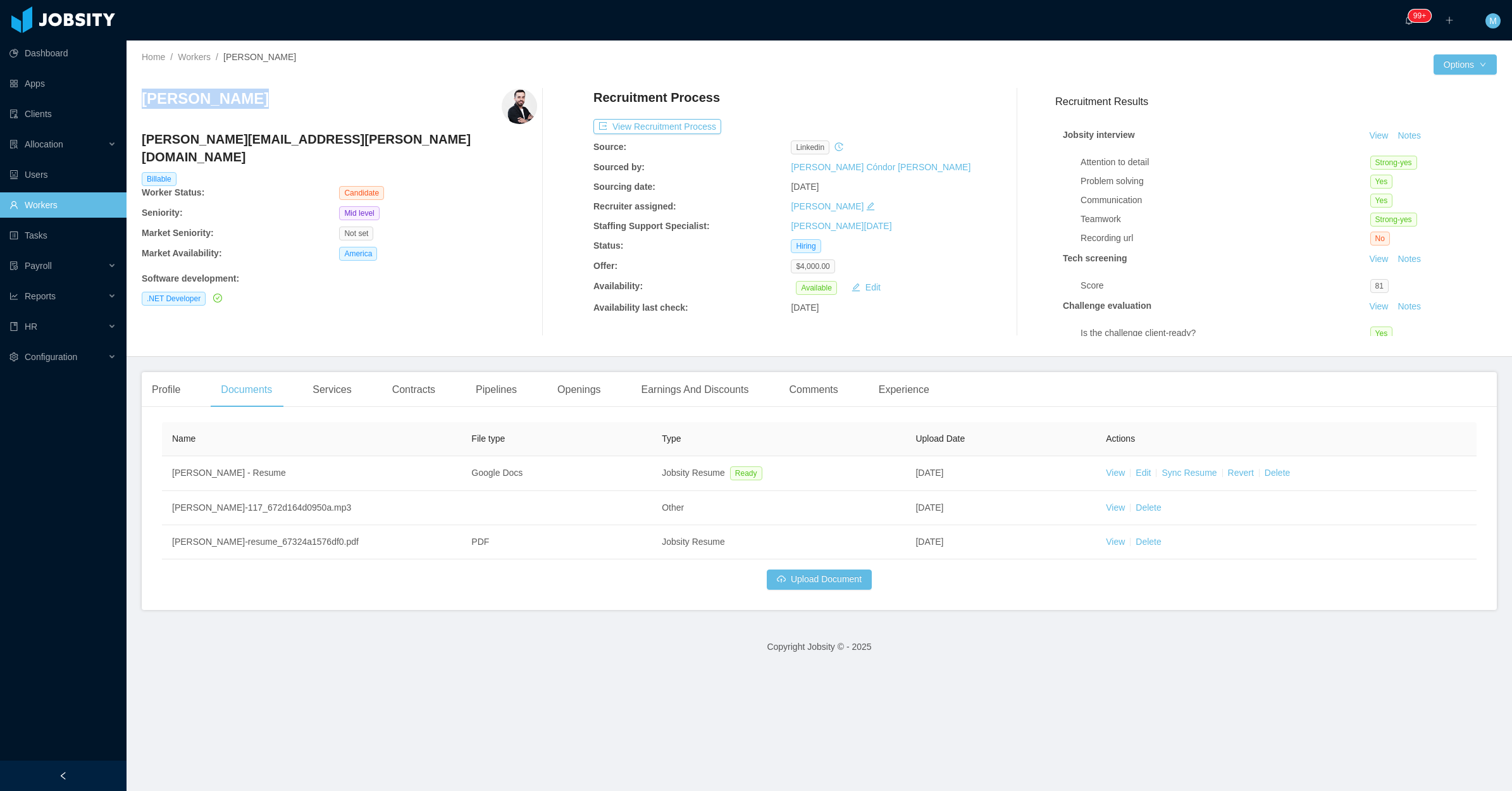
drag, startPoint x: 251, startPoint y: 107, endPoint x: 149, endPoint y: 103, distance: 102.1
click at [149, 103] on div "[PERSON_NAME]" at bounding box center [339, 107] width 395 height 36
copy h3 "[PERSON_NAME]"
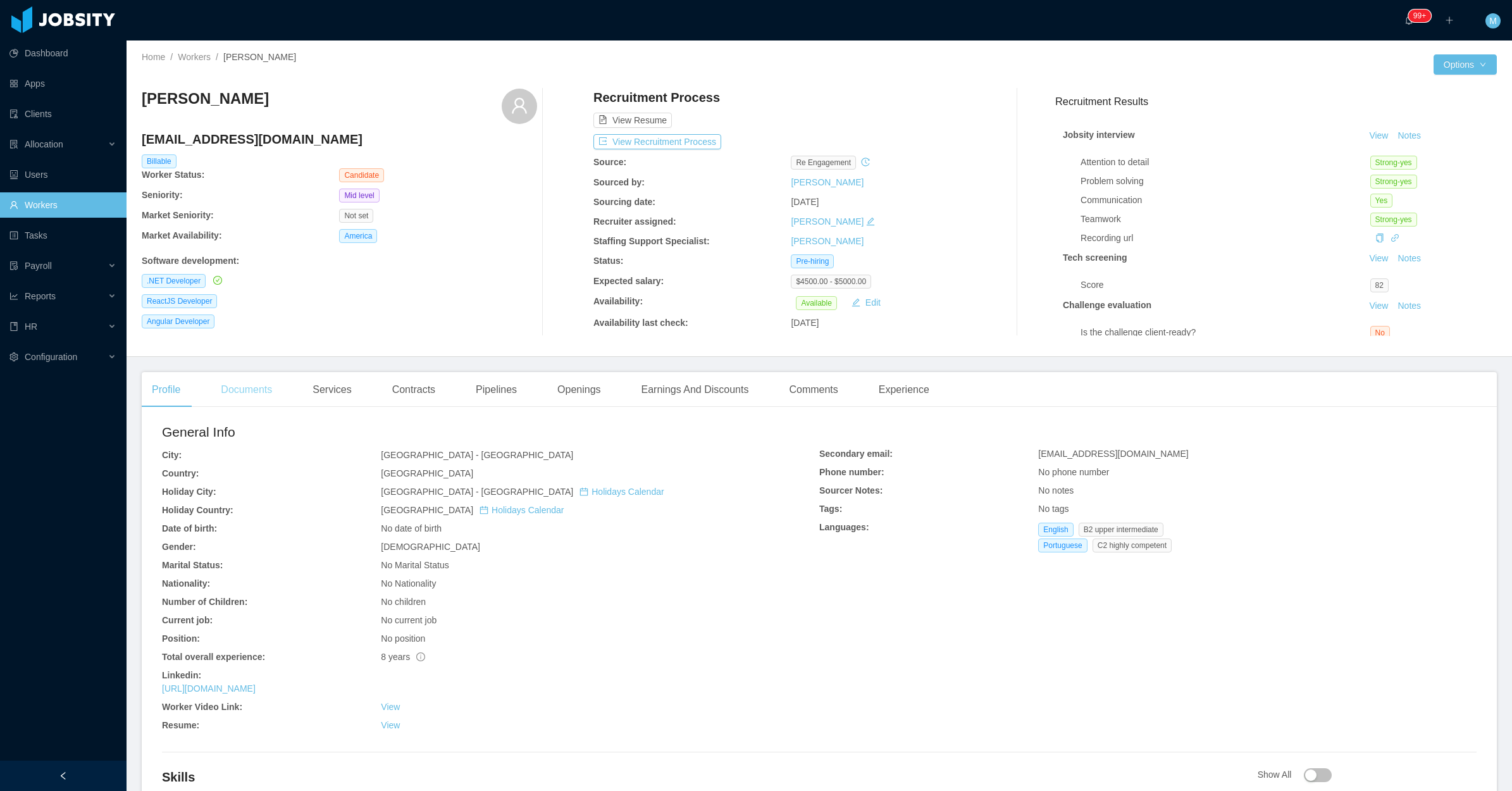
drag, startPoint x: 234, startPoint y: 381, endPoint x: 260, endPoint y: 381, distance: 26.0
click at [234, 381] on div "Documents" at bounding box center [247, 390] width 72 height 36
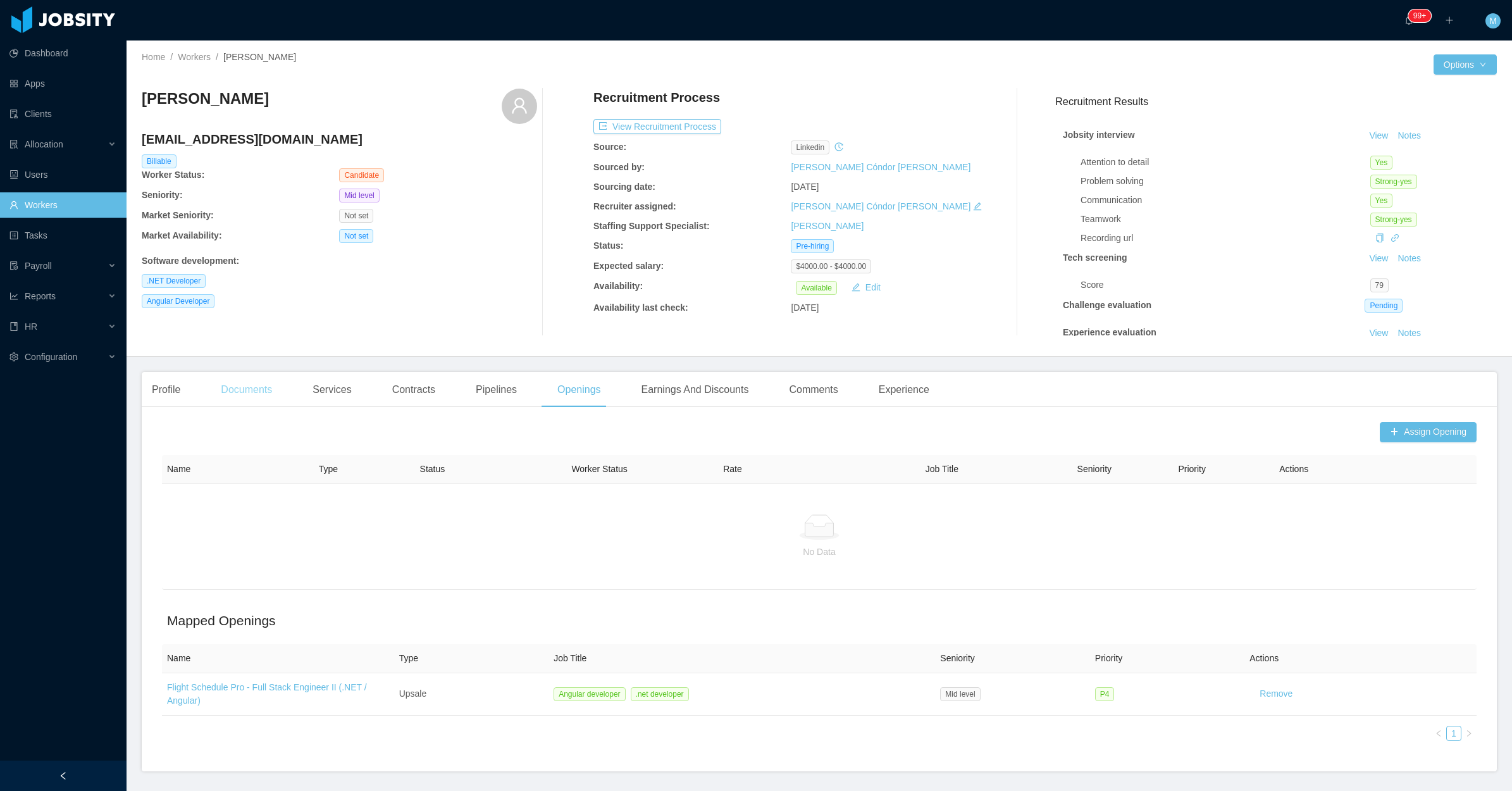
click at [238, 397] on div "Documents" at bounding box center [247, 390] width 72 height 36
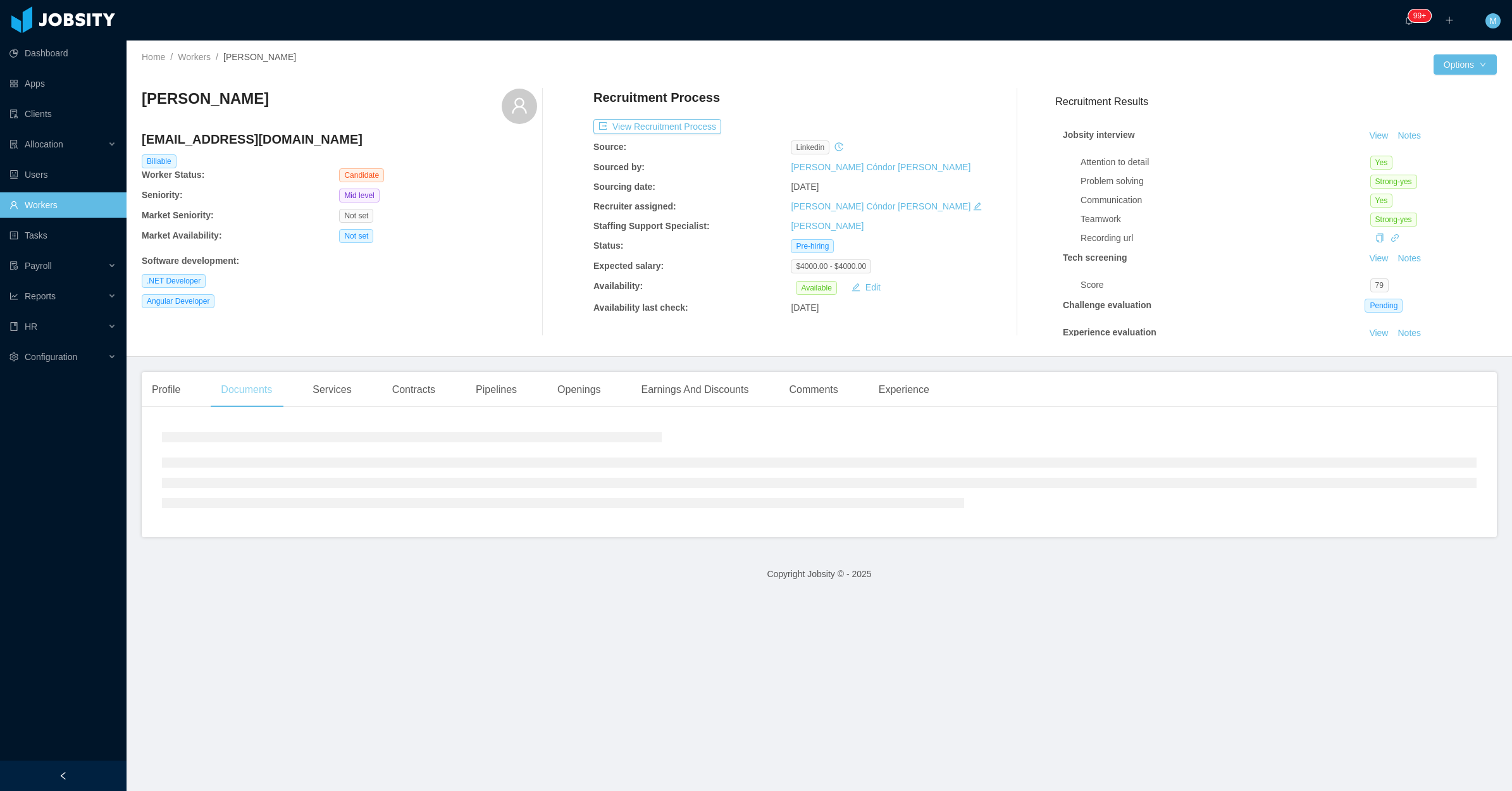
click at [211, 384] on div "Documents" at bounding box center [247, 390] width 72 height 36
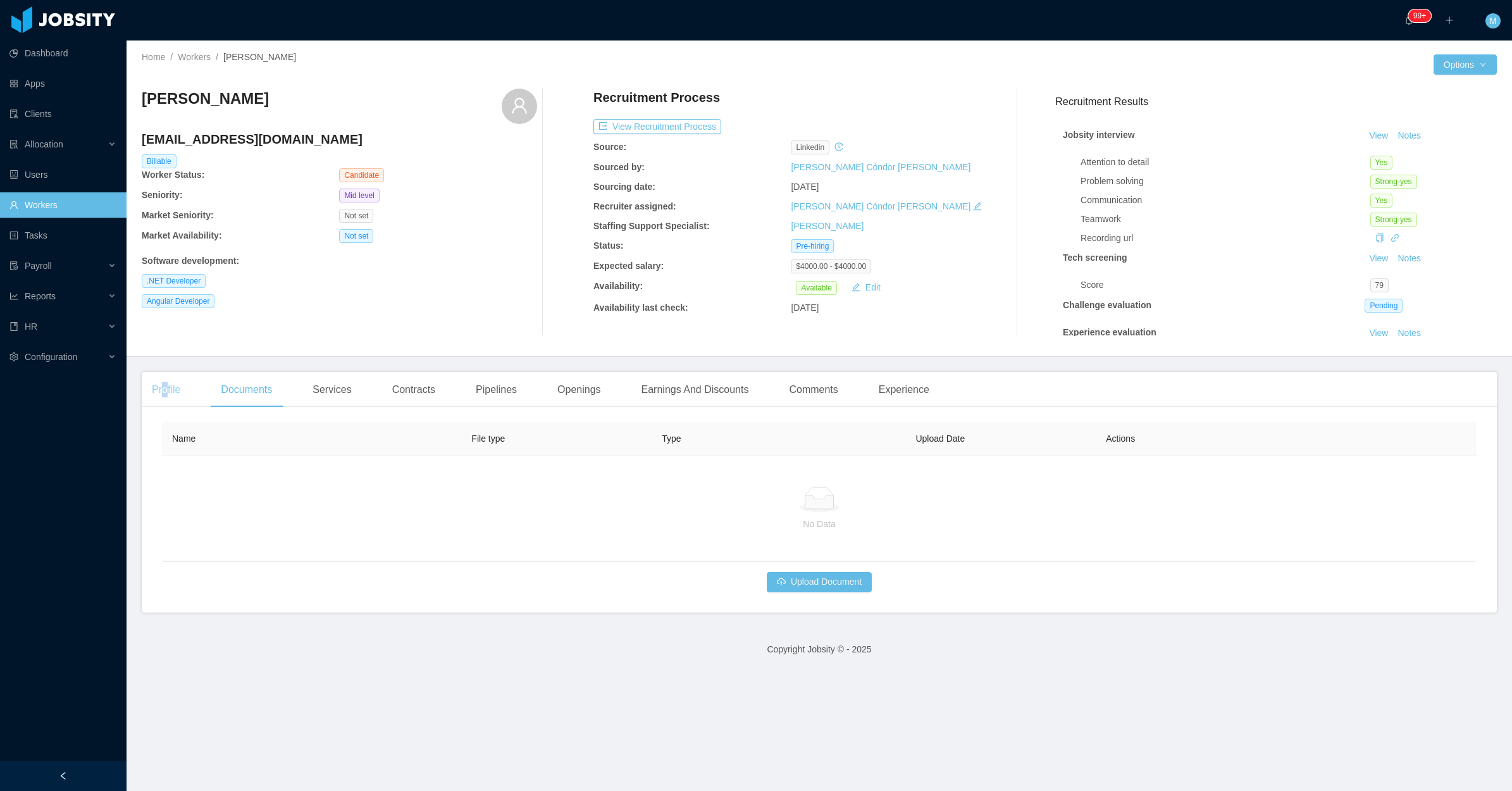
click at [165, 389] on div "Profile" at bounding box center [166, 390] width 49 height 36
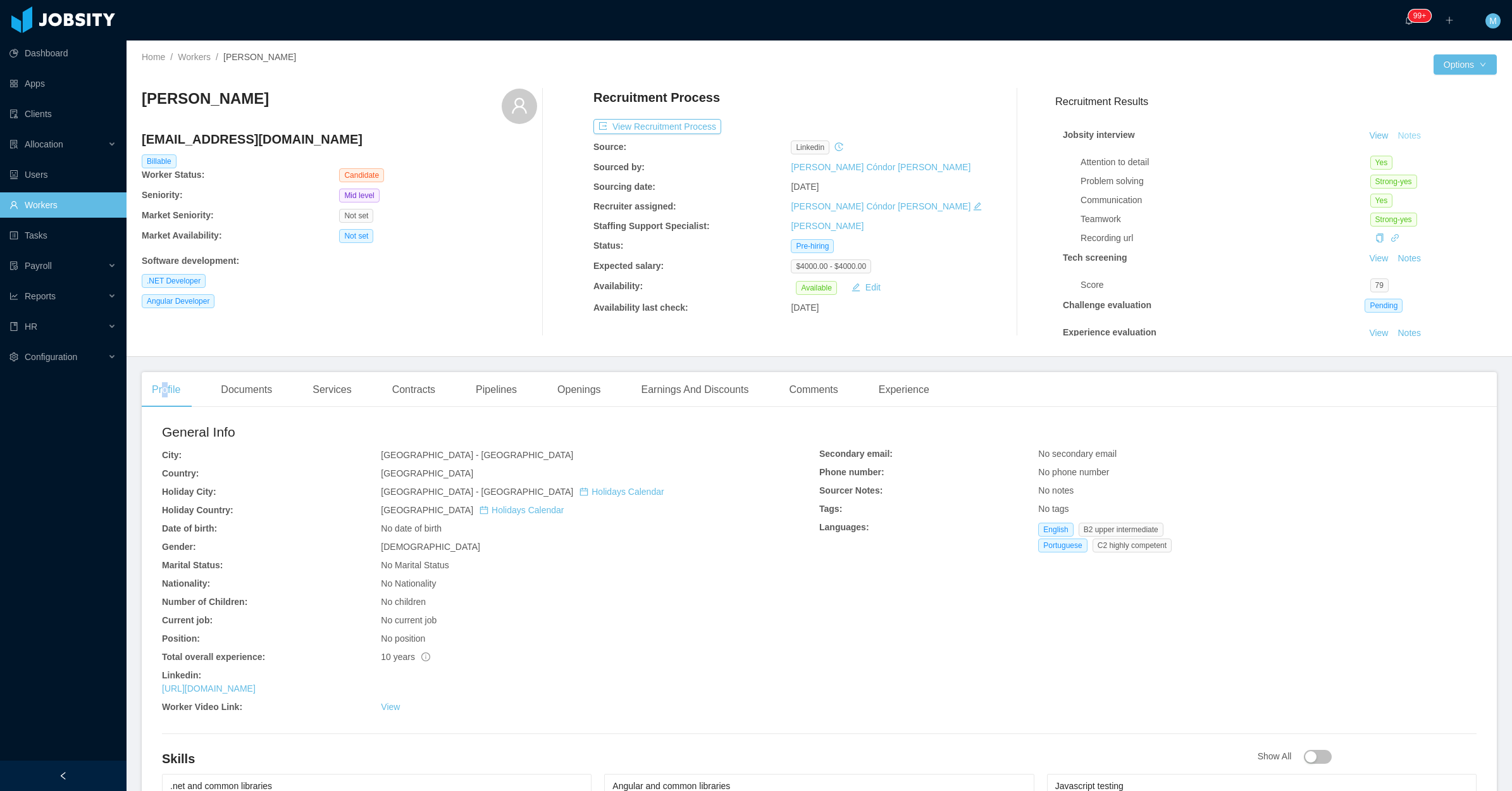
click at [1392, 133] on button "Notes" at bounding box center [1409, 136] width 33 height 15
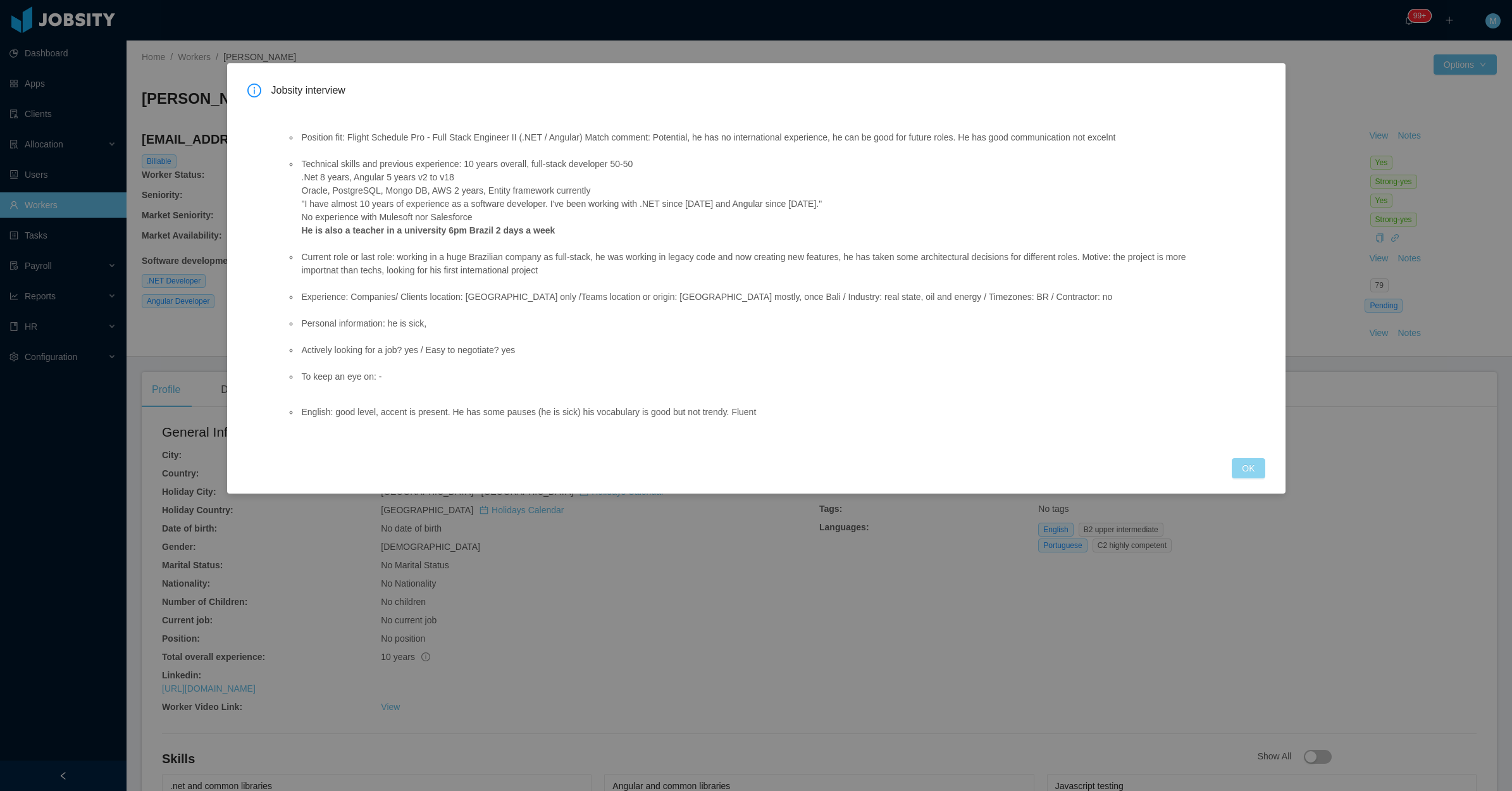
click at [1242, 472] on button "OK" at bounding box center [1248, 468] width 33 height 20
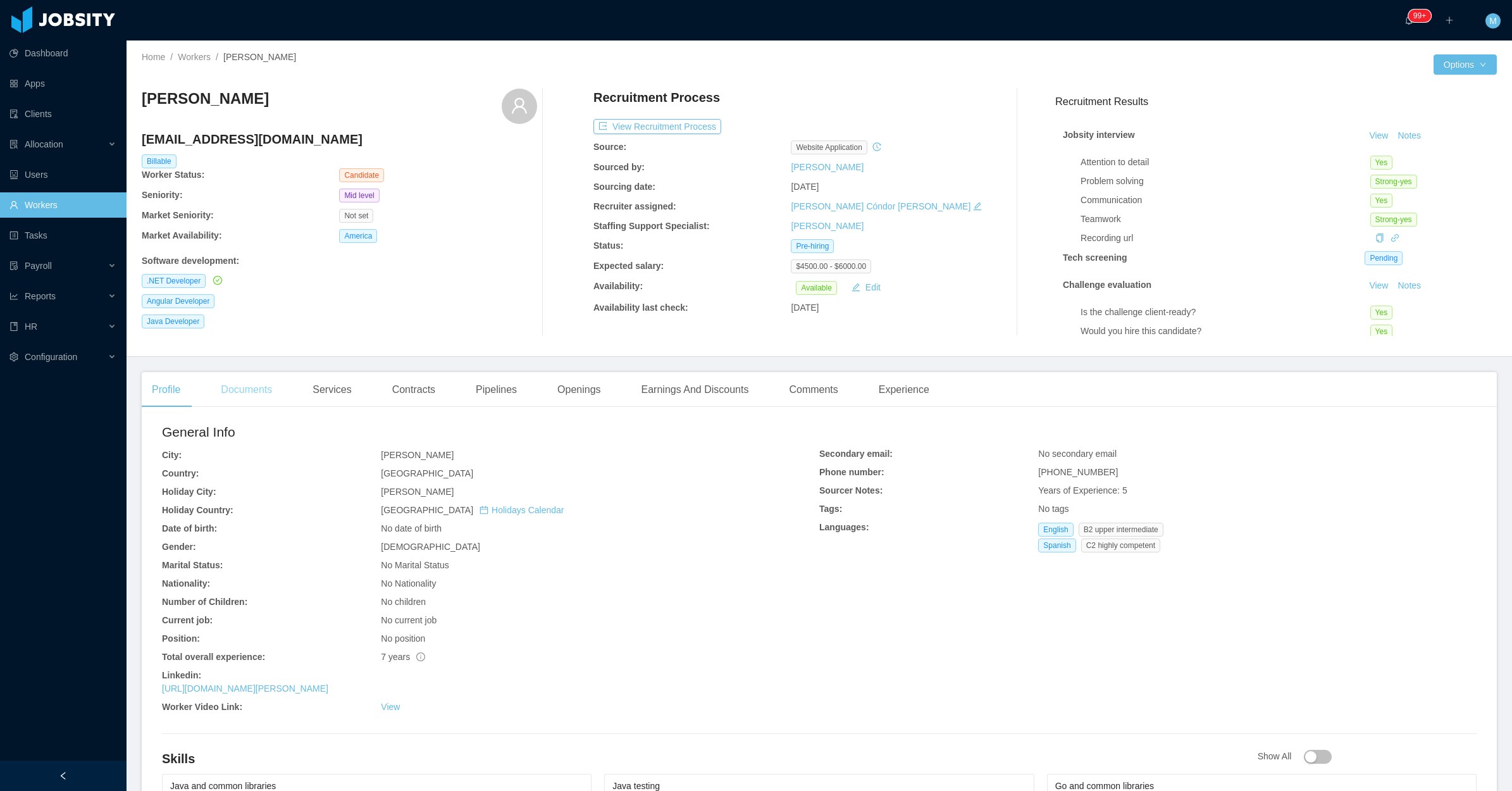
click at [257, 386] on div "Documents" at bounding box center [247, 390] width 72 height 36
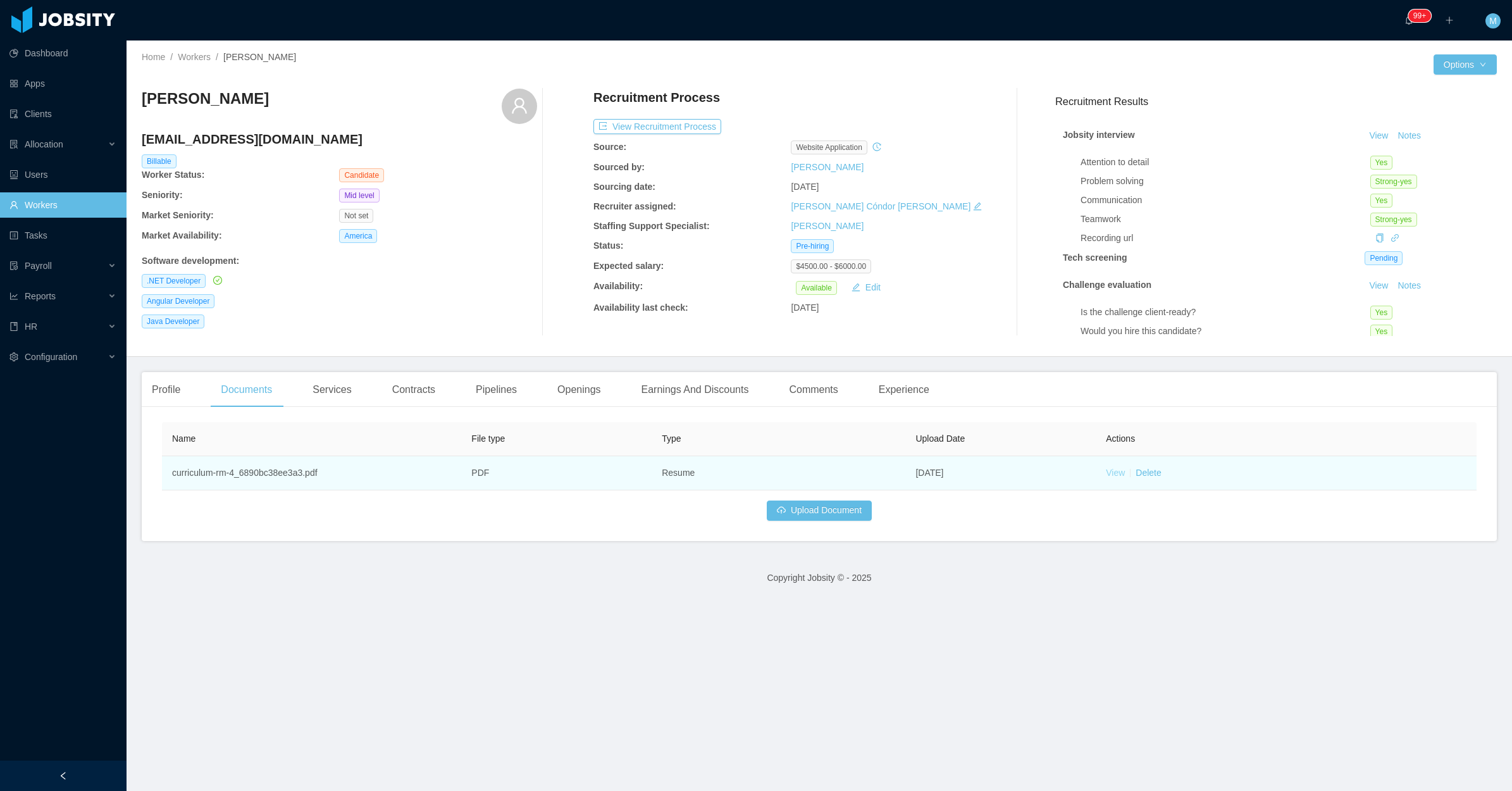
click at [1106, 474] on link "View" at bounding box center [1115, 473] width 19 height 10
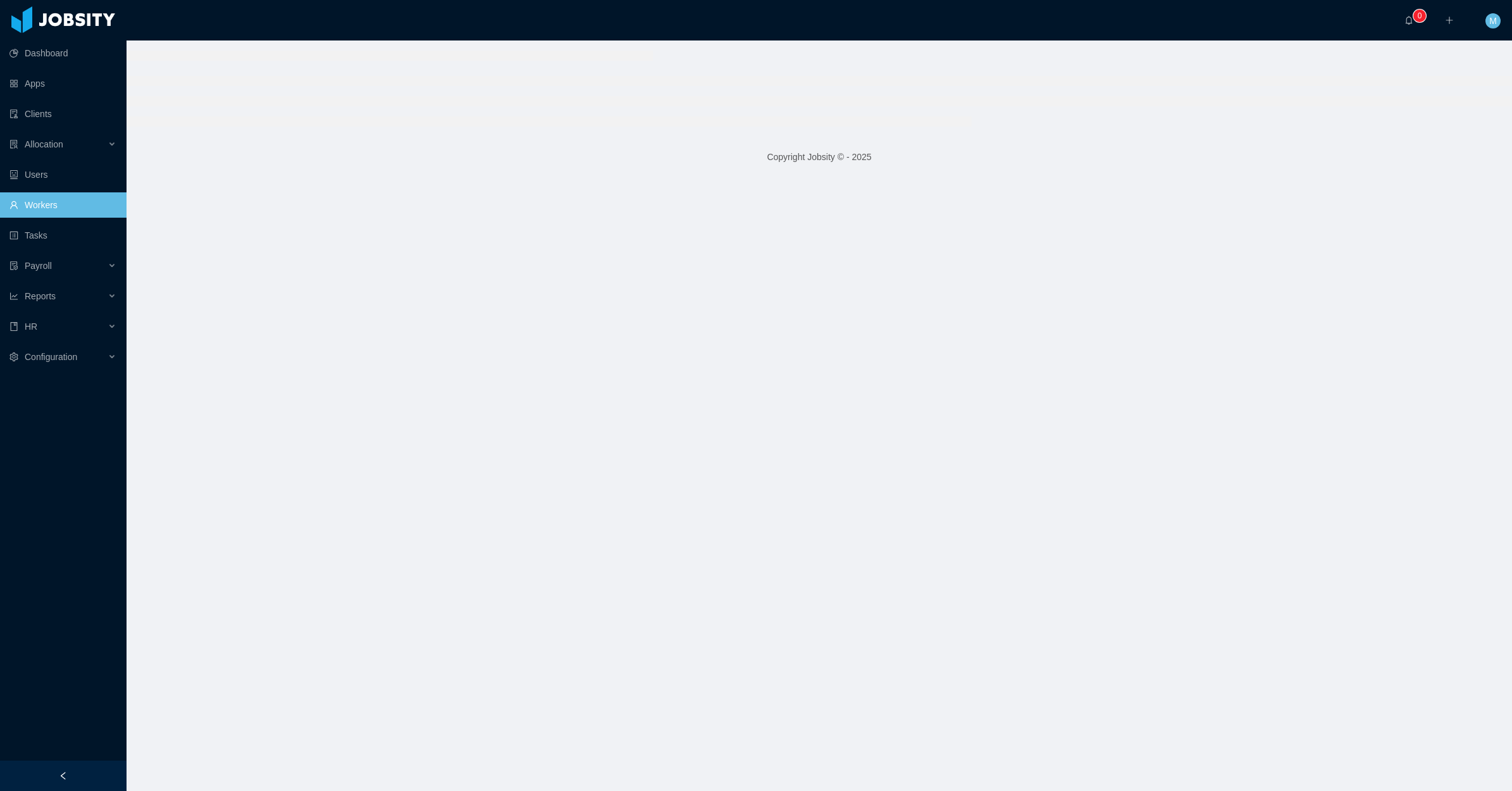
click at [95, 769] on div at bounding box center [63, 776] width 127 height 30
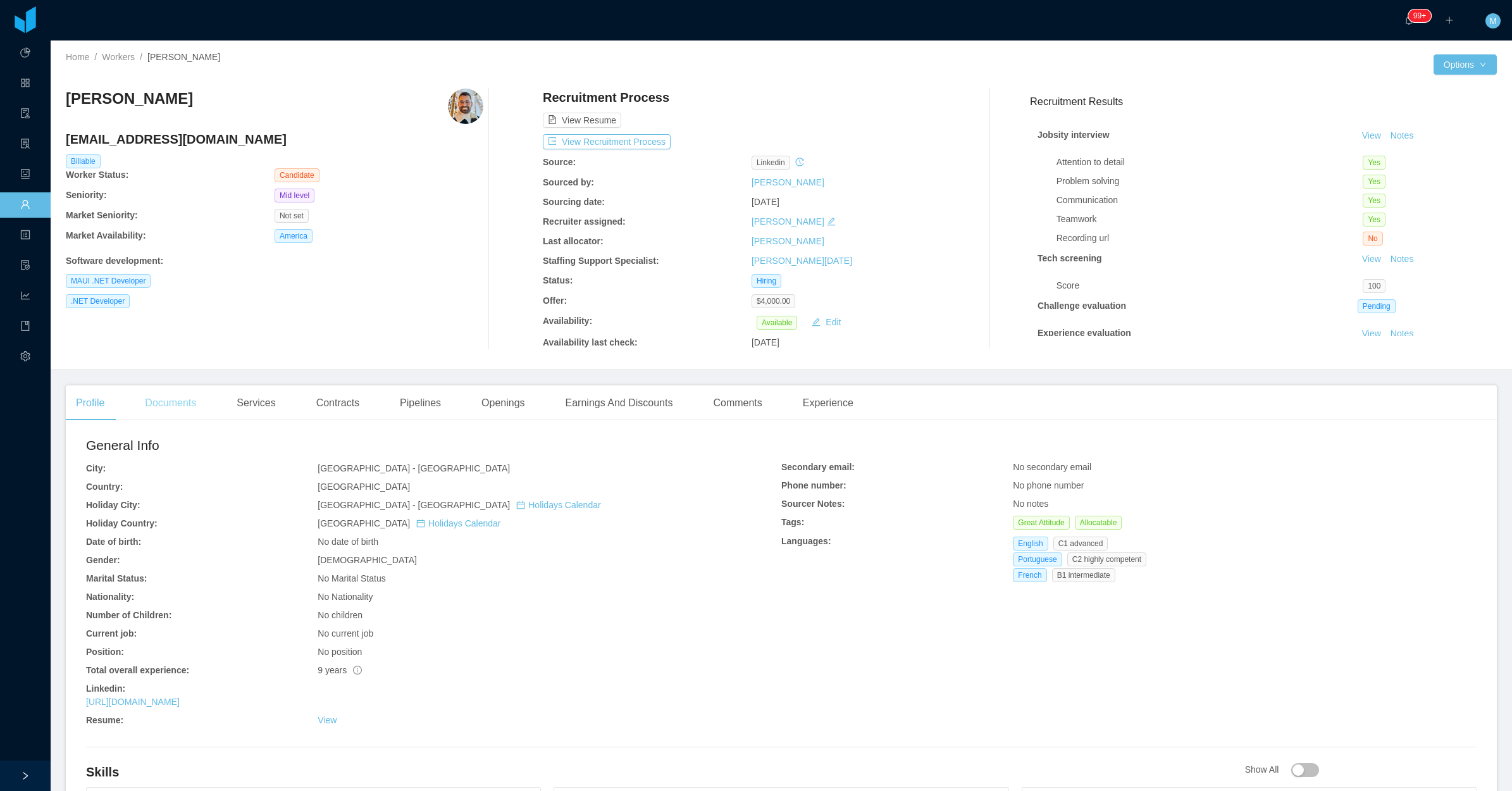
click at [181, 413] on div "Documents" at bounding box center [171, 404] width 72 height 36
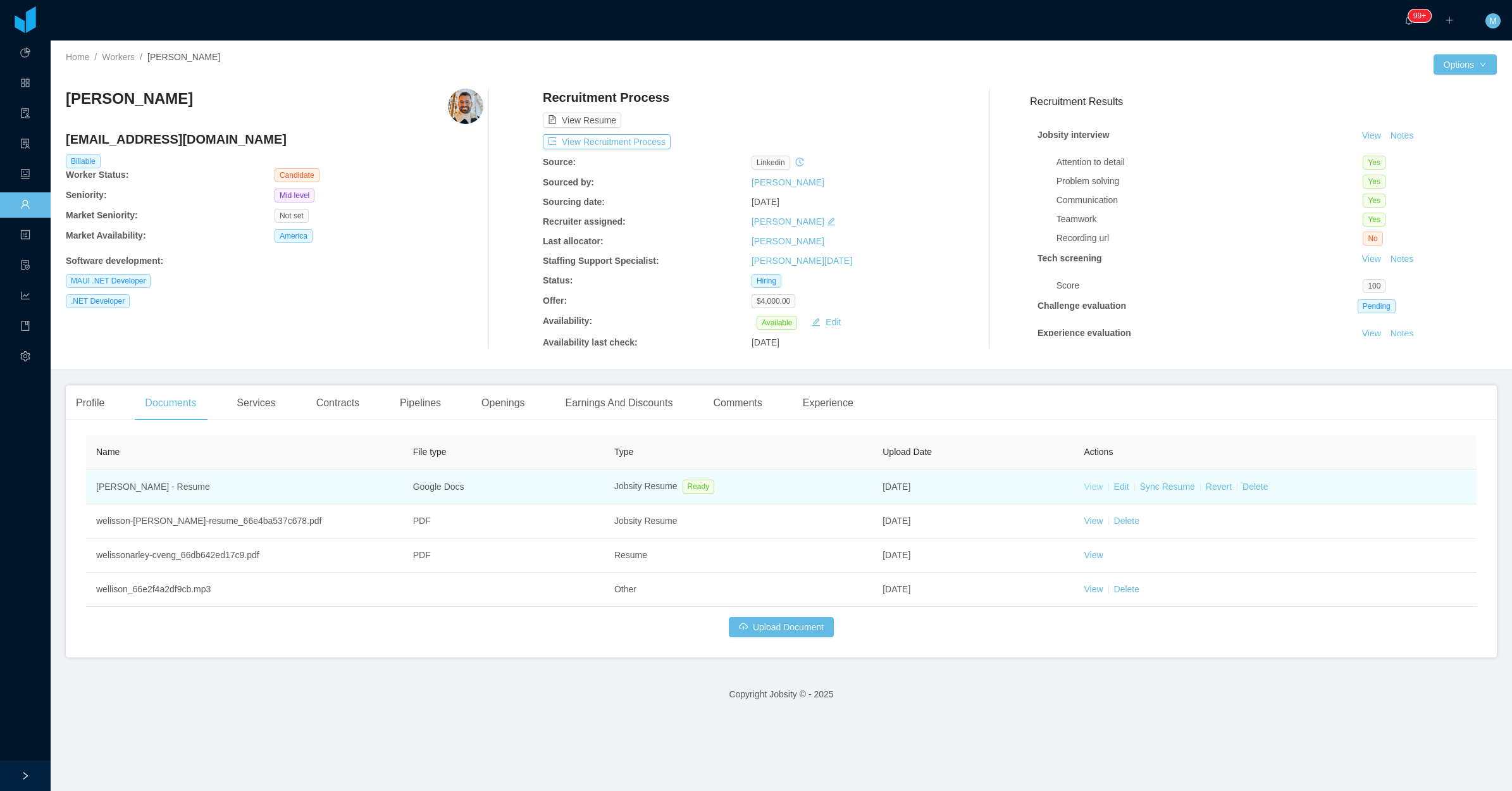
click at [1089, 489] on link "View" at bounding box center [1093, 487] width 19 height 10
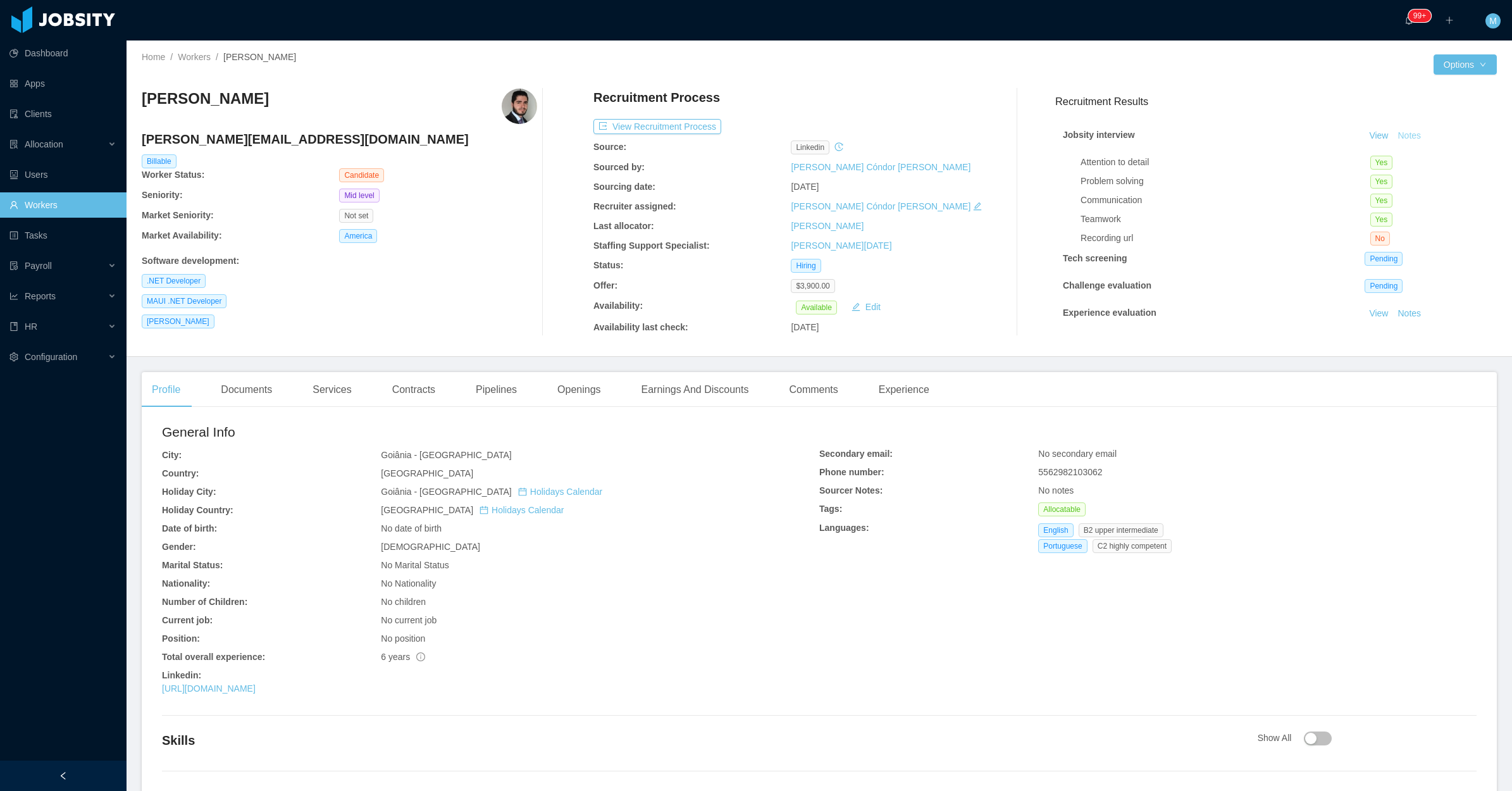
click at [1401, 139] on button "Notes" at bounding box center [1409, 136] width 33 height 15
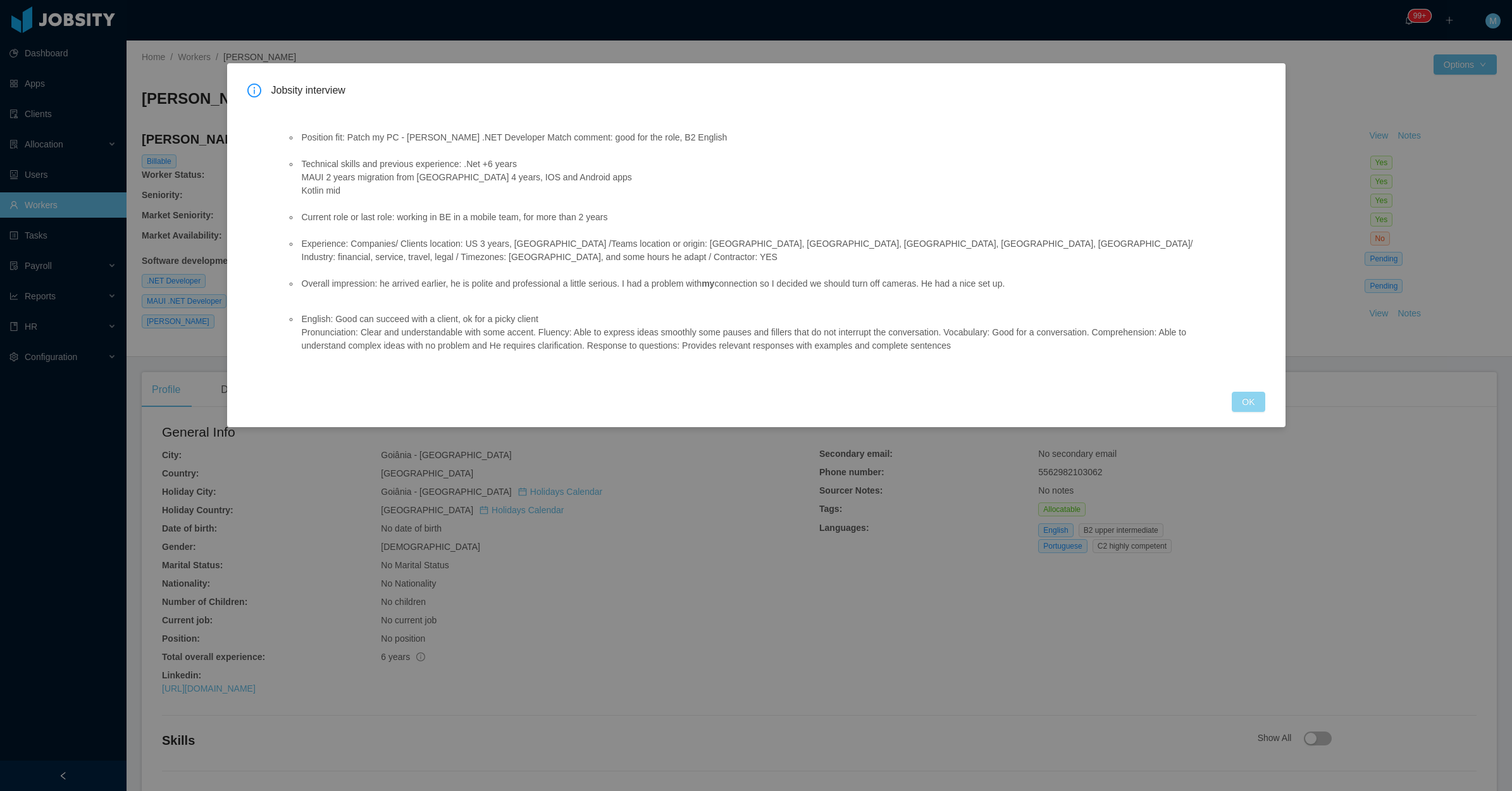
click at [1255, 391] on button "OK" at bounding box center [1248, 401] width 33 height 20
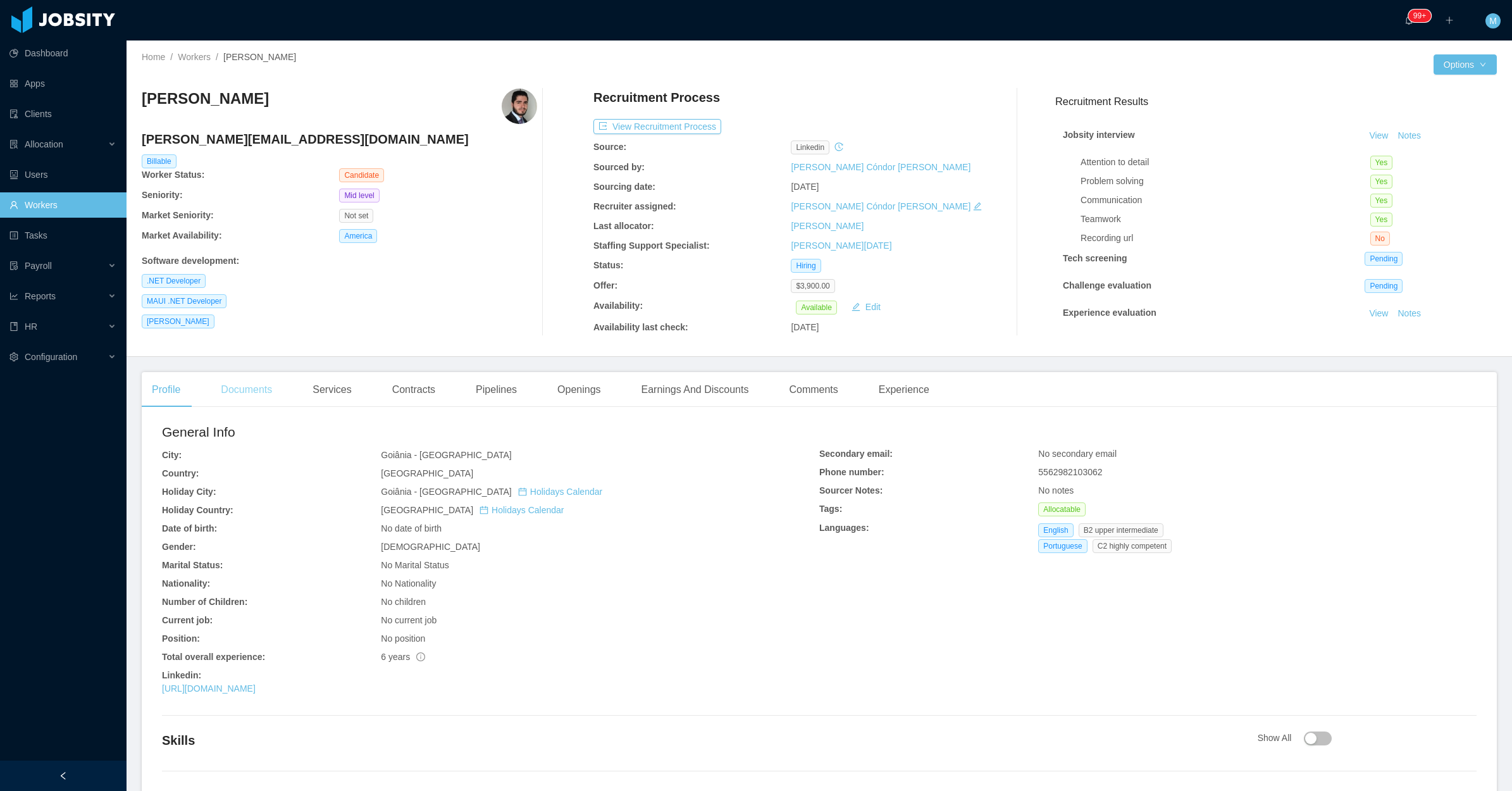
click at [260, 384] on div "Documents" at bounding box center [247, 390] width 72 height 36
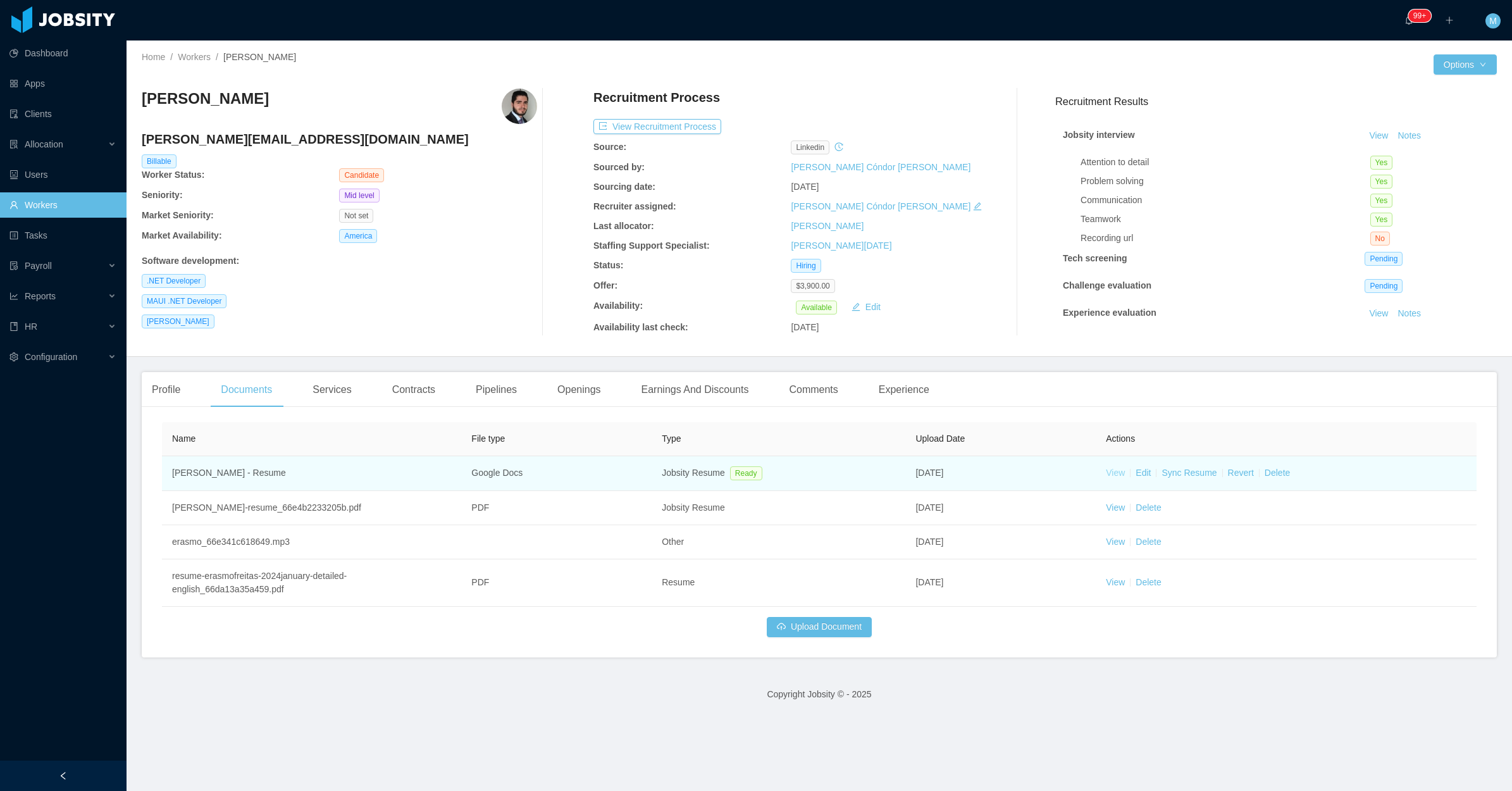
click at [1111, 472] on link "View" at bounding box center [1115, 473] width 19 height 10
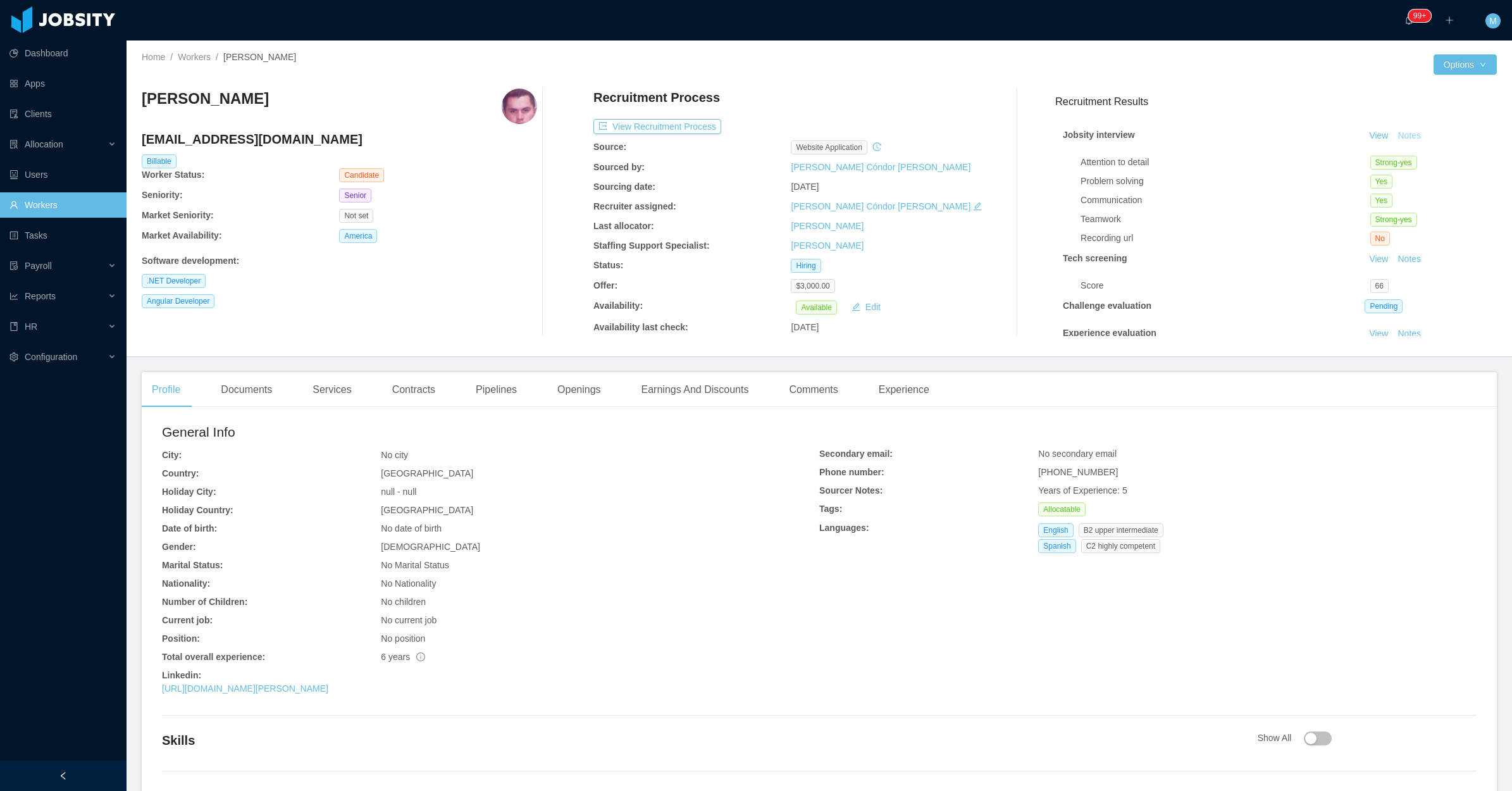
click at [1394, 136] on button "Notes" at bounding box center [1409, 136] width 33 height 15
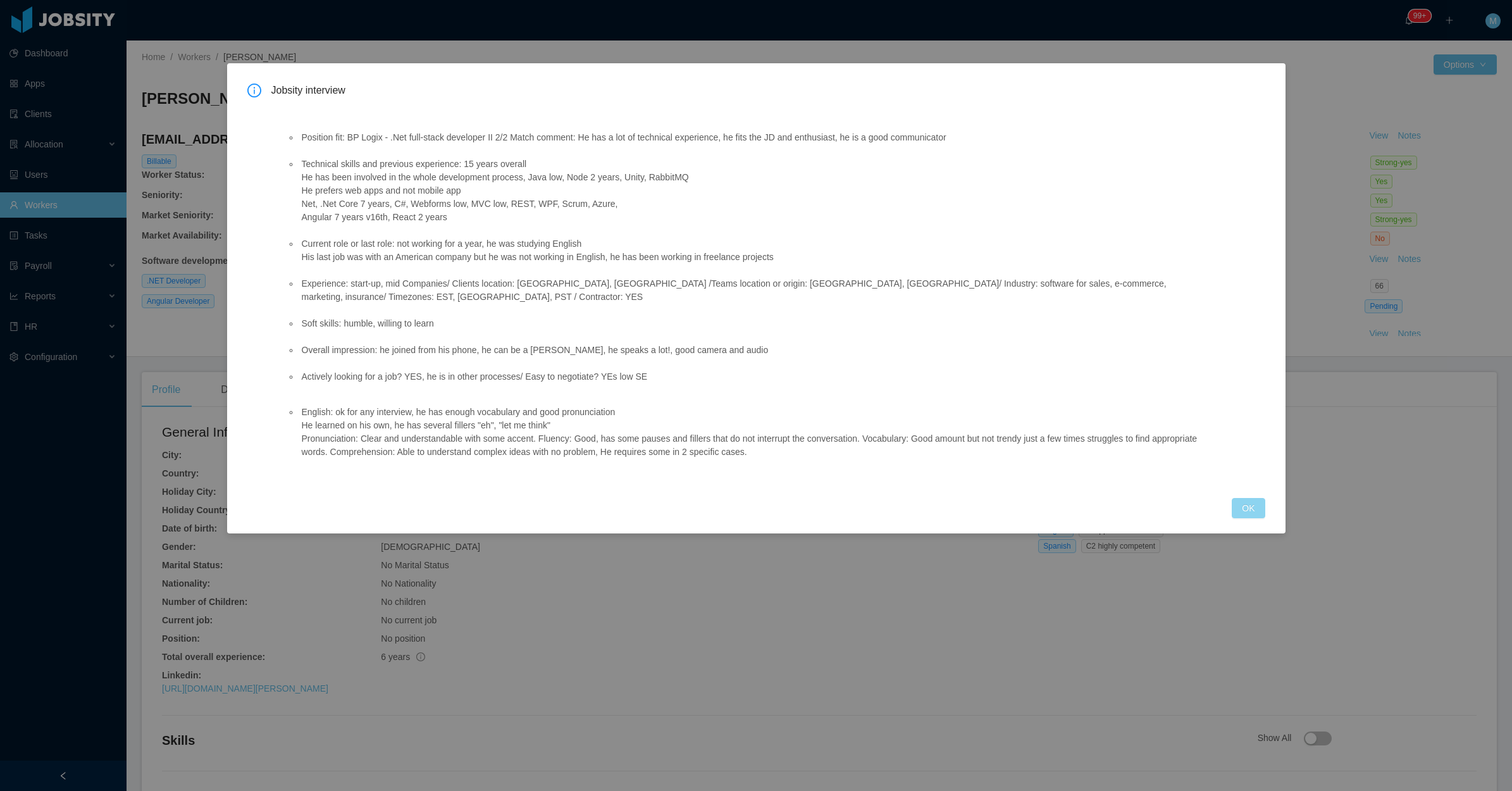
click at [1248, 498] on button "OK" at bounding box center [1248, 508] width 33 height 20
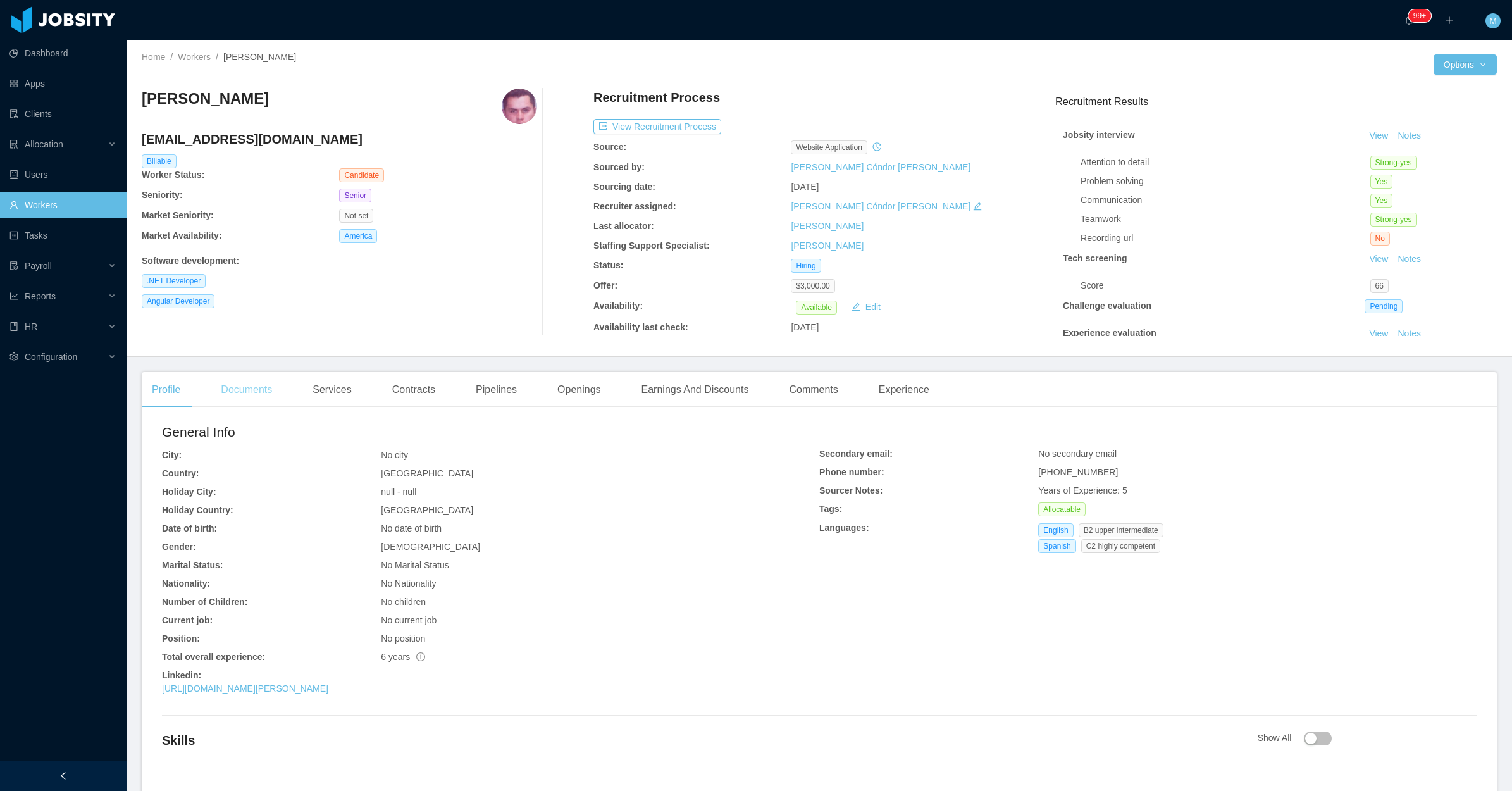
click at [257, 389] on div "Documents" at bounding box center [247, 390] width 72 height 36
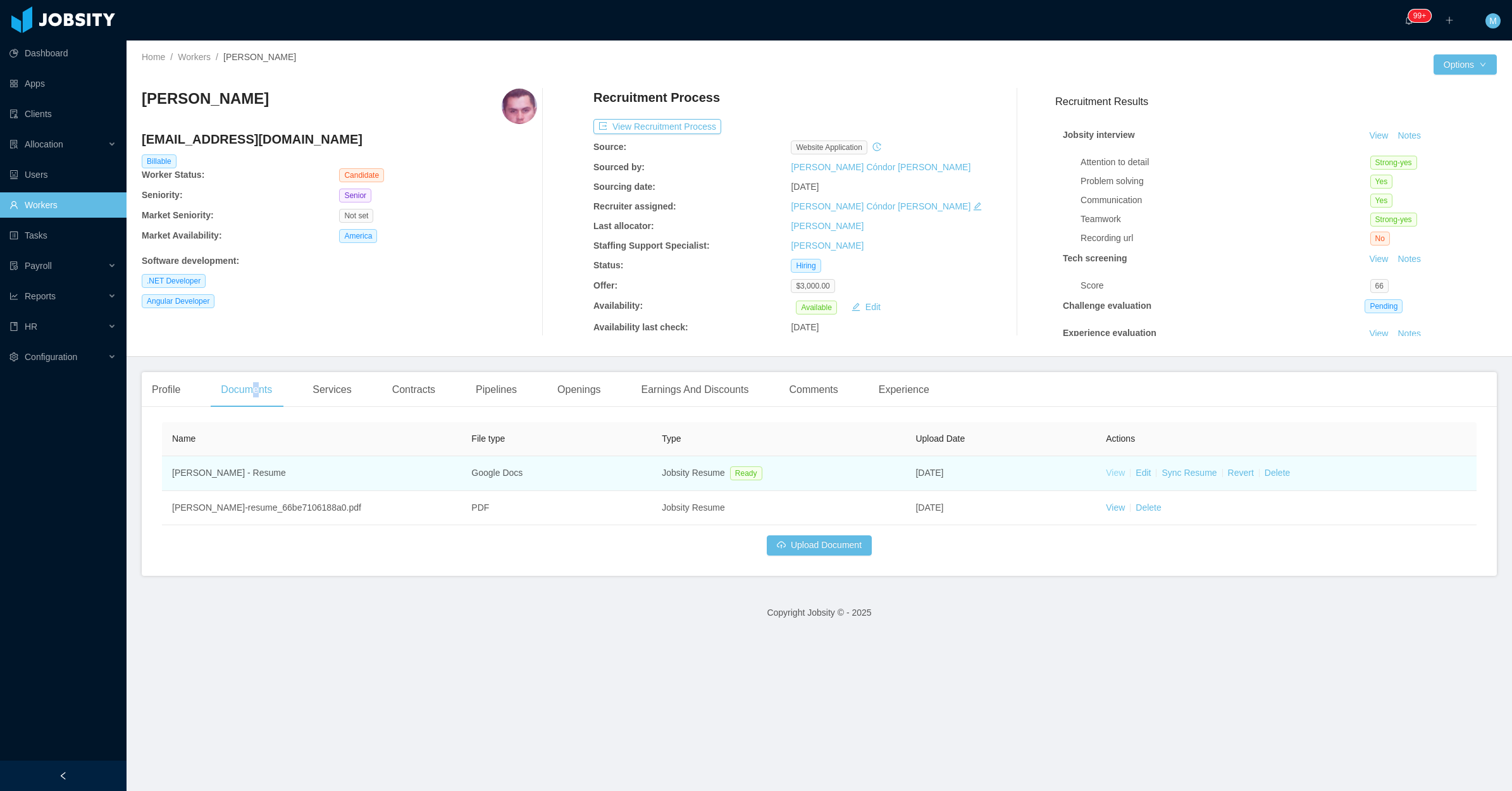
click at [1106, 470] on link "View" at bounding box center [1115, 473] width 19 height 10
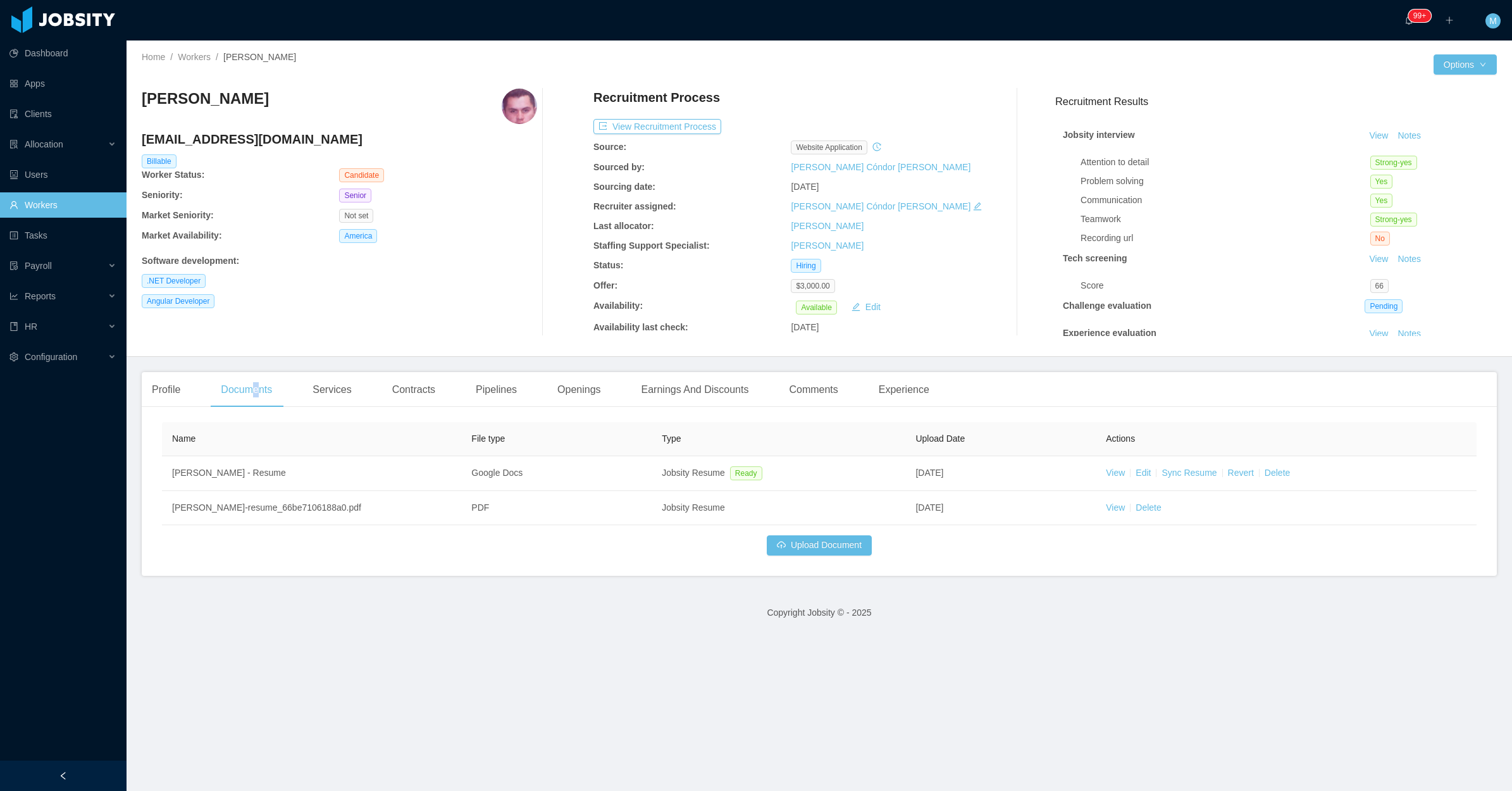
drag, startPoint x: 326, startPoint y: 105, endPoint x: 142, endPoint y: 99, distance: 184.1
click at [142, 99] on div "[PERSON_NAME]" at bounding box center [339, 107] width 395 height 36
copy h3 "[PERSON_NAME]"
click at [187, 378] on div "Profile" at bounding box center [166, 390] width 49 height 36
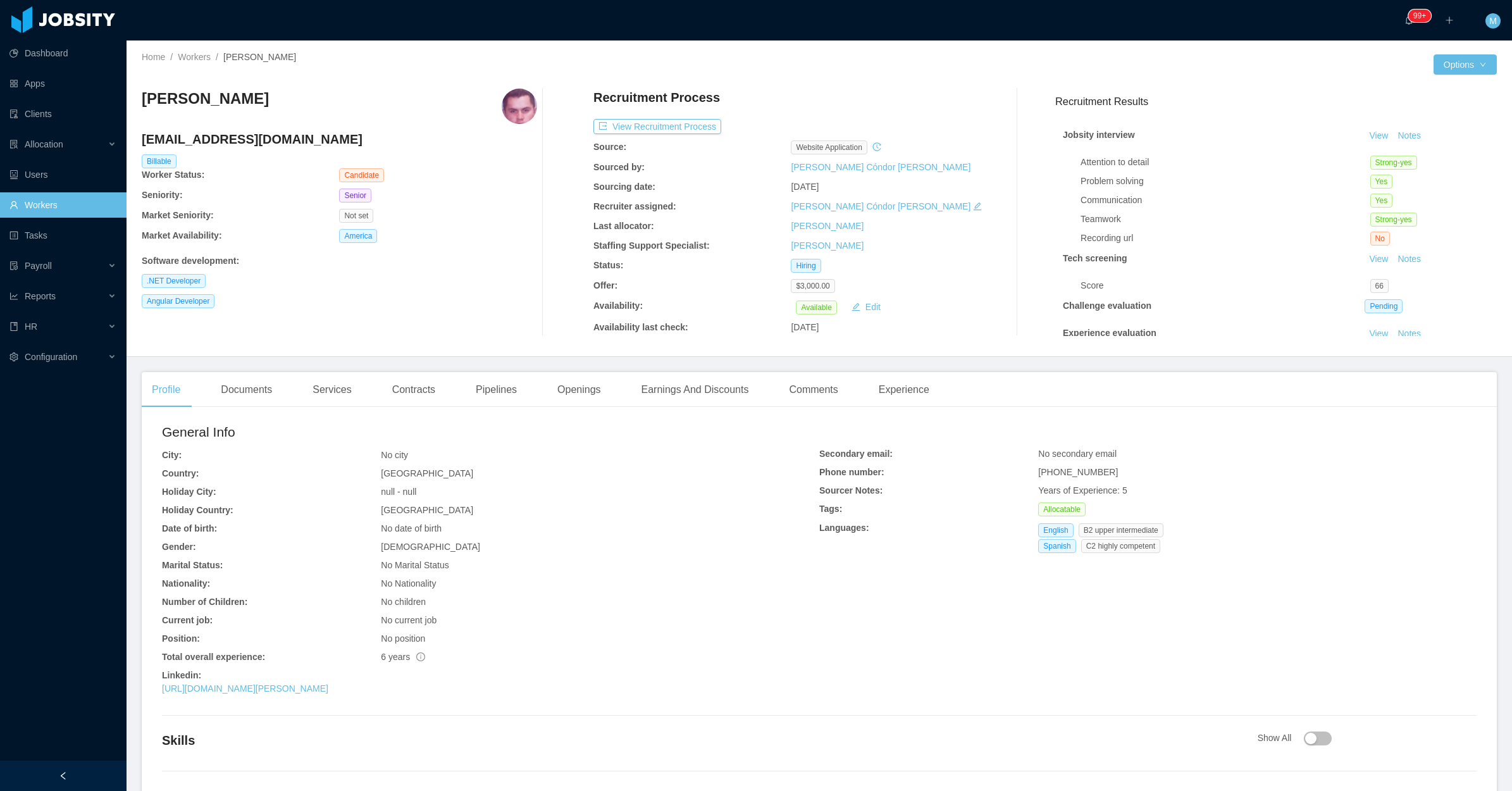
click at [1393, 124] on div "Jobsity interview View Notes Attention to detail Strong-yes Problem solving Yes…" at bounding box center [1276, 260] width 442 height 290
click at [1392, 138] on button "Notes" at bounding box center [1409, 136] width 33 height 15
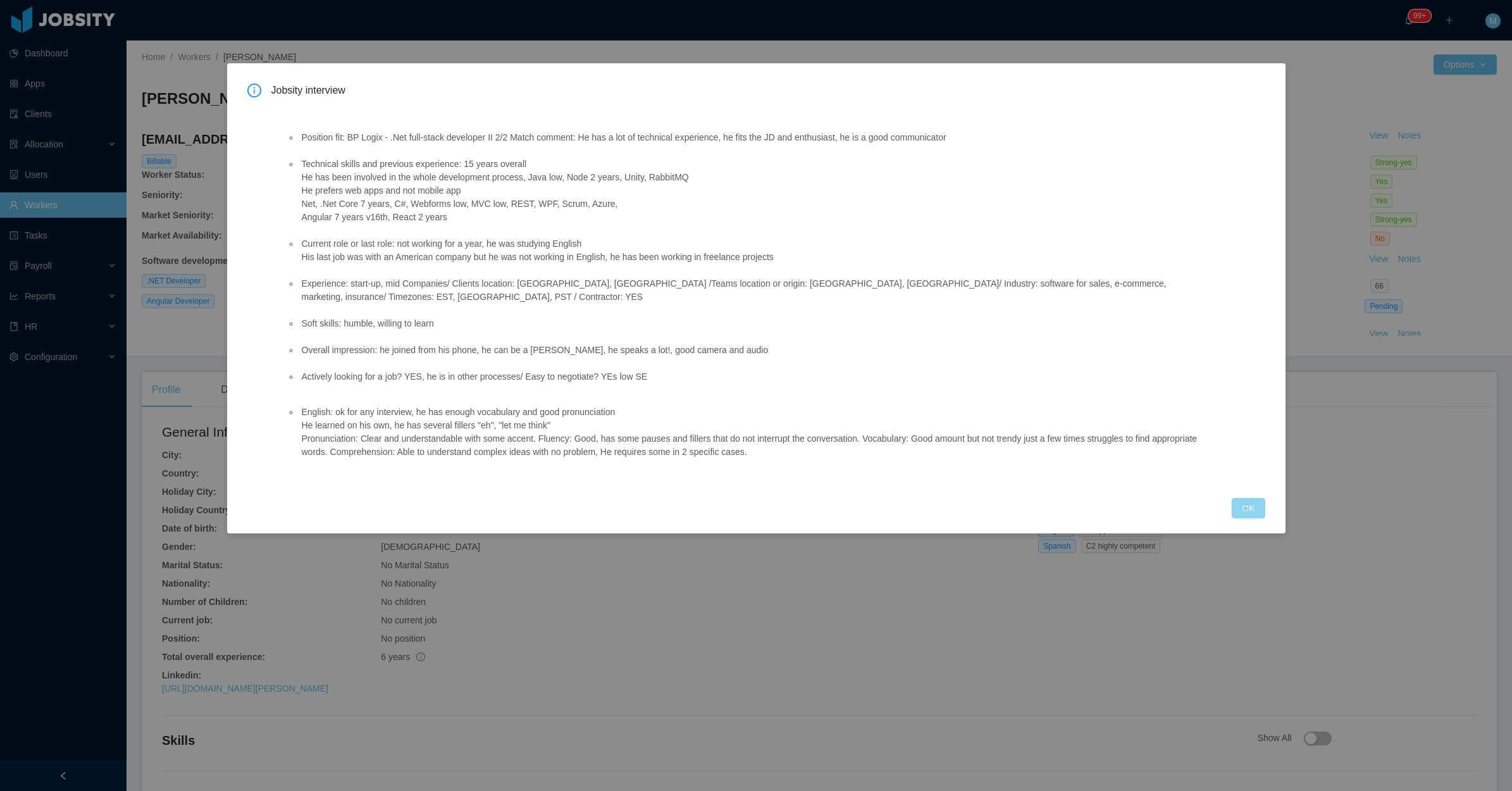
drag, startPoint x: 1250, startPoint y: 482, endPoint x: 1250, endPoint y: 491, distance: 9.0
click at [1250, 491] on div "Jobsity interview Position fit: BP Logix - .Net full-stack developer II 2/2 Mat…" at bounding box center [756, 301] width 1018 height 435
click at [1230, 491] on div "Jobsity interview Position fit: BP Logix - .Net full-stack developer II 2/2 Mat…" at bounding box center [756, 301] width 1018 height 435
drag, startPoint x: 1244, startPoint y: 492, endPoint x: 1252, endPoint y: 492, distance: 8.0
click at [1250, 498] on button "OK" at bounding box center [1248, 508] width 33 height 20
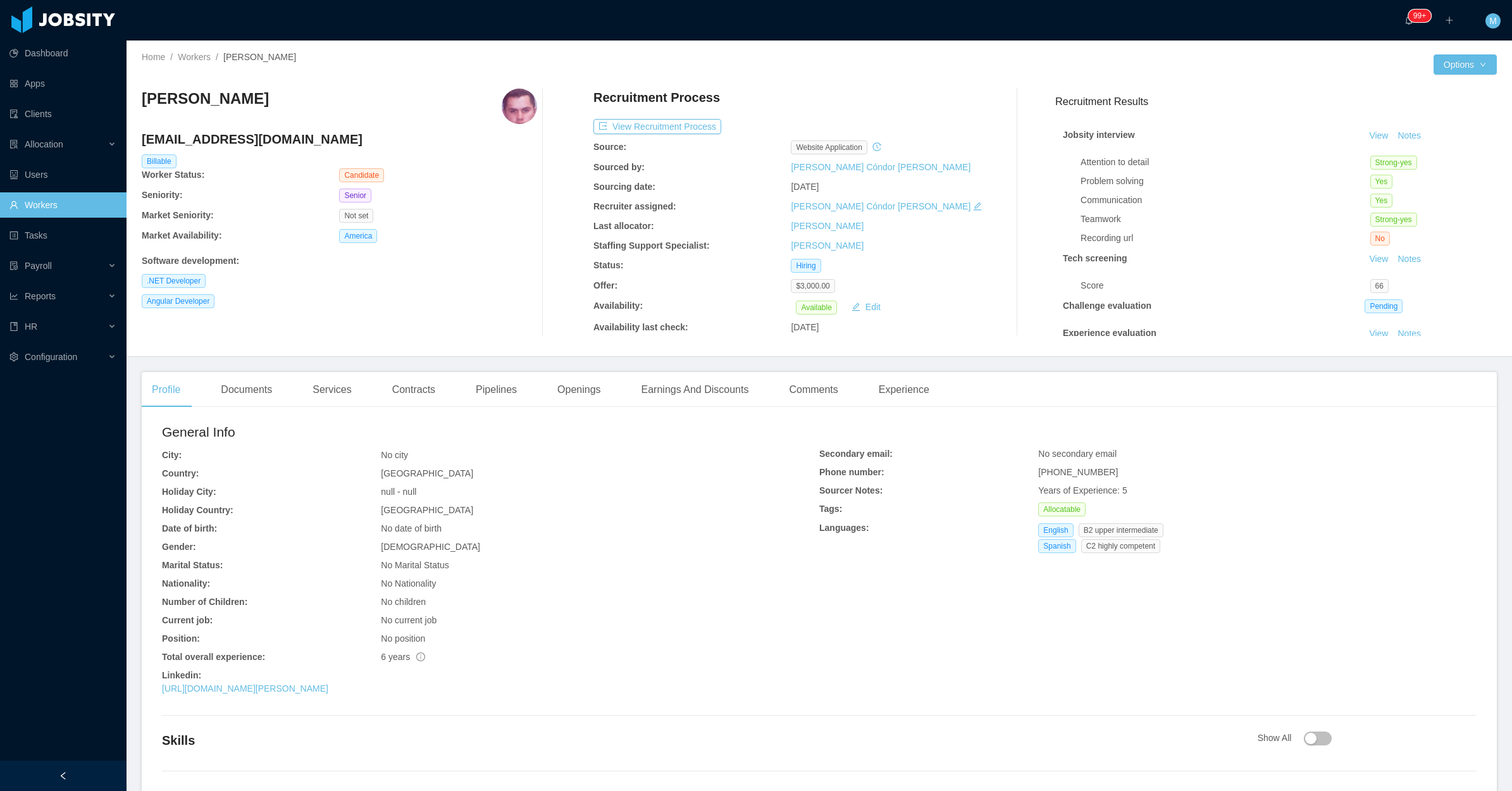
click at [614, 400] on div "Profile Documents Services Contracts Pipelines Openings Earnings And Discounts …" at bounding box center [540, 390] width 798 height 36
click at [593, 383] on div "Openings" at bounding box center [579, 390] width 64 height 36
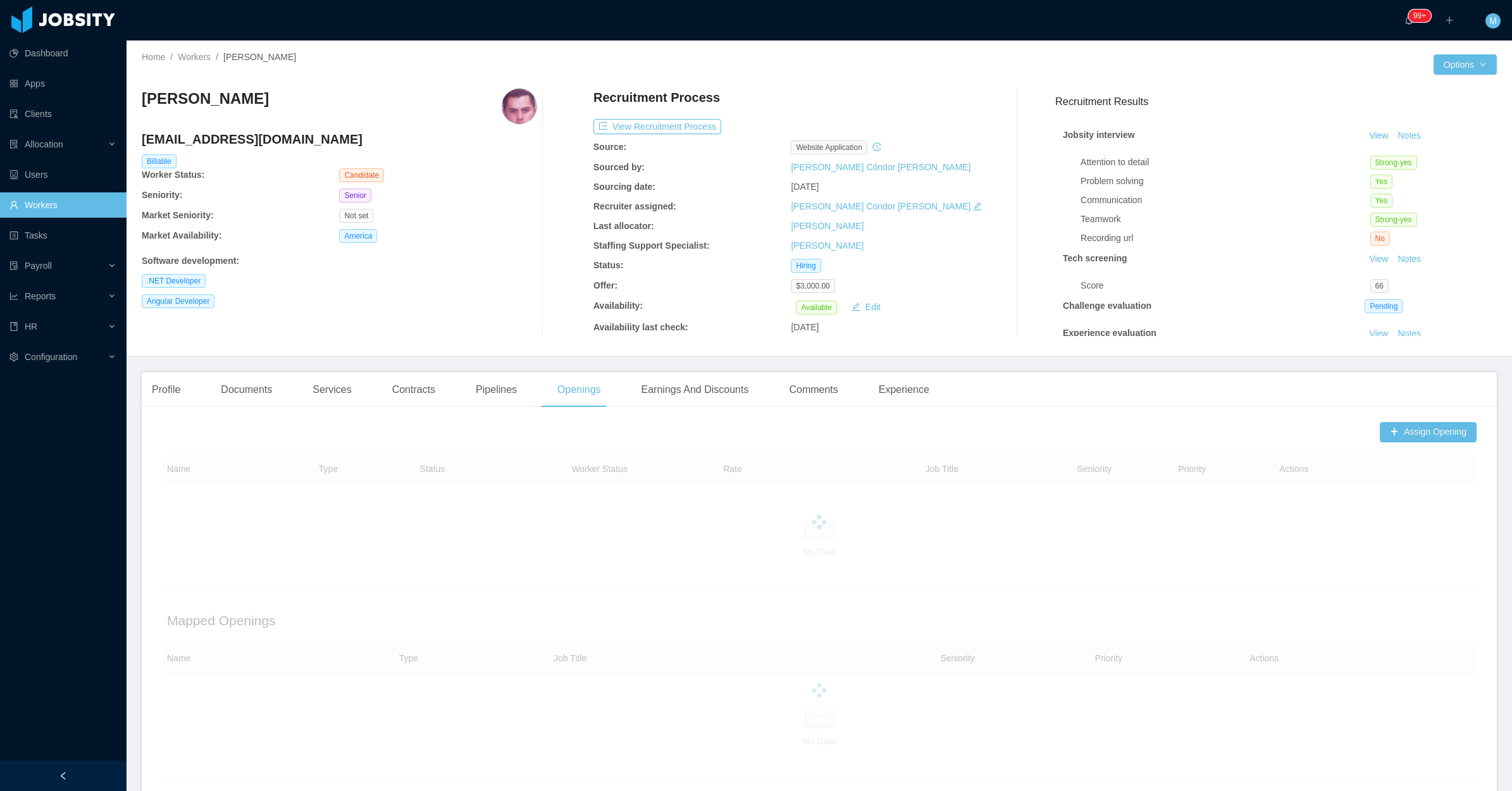
scroll to position [68, 0]
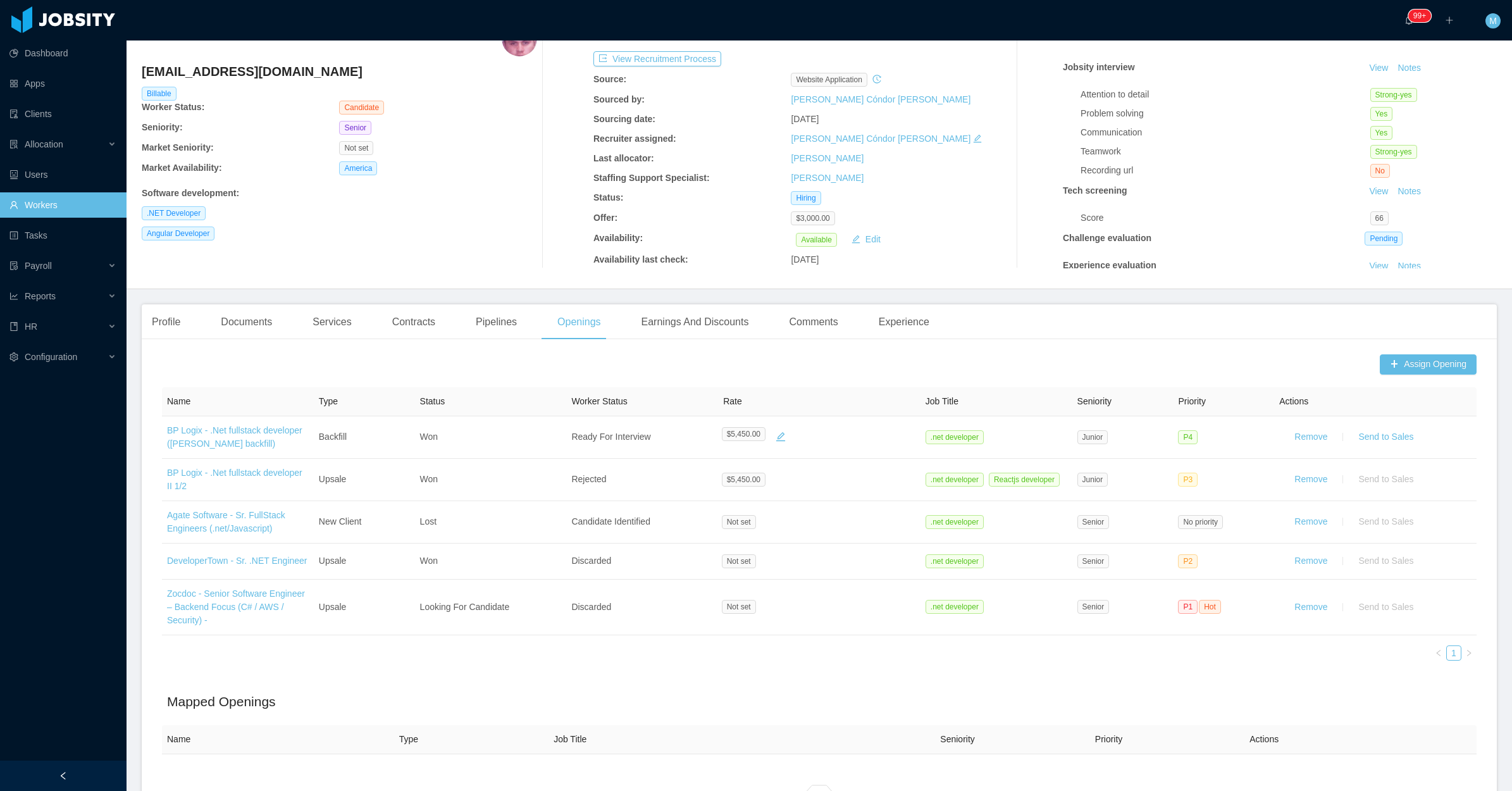
click at [173, 321] on div "Profile" at bounding box center [166, 322] width 49 height 36
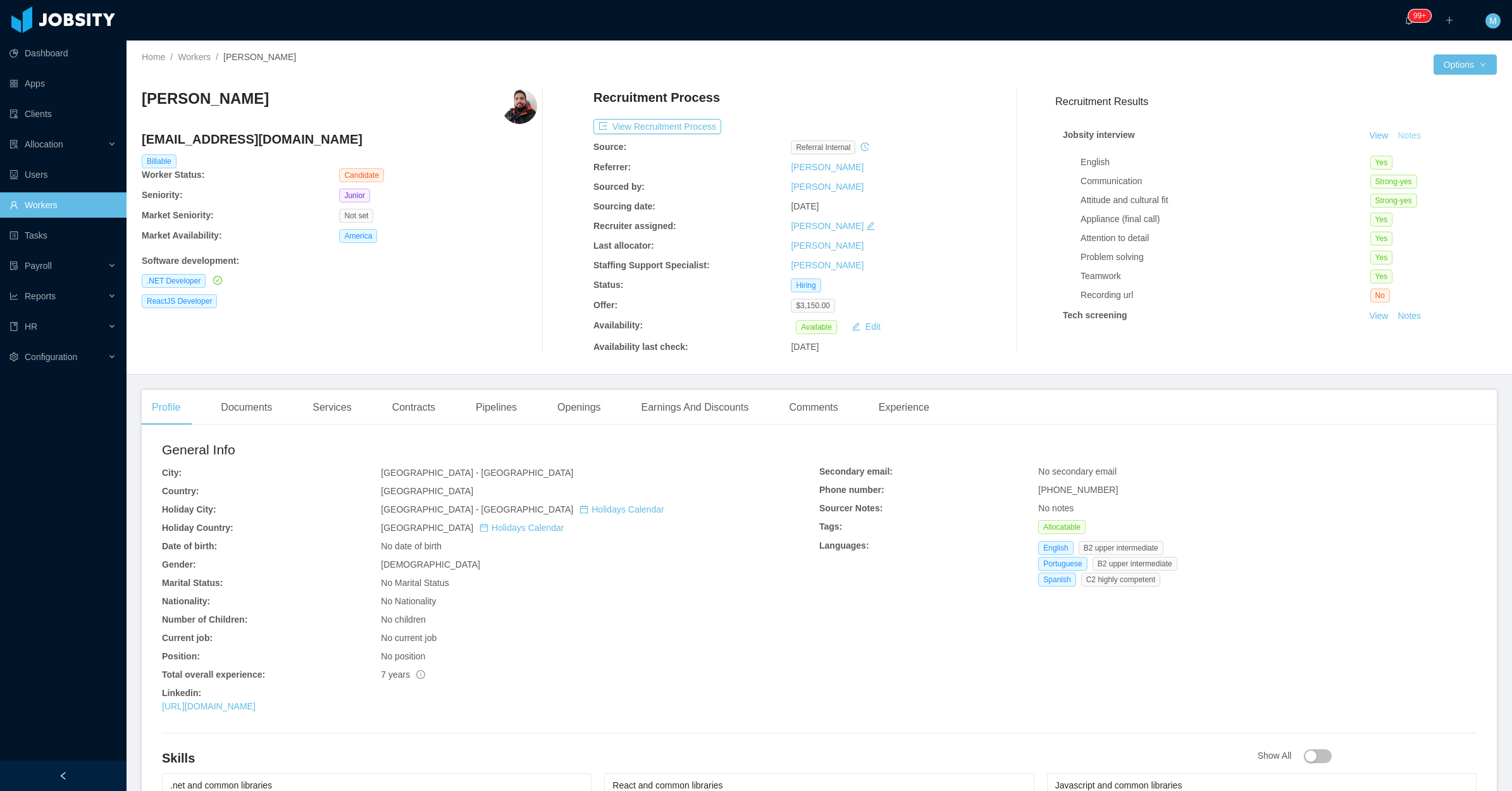
click at [1396, 135] on button "Notes" at bounding box center [1409, 136] width 33 height 15
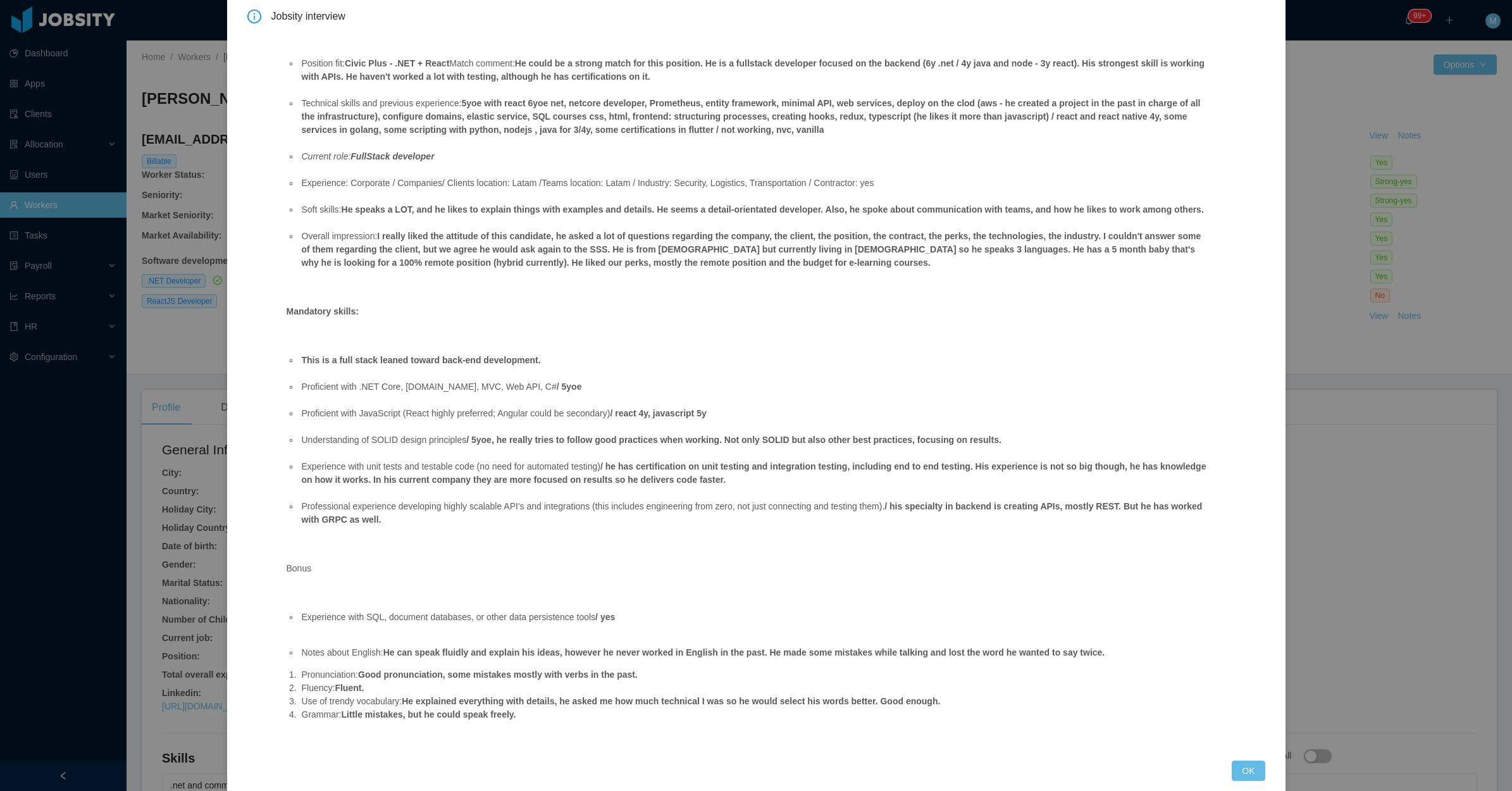
scroll to position [94, 0]
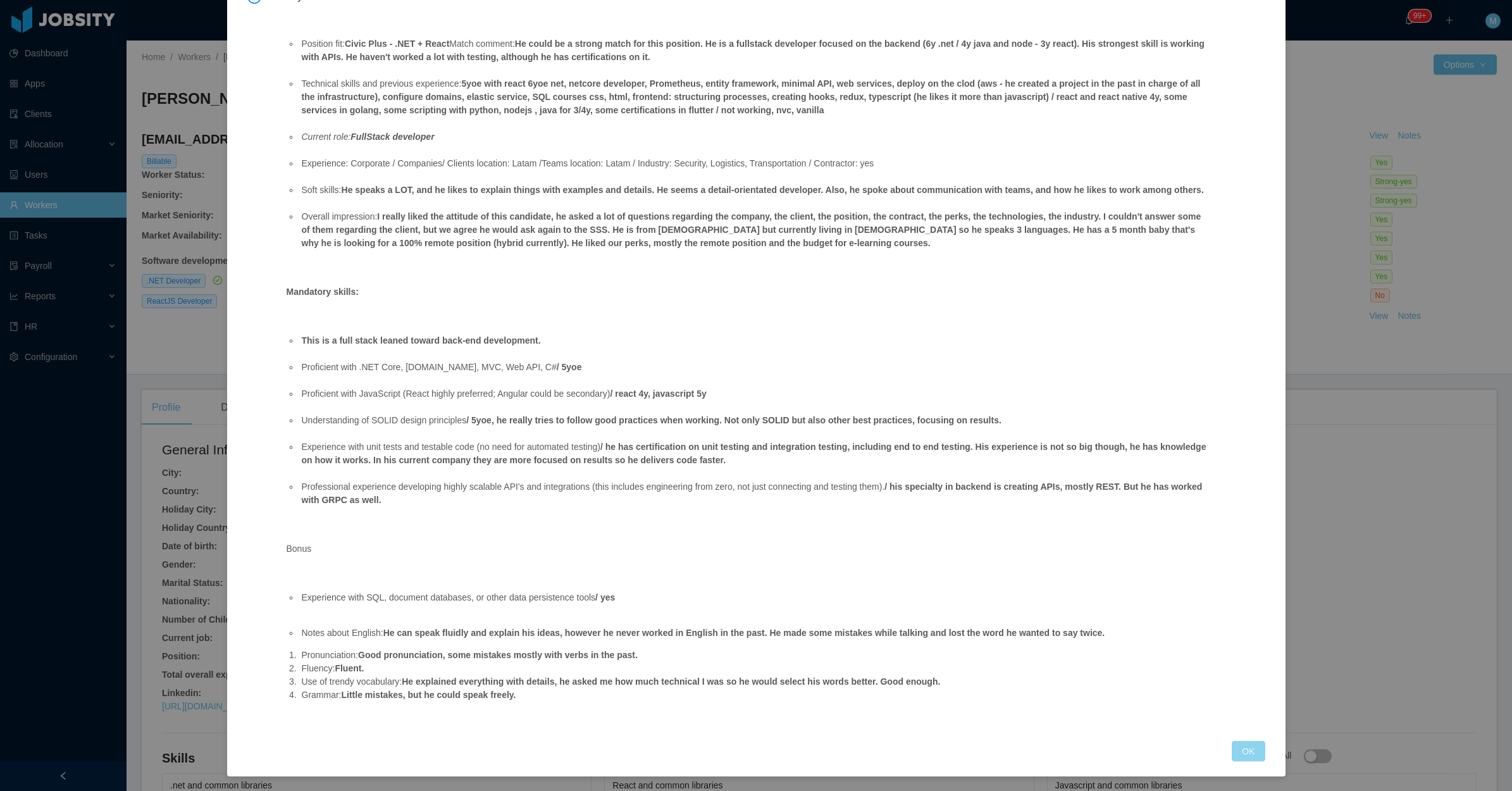
click at [1236, 744] on button "OK" at bounding box center [1248, 750] width 33 height 20
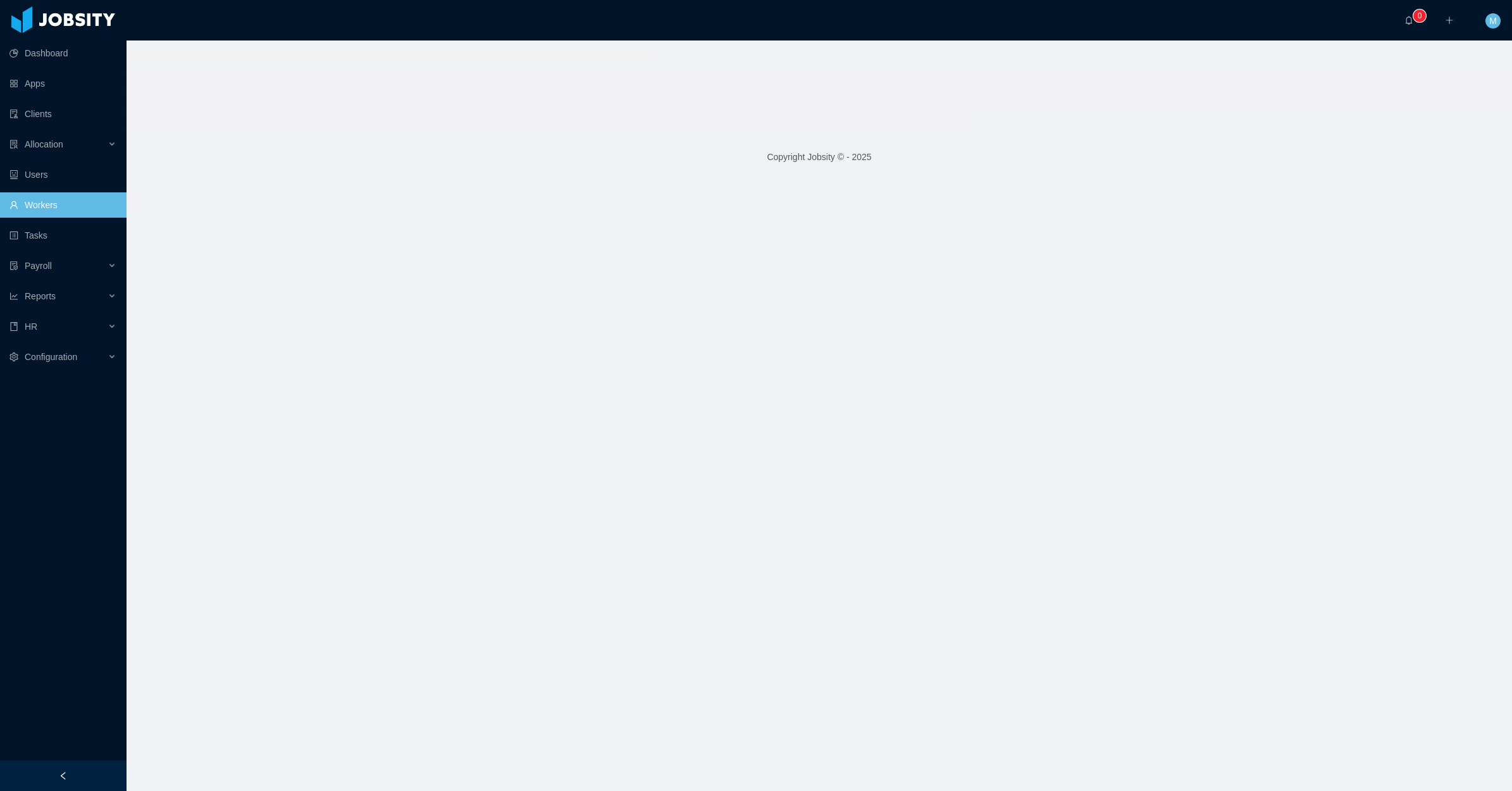
click at [92, 761] on div at bounding box center [63, 776] width 127 height 30
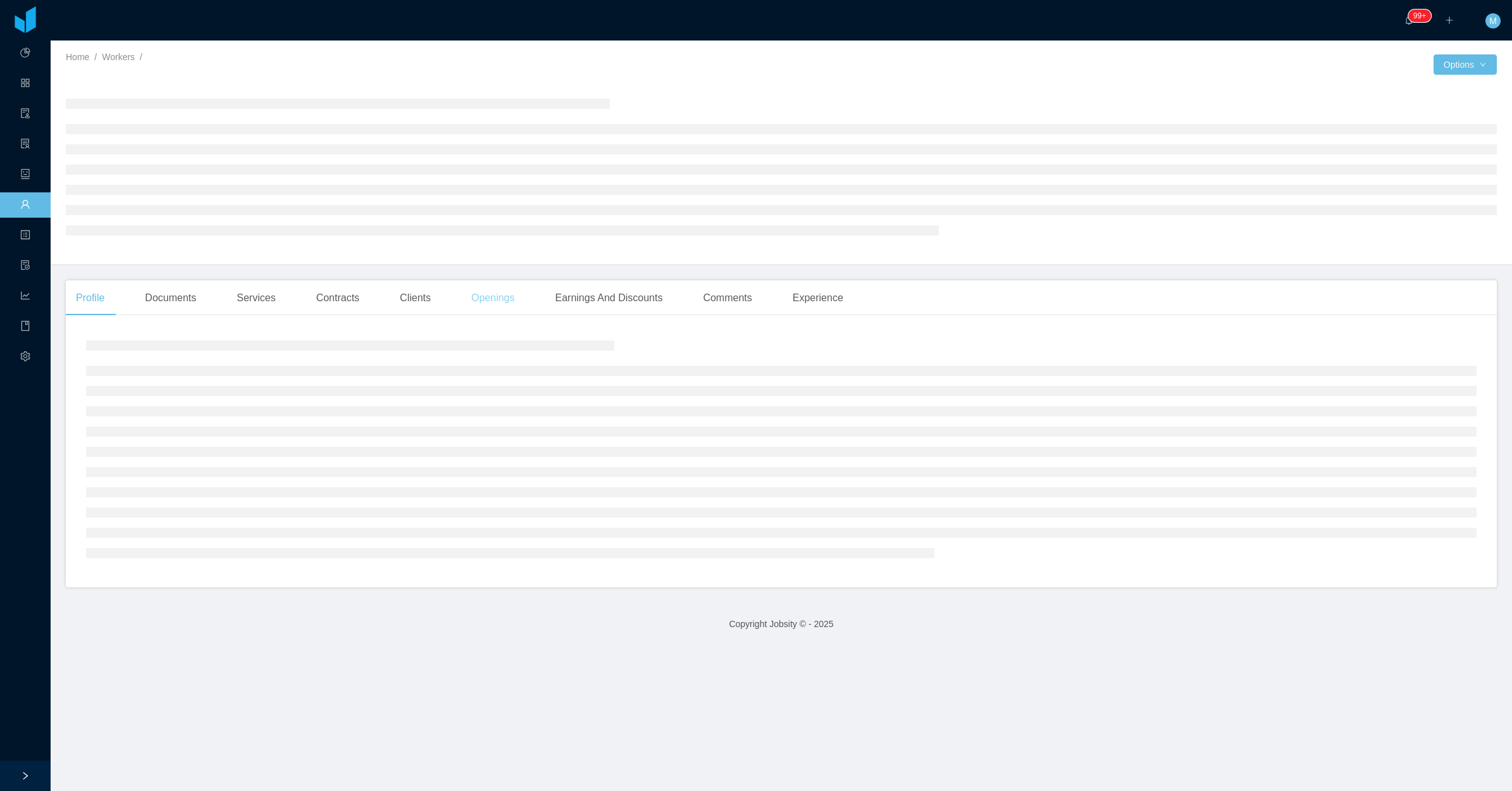
click at [485, 298] on div "Openings" at bounding box center [493, 298] width 64 height 36
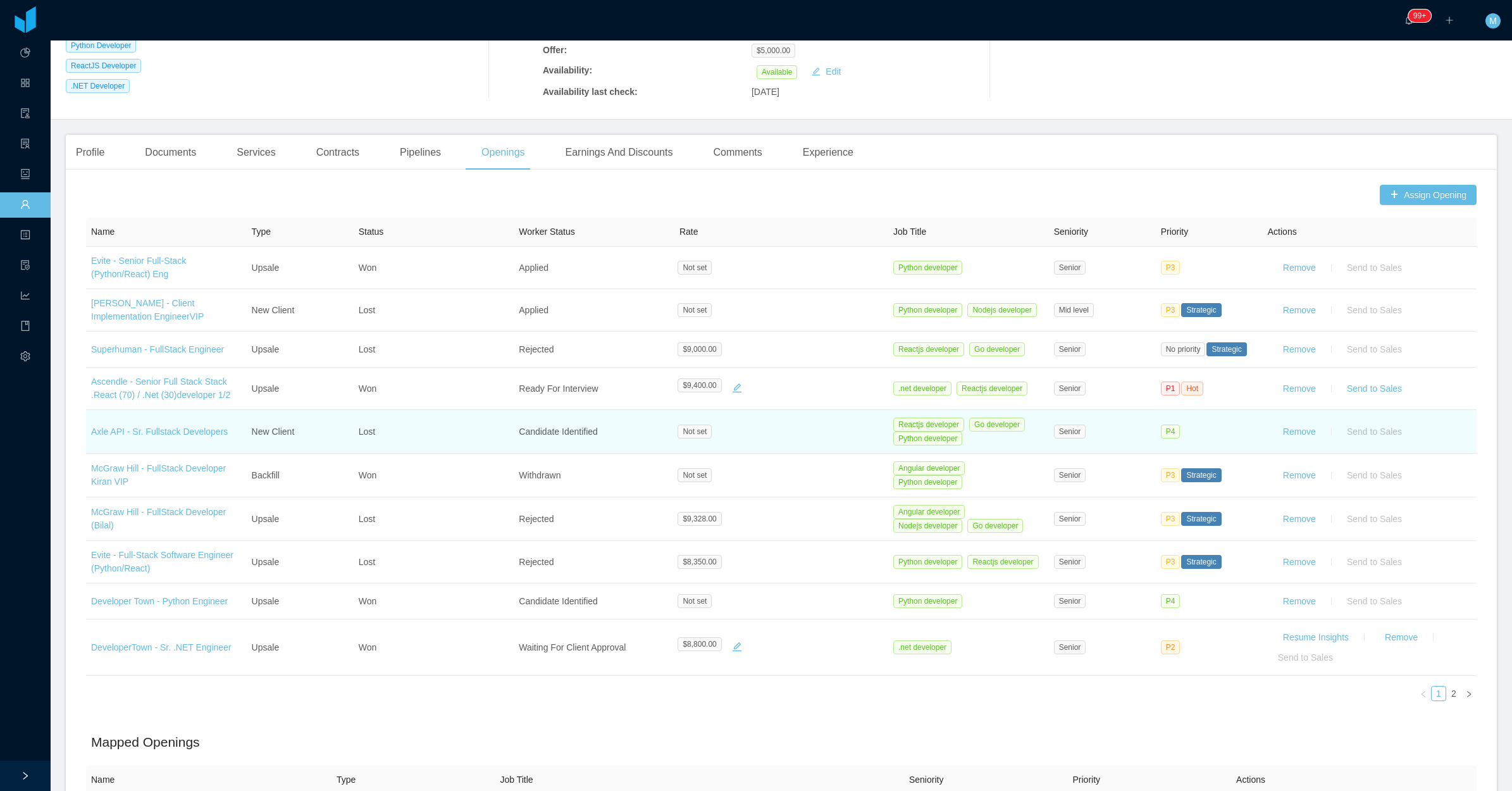
scroll to position [238, 0]
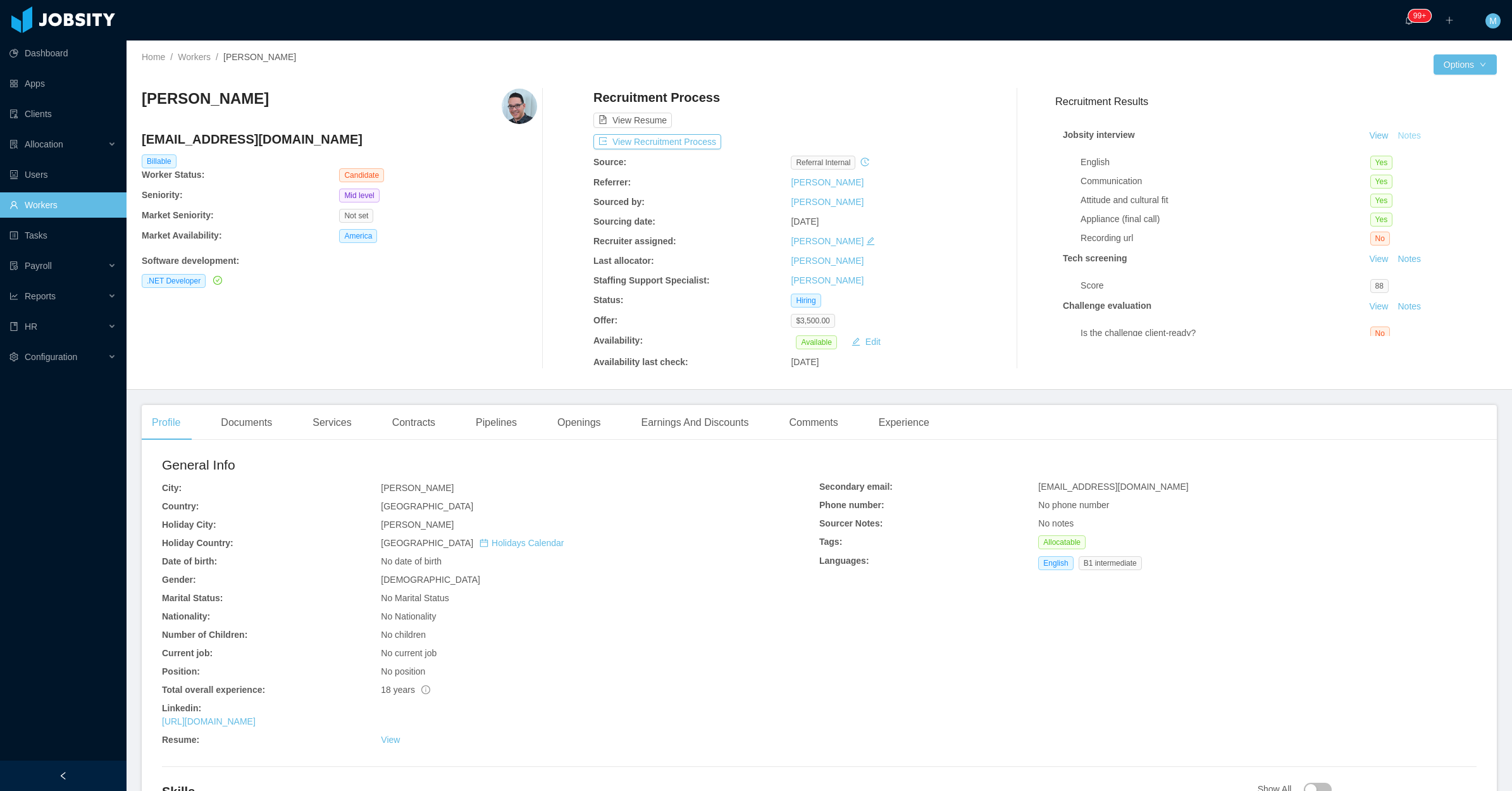
click at [1394, 133] on button "Notes" at bounding box center [1409, 136] width 33 height 15
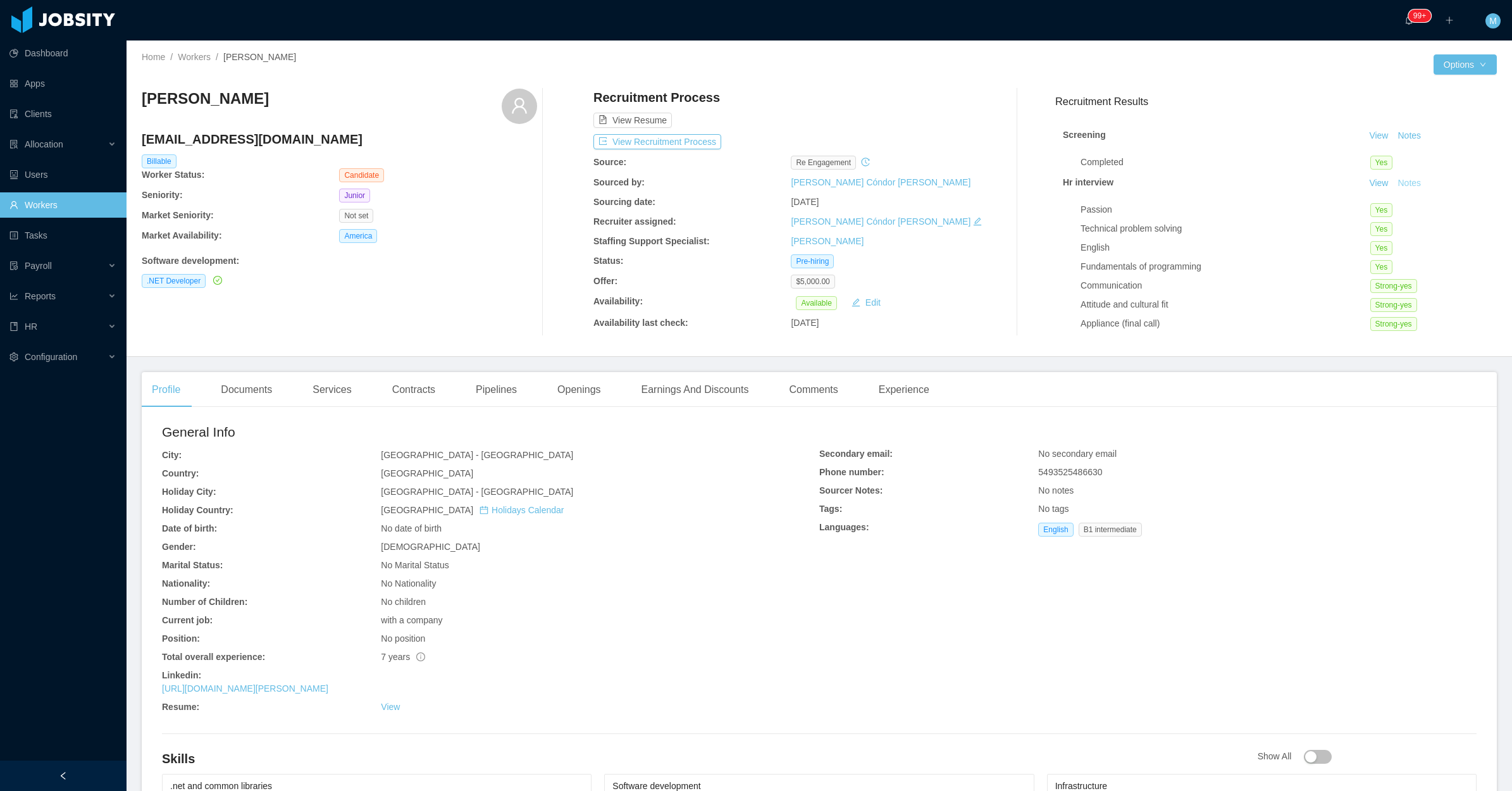
click at [1392, 181] on button "Notes" at bounding box center [1409, 183] width 33 height 15
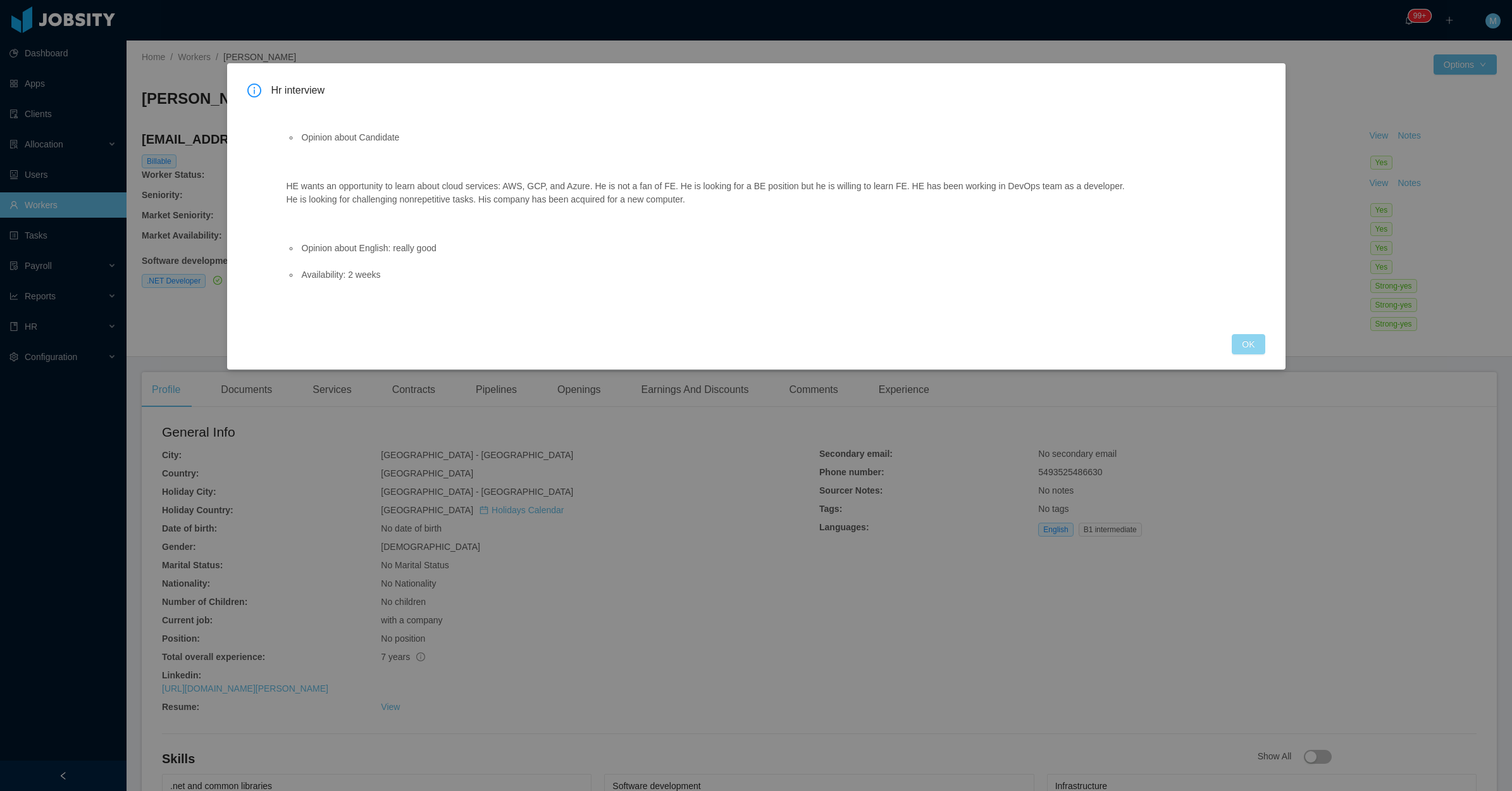
click at [1239, 345] on button "OK" at bounding box center [1248, 344] width 33 height 20
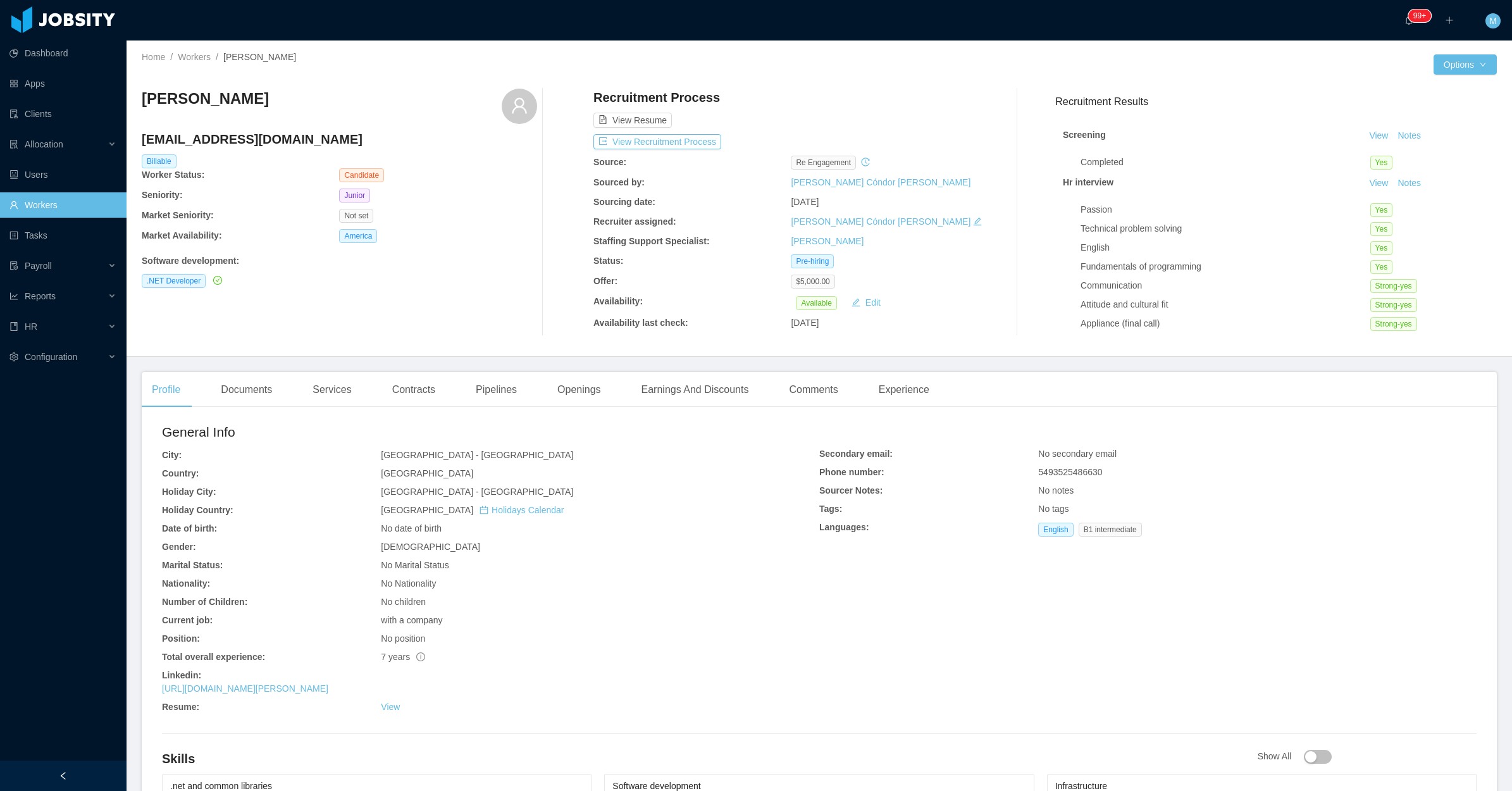
click at [453, 260] on div "Software development :" at bounding box center [339, 261] width 395 height 13
click at [1397, 185] on button "Notes" at bounding box center [1409, 183] width 33 height 15
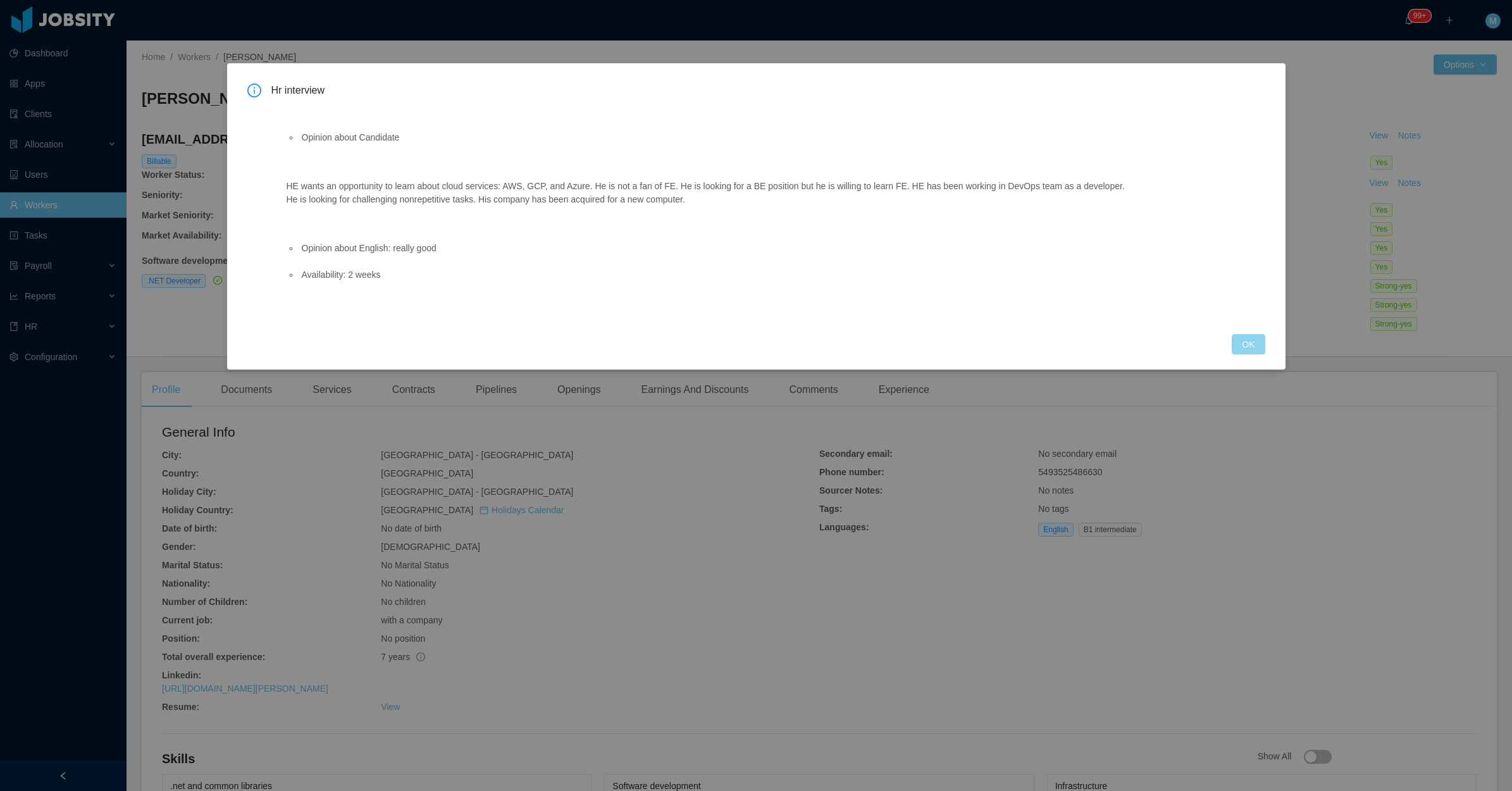
click at [1248, 347] on button "OK" at bounding box center [1248, 344] width 33 height 20
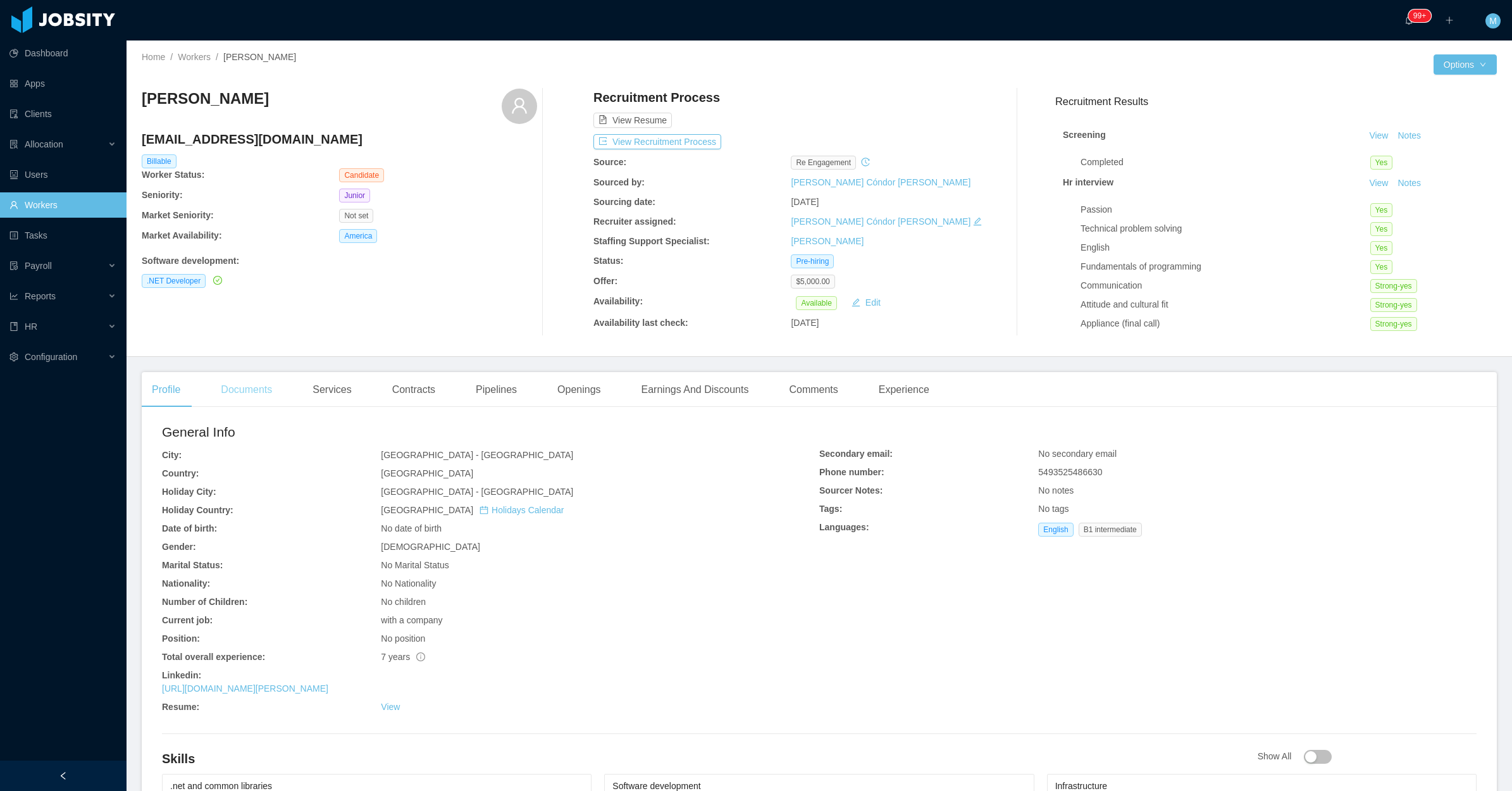
click at [254, 386] on div "Documents" at bounding box center [247, 390] width 72 height 36
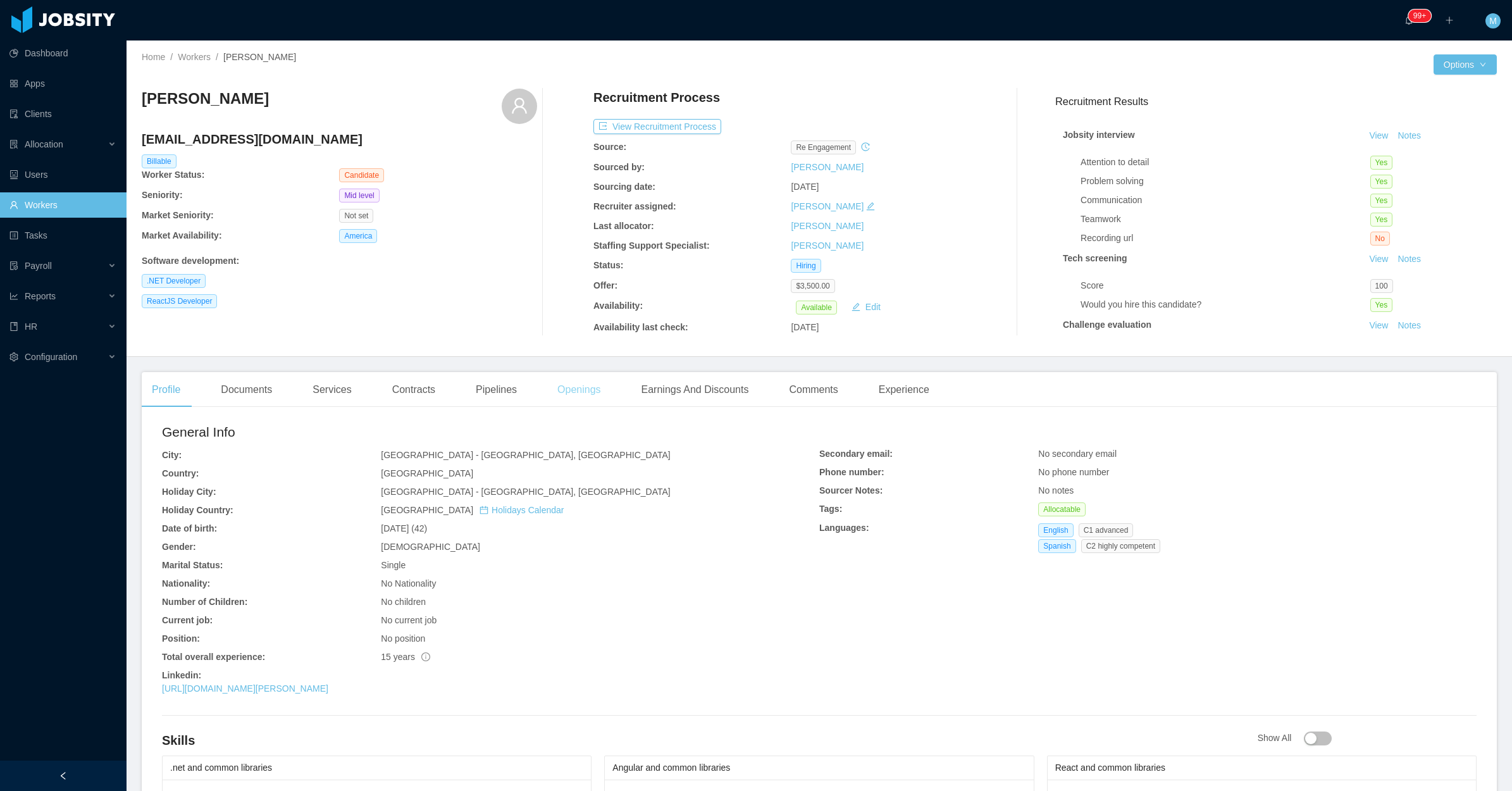
drag, startPoint x: 570, startPoint y: 391, endPoint x: 566, endPoint y: 374, distance: 17.5
click at [570, 391] on div "Openings" at bounding box center [579, 390] width 64 height 36
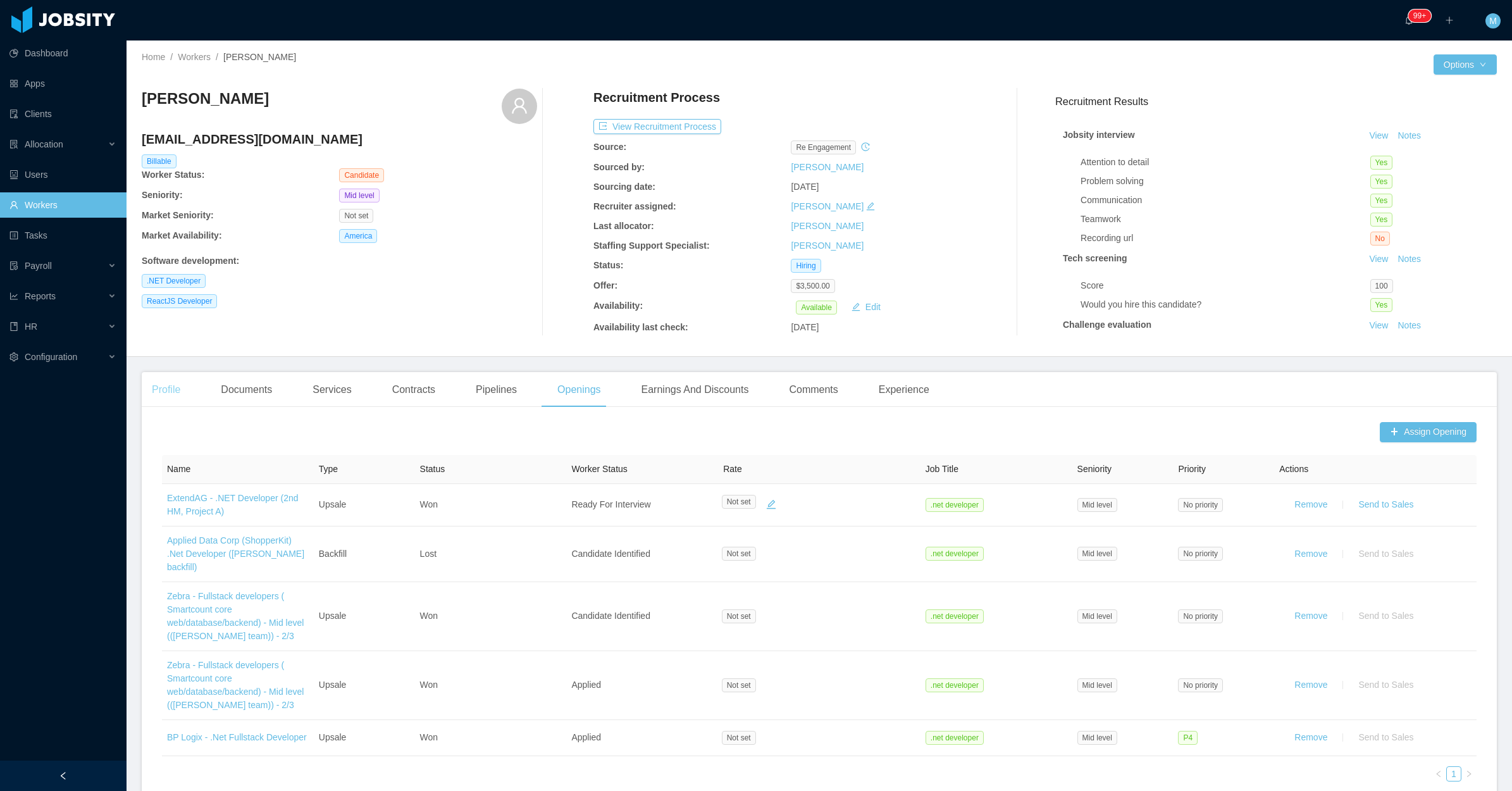
click at [164, 382] on div "Profile" at bounding box center [166, 390] width 49 height 36
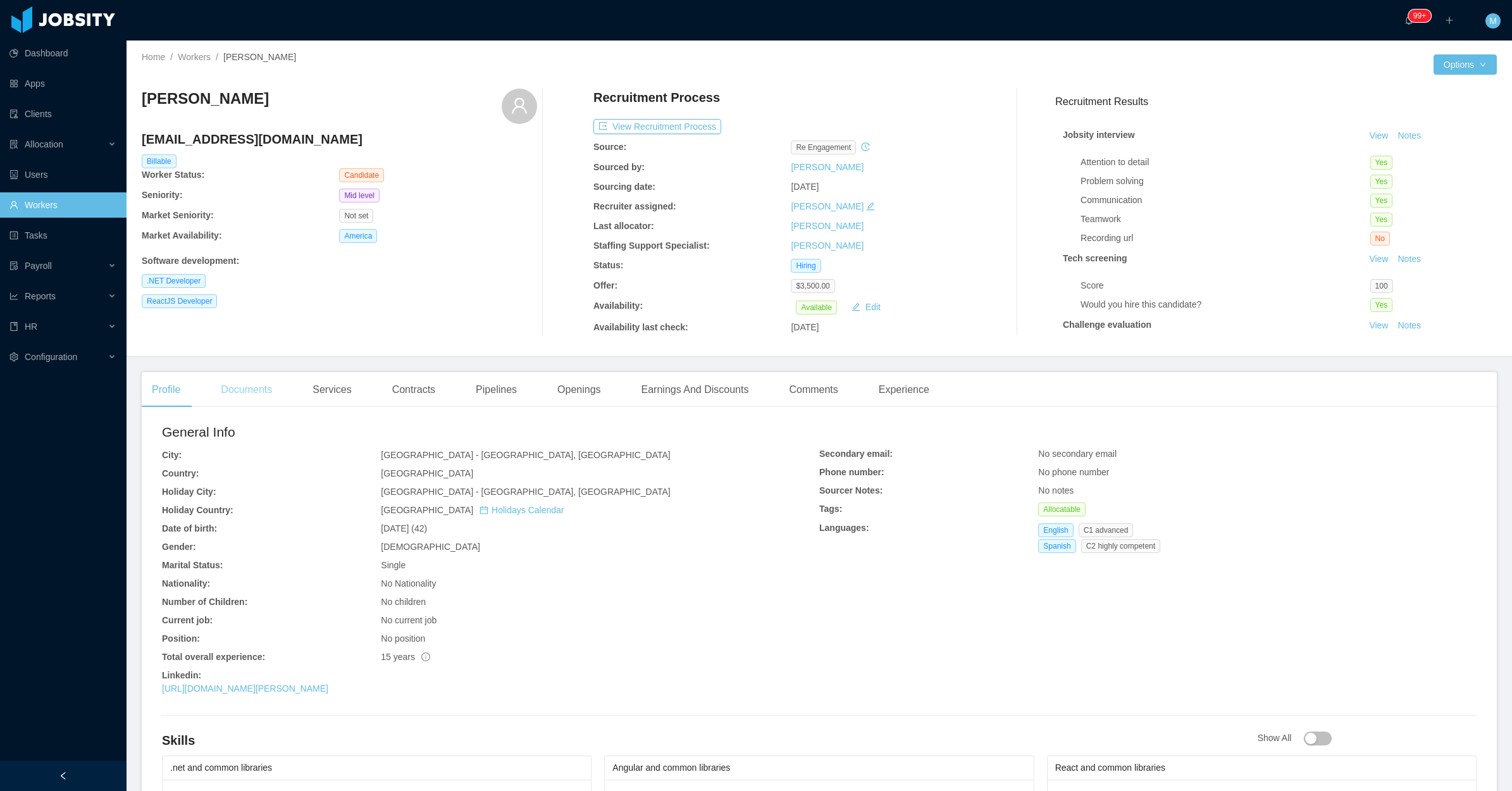
click at [251, 385] on div "Documents" at bounding box center [247, 390] width 72 height 36
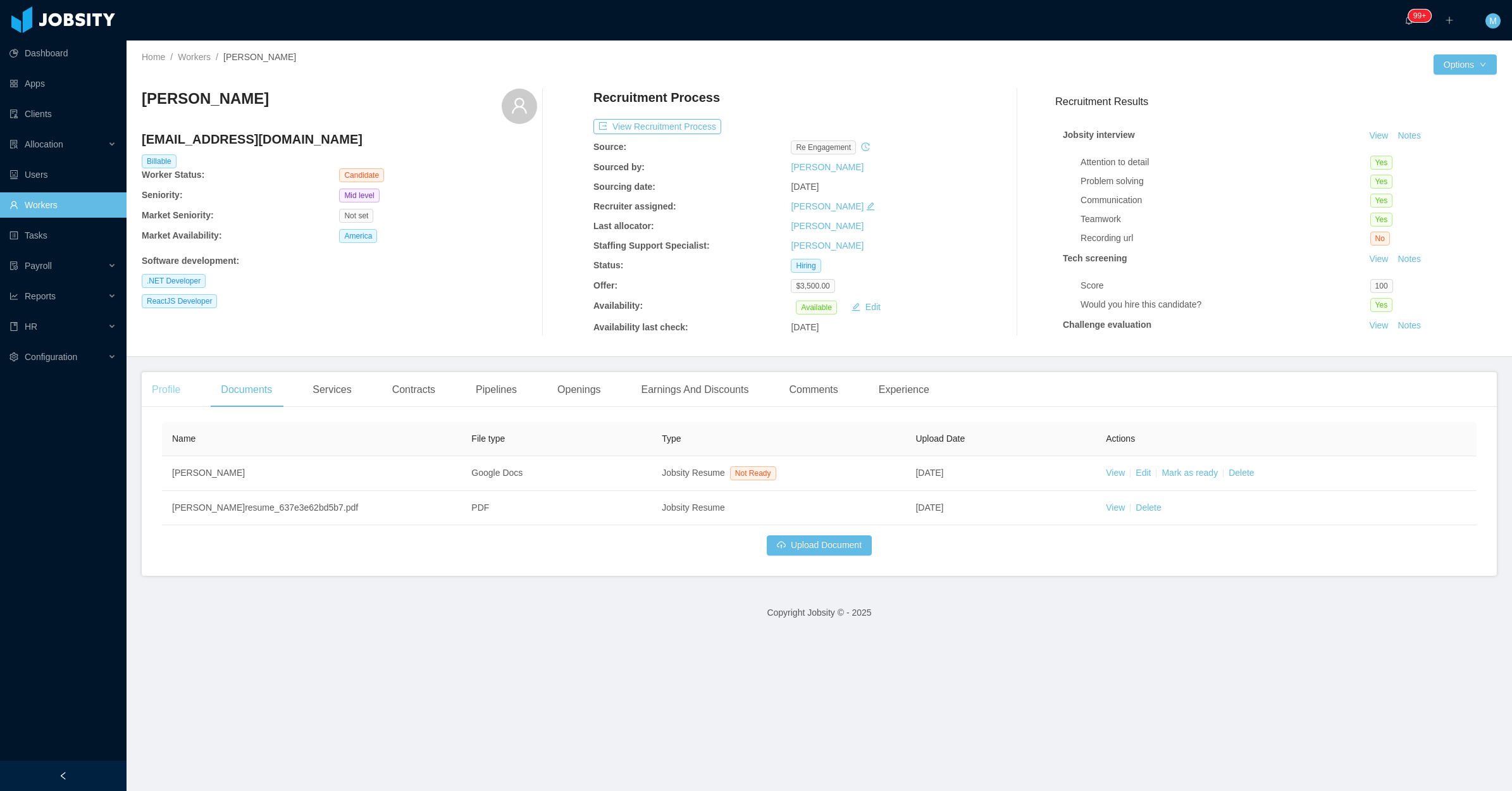
click at [166, 394] on div "Profile" at bounding box center [166, 390] width 49 height 36
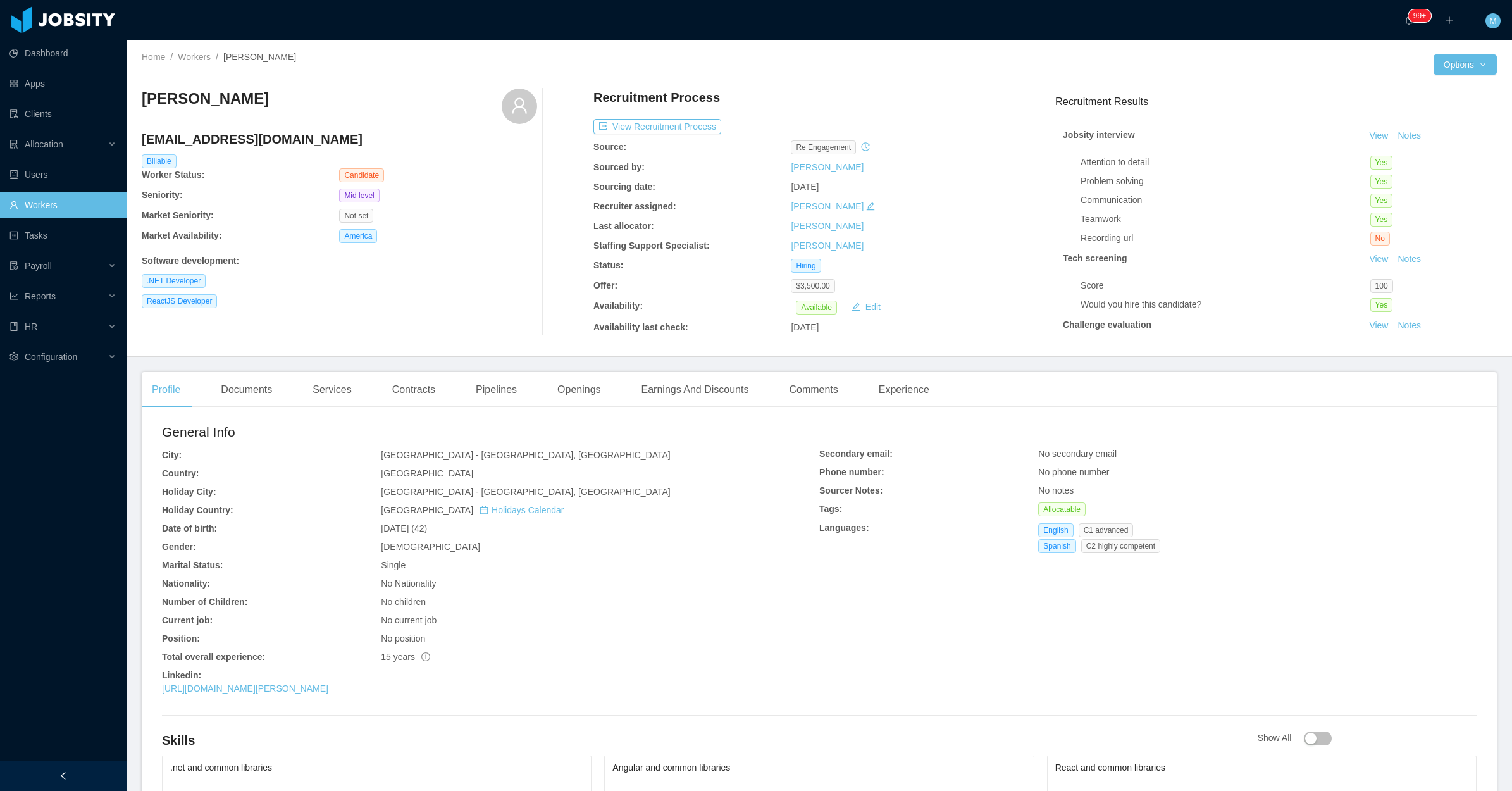
drag, startPoint x: 139, startPoint y: 93, endPoint x: 291, endPoint y: 84, distance: 152.3
click at [142, 90] on div "Ignacio De Luca" at bounding box center [339, 107] width 395 height 36
copy h3 "Ignacio De Luca"
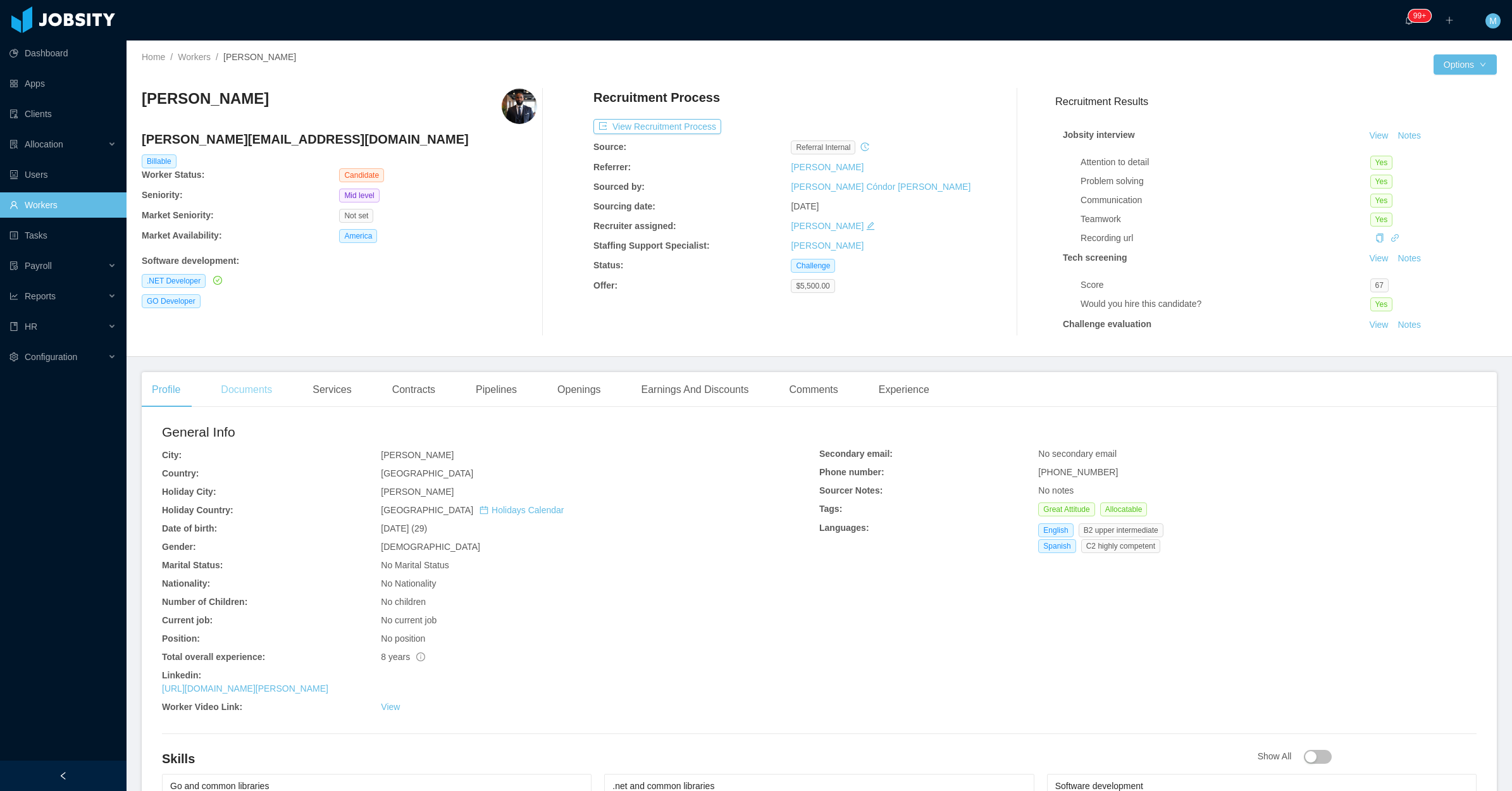
click at [269, 403] on div "Documents" at bounding box center [247, 390] width 72 height 36
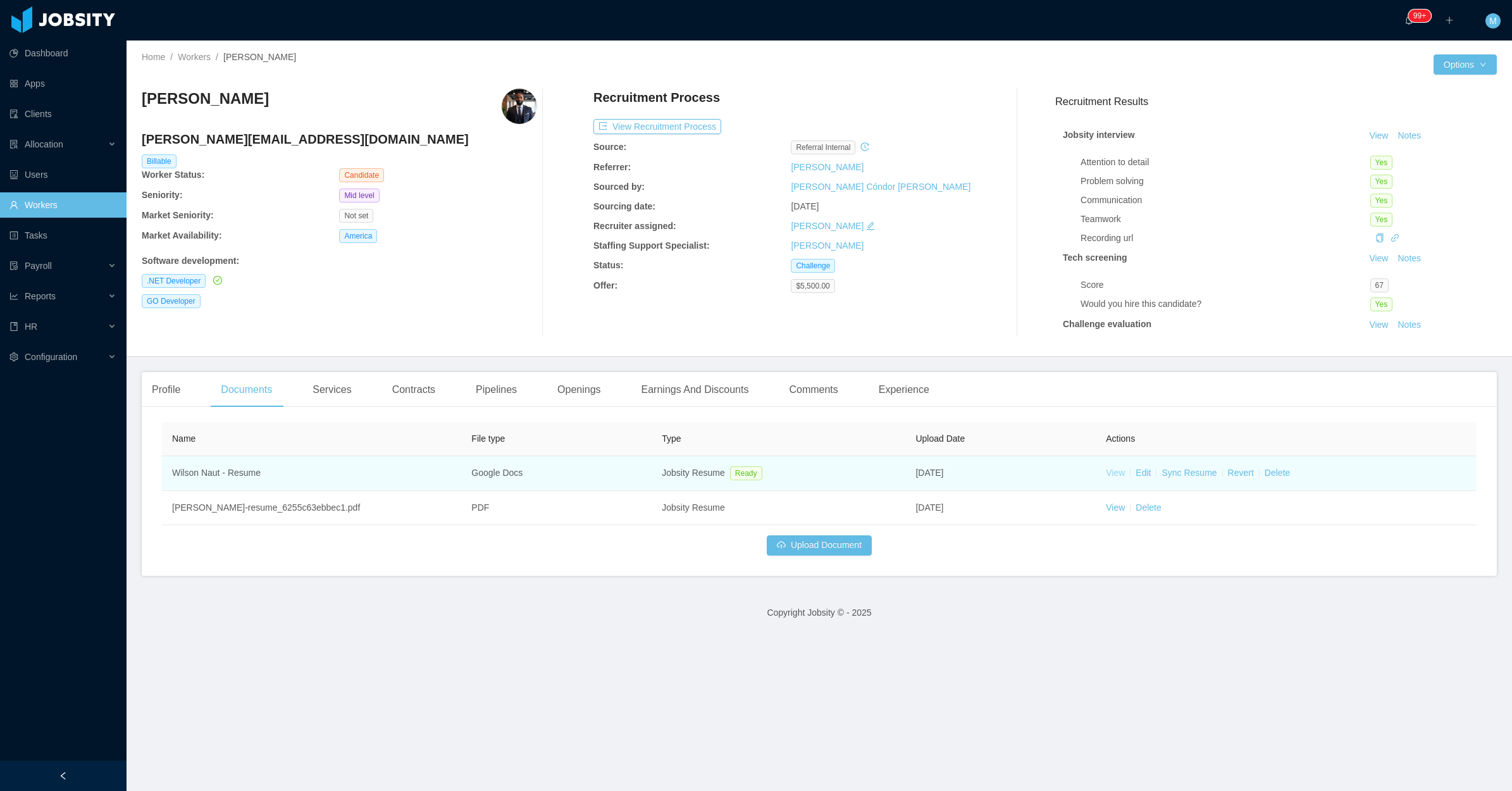
click at [1111, 473] on link "View" at bounding box center [1115, 473] width 19 height 10
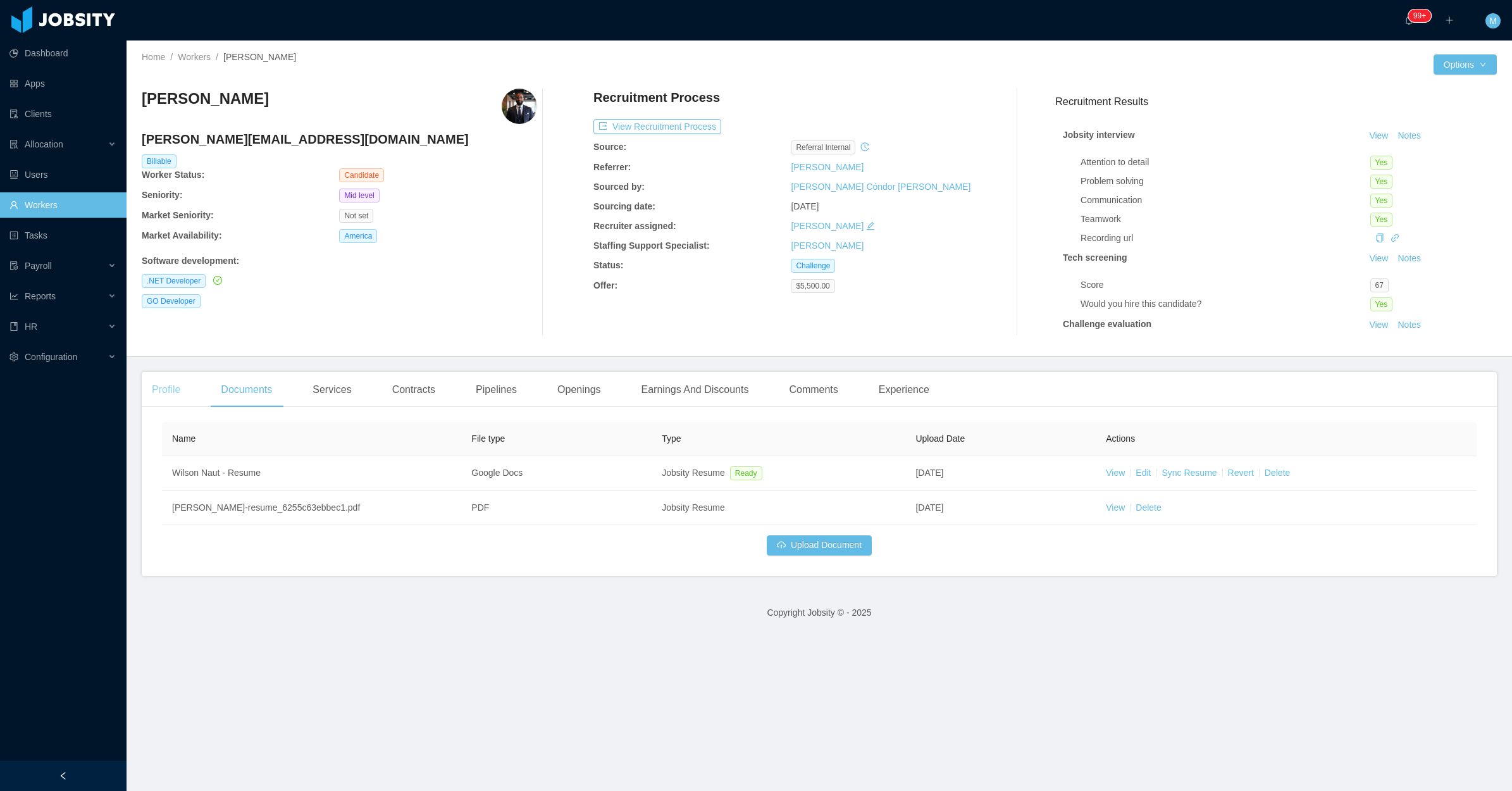
click at [188, 387] on div "Profile" at bounding box center [166, 390] width 49 height 36
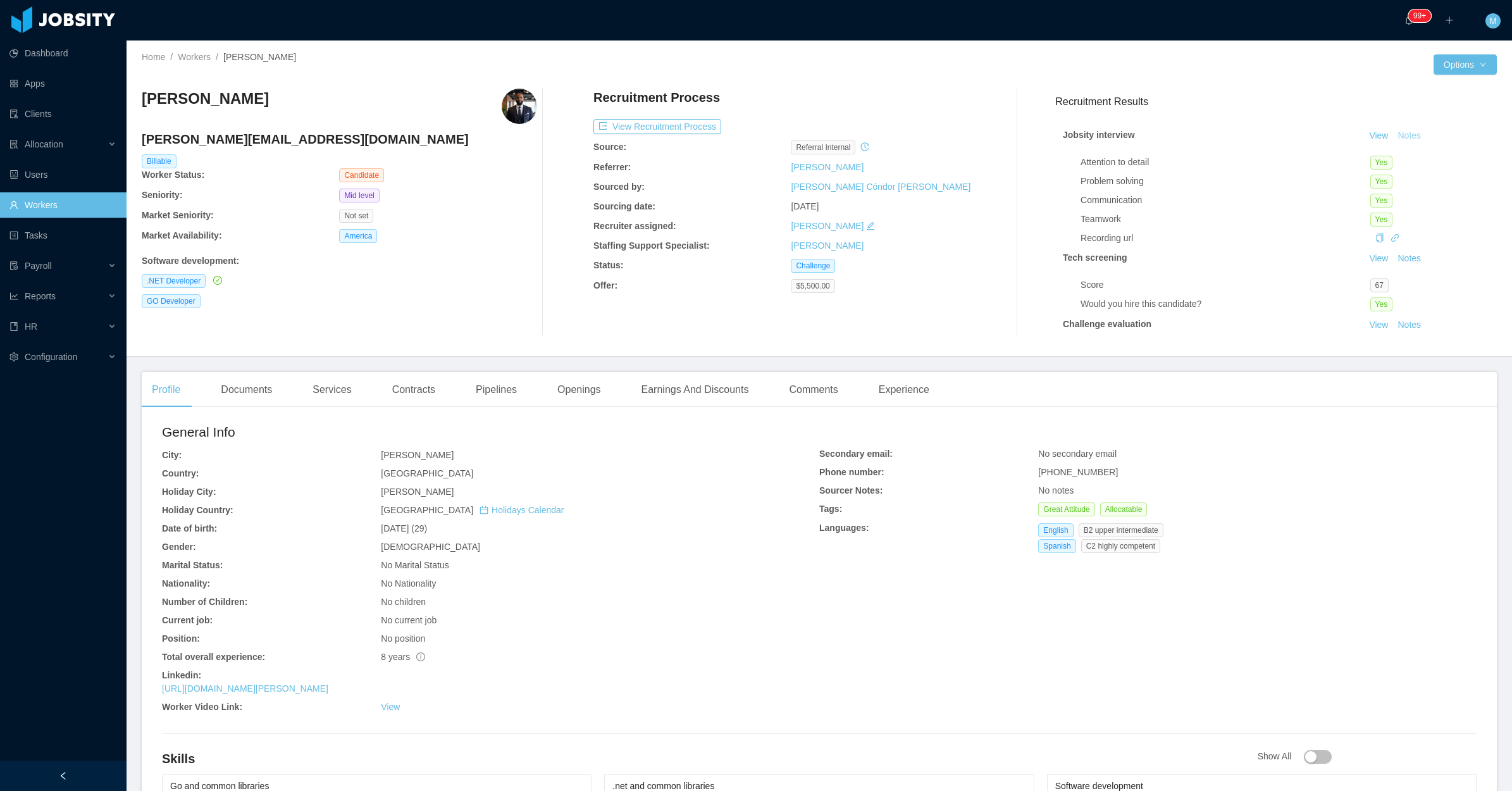
click at [1392, 134] on button "Notes" at bounding box center [1409, 136] width 33 height 15
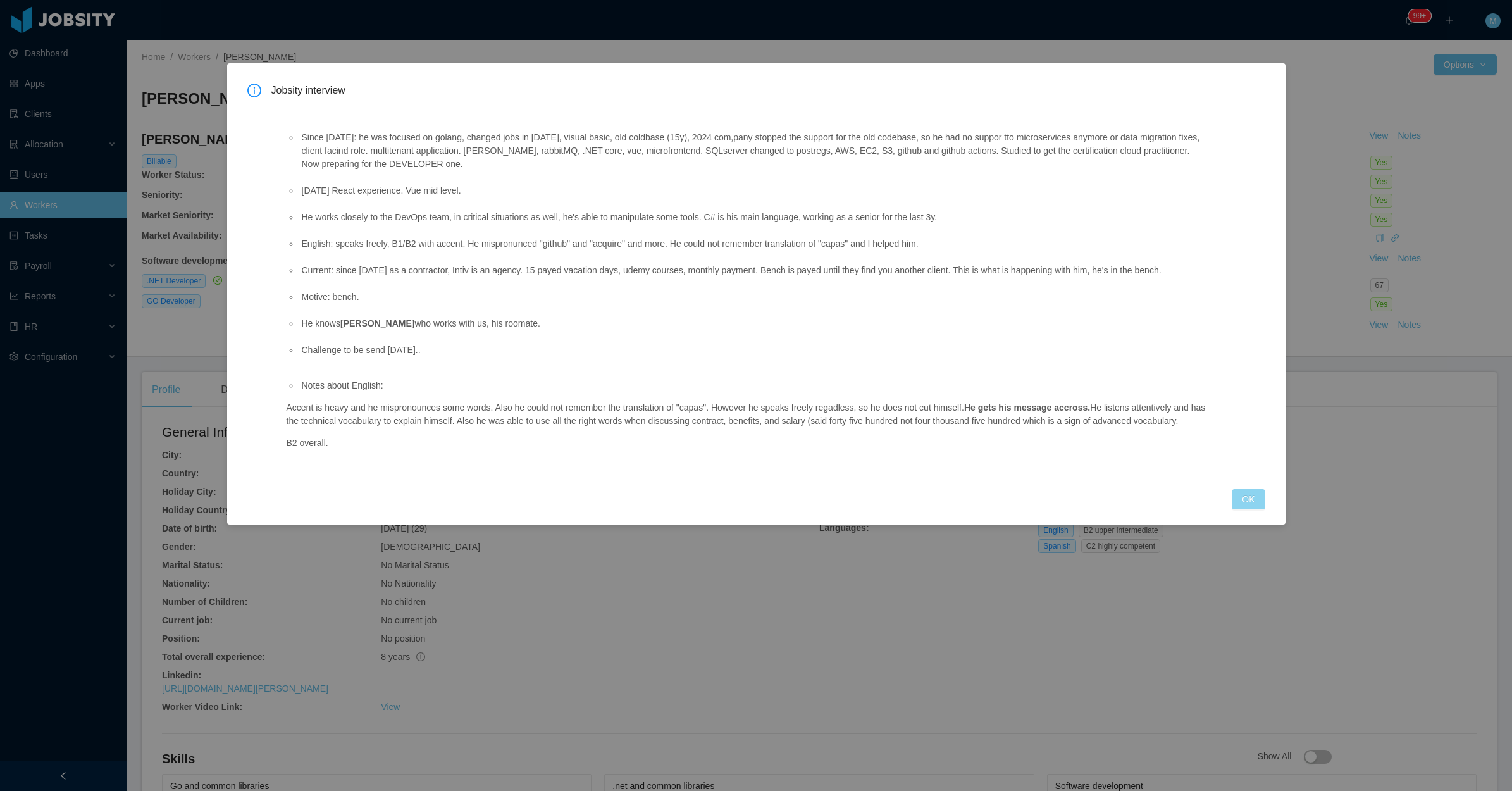
click at [1256, 499] on button "OK" at bounding box center [1248, 499] width 33 height 20
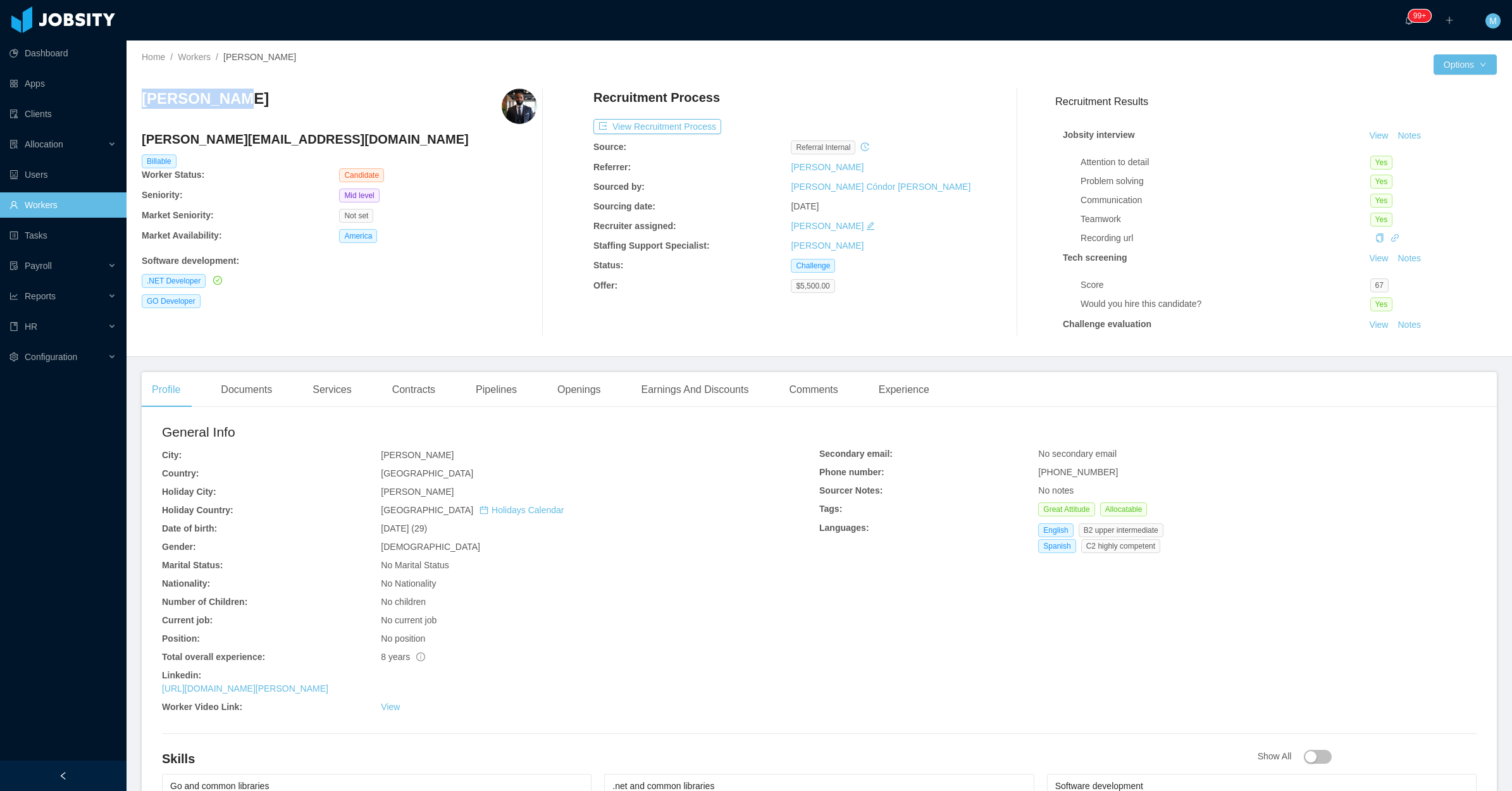
drag, startPoint x: 246, startPoint y: 95, endPoint x: 136, endPoint y: 95, distance: 110.0
click at [136, 95] on div "Home / Workers / Wilson Naut / Options Wilson Naut wilson.naut@gmail.com Billab…" at bounding box center [819, 199] width 1386 height 317
copy h3 "Wilson Naut"
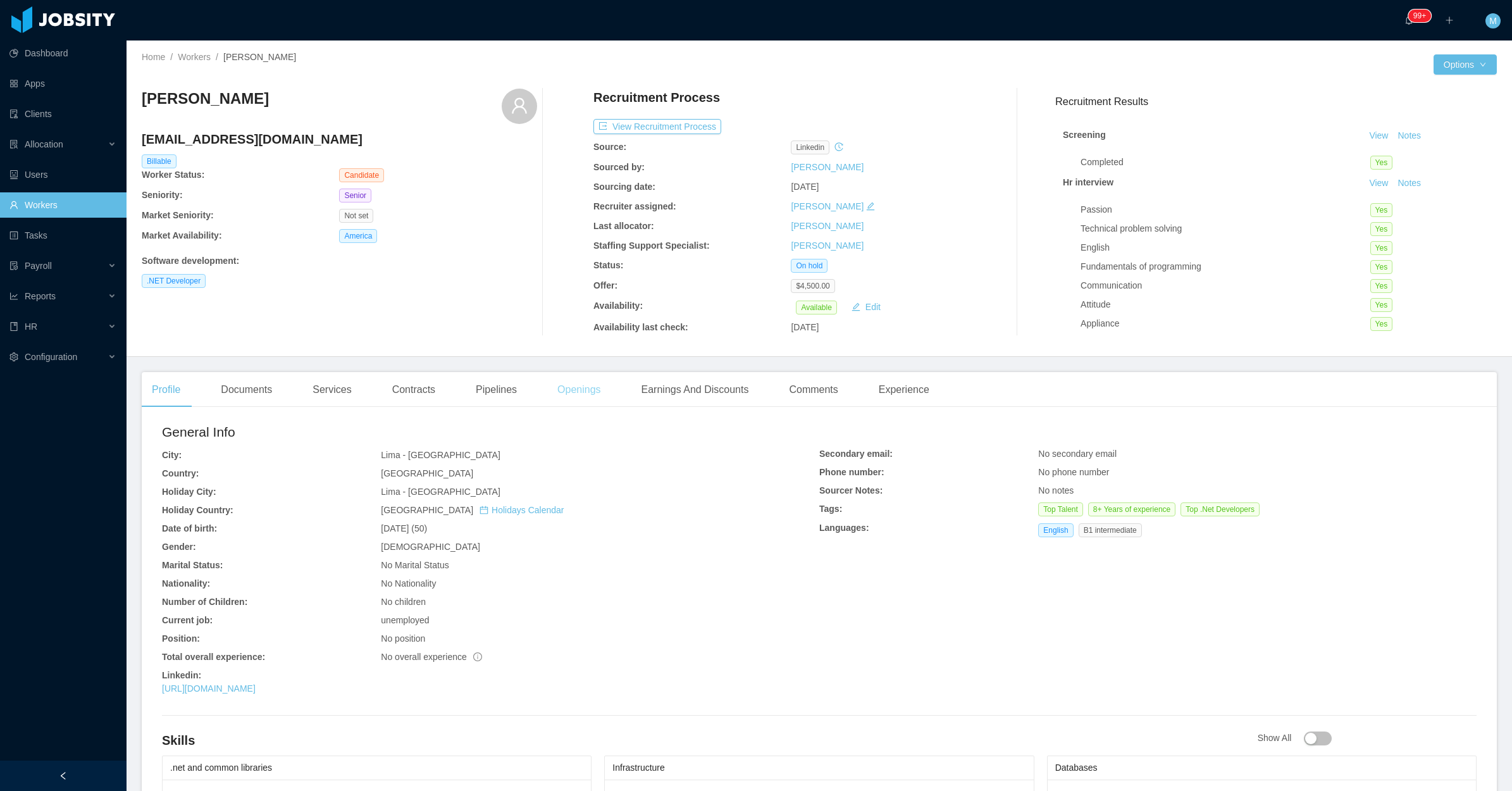
click at [592, 400] on div "Openings" at bounding box center [579, 390] width 64 height 36
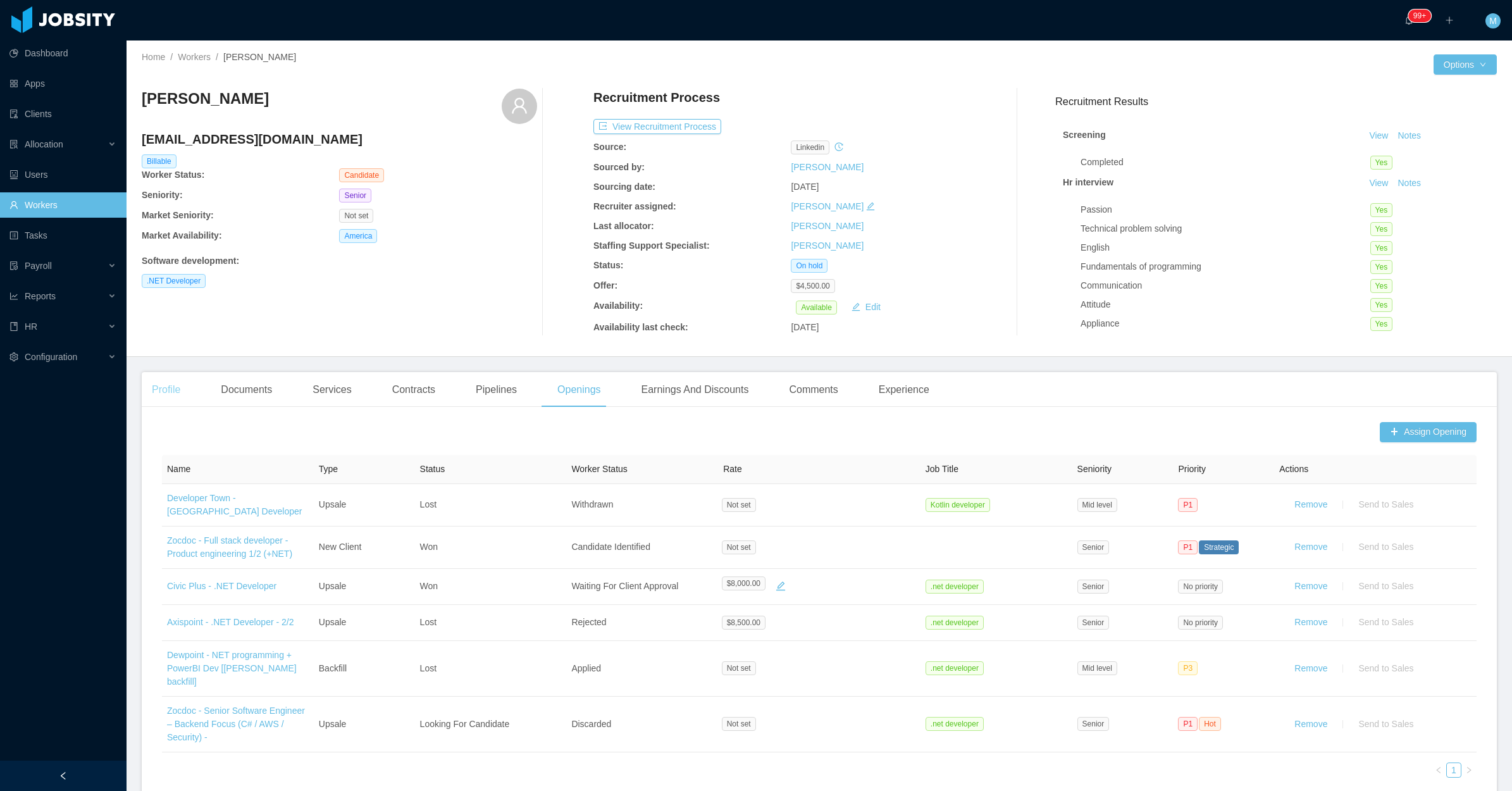
click at [157, 396] on div "Profile" at bounding box center [166, 390] width 49 height 36
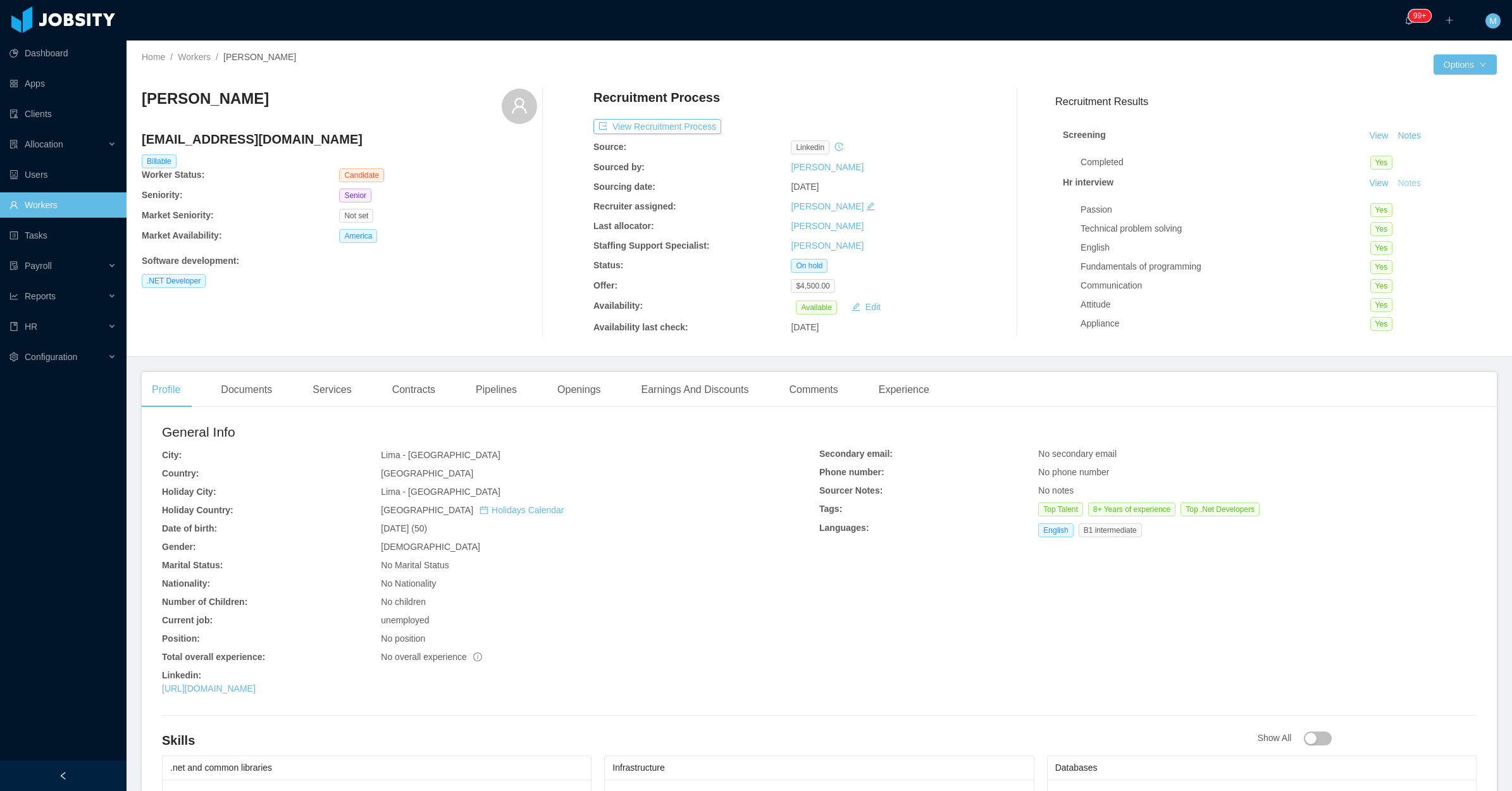
click at [1392, 186] on button "Notes" at bounding box center [1409, 183] width 33 height 15
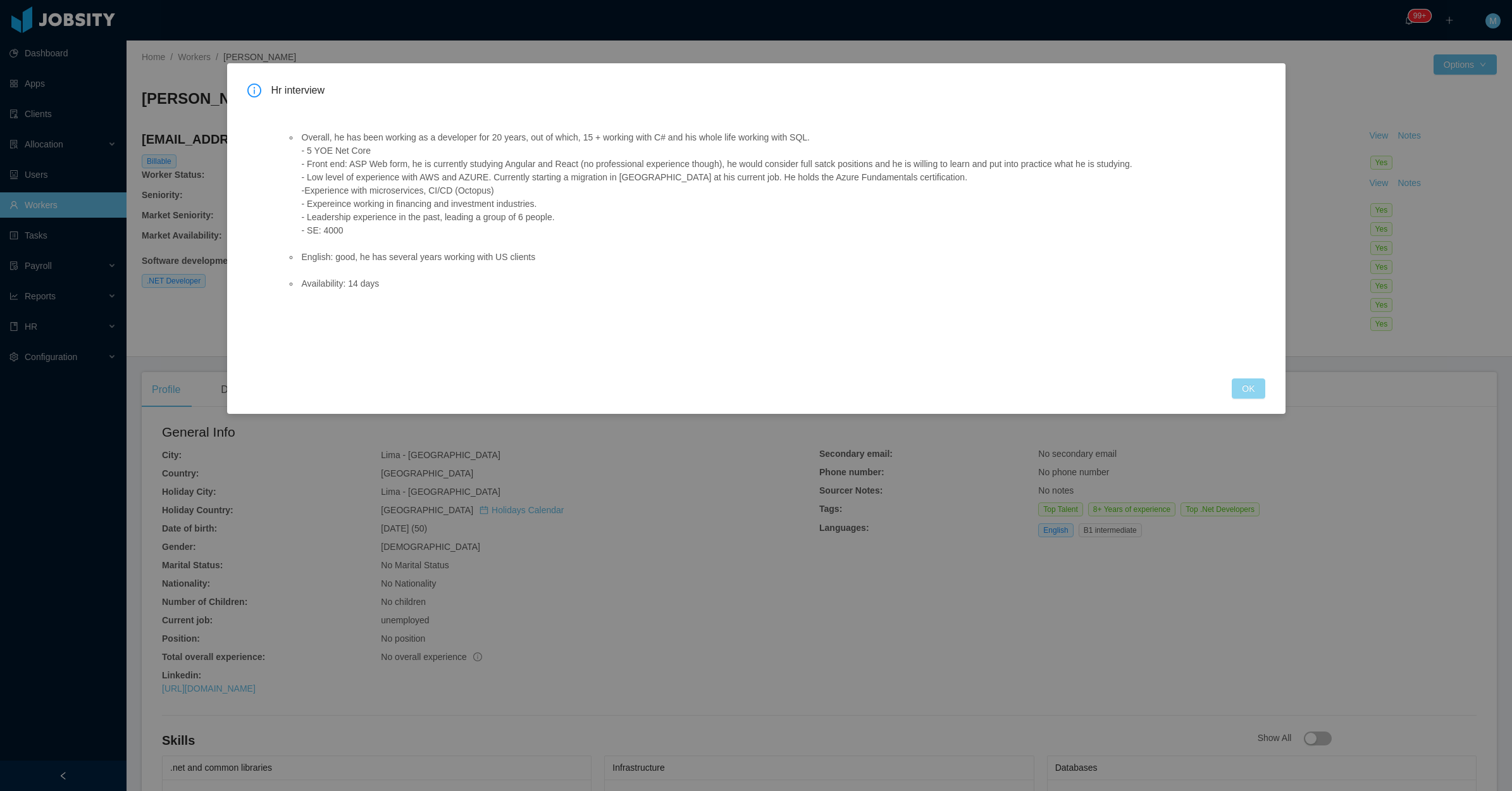
click at [1243, 386] on button "OK" at bounding box center [1248, 388] width 33 height 20
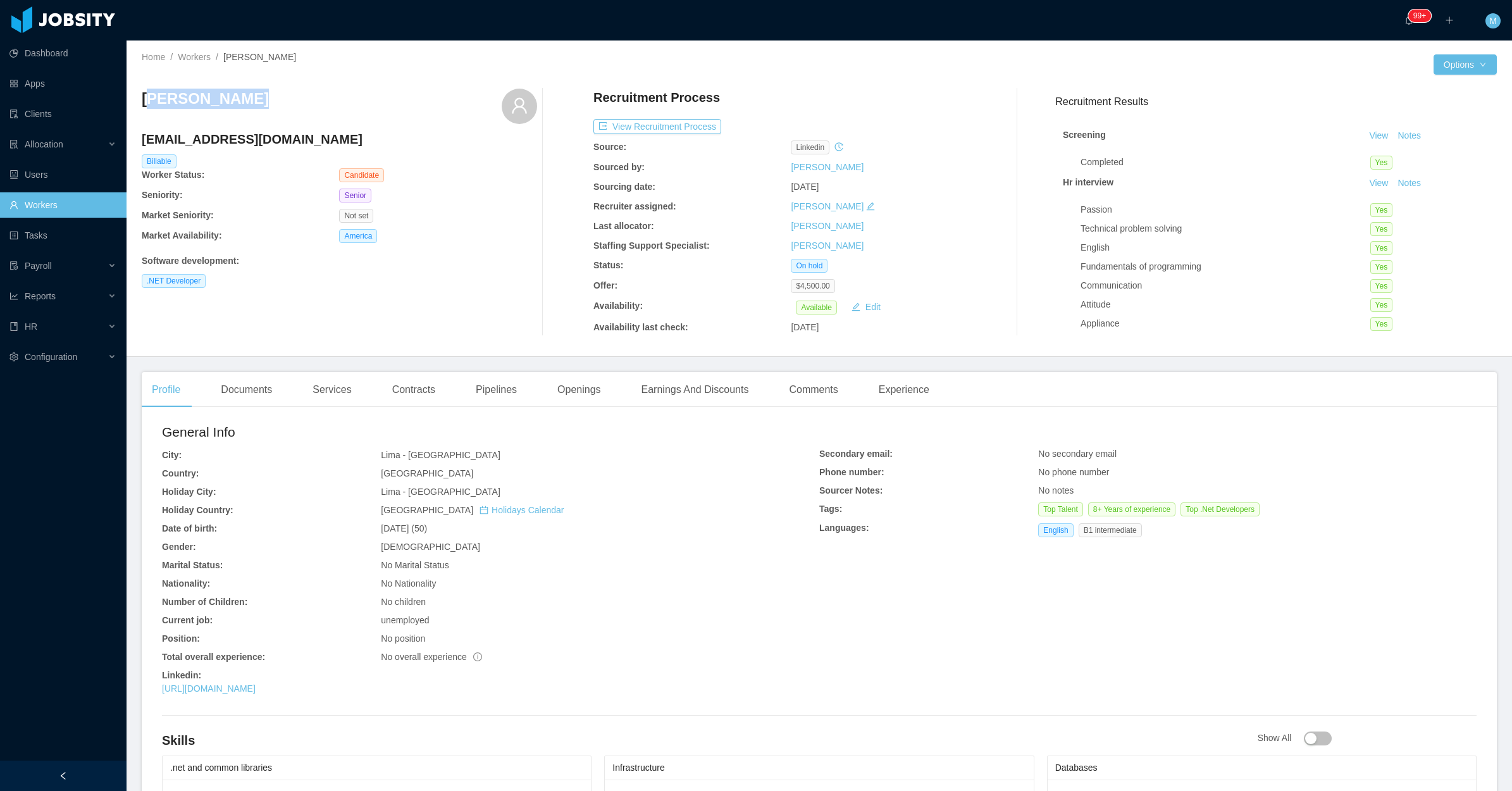
drag, startPoint x: 203, startPoint y: 97, endPoint x: 151, endPoint y: 93, distance: 52.2
click at [151, 93] on div "Manuel Arbulu manoloarbulu@hotmail.com Billable Worker Status: Candidate Senior…" at bounding box center [819, 212] width 1355 height 268
copy h3 "anuel Arbulu"
click at [243, 397] on div "Documents" at bounding box center [247, 390] width 72 height 36
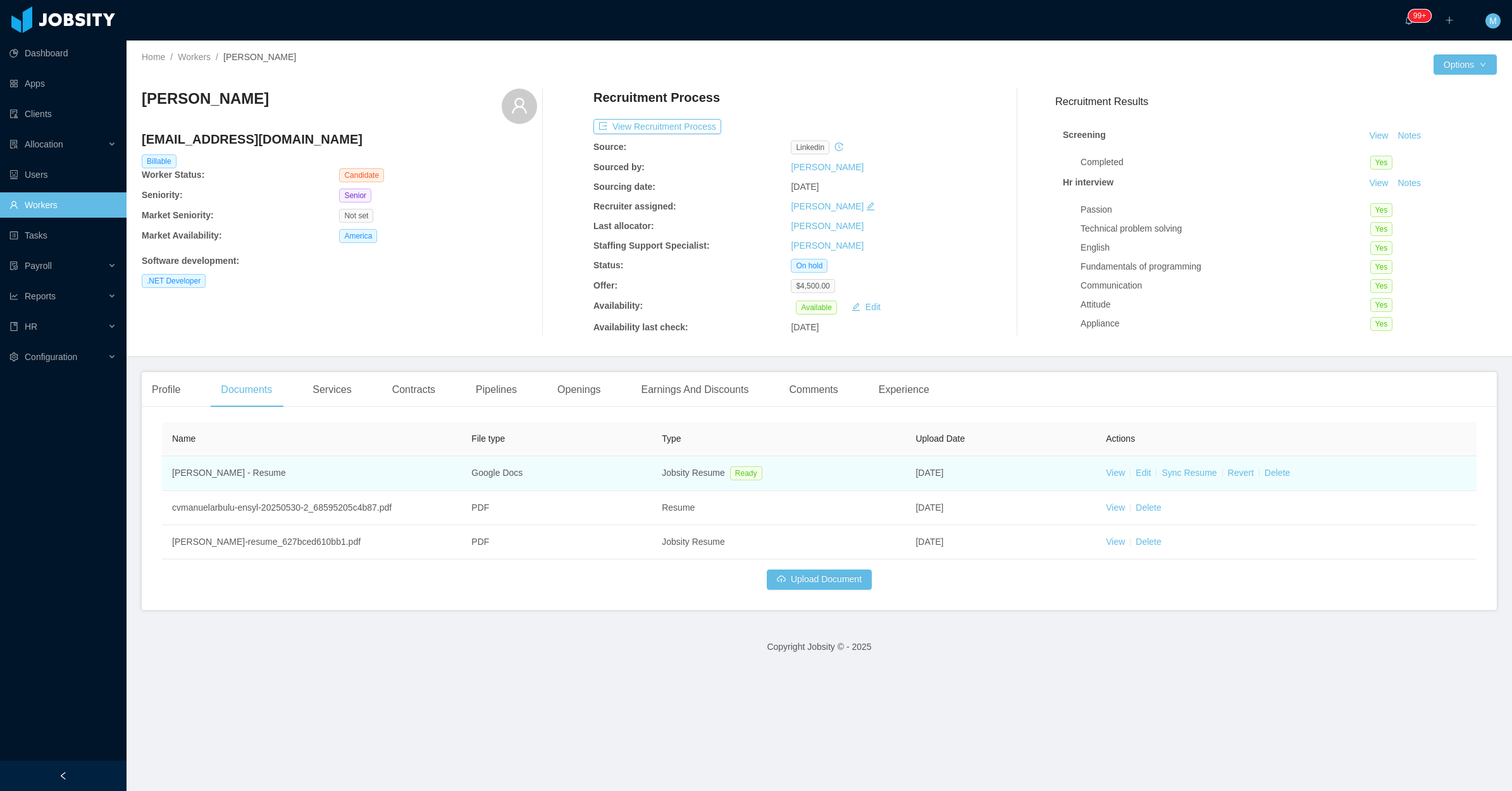
click at [1112, 465] on td "View Edit Sync Resume Revert Delete" at bounding box center [1287, 474] width 381 height 35
click at [1108, 472] on link "View" at bounding box center [1115, 473] width 19 height 10
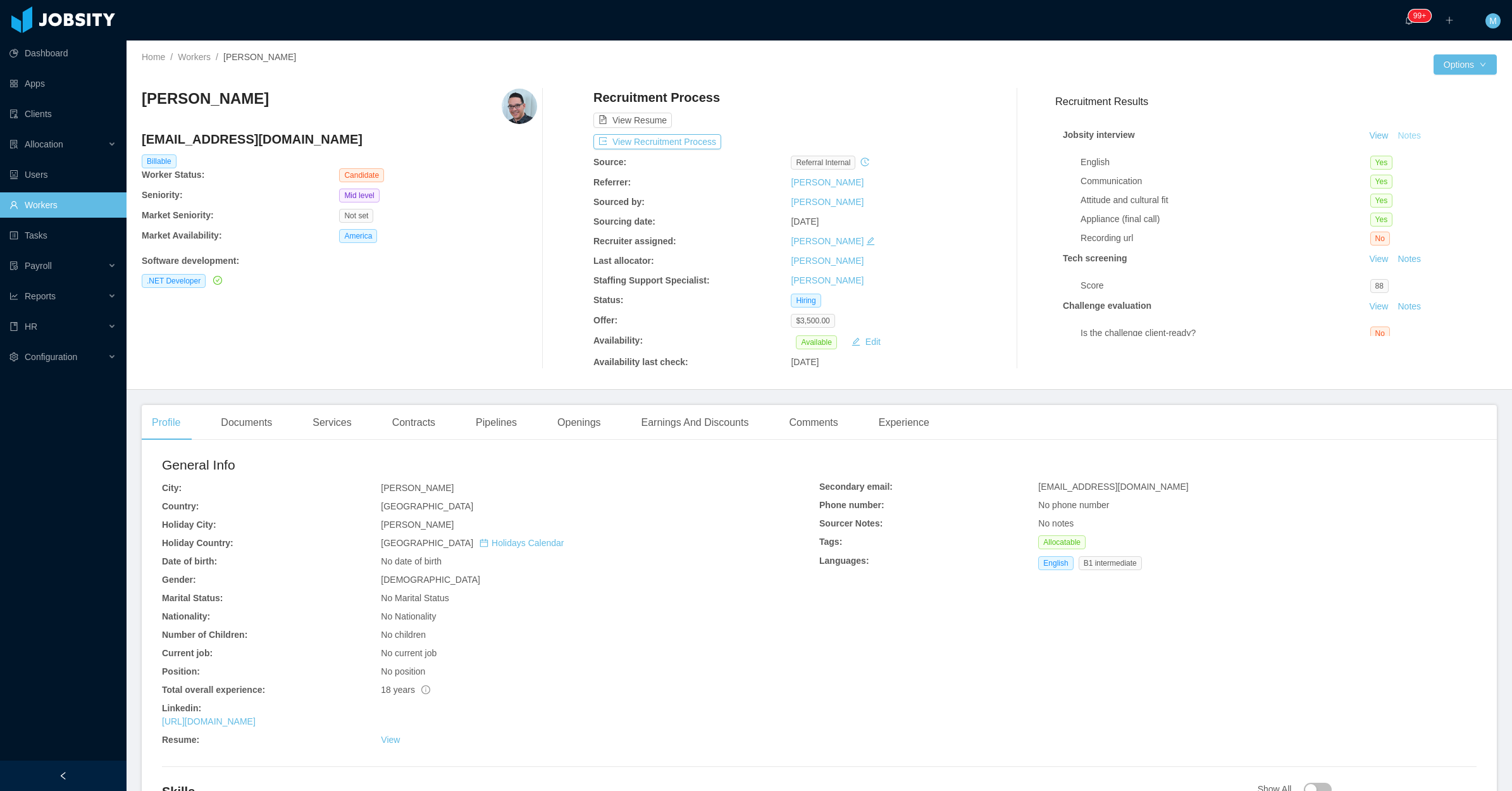
click at [1392, 132] on button "Notes" at bounding box center [1409, 136] width 33 height 15
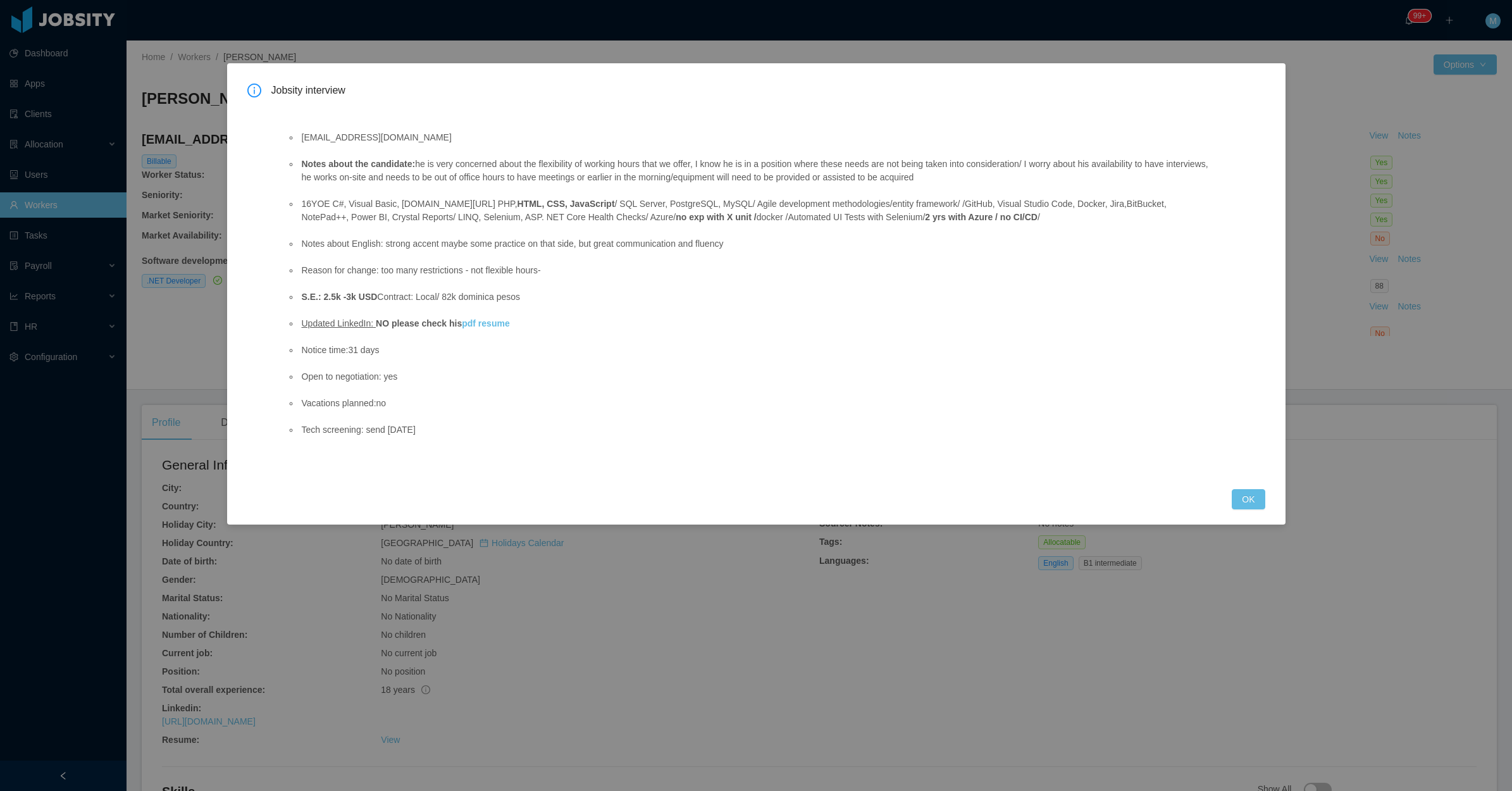
drag, startPoint x: 1245, startPoint y: 499, endPoint x: 902, endPoint y: 445, distance: 347.2
click at [1244, 504] on button "OK" at bounding box center [1248, 499] width 33 height 20
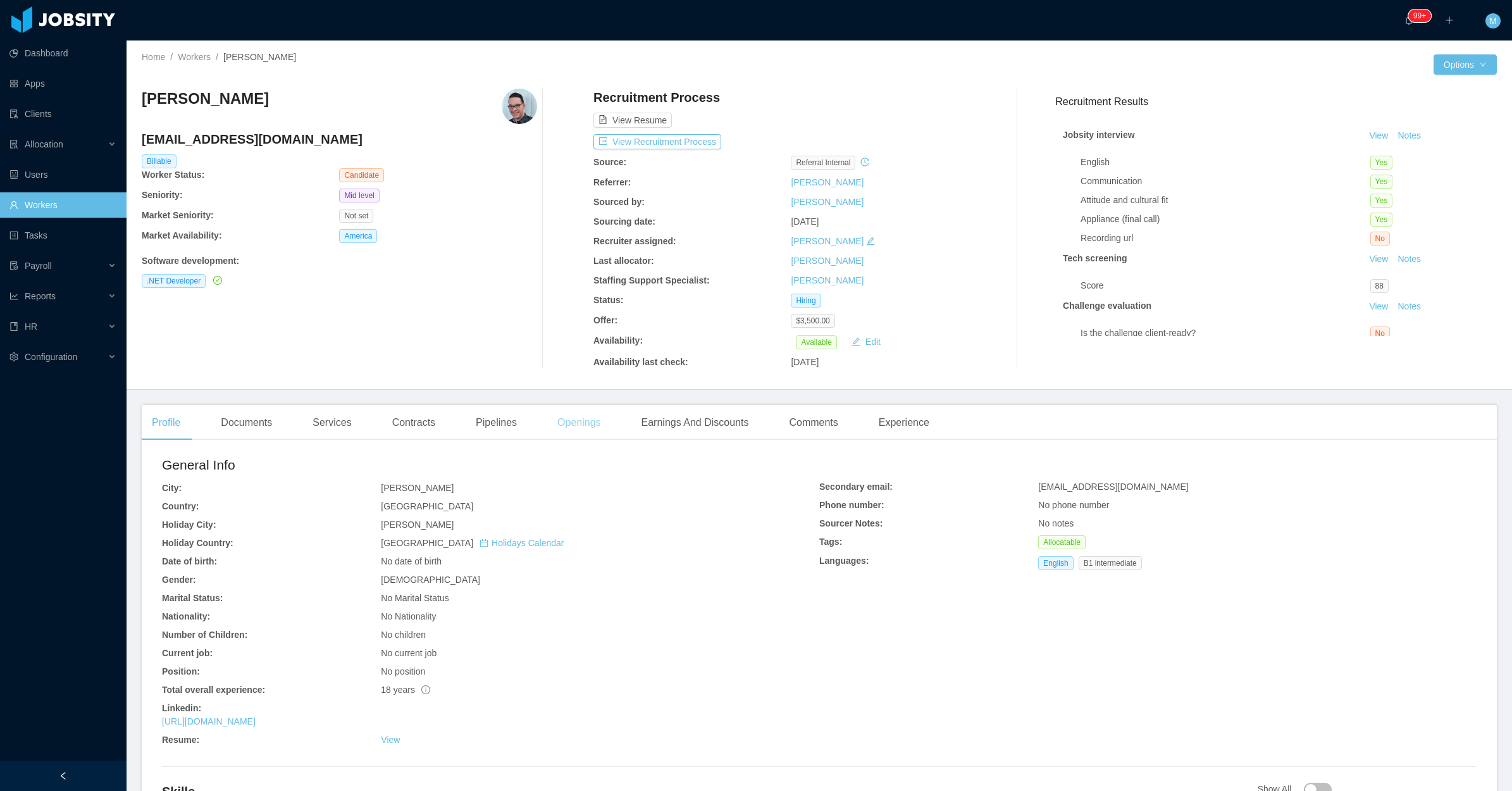
click at [573, 425] on div "Openings" at bounding box center [579, 423] width 64 height 36
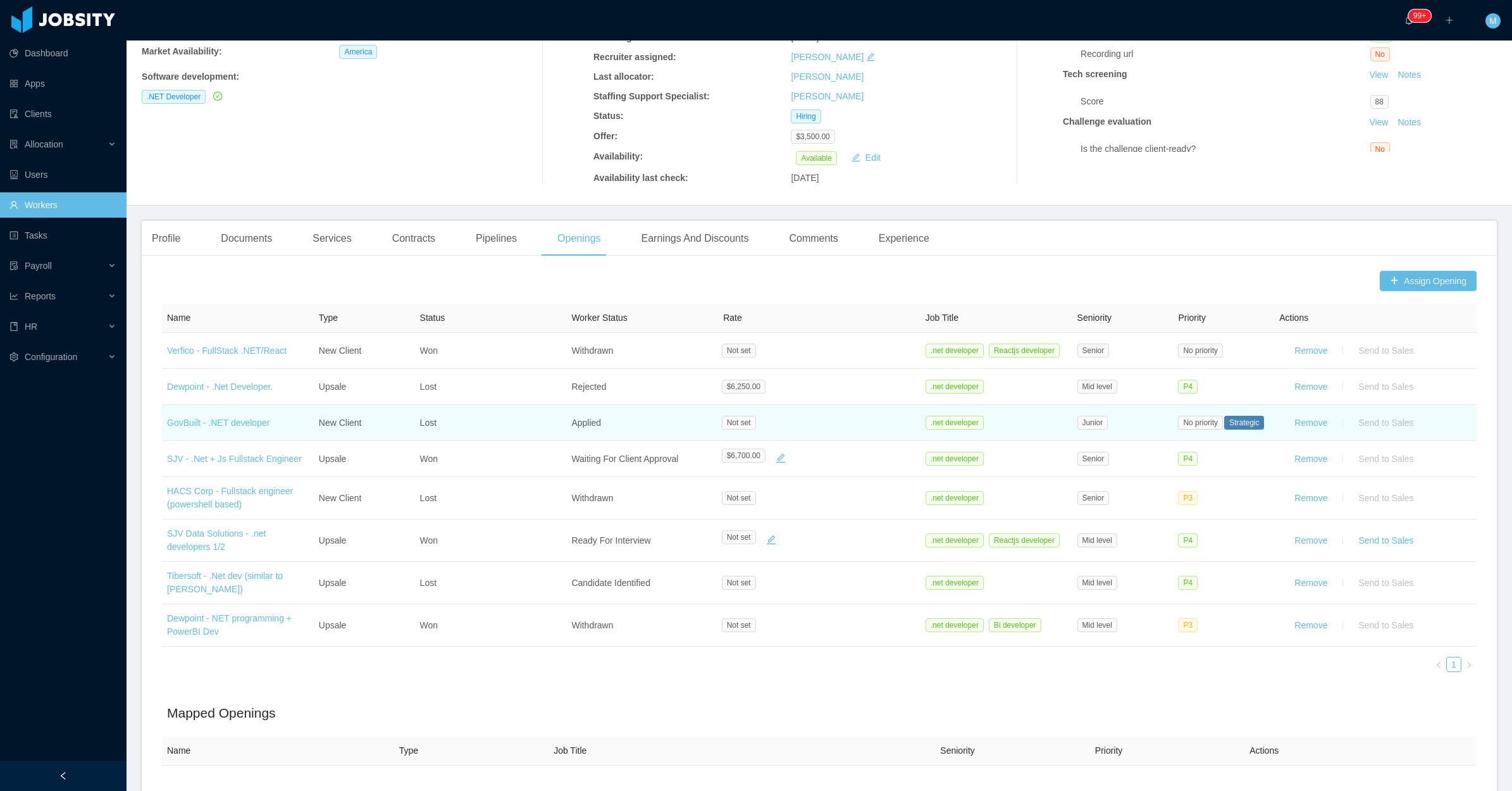
scroll to position [238, 0]
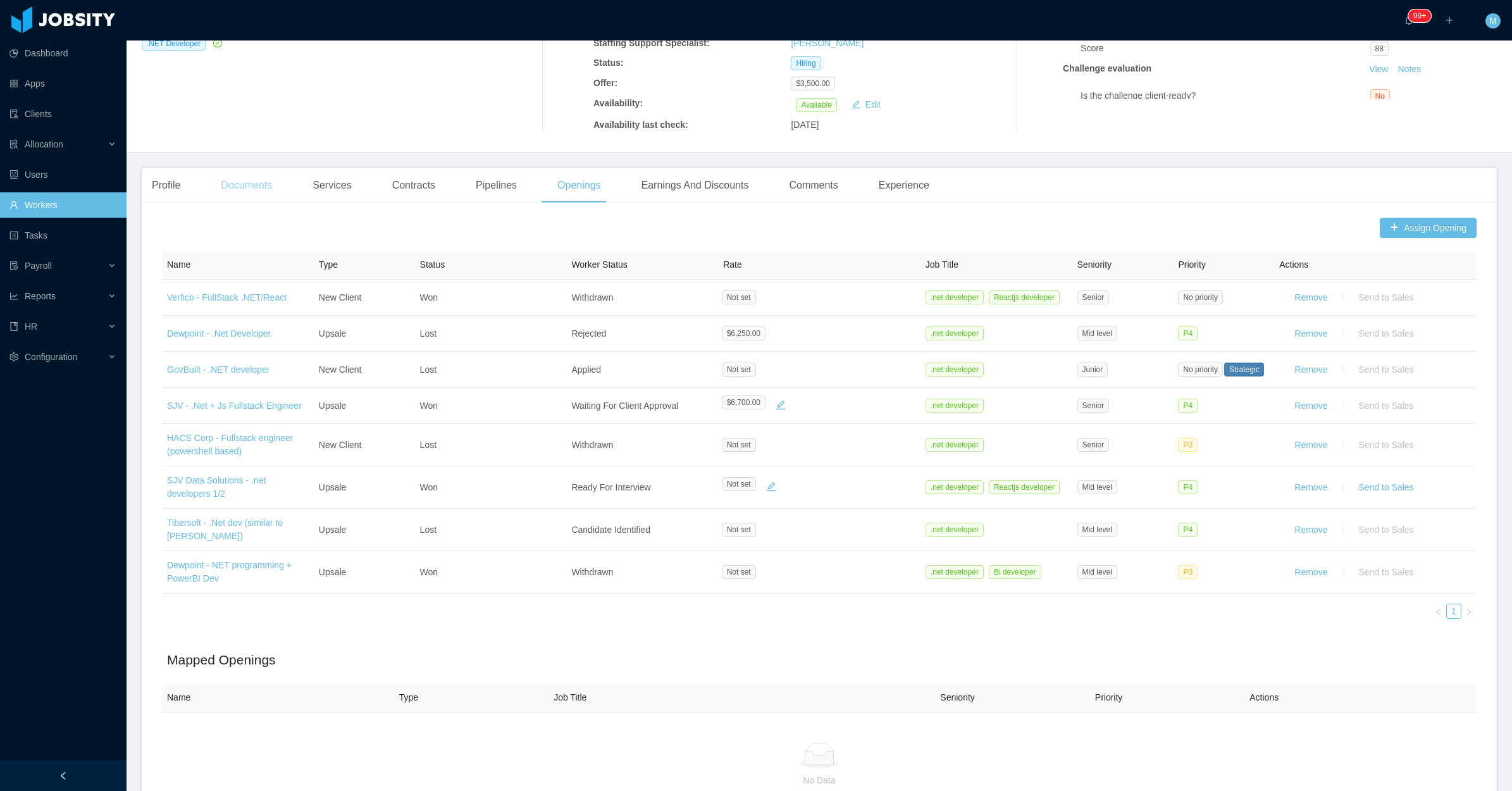
click at [231, 193] on div "Documents" at bounding box center [247, 186] width 72 height 36
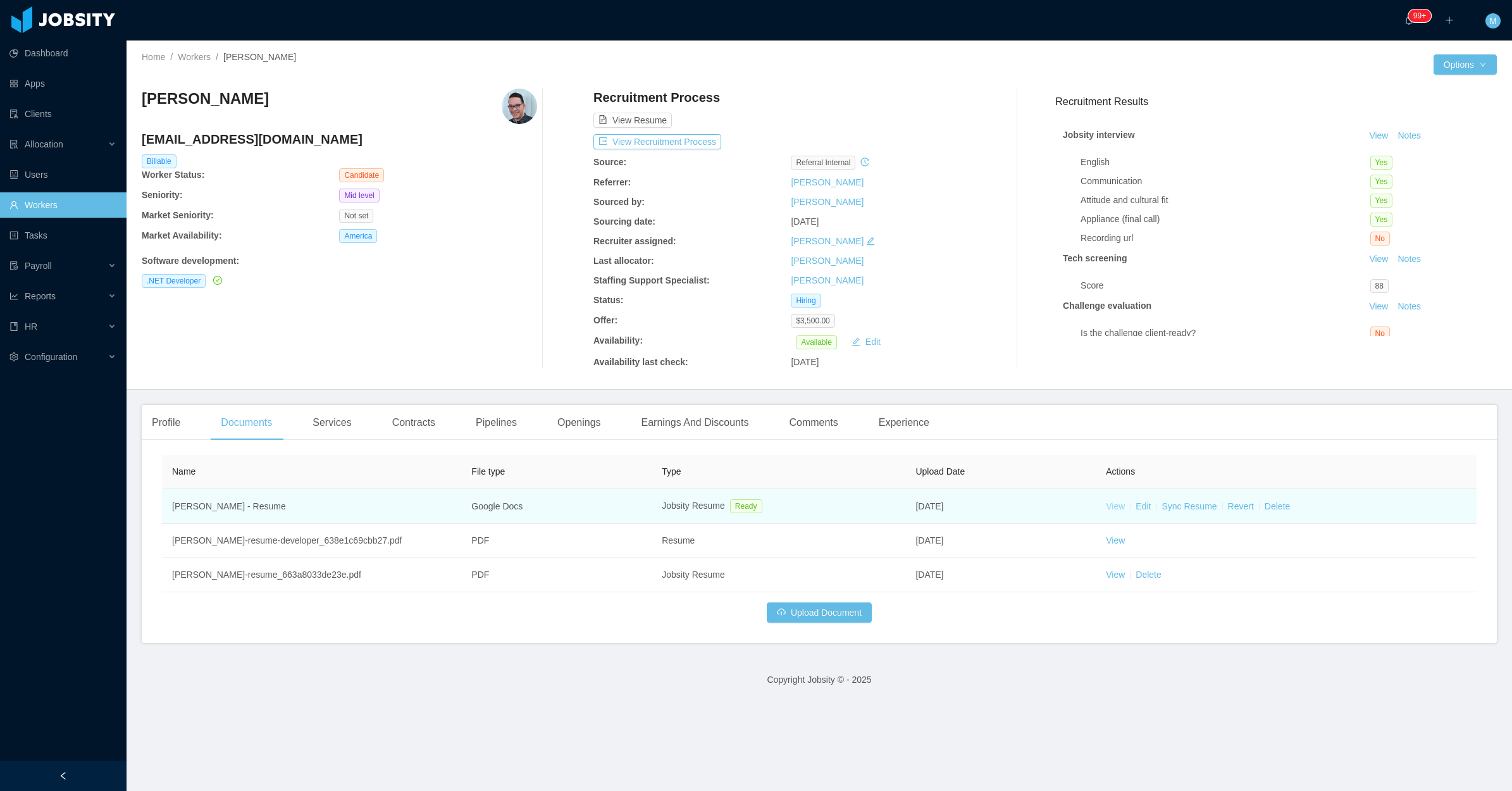
click at [1111, 508] on link "View" at bounding box center [1115, 506] width 19 height 10
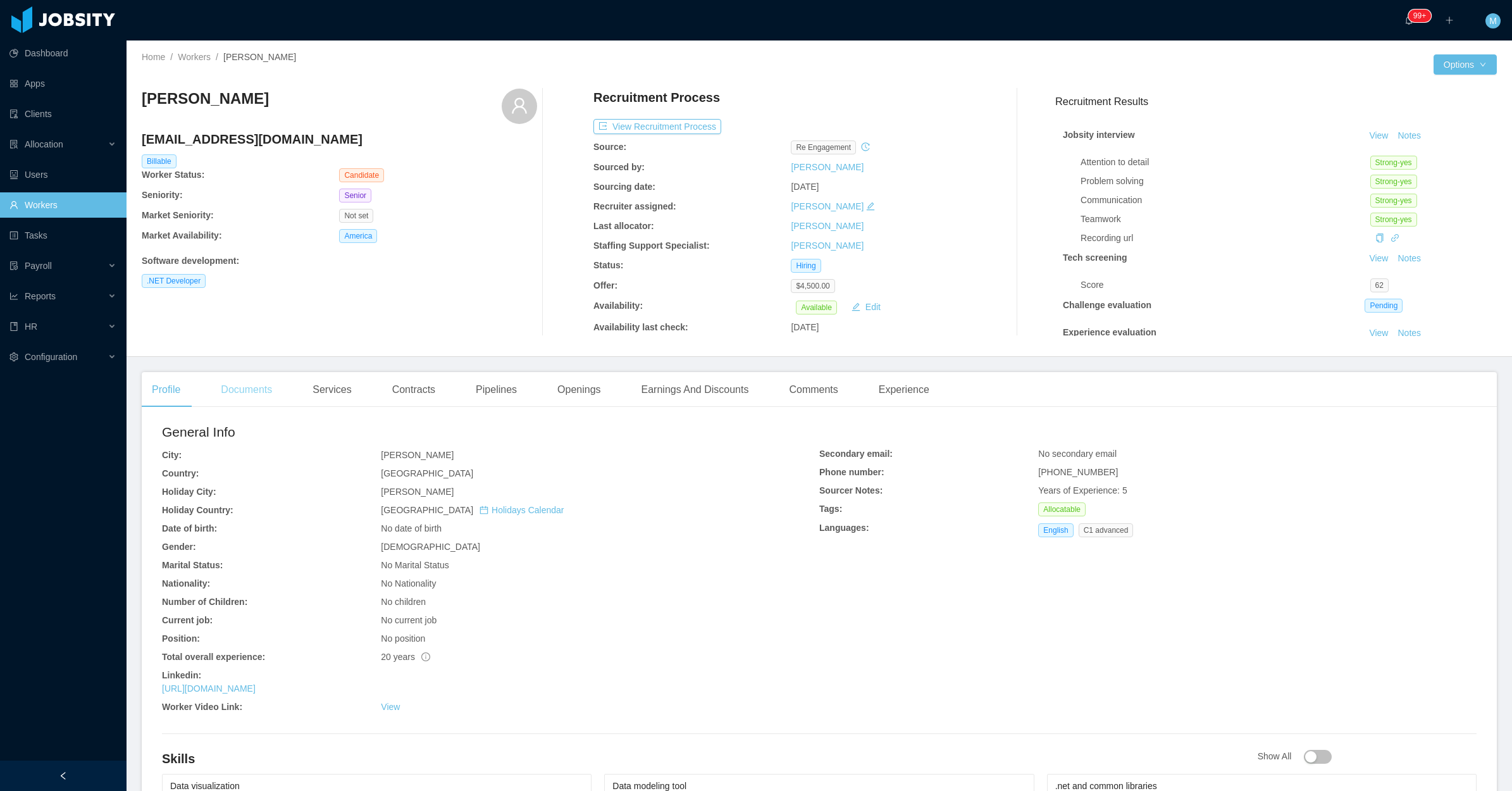
click at [248, 385] on div "Documents" at bounding box center [247, 390] width 72 height 36
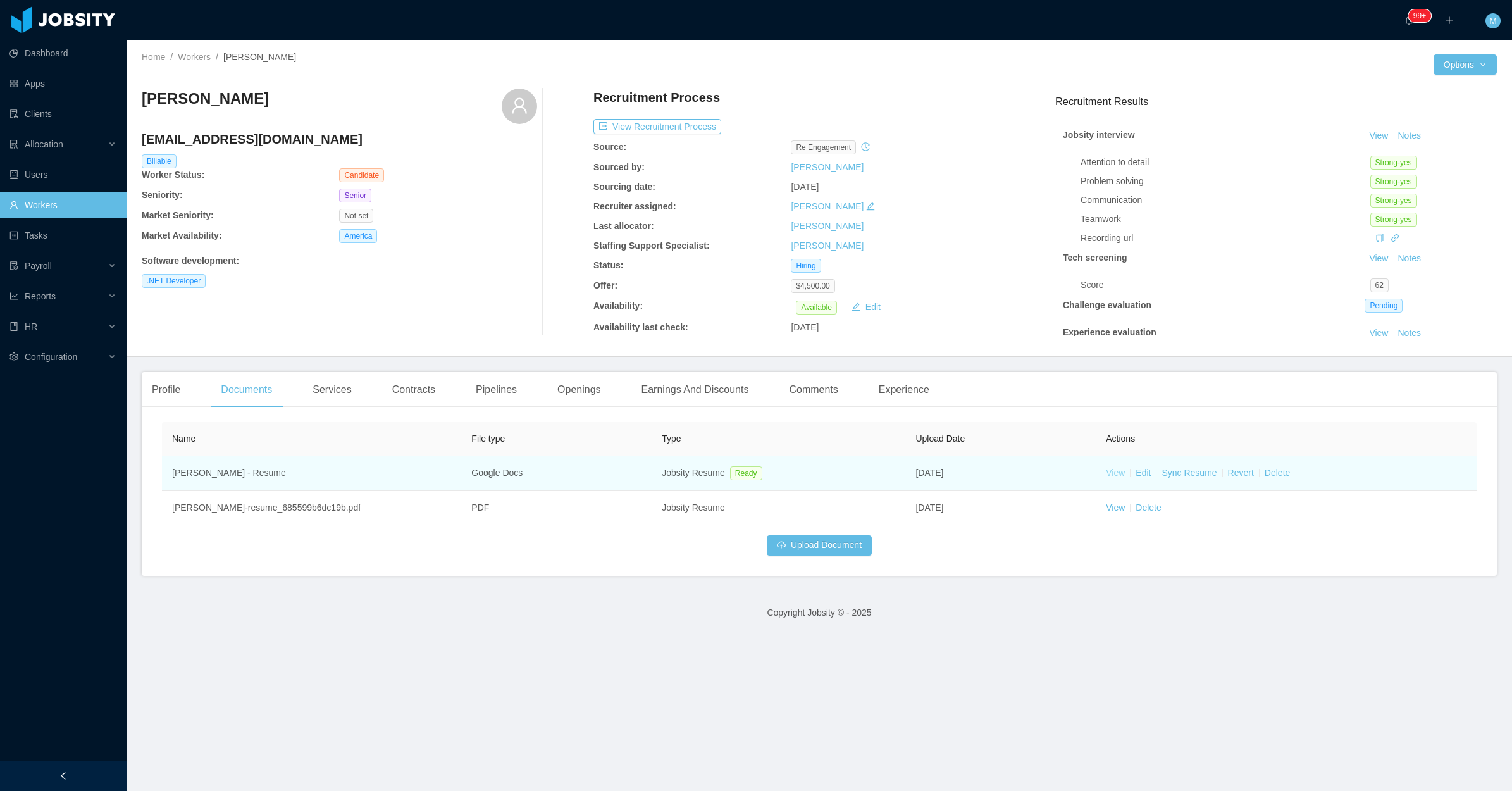
click at [1112, 475] on link "View" at bounding box center [1115, 473] width 19 height 10
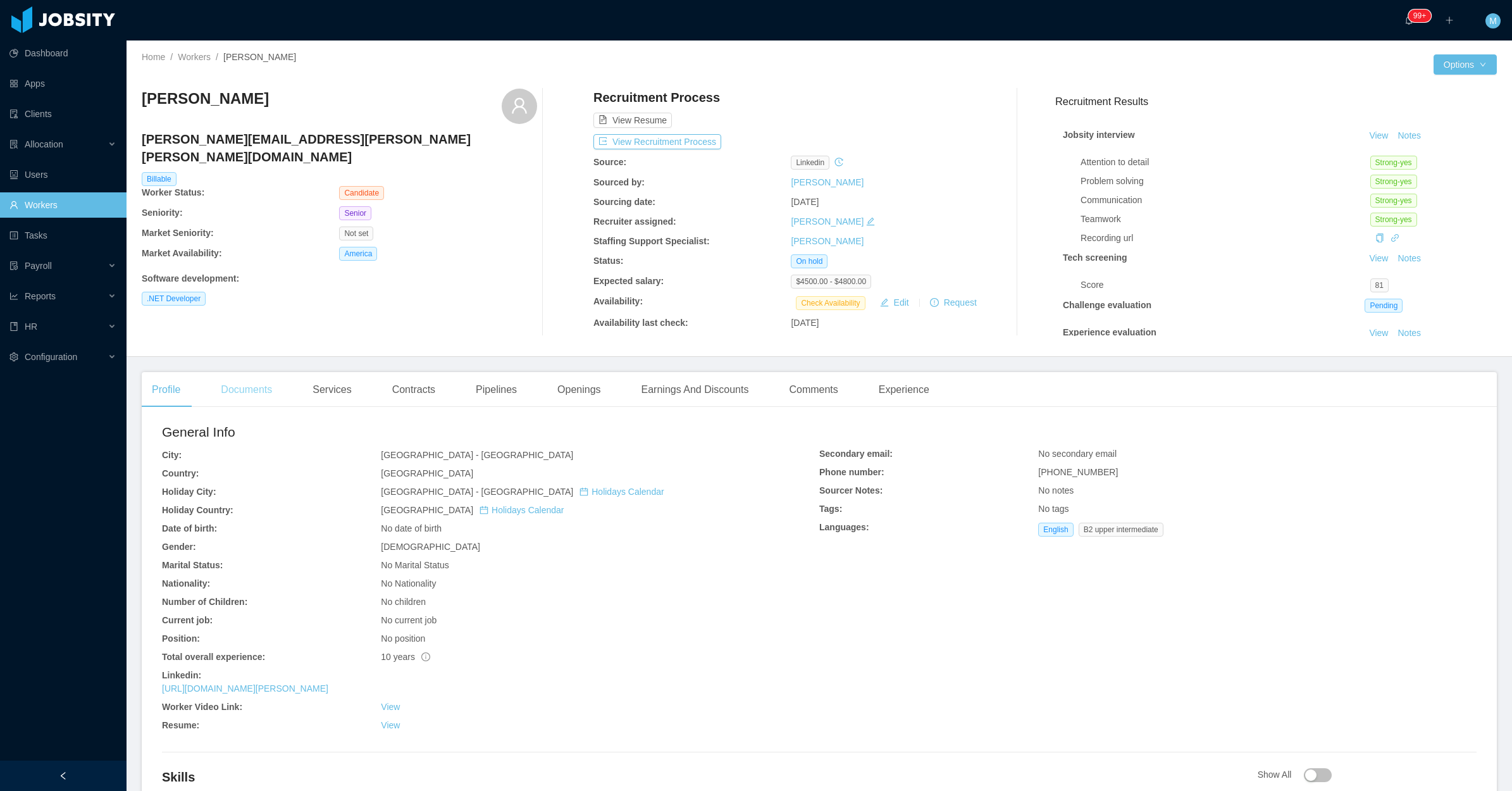
click at [260, 391] on div "Documents" at bounding box center [247, 390] width 72 height 36
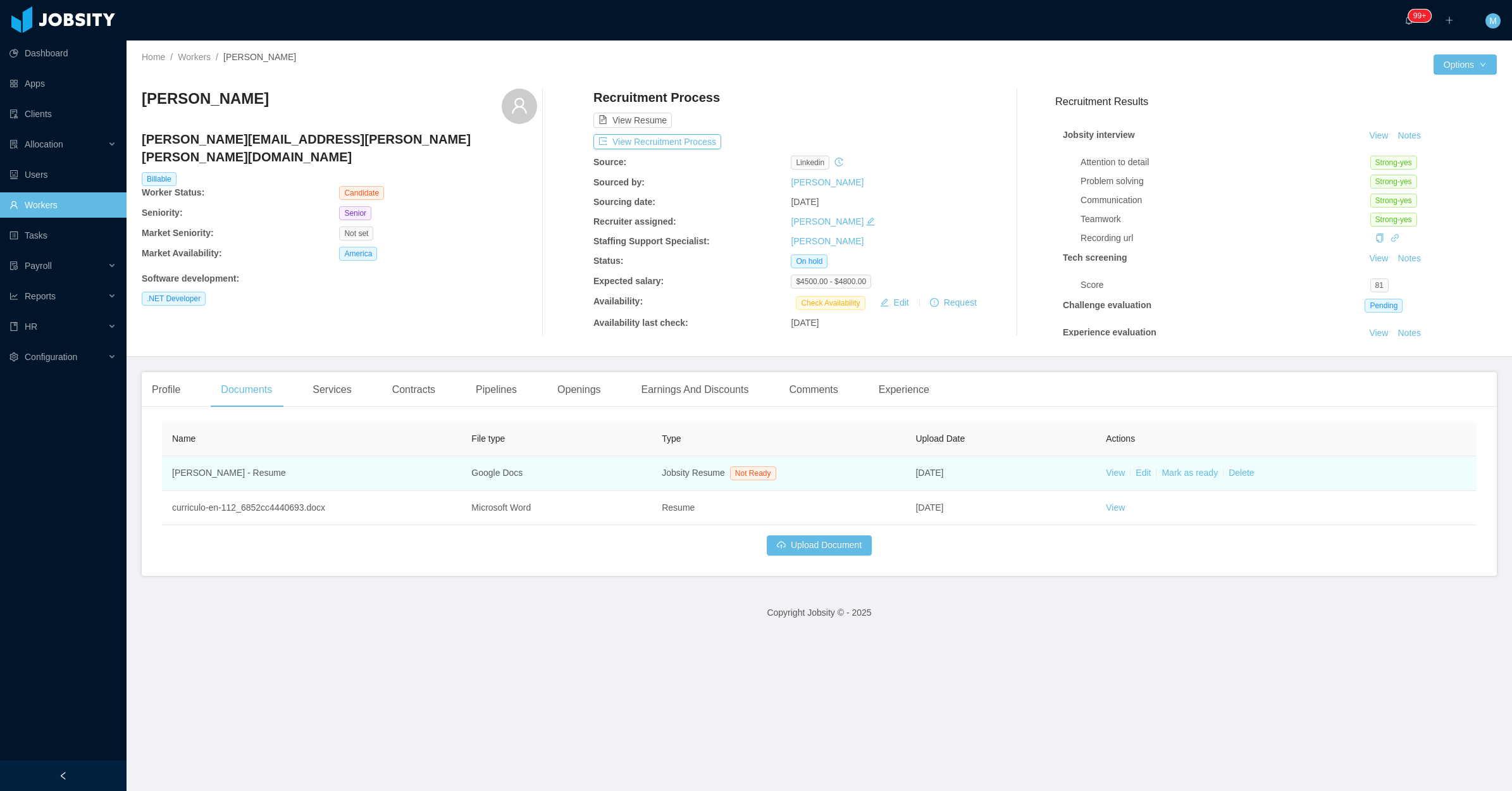
click at [1108, 463] on td "View Edit [PERSON_NAME] as ready Delete" at bounding box center [1287, 474] width 381 height 35
click at [1111, 462] on td "View Edit [PERSON_NAME] as ready Delete" at bounding box center [1287, 474] width 381 height 35
click at [1111, 473] on link "View" at bounding box center [1115, 473] width 19 height 10
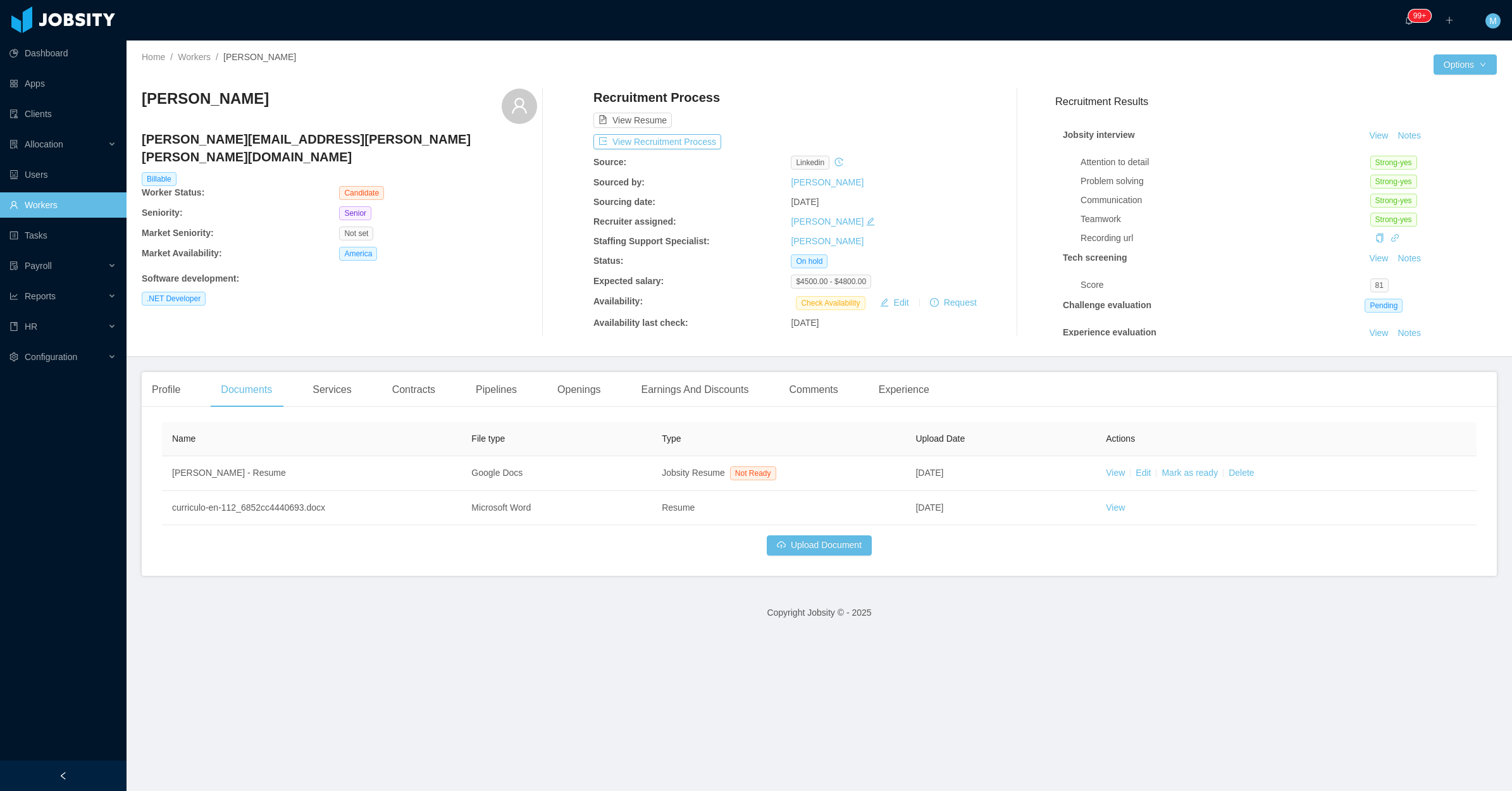
click at [325, 317] on div "Charles Silva charles.augusto.silva@gmail.com Billable Worker Status: Candidate…" at bounding box center [339, 212] width 395 height 247
drag, startPoint x: 161, startPoint y: 409, endPoint x: 325, endPoint y: 321, distance: 186.1
click at [164, 409] on div "Profile Documents Services Contracts Pipelines Openings Earnings And Discounts …" at bounding box center [819, 474] width 1355 height 203
drag, startPoint x: 278, startPoint y: 107, endPoint x: 149, endPoint y: 98, distance: 129.3
click at [149, 98] on div "Charles Silva" at bounding box center [339, 107] width 395 height 36
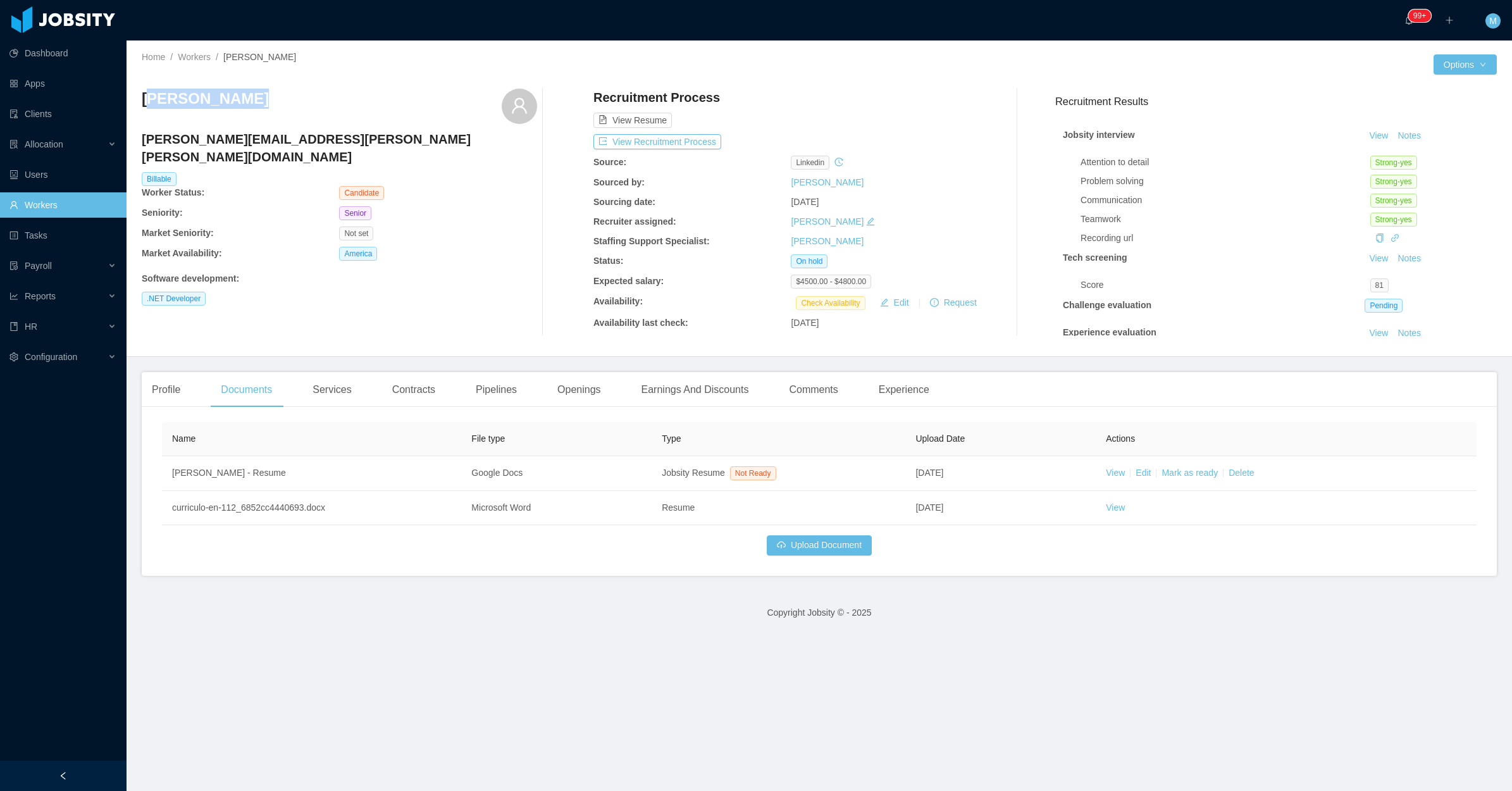
copy h3 "harles Silva"
click at [160, 397] on div "Profile" at bounding box center [166, 390] width 49 height 36
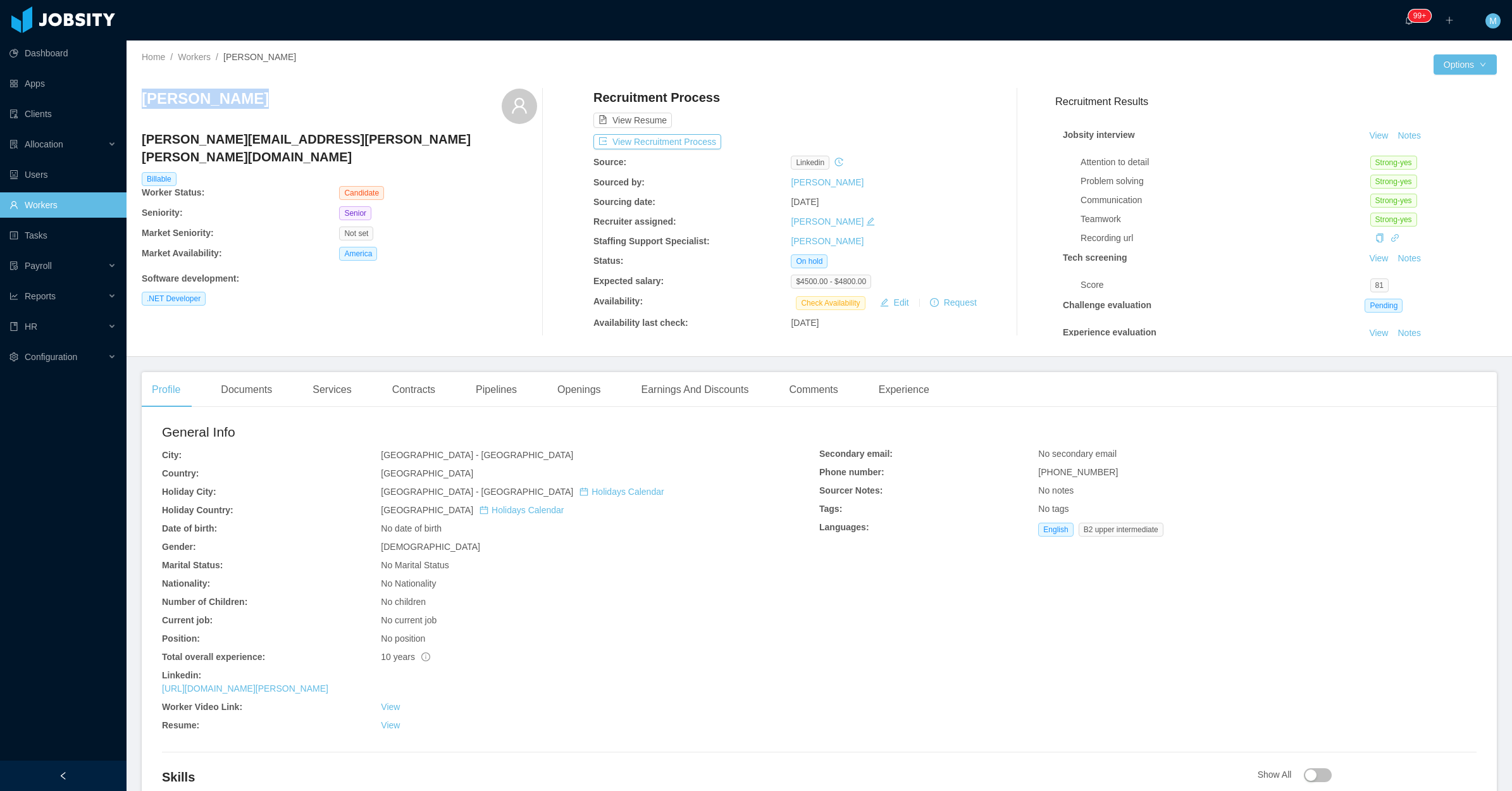
drag, startPoint x: 143, startPoint y: 101, endPoint x: 260, endPoint y: 100, distance: 117.0
click at [260, 100] on div "Charles Silva" at bounding box center [339, 107] width 395 height 36
copy h3 "Charles Silva"
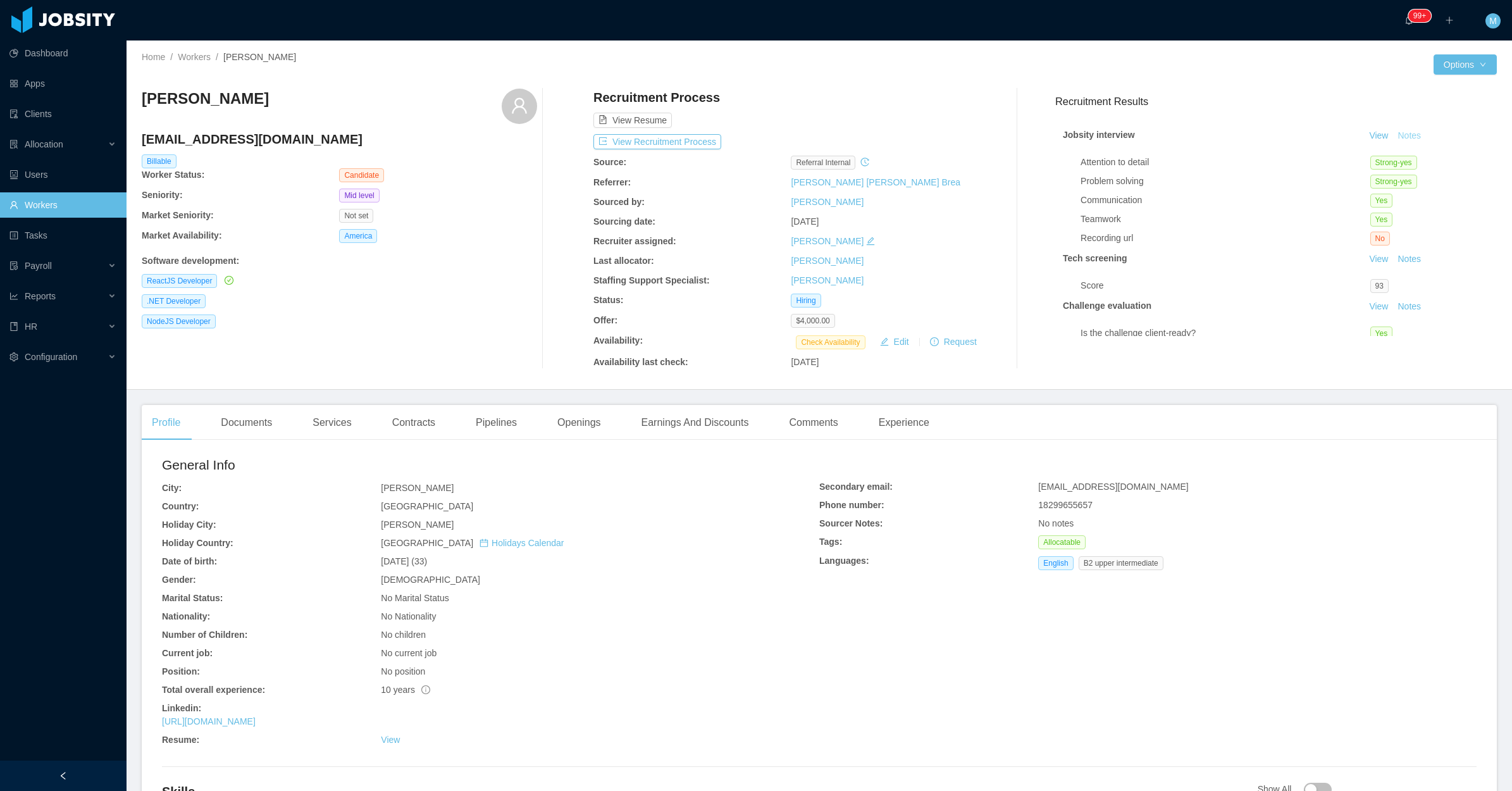
click at [1392, 137] on button "Notes" at bounding box center [1409, 136] width 33 height 15
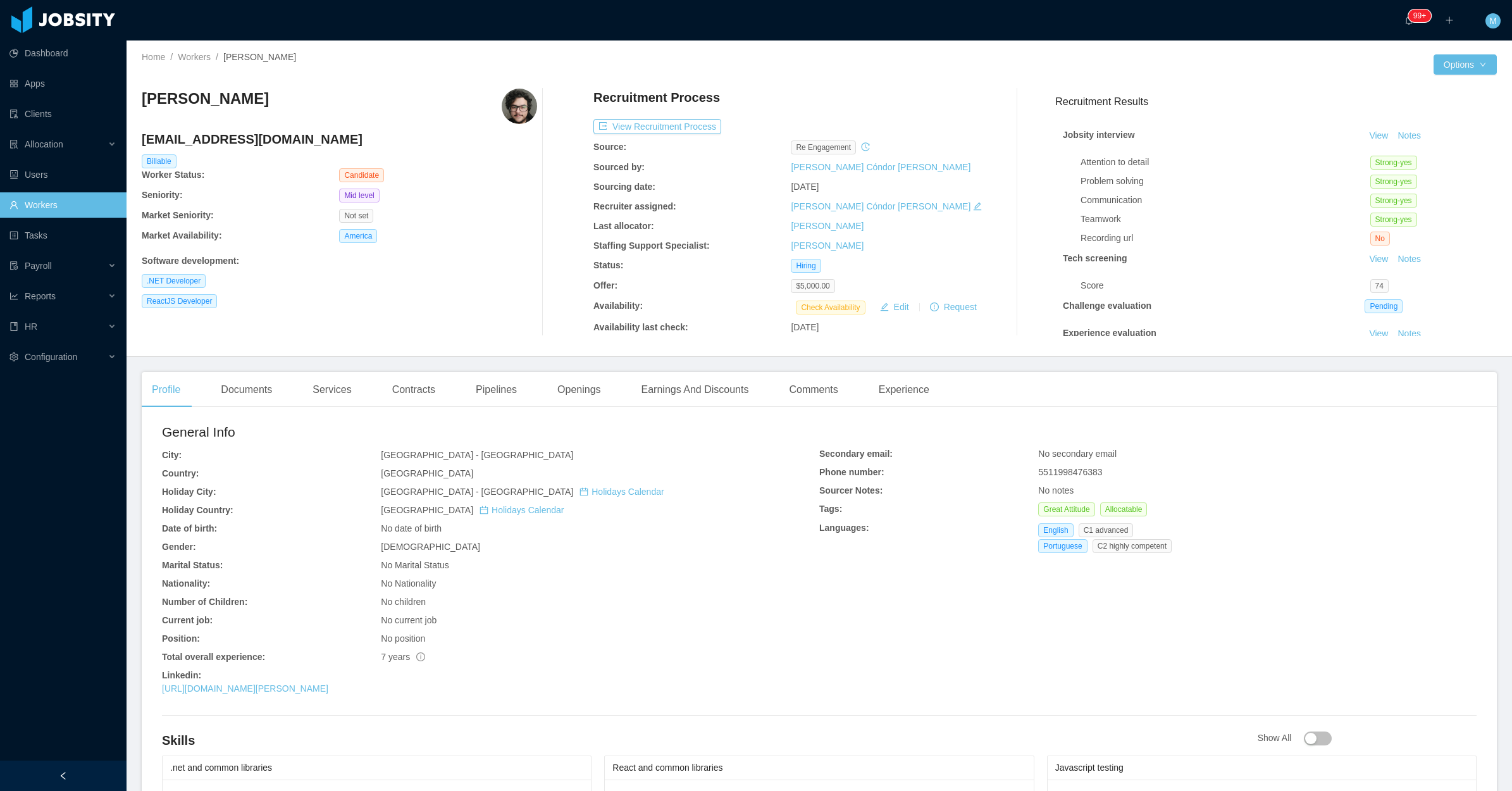
click at [487, 300] on div "ReactJS Developer" at bounding box center [339, 301] width 395 height 14
drag, startPoint x: 266, startPoint y: 105, endPoint x: 146, endPoint y: 107, distance: 120.0
click at [146, 107] on div "Paulo Victor Souza" at bounding box center [339, 107] width 395 height 36
copy h3 "Paulo Victor Souza"
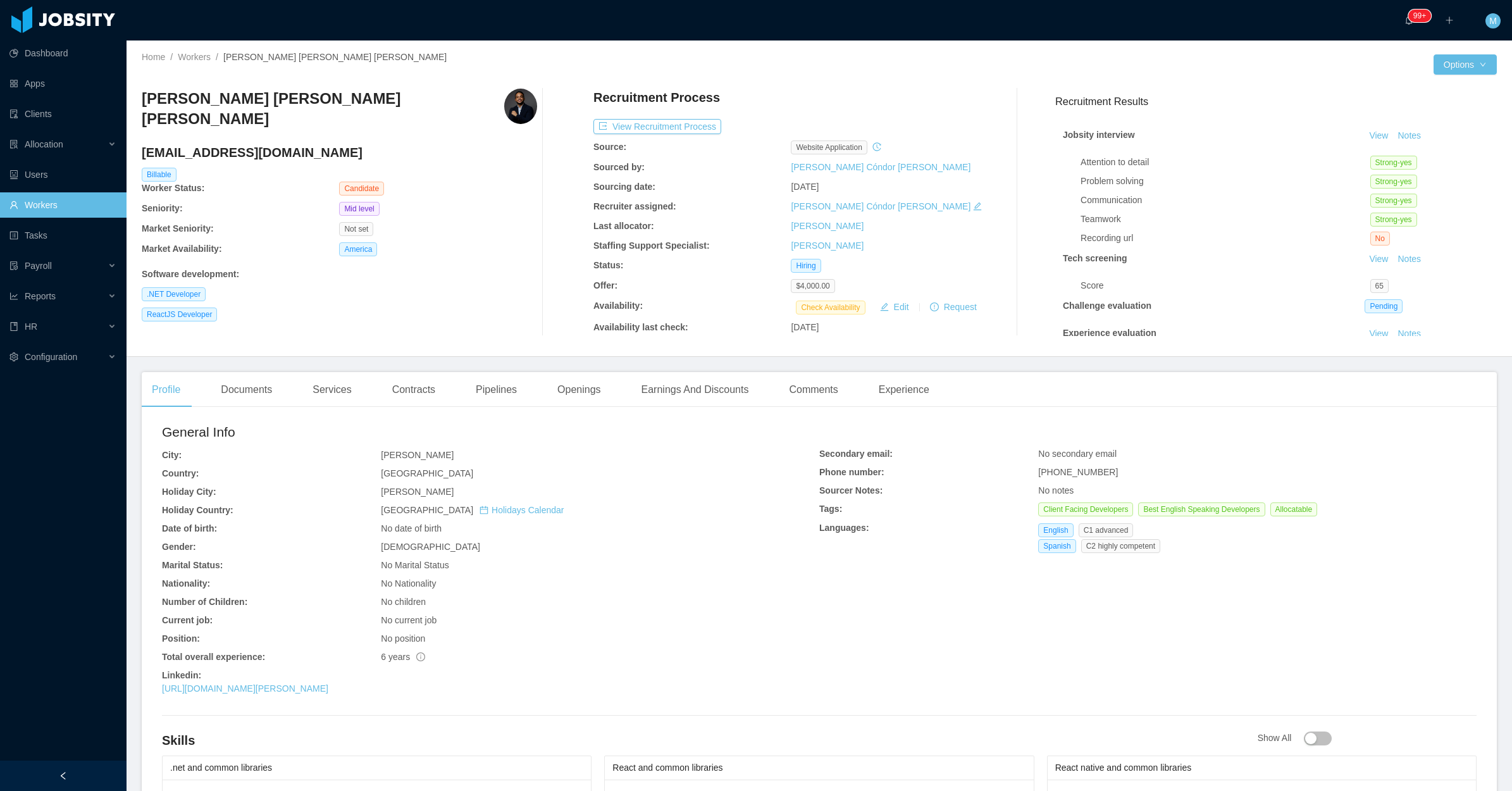
click at [334, 308] on div "ReactJS Developer" at bounding box center [339, 314] width 395 height 14
drag, startPoint x: 260, startPoint y: 101, endPoint x: 140, endPoint y: 101, distance: 120.0
click at [140, 101] on div "Home / Workers / Fernando José Cabrera Ramírez / Options Fernando José Cabrera …" at bounding box center [819, 199] width 1386 height 317
copy h3 "Fernando José Cabrera Ramírez"
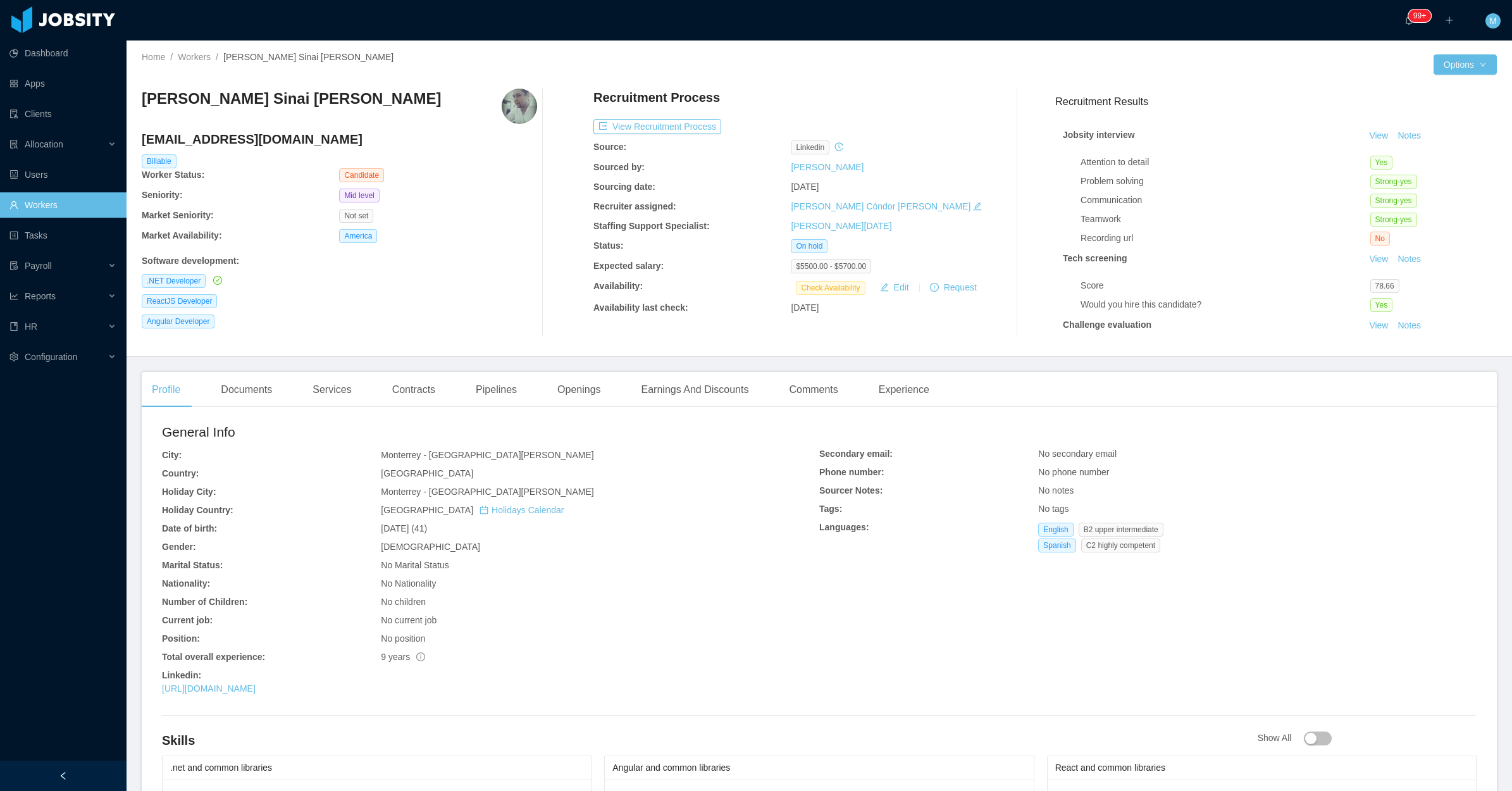
click at [352, 292] on div "[PERSON_NAME] Sinai [PERSON_NAME] [EMAIL_ADDRESS][DOMAIN_NAME] Billable Worker …" at bounding box center [339, 212] width 395 height 247
drag, startPoint x: 360, startPoint y: 94, endPoint x: 142, endPoint y: 95, distance: 218.0
click at [142, 95] on div "[PERSON_NAME] Sinai [PERSON_NAME]" at bounding box center [339, 107] width 395 height 36
copy h3 "[PERSON_NAME] Sinai [PERSON_NAME]"
click at [1392, 132] on button "Notes" at bounding box center [1409, 136] width 33 height 15
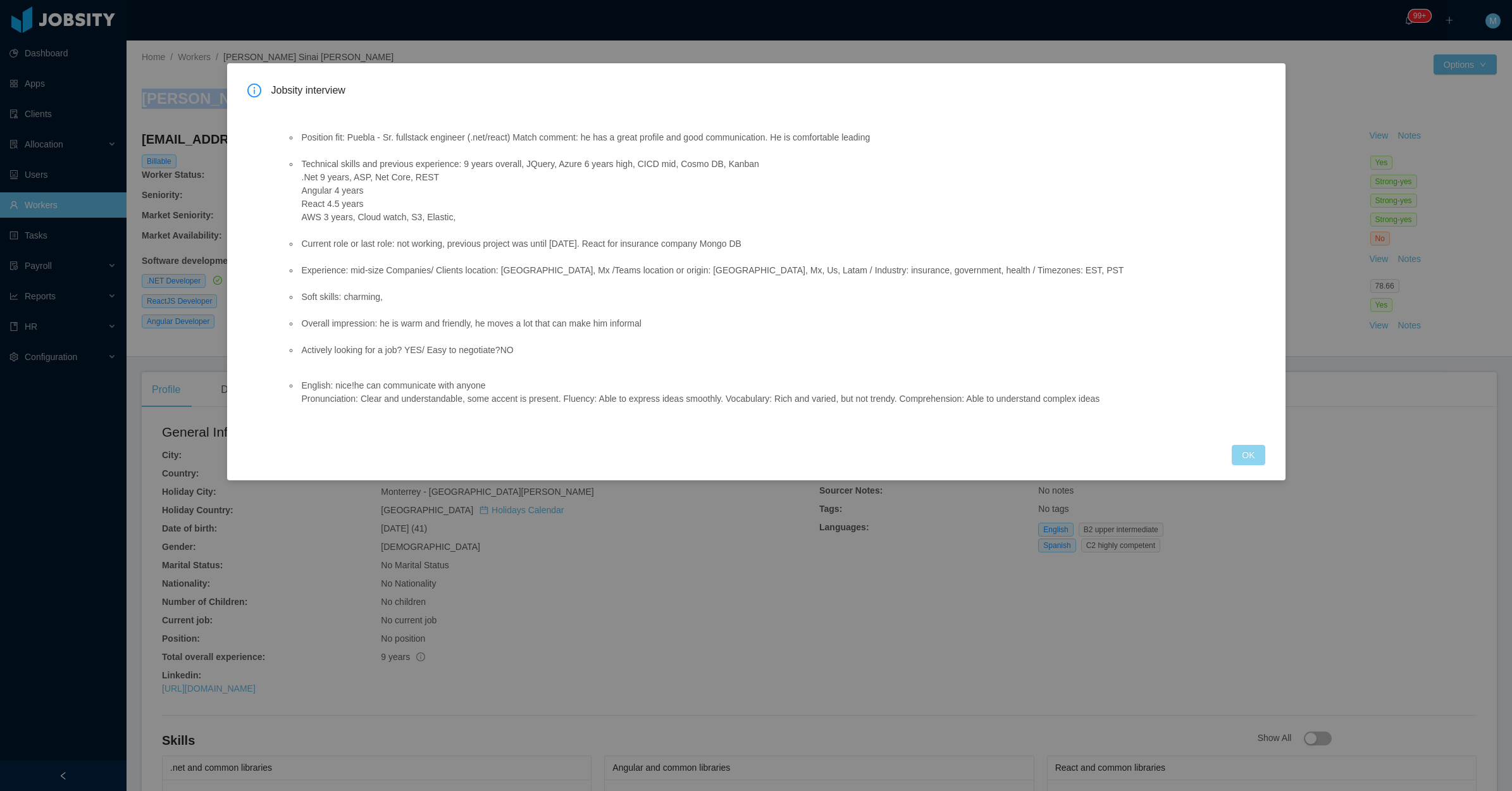
click at [1244, 456] on button "OK" at bounding box center [1248, 455] width 33 height 20
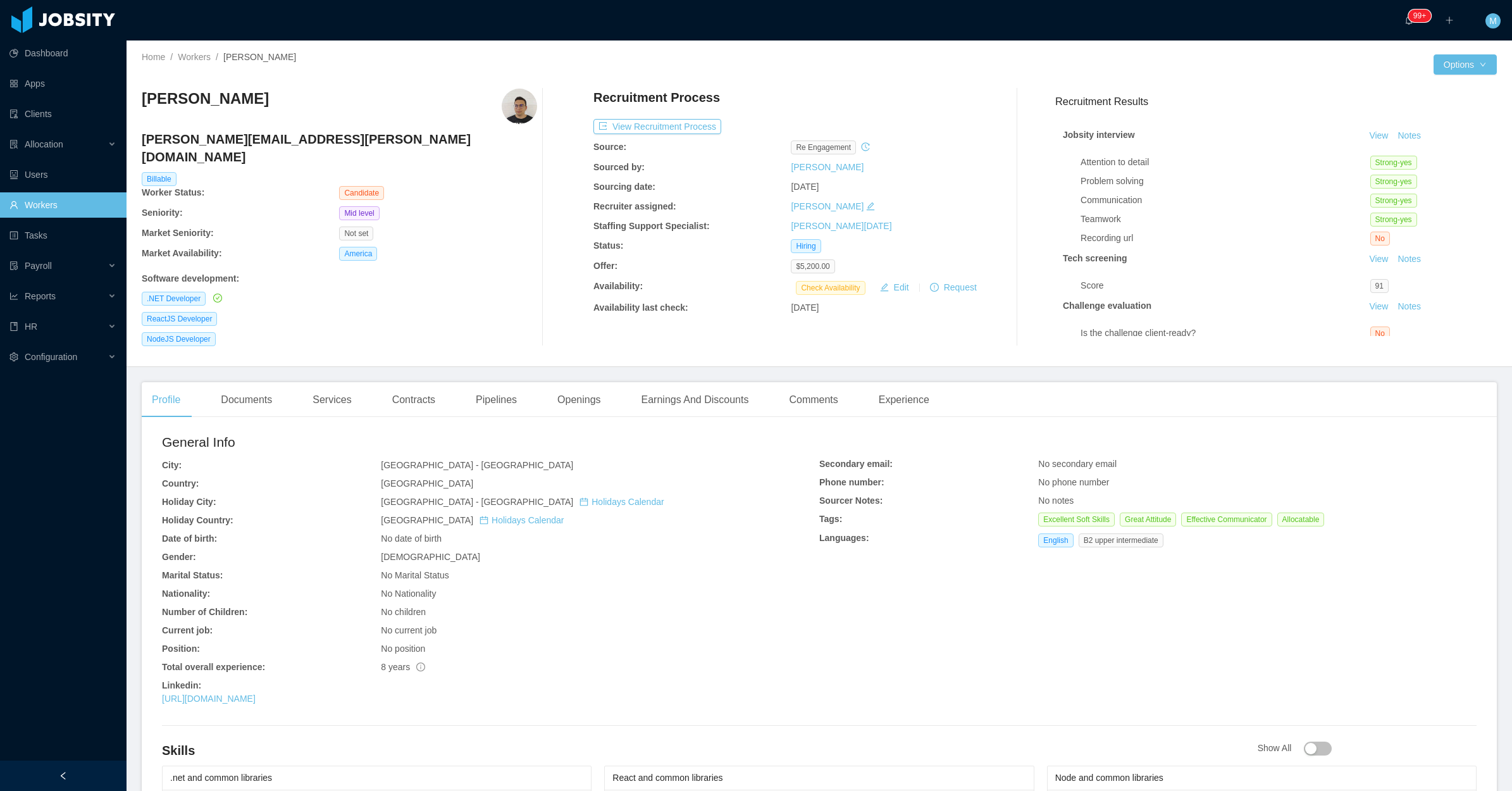
click at [421, 332] on div "NodeJS Developer" at bounding box center [339, 339] width 395 height 14
drag, startPoint x: 225, startPoint y: 107, endPoint x: 139, endPoint y: 105, distance: 86.0
click at [139, 105] on div "Home / Workers / [PERSON_NAME] / Options [PERSON_NAME] Pedro [EMAIL_ADDRESS][PE…" at bounding box center [819, 203] width 1386 height 326
copy h3 "[PERSON_NAME]"
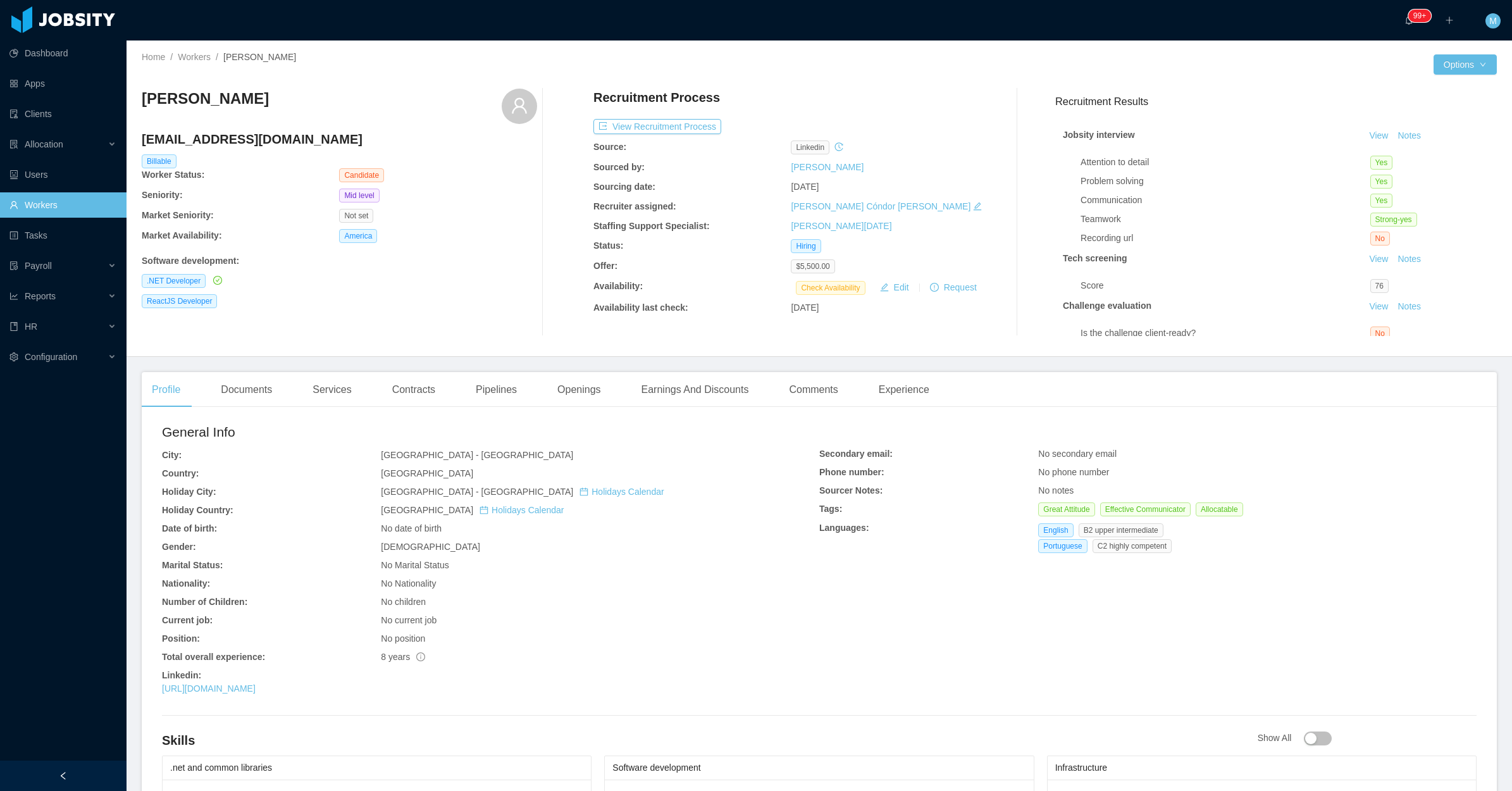
drag, startPoint x: 187, startPoint y: 103, endPoint x: 136, endPoint y: 97, distance: 51.4
click at [136, 97] on div "Home / Workers / Rodolpho Trinca / Options Rodolpho Trinca rodolphotrinca@hotma…" at bounding box center [819, 199] width 1386 height 317
copy h3 "Rodolpho Trinca"
click at [471, 277] on div ".NET Developer" at bounding box center [339, 281] width 395 height 14
